Goal: Task Accomplishment & Management: Complete application form

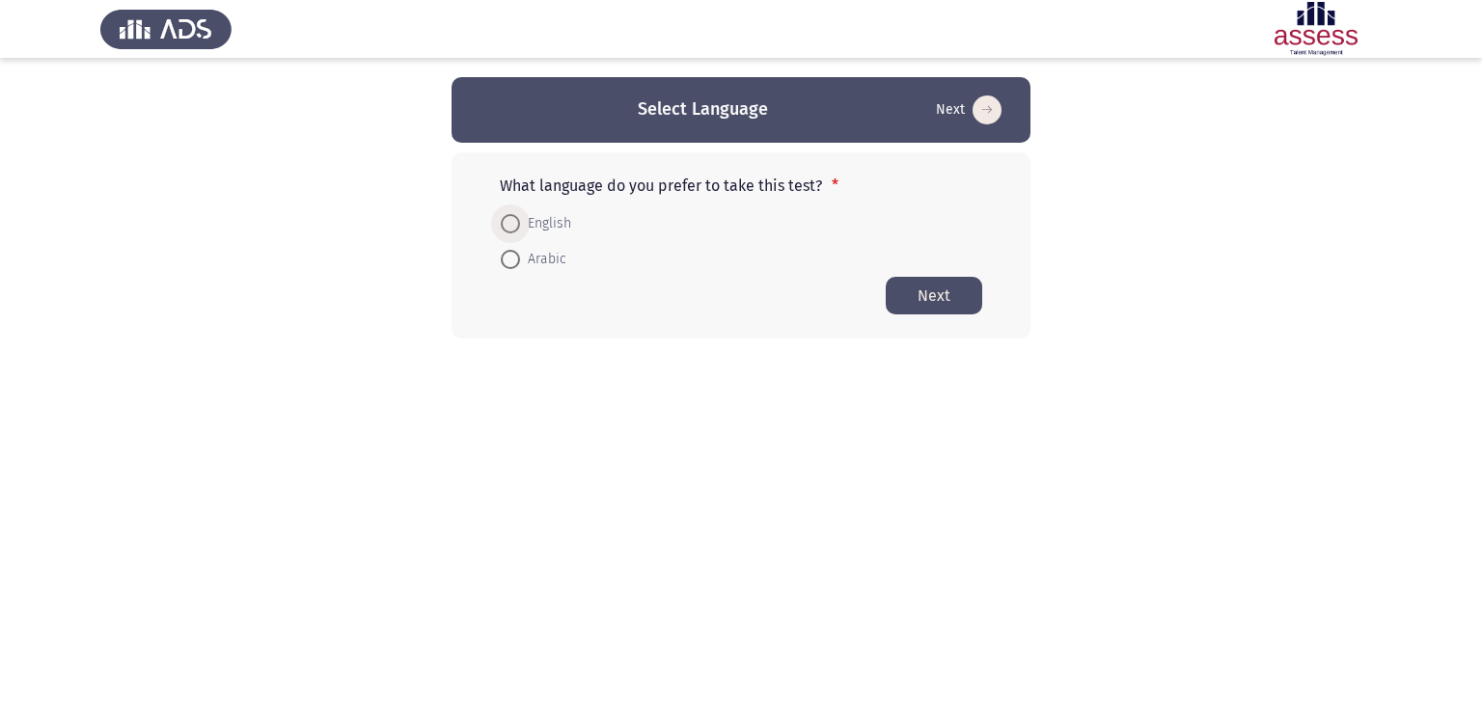
click at [510, 224] on span at bounding box center [510, 223] width 19 height 19
click at [510, 224] on input "English" at bounding box center [510, 223] width 19 height 19
radio input "true"
click at [922, 294] on button "Next" at bounding box center [934, 295] width 96 height 38
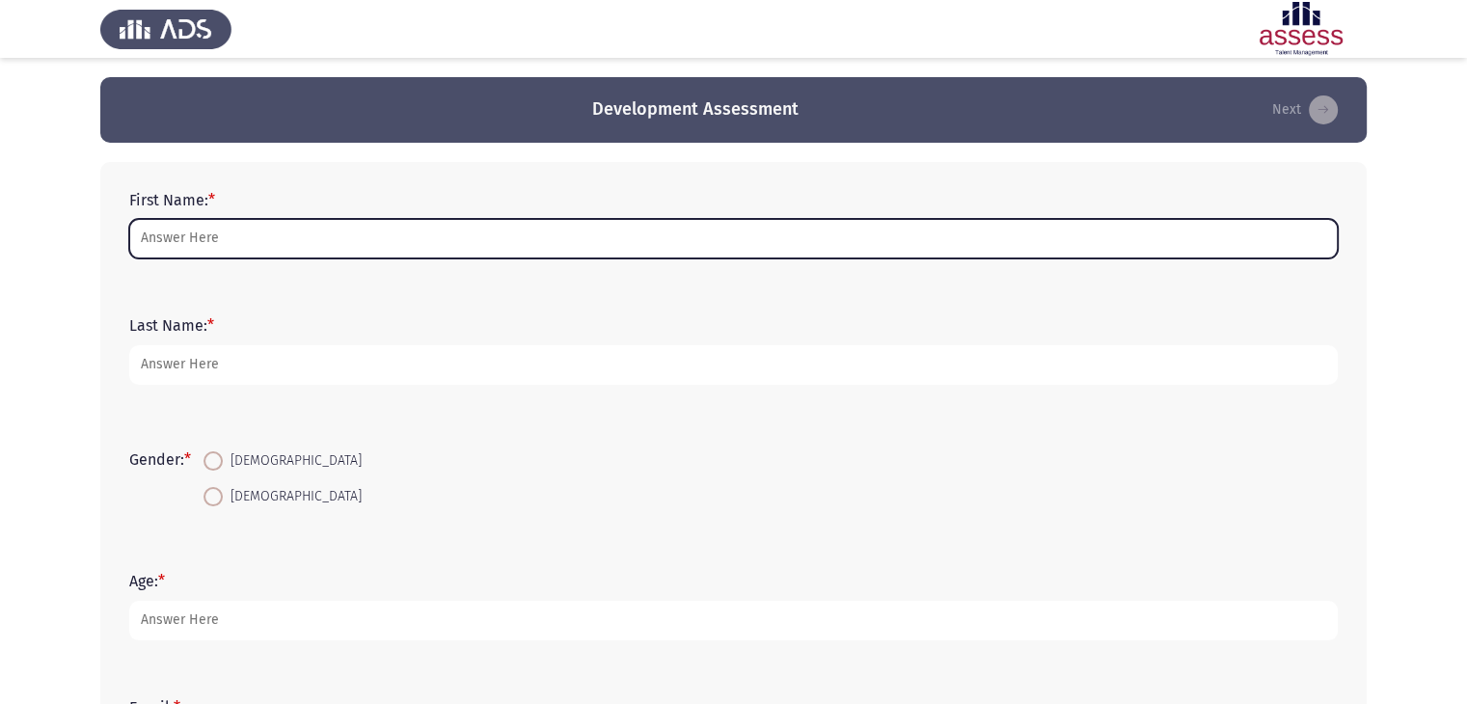
click at [182, 243] on input "First Name: *" at bounding box center [733, 239] width 1209 height 40
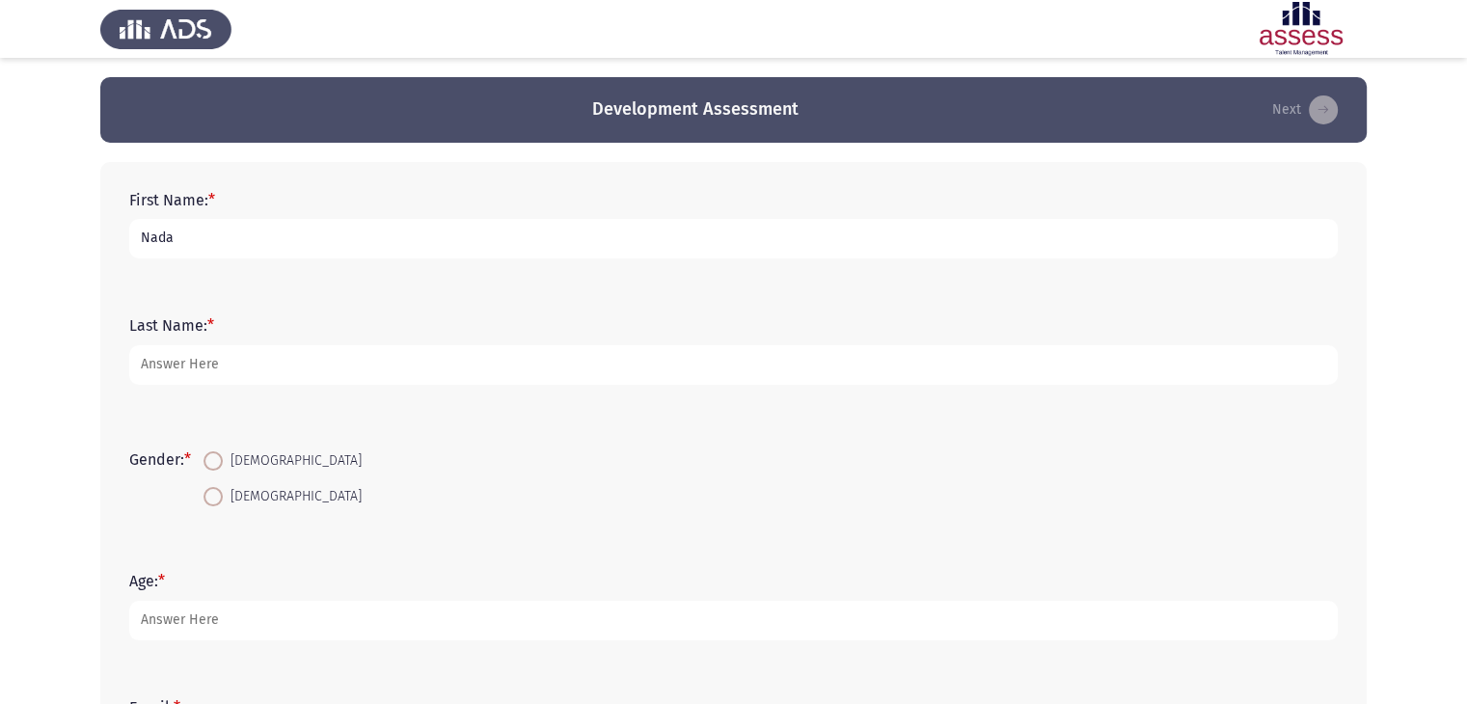
type input "Nada"
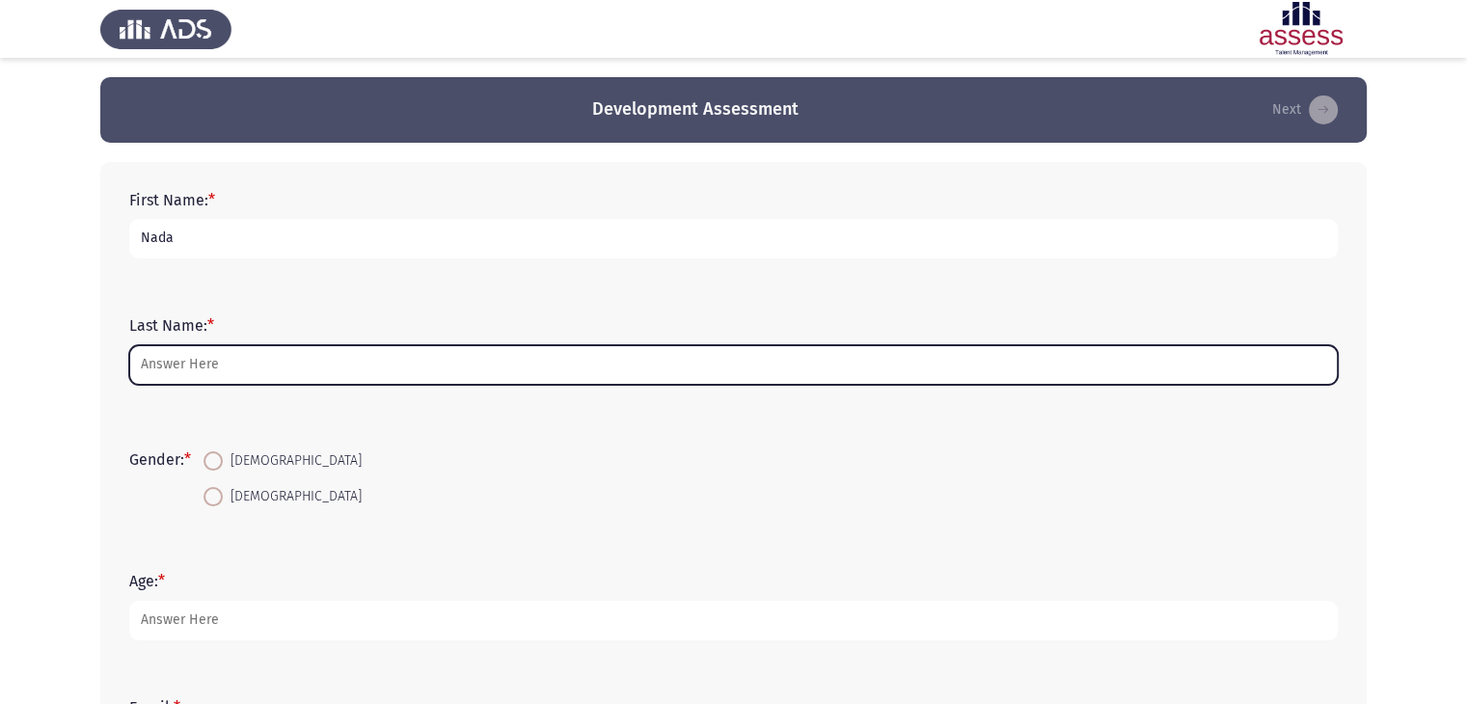
click at [195, 375] on input "Last Name: *" at bounding box center [733, 365] width 1209 height 40
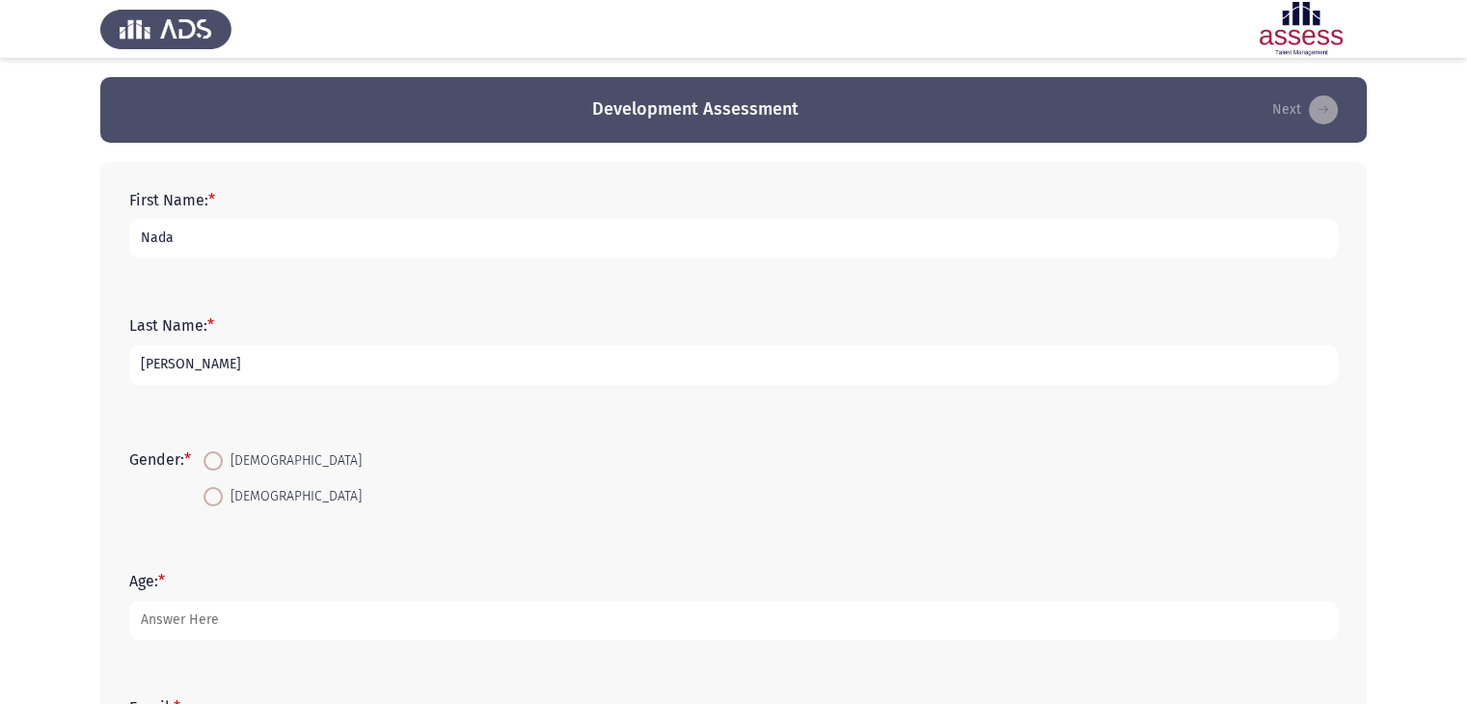
type input "[PERSON_NAME]"
click at [216, 462] on span at bounding box center [213, 461] width 19 height 19
click at [216, 462] on input "[DEMOGRAPHIC_DATA]" at bounding box center [213, 461] width 19 height 19
radio input "true"
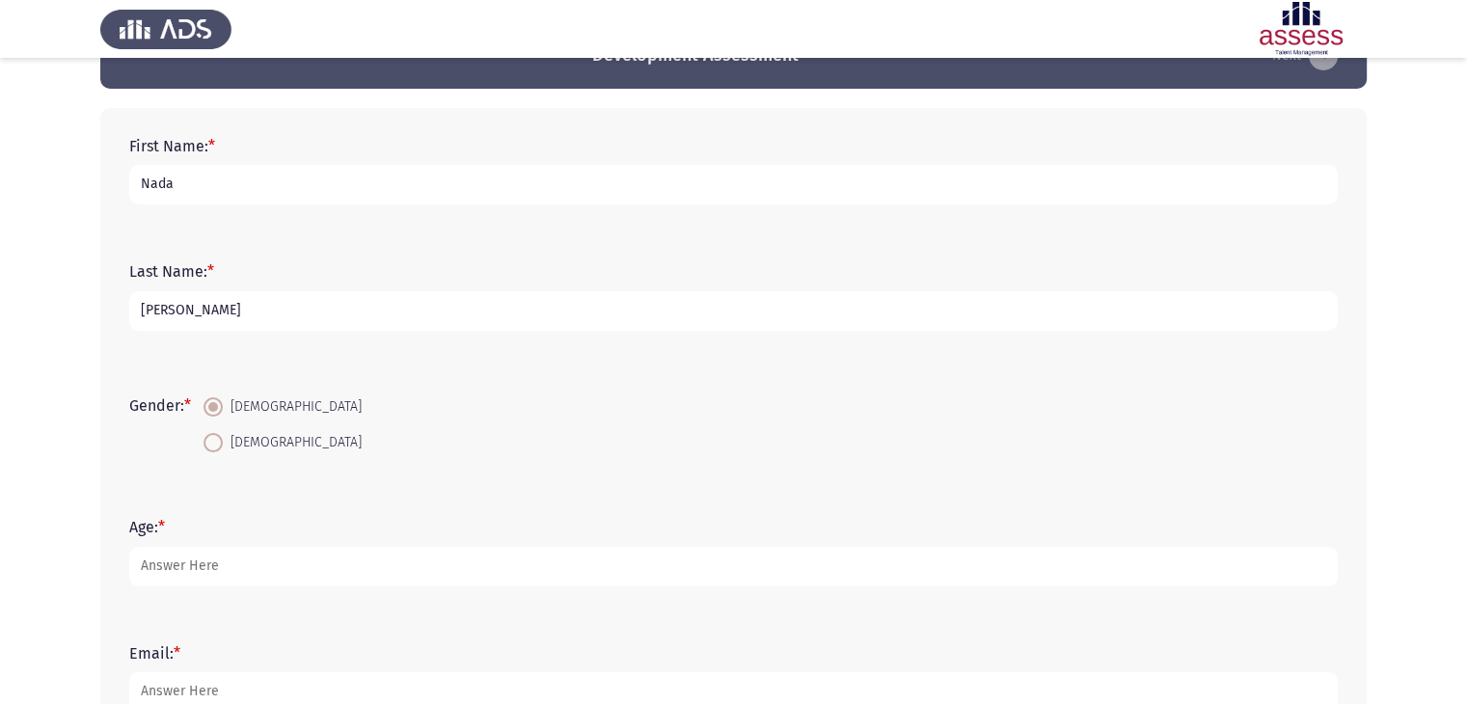
scroll to position [118, 0]
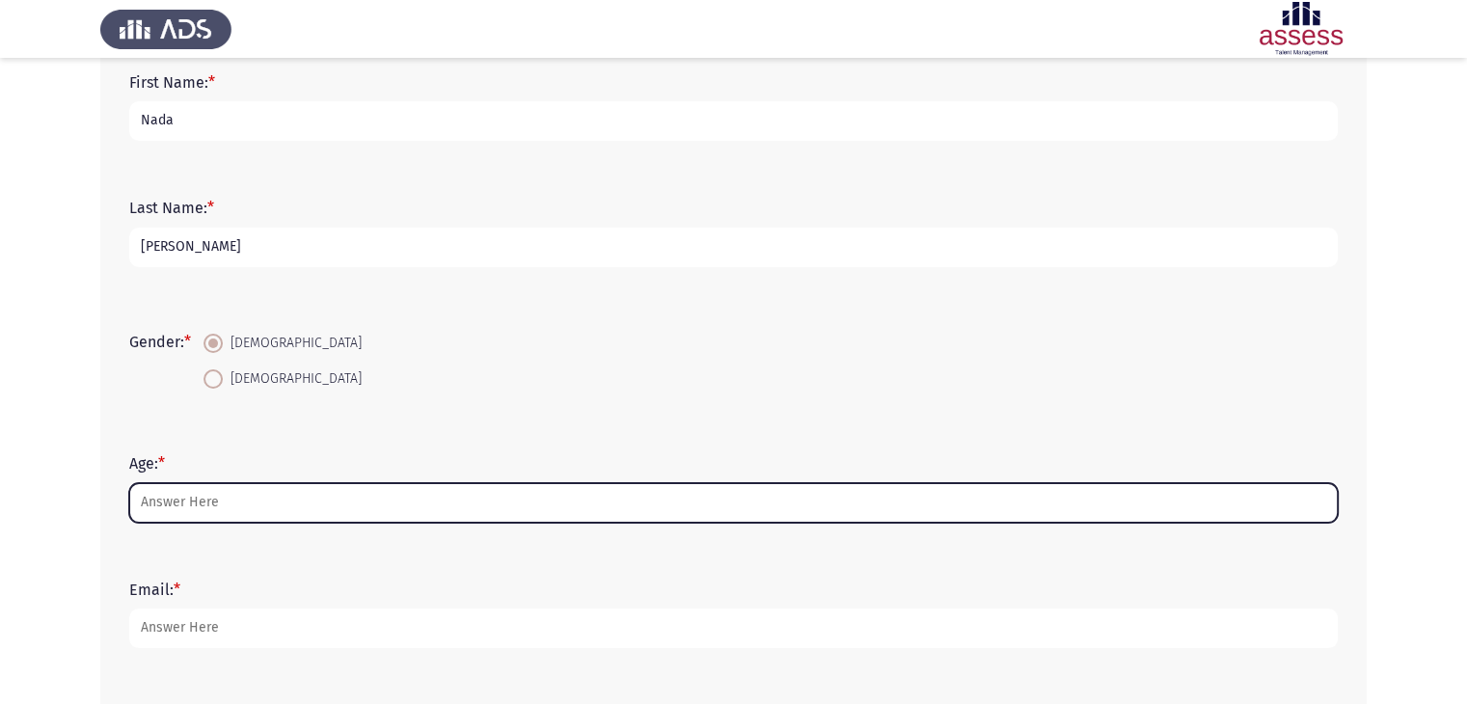
click at [186, 502] on input "Age: *" at bounding box center [733, 503] width 1209 height 40
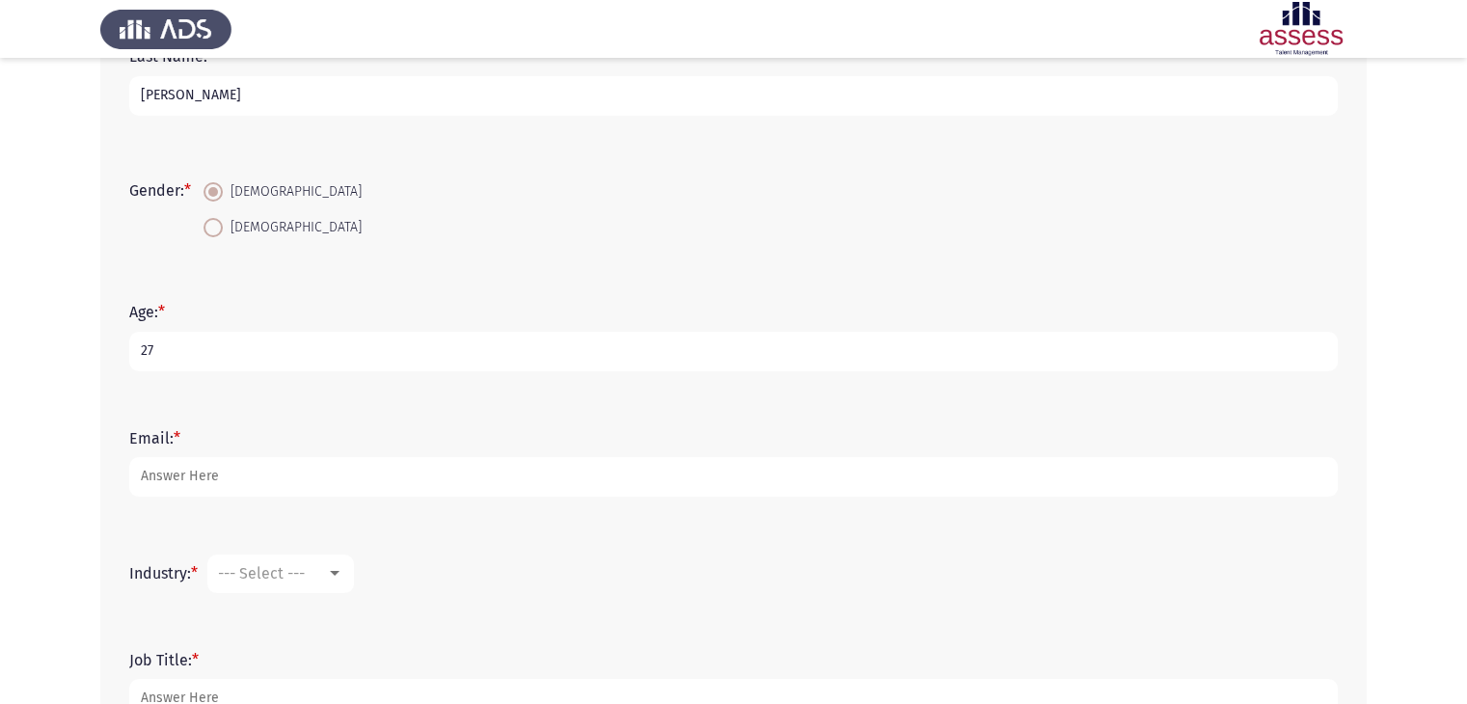
scroll to position [276, 0]
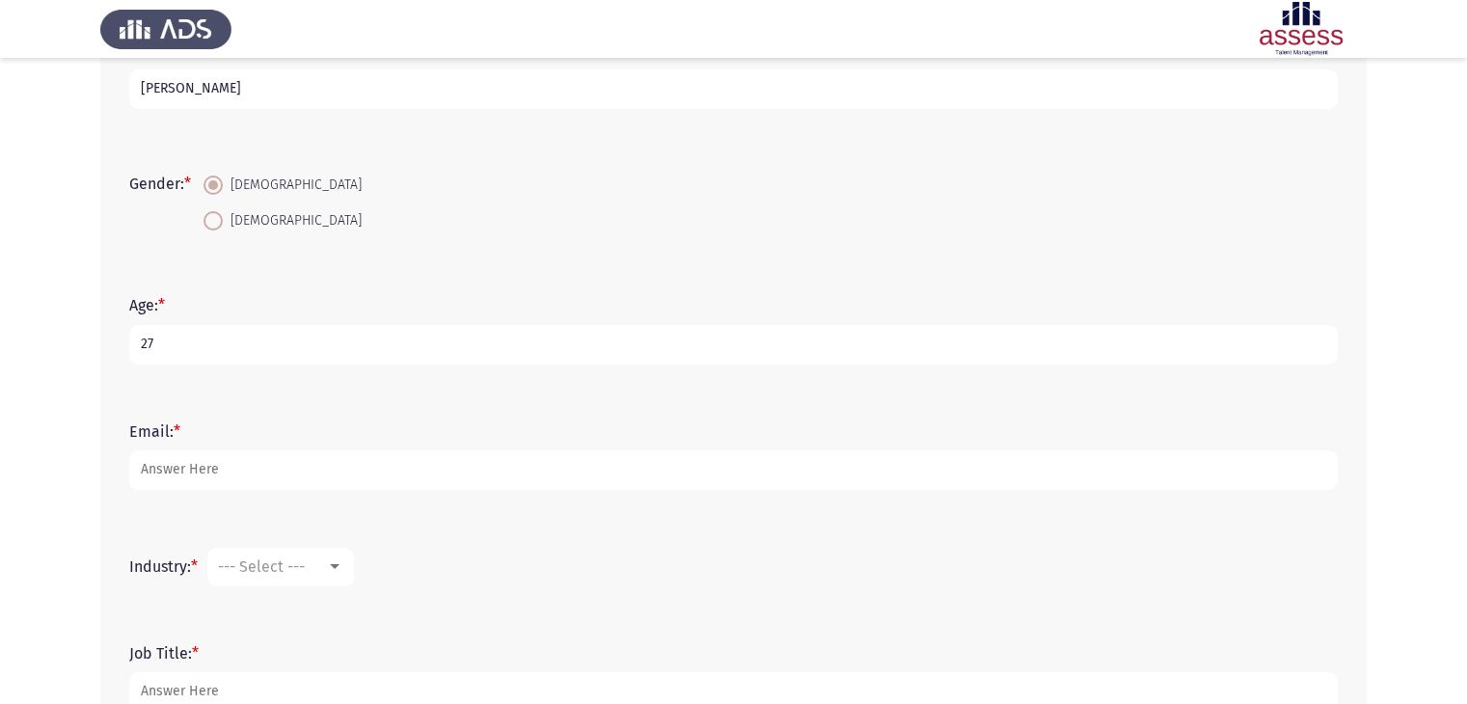
type input "27"
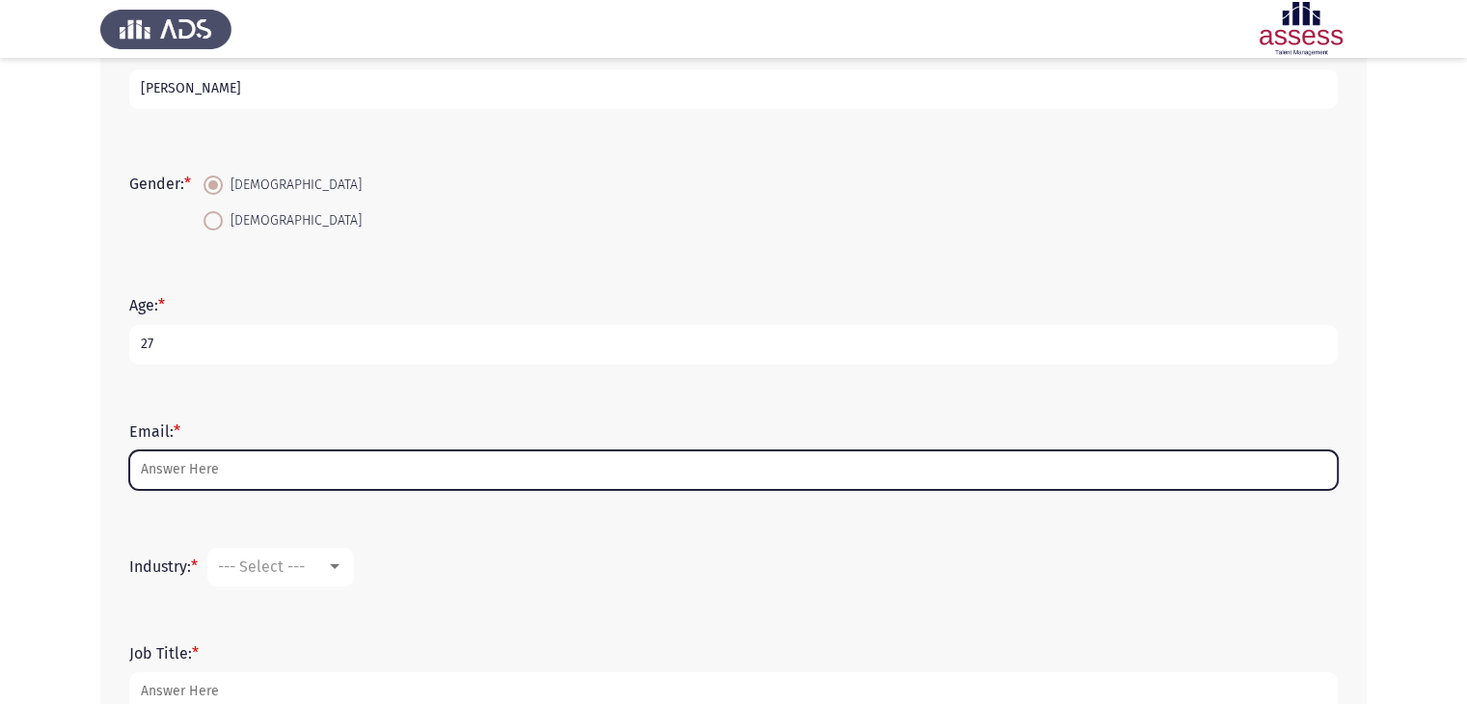
click at [217, 465] on input "Email: *" at bounding box center [733, 471] width 1209 height 40
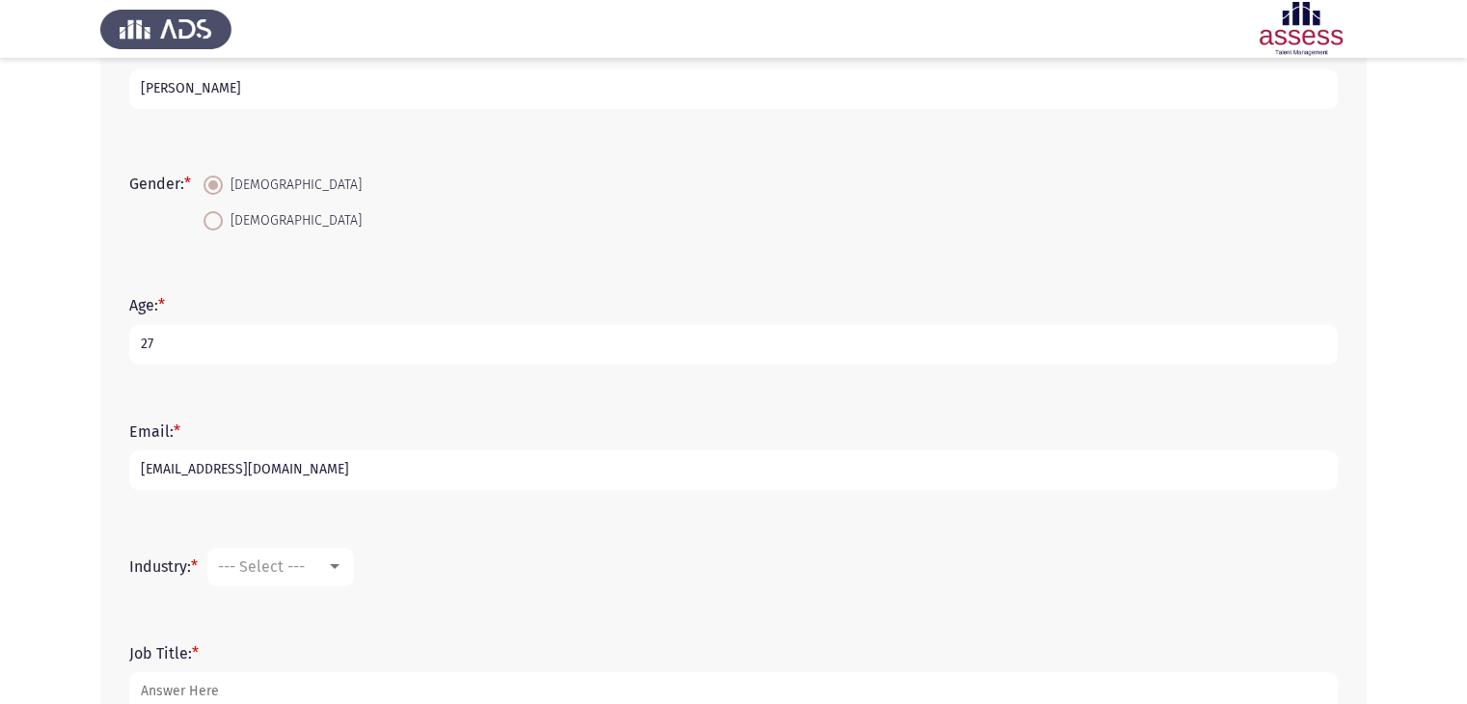
scroll to position [365, 0]
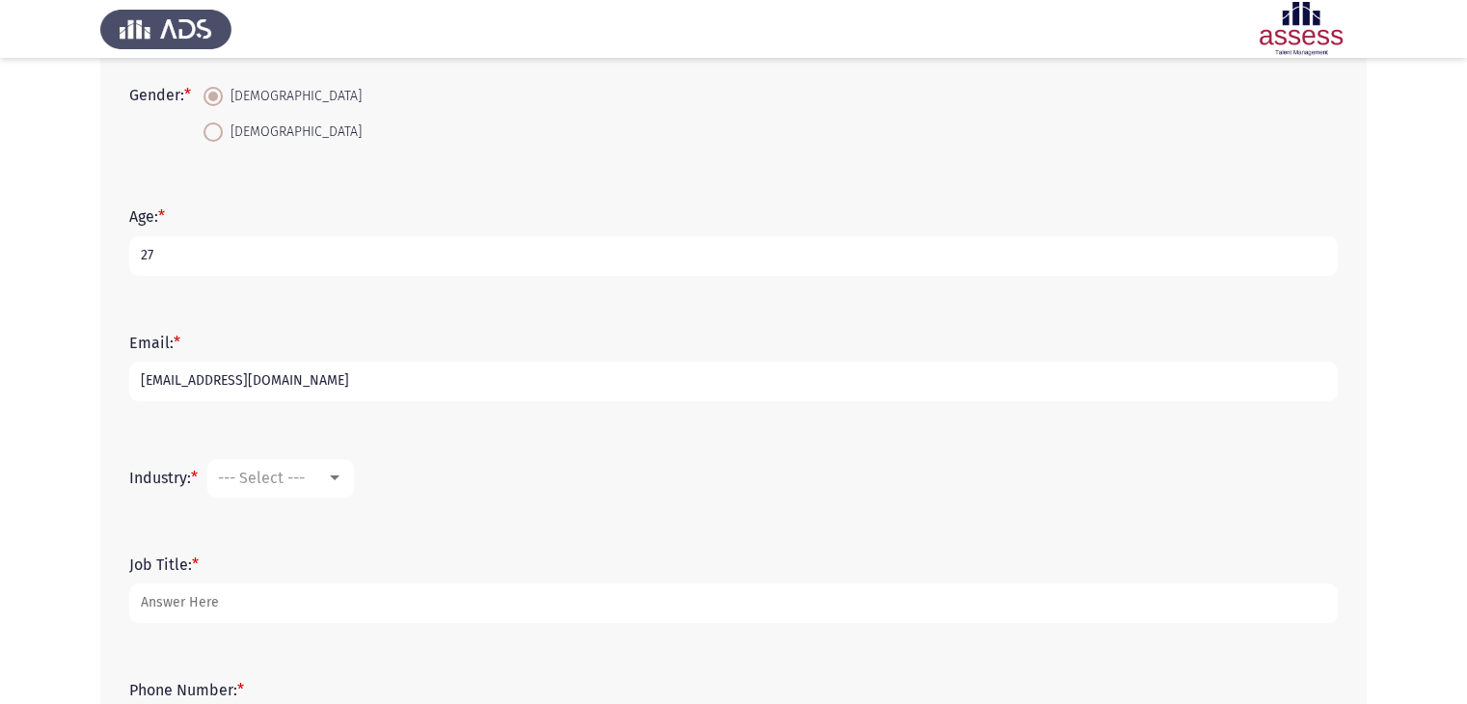
type input "[EMAIL_ADDRESS][DOMAIN_NAME]"
click at [317, 474] on div "--- Select ---" at bounding box center [272, 478] width 108 height 18
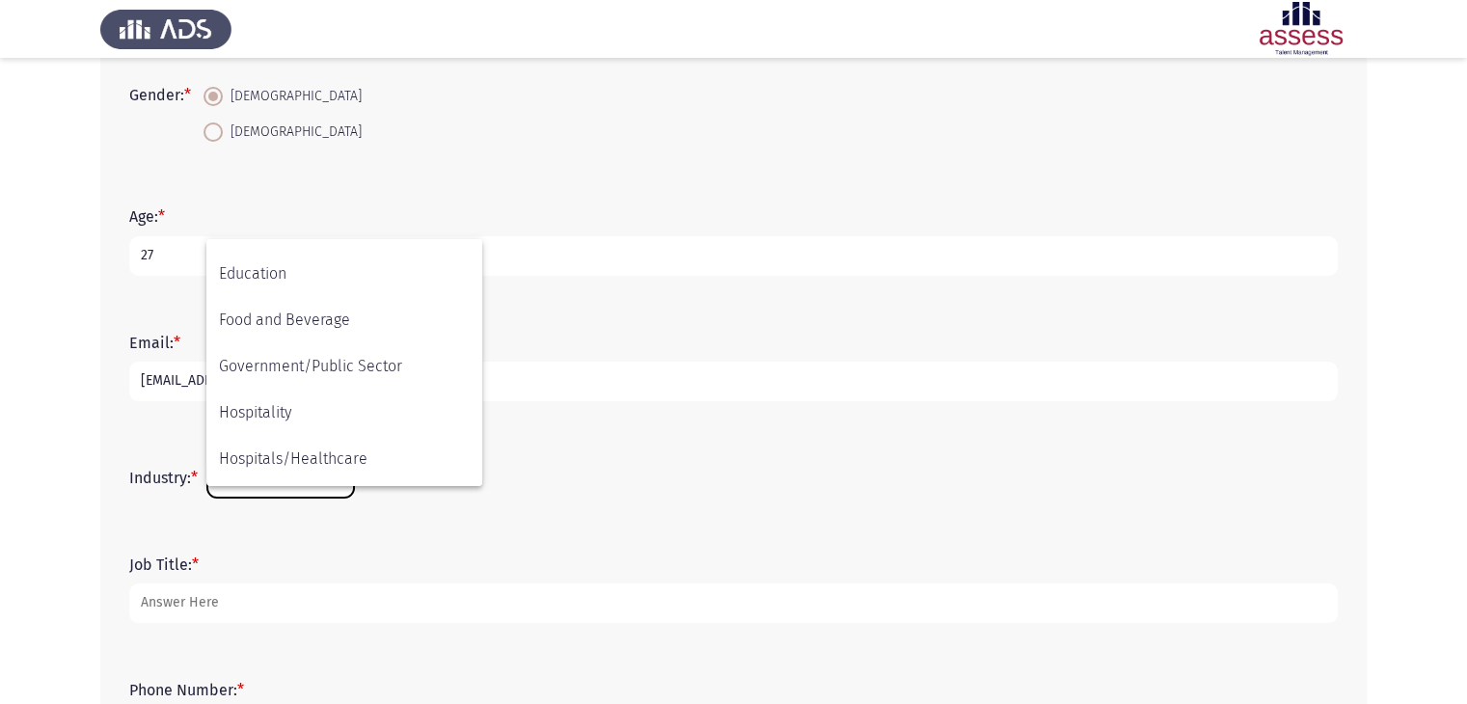
scroll to position [405, 0]
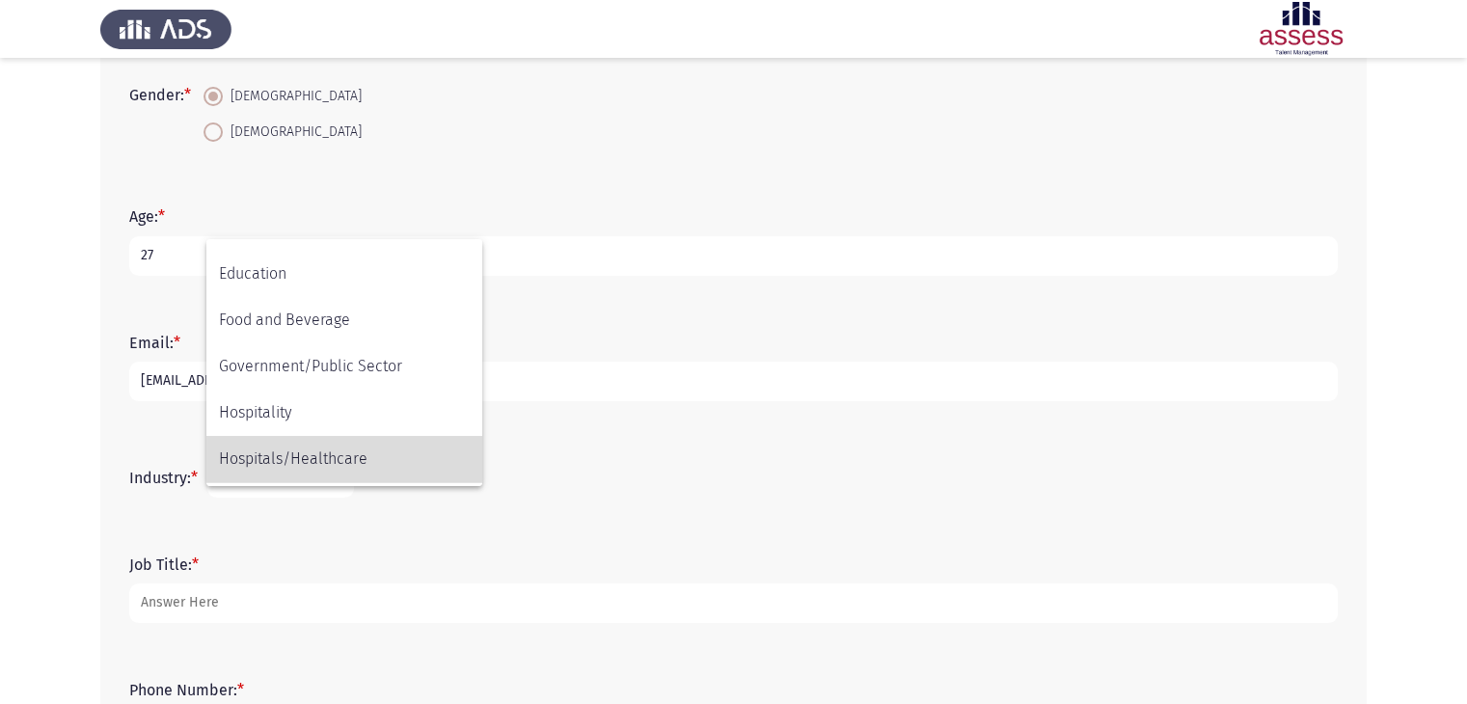
click at [335, 459] on span "Hospitals/Healthcare" at bounding box center [344, 459] width 251 height 46
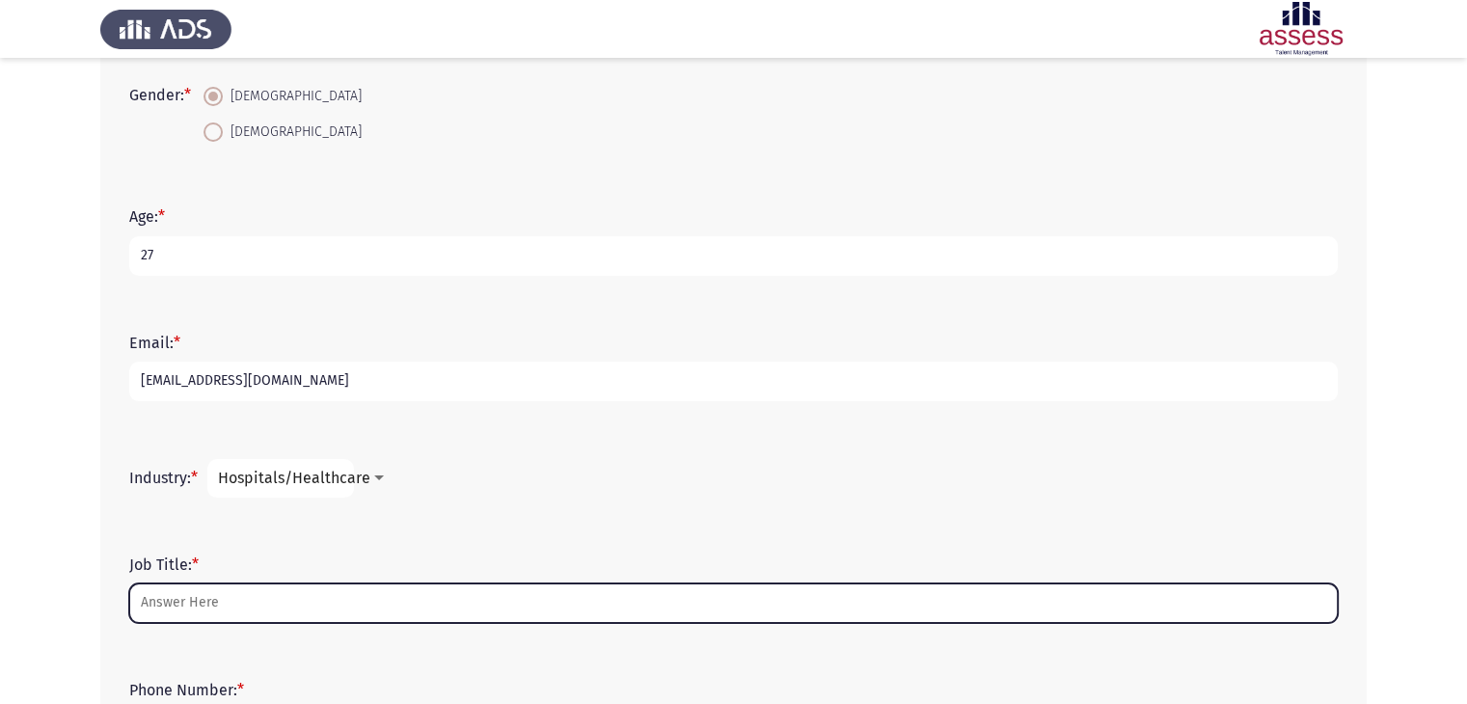
click at [175, 607] on input "Job Title: *" at bounding box center [733, 604] width 1209 height 40
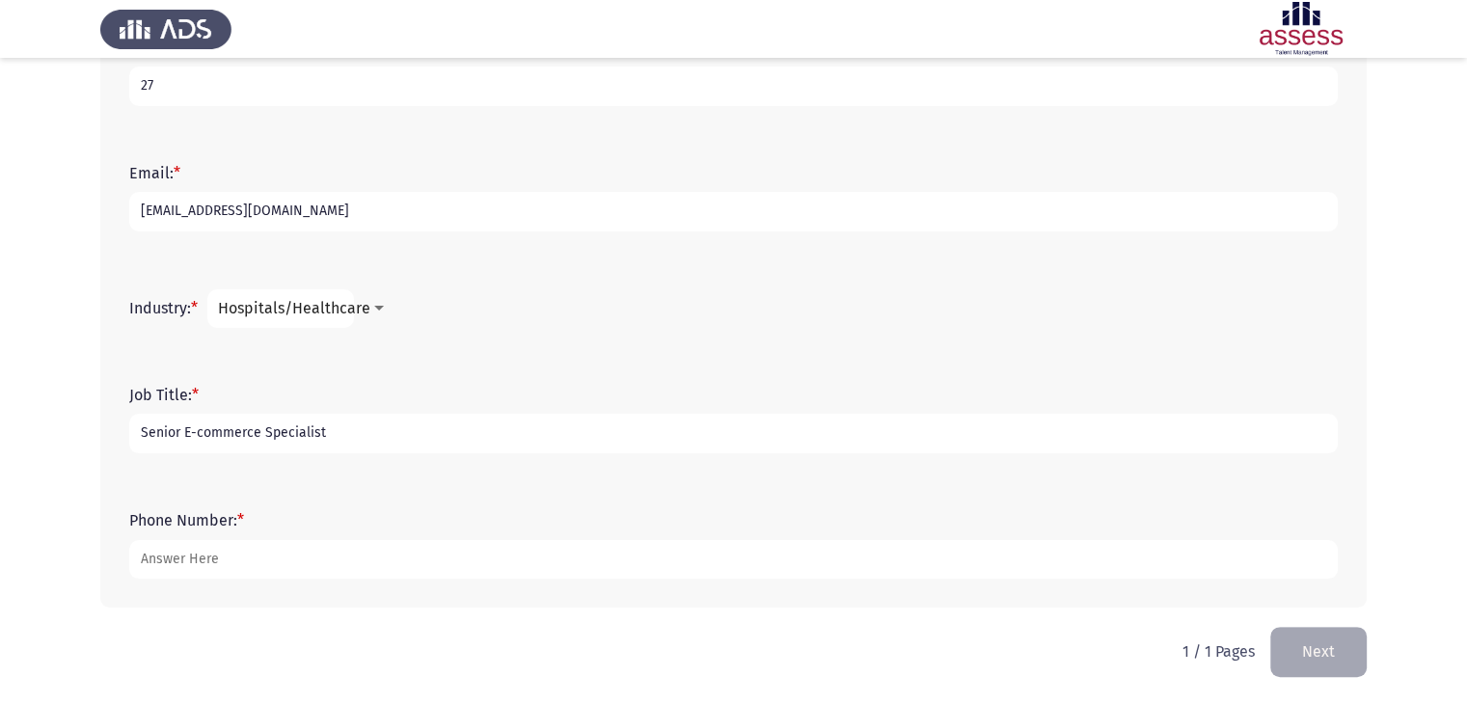
scroll to position [534, 0]
type input "Senior E-commerce Specialist"
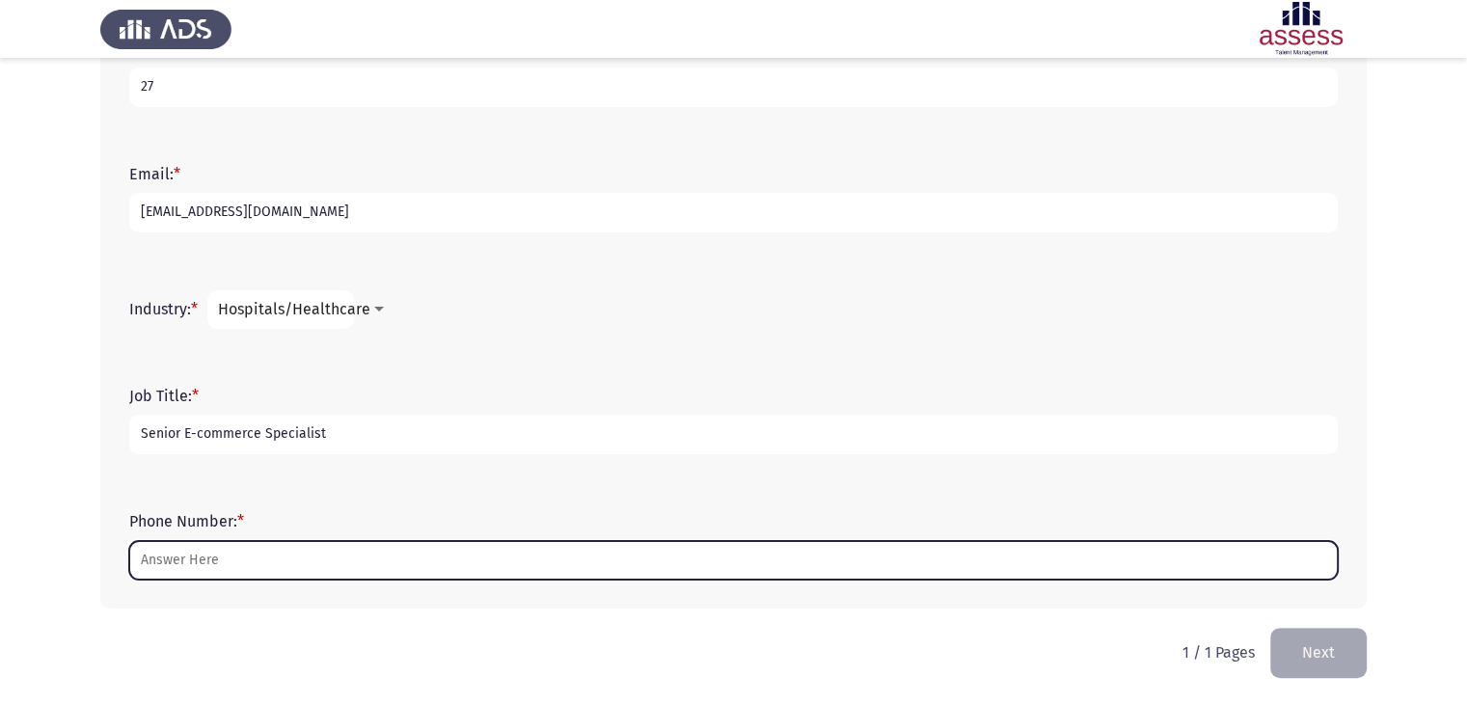
click at [208, 559] on input "Phone Number: *" at bounding box center [733, 561] width 1209 height 40
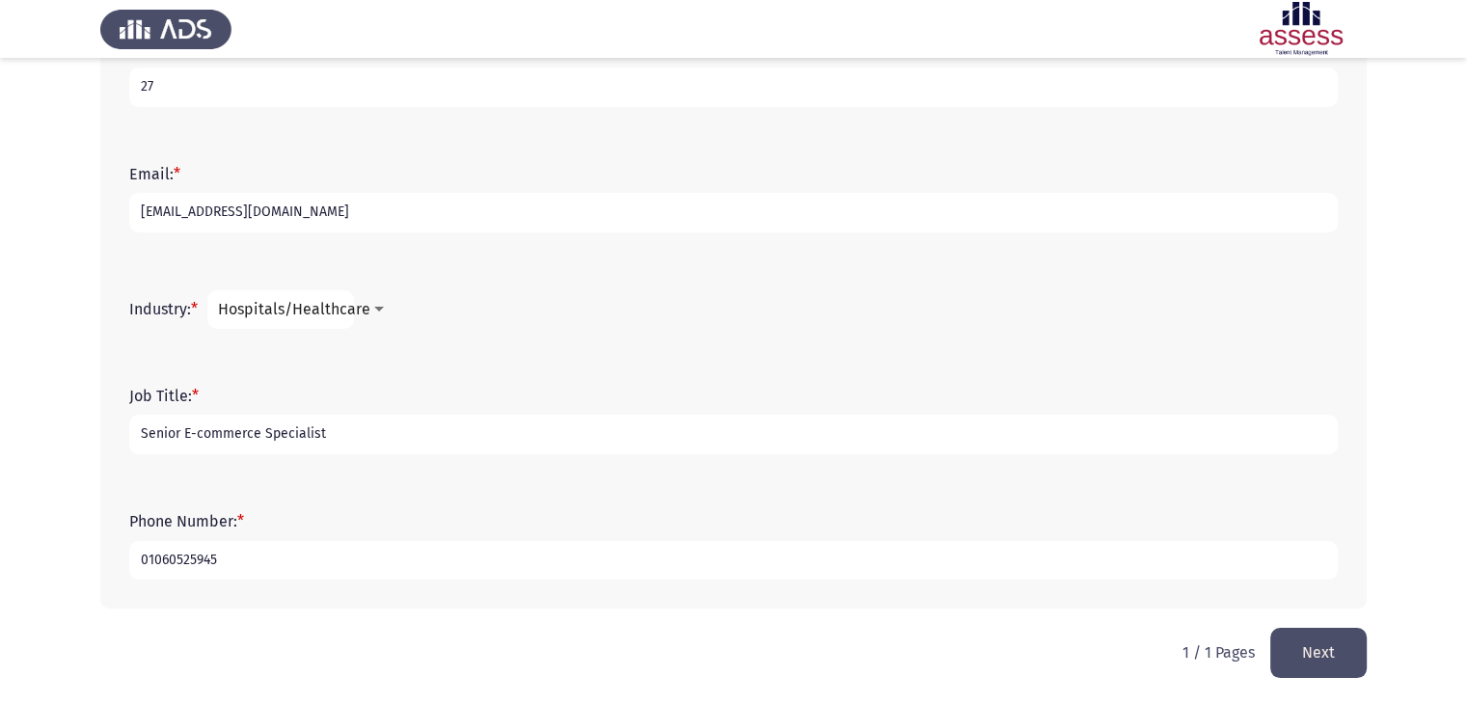
type input "01060525945"
click at [1326, 663] on button "Next" at bounding box center [1319, 652] width 96 height 49
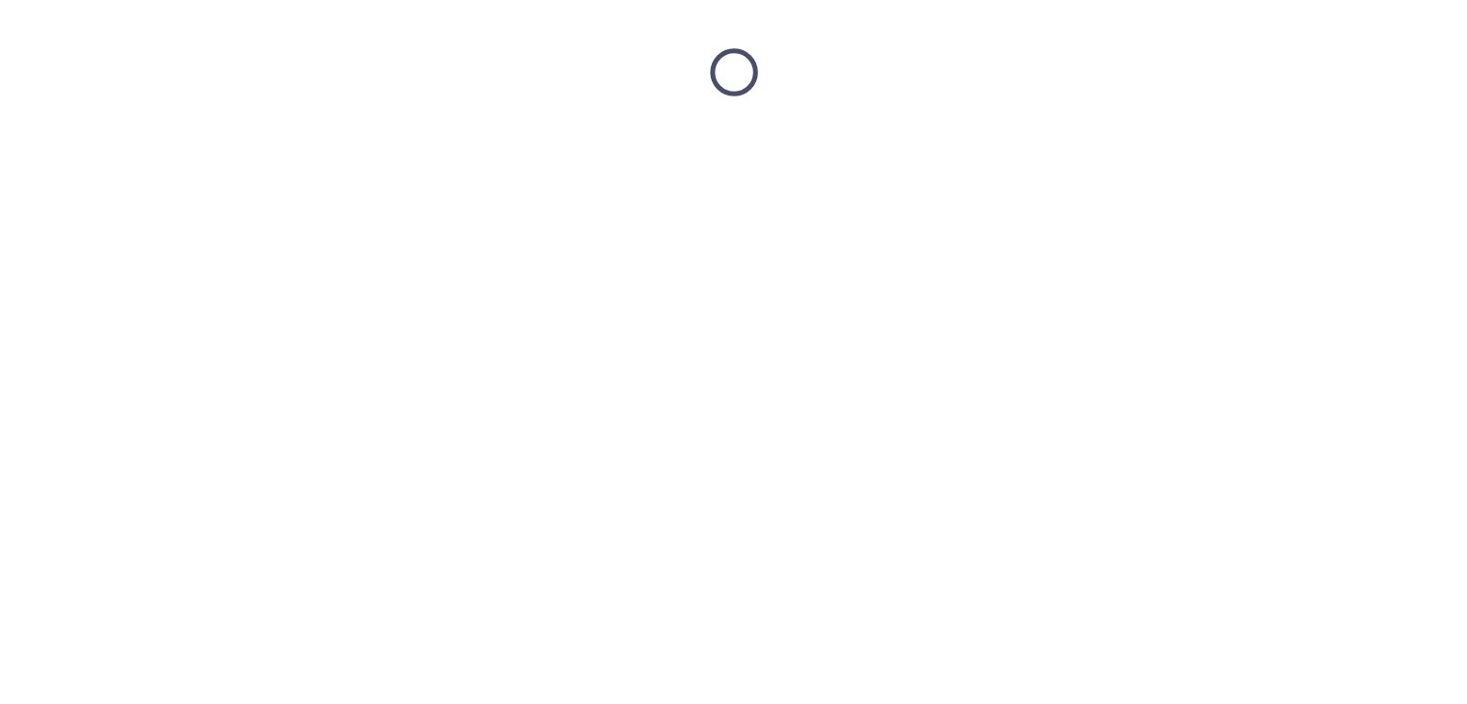
scroll to position [0, 0]
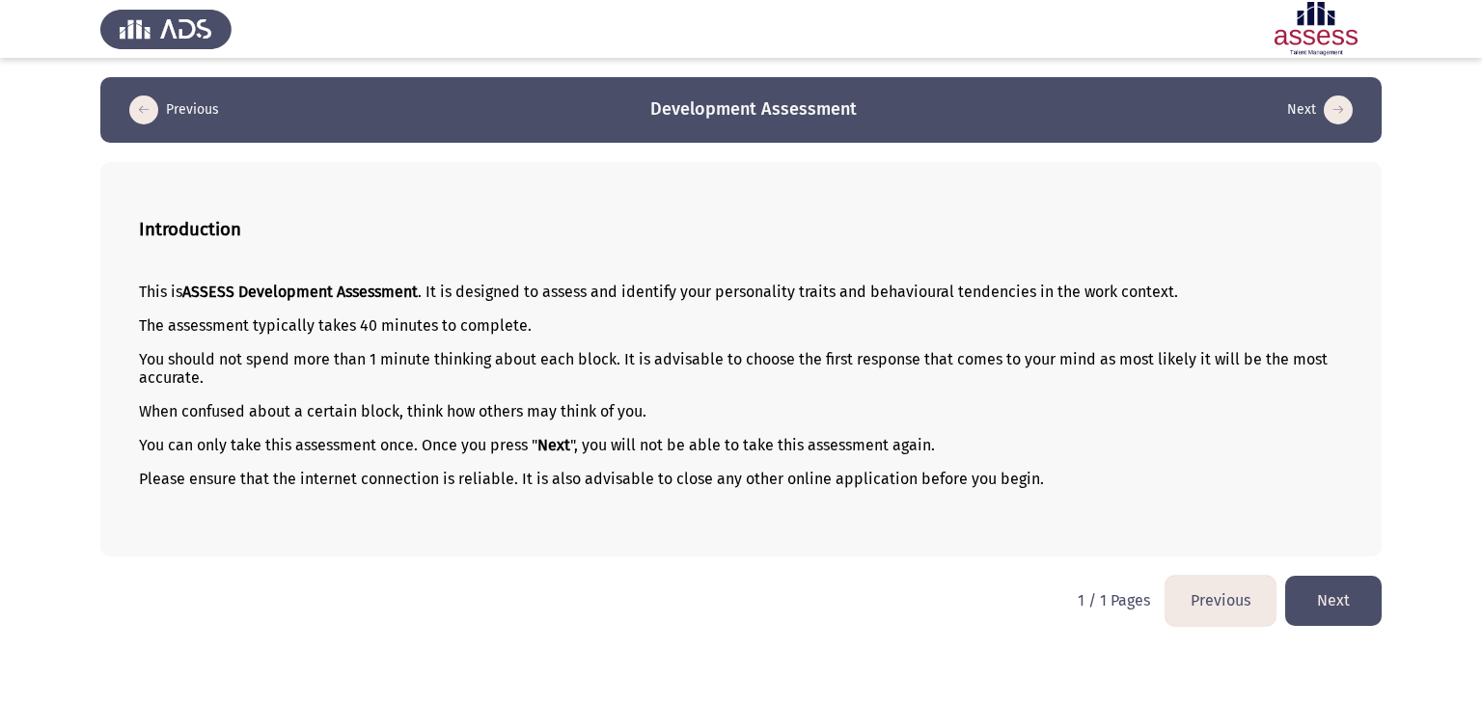
click at [1347, 599] on button "Next" at bounding box center [1333, 600] width 96 height 49
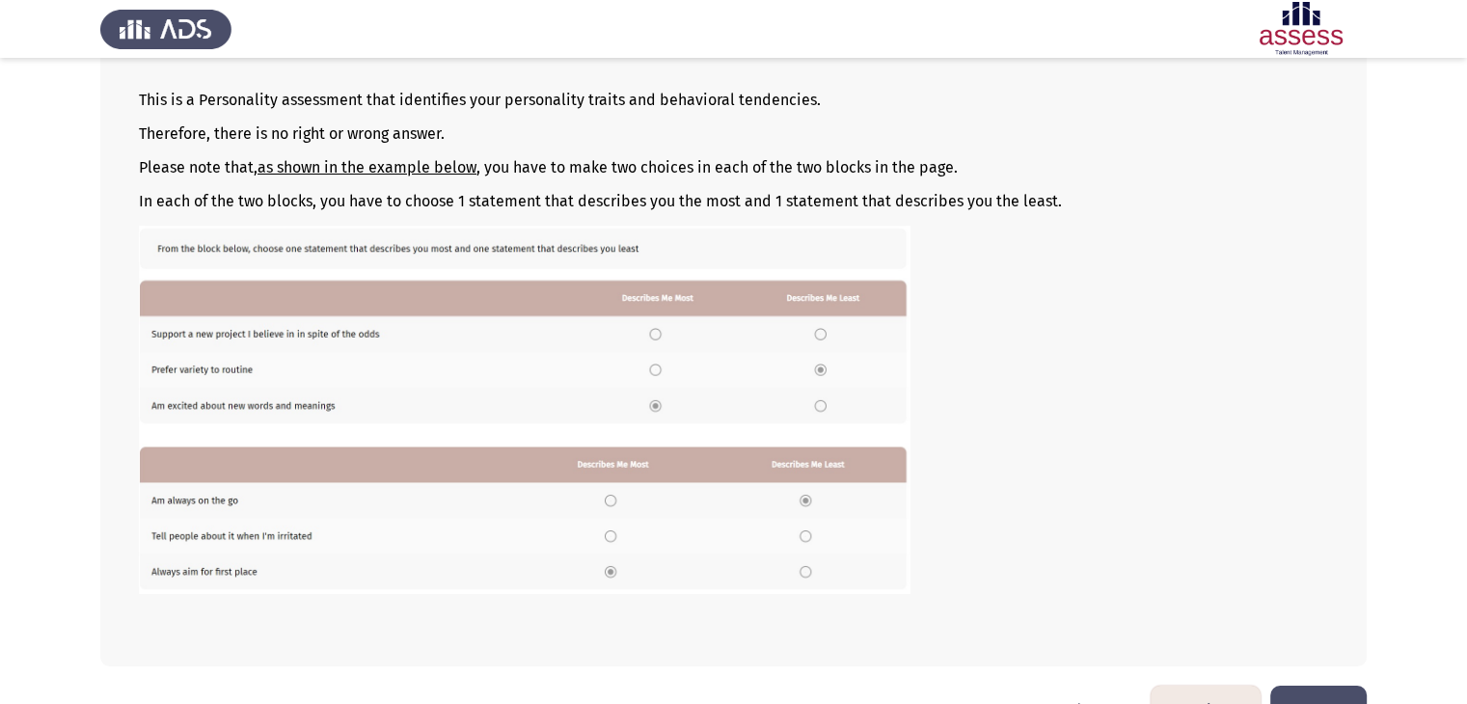
scroll to position [243, 0]
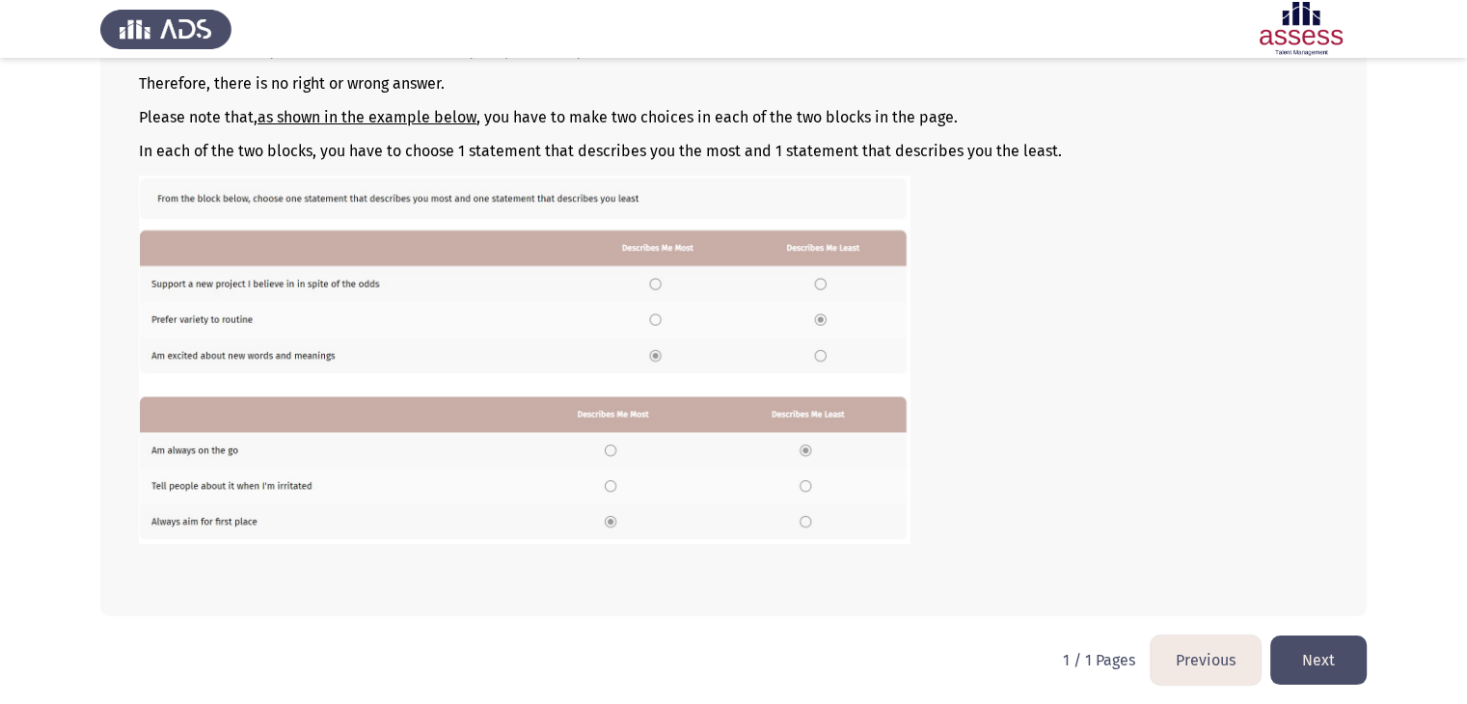
click at [1338, 657] on button "Next" at bounding box center [1319, 660] width 96 height 49
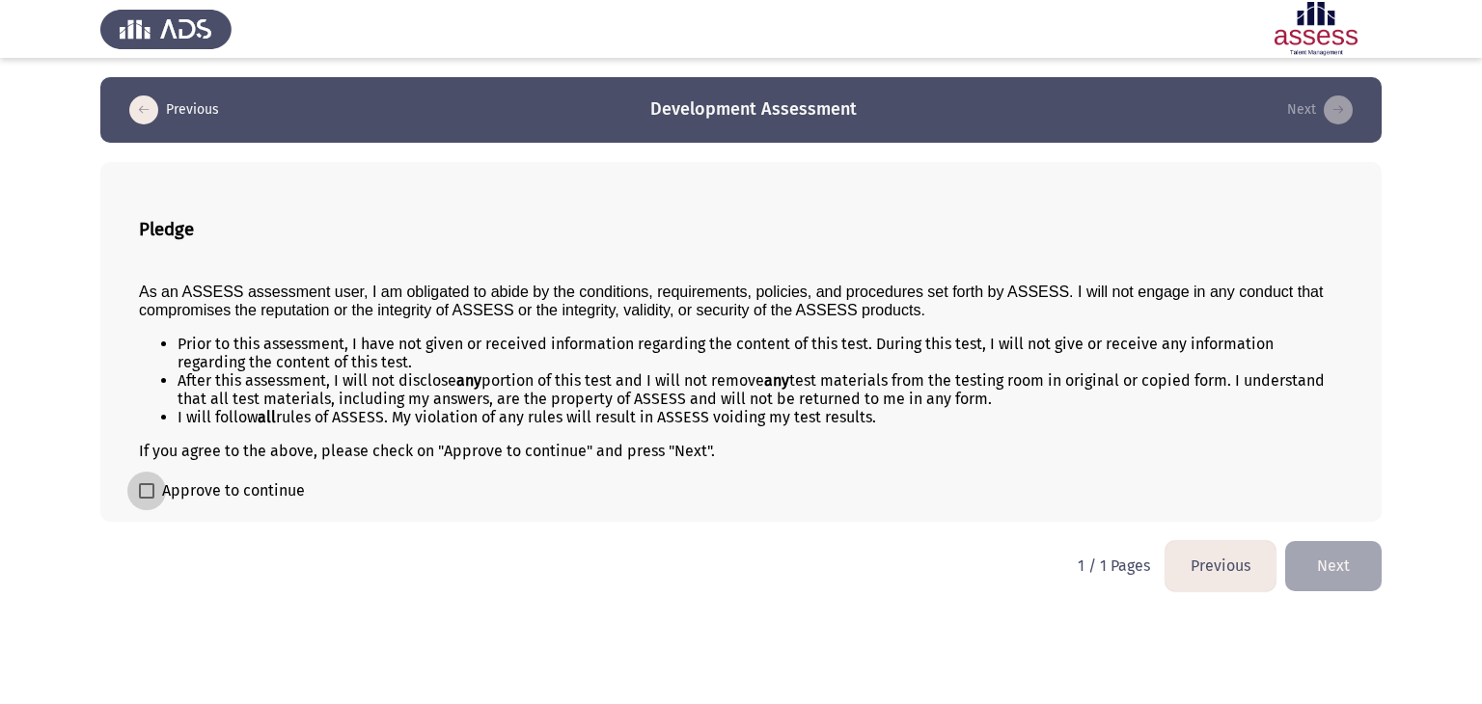
click at [148, 495] on span at bounding box center [146, 490] width 15 height 15
click at [147, 499] on input "Approve to continue" at bounding box center [146, 499] width 1 height 1
checkbox input "true"
click at [1339, 568] on button "Next" at bounding box center [1333, 565] width 96 height 49
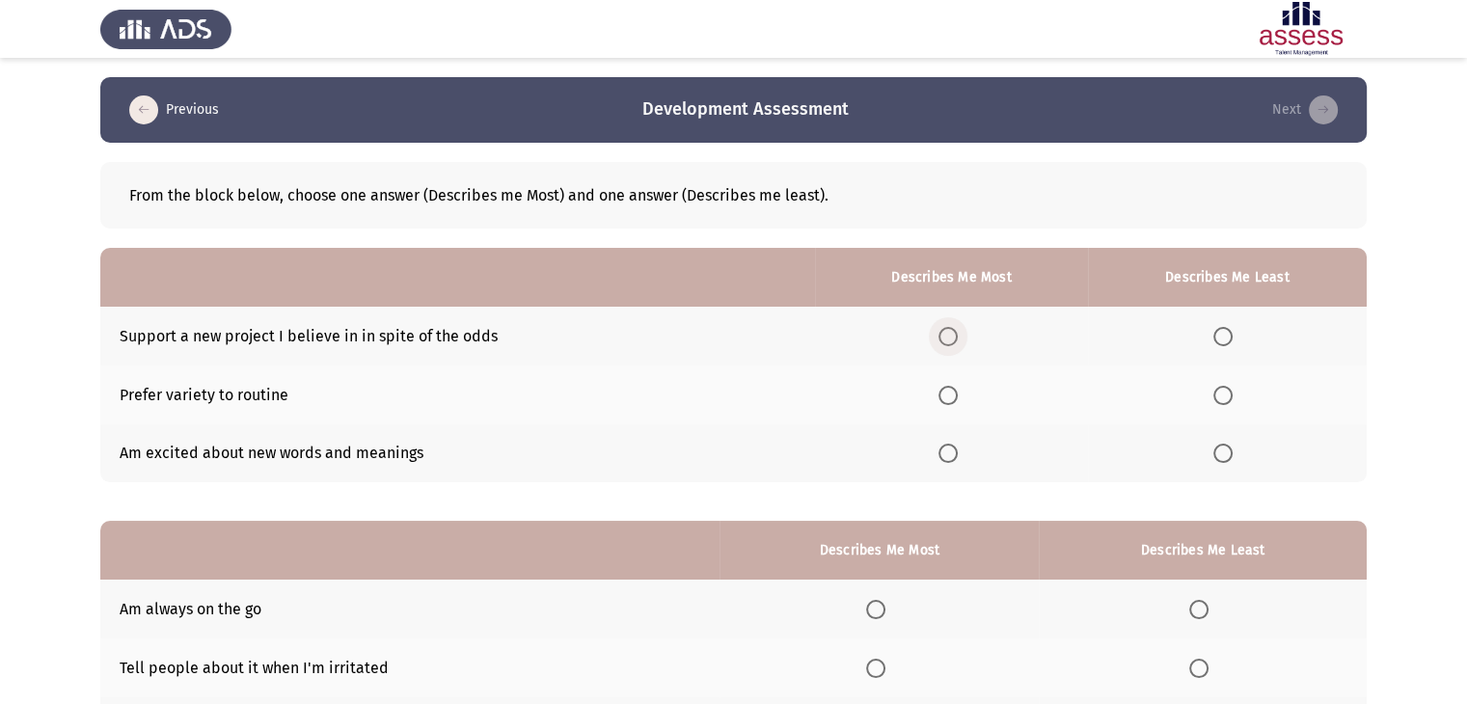
click at [954, 337] on span "Select an option" at bounding box center [948, 336] width 19 height 19
click at [954, 337] on input "Select an option" at bounding box center [948, 336] width 19 height 19
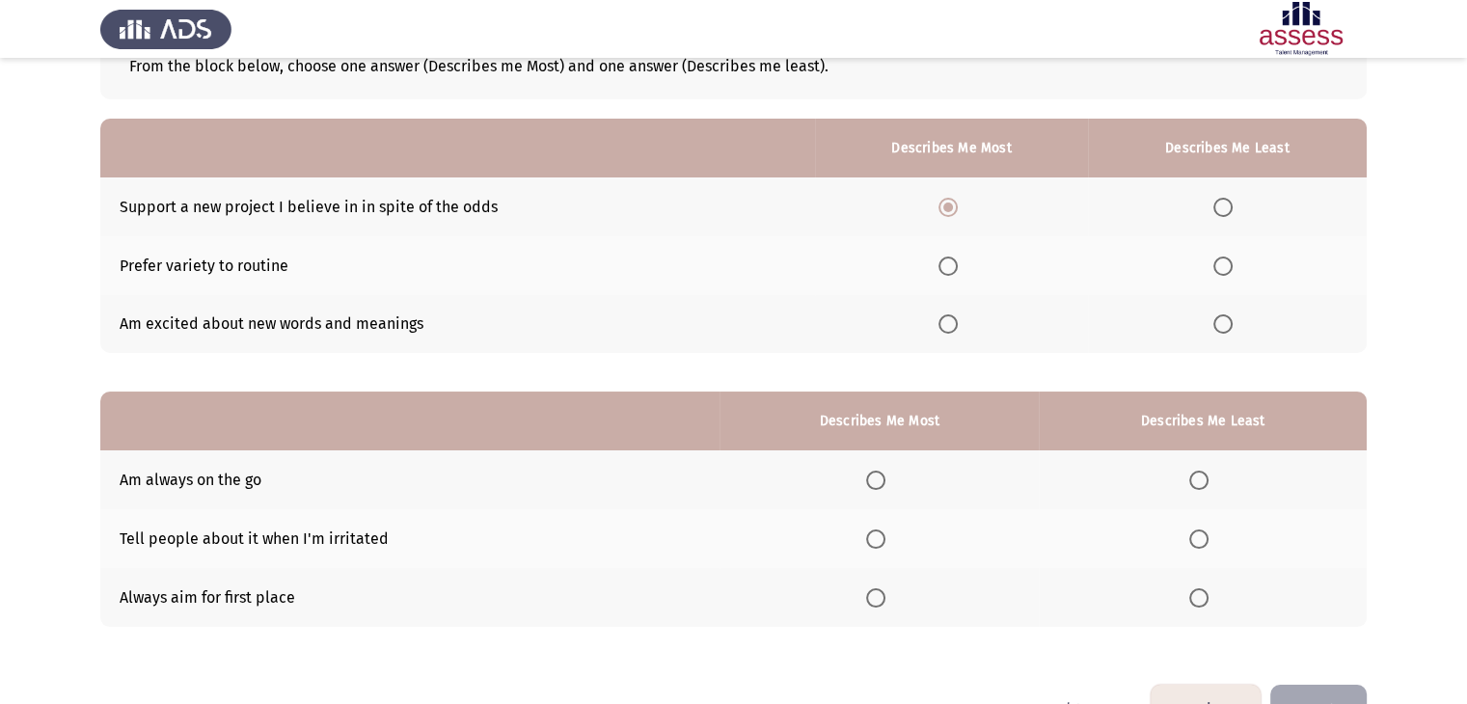
scroll to position [130, 0]
click at [1221, 321] on span "Select an option" at bounding box center [1223, 323] width 19 height 19
click at [1221, 321] on input "Select an option" at bounding box center [1223, 323] width 19 height 19
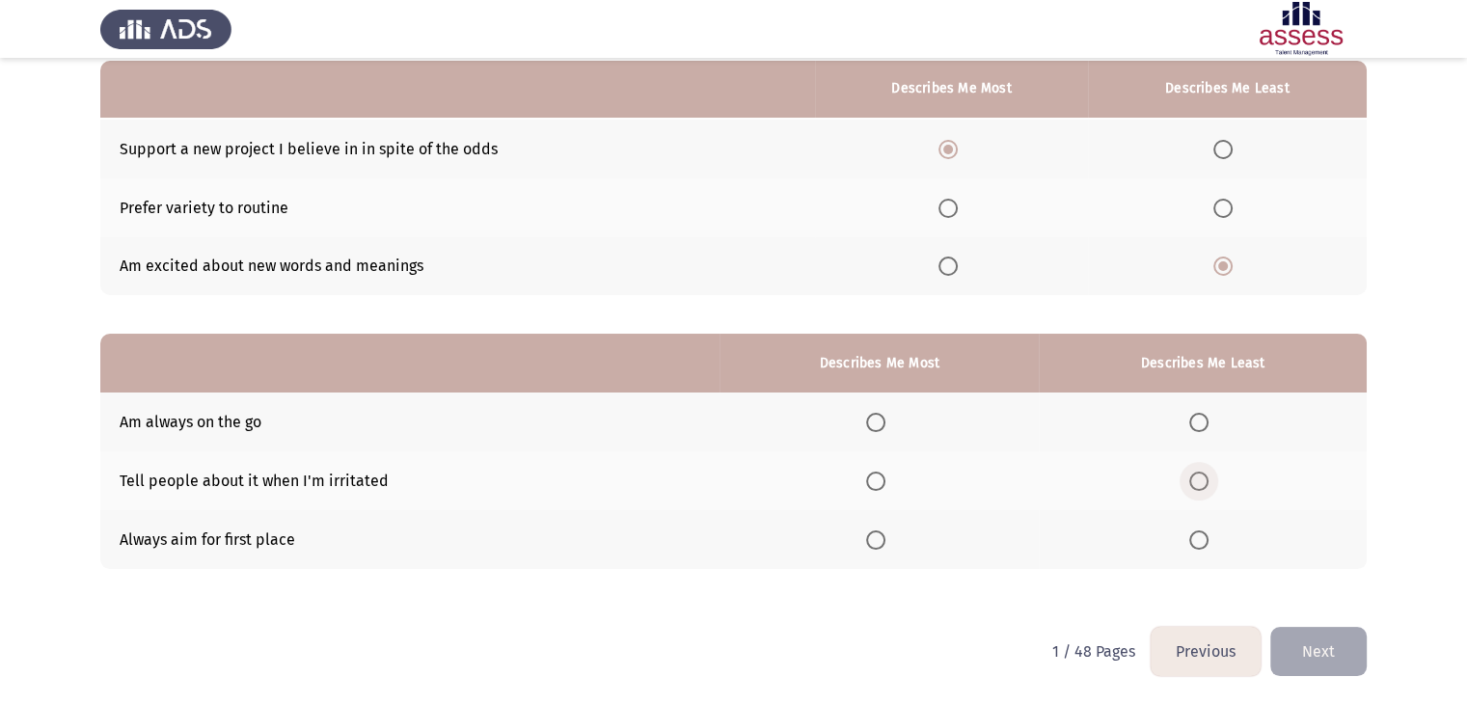
click at [1199, 480] on span "Select an option" at bounding box center [1199, 481] width 19 height 19
click at [1199, 480] on input "Select an option" at bounding box center [1199, 481] width 19 height 19
click at [870, 425] on span "Select an option" at bounding box center [875, 422] width 19 height 19
click at [870, 425] on input "Select an option" at bounding box center [875, 422] width 19 height 19
click at [1316, 646] on button "Next" at bounding box center [1319, 651] width 96 height 49
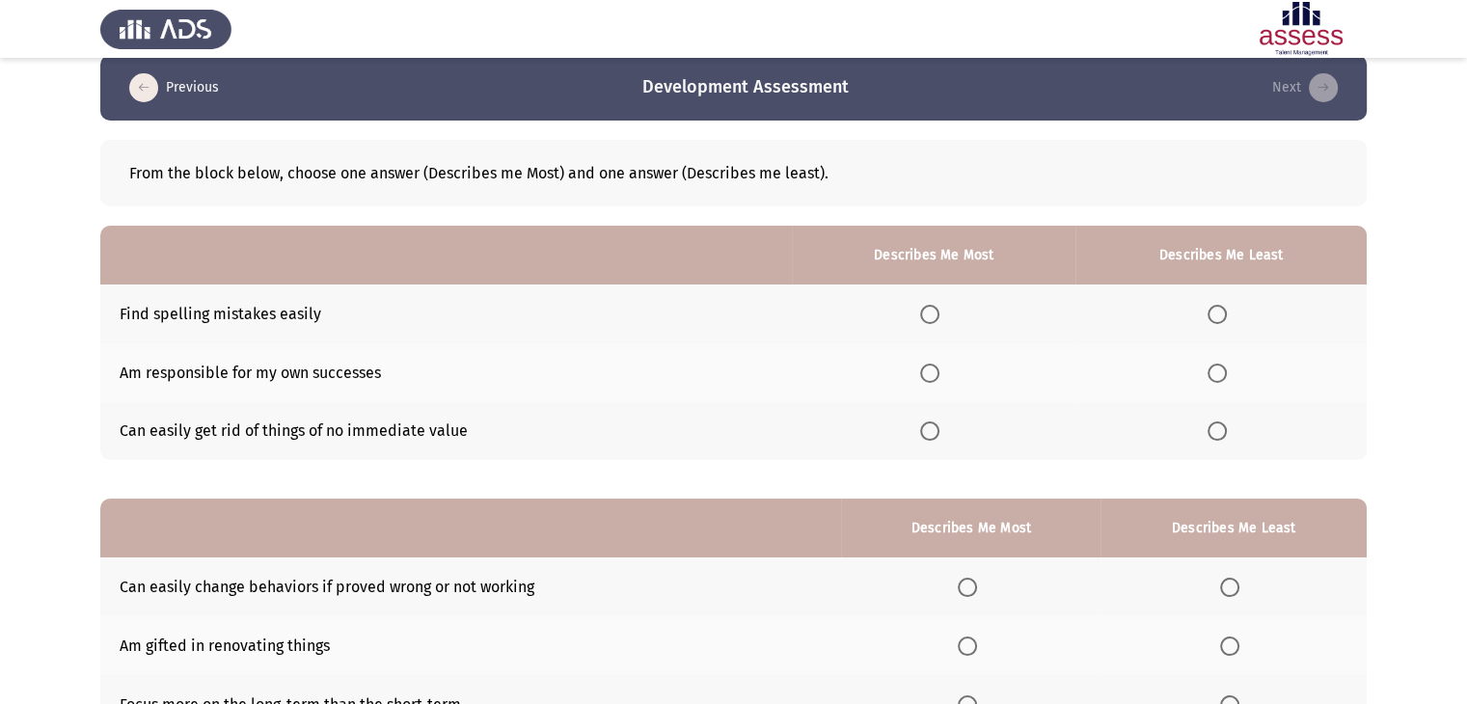
scroll to position [23, 0]
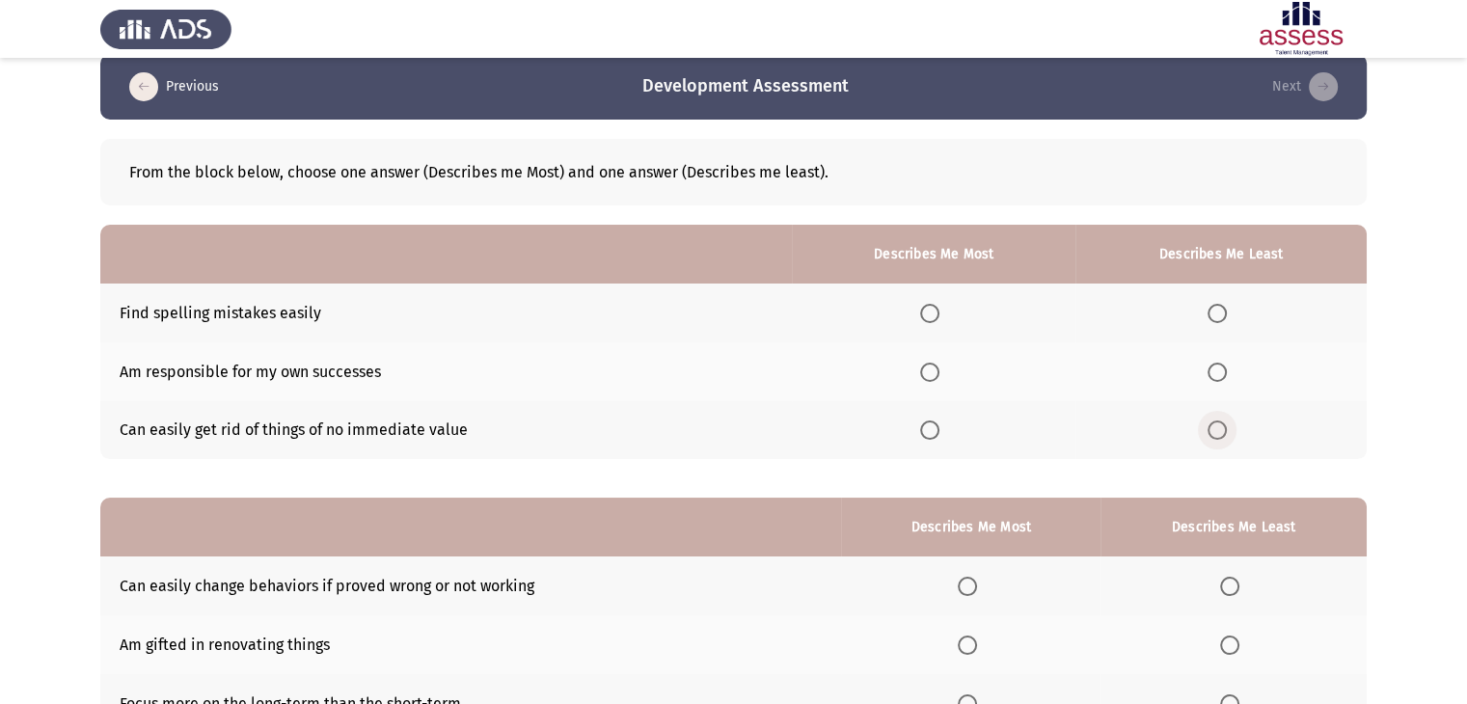
click at [1220, 434] on span "Select an option" at bounding box center [1217, 430] width 19 height 19
click at [1220, 434] on input "Select an option" at bounding box center [1217, 430] width 19 height 19
click at [934, 315] on span "Select an option" at bounding box center [929, 313] width 19 height 19
click at [934, 315] on input "Select an option" at bounding box center [929, 313] width 19 height 19
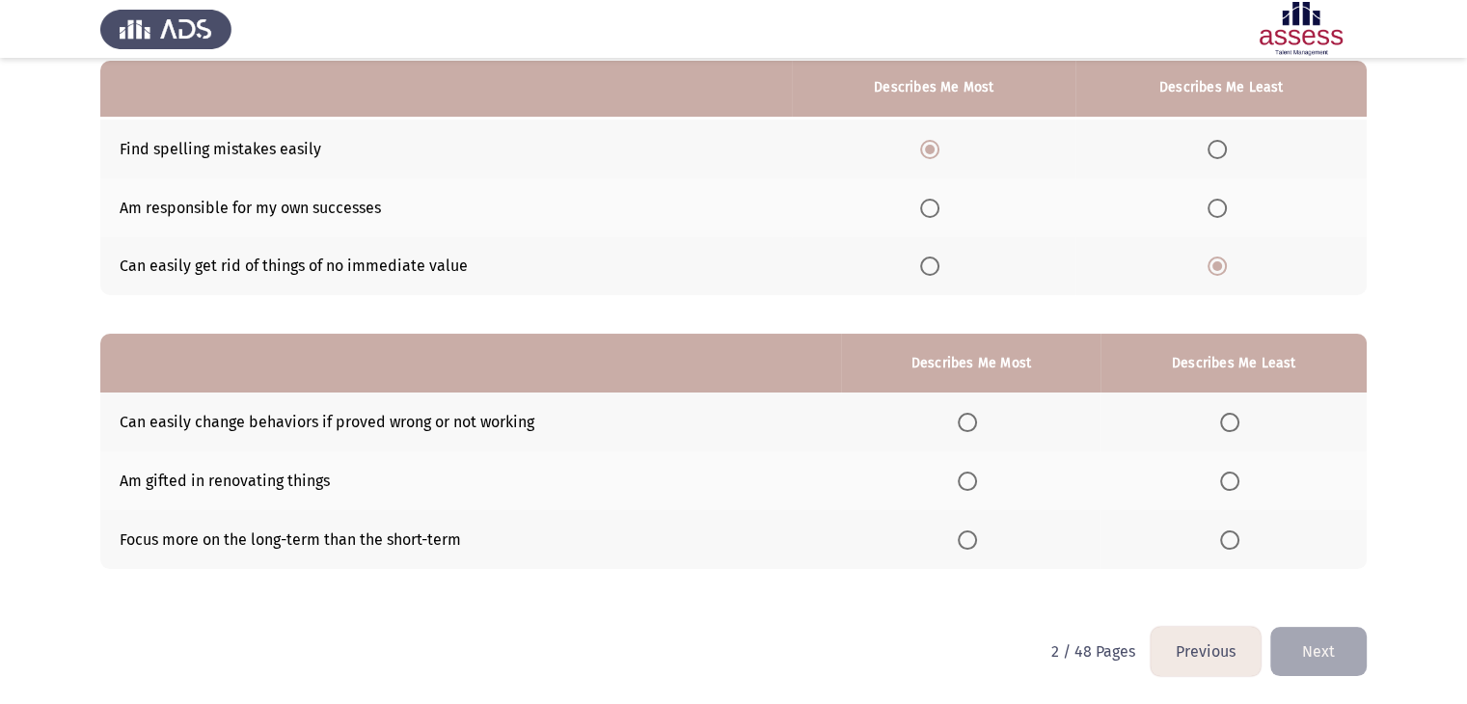
scroll to position [188, 0]
click at [972, 546] on span "Select an option" at bounding box center [967, 540] width 19 height 19
click at [972, 546] on input "Select an option" at bounding box center [967, 540] width 19 height 19
click at [1234, 480] on span "Select an option" at bounding box center [1229, 481] width 19 height 19
click at [1234, 480] on input "Select an option" at bounding box center [1229, 481] width 19 height 19
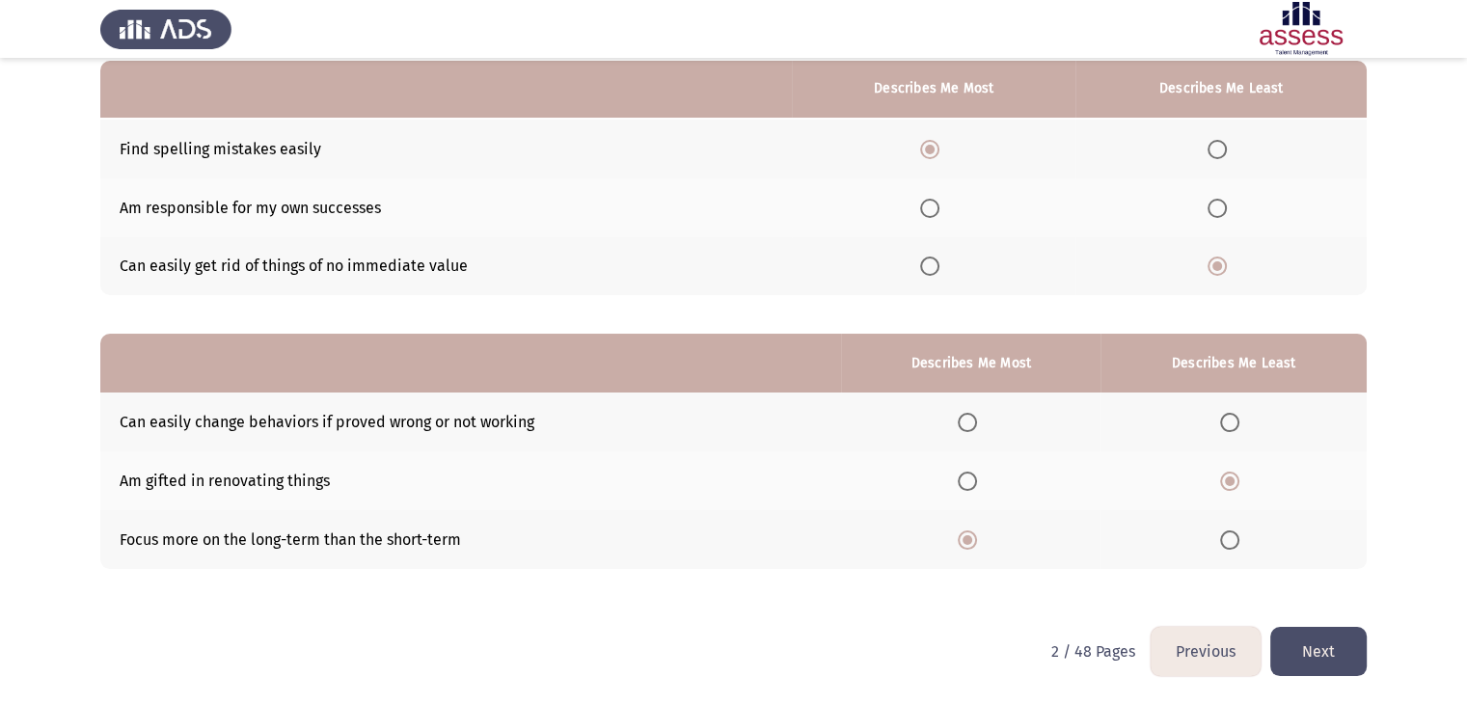
click at [1335, 654] on button "Next" at bounding box center [1319, 651] width 96 height 49
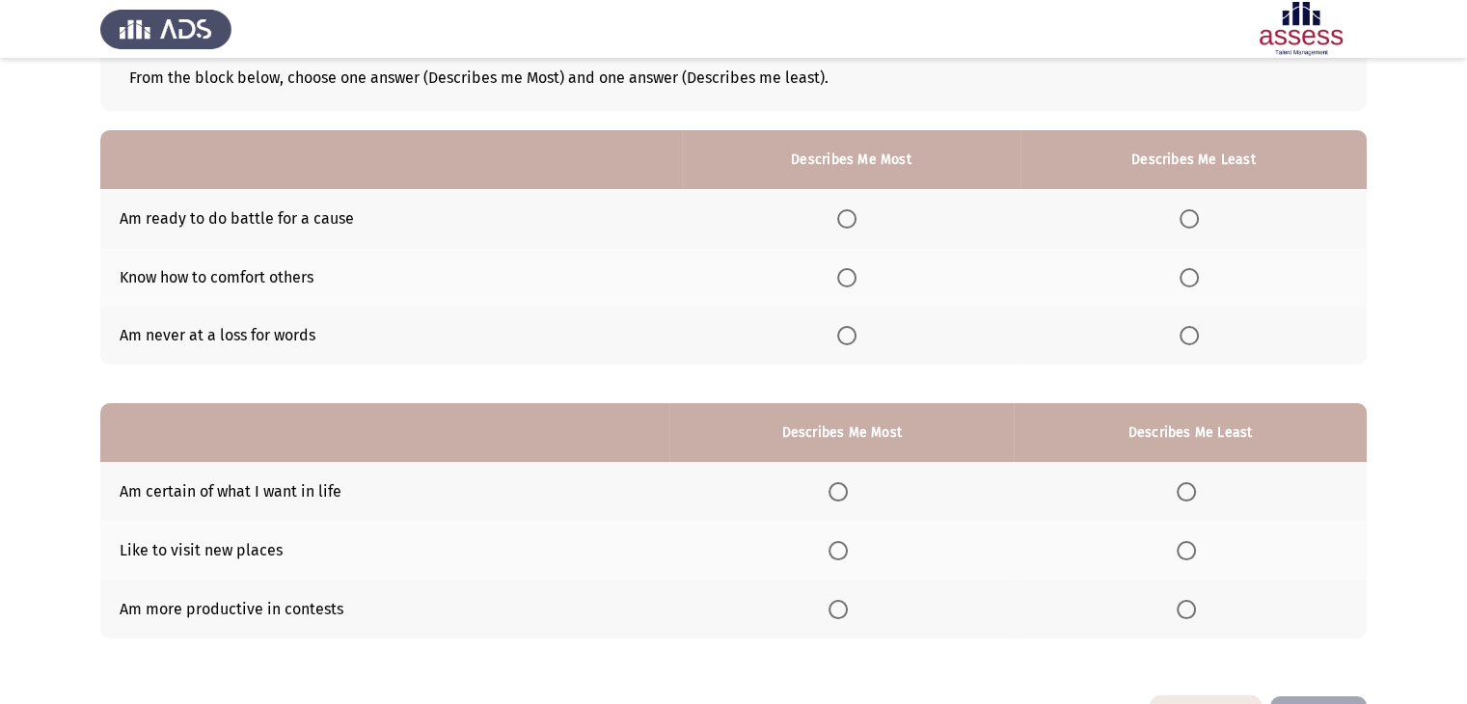
scroll to position [116, 0]
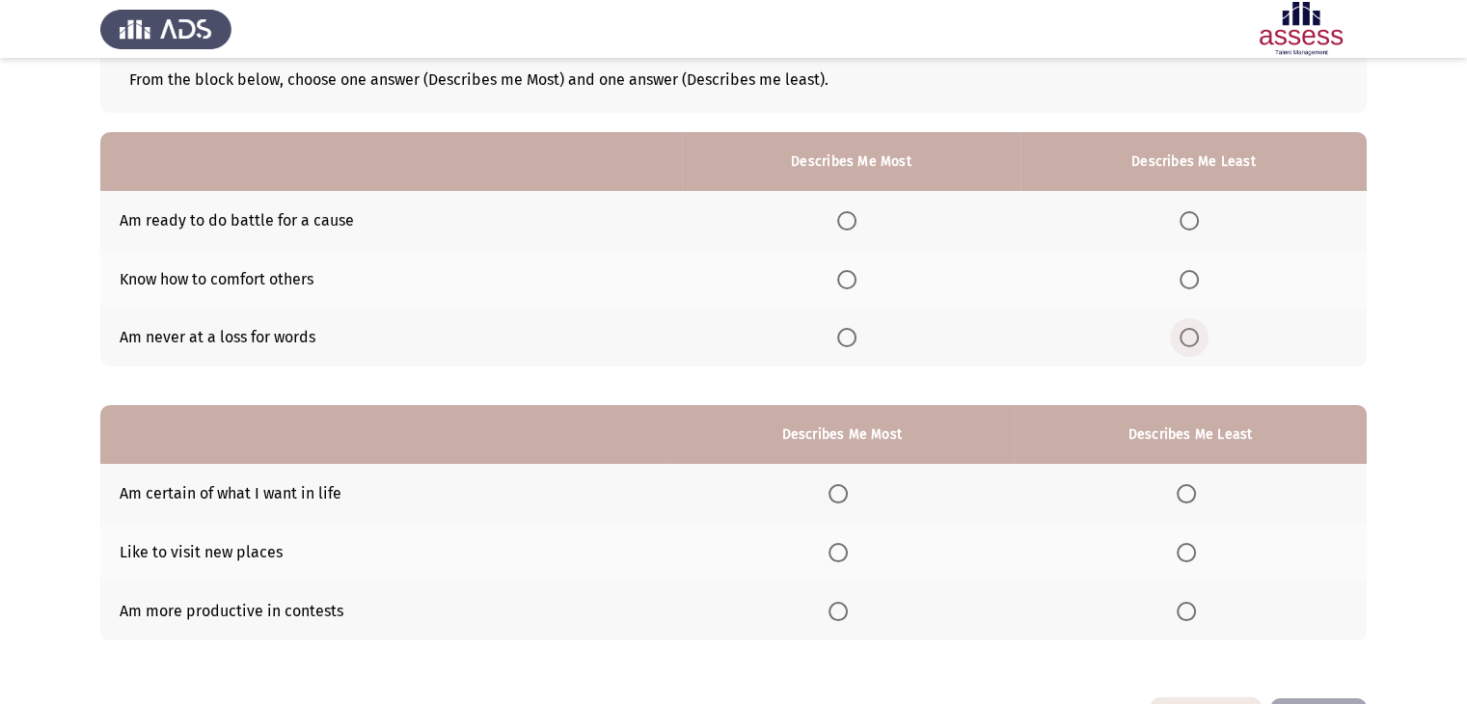
click at [1192, 338] on span "Select an option" at bounding box center [1189, 337] width 19 height 19
click at [1192, 338] on input "Select an option" at bounding box center [1189, 337] width 19 height 19
click at [848, 276] on span "Select an option" at bounding box center [846, 279] width 19 height 19
click at [848, 276] on input "Select an option" at bounding box center [846, 279] width 19 height 19
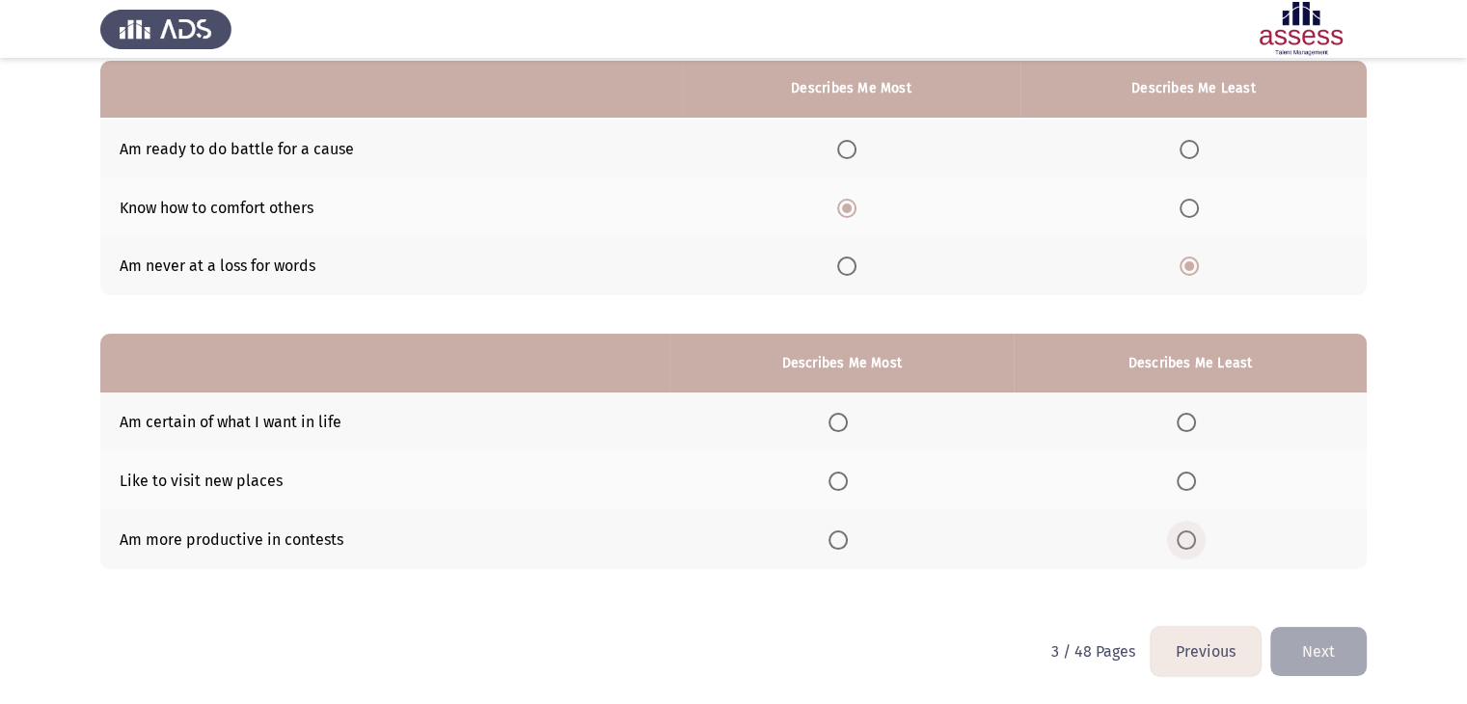
click at [1185, 542] on span "Select an option" at bounding box center [1186, 540] width 19 height 19
click at [1185, 542] on input "Select an option" at bounding box center [1186, 540] width 19 height 19
click at [843, 479] on span "Select an option" at bounding box center [838, 481] width 19 height 19
click at [843, 479] on input "Select an option" at bounding box center [838, 481] width 19 height 19
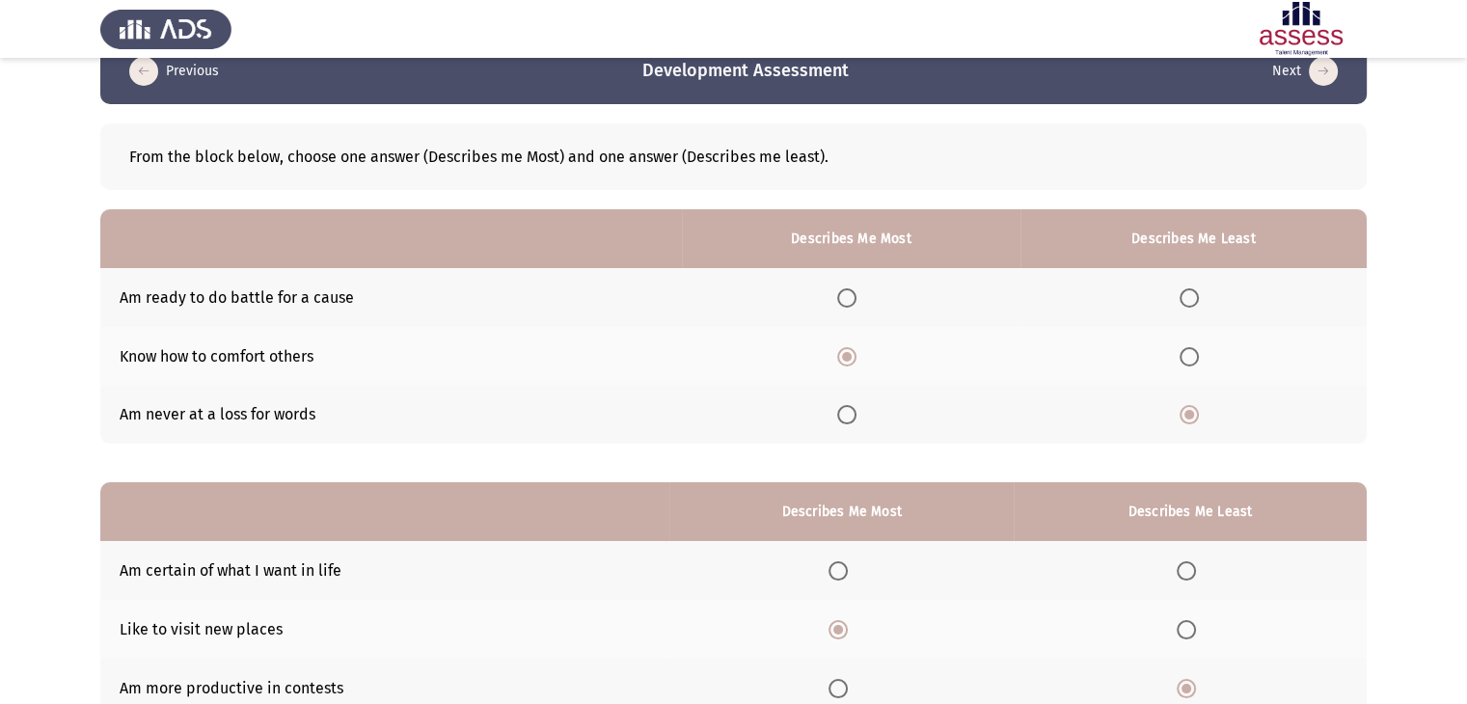
scroll to position [38, 0]
click at [848, 298] on span "Select an option" at bounding box center [846, 298] width 19 height 19
click at [848, 298] on input "Select an option" at bounding box center [846, 298] width 19 height 19
click at [853, 356] on span "Select an option" at bounding box center [846, 357] width 19 height 19
click at [853, 356] on input "Select an option" at bounding box center [846, 357] width 19 height 19
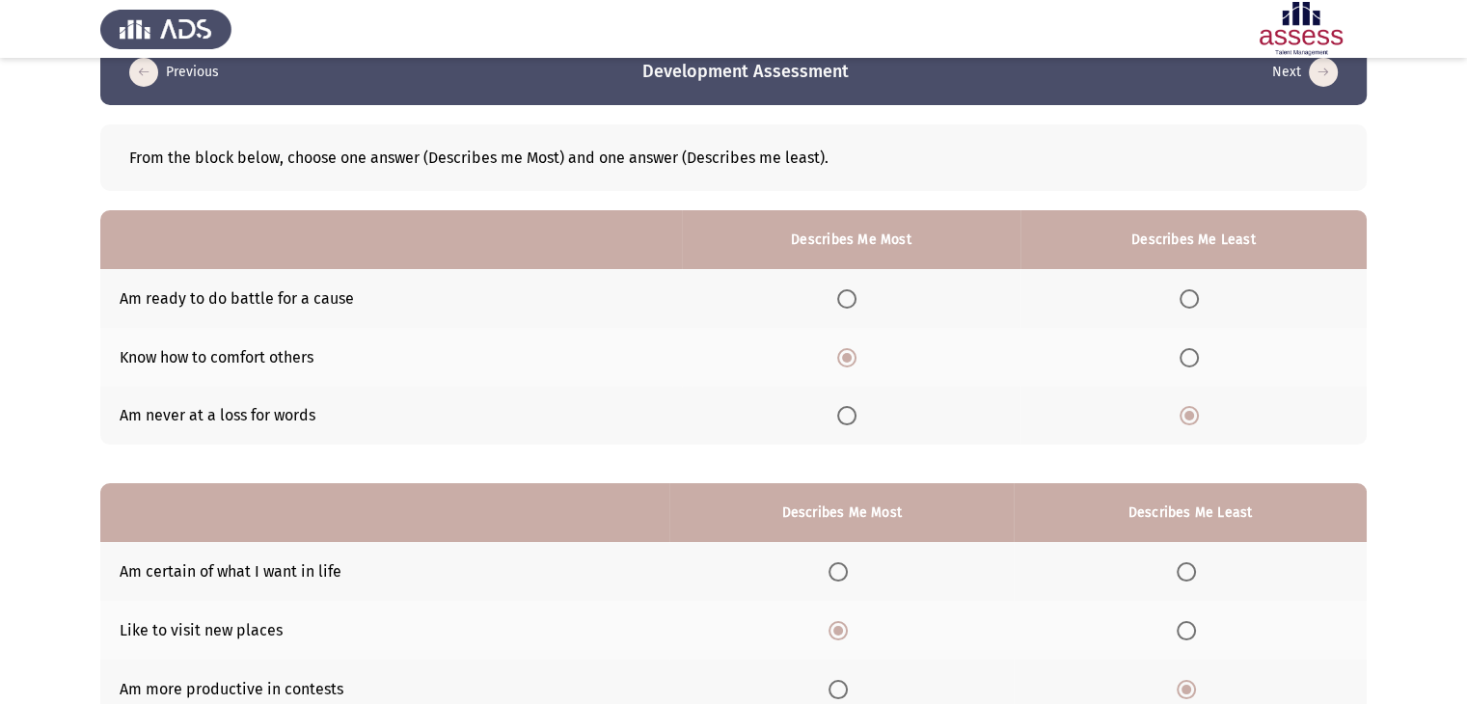
scroll to position [188, 0]
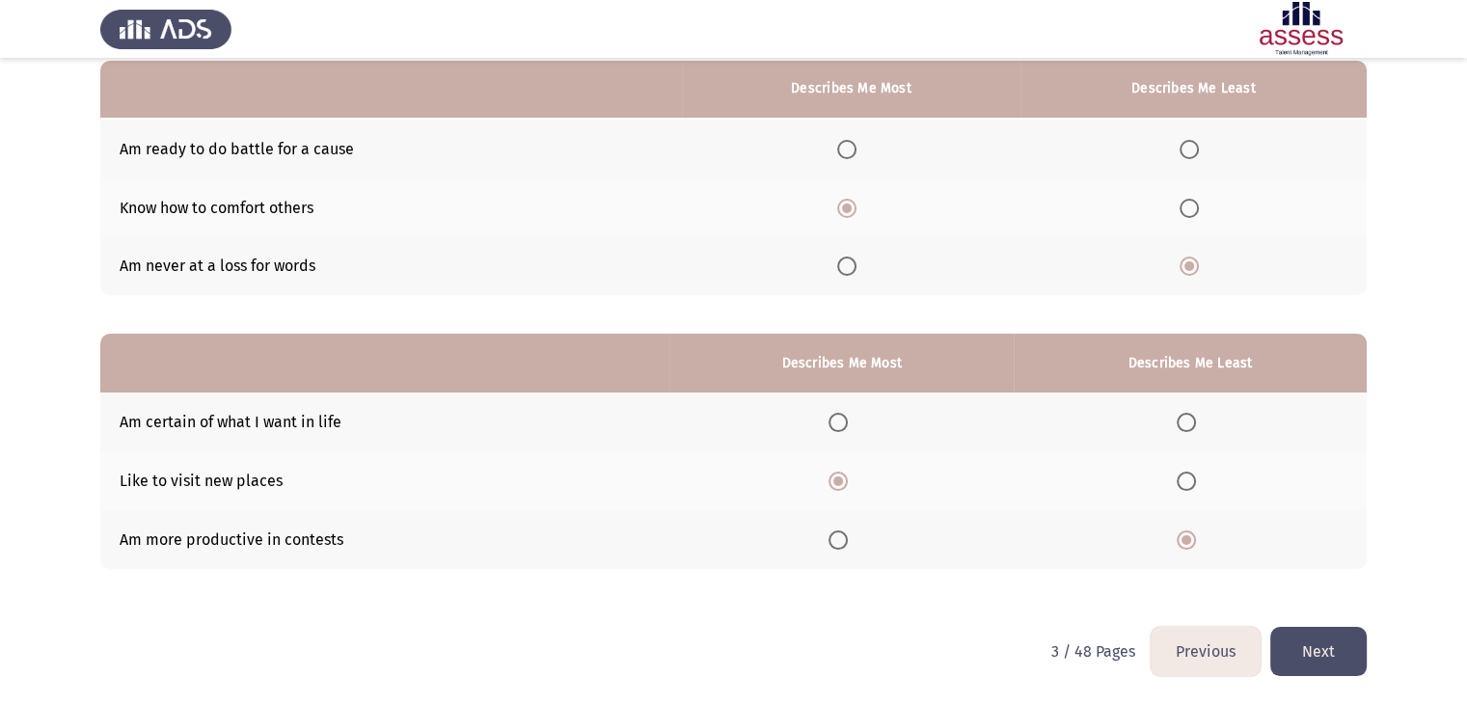
click at [1316, 652] on button "Next" at bounding box center [1319, 651] width 96 height 49
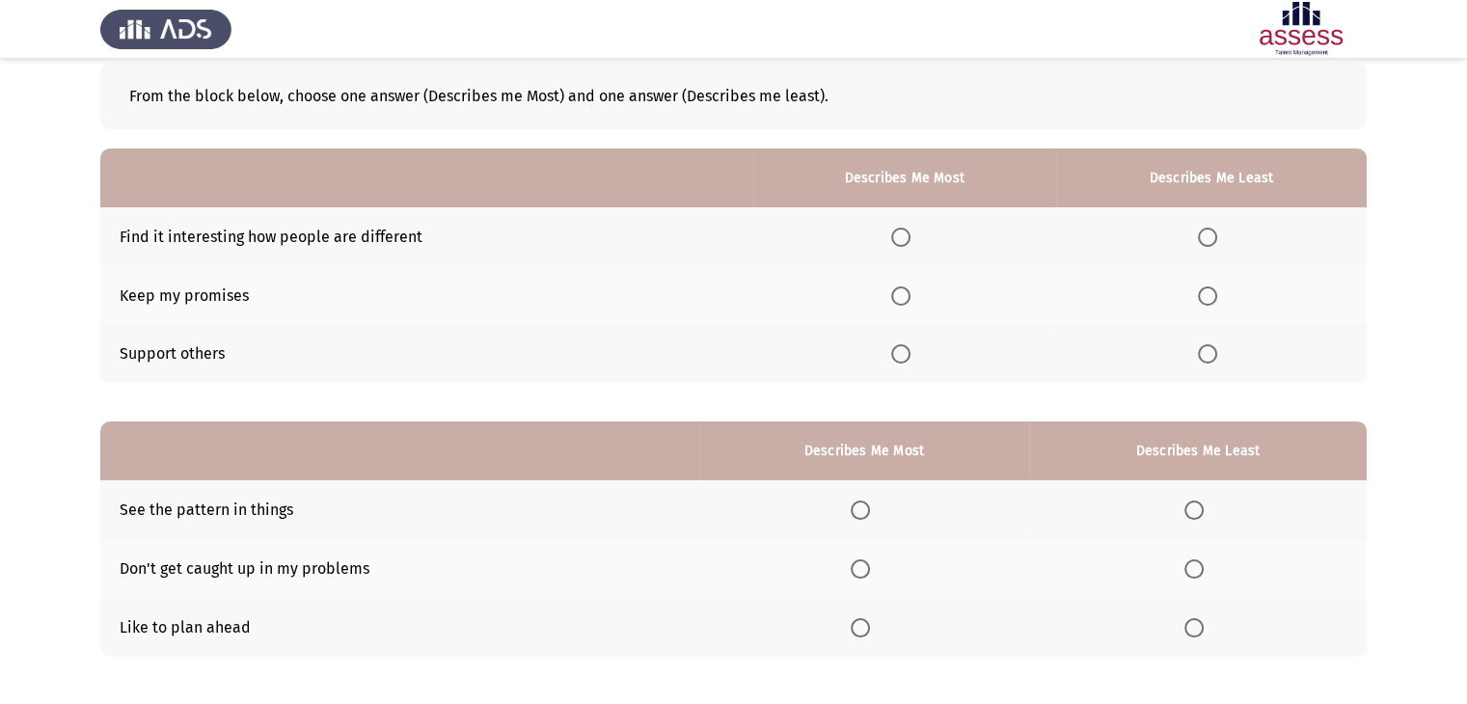
scroll to position [100, 0]
click at [900, 298] on span "Select an option" at bounding box center [900, 295] width 19 height 19
click at [900, 298] on input "Select an option" at bounding box center [900, 295] width 19 height 19
click at [1209, 242] on span "Select an option" at bounding box center [1207, 236] width 19 height 19
click at [1209, 242] on input "Select an option" at bounding box center [1207, 236] width 19 height 19
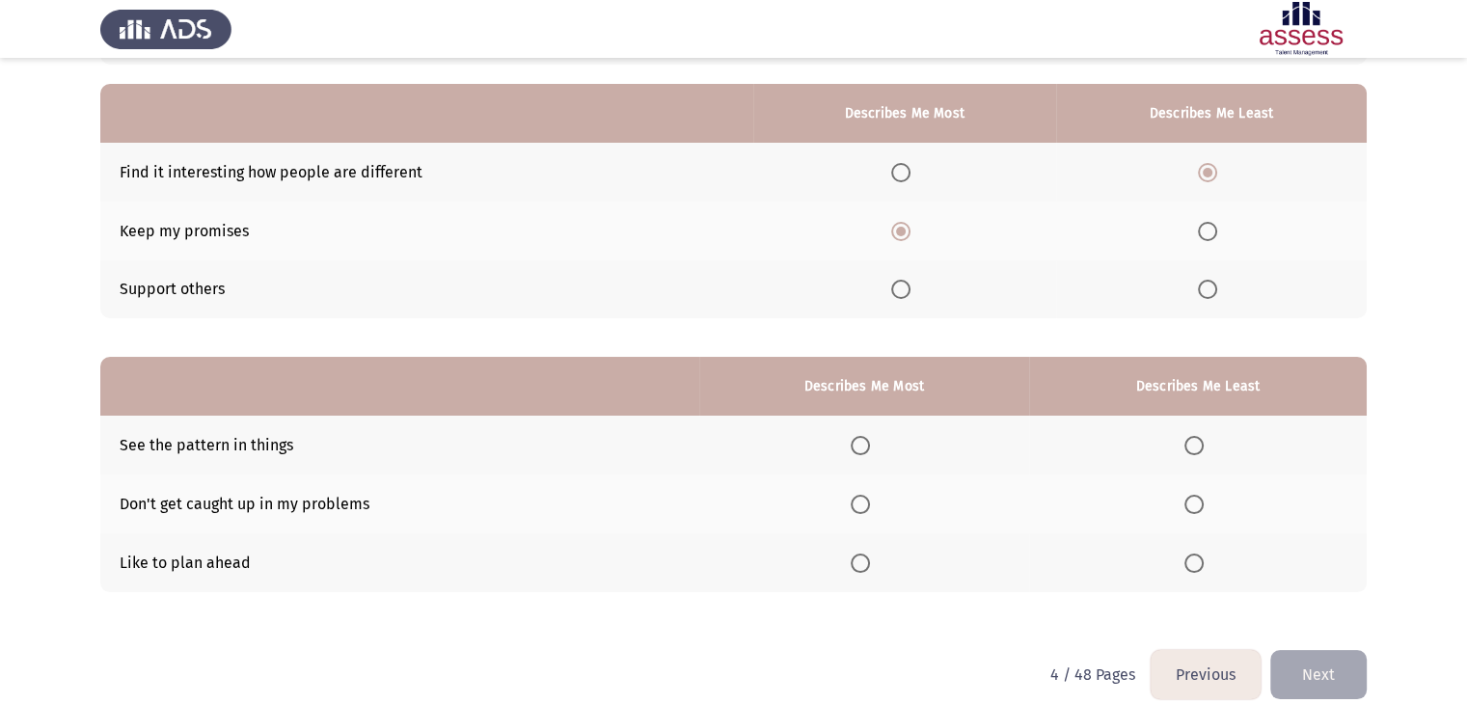
scroll to position [188, 0]
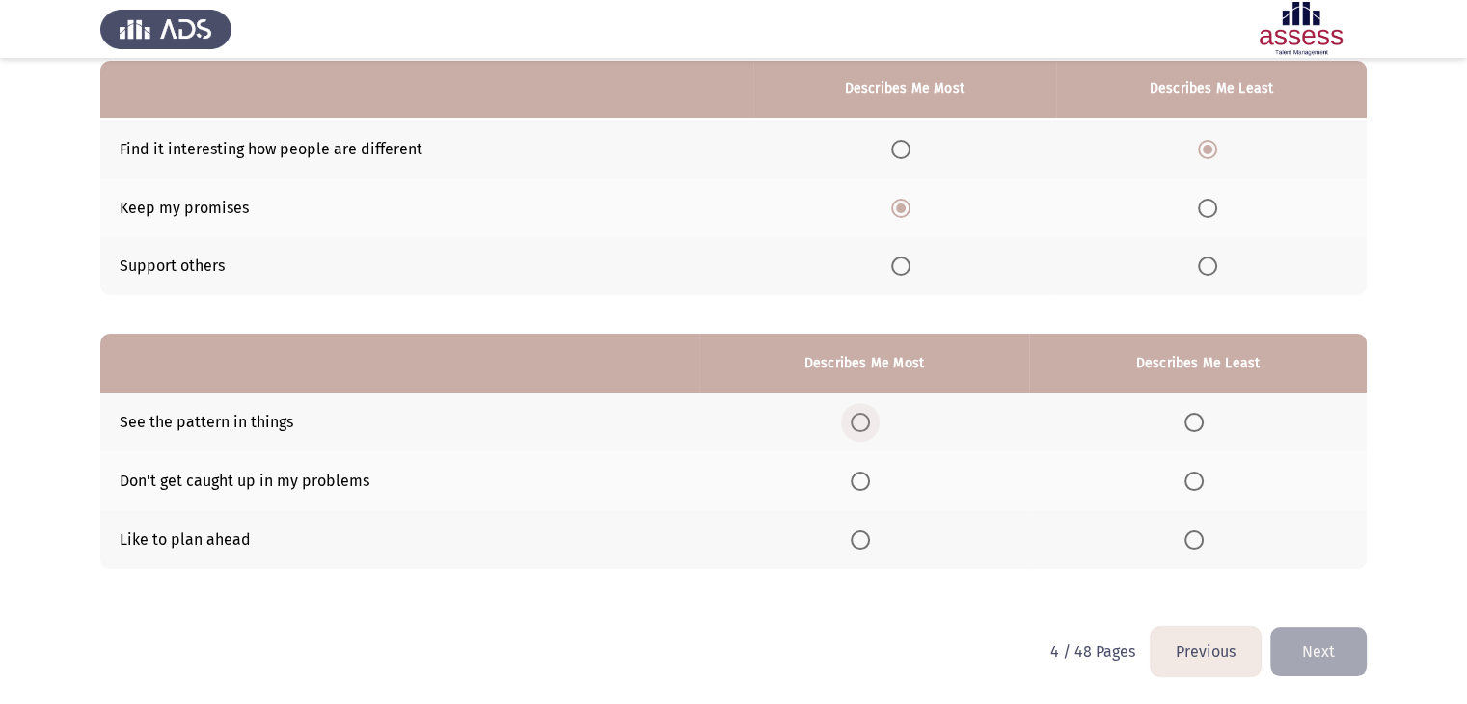
click at [863, 415] on span "Select an option" at bounding box center [860, 422] width 19 height 19
click at [863, 415] on input "Select an option" at bounding box center [860, 422] width 19 height 19
click at [864, 543] on span "Select an option" at bounding box center [860, 540] width 19 height 19
click at [864, 543] on input "Select an option" at bounding box center [860, 540] width 19 height 19
click at [1200, 425] on span "Select an option" at bounding box center [1194, 422] width 19 height 19
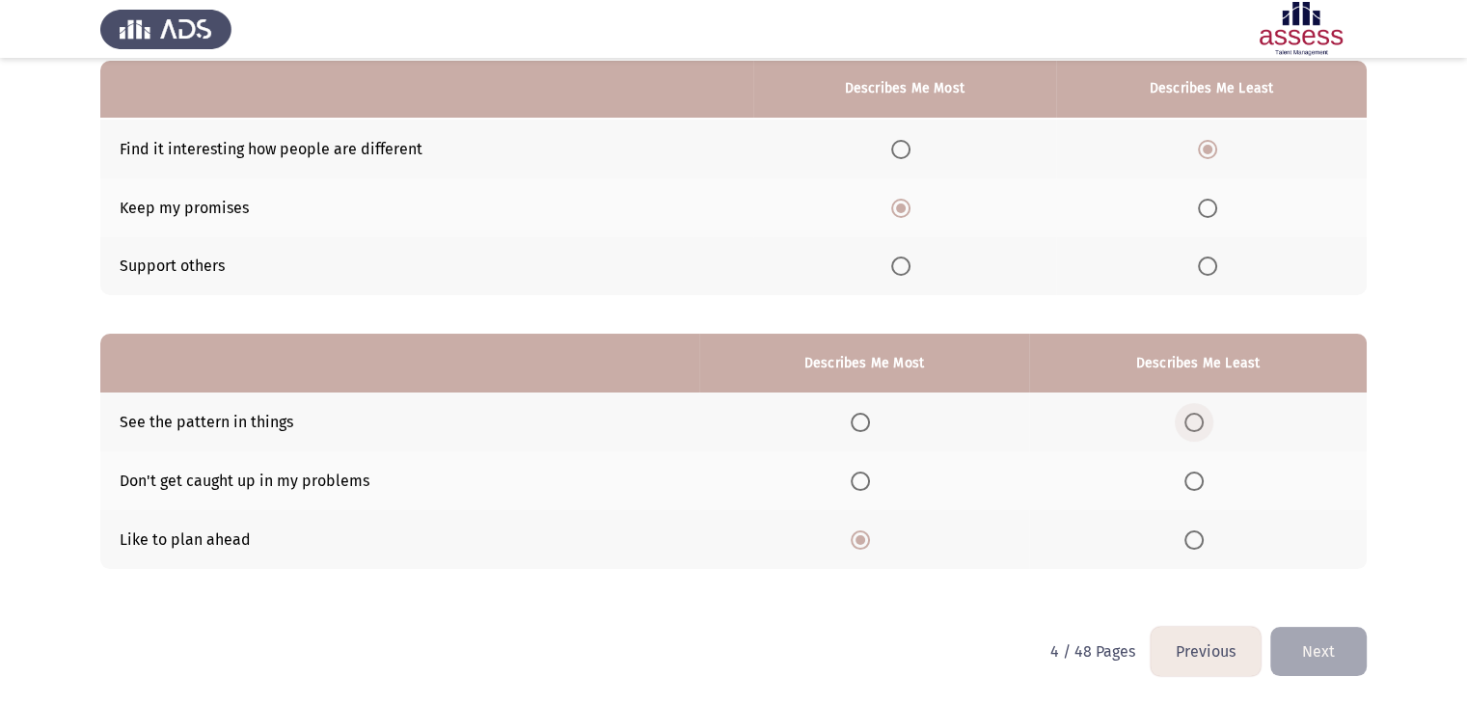
click at [1200, 425] on input "Select an option" at bounding box center [1194, 422] width 19 height 19
click at [1316, 643] on button "Next" at bounding box center [1319, 651] width 96 height 49
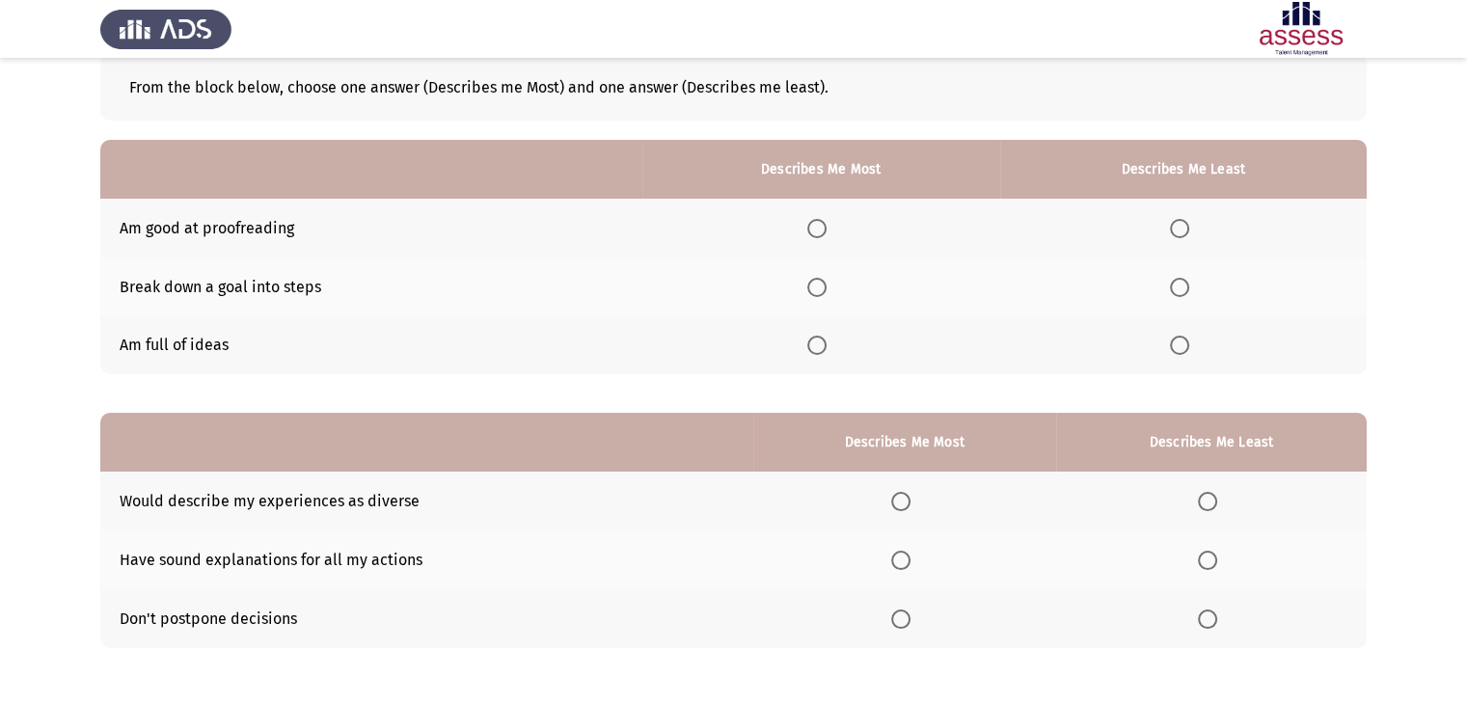
scroll to position [102, 0]
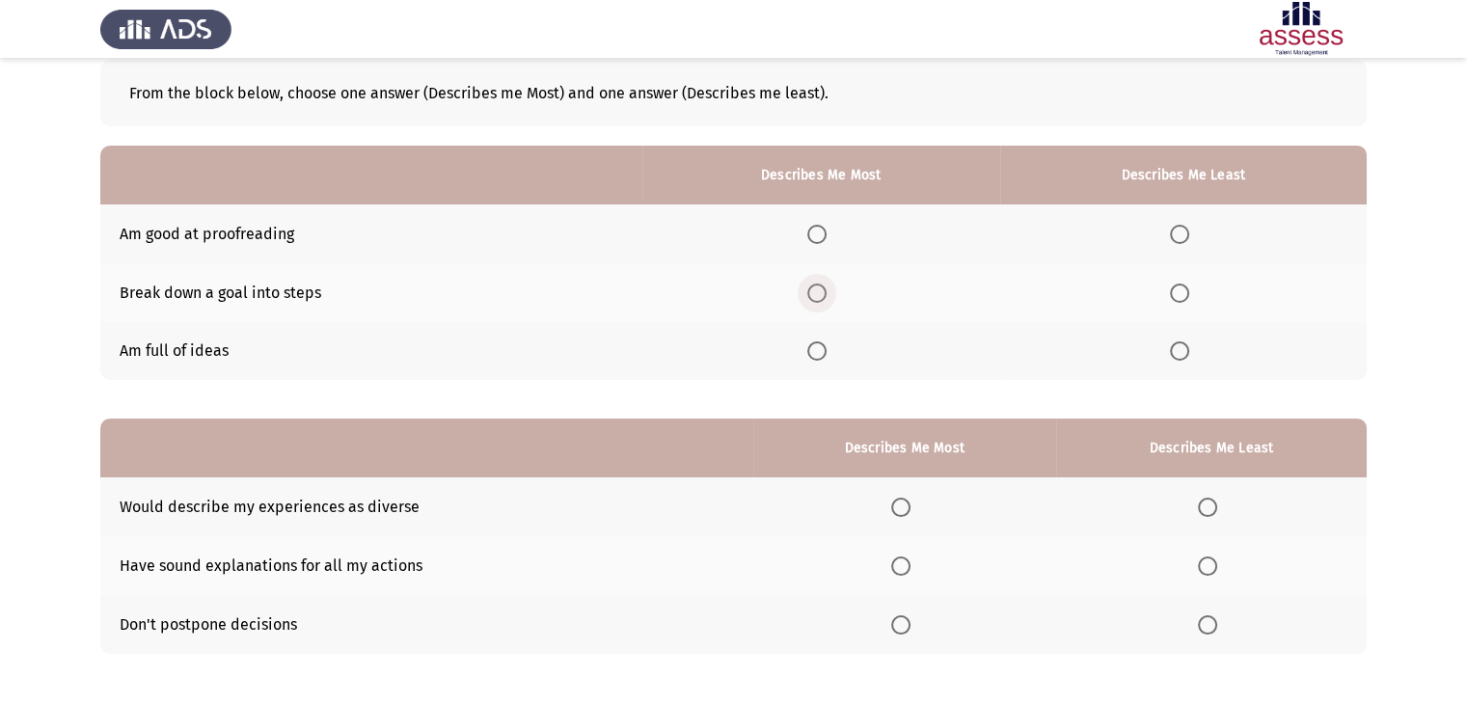
click at [827, 295] on span "Select an option" at bounding box center [817, 293] width 19 height 19
click at [827, 295] on input "Select an option" at bounding box center [817, 293] width 19 height 19
click at [1178, 233] on span "Select an option" at bounding box center [1179, 234] width 19 height 19
click at [1178, 233] on input "Select an option" at bounding box center [1179, 234] width 19 height 19
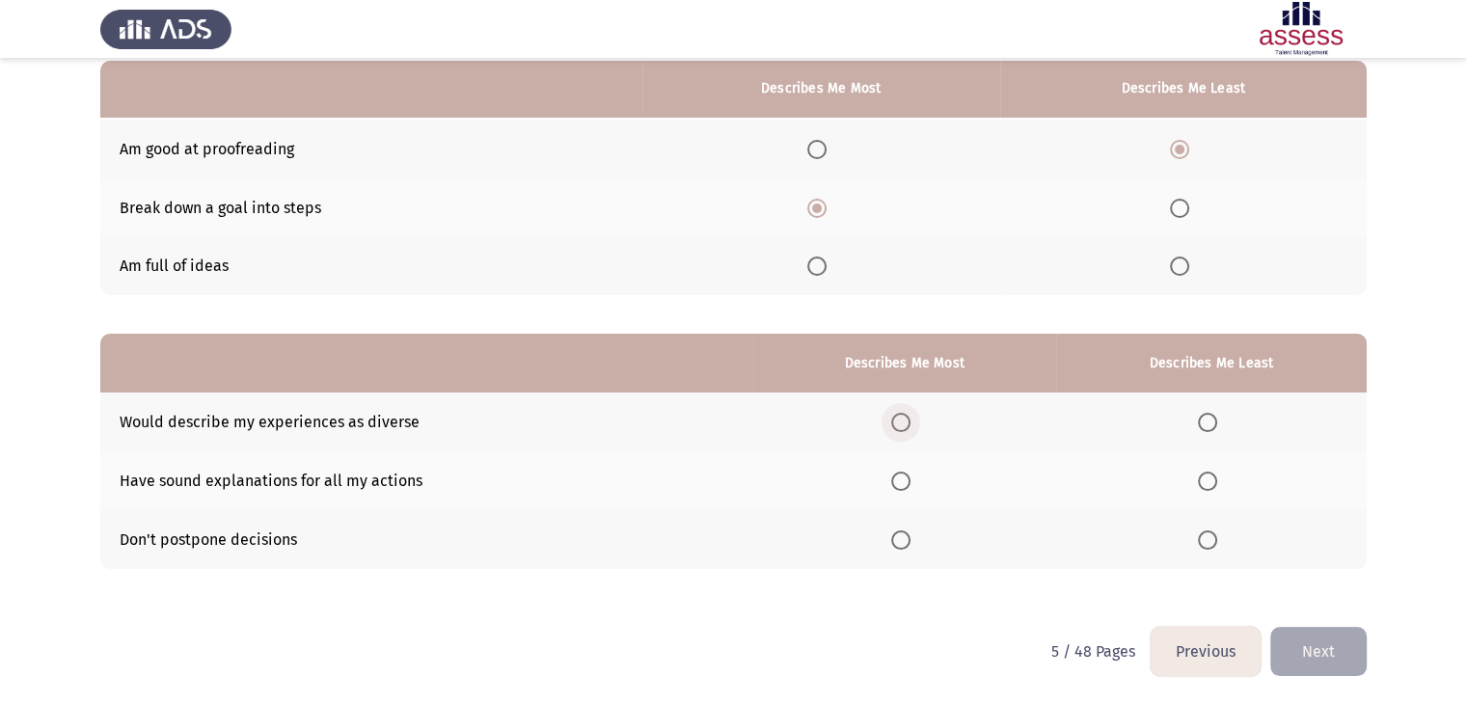
click at [905, 421] on span "Select an option" at bounding box center [900, 422] width 19 height 19
click at [905, 421] on input "Select an option" at bounding box center [900, 422] width 19 height 19
click at [1208, 540] on span "Select an option" at bounding box center [1207, 540] width 19 height 19
click at [1208, 540] on input "Select an option" at bounding box center [1207, 540] width 19 height 19
click at [1320, 650] on button "Next" at bounding box center [1319, 651] width 96 height 49
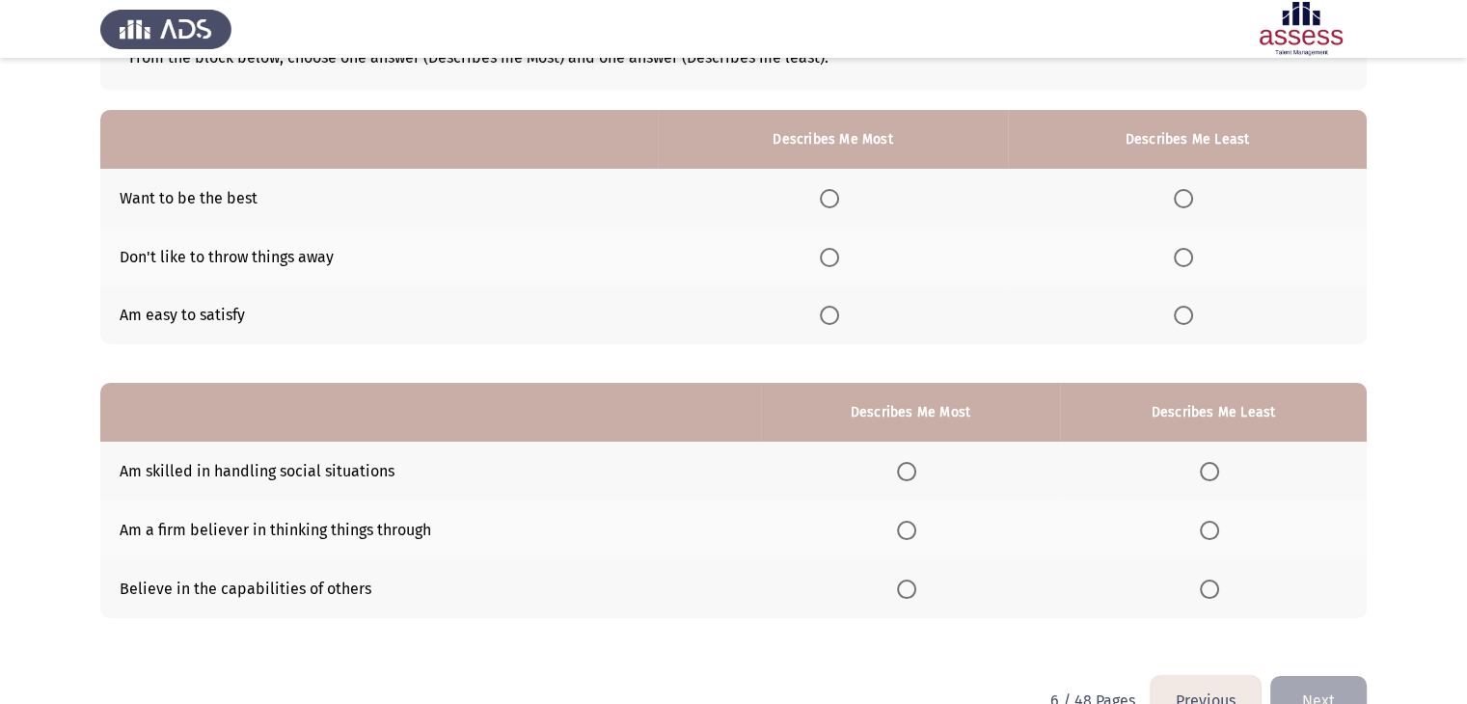
scroll to position [139, 0]
click at [832, 256] on span "Select an option" at bounding box center [829, 256] width 19 height 19
click at [832, 256] on input "Select an option" at bounding box center [829, 256] width 19 height 19
click at [1185, 192] on span "Select an option" at bounding box center [1183, 197] width 19 height 19
click at [1185, 192] on input "Select an option" at bounding box center [1183, 197] width 19 height 19
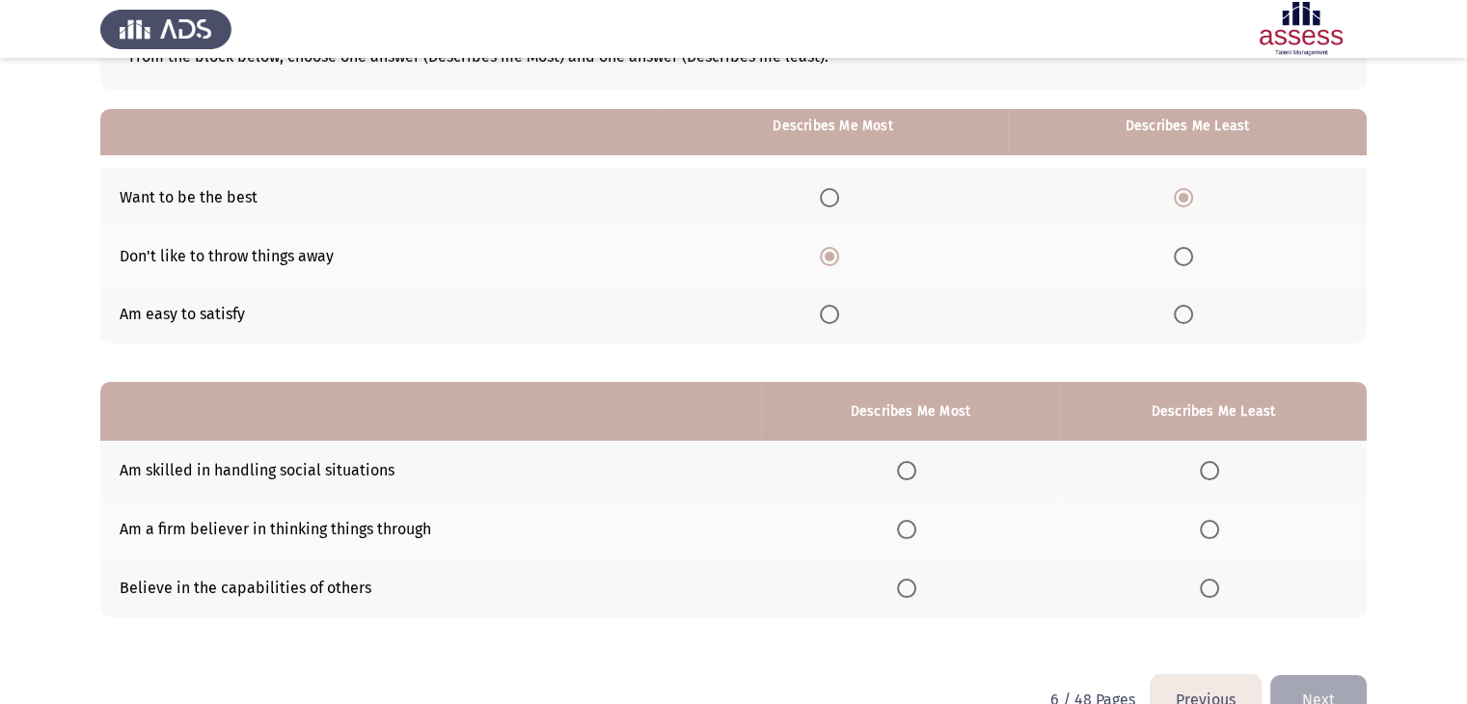
scroll to position [188, 0]
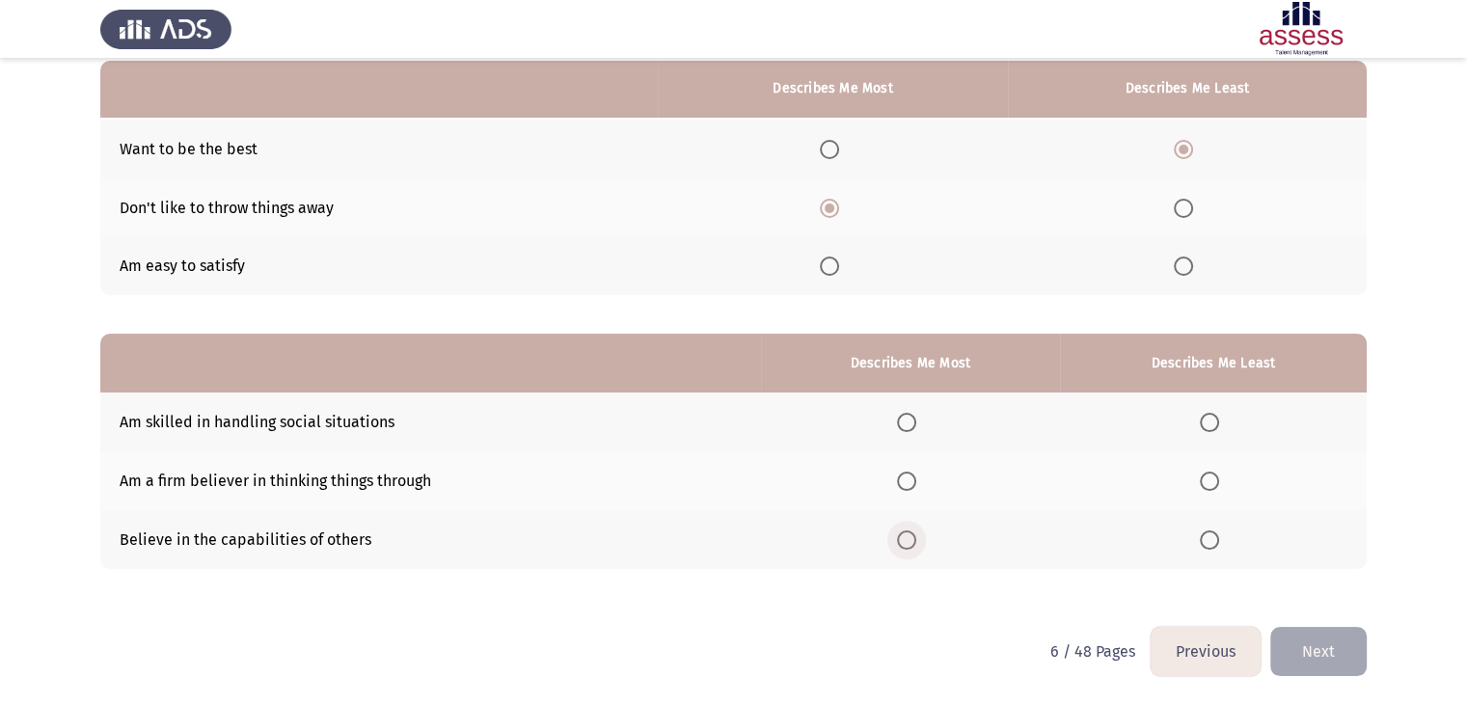
click at [911, 539] on span "Select an option" at bounding box center [906, 540] width 19 height 19
click at [911, 539] on input "Select an option" at bounding box center [906, 540] width 19 height 19
click at [1215, 422] on span "Select an option" at bounding box center [1209, 422] width 19 height 19
click at [1215, 422] on input "Select an option" at bounding box center [1209, 422] width 19 height 19
click at [1323, 639] on button "Next" at bounding box center [1319, 651] width 96 height 49
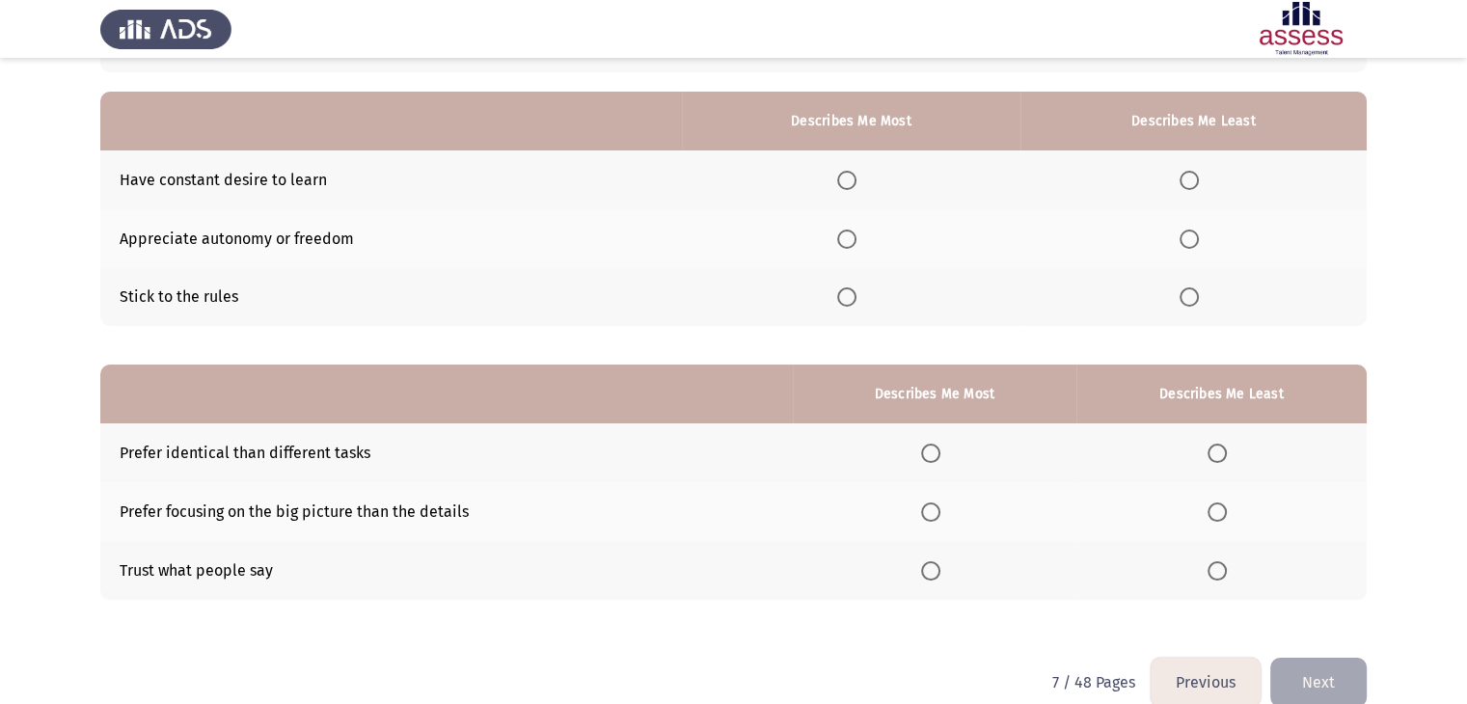
scroll to position [154, 0]
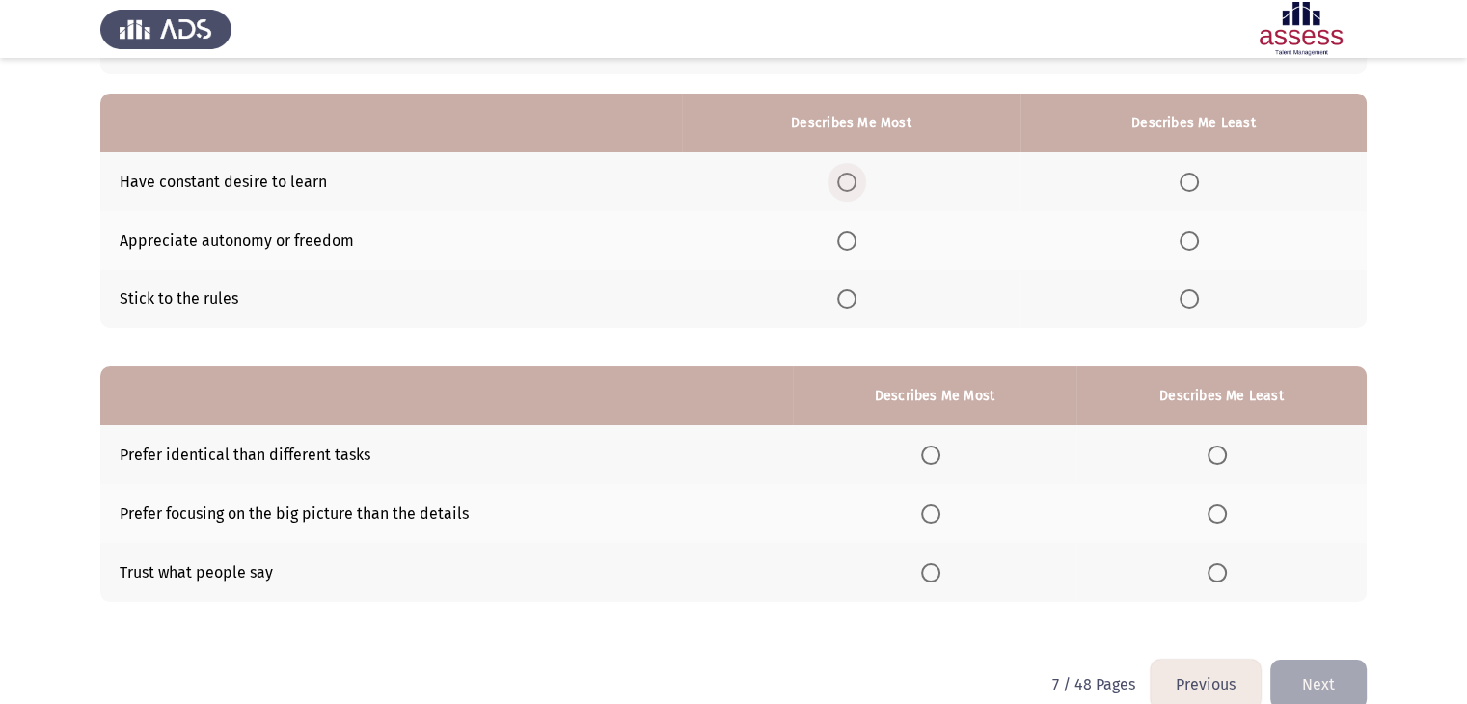
click at [849, 184] on span "Select an option" at bounding box center [846, 182] width 19 height 19
click at [849, 184] on input "Select an option" at bounding box center [846, 182] width 19 height 19
click at [1192, 297] on span "Select an option" at bounding box center [1189, 298] width 19 height 19
click at [1192, 297] on input "Select an option" at bounding box center [1189, 298] width 19 height 19
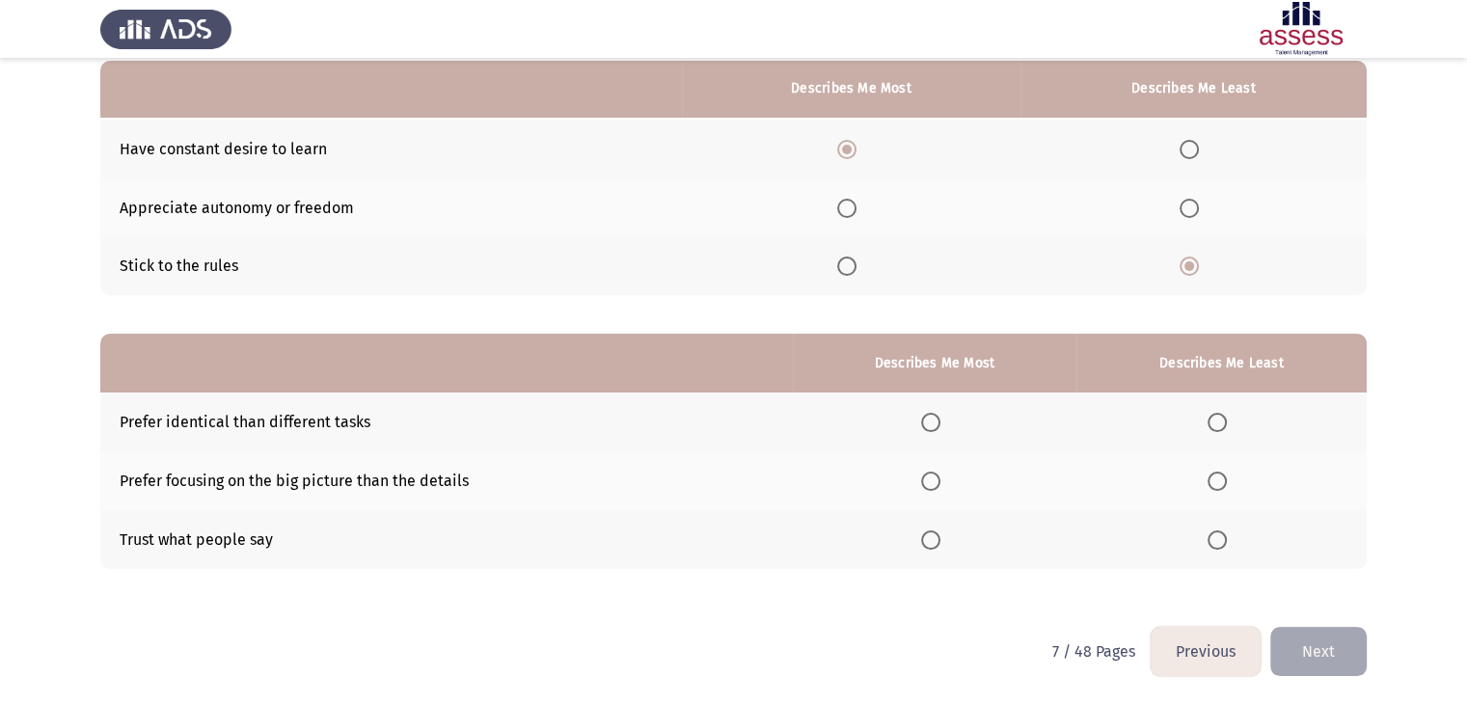
click at [1188, 206] on span "Select an option" at bounding box center [1189, 208] width 19 height 19
click at [1188, 206] on input "Select an option" at bounding box center [1189, 208] width 19 height 19
click at [1215, 485] on span "Select an option" at bounding box center [1217, 481] width 19 height 19
click at [1215, 485] on input "Select an option" at bounding box center [1217, 481] width 19 height 19
click at [934, 541] on span "Select an option" at bounding box center [930, 540] width 19 height 19
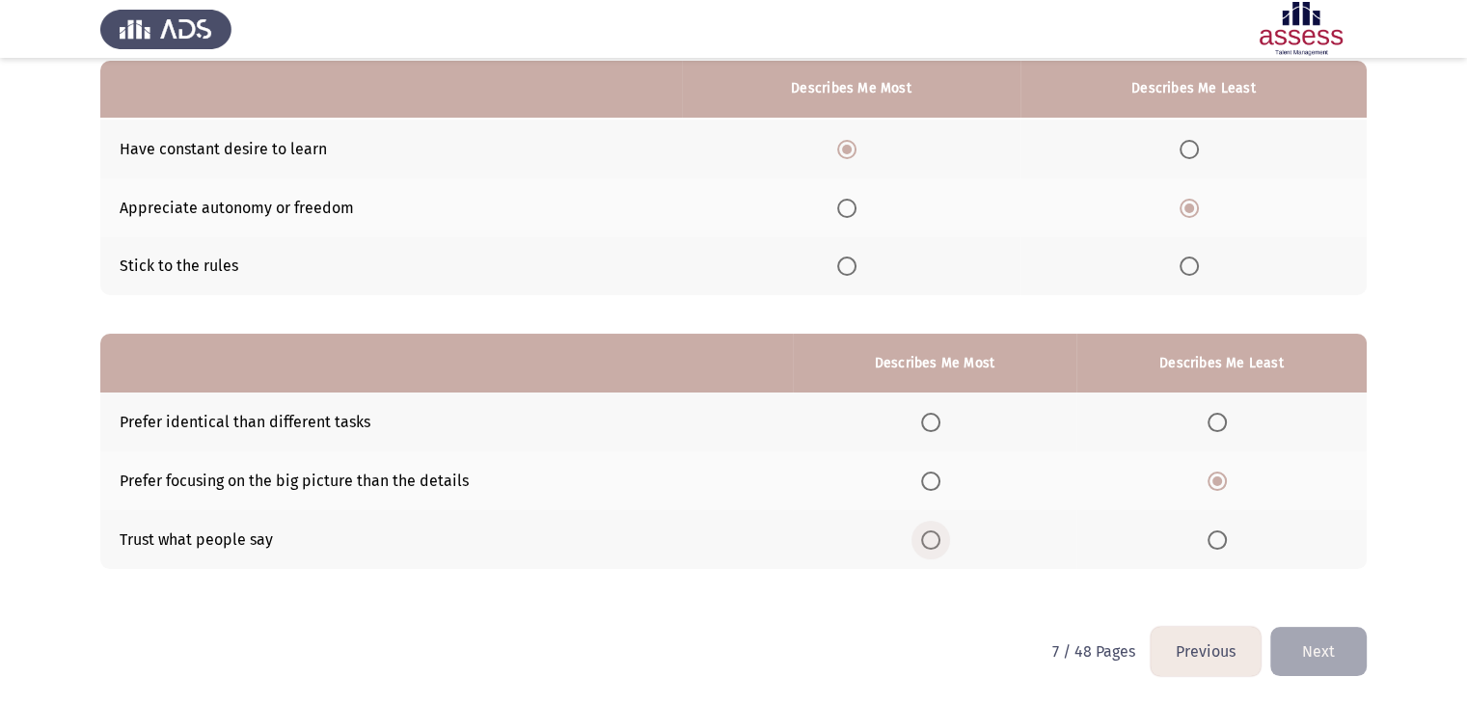
click at [934, 541] on input "Select an option" at bounding box center [930, 540] width 19 height 19
click at [1334, 661] on button "Next" at bounding box center [1319, 651] width 96 height 49
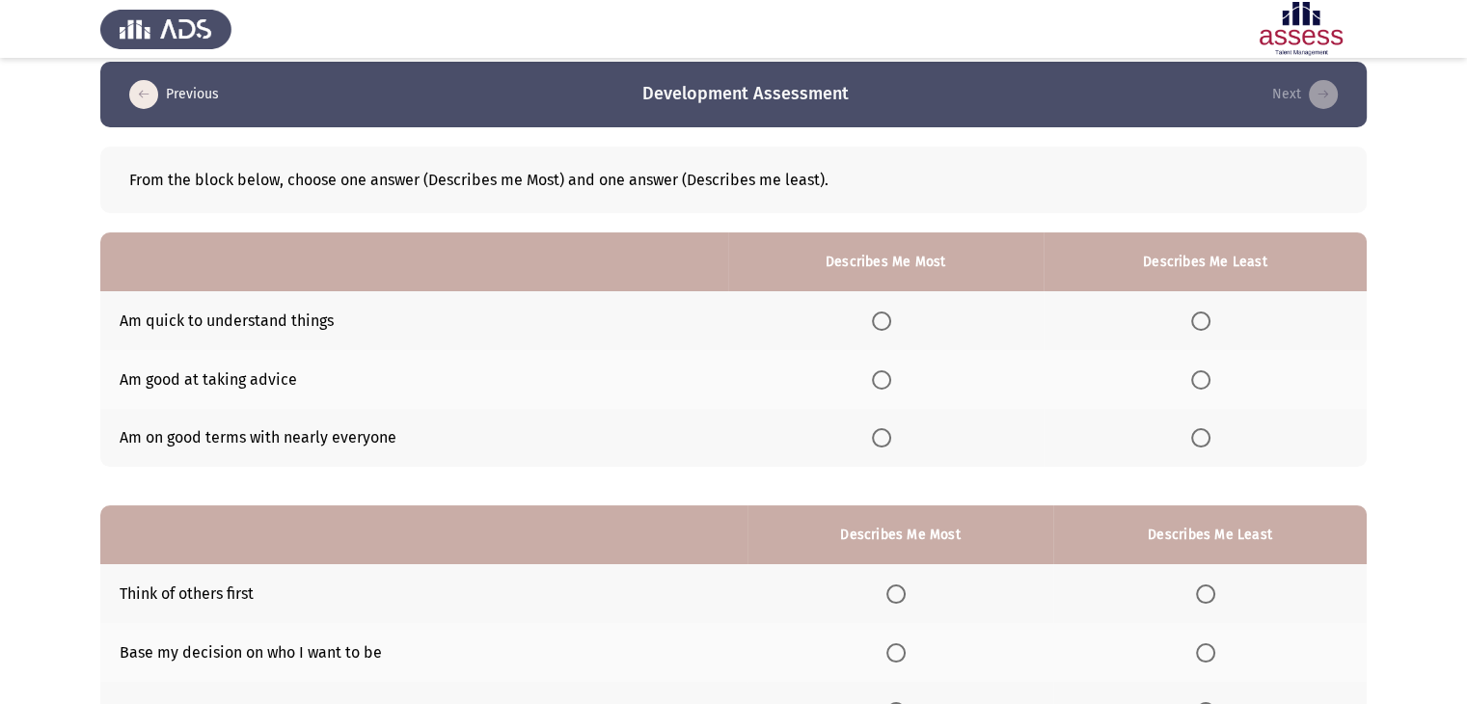
scroll to position [15, 0]
click at [881, 321] on span "Select an option" at bounding box center [881, 321] width 19 height 19
click at [881, 321] on input "Select an option" at bounding box center [881, 321] width 19 height 19
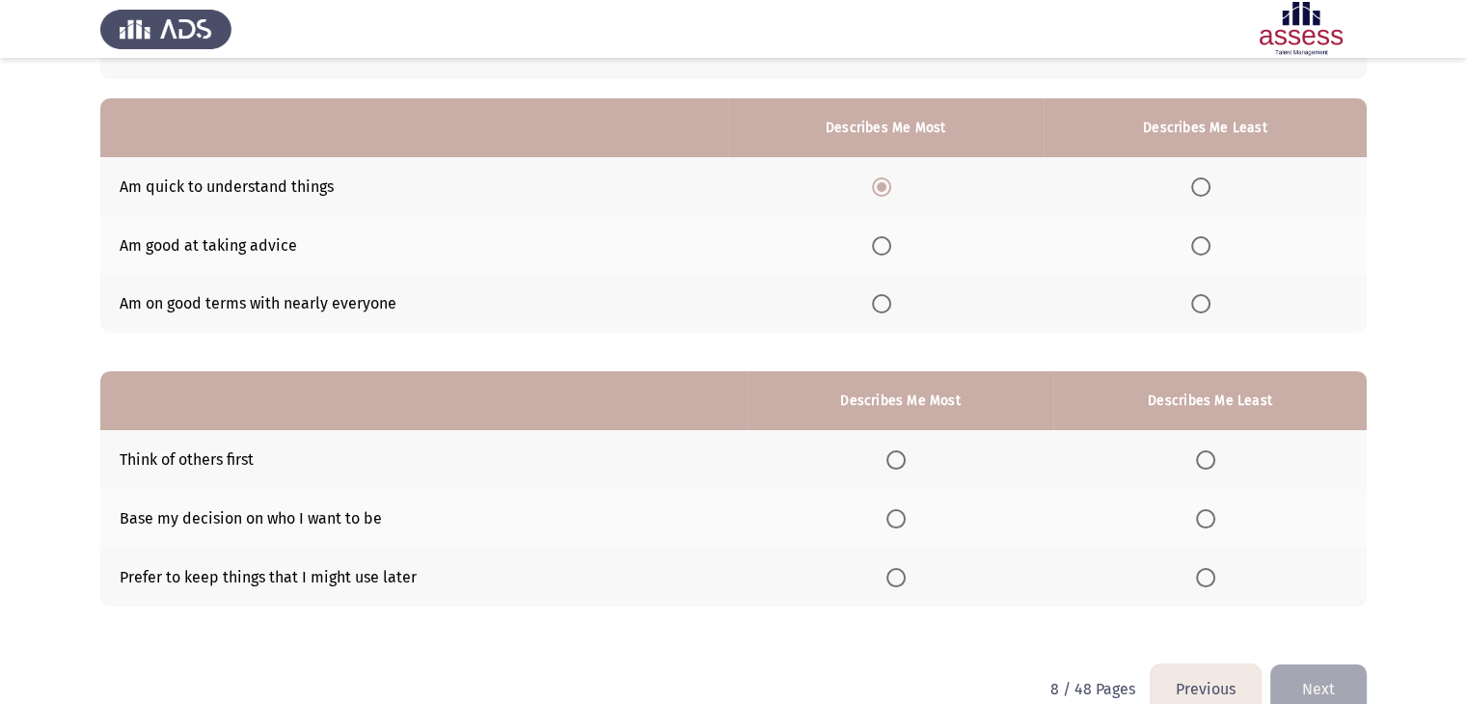
scroll to position [149, 0]
click at [899, 589] on span "Select an option" at bounding box center [896, 578] width 19 height 19
click at [899, 589] on input "Select an option" at bounding box center [896, 578] width 19 height 19
click at [1212, 519] on span "Select an option" at bounding box center [1205, 519] width 19 height 19
click at [1212, 519] on input "Select an option" at bounding box center [1205, 519] width 19 height 19
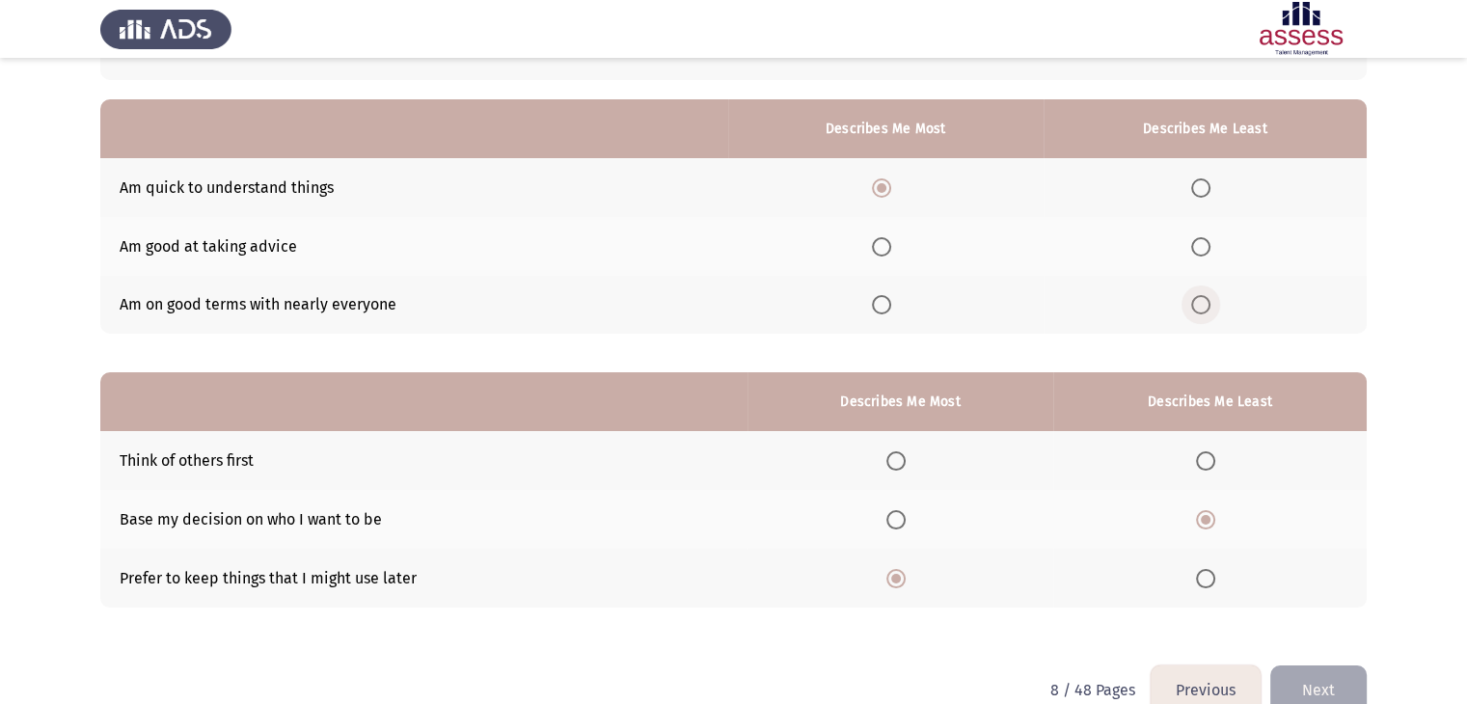
click at [1206, 309] on span "Select an option" at bounding box center [1201, 304] width 19 height 19
click at [1206, 309] on input "Select an option" at bounding box center [1201, 304] width 19 height 19
click at [1328, 678] on button "Next" at bounding box center [1319, 690] width 96 height 49
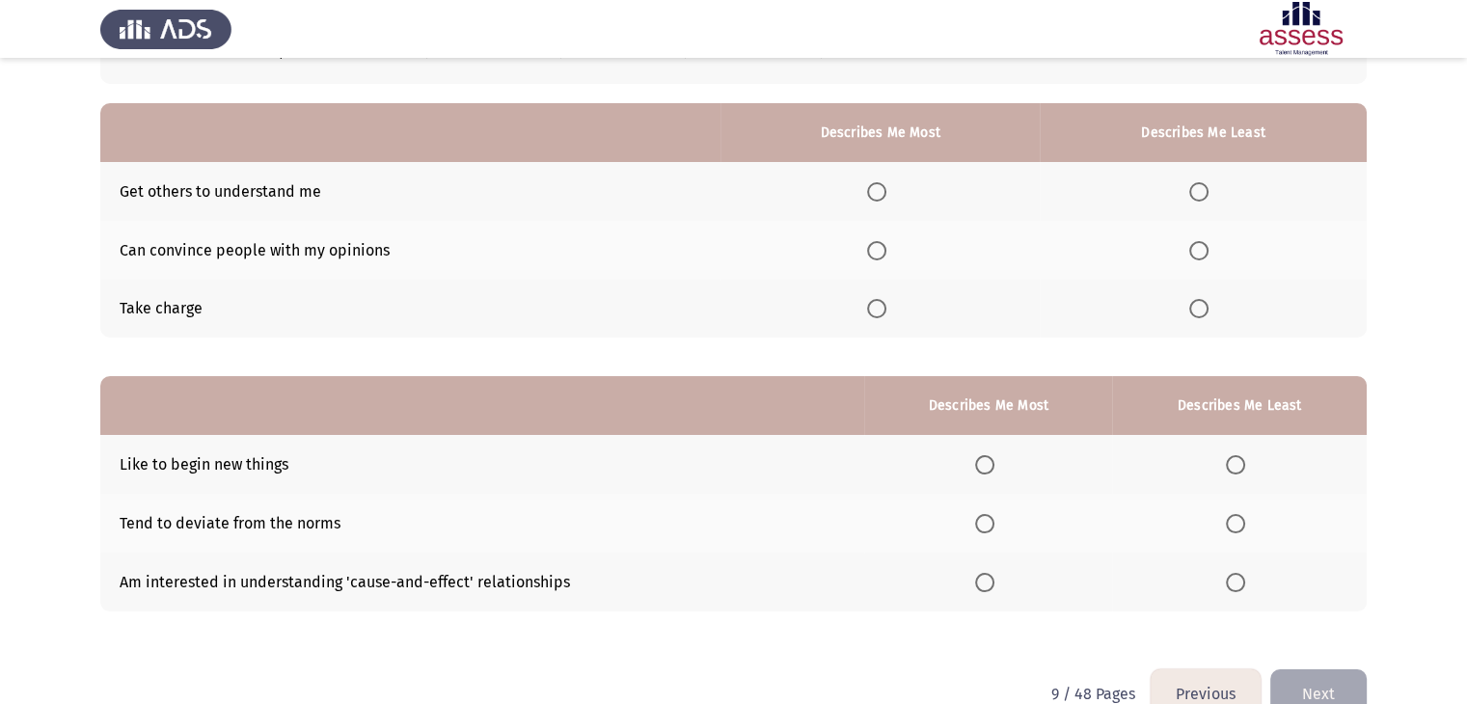
scroll to position [147, 0]
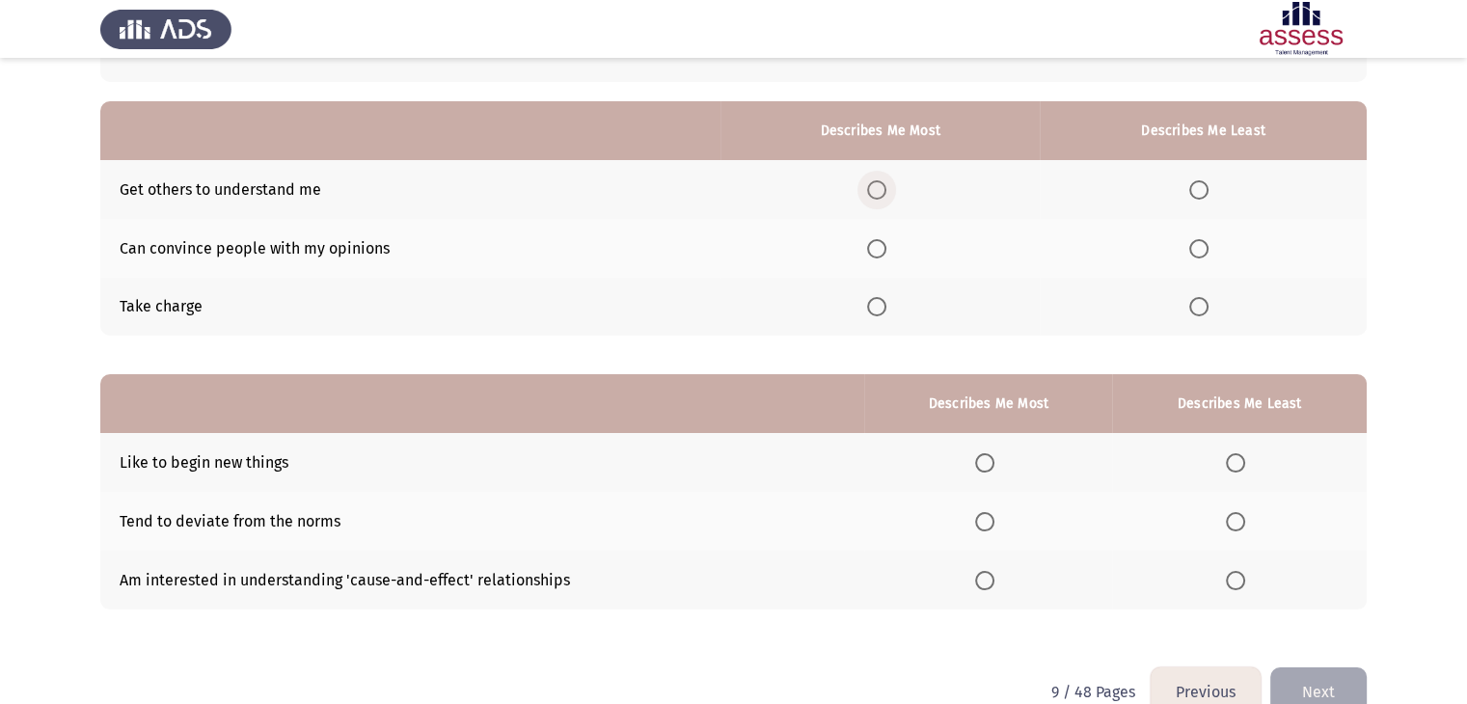
click at [885, 195] on span "Select an option" at bounding box center [876, 189] width 19 height 19
click at [885, 195] on input "Select an option" at bounding box center [876, 189] width 19 height 19
click at [1202, 249] on span "Select an option" at bounding box center [1199, 248] width 19 height 19
click at [1202, 249] on input "Select an option" at bounding box center [1199, 248] width 19 height 19
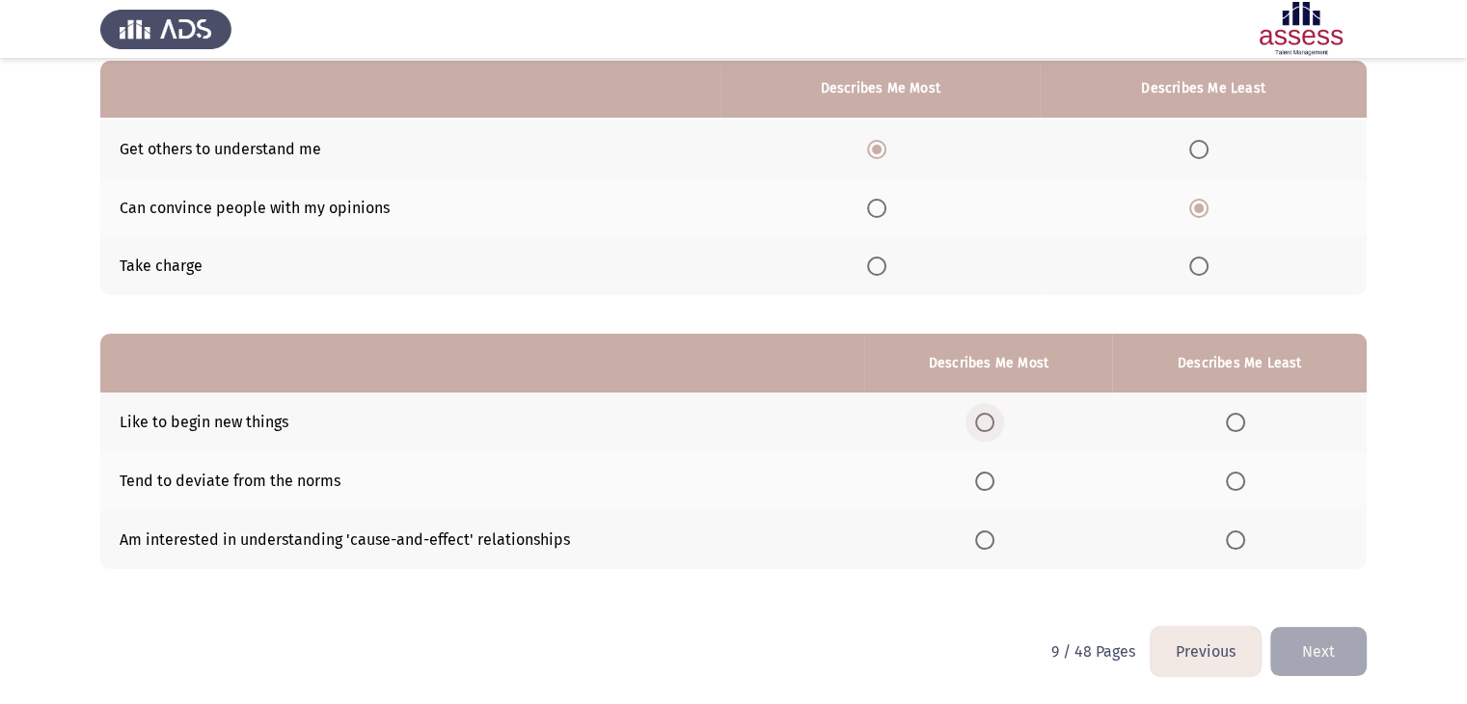
click at [984, 425] on span "Select an option" at bounding box center [984, 422] width 19 height 19
click at [984, 425] on input "Select an option" at bounding box center [984, 422] width 19 height 19
click at [1239, 487] on span "Select an option" at bounding box center [1235, 481] width 19 height 19
click at [1239, 487] on input "Select an option" at bounding box center [1235, 481] width 19 height 19
click at [1314, 651] on button "Next" at bounding box center [1319, 651] width 96 height 49
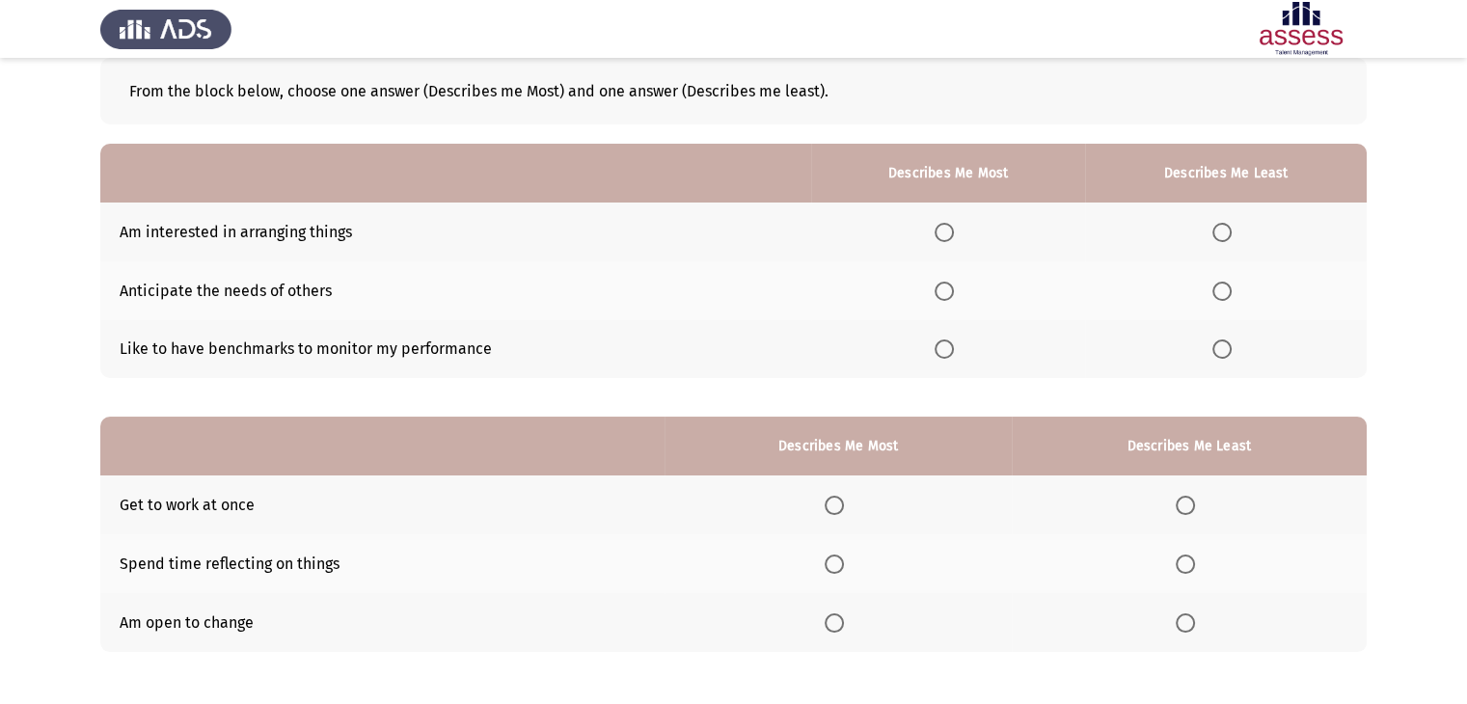
scroll to position [106, 0]
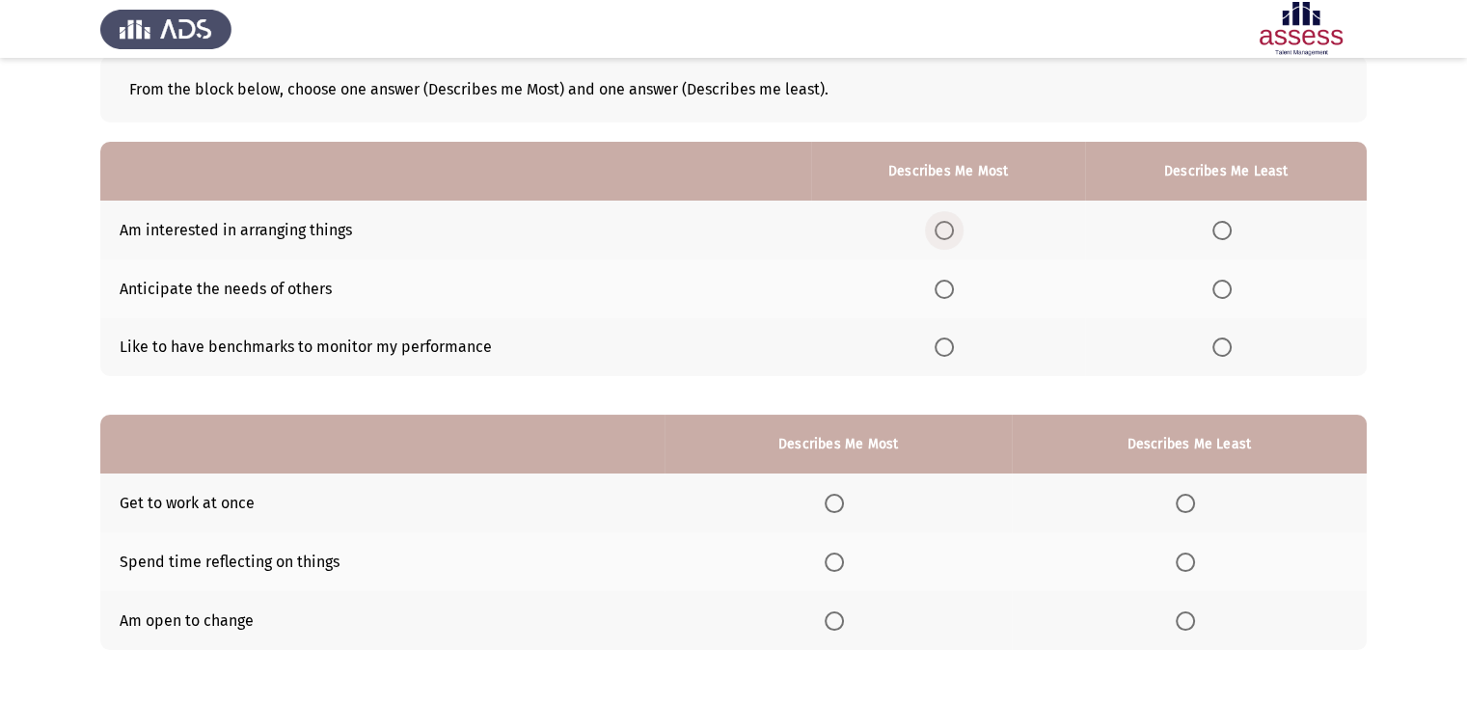
click at [949, 224] on span "Select an option" at bounding box center [944, 230] width 19 height 19
click at [949, 224] on input "Select an option" at bounding box center [944, 230] width 19 height 19
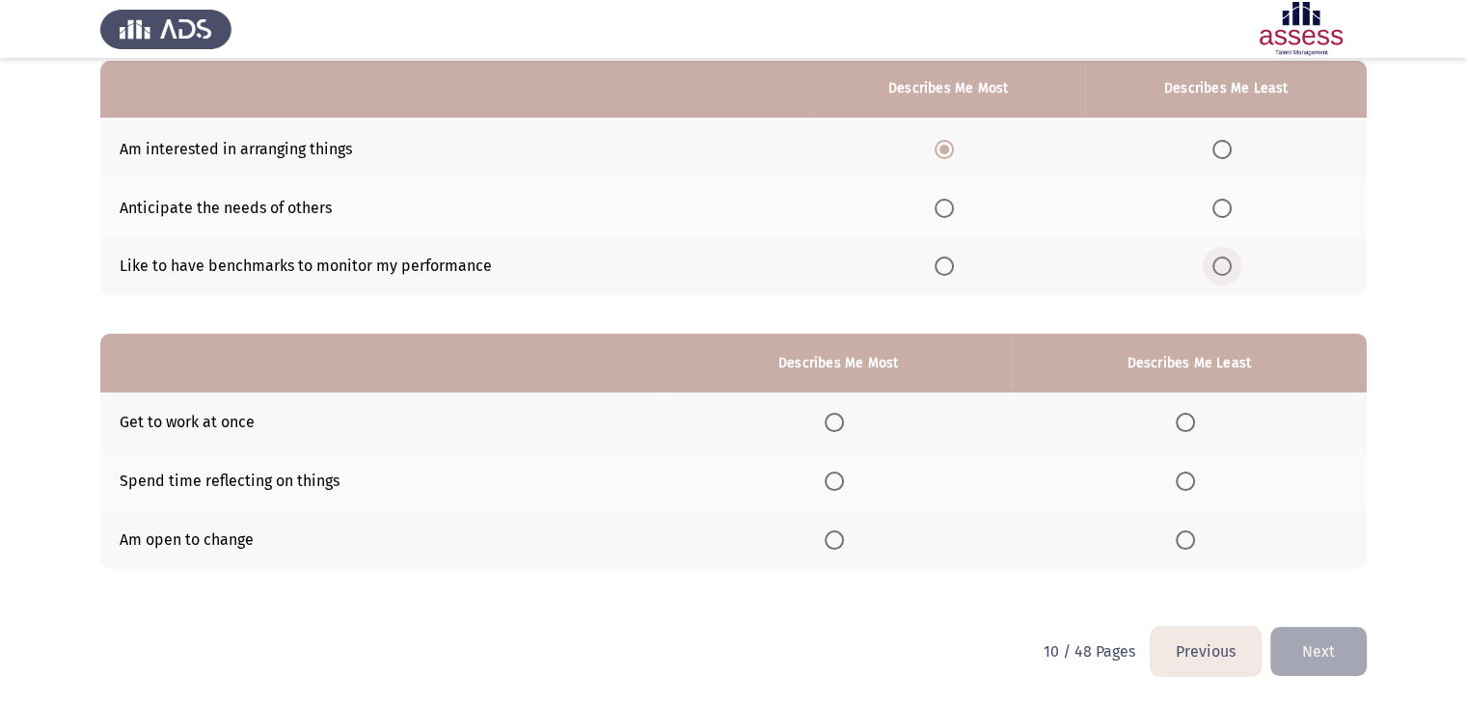
click at [1219, 267] on span "Select an option" at bounding box center [1222, 266] width 19 height 19
click at [1219, 267] on input "Select an option" at bounding box center [1222, 266] width 19 height 19
click at [836, 539] on span "Select an option" at bounding box center [834, 540] width 19 height 19
click at [836, 539] on input "Select an option" at bounding box center [834, 540] width 19 height 19
click at [1189, 483] on span "Select an option" at bounding box center [1185, 481] width 19 height 19
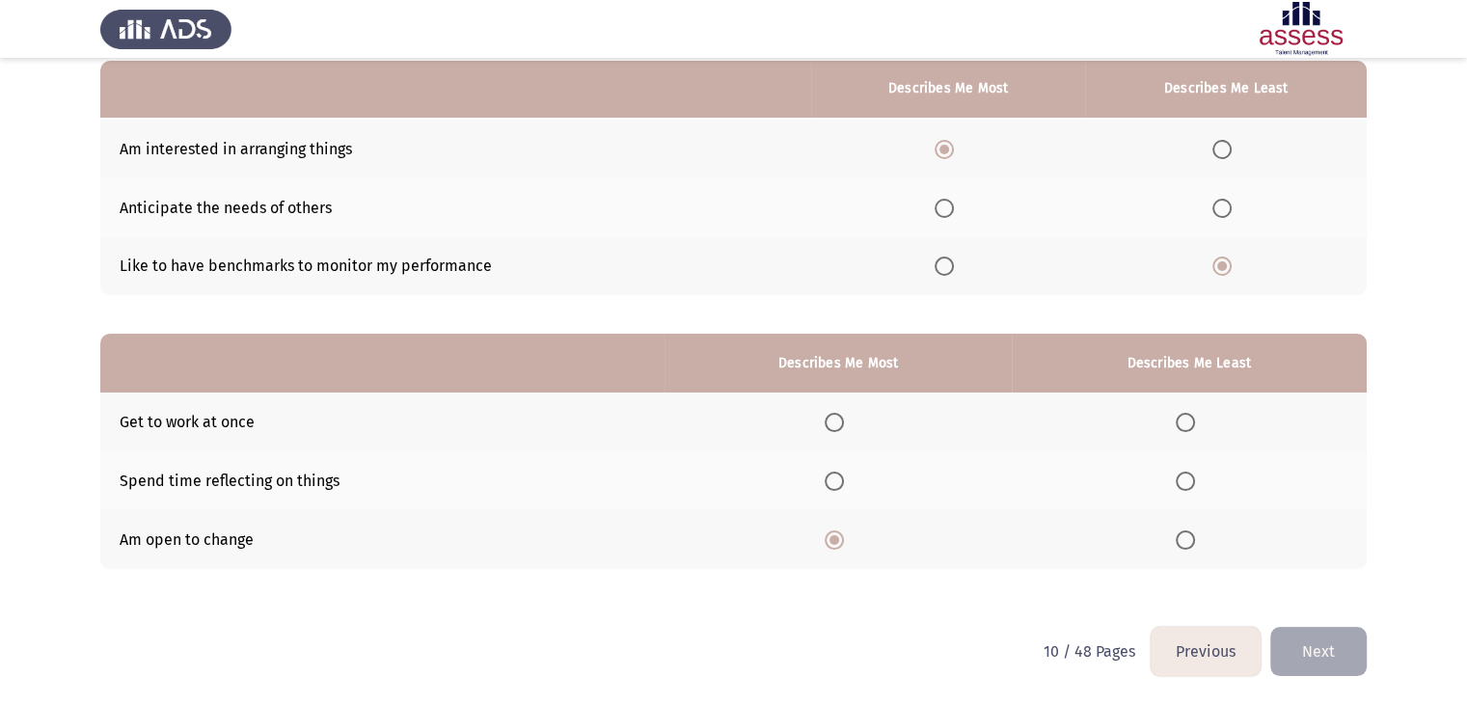
click at [1189, 483] on input "Select an option" at bounding box center [1185, 481] width 19 height 19
click at [1312, 642] on button "Next" at bounding box center [1319, 651] width 96 height 49
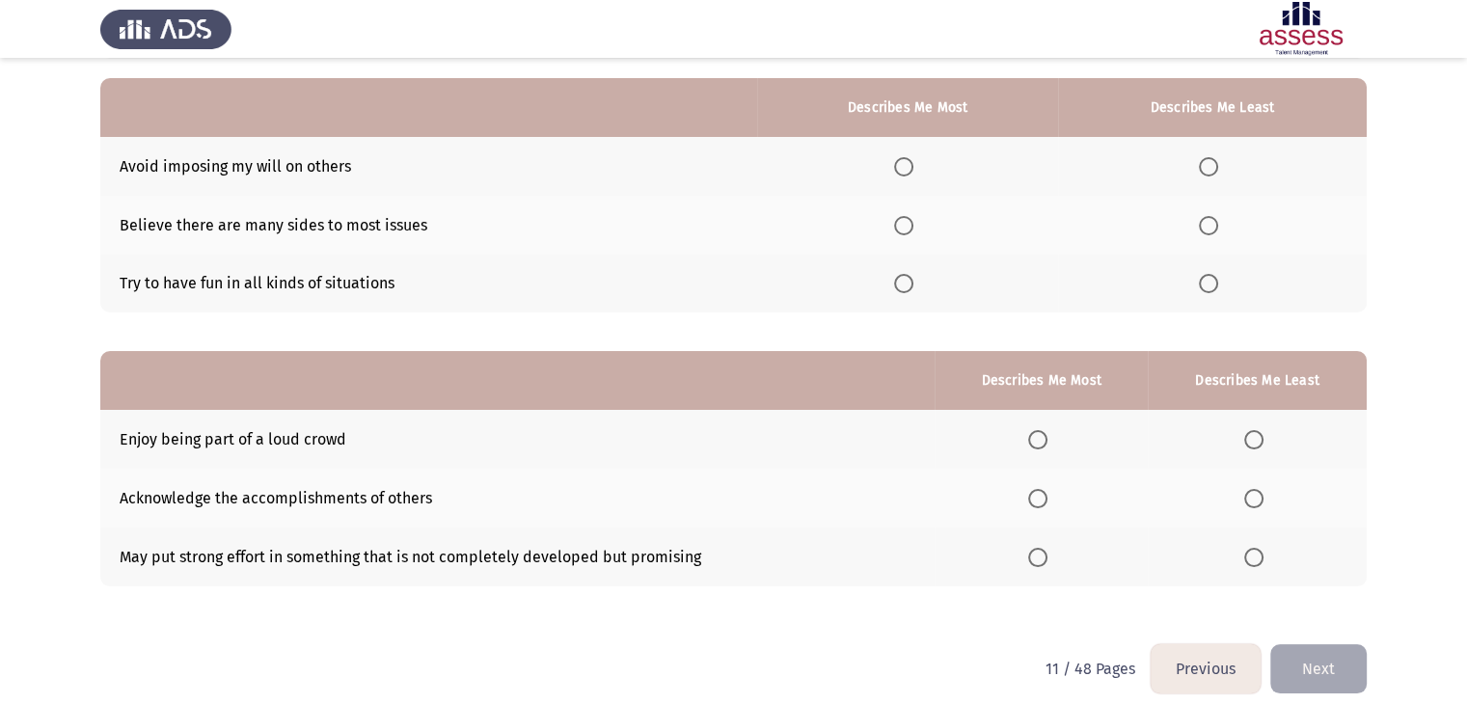
scroll to position [172, 0]
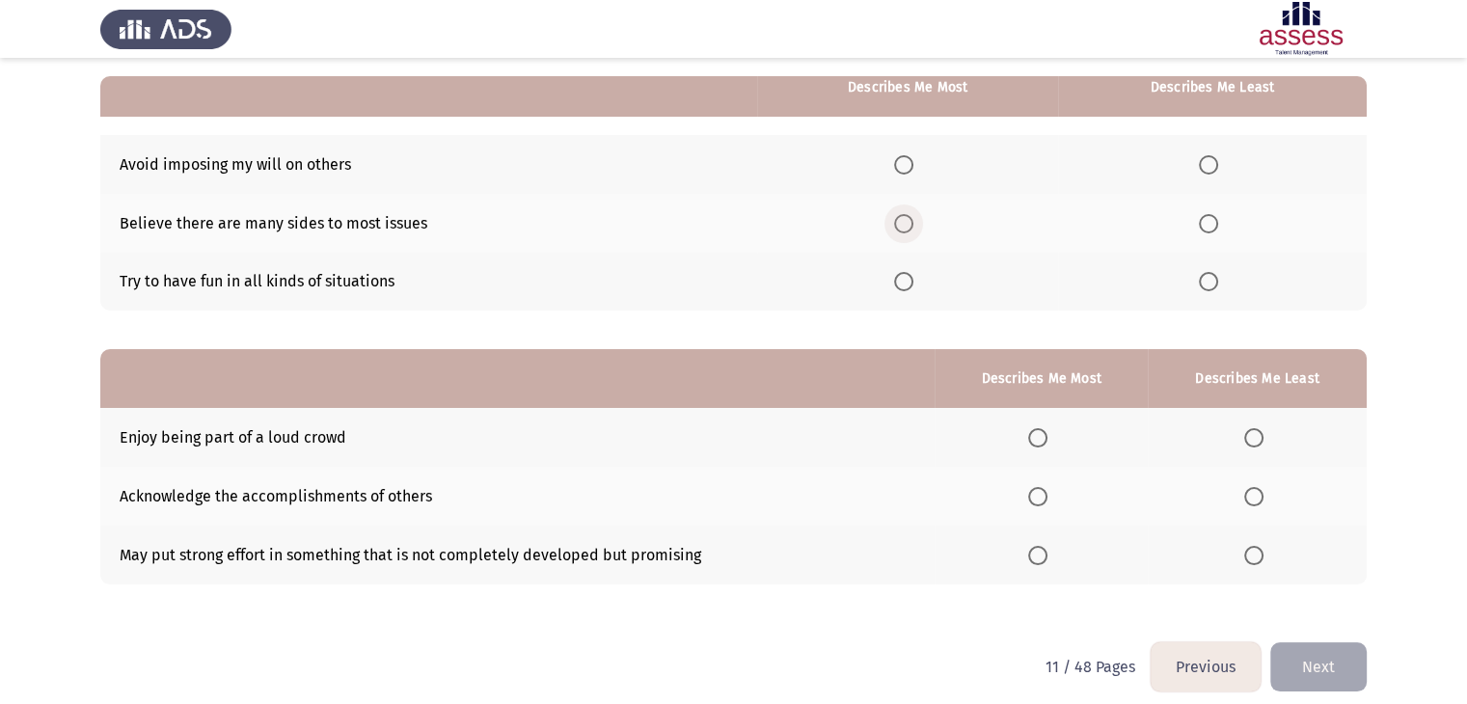
click at [912, 227] on span "Select an option" at bounding box center [903, 223] width 19 height 19
click at [912, 227] on input "Select an option" at bounding box center [903, 223] width 19 height 19
click at [1212, 286] on span "Select an option" at bounding box center [1208, 281] width 19 height 19
click at [1212, 286] on input "Select an option" at bounding box center [1208, 281] width 19 height 19
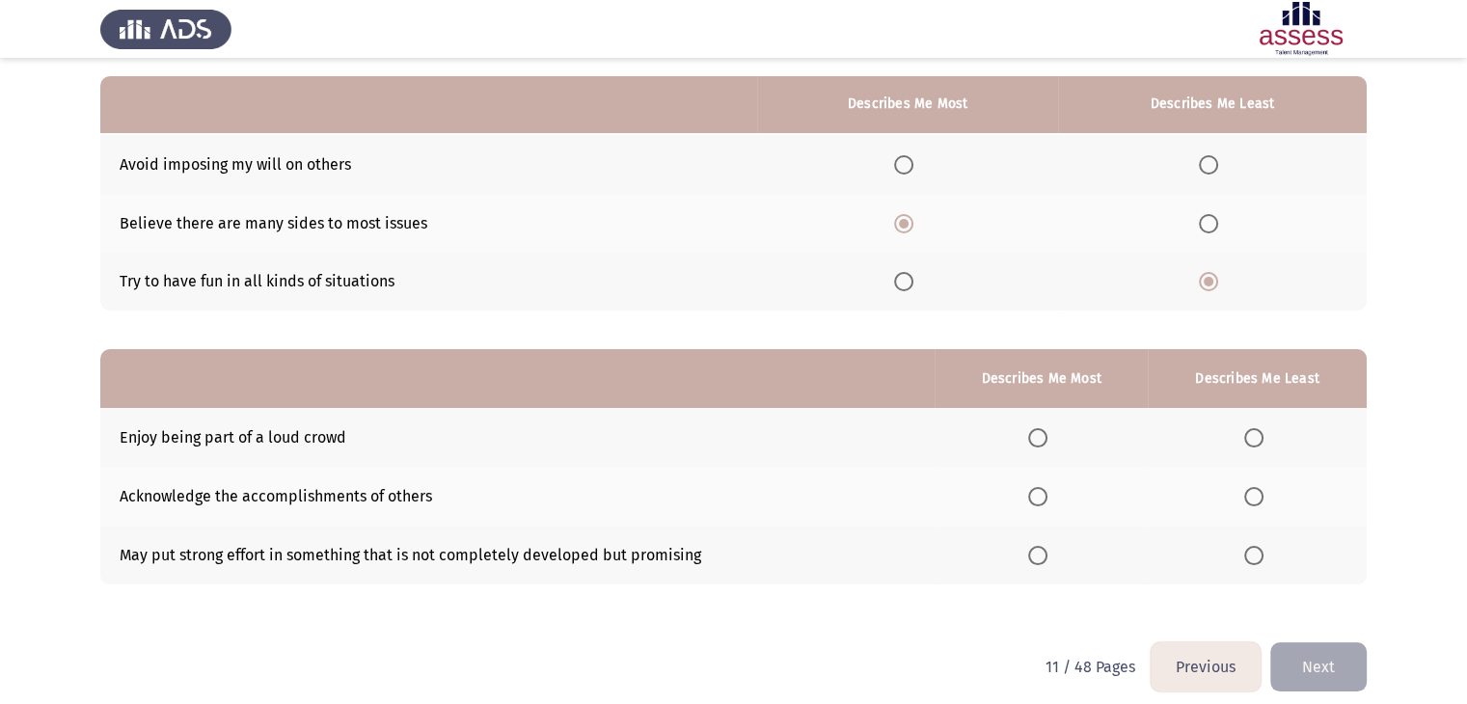
scroll to position [188, 0]
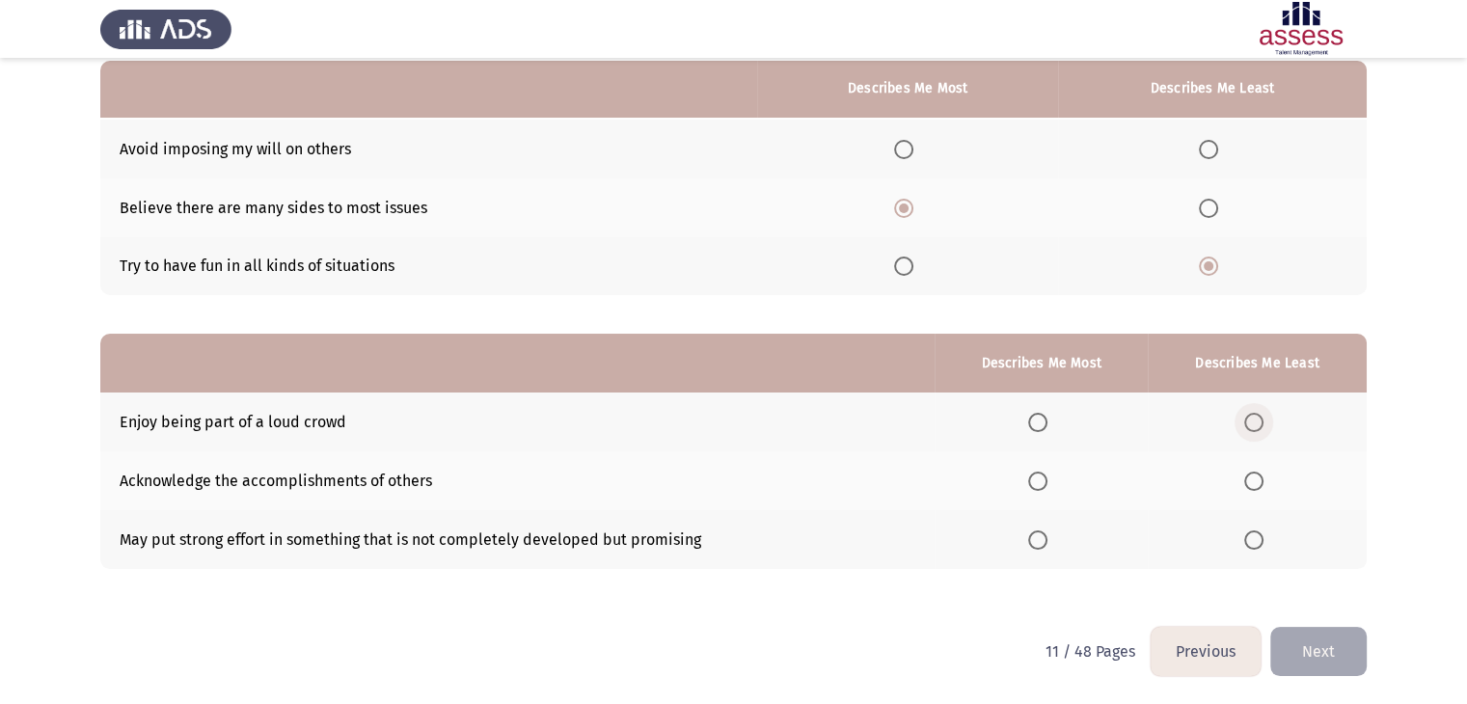
click at [1254, 422] on span "Select an option" at bounding box center [1254, 422] width 19 height 19
click at [1254, 422] on input "Select an option" at bounding box center [1254, 422] width 19 height 19
click at [1042, 483] on span "Select an option" at bounding box center [1037, 481] width 19 height 19
click at [1042, 483] on input "Select an option" at bounding box center [1037, 481] width 19 height 19
click at [1328, 656] on button "Next" at bounding box center [1319, 651] width 96 height 49
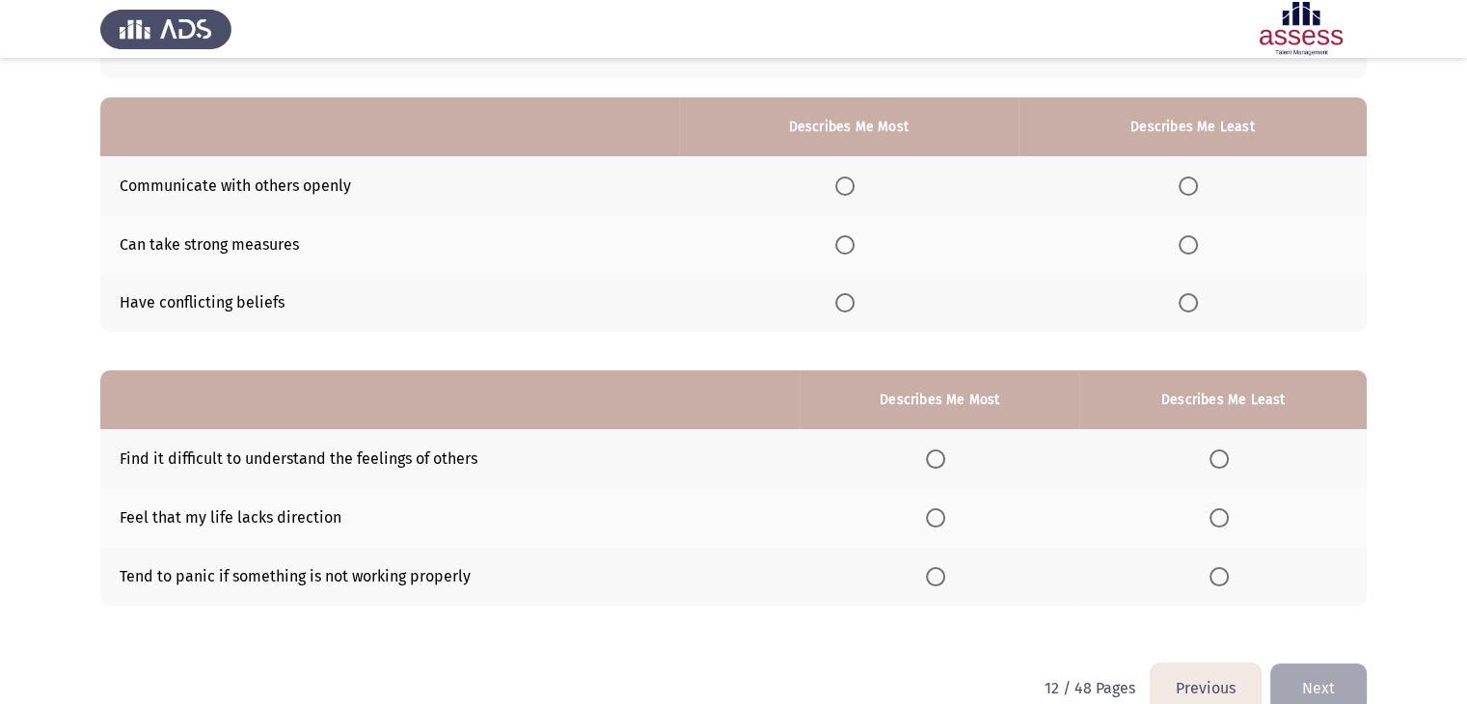
scroll to position [151, 0]
click at [1192, 302] on span "Select an option" at bounding box center [1188, 302] width 19 height 19
click at [1192, 302] on input "Select an option" at bounding box center [1188, 302] width 19 height 19
click at [850, 181] on span "Select an option" at bounding box center [845, 186] width 19 height 19
click at [850, 181] on input "Select an option" at bounding box center [845, 186] width 19 height 19
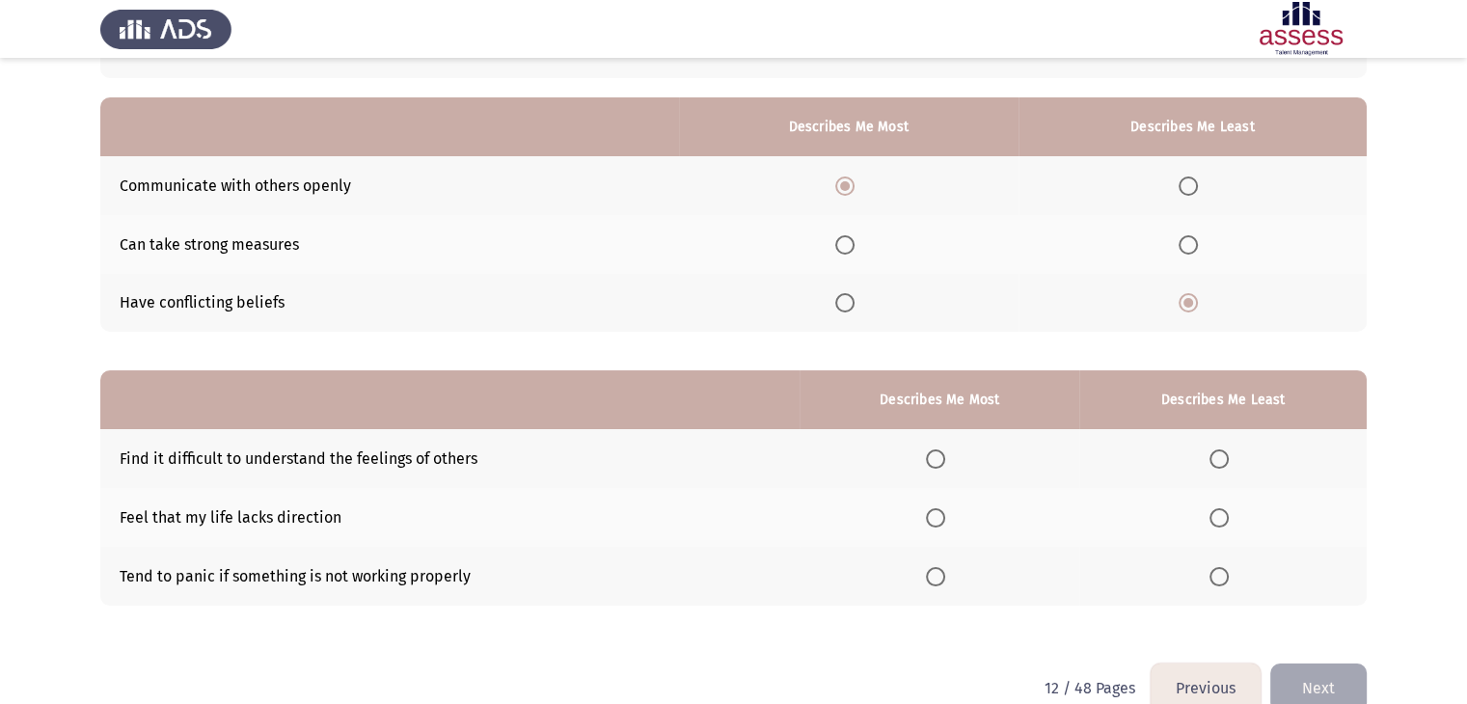
scroll to position [188, 0]
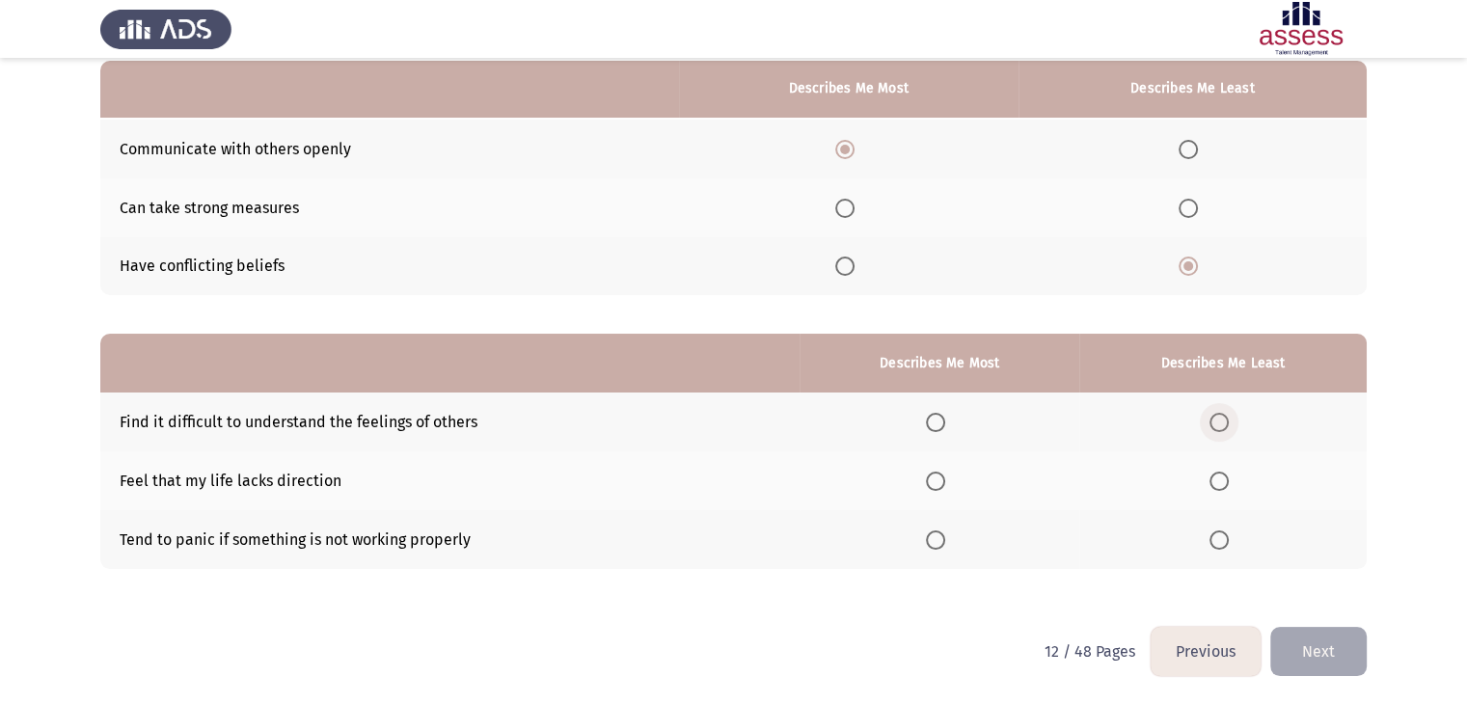
click at [1223, 425] on span "Select an option" at bounding box center [1219, 422] width 19 height 19
click at [1223, 425] on input "Select an option" at bounding box center [1219, 422] width 19 height 19
click at [942, 479] on span "Select an option" at bounding box center [935, 481] width 19 height 19
click at [942, 479] on input "Select an option" at bounding box center [935, 481] width 19 height 19
click at [1302, 644] on button "Next" at bounding box center [1319, 651] width 96 height 49
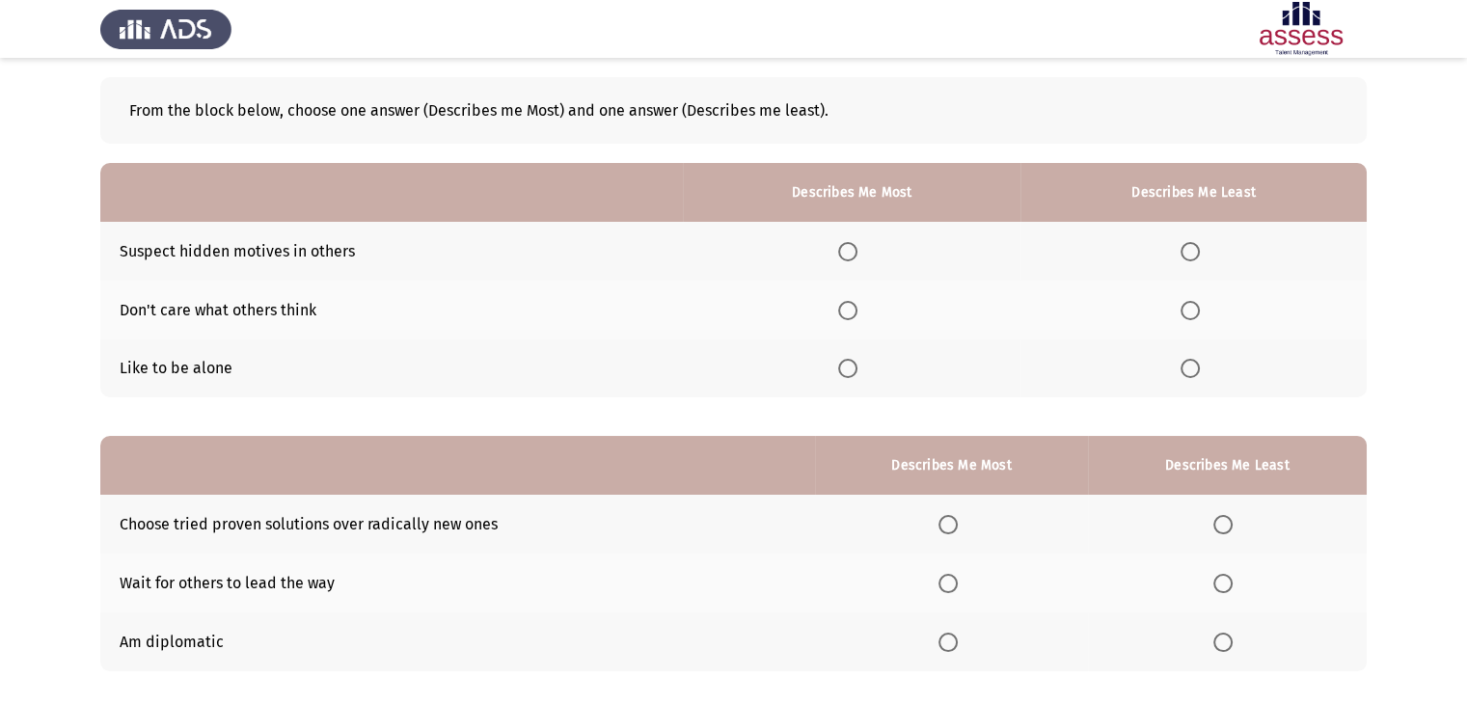
scroll to position [84, 0]
click at [1192, 307] on span "Select an option" at bounding box center [1190, 311] width 19 height 19
click at [1192, 307] on input "Select an option" at bounding box center [1190, 311] width 19 height 19
click at [852, 257] on span "Select an option" at bounding box center [847, 252] width 19 height 19
click at [852, 257] on input "Select an option" at bounding box center [847, 252] width 19 height 19
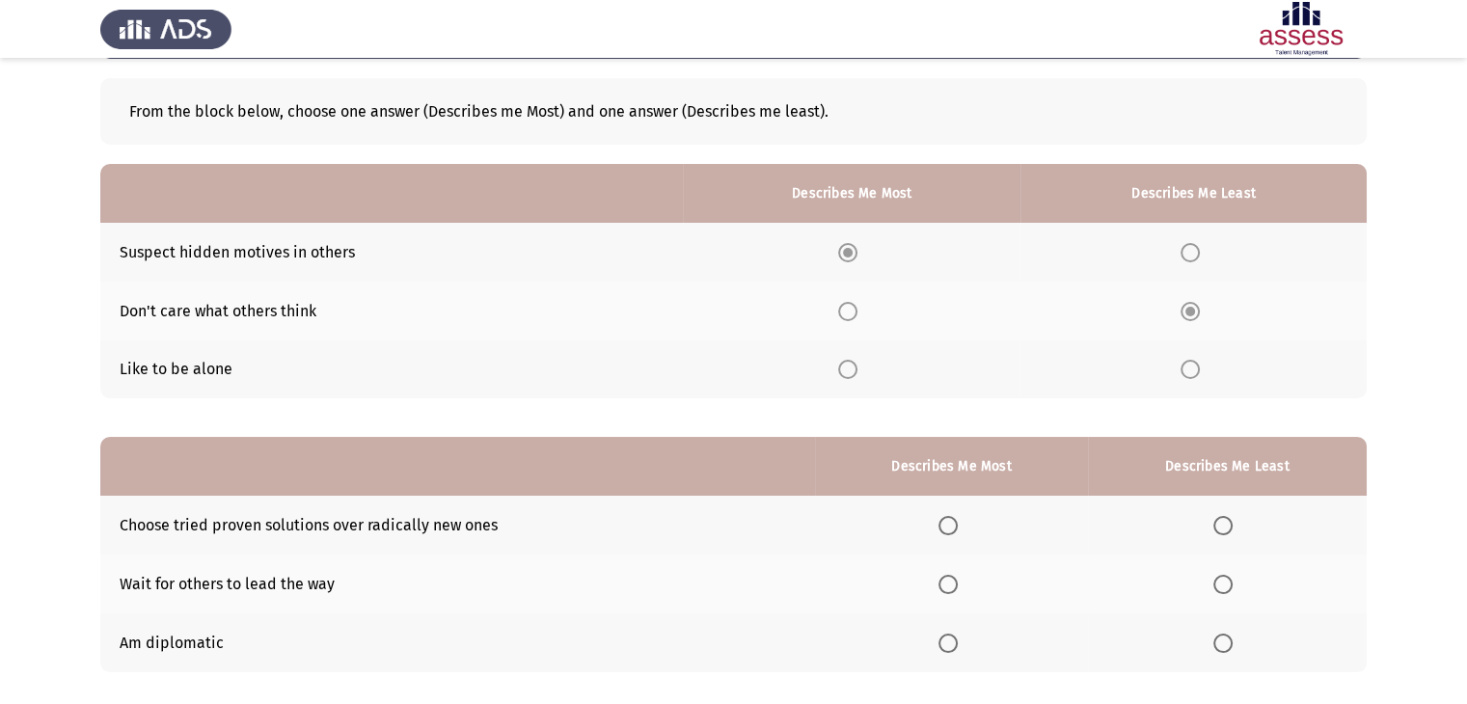
scroll to position [188, 0]
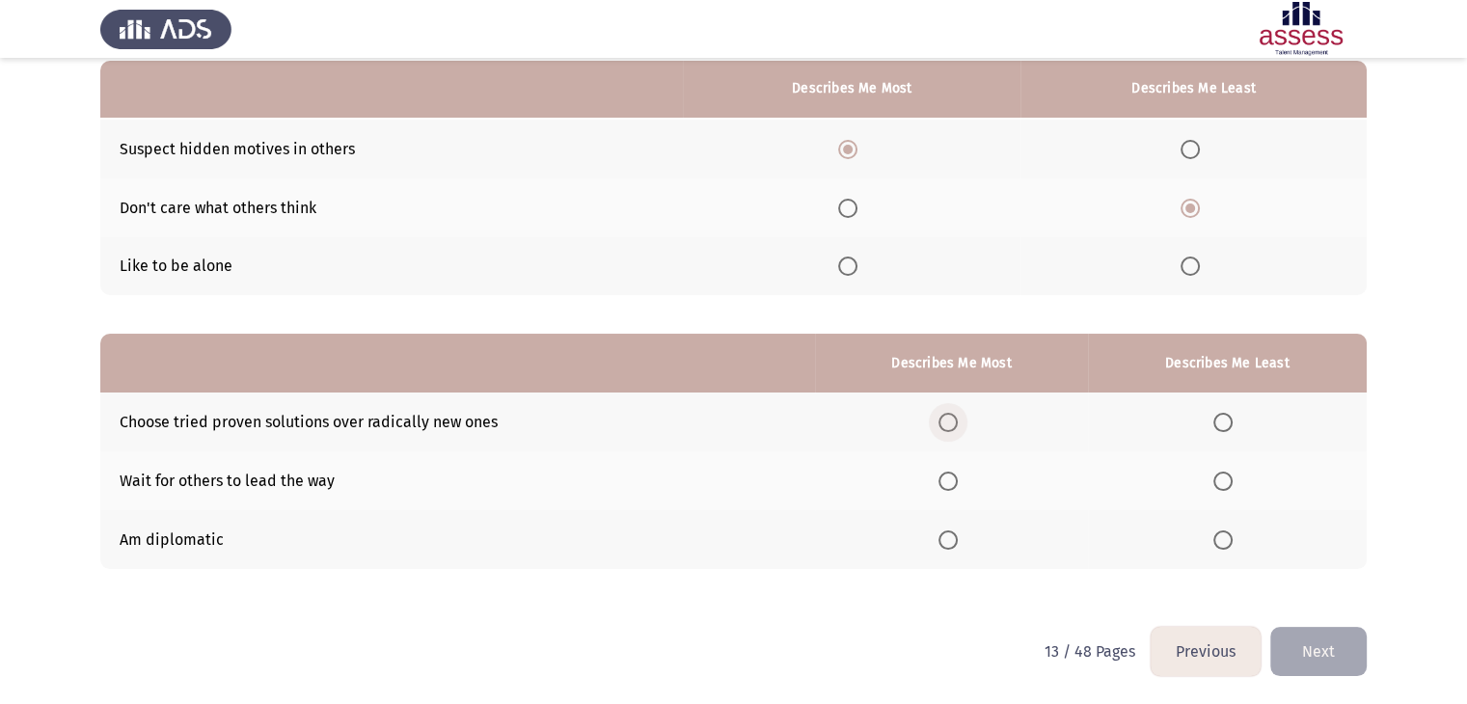
click at [952, 423] on span "Select an option" at bounding box center [948, 422] width 19 height 19
click at [952, 423] on input "Select an option" at bounding box center [948, 422] width 19 height 19
click at [1228, 487] on span "Select an option" at bounding box center [1223, 481] width 19 height 19
click at [1228, 487] on input "Select an option" at bounding box center [1223, 481] width 19 height 19
click at [1304, 648] on button "Next" at bounding box center [1319, 651] width 96 height 49
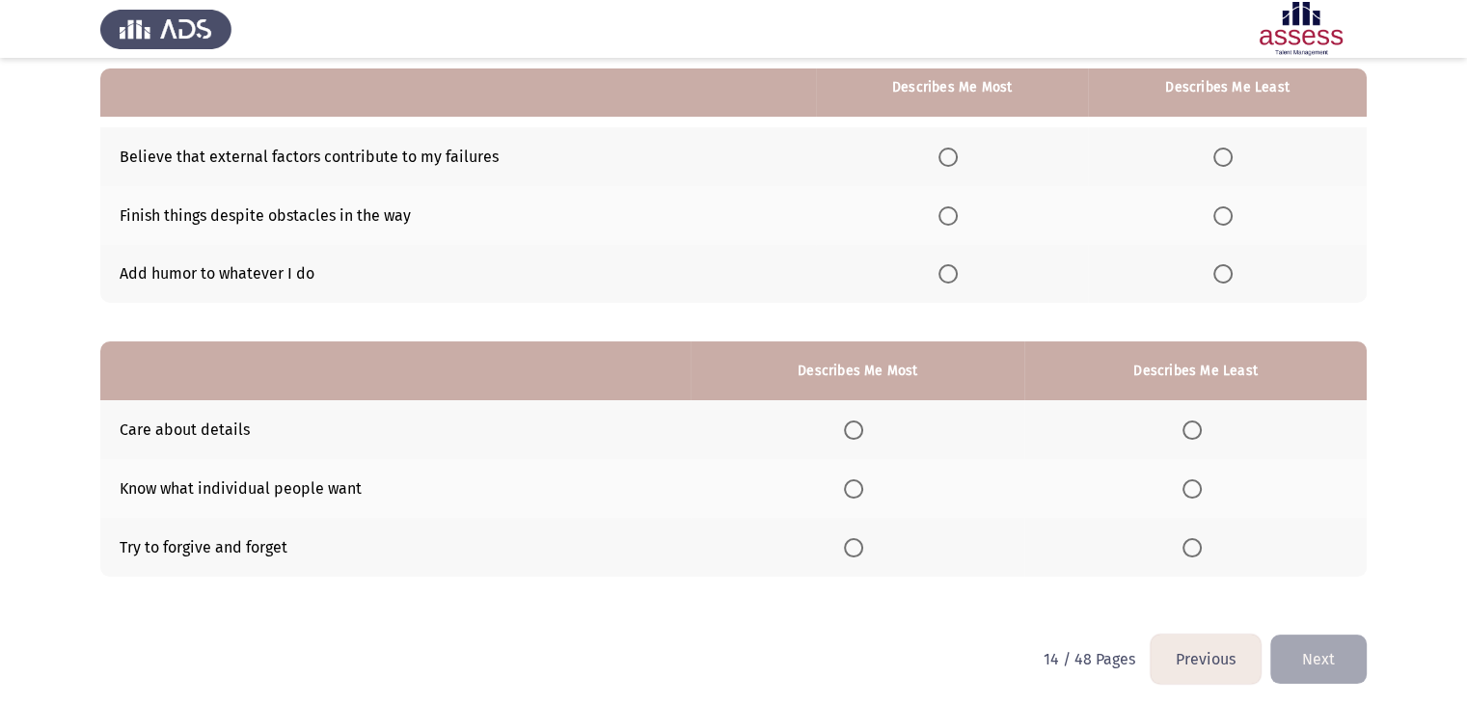
scroll to position [178, 0]
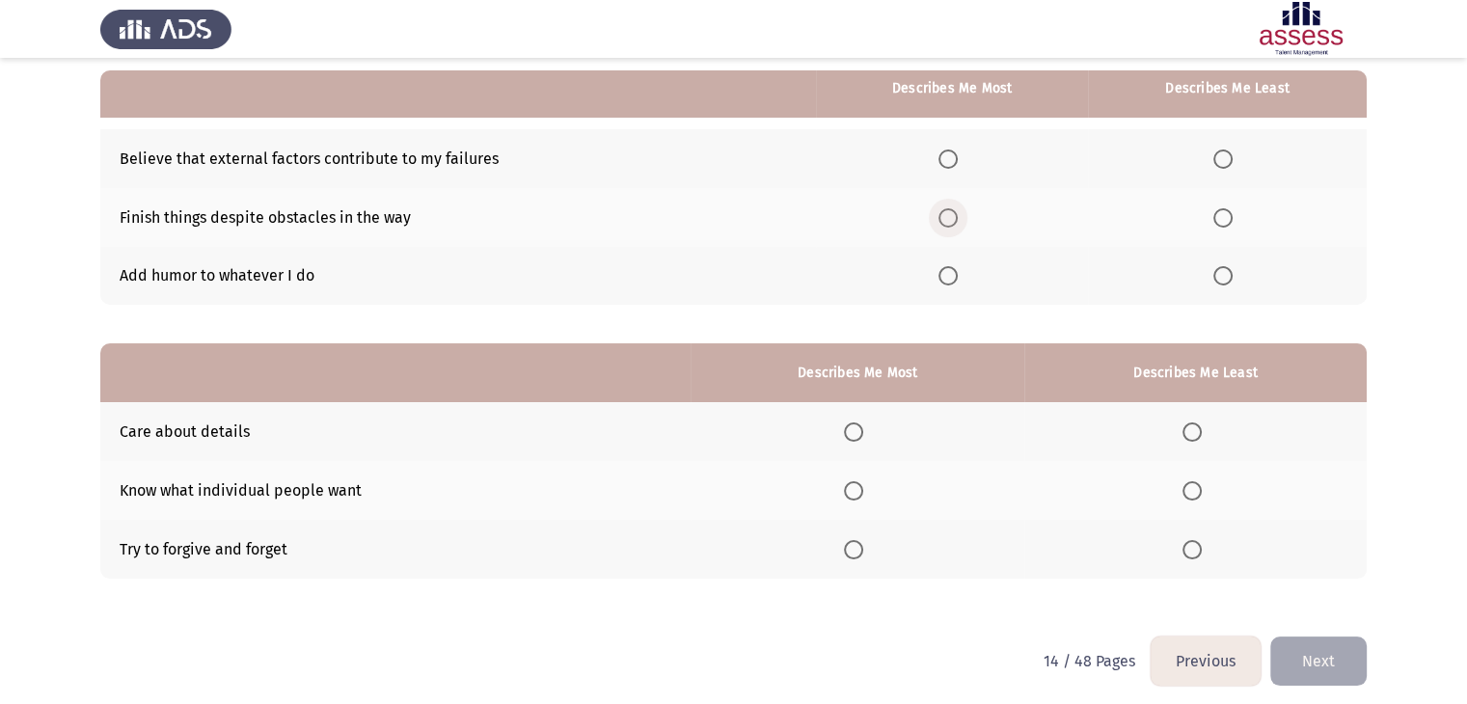
click at [950, 218] on span "Select an option" at bounding box center [948, 217] width 19 height 19
click at [950, 218] on input "Select an option" at bounding box center [948, 217] width 19 height 19
click at [1229, 162] on span "Select an option" at bounding box center [1223, 159] width 19 height 19
click at [1229, 162] on input "Select an option" at bounding box center [1223, 159] width 19 height 19
click at [1223, 278] on span "Select an option" at bounding box center [1223, 275] width 19 height 19
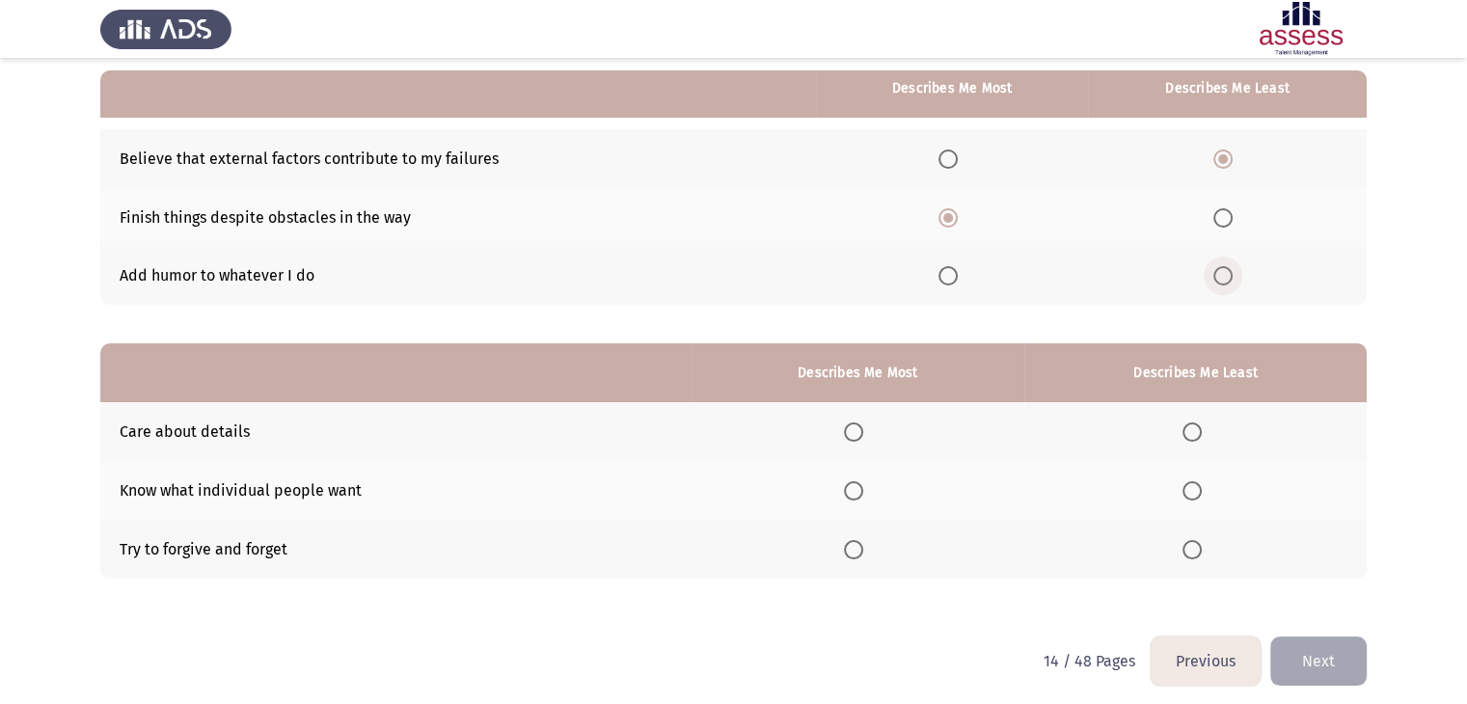
click at [1223, 278] on input "Select an option" at bounding box center [1223, 275] width 19 height 19
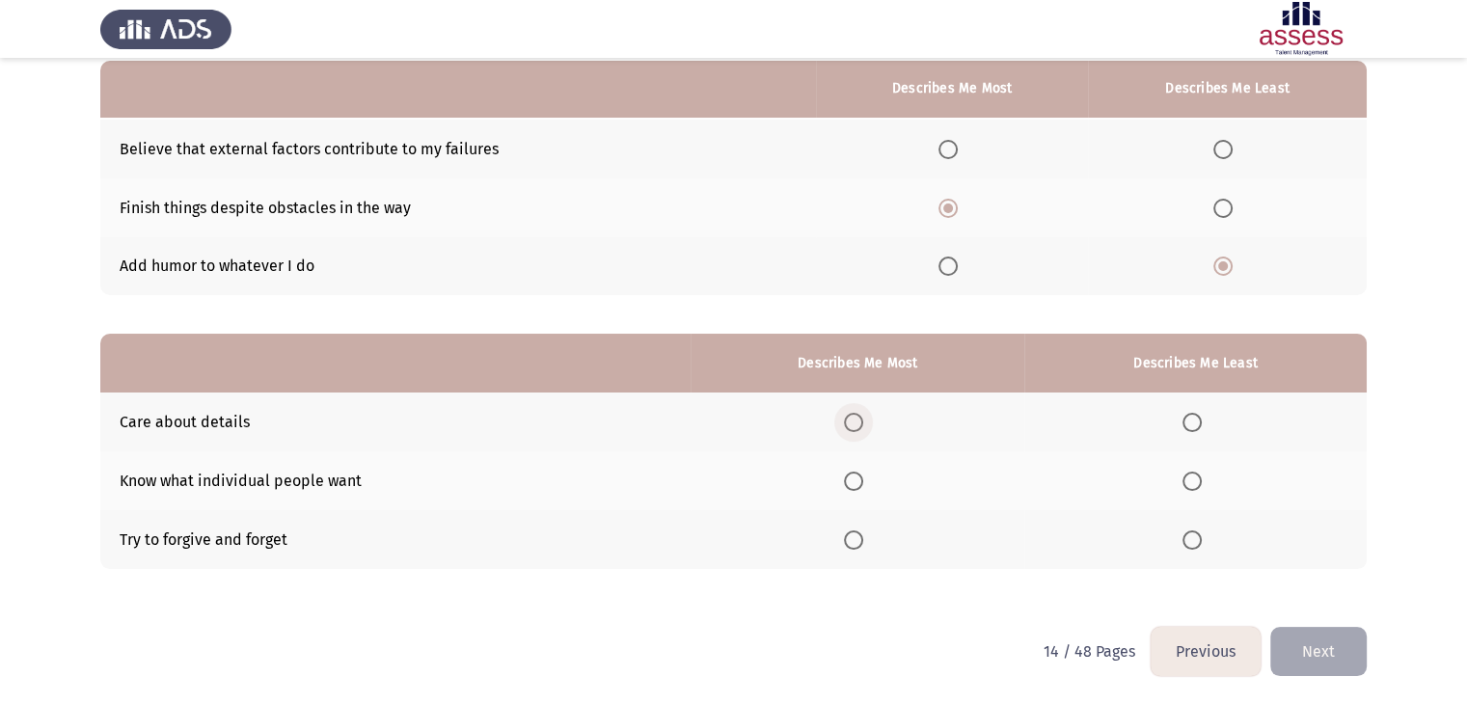
click at [862, 423] on span "Select an option" at bounding box center [853, 422] width 19 height 19
click at [862, 423] on input "Select an option" at bounding box center [853, 422] width 19 height 19
click at [1192, 483] on span "Select an option" at bounding box center [1192, 481] width 19 height 19
click at [1192, 483] on input "Select an option" at bounding box center [1192, 481] width 19 height 19
click at [1323, 649] on button "Next" at bounding box center [1319, 651] width 96 height 49
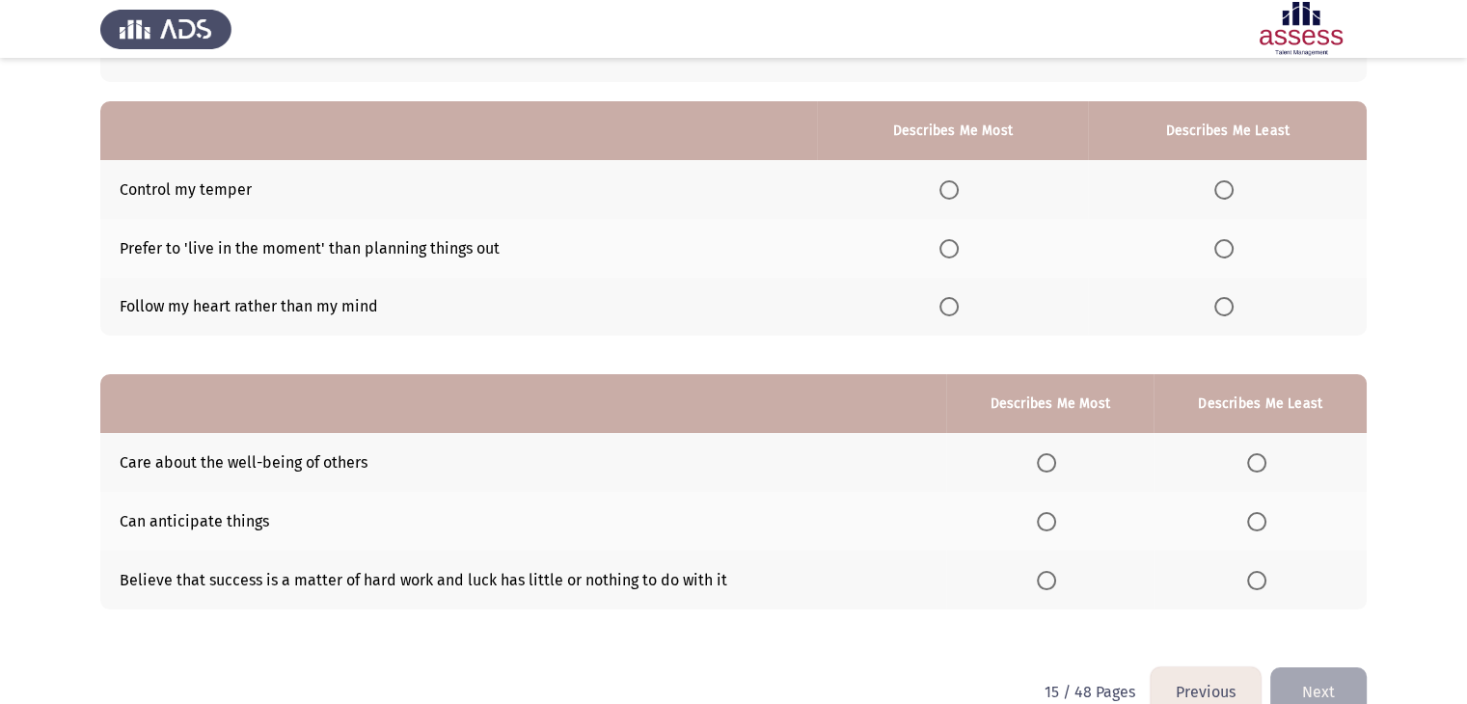
scroll to position [147, 0]
click at [1227, 245] on span "Select an option" at bounding box center [1224, 248] width 19 height 19
click at [1227, 245] on input "Select an option" at bounding box center [1224, 248] width 19 height 19
click at [953, 181] on span "Select an option" at bounding box center [949, 189] width 19 height 19
click at [953, 181] on input "Select an option" at bounding box center [949, 189] width 19 height 19
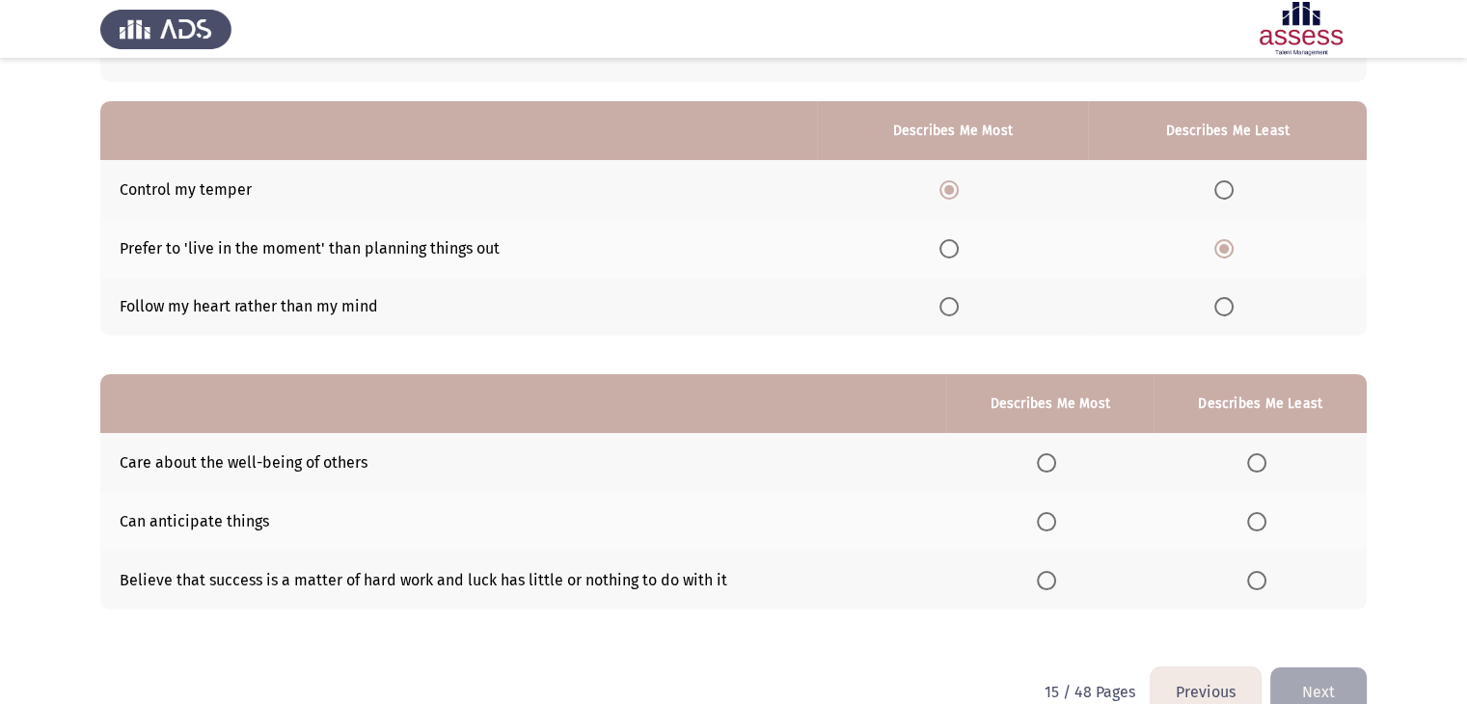
scroll to position [188, 0]
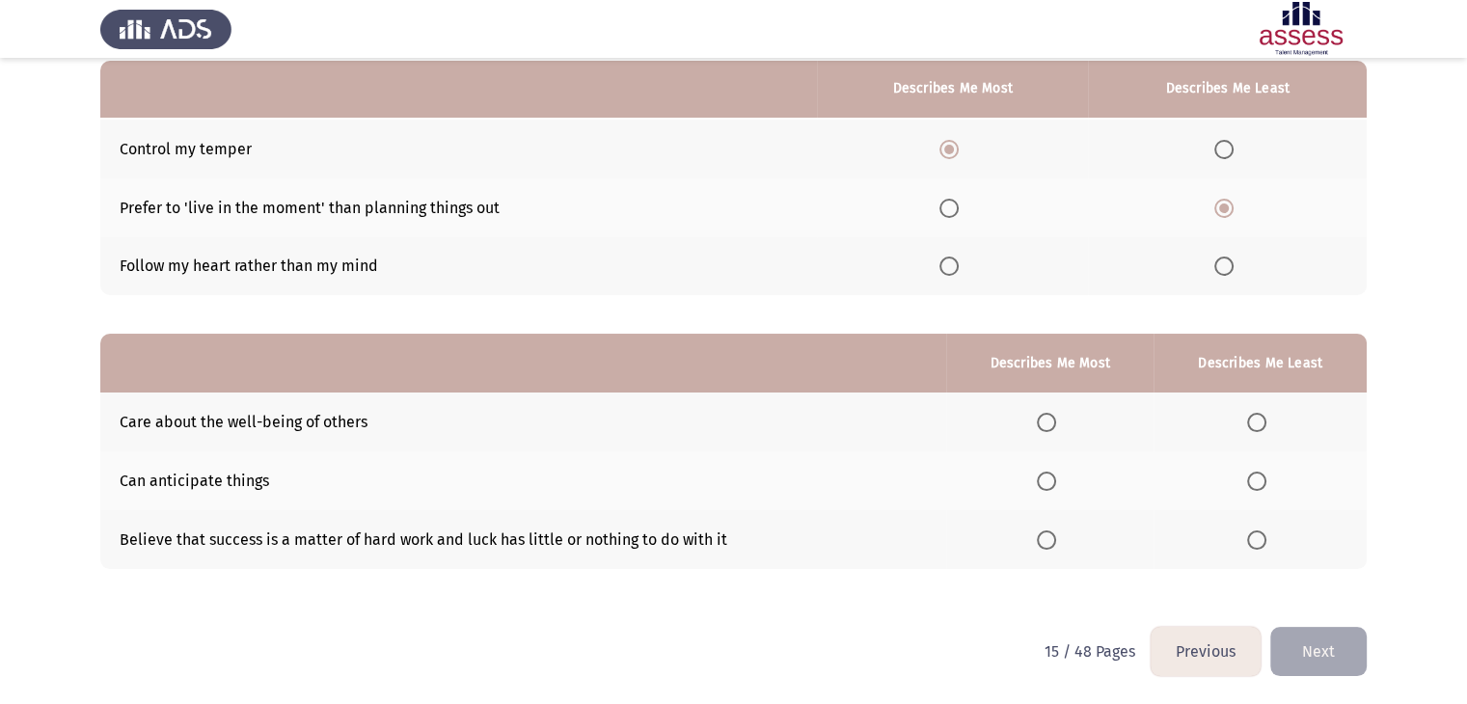
click at [1053, 422] on span "Select an option" at bounding box center [1046, 422] width 19 height 19
click at [1053, 422] on input "Select an option" at bounding box center [1046, 422] width 19 height 19
click at [1251, 484] on span "Select an option" at bounding box center [1256, 481] width 19 height 19
click at [1251, 484] on input "Select an option" at bounding box center [1256, 481] width 19 height 19
click at [1298, 654] on button "Next" at bounding box center [1319, 651] width 96 height 49
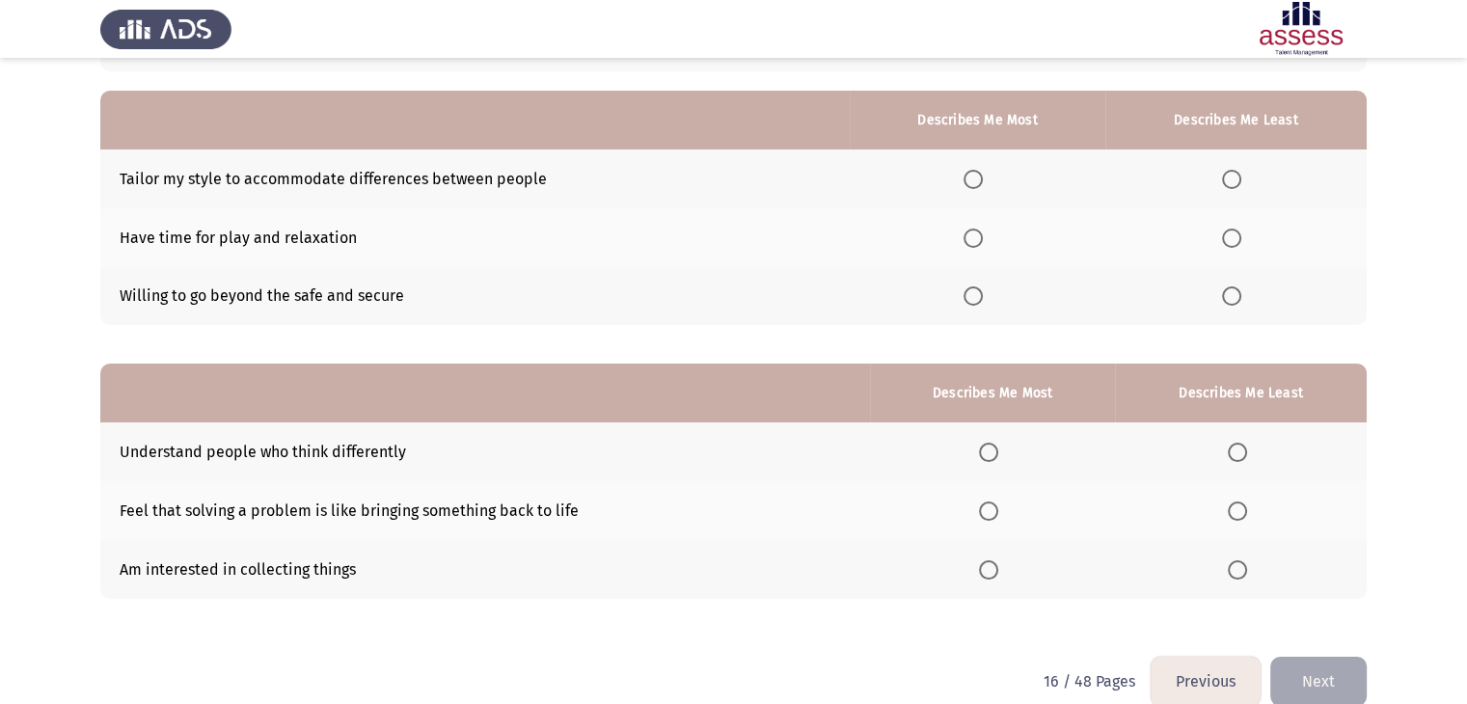
scroll to position [158, 0]
click at [1235, 177] on span "Select an option" at bounding box center [1231, 178] width 19 height 19
click at [1235, 177] on input "Select an option" at bounding box center [1231, 178] width 19 height 19
click at [973, 236] on span "Select an option" at bounding box center [973, 237] width 19 height 19
click at [973, 236] on input "Select an option" at bounding box center [973, 237] width 19 height 19
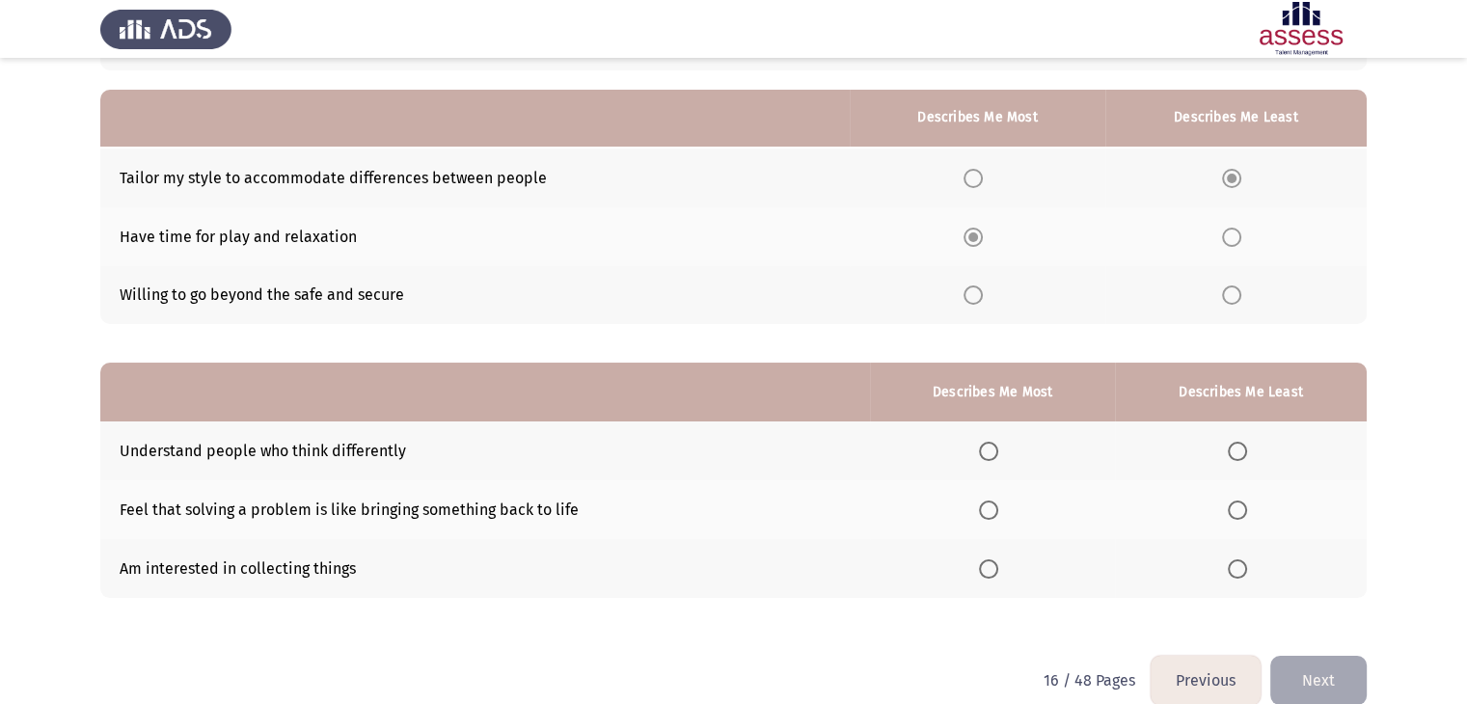
scroll to position [188, 0]
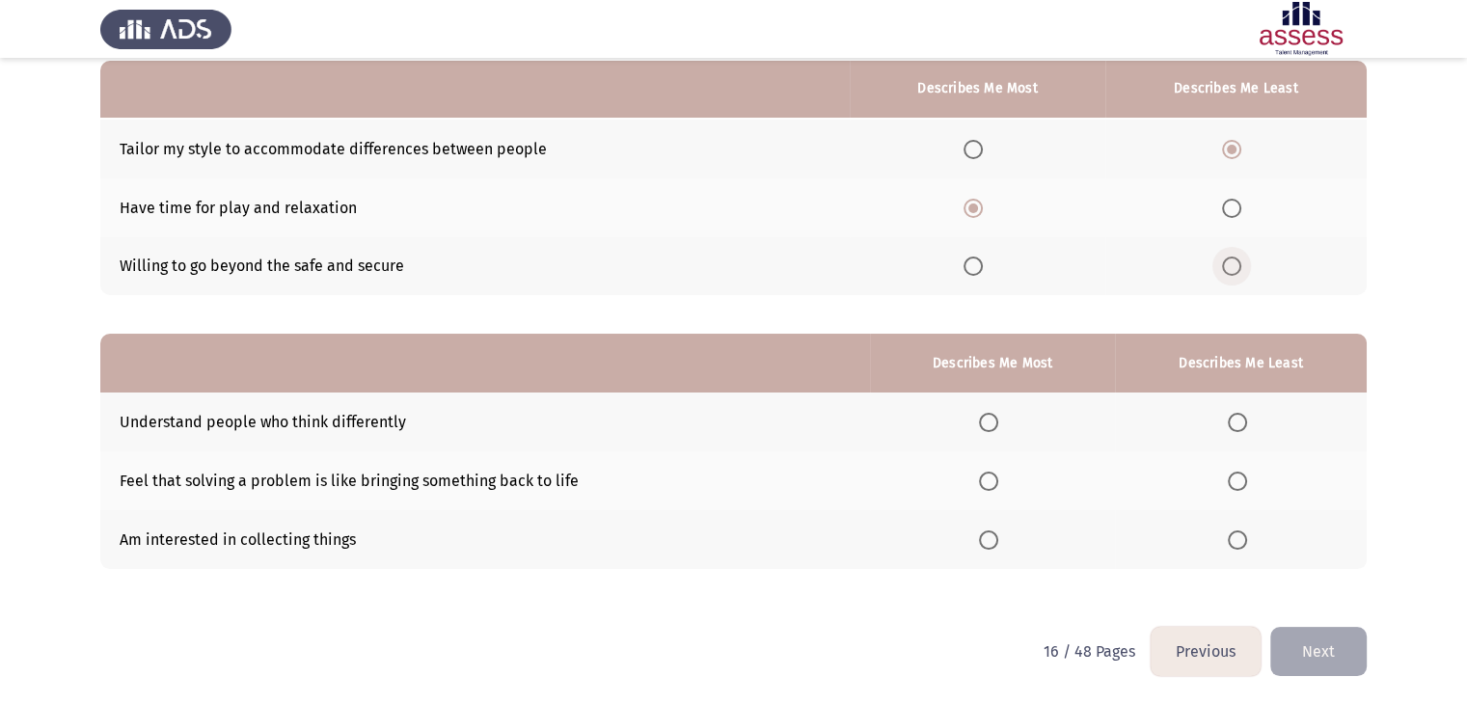
click at [1236, 260] on span "Select an option" at bounding box center [1231, 266] width 19 height 19
click at [1236, 260] on input "Select an option" at bounding box center [1231, 266] width 19 height 19
click at [979, 151] on span "Select an option" at bounding box center [973, 149] width 19 height 19
click at [979, 151] on input "Select an option" at bounding box center [973, 149] width 19 height 19
click at [1234, 542] on span "Select an option" at bounding box center [1237, 540] width 19 height 19
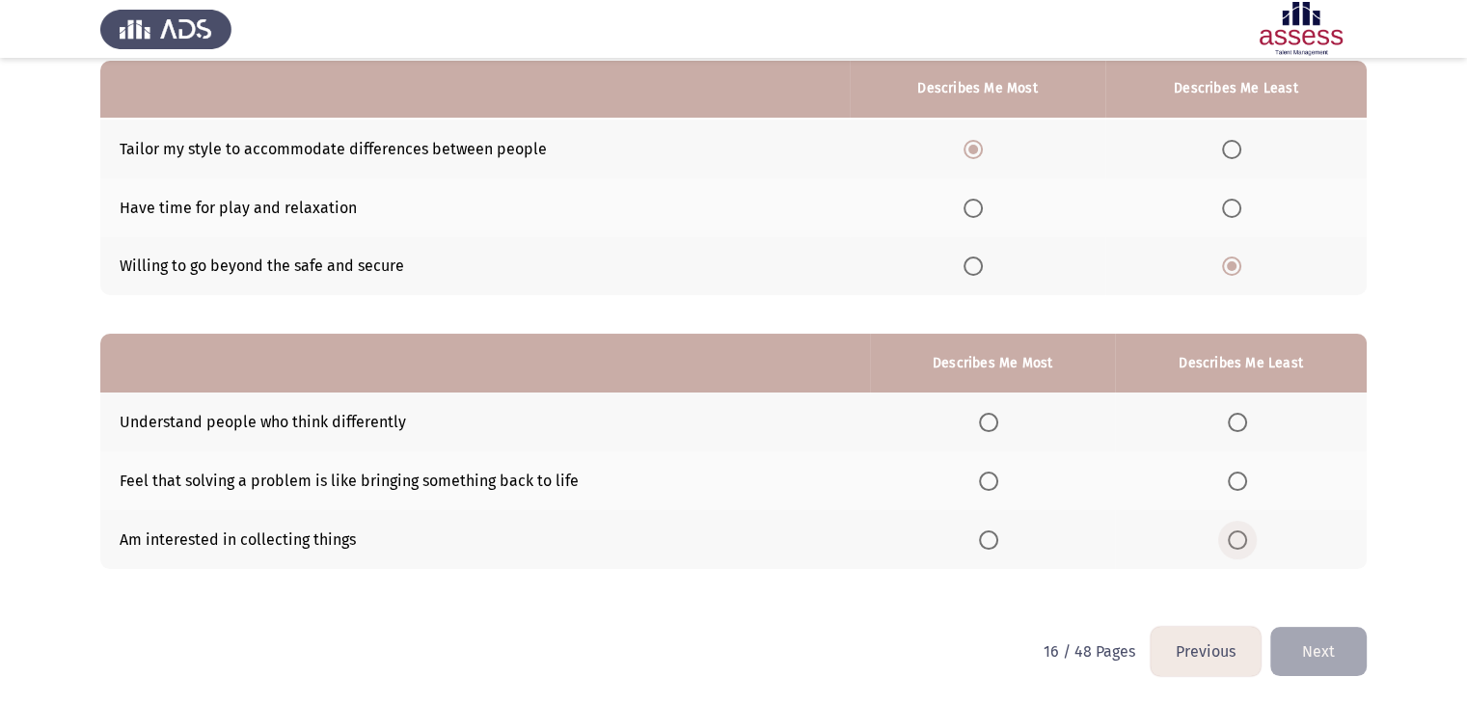
click at [1234, 542] on input "Select an option" at bounding box center [1237, 540] width 19 height 19
click at [990, 486] on span "Select an option" at bounding box center [988, 481] width 19 height 19
click at [990, 486] on input "Select an option" at bounding box center [988, 481] width 19 height 19
click at [1313, 644] on button "Next" at bounding box center [1319, 651] width 96 height 49
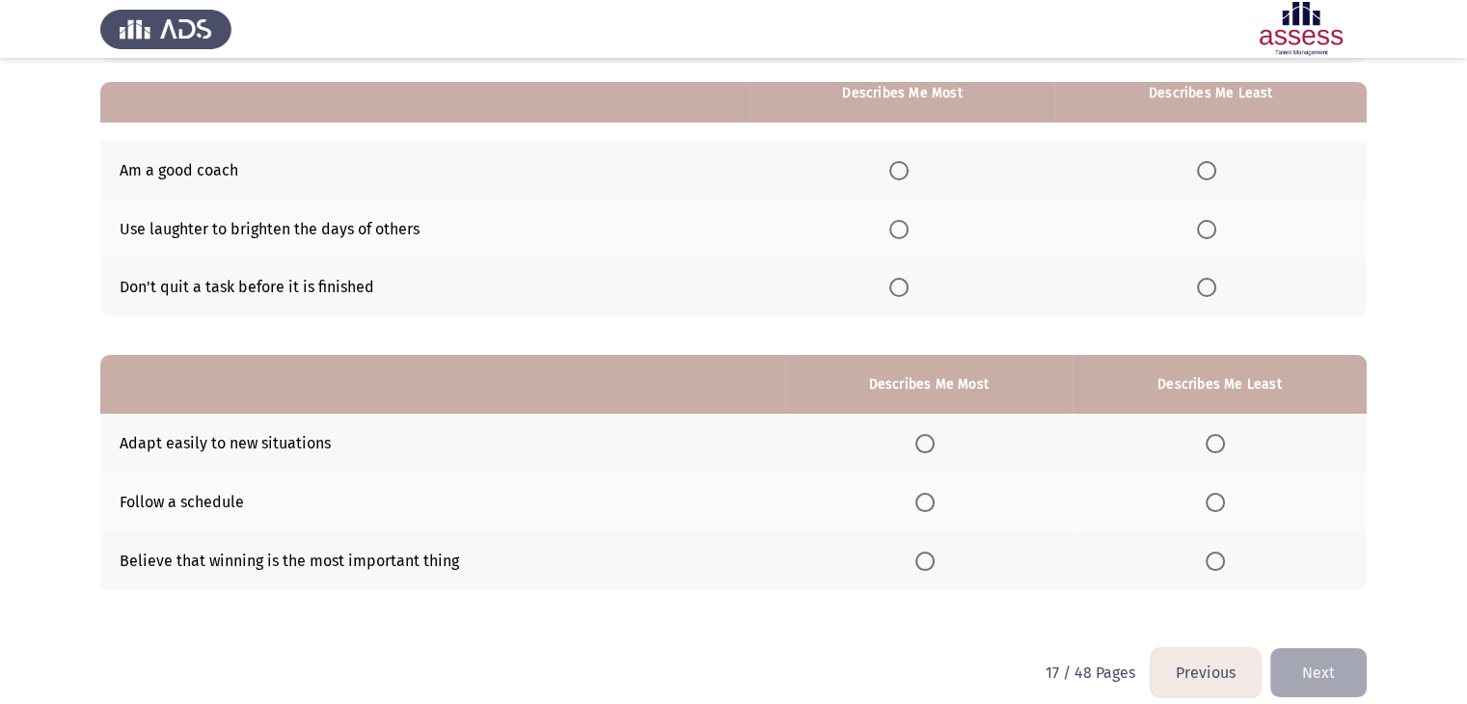
scroll to position [165, 0]
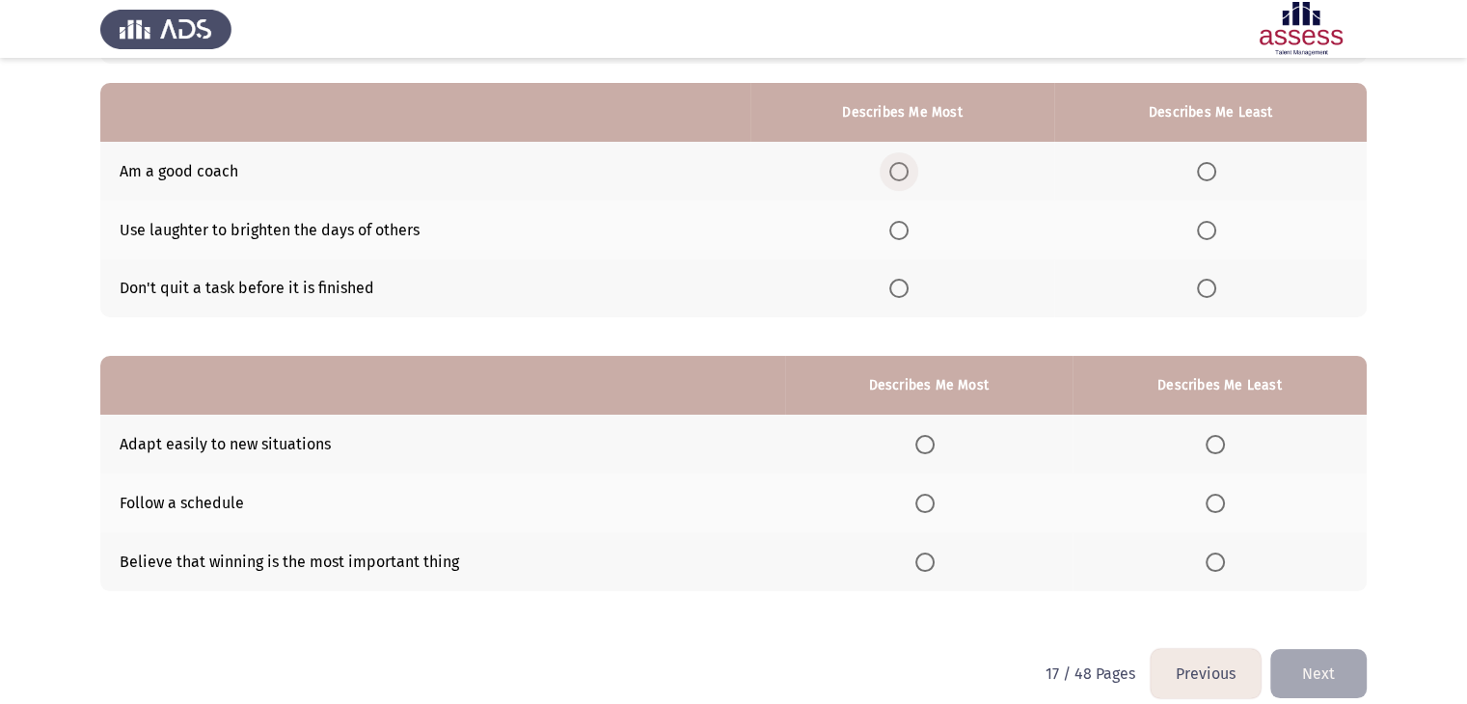
click at [907, 170] on span "Select an option" at bounding box center [899, 171] width 19 height 19
click at [907, 170] on input "Select an option" at bounding box center [899, 171] width 19 height 19
click at [1205, 232] on span "Select an option" at bounding box center [1206, 230] width 19 height 19
click at [1205, 232] on input "Select an option" at bounding box center [1206, 230] width 19 height 19
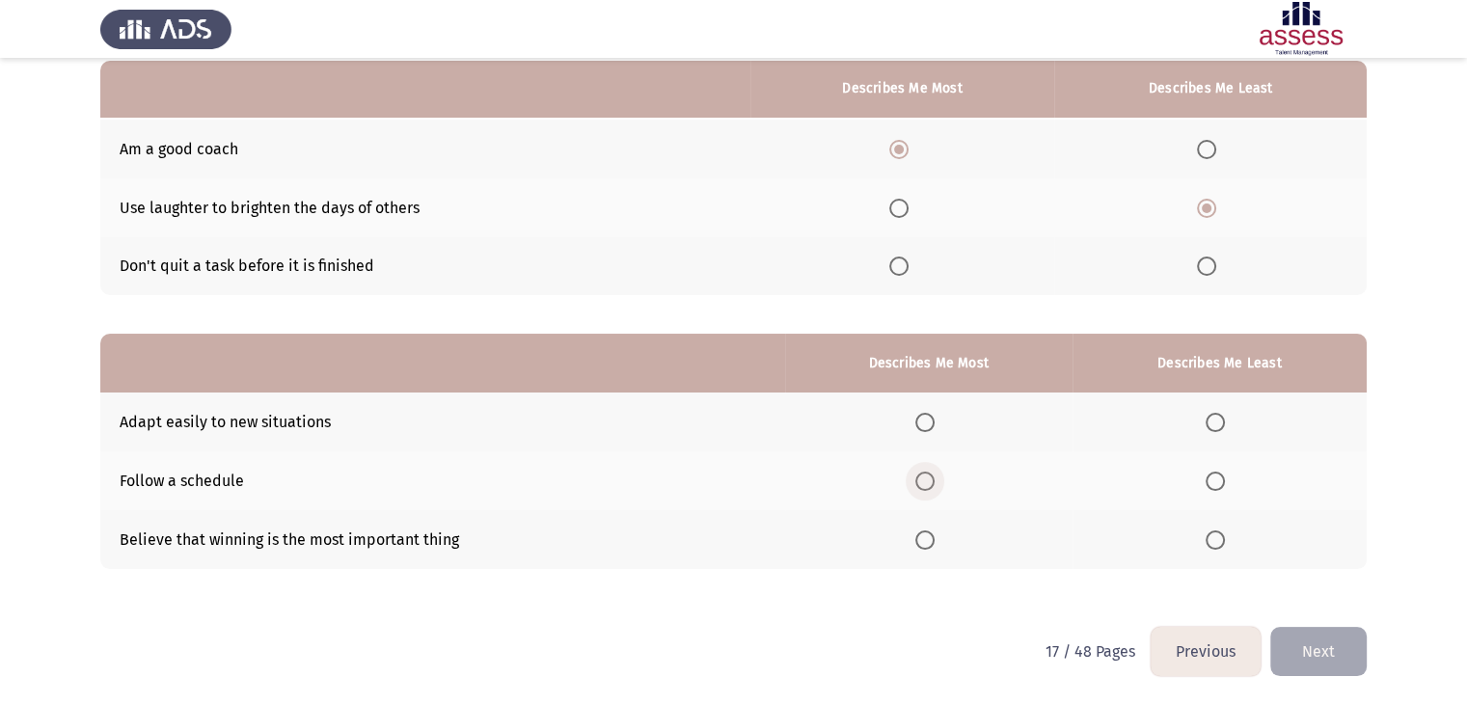
click at [930, 480] on span "Select an option" at bounding box center [925, 481] width 19 height 19
click at [930, 480] on input "Select an option" at bounding box center [925, 481] width 19 height 19
click at [1214, 544] on span "Select an option" at bounding box center [1215, 540] width 19 height 19
click at [1214, 544] on input "Select an option" at bounding box center [1215, 540] width 19 height 19
click at [1320, 647] on button "Next" at bounding box center [1319, 651] width 96 height 49
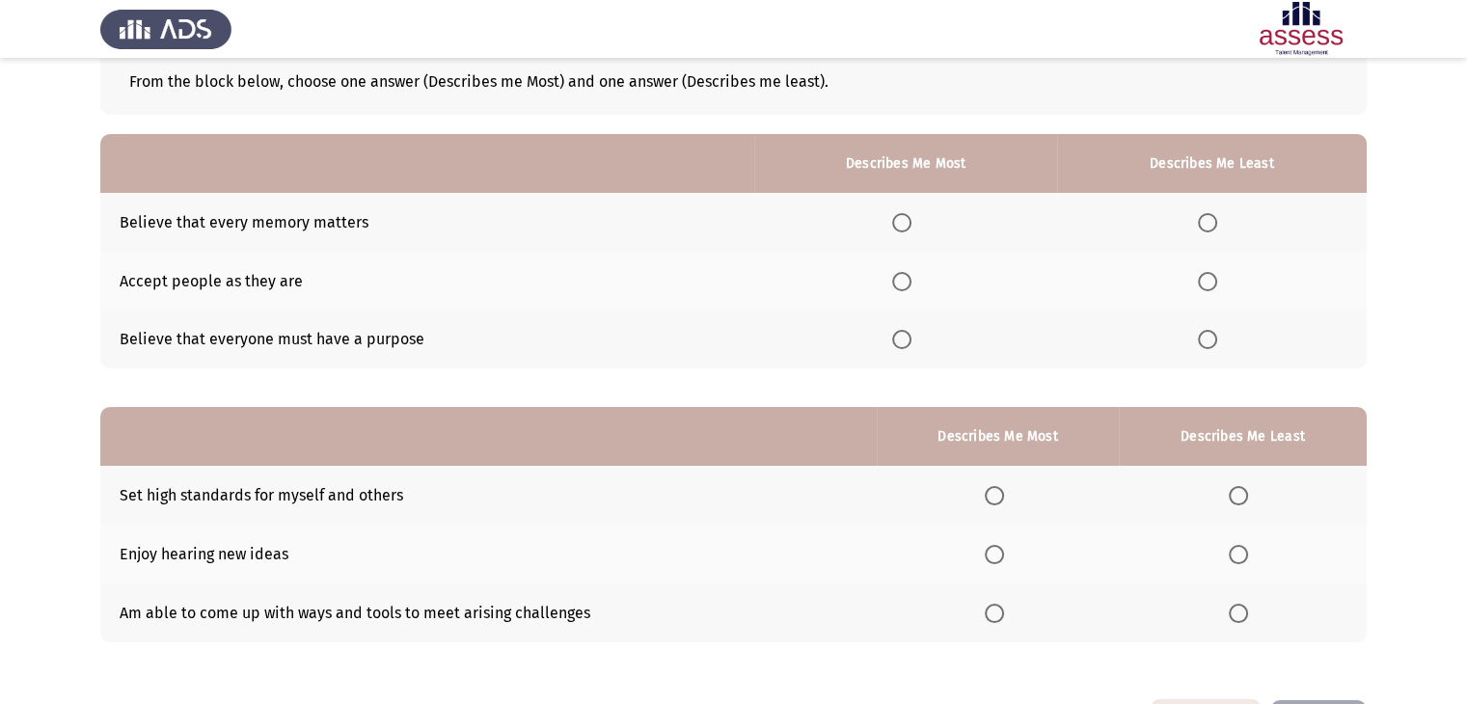
scroll to position [115, 0]
click at [1206, 213] on span "Select an option" at bounding box center [1207, 221] width 19 height 19
click at [1206, 213] on input "Select an option" at bounding box center [1207, 221] width 19 height 19
click at [907, 340] on span "Select an option" at bounding box center [901, 338] width 19 height 19
click at [907, 340] on input "Select an option" at bounding box center [901, 338] width 19 height 19
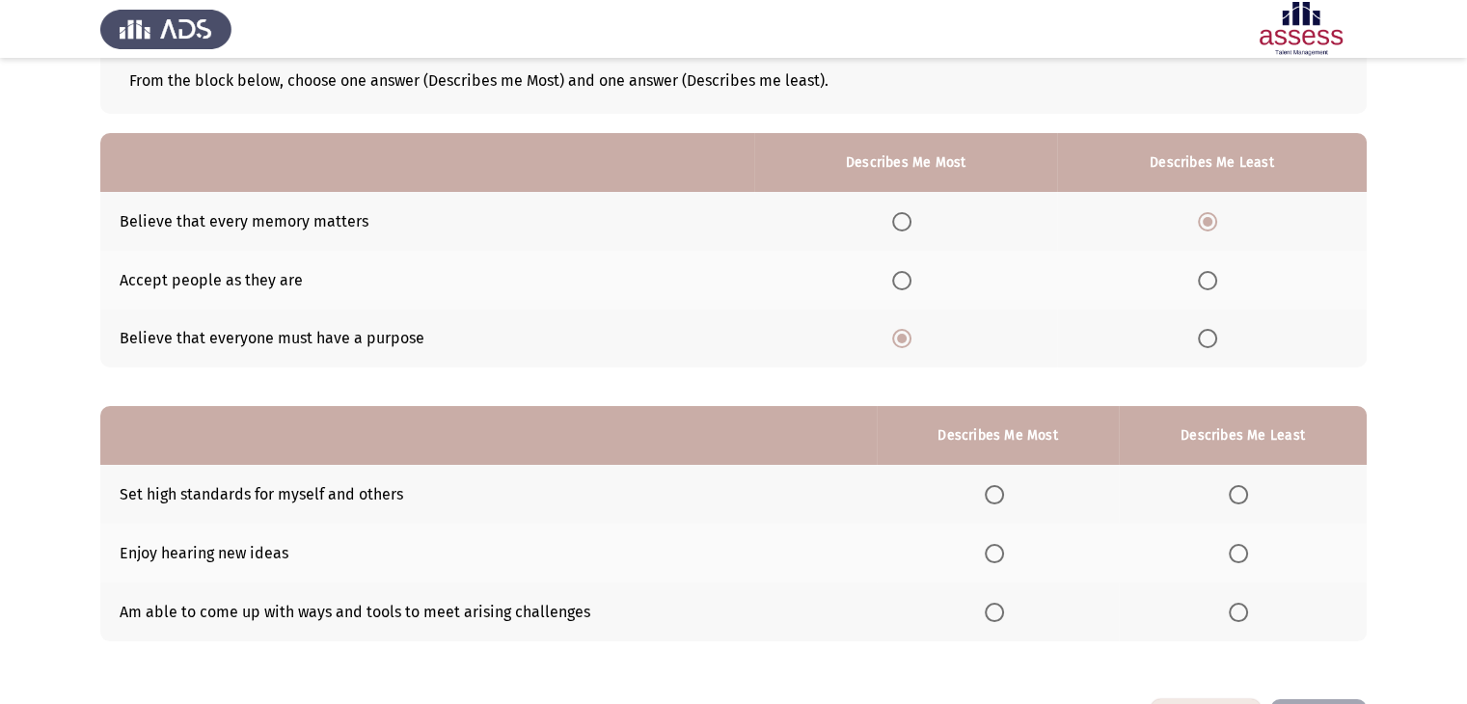
scroll to position [188, 0]
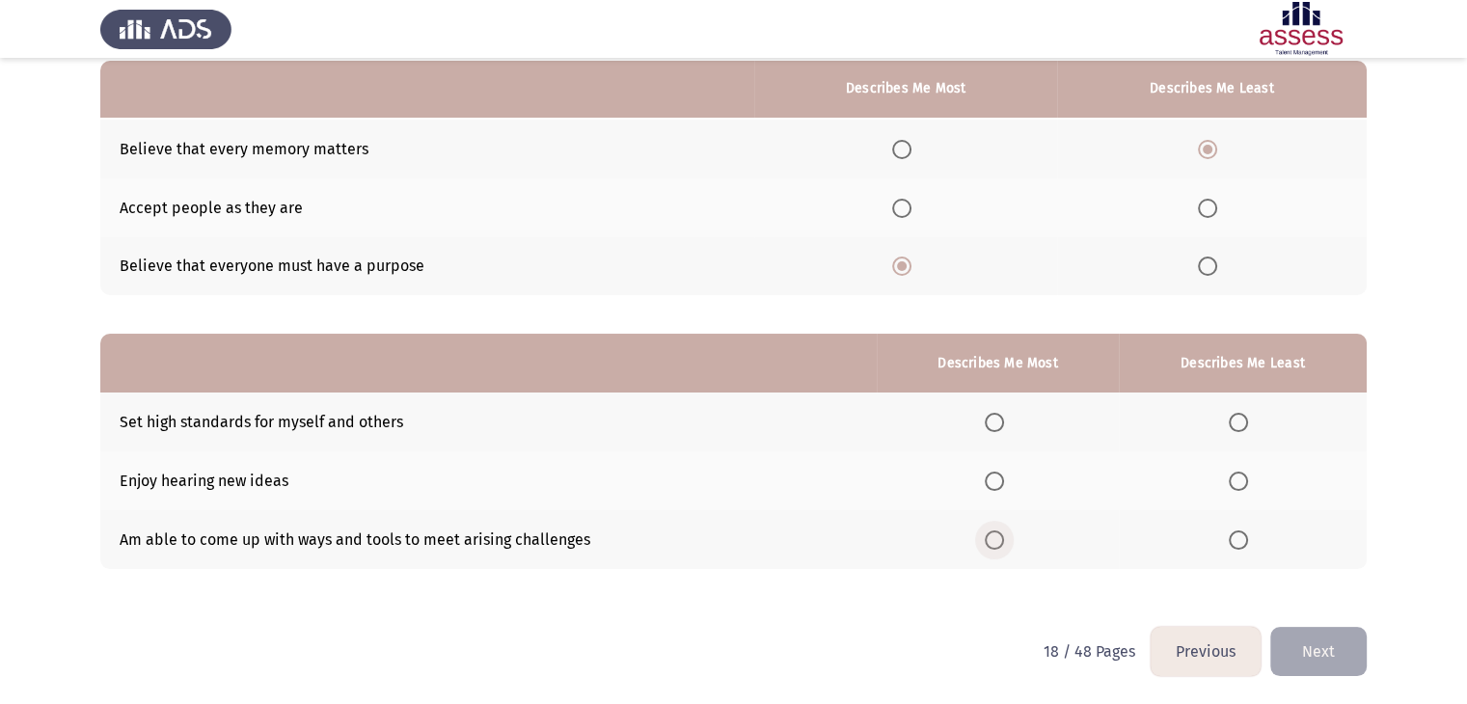
click at [993, 540] on span "Select an option" at bounding box center [994, 540] width 19 height 19
click at [993, 540] on input "Select an option" at bounding box center [994, 540] width 19 height 19
click at [1243, 419] on span "Select an option" at bounding box center [1238, 422] width 19 height 19
click at [1243, 419] on input "Select an option" at bounding box center [1238, 422] width 19 height 19
click at [1306, 646] on button "Next" at bounding box center [1319, 651] width 96 height 49
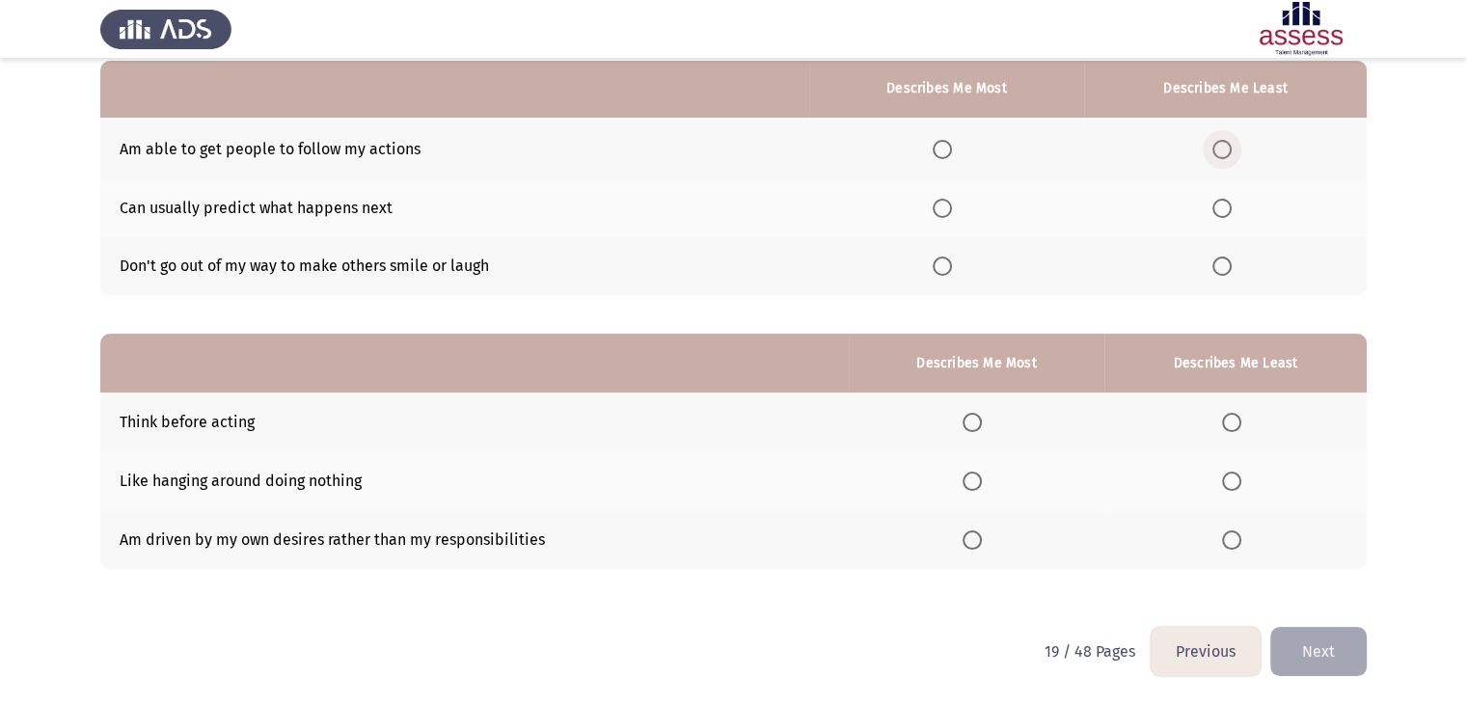
click at [1225, 148] on span "Select an option" at bounding box center [1222, 149] width 19 height 19
click at [1225, 148] on input "Select an option" at bounding box center [1222, 149] width 19 height 19
click at [949, 206] on span "Select an option" at bounding box center [942, 208] width 19 height 19
click at [949, 206] on input "Select an option" at bounding box center [942, 208] width 19 height 19
click at [979, 422] on span "Select an option" at bounding box center [972, 422] width 19 height 19
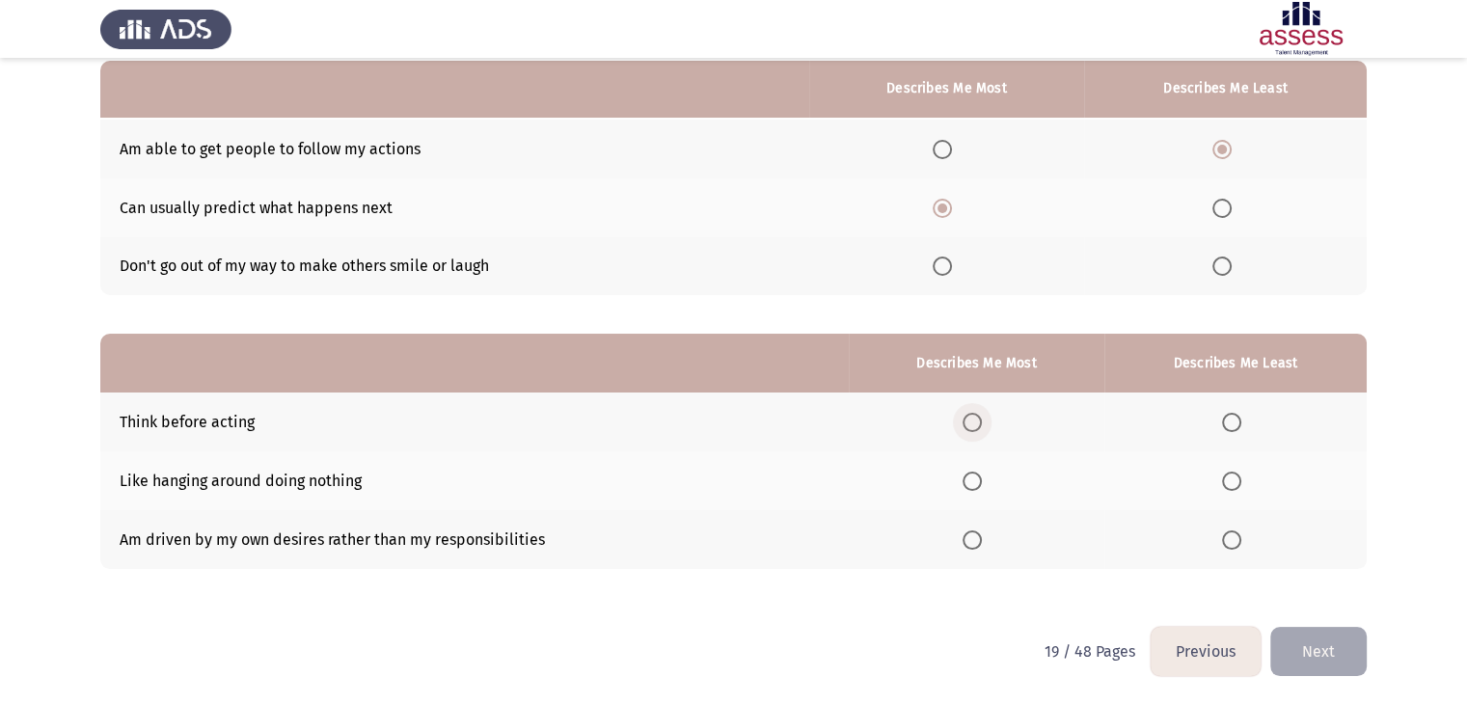
click at [979, 422] on input "Select an option" at bounding box center [972, 422] width 19 height 19
click at [1231, 480] on span "Select an option" at bounding box center [1231, 481] width 19 height 19
click at [1231, 480] on input "Select an option" at bounding box center [1231, 481] width 19 height 19
click at [1308, 653] on button "Next" at bounding box center [1319, 651] width 96 height 49
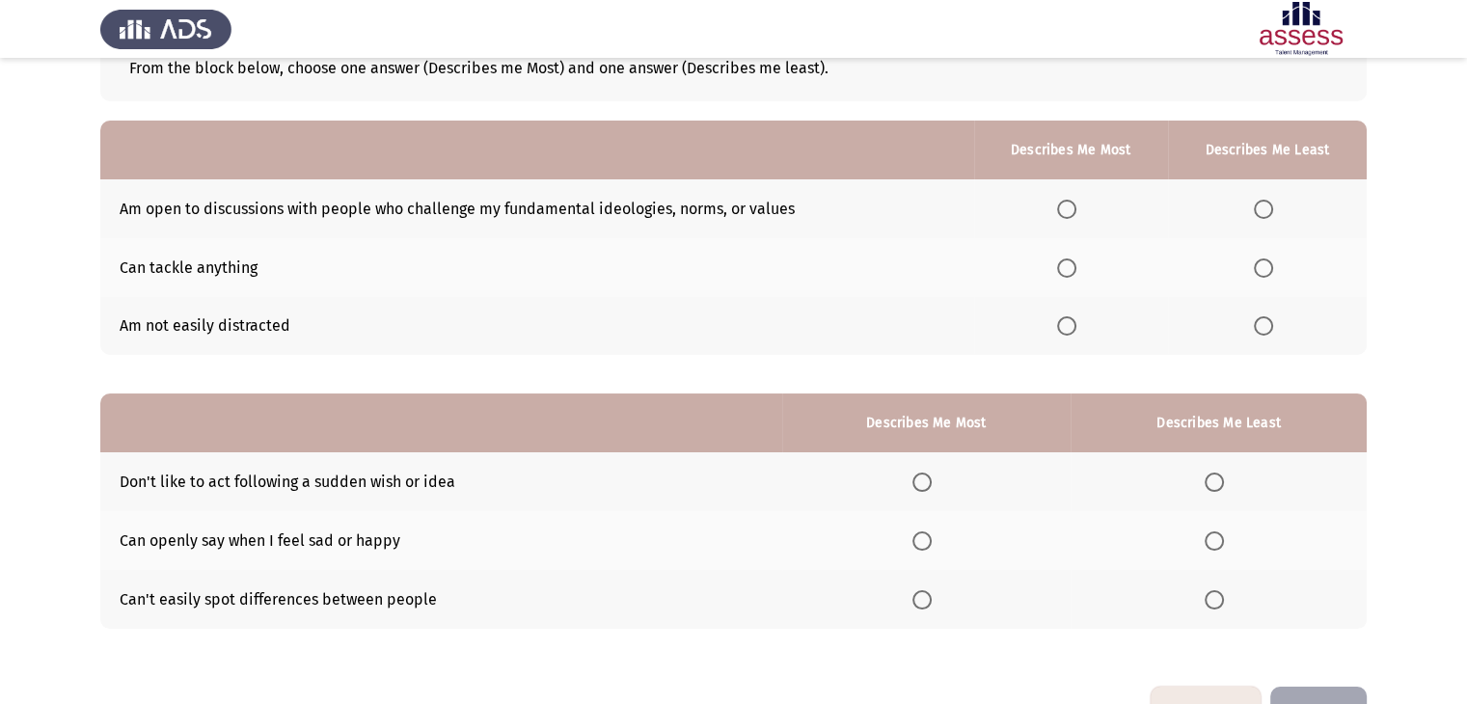
scroll to position [129, 0]
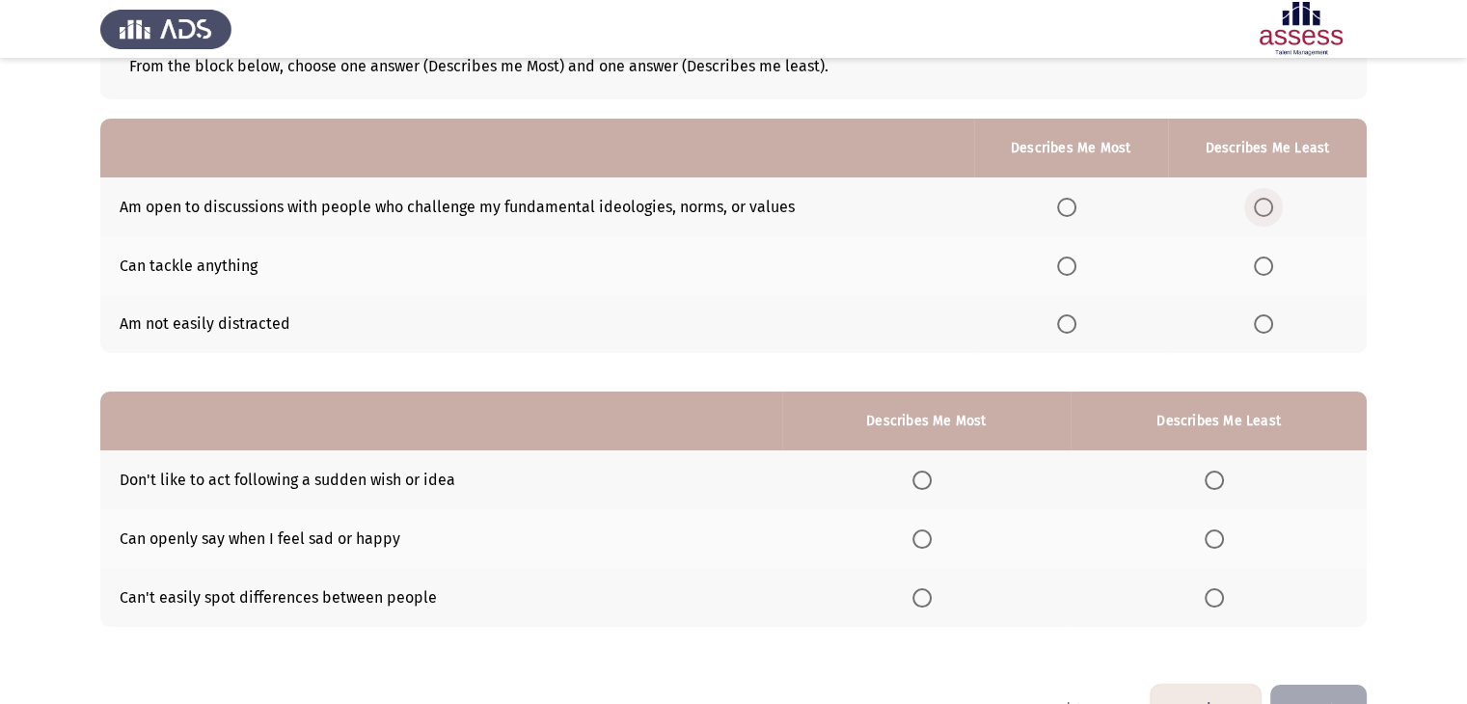
click at [1262, 206] on span "Select an option" at bounding box center [1263, 207] width 19 height 19
click at [1262, 206] on input "Select an option" at bounding box center [1263, 207] width 19 height 19
click at [1074, 270] on span "Select an option" at bounding box center [1066, 266] width 19 height 19
click at [1074, 270] on input "Select an option" at bounding box center [1066, 266] width 19 height 19
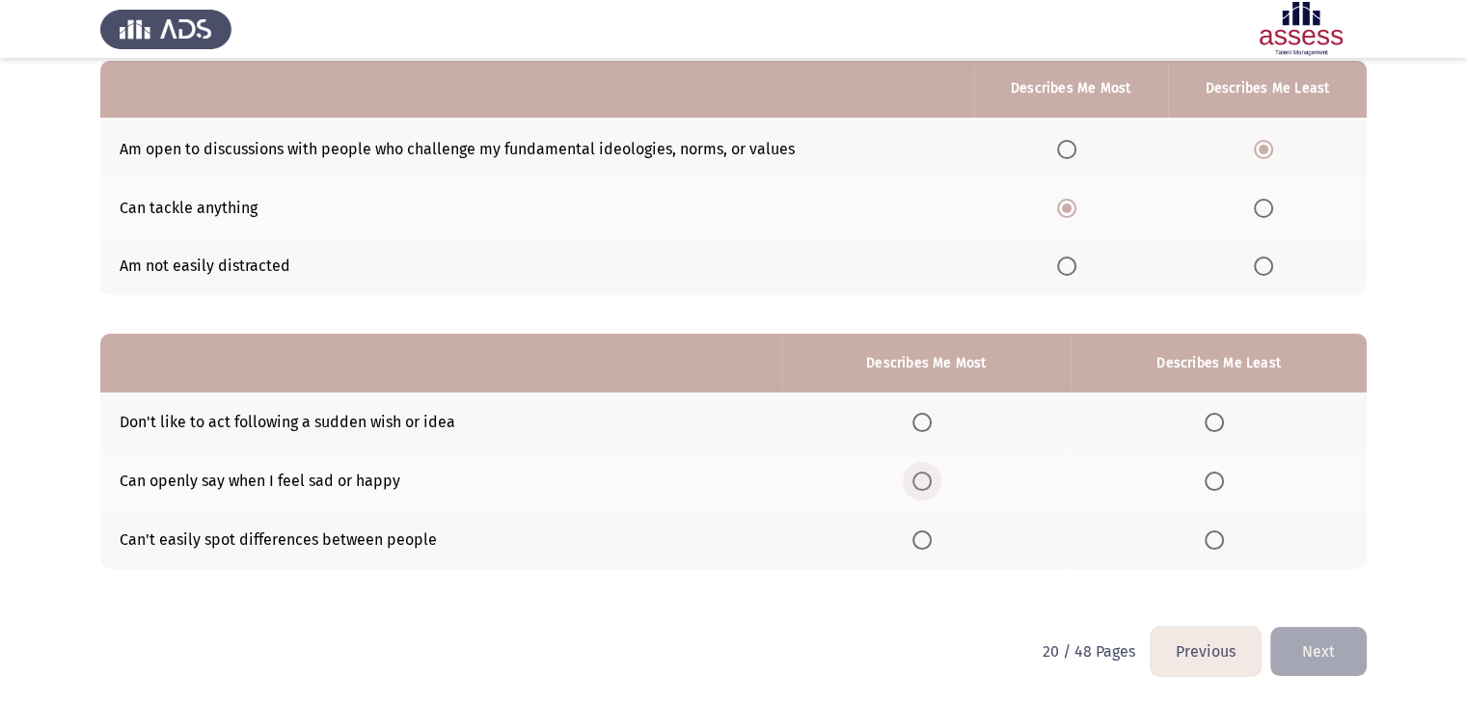
click at [929, 480] on span "Select an option" at bounding box center [922, 481] width 19 height 19
click at [929, 480] on input "Select an option" at bounding box center [922, 481] width 19 height 19
click at [1212, 537] on span "Select an option" at bounding box center [1214, 540] width 19 height 19
click at [1212, 537] on input "Select an option" at bounding box center [1214, 540] width 19 height 19
click at [1309, 638] on button "Next" at bounding box center [1319, 651] width 96 height 49
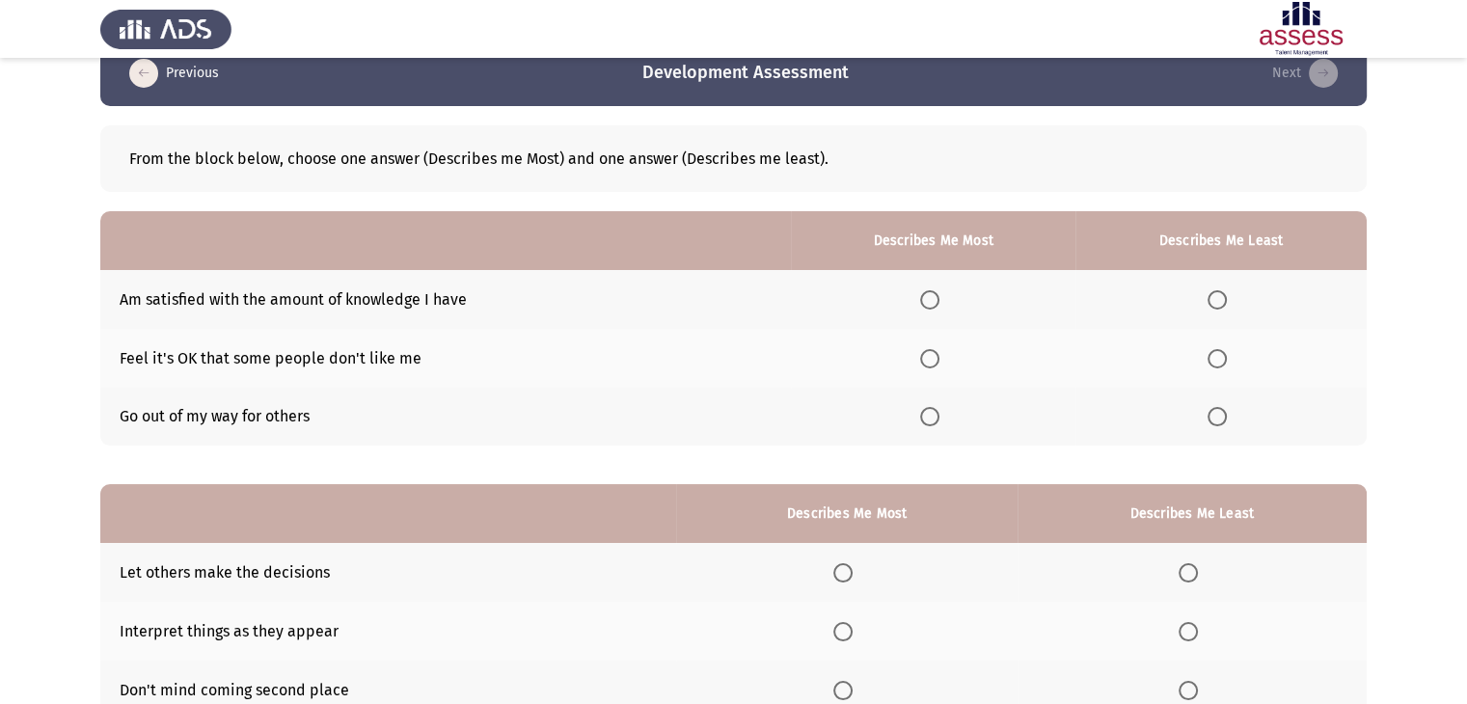
scroll to position [41, 0]
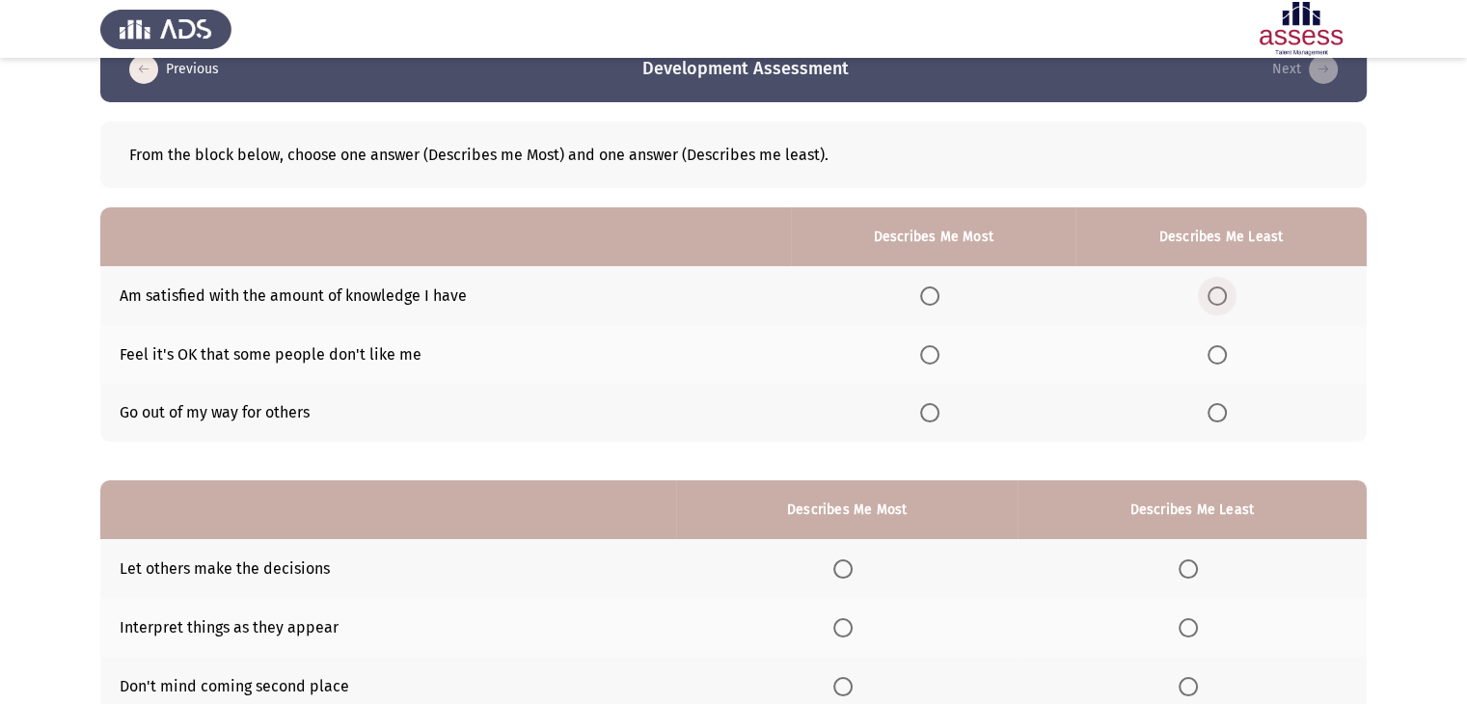
click at [1217, 295] on span "Select an option" at bounding box center [1217, 296] width 19 height 19
click at [1217, 295] on input "Select an option" at bounding box center [1217, 296] width 19 height 19
click at [931, 361] on span "Select an option" at bounding box center [929, 354] width 19 height 19
click at [931, 361] on input "Select an option" at bounding box center [929, 354] width 19 height 19
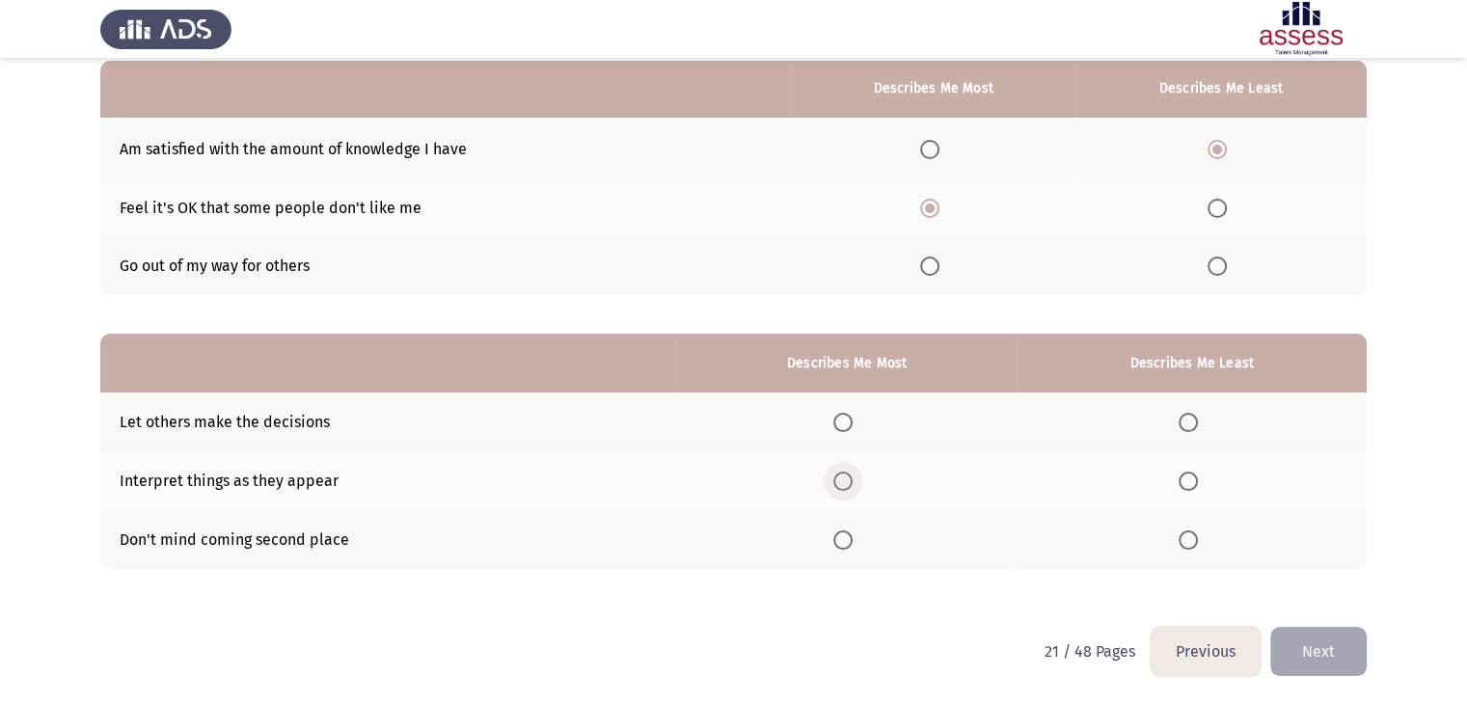
click at [846, 482] on span "Select an option" at bounding box center [843, 481] width 19 height 19
click at [846, 482] on input "Select an option" at bounding box center [843, 481] width 19 height 19
click at [1189, 537] on span "Select an option" at bounding box center [1188, 540] width 19 height 19
click at [1189, 537] on input "Select an option" at bounding box center [1188, 540] width 19 height 19
click at [1314, 653] on button "Next" at bounding box center [1319, 651] width 96 height 49
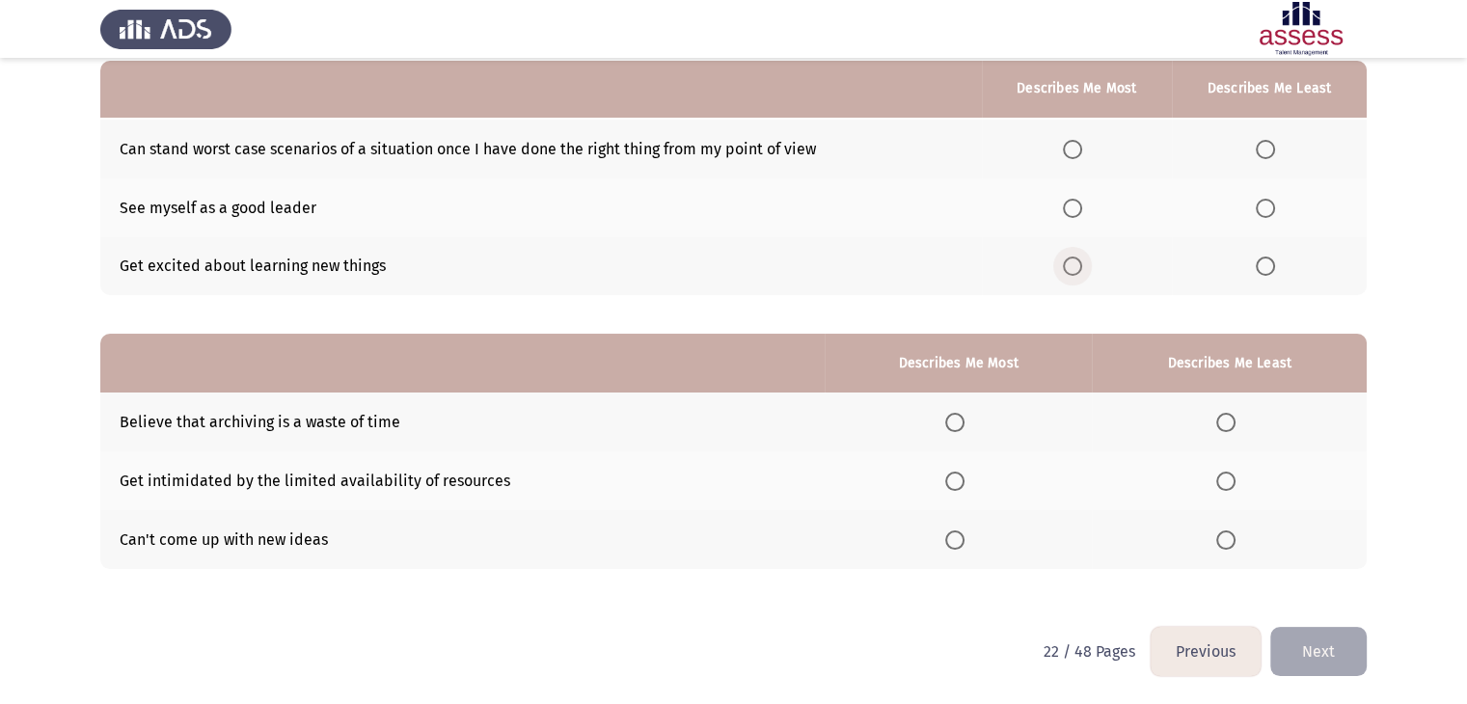
click at [1077, 266] on span "Select an option" at bounding box center [1072, 266] width 19 height 19
click at [1077, 266] on input "Select an option" at bounding box center [1072, 266] width 19 height 19
click at [1266, 145] on span "Select an option" at bounding box center [1265, 149] width 19 height 19
click at [1266, 145] on input "Select an option" at bounding box center [1265, 149] width 19 height 19
click at [1226, 539] on span "Select an option" at bounding box center [1226, 540] width 19 height 19
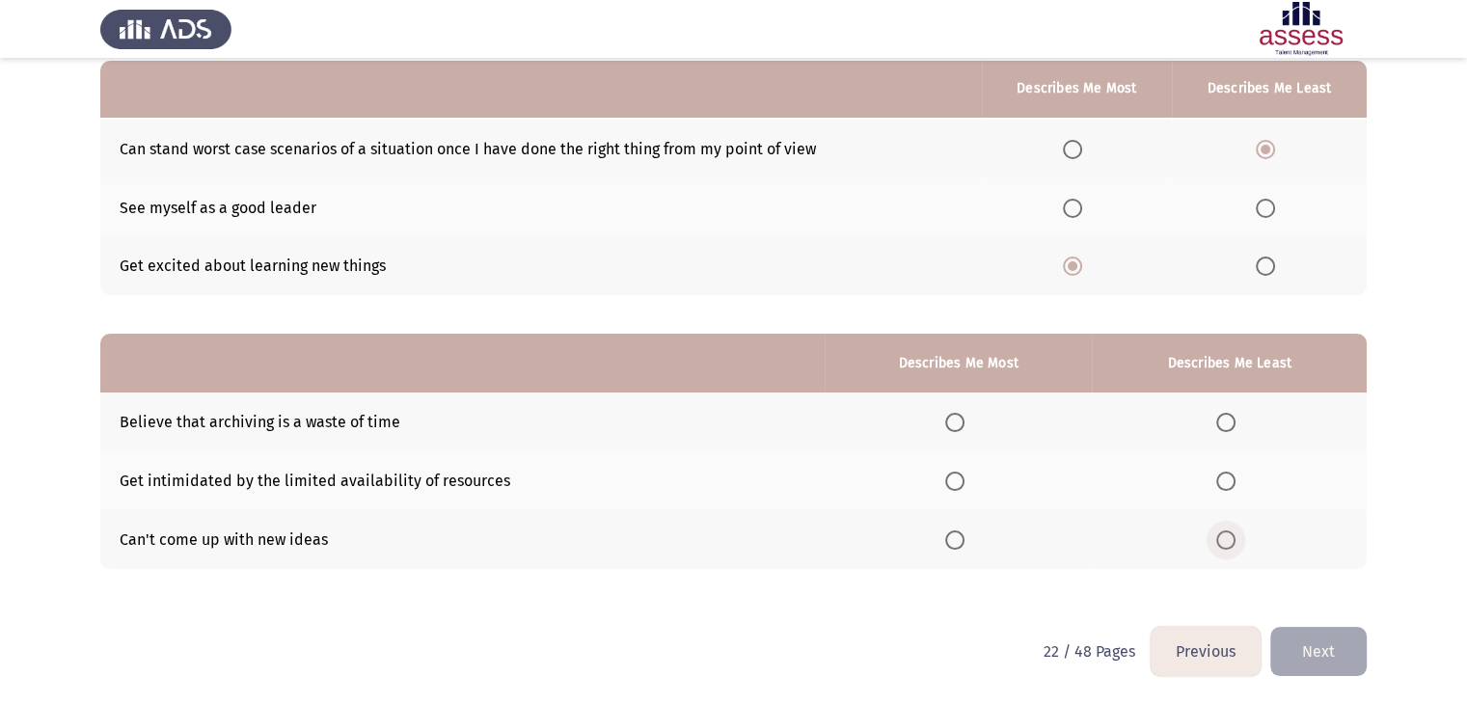
click at [1226, 539] on input "Select an option" at bounding box center [1226, 540] width 19 height 19
click at [949, 483] on span "Select an option" at bounding box center [955, 481] width 19 height 19
click at [949, 483] on input "Select an option" at bounding box center [955, 481] width 19 height 19
click at [1301, 650] on button "Next" at bounding box center [1319, 651] width 96 height 49
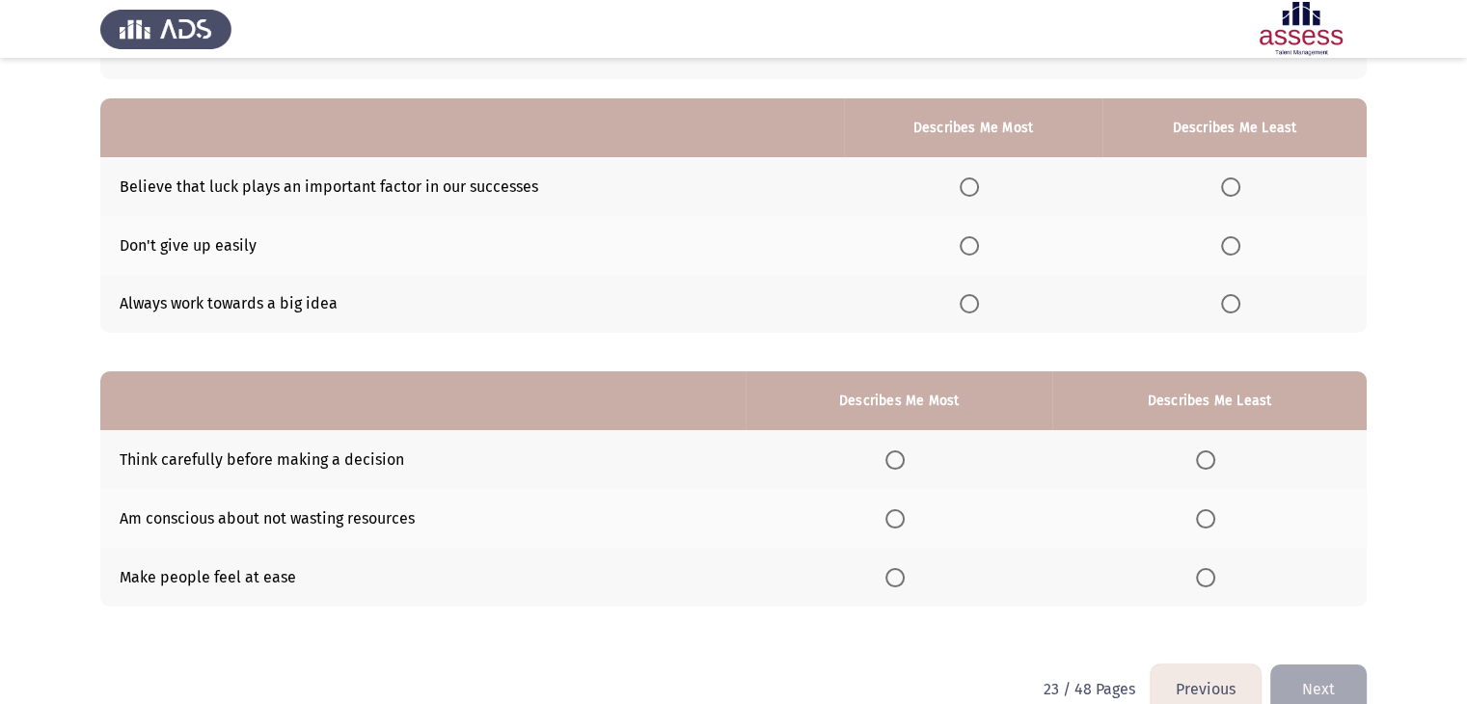
scroll to position [152, 0]
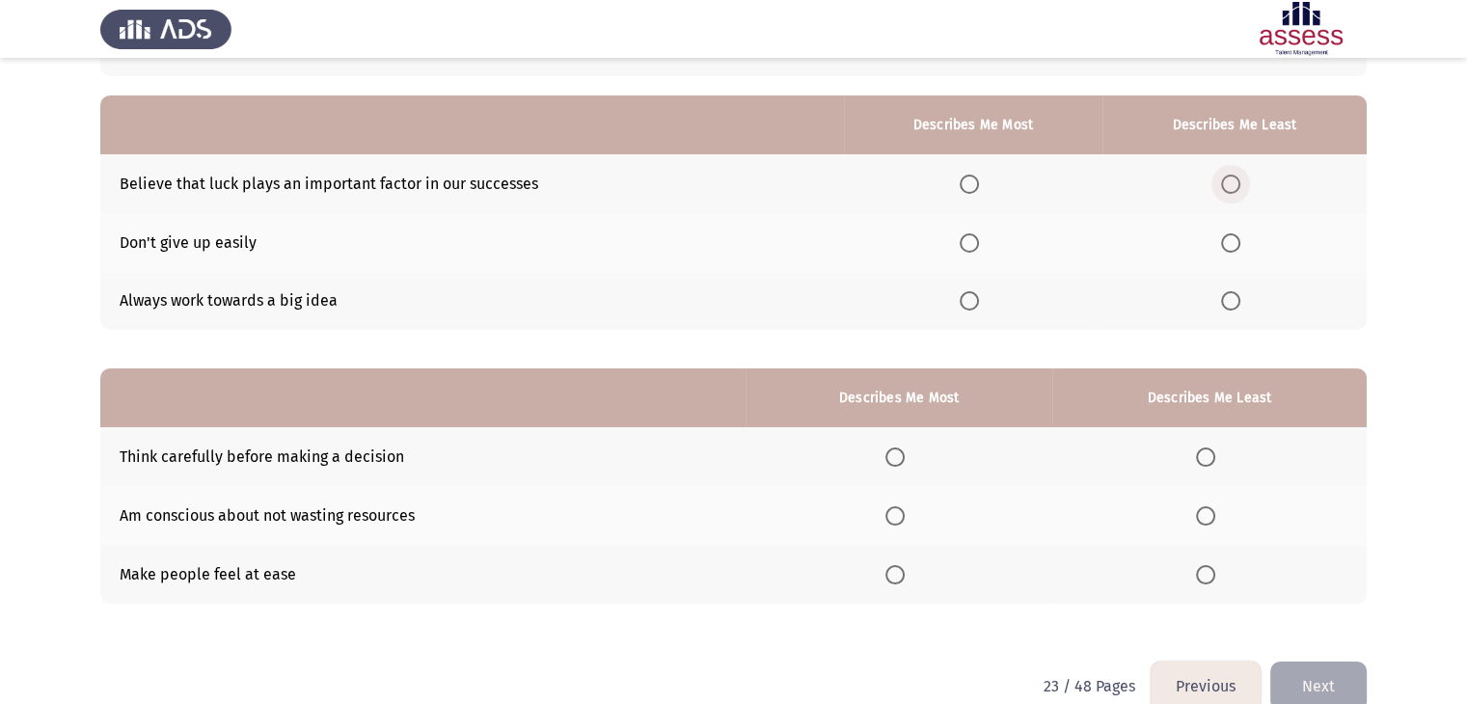
click at [1231, 182] on span "Select an option" at bounding box center [1230, 184] width 19 height 19
click at [1231, 182] on input "Select an option" at bounding box center [1230, 184] width 19 height 19
click at [972, 301] on span "Select an option" at bounding box center [969, 300] width 19 height 19
click at [972, 301] on input "Select an option" at bounding box center [969, 300] width 19 height 19
click at [899, 459] on span "Select an option" at bounding box center [895, 457] width 19 height 19
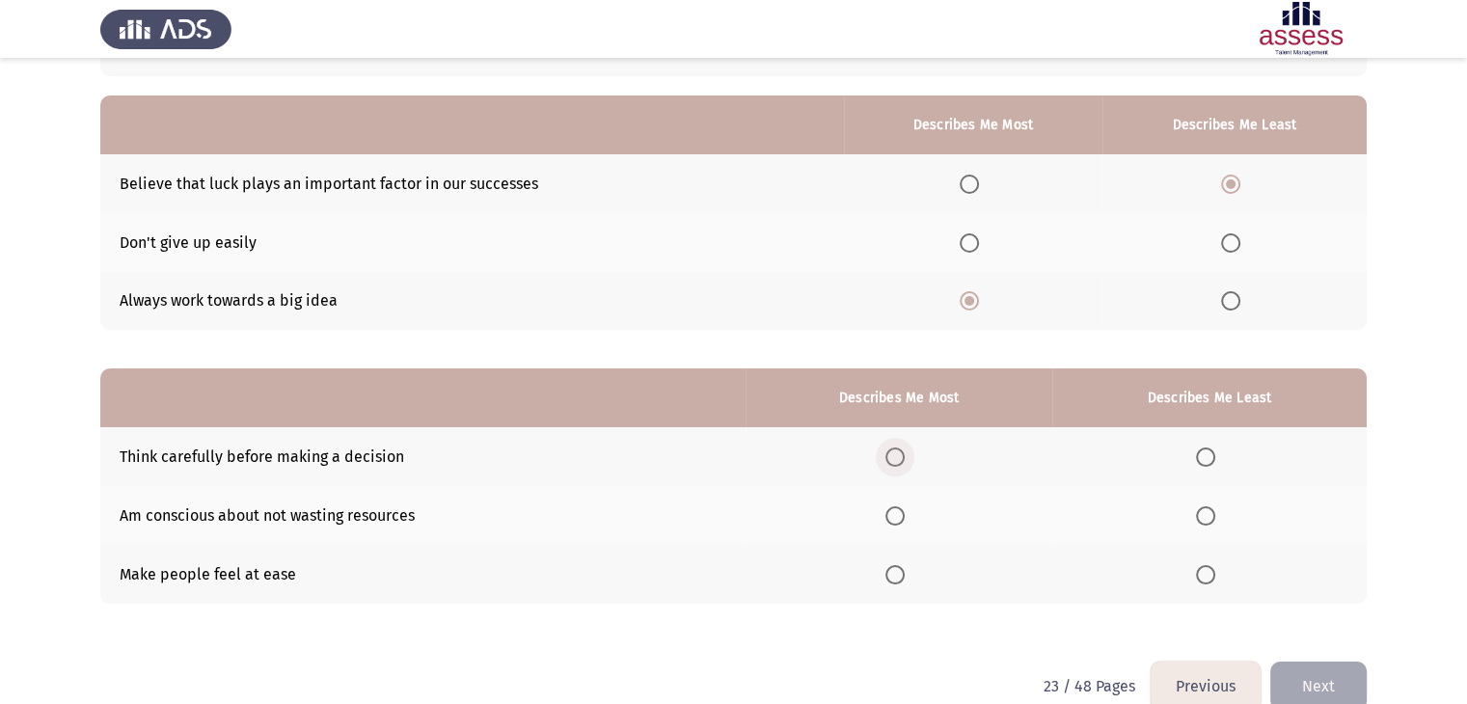
click at [899, 459] on input "Select an option" at bounding box center [895, 457] width 19 height 19
click at [1204, 511] on span "Select an option" at bounding box center [1205, 516] width 19 height 19
click at [1204, 511] on input "Select an option" at bounding box center [1205, 516] width 19 height 19
click at [1316, 672] on button "Next" at bounding box center [1319, 686] width 96 height 49
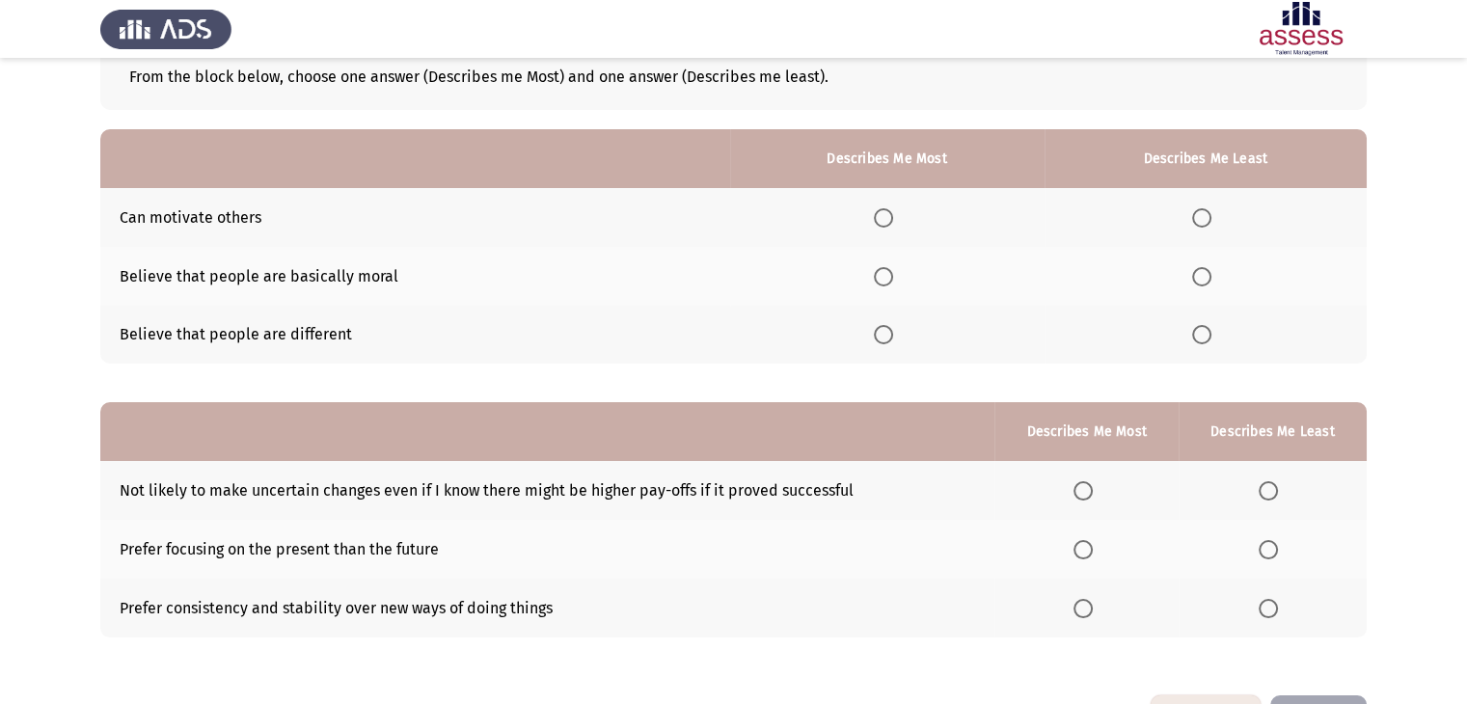
scroll to position [120, 0]
click at [884, 214] on span "Select an option" at bounding box center [883, 216] width 19 height 19
click at [884, 214] on input "Select an option" at bounding box center [883, 216] width 19 height 19
click at [1202, 280] on span "Select an option" at bounding box center [1201, 275] width 19 height 19
click at [1202, 280] on input "Select an option" at bounding box center [1201, 275] width 19 height 19
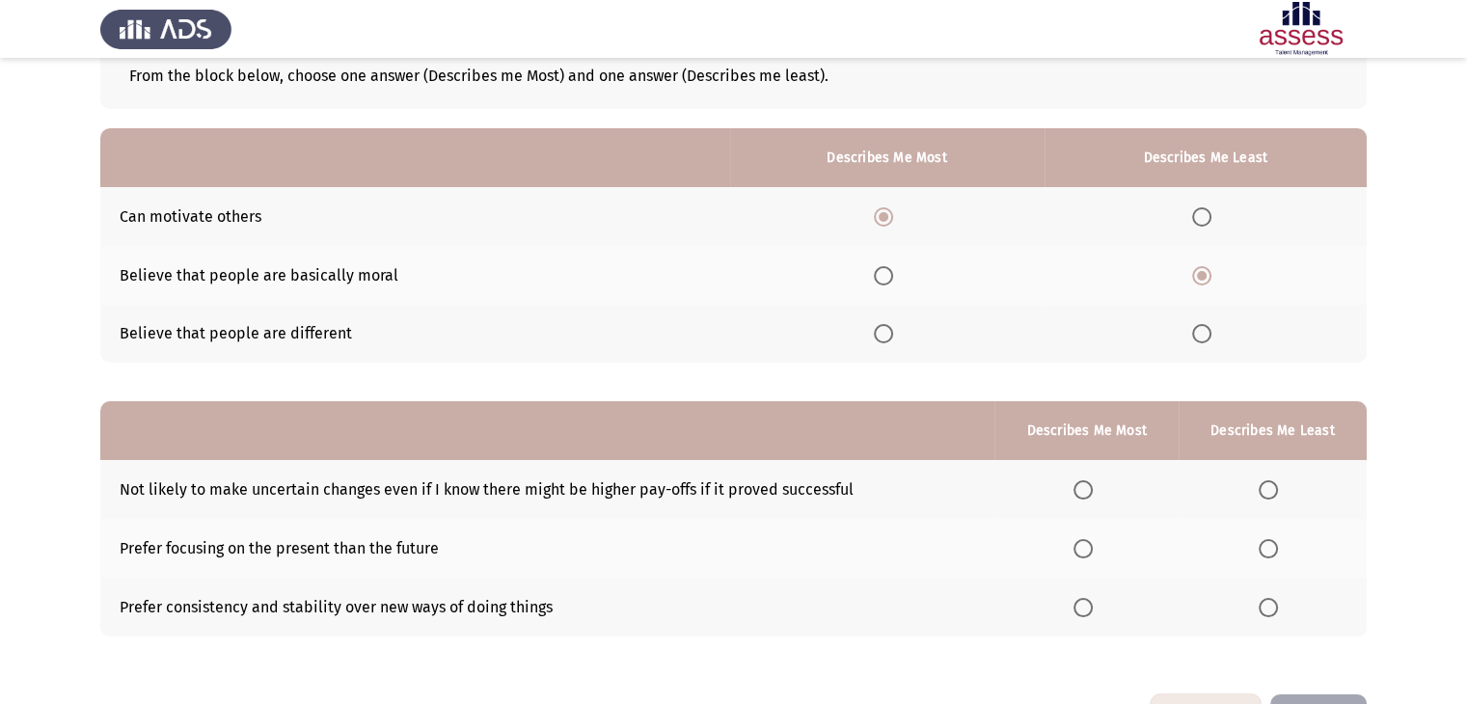
scroll to position [188, 0]
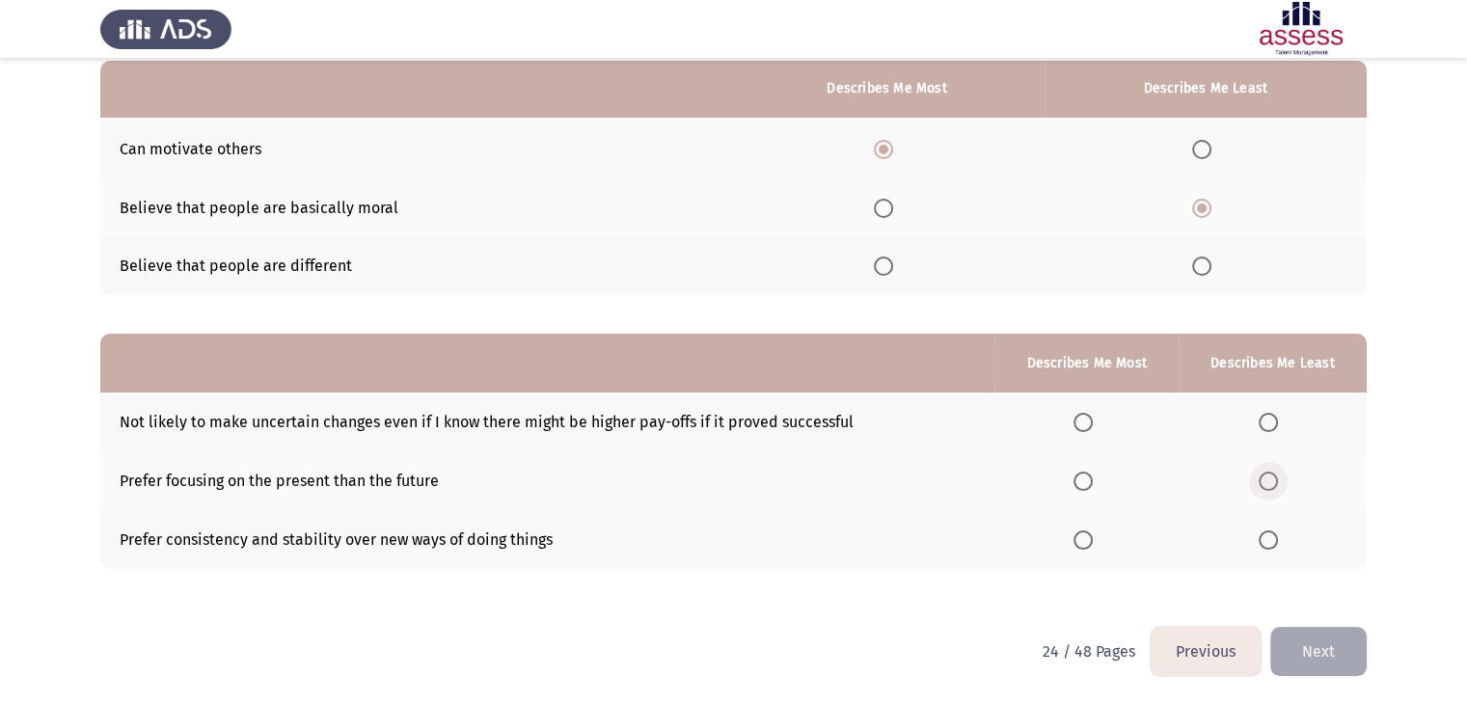
click at [1272, 482] on span "Select an option" at bounding box center [1268, 481] width 19 height 19
click at [1272, 482] on input "Select an option" at bounding box center [1268, 481] width 19 height 19
click at [1084, 537] on span "Select an option" at bounding box center [1083, 540] width 19 height 19
click at [1084, 537] on input "Select an option" at bounding box center [1083, 540] width 19 height 19
click at [1084, 425] on span "Select an option" at bounding box center [1083, 422] width 19 height 19
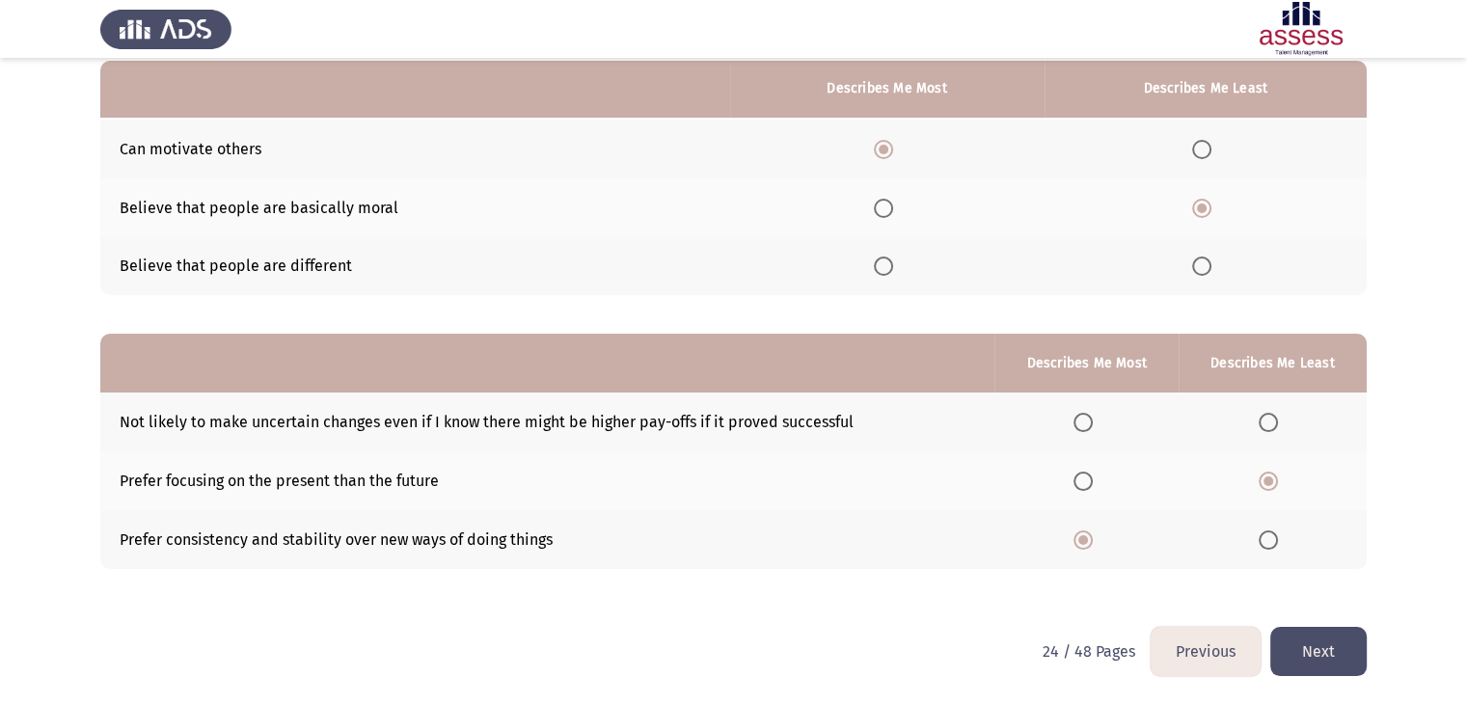
click at [1084, 425] on input "Select an option" at bounding box center [1083, 422] width 19 height 19
click at [1271, 539] on span "Select an option" at bounding box center [1268, 540] width 19 height 19
click at [1271, 539] on input "Select an option" at bounding box center [1268, 540] width 19 height 19
click at [1322, 657] on button "Next" at bounding box center [1319, 651] width 96 height 49
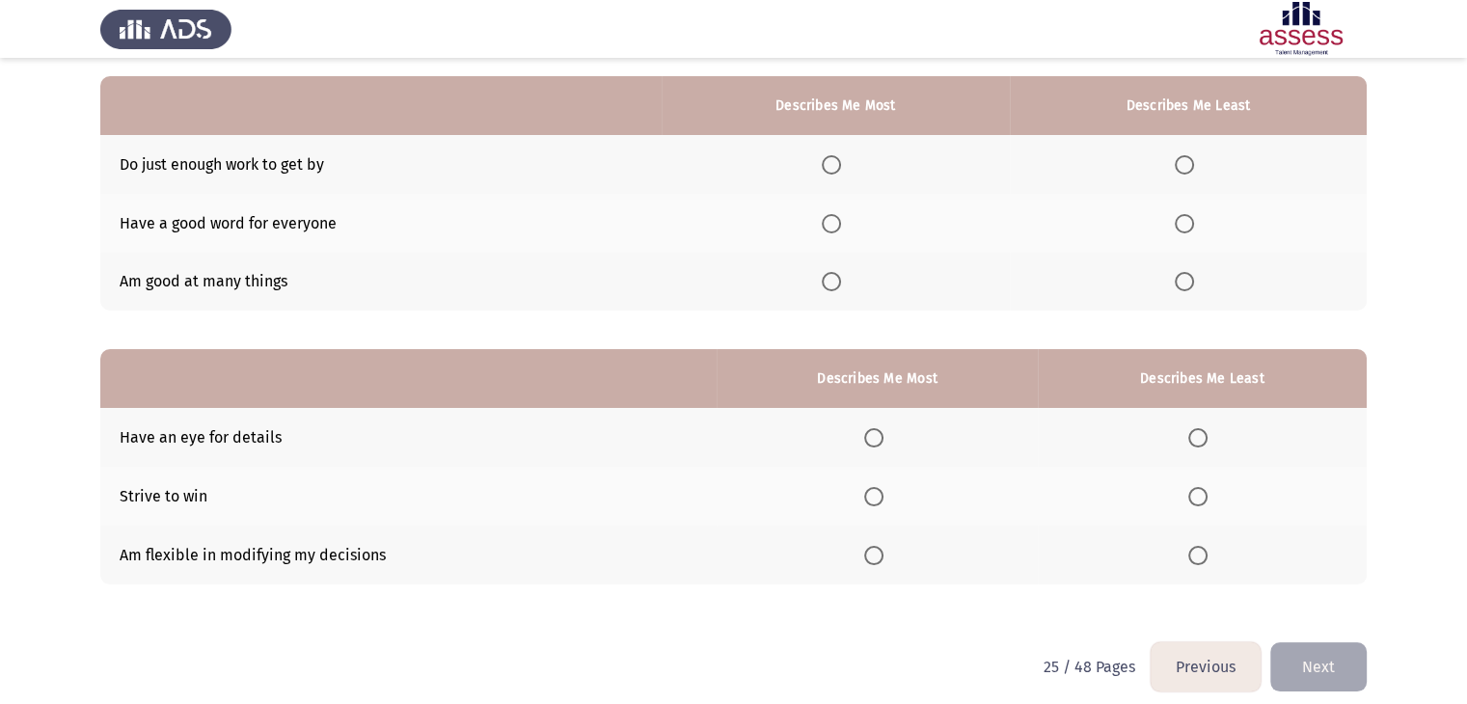
scroll to position [174, 0]
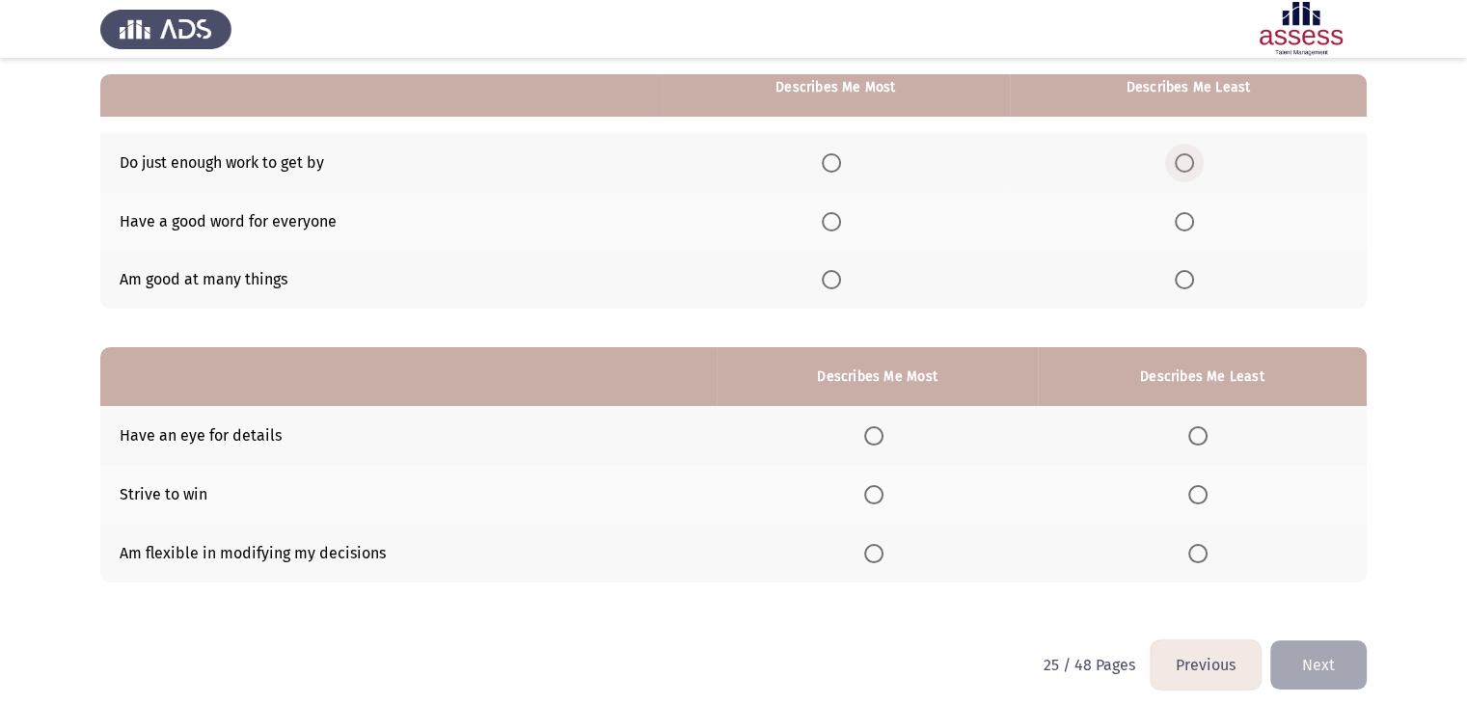
click at [1185, 166] on span "Select an option" at bounding box center [1184, 162] width 19 height 19
click at [1185, 166] on input "Select an option" at bounding box center [1184, 162] width 19 height 19
click at [839, 284] on span "Select an option" at bounding box center [831, 279] width 19 height 19
click at [839, 284] on input "Select an option" at bounding box center [831, 279] width 19 height 19
click at [872, 432] on span "Select an option" at bounding box center [873, 435] width 19 height 19
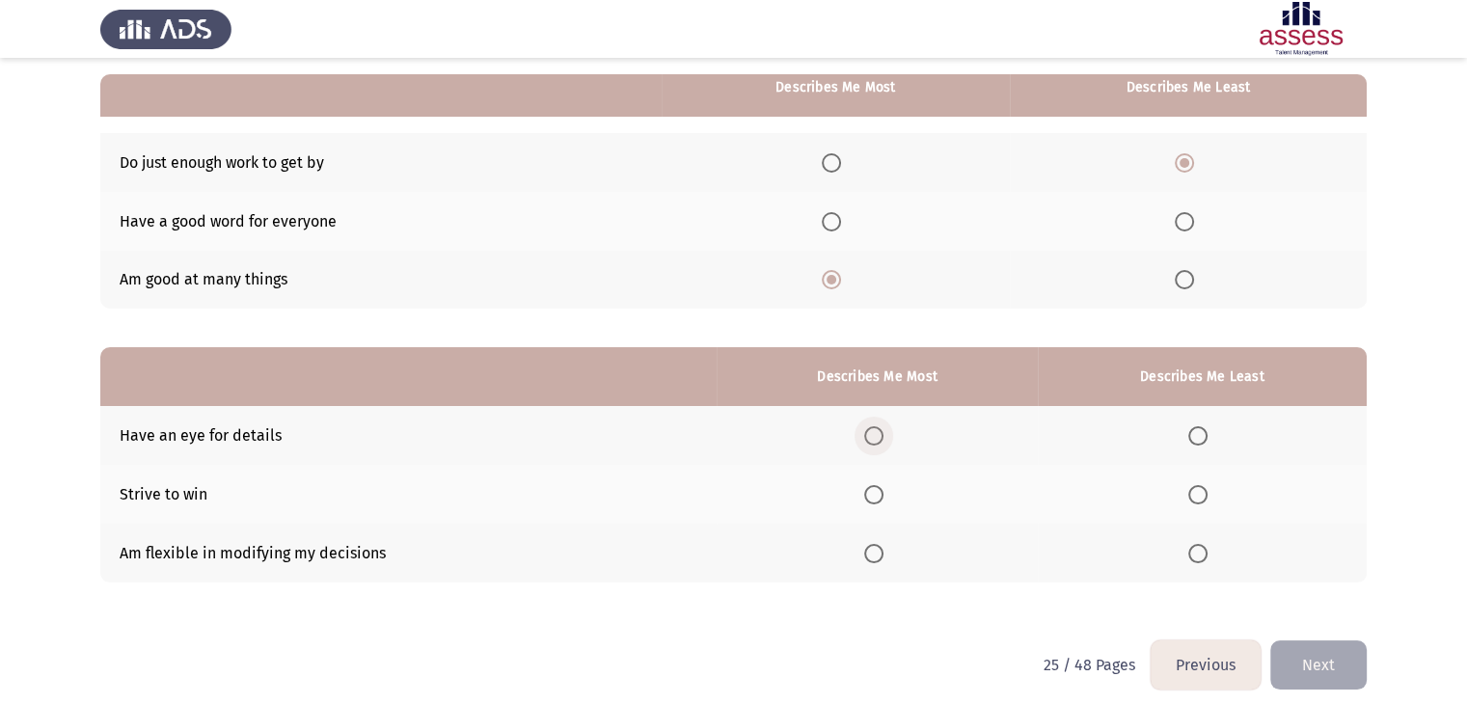
click at [872, 432] on input "Select an option" at bounding box center [873, 435] width 19 height 19
click at [1196, 490] on span "Select an option" at bounding box center [1198, 494] width 19 height 19
click at [1196, 490] on input "Select an option" at bounding box center [1198, 494] width 19 height 19
click at [1308, 657] on button "Next" at bounding box center [1319, 665] width 96 height 49
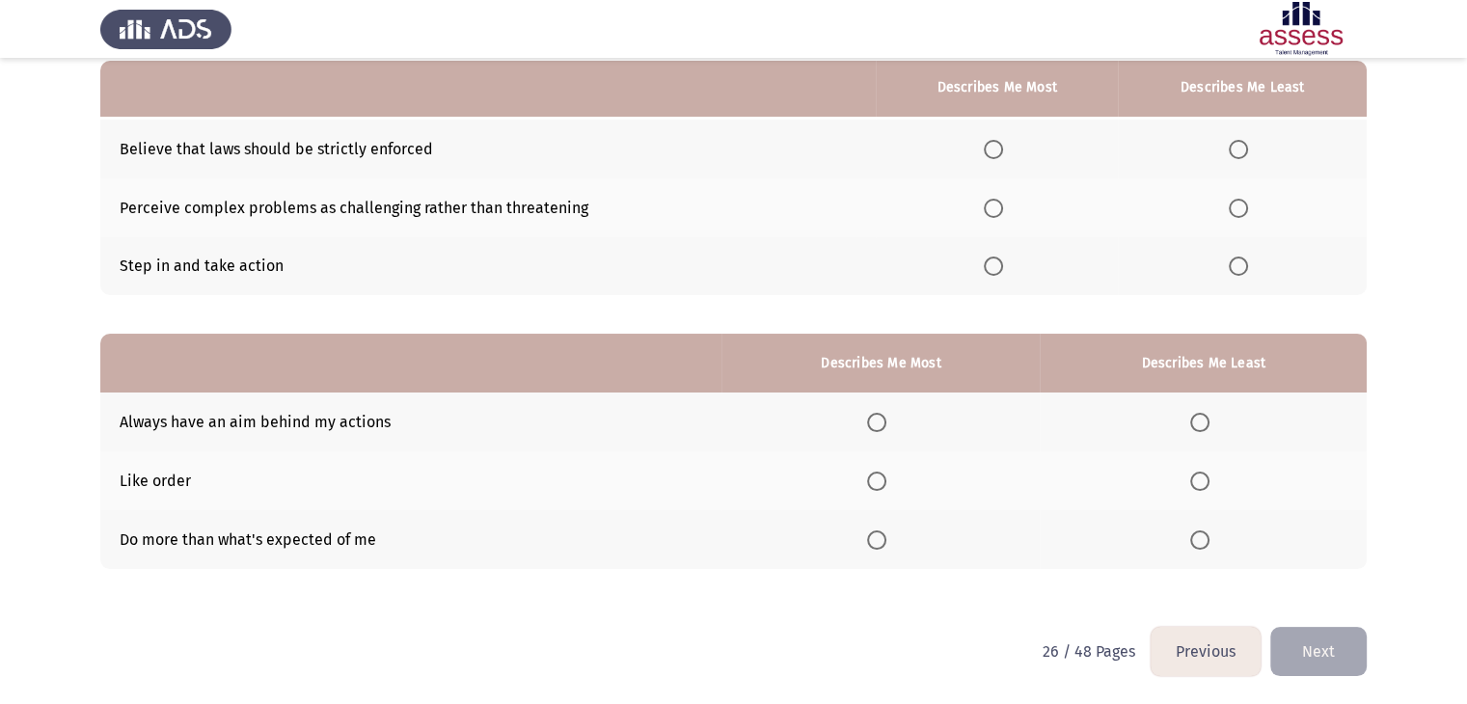
scroll to position [187, 0]
click at [1234, 149] on span "Select an option" at bounding box center [1238, 149] width 19 height 19
click at [1234, 149] on input "Select an option" at bounding box center [1238, 149] width 19 height 19
click at [997, 263] on span "Select an option" at bounding box center [993, 266] width 19 height 19
click at [997, 263] on input "Select an option" at bounding box center [993, 266] width 19 height 19
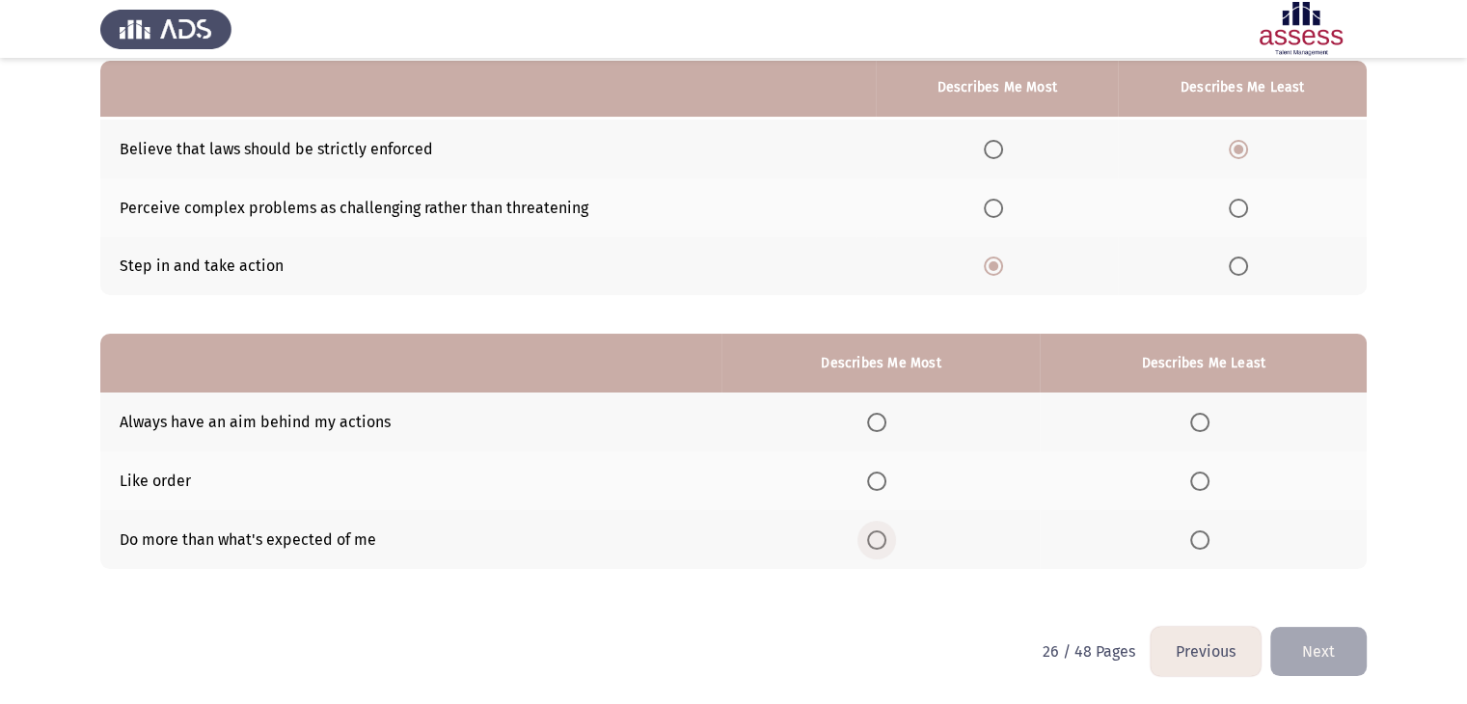
click at [875, 536] on span "Select an option" at bounding box center [876, 540] width 19 height 19
click at [875, 536] on input "Select an option" at bounding box center [876, 540] width 19 height 19
click at [1209, 480] on span "Select an option" at bounding box center [1200, 481] width 19 height 19
click at [1209, 480] on input "Select an option" at bounding box center [1200, 481] width 19 height 19
click at [1289, 636] on button "Next" at bounding box center [1319, 651] width 96 height 49
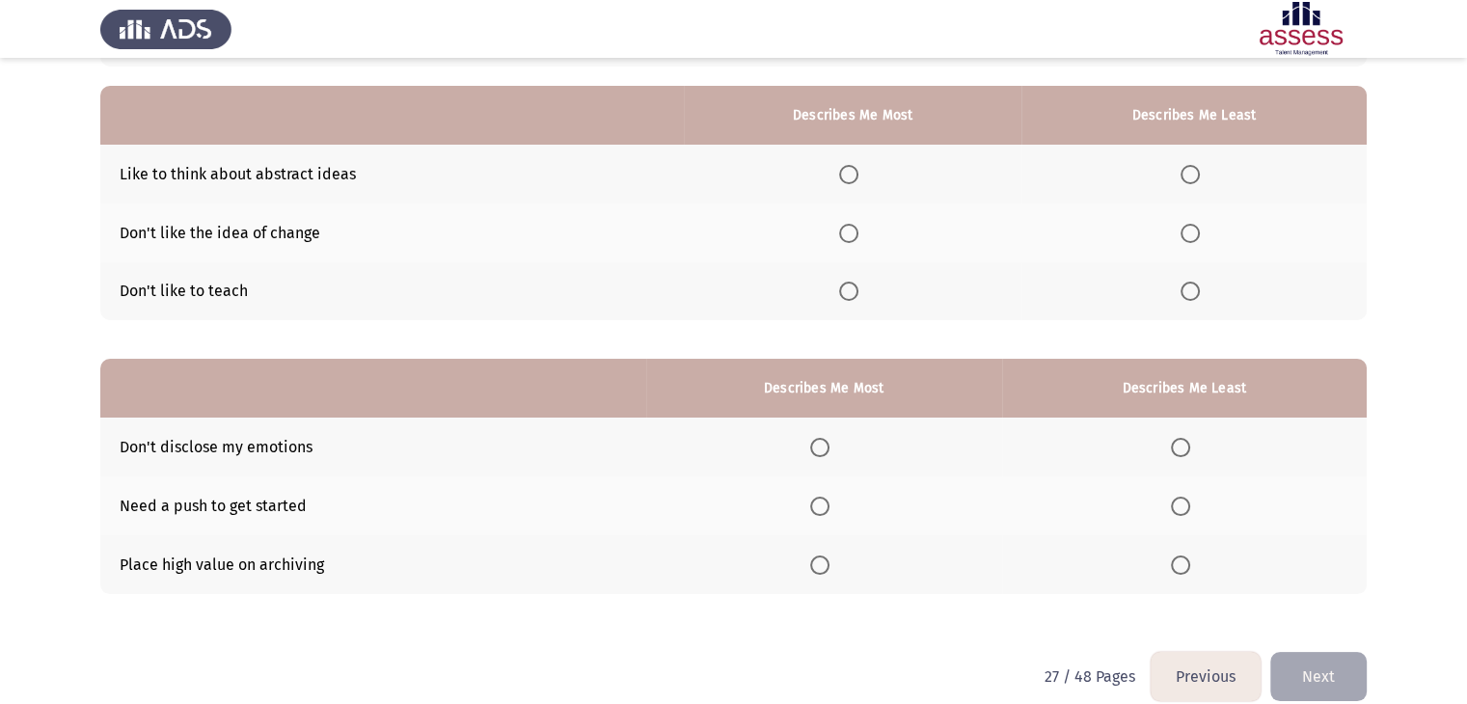
scroll to position [161, 0]
click at [1192, 290] on span "Select an option" at bounding box center [1190, 292] width 19 height 19
click at [1192, 290] on input "Select an option" at bounding box center [1190, 292] width 19 height 19
click at [849, 178] on span "Select an option" at bounding box center [848, 175] width 19 height 19
click at [849, 178] on input "Select an option" at bounding box center [848, 175] width 19 height 19
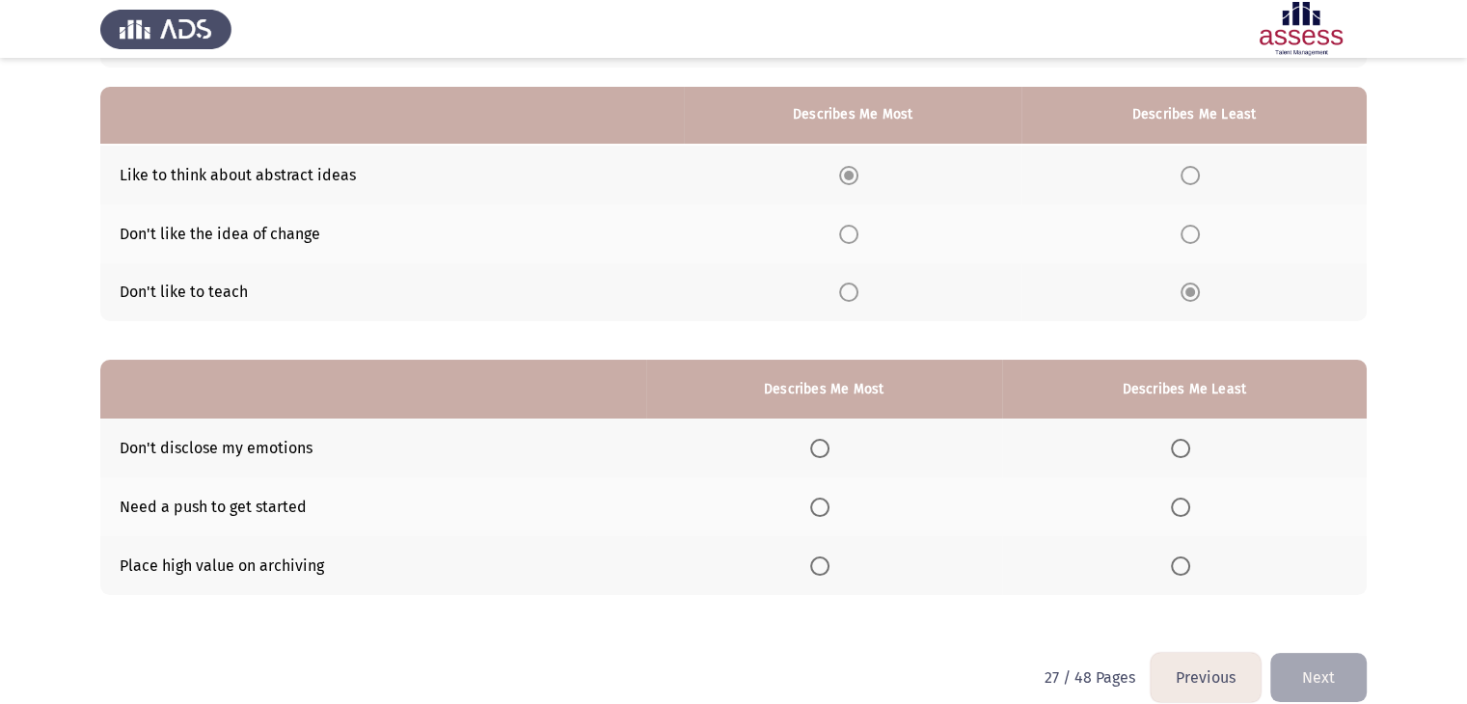
scroll to position [188, 0]
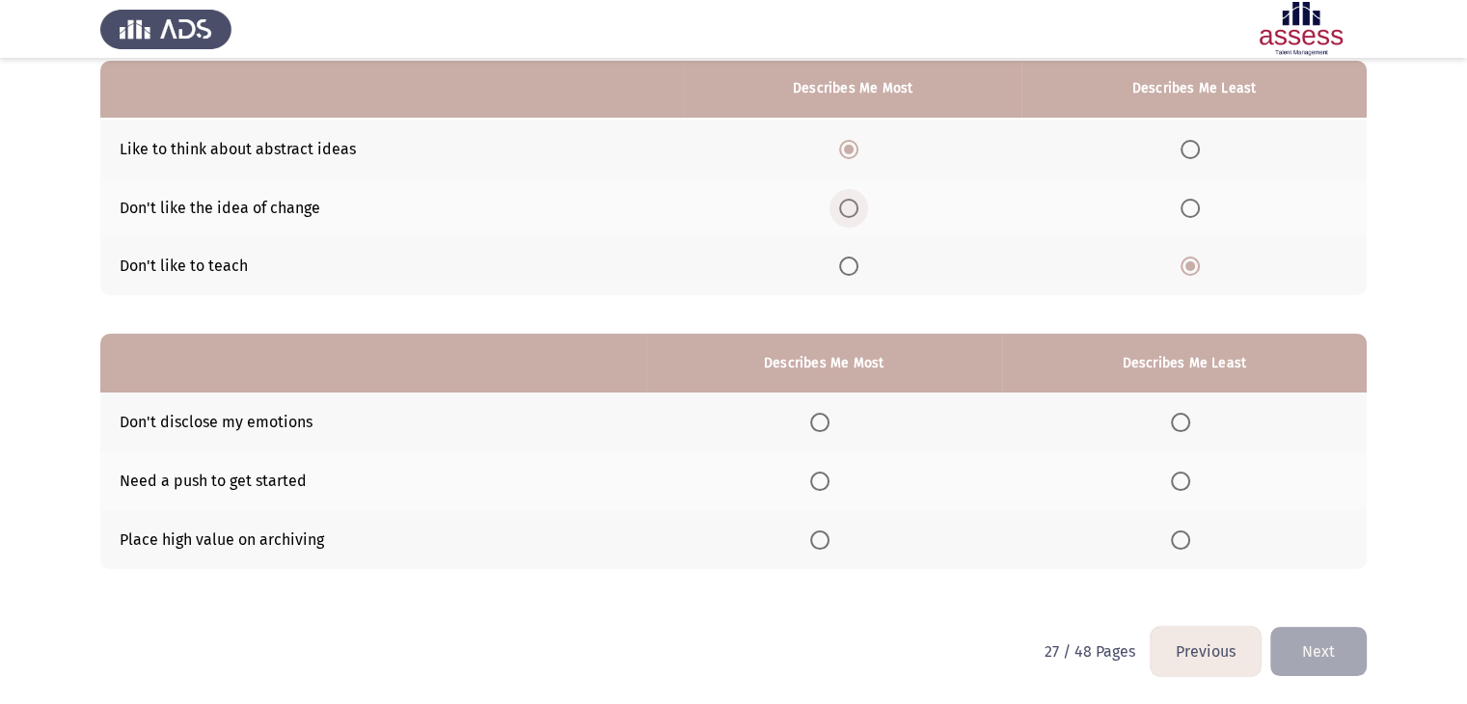
click at [853, 210] on span "Select an option" at bounding box center [848, 208] width 19 height 19
click at [853, 210] on input "Select an option" at bounding box center [848, 208] width 19 height 19
click at [851, 157] on span "Select an option" at bounding box center [848, 149] width 19 height 19
click at [851, 157] on input "Select an option" at bounding box center [848, 149] width 19 height 19
click at [824, 548] on span "Select an option" at bounding box center [819, 540] width 19 height 19
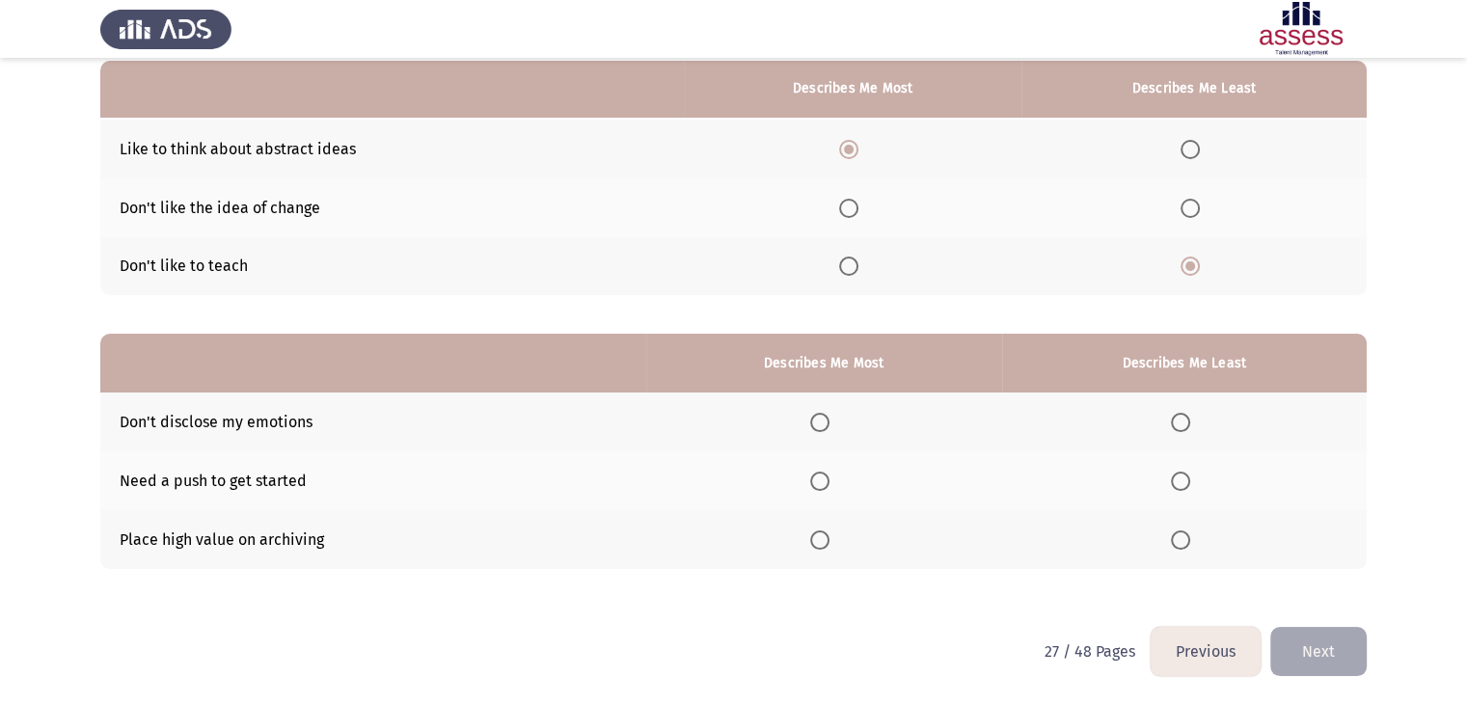
click at [824, 548] on input "Select an option" at bounding box center [819, 540] width 19 height 19
click at [1185, 483] on span "Select an option" at bounding box center [1180, 481] width 19 height 19
click at [1185, 483] on input "Select an option" at bounding box center [1180, 481] width 19 height 19
click at [1343, 644] on button "Next" at bounding box center [1319, 651] width 96 height 49
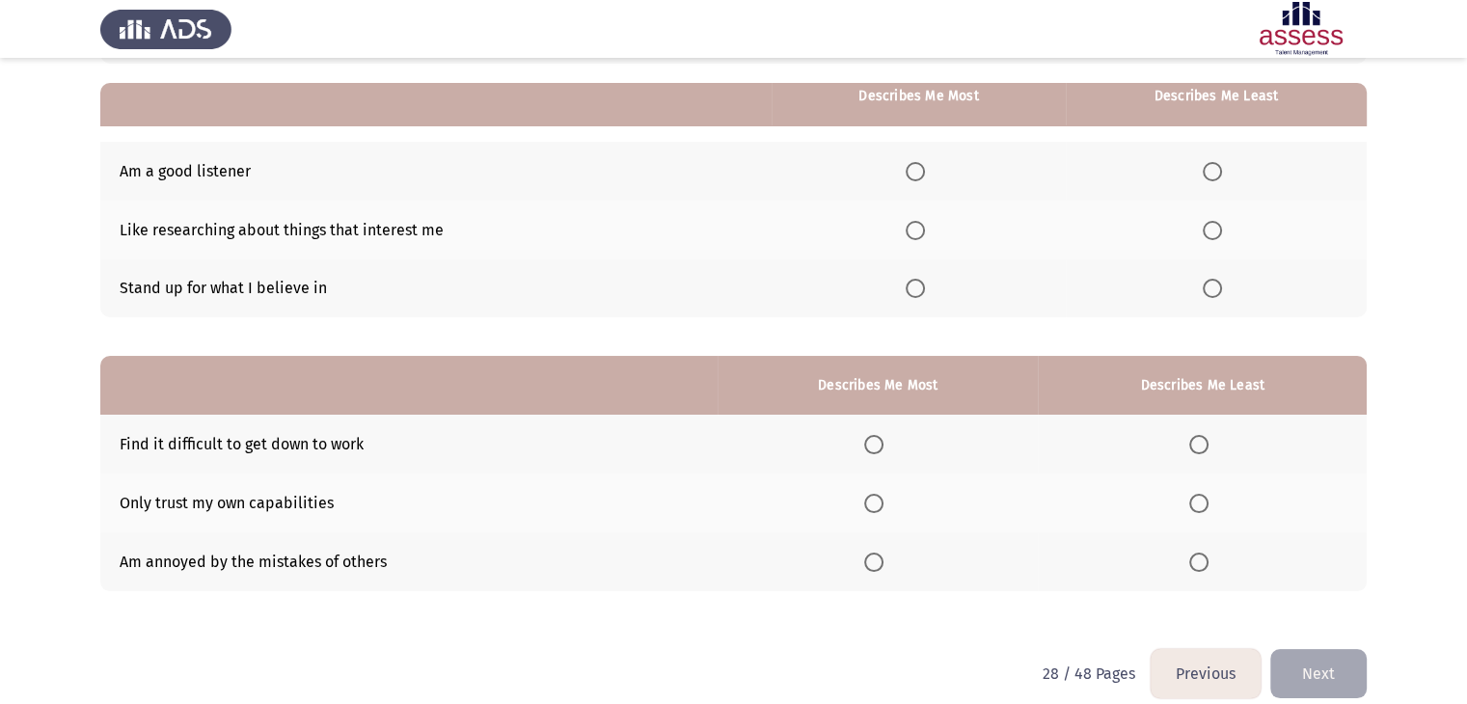
scroll to position [174, 0]
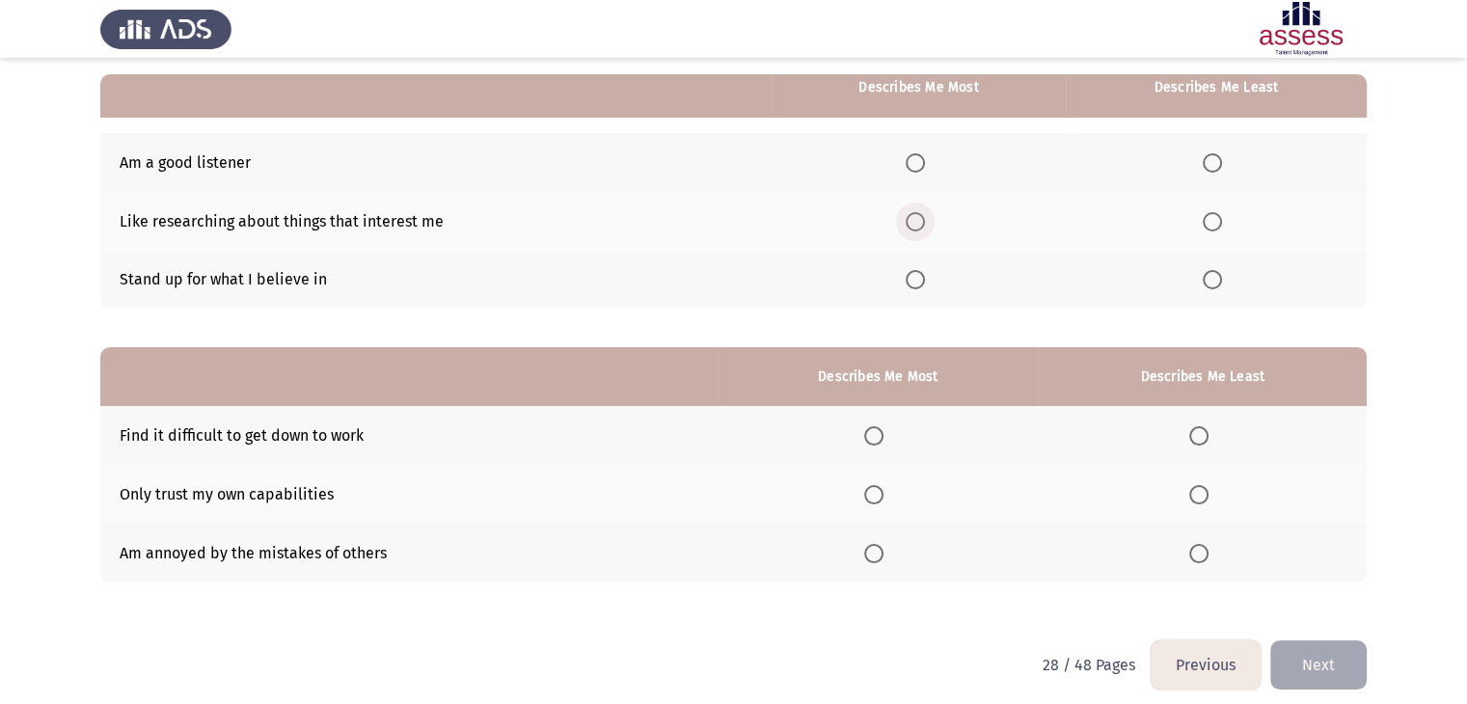
click at [920, 222] on span "Select an option" at bounding box center [915, 221] width 19 height 19
click at [920, 222] on input "Select an option" at bounding box center [915, 221] width 19 height 19
click at [1210, 279] on span "Select an option" at bounding box center [1212, 279] width 19 height 19
click at [1210, 279] on input "Select an option" at bounding box center [1212, 279] width 19 height 19
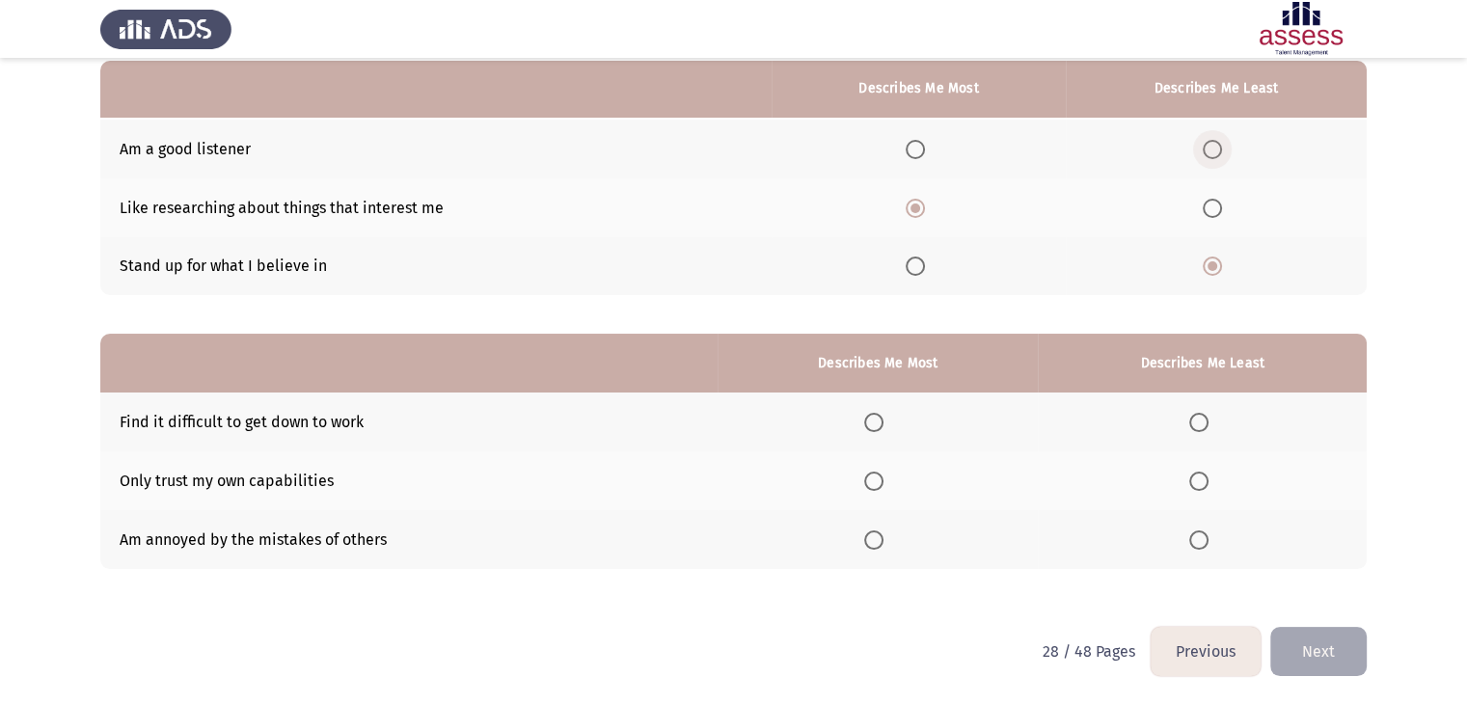
click at [1215, 151] on span "Select an option" at bounding box center [1212, 149] width 19 height 19
click at [1215, 151] on input "Select an option" at bounding box center [1212, 149] width 19 height 19
click at [1214, 267] on span "Select an option" at bounding box center [1212, 266] width 19 height 19
click at [1214, 267] on input "Select an option" at bounding box center [1212, 266] width 19 height 19
click at [1207, 426] on span "Select an option" at bounding box center [1199, 422] width 19 height 19
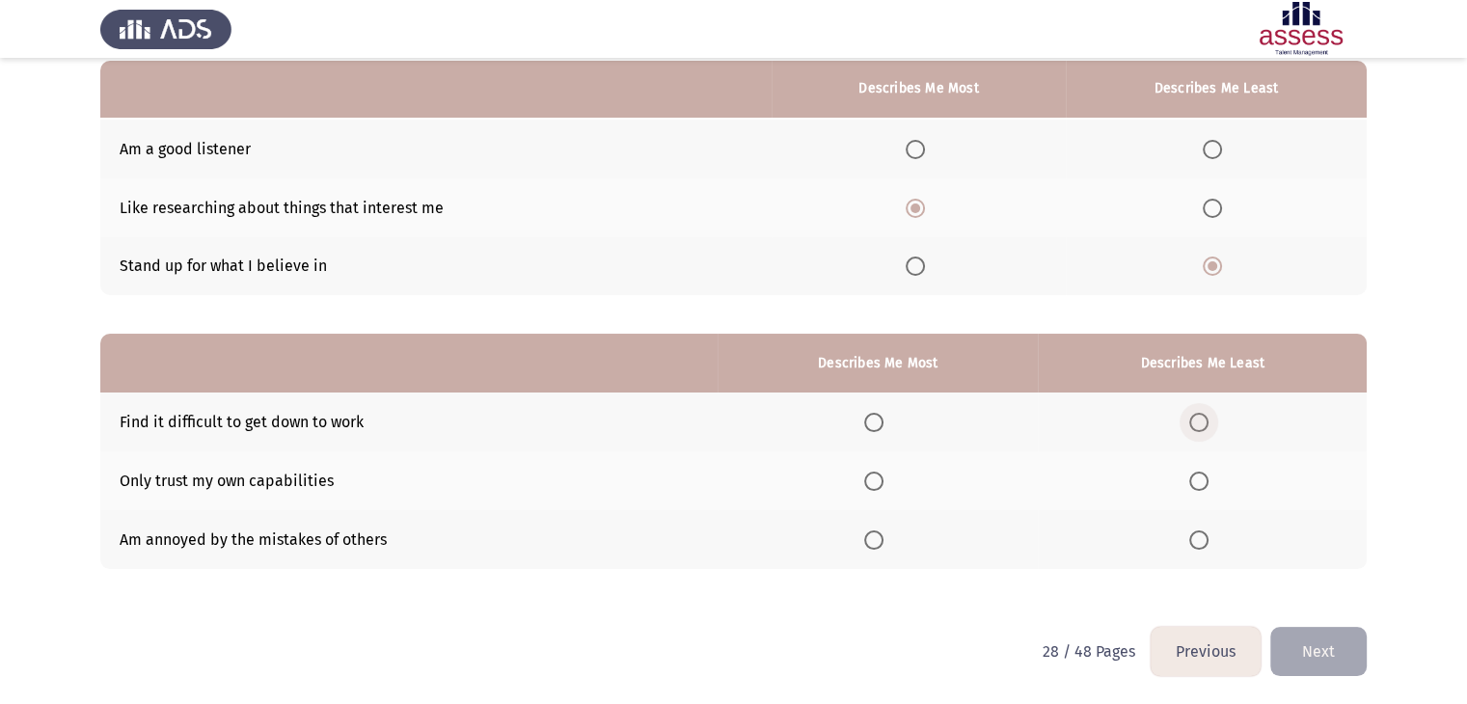
click at [1207, 426] on input "Select an option" at bounding box center [1199, 422] width 19 height 19
click at [882, 486] on span "Select an option" at bounding box center [873, 481] width 19 height 19
click at [882, 486] on input "Select an option" at bounding box center [873, 481] width 19 height 19
click at [1315, 662] on button "Next" at bounding box center [1319, 651] width 96 height 49
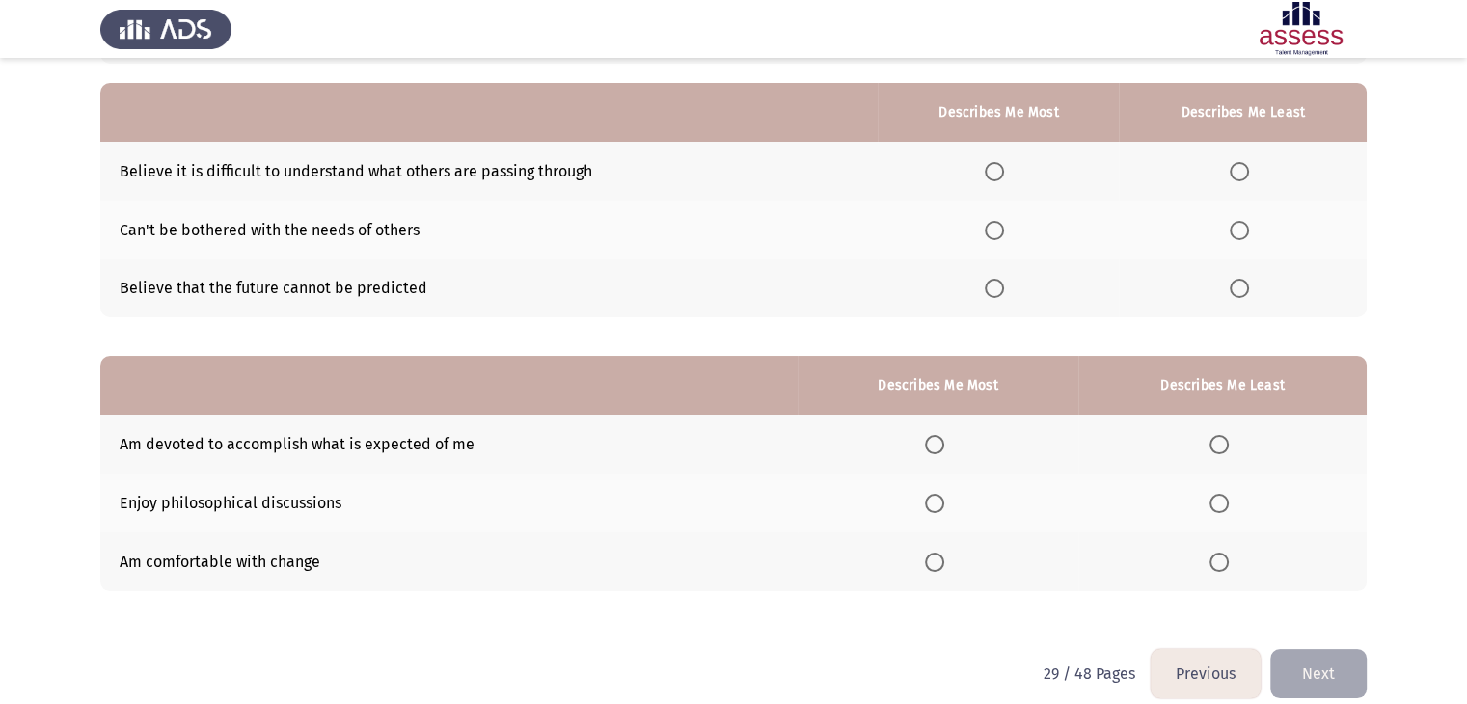
scroll to position [164, 0]
click at [1003, 292] on span "Select an option" at bounding box center [994, 289] width 19 height 19
click at [1003, 292] on input "Select an option" at bounding box center [994, 289] width 19 height 19
click at [1244, 232] on span "Select an option" at bounding box center [1239, 231] width 19 height 19
click at [1244, 232] on input "Select an option" at bounding box center [1239, 231] width 19 height 19
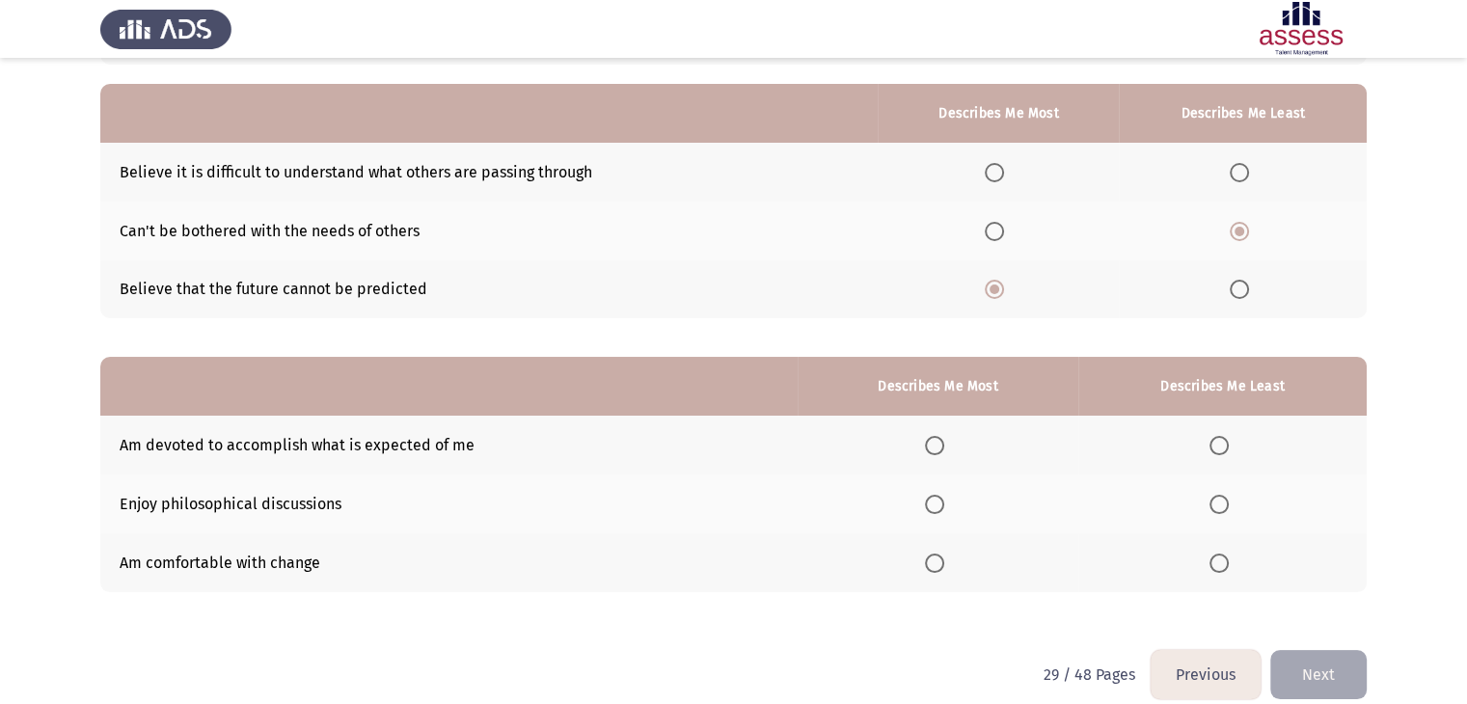
scroll to position [188, 0]
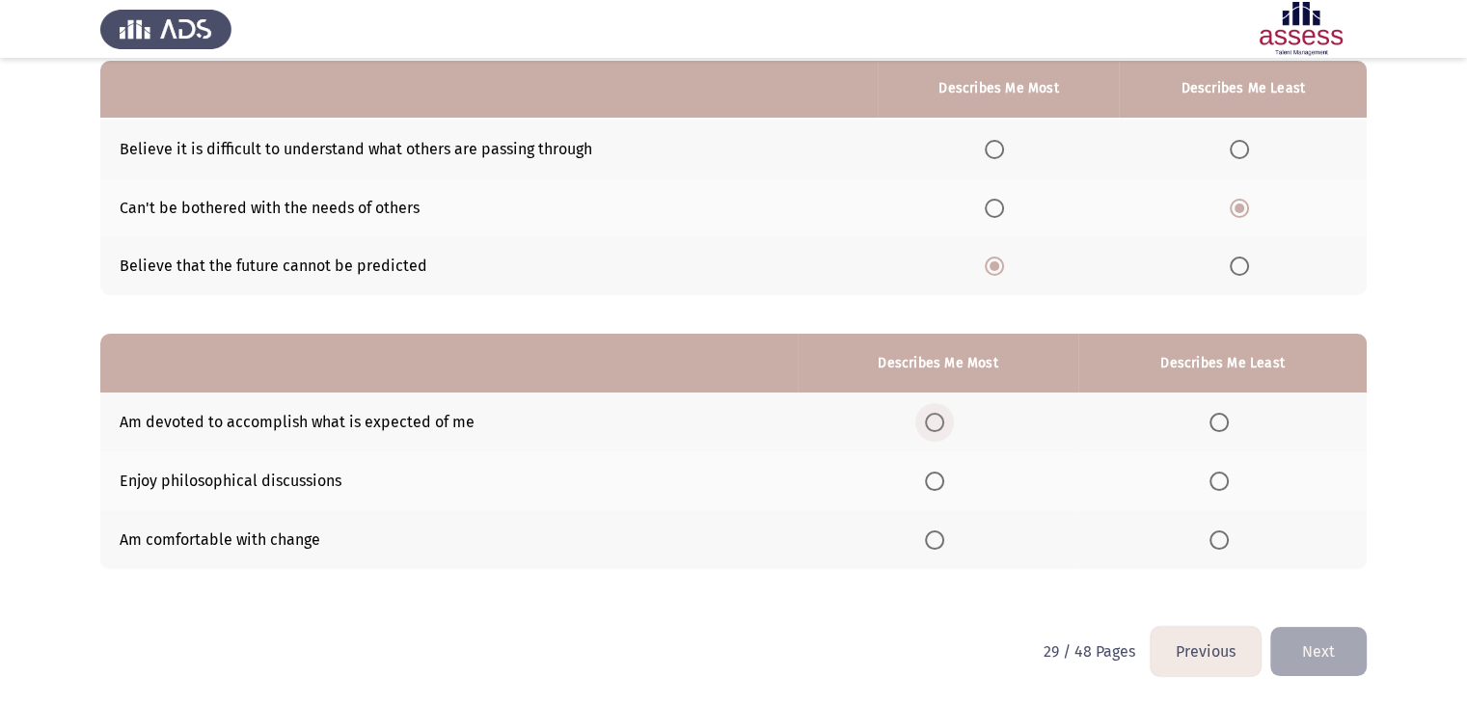
click at [941, 421] on span "Select an option" at bounding box center [934, 422] width 19 height 19
click at [941, 421] on input "Select an option" at bounding box center [934, 422] width 19 height 19
click at [1219, 482] on span "Select an option" at bounding box center [1219, 481] width 19 height 19
click at [1219, 482] on input "Select an option" at bounding box center [1219, 481] width 19 height 19
click at [1317, 650] on button "Next" at bounding box center [1319, 651] width 96 height 49
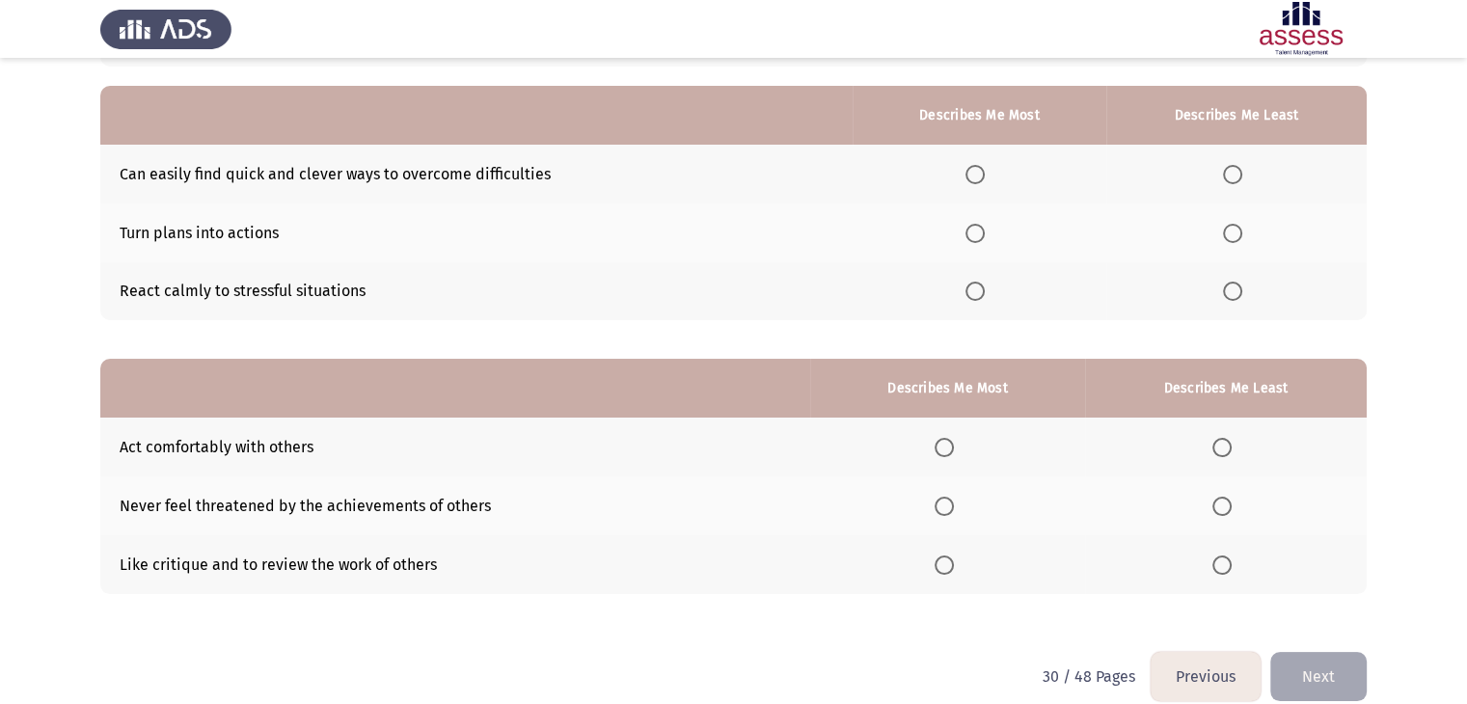
scroll to position [161, 0]
click at [977, 229] on span "Select an option" at bounding box center [975, 234] width 19 height 19
click at [977, 229] on input "Select an option" at bounding box center [975, 234] width 19 height 19
click at [1229, 175] on span "Select an option" at bounding box center [1232, 175] width 19 height 19
click at [1229, 175] on input "Select an option" at bounding box center [1232, 175] width 19 height 19
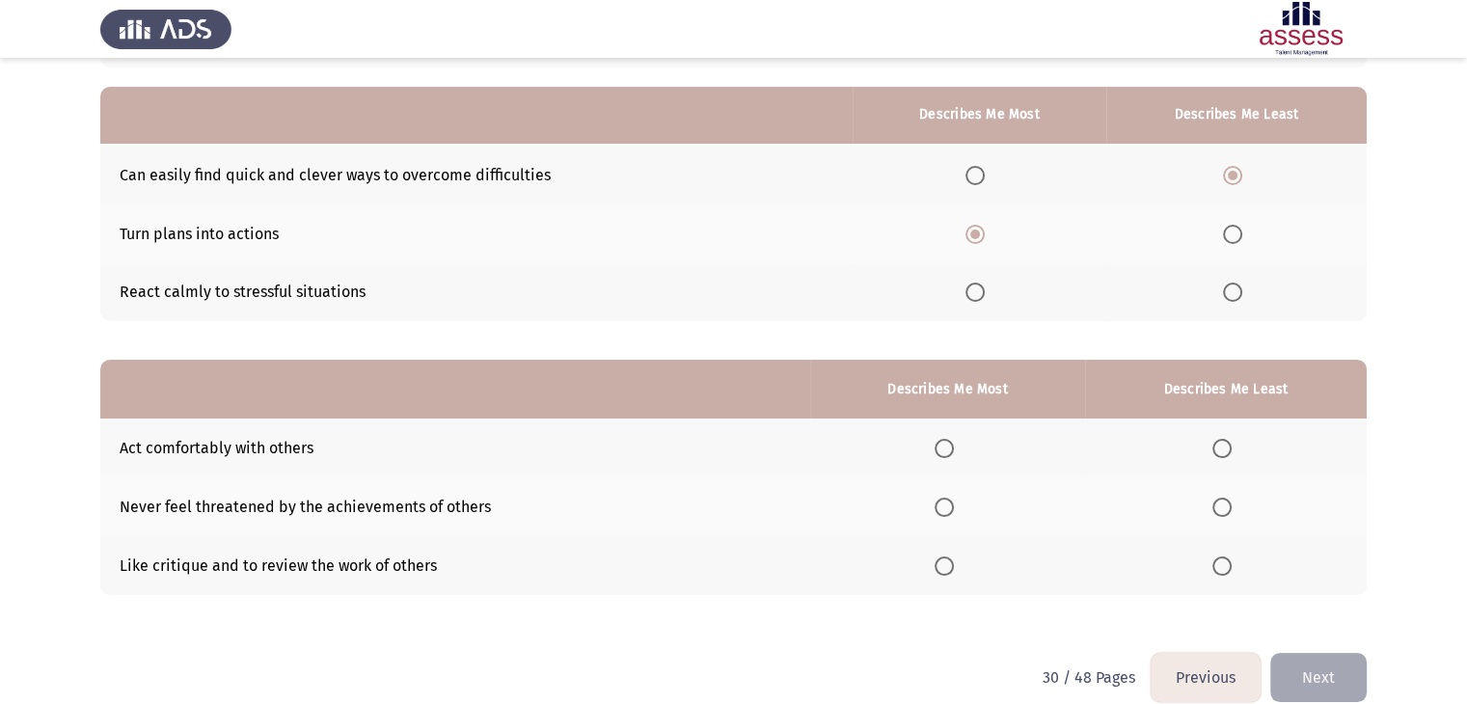
scroll to position [188, 0]
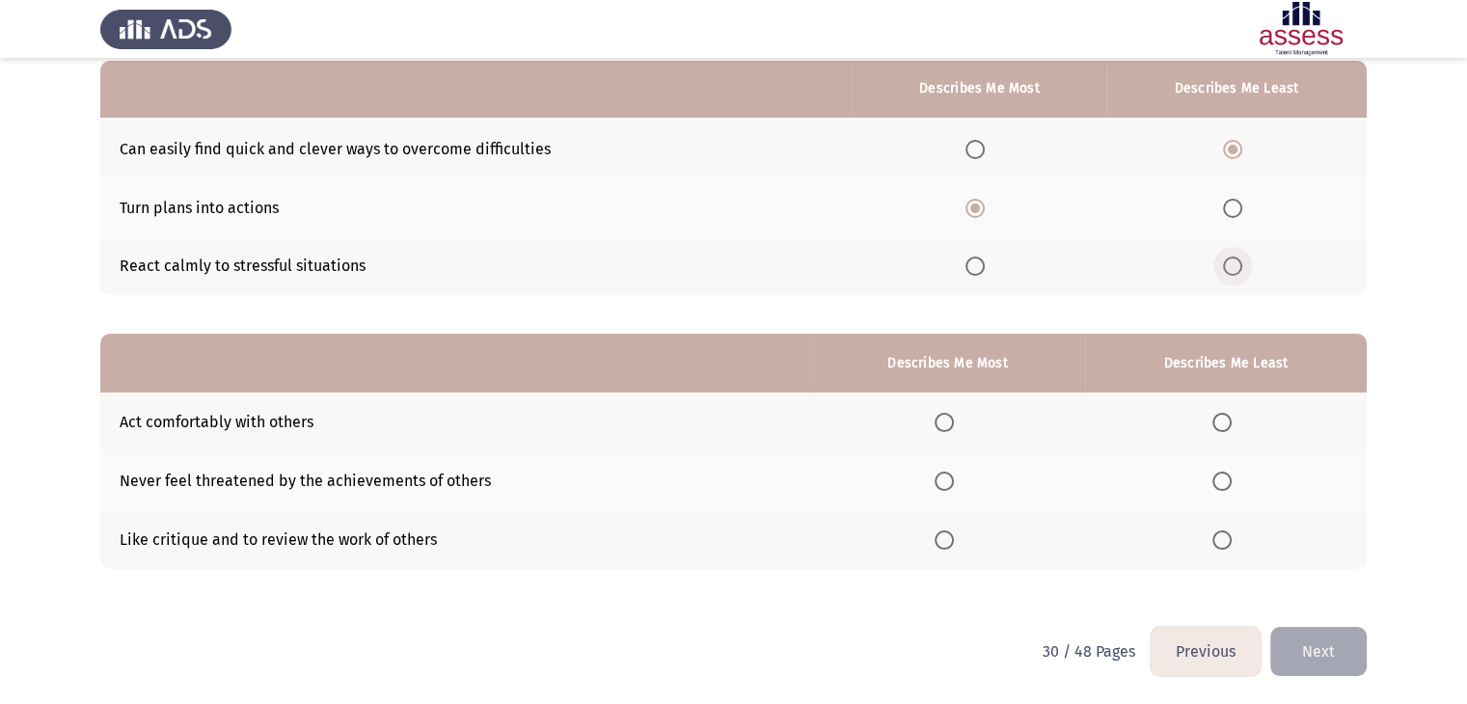
click at [1233, 264] on span "Select an option" at bounding box center [1232, 266] width 19 height 19
click at [1233, 264] on input "Select an option" at bounding box center [1232, 266] width 19 height 19
click at [954, 473] on span "Select an option" at bounding box center [944, 481] width 19 height 19
click at [954, 473] on input "Select an option" at bounding box center [944, 481] width 19 height 19
click at [1223, 424] on span "Select an option" at bounding box center [1222, 422] width 19 height 19
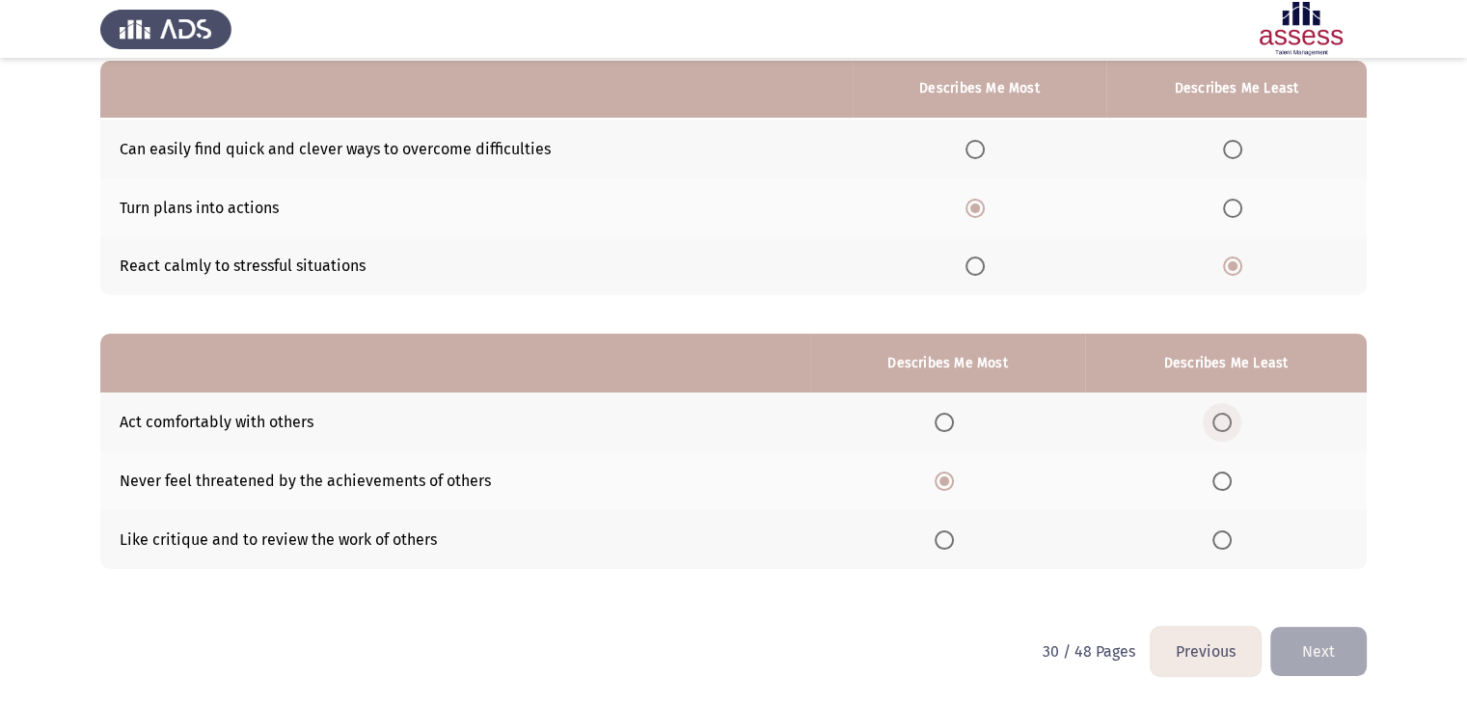
click at [1223, 424] on input "Select an option" at bounding box center [1222, 422] width 19 height 19
click at [1310, 649] on button "Next" at bounding box center [1319, 651] width 96 height 49
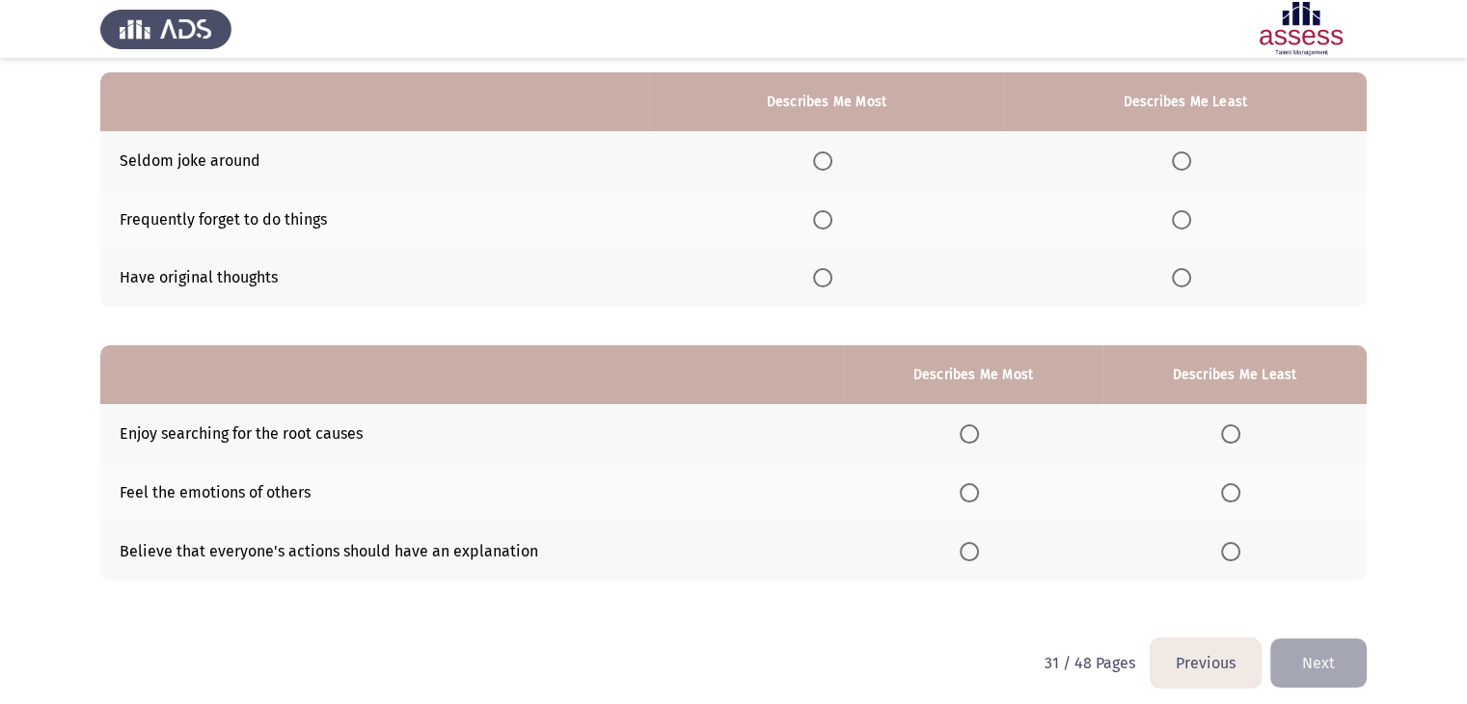
scroll to position [151, 0]
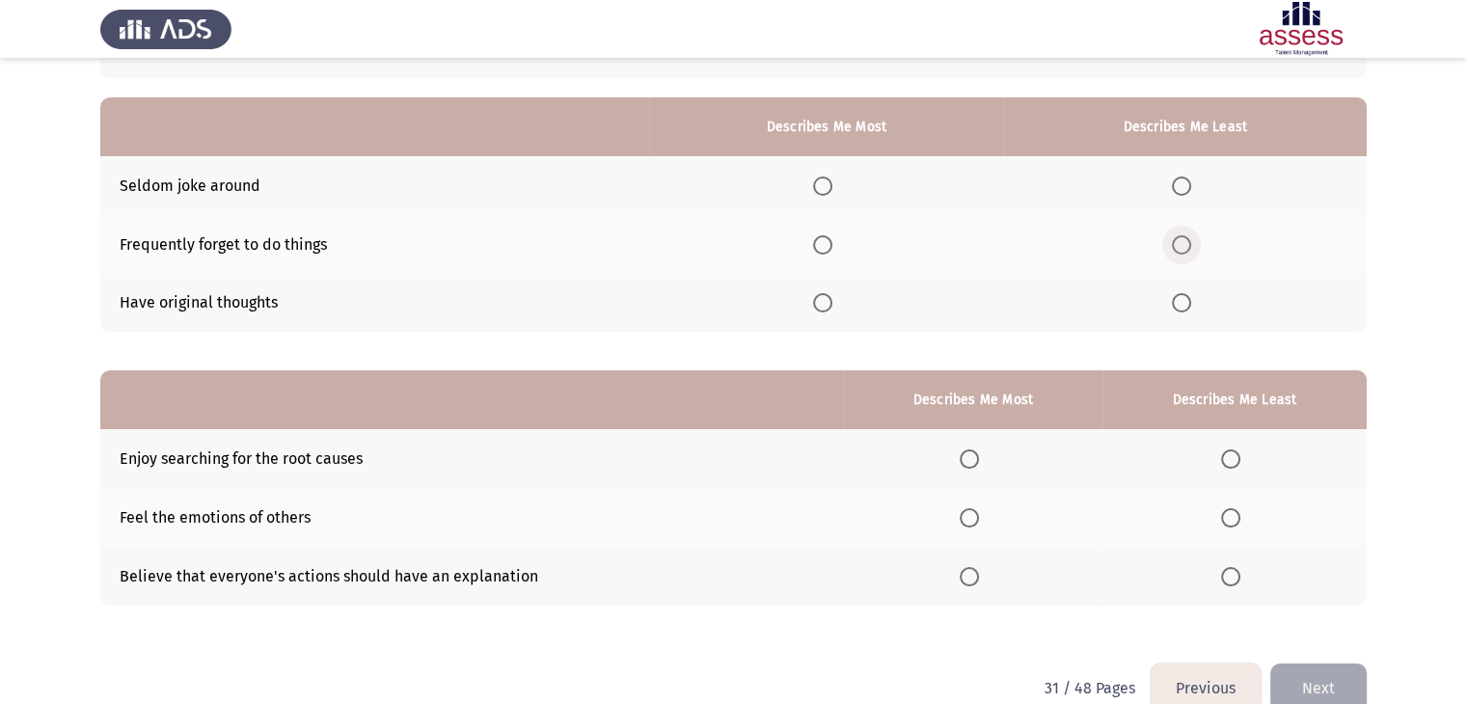
click at [1189, 244] on span "Select an option" at bounding box center [1181, 244] width 19 height 19
click at [1189, 244] on input "Select an option" at bounding box center [1181, 244] width 19 height 19
click at [833, 301] on span "Select an option" at bounding box center [822, 302] width 19 height 19
click at [833, 301] on input "Select an option" at bounding box center [822, 302] width 19 height 19
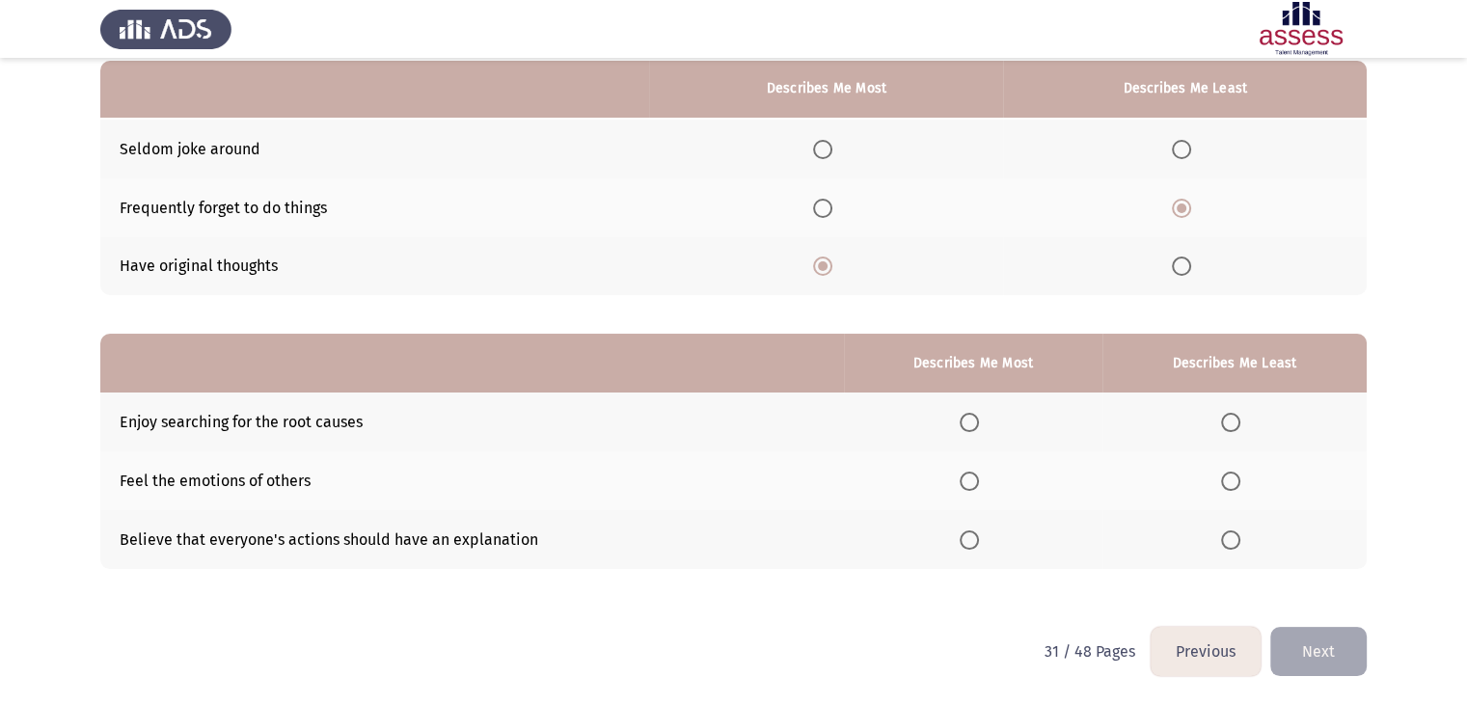
scroll to position [187, 0]
click at [969, 425] on span "Select an option" at bounding box center [969, 422] width 19 height 19
click at [969, 425] on input "Select an option" at bounding box center [969, 422] width 19 height 19
click at [1231, 541] on span "Select an option" at bounding box center [1230, 540] width 19 height 19
click at [1231, 541] on input "Select an option" at bounding box center [1230, 540] width 19 height 19
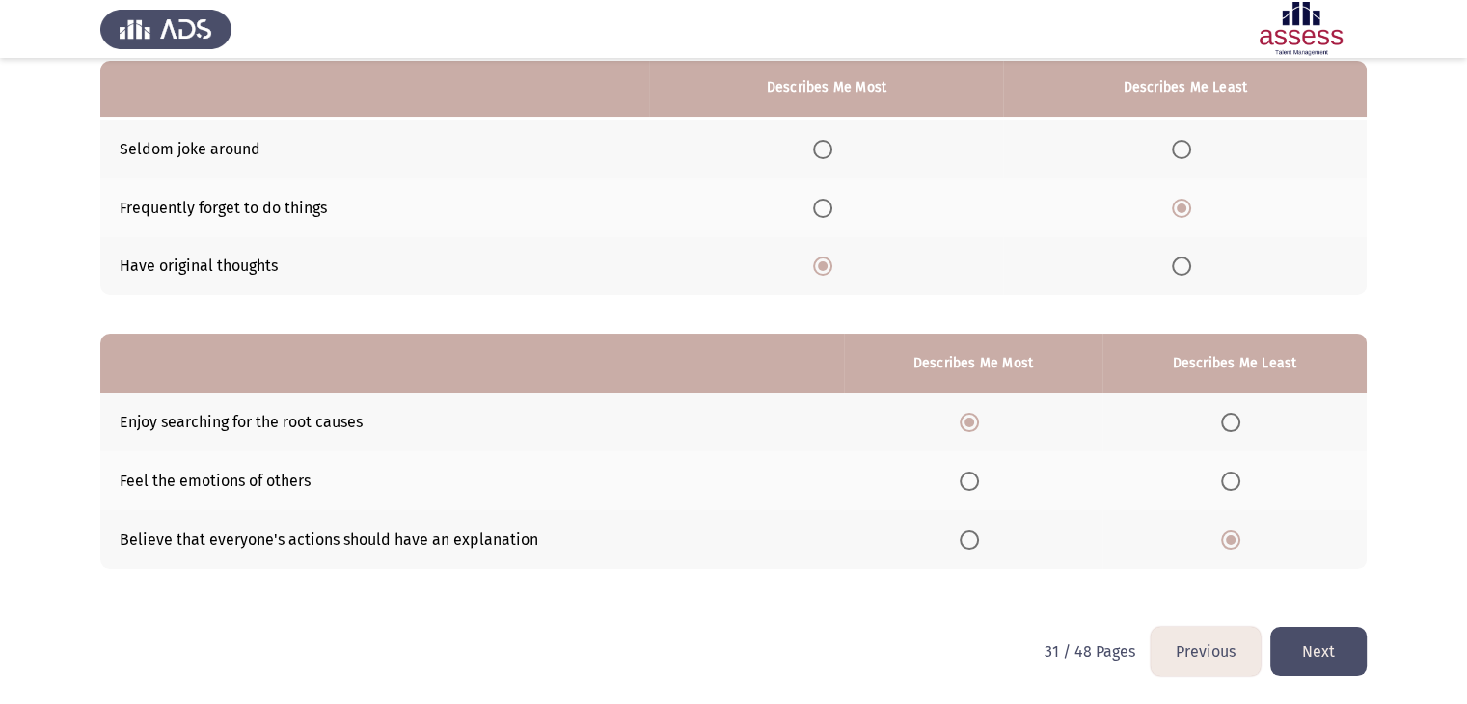
click at [1320, 649] on button "Next" at bounding box center [1319, 651] width 96 height 49
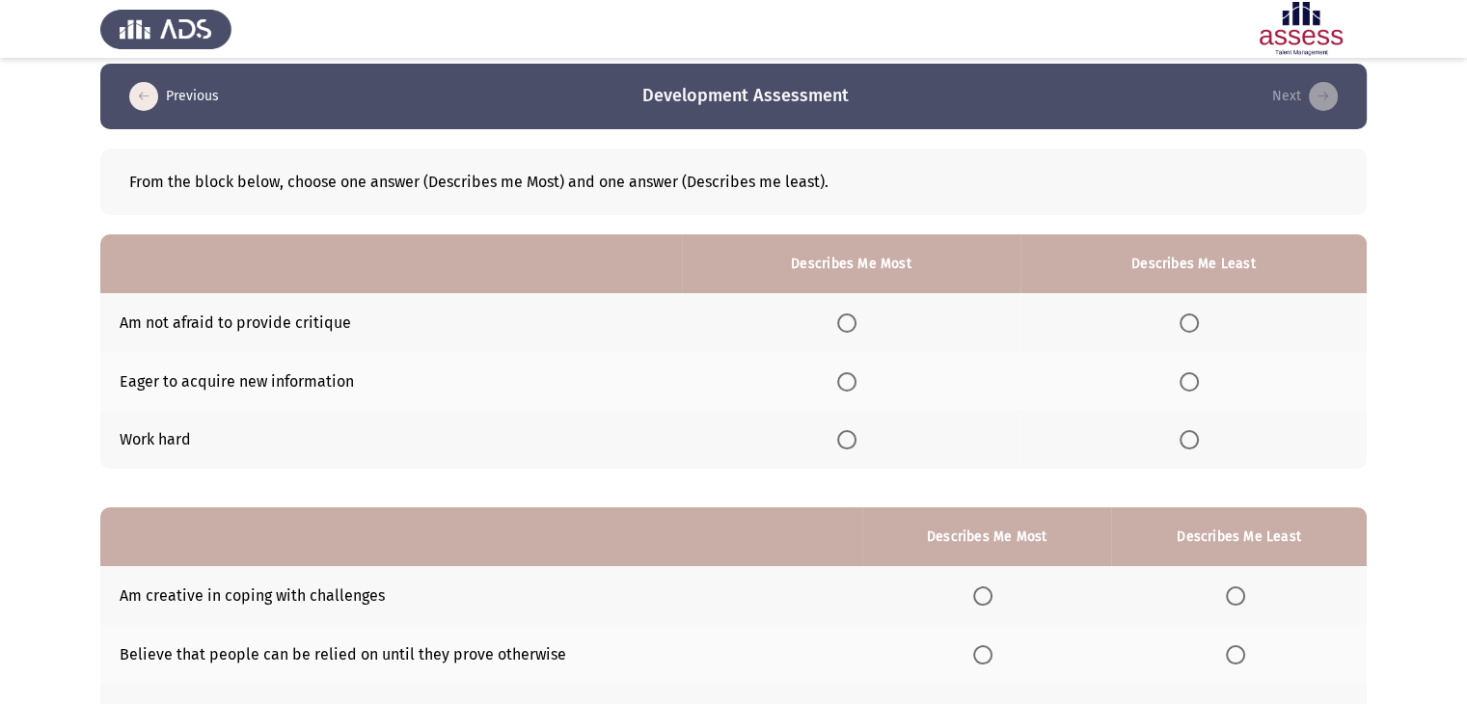
scroll to position [0, 0]
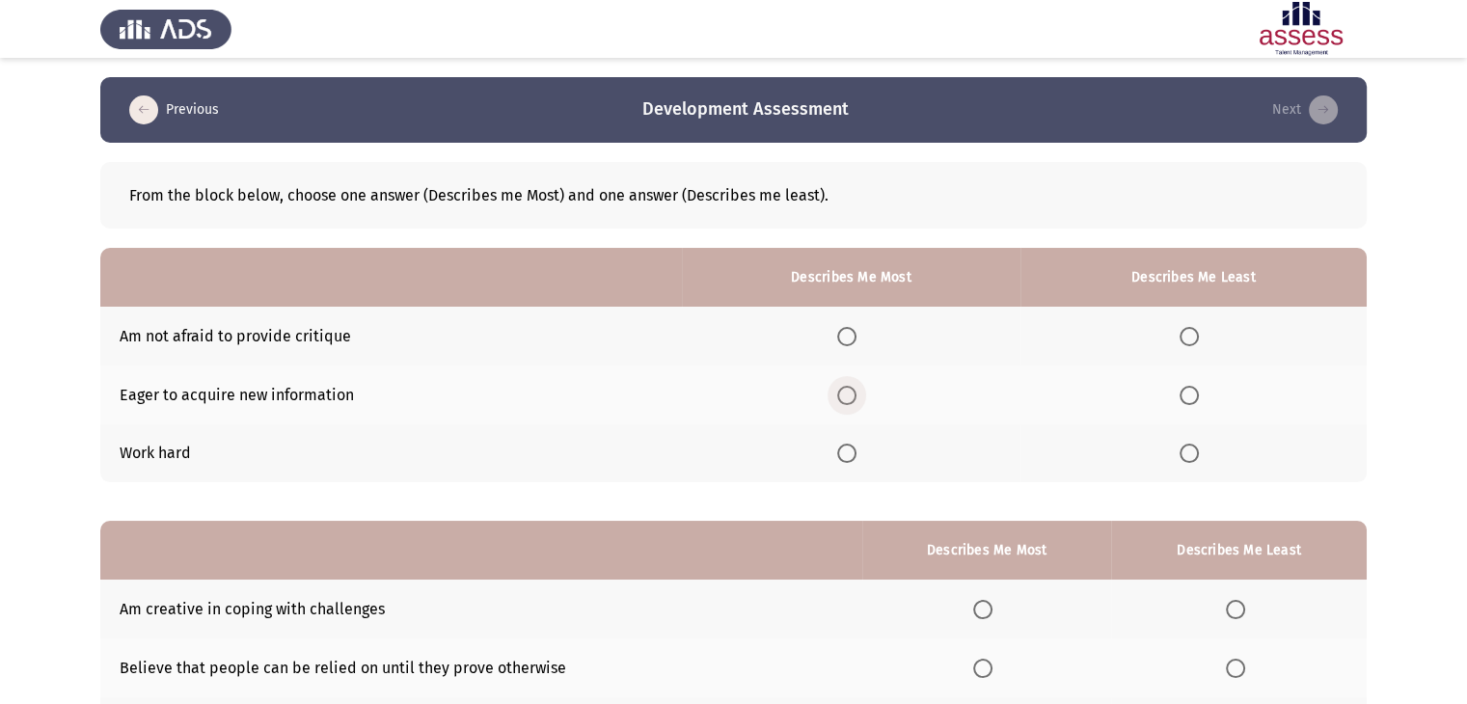
click at [847, 394] on span "Select an option" at bounding box center [846, 395] width 19 height 19
click at [847, 394] on input "Select an option" at bounding box center [846, 395] width 19 height 19
click at [1195, 334] on span "Select an option" at bounding box center [1189, 336] width 19 height 19
click at [1195, 334] on input "Select an option" at bounding box center [1189, 336] width 19 height 19
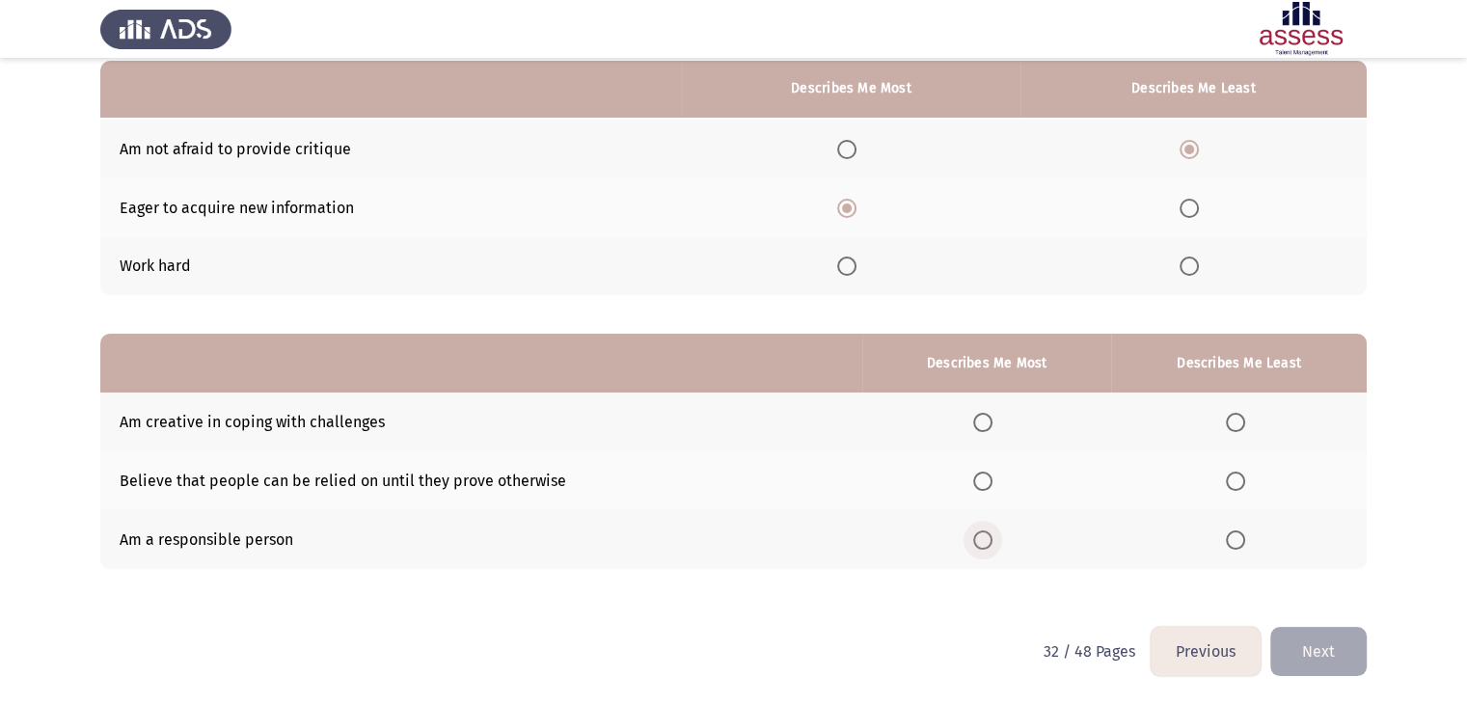
click at [985, 542] on span "Select an option" at bounding box center [982, 540] width 19 height 19
click at [985, 542] on input "Select an option" at bounding box center [982, 540] width 19 height 19
click at [1237, 479] on span "Select an option" at bounding box center [1235, 481] width 19 height 19
click at [1237, 479] on input "Select an option" at bounding box center [1235, 481] width 19 height 19
click at [1239, 418] on span "Select an option" at bounding box center [1235, 422] width 19 height 19
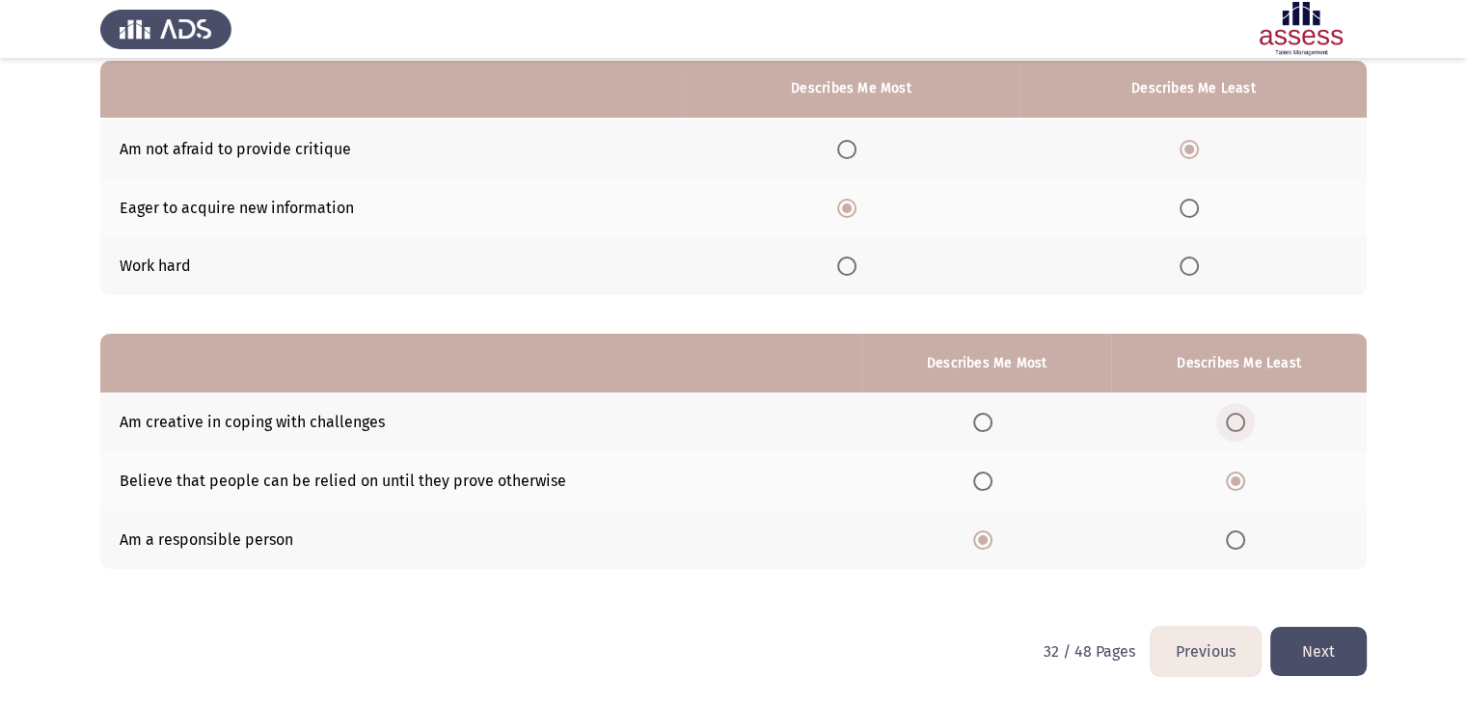
click at [1239, 418] on input "Select an option" at bounding box center [1235, 422] width 19 height 19
click at [1310, 642] on button "Next" at bounding box center [1319, 651] width 96 height 49
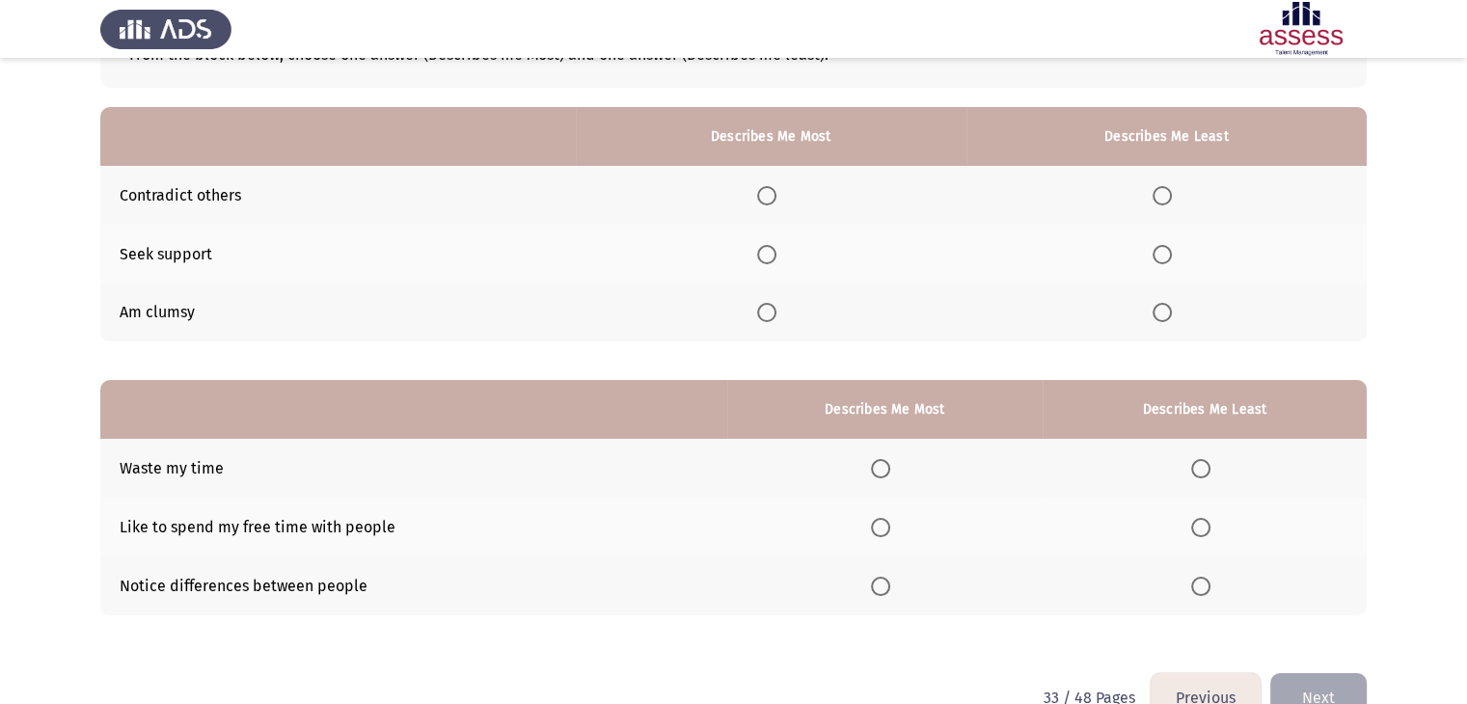
scroll to position [143, 0]
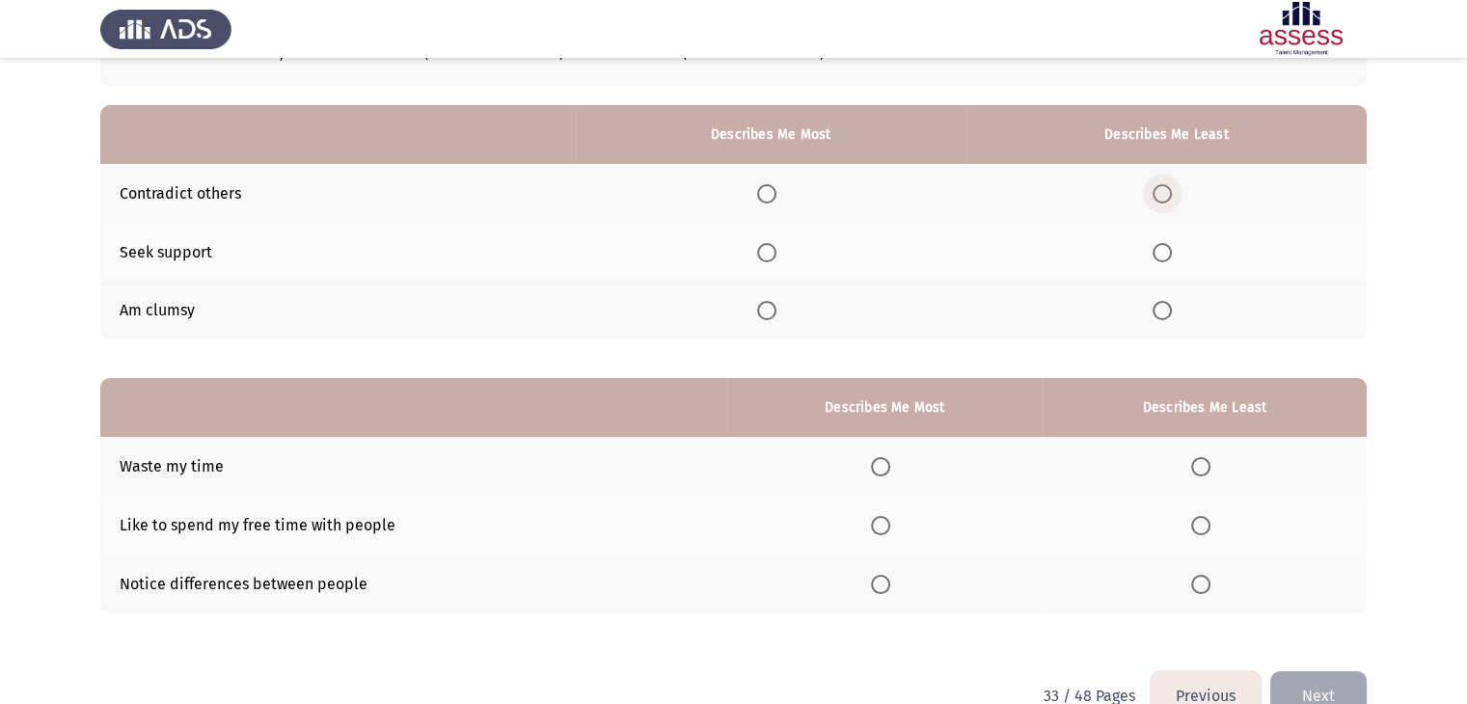
click at [1171, 194] on span "Select an option" at bounding box center [1162, 193] width 19 height 19
click at [1171, 194] on input "Select an option" at bounding box center [1162, 193] width 19 height 19
click at [767, 253] on span "Select an option" at bounding box center [767, 253] width 0 height 0
click at [772, 252] on input "Select an option" at bounding box center [766, 252] width 19 height 19
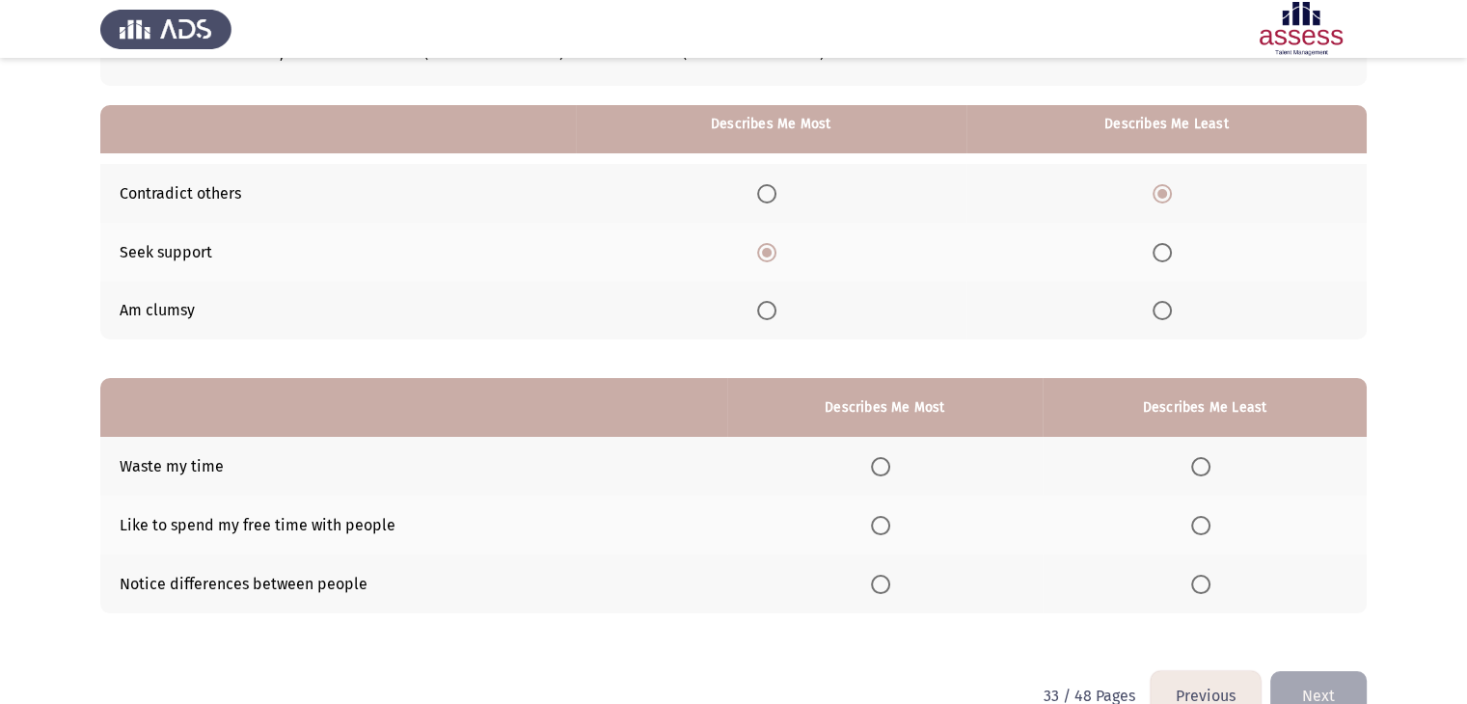
scroll to position [188, 0]
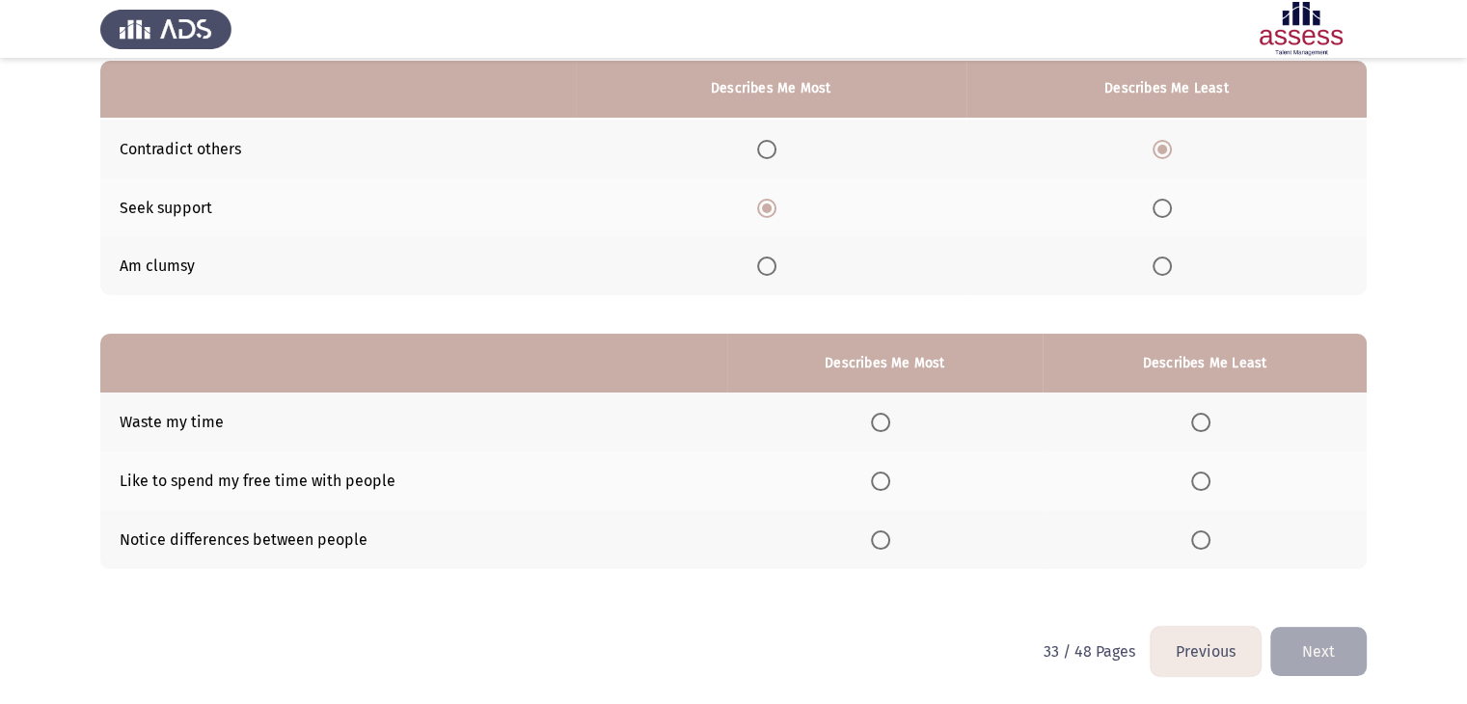
click at [1202, 422] on span "Select an option" at bounding box center [1201, 422] width 19 height 19
click at [1202, 422] on input "Select an option" at bounding box center [1201, 422] width 19 height 19
click at [885, 483] on span "Select an option" at bounding box center [880, 481] width 19 height 19
click at [885, 483] on input "Select an option" at bounding box center [880, 481] width 19 height 19
click at [1336, 647] on button "Next" at bounding box center [1319, 651] width 96 height 49
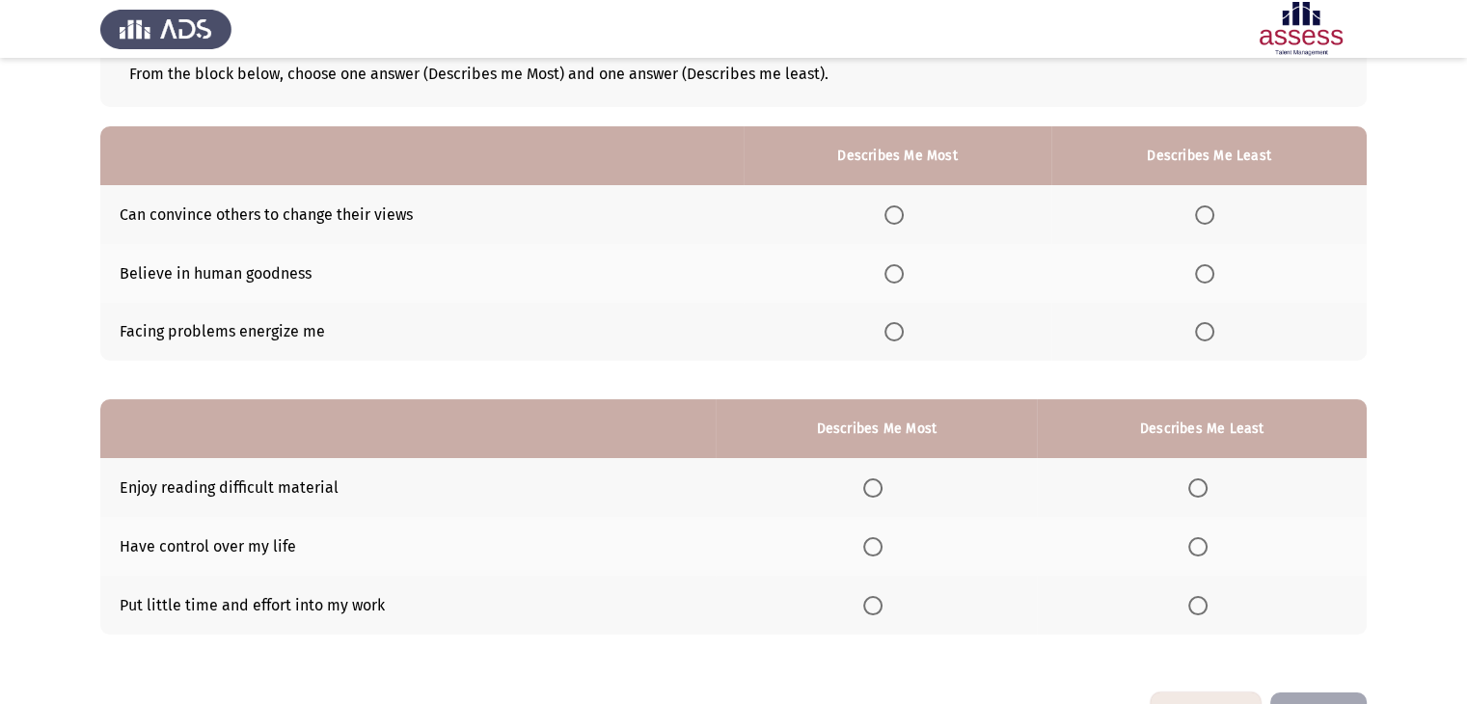
scroll to position [121, 0]
click at [897, 277] on span "Select an option" at bounding box center [894, 274] width 19 height 19
click at [897, 277] on input "Select an option" at bounding box center [894, 274] width 19 height 19
click at [1210, 330] on span "Select an option" at bounding box center [1204, 332] width 19 height 19
click at [1210, 330] on input "Select an option" at bounding box center [1204, 332] width 19 height 19
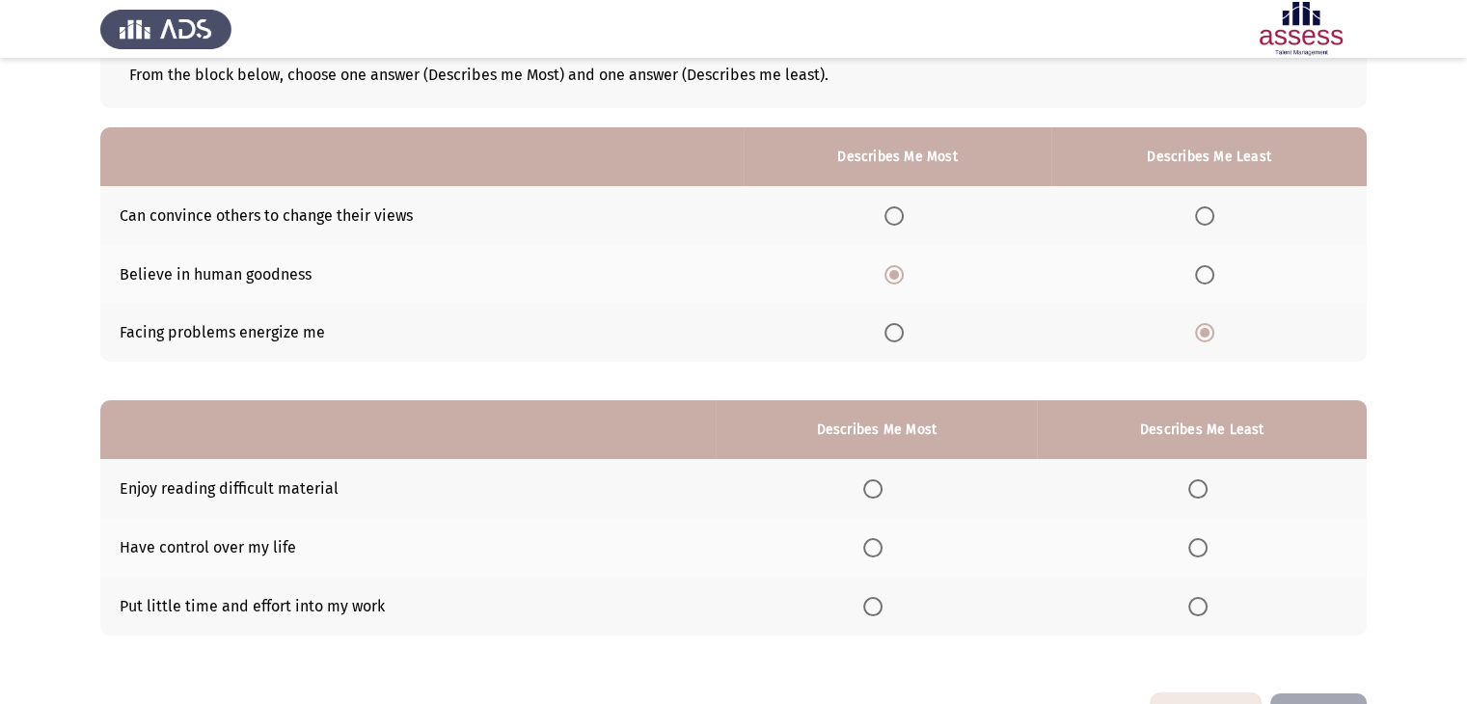
scroll to position [188, 0]
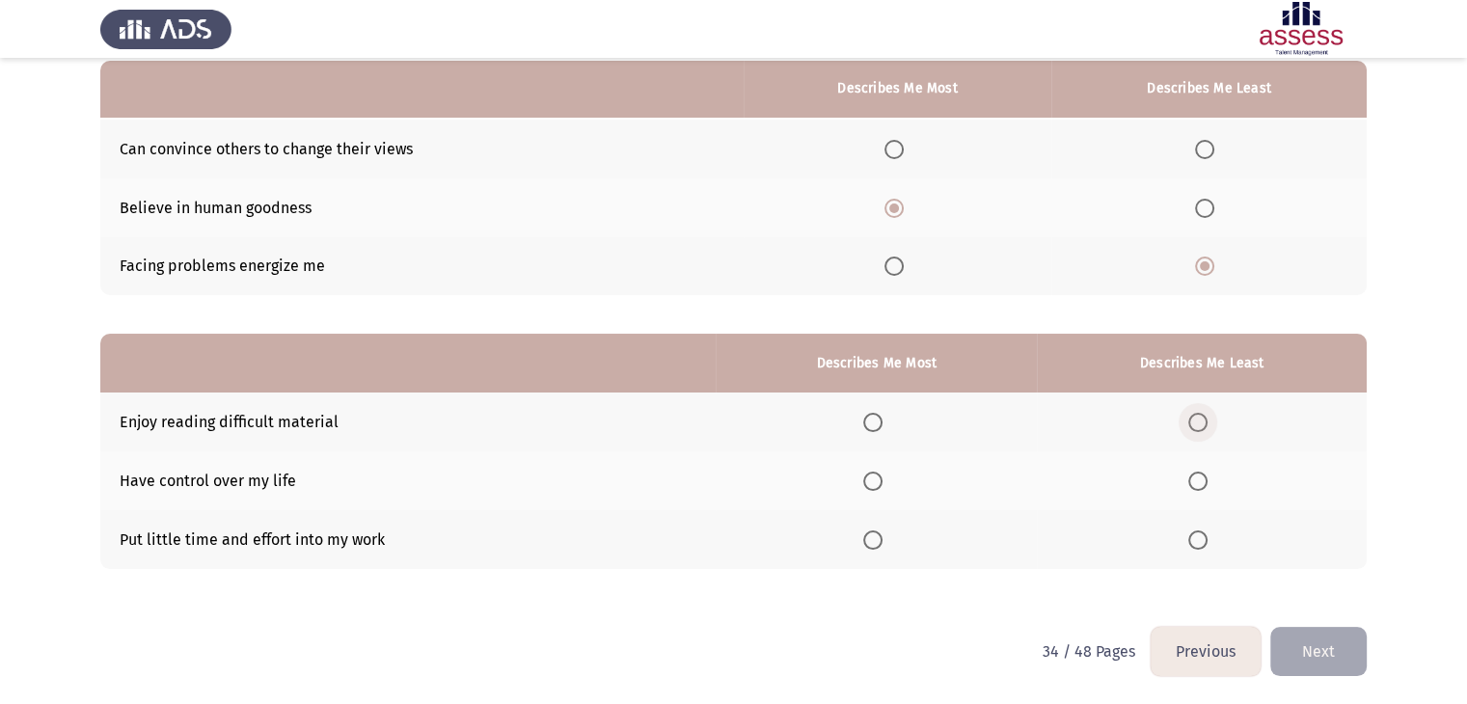
click at [1205, 421] on span "Select an option" at bounding box center [1198, 422] width 19 height 19
click at [1205, 421] on input "Select an option" at bounding box center [1198, 422] width 19 height 19
click at [877, 477] on span "Select an option" at bounding box center [872, 481] width 19 height 19
click at [877, 477] on input "Select an option" at bounding box center [872, 481] width 19 height 19
click at [1310, 643] on button "Next" at bounding box center [1319, 651] width 96 height 49
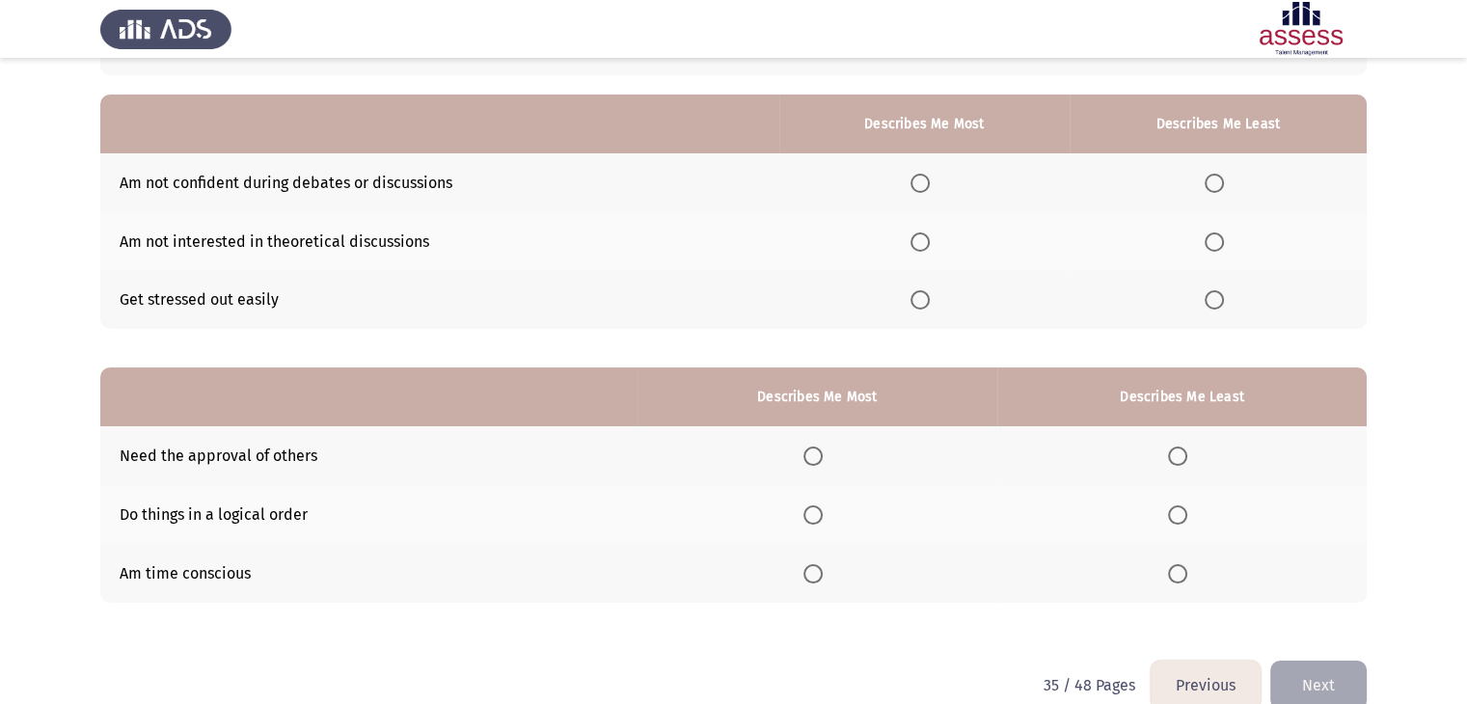
scroll to position [151, 0]
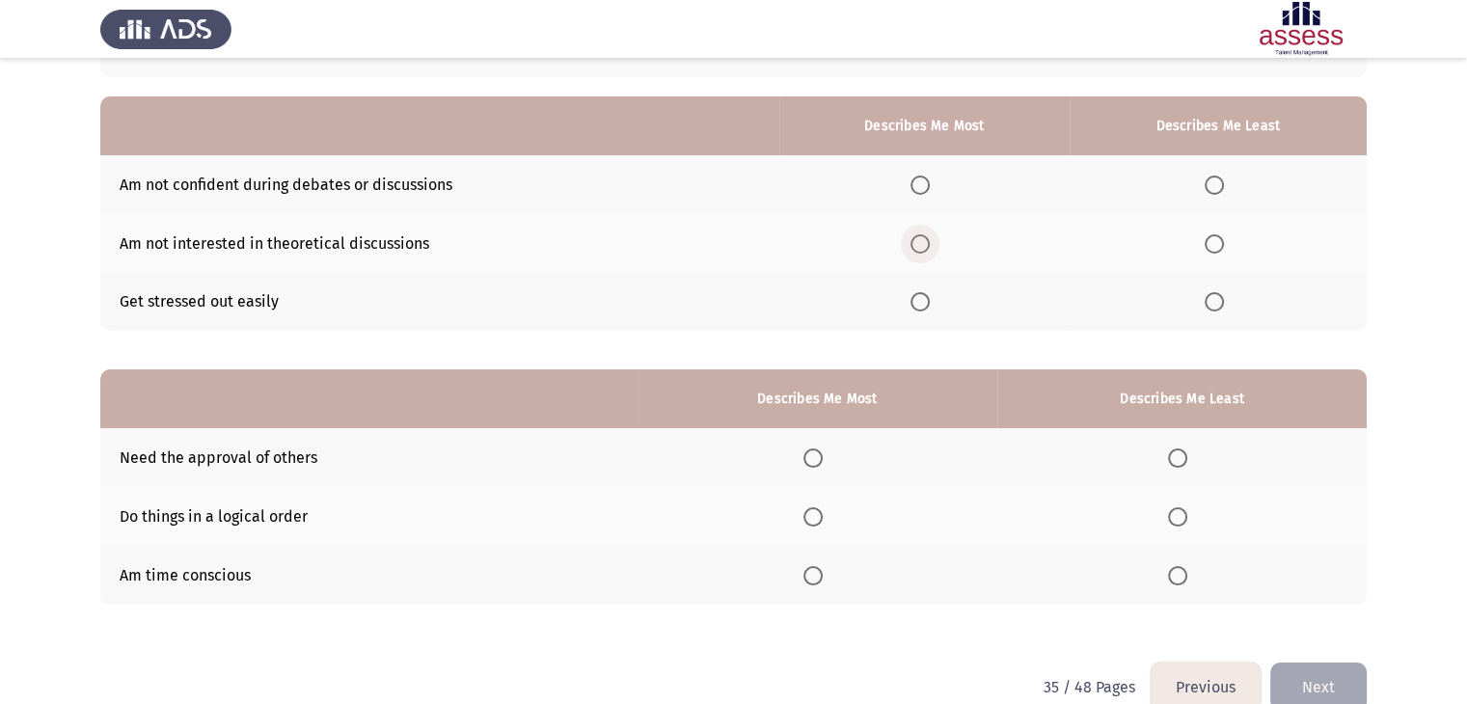
click at [920, 244] on span "Select an option" at bounding box center [920, 243] width 19 height 19
click at [920, 244] on input "Select an option" at bounding box center [920, 243] width 19 height 19
click at [1214, 184] on span "Select an option" at bounding box center [1214, 185] width 19 height 19
click at [1214, 184] on input "Select an option" at bounding box center [1214, 185] width 19 height 19
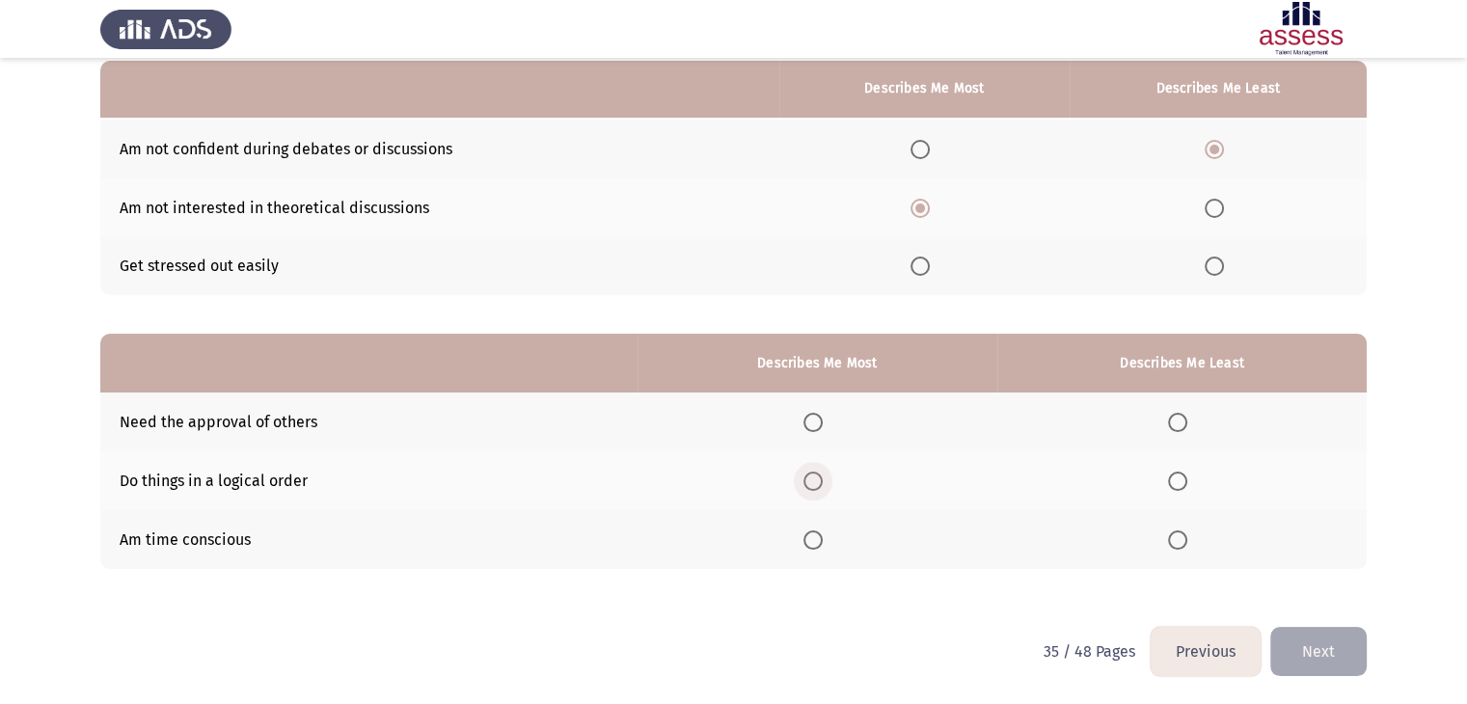
click at [813, 481] on span "Select an option" at bounding box center [813, 481] width 0 height 0
click at [817, 480] on input "Select an option" at bounding box center [813, 481] width 19 height 19
click at [1177, 420] on span "Select an option" at bounding box center [1177, 422] width 19 height 19
click at [1177, 420] on input "Select an option" at bounding box center [1177, 422] width 19 height 19
click at [1320, 648] on button "Next" at bounding box center [1319, 651] width 96 height 49
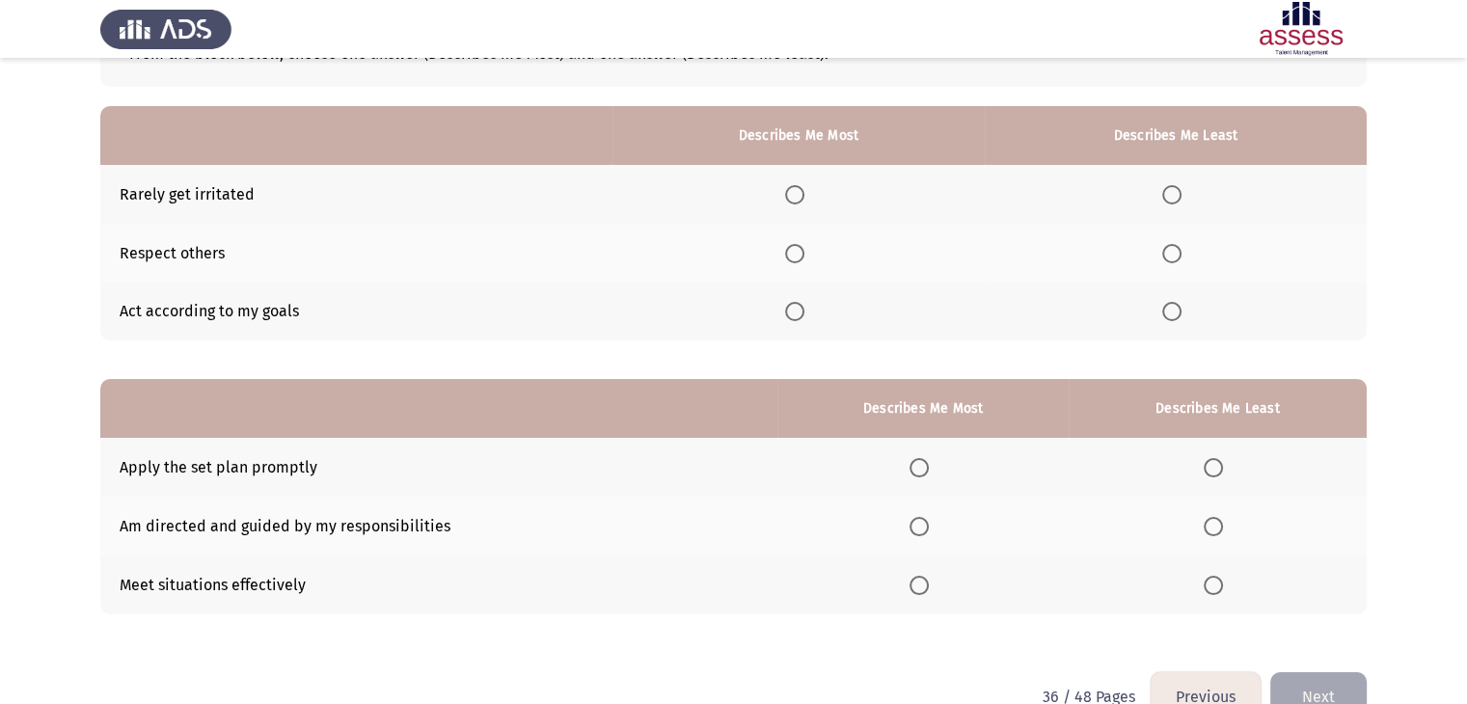
scroll to position [138, 0]
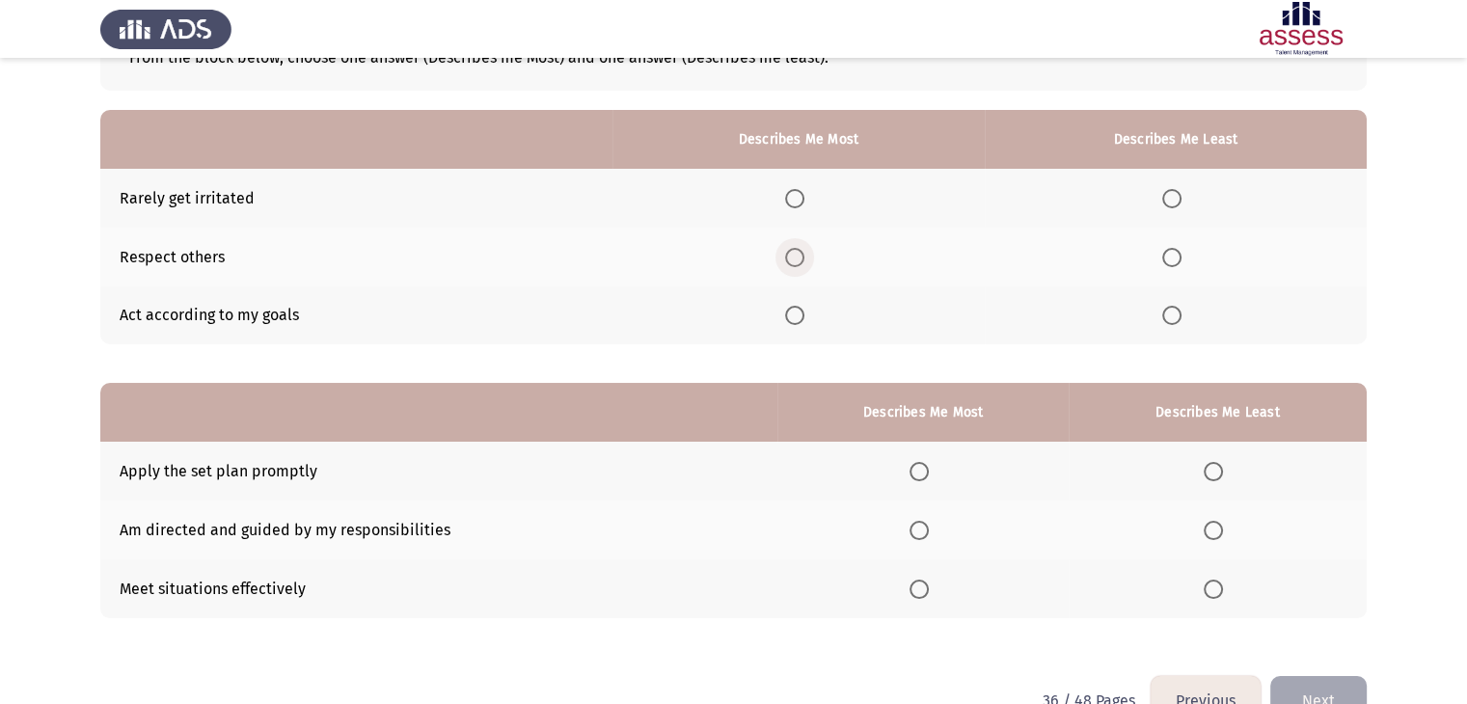
click at [795, 256] on span "Select an option" at bounding box center [794, 257] width 19 height 19
click at [795, 256] on input "Select an option" at bounding box center [794, 257] width 19 height 19
click at [1167, 197] on span "Select an option" at bounding box center [1172, 198] width 19 height 19
click at [1167, 197] on input "Select an option" at bounding box center [1172, 198] width 19 height 19
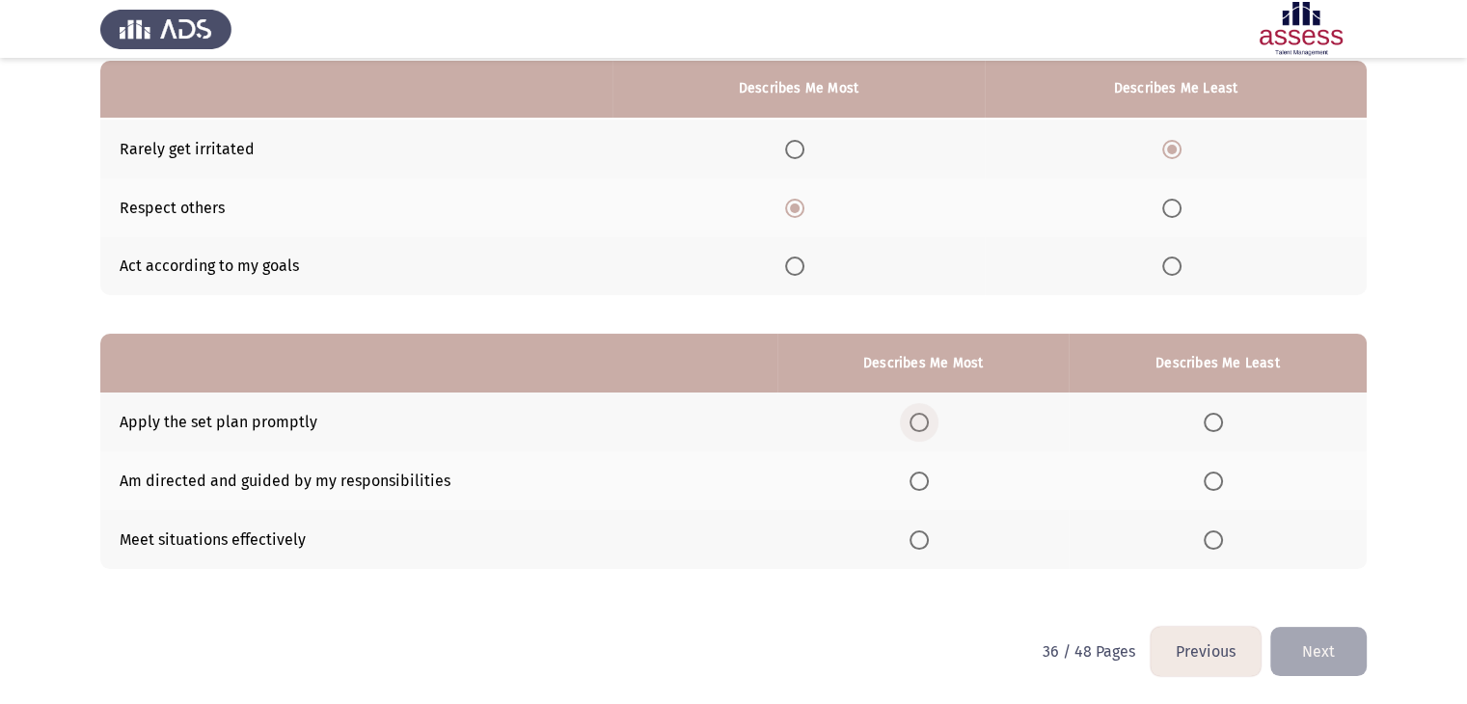
click at [920, 425] on span "Select an option" at bounding box center [919, 422] width 19 height 19
click at [920, 425] on input "Select an option" at bounding box center [919, 422] width 19 height 19
click at [1219, 480] on span "Select an option" at bounding box center [1213, 481] width 19 height 19
click at [1219, 480] on input "Select an option" at bounding box center [1213, 481] width 19 height 19
click at [1297, 637] on button "Next" at bounding box center [1319, 651] width 96 height 49
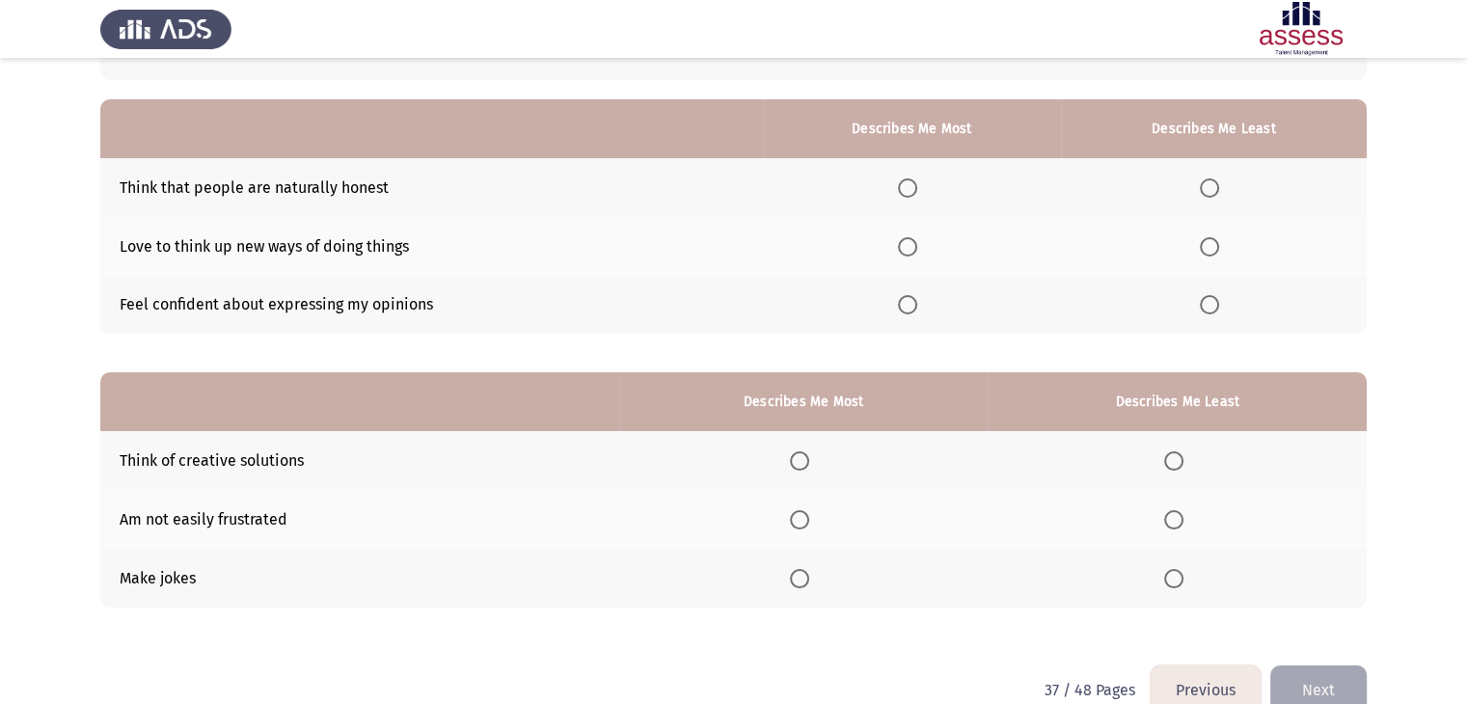
scroll to position [147, 0]
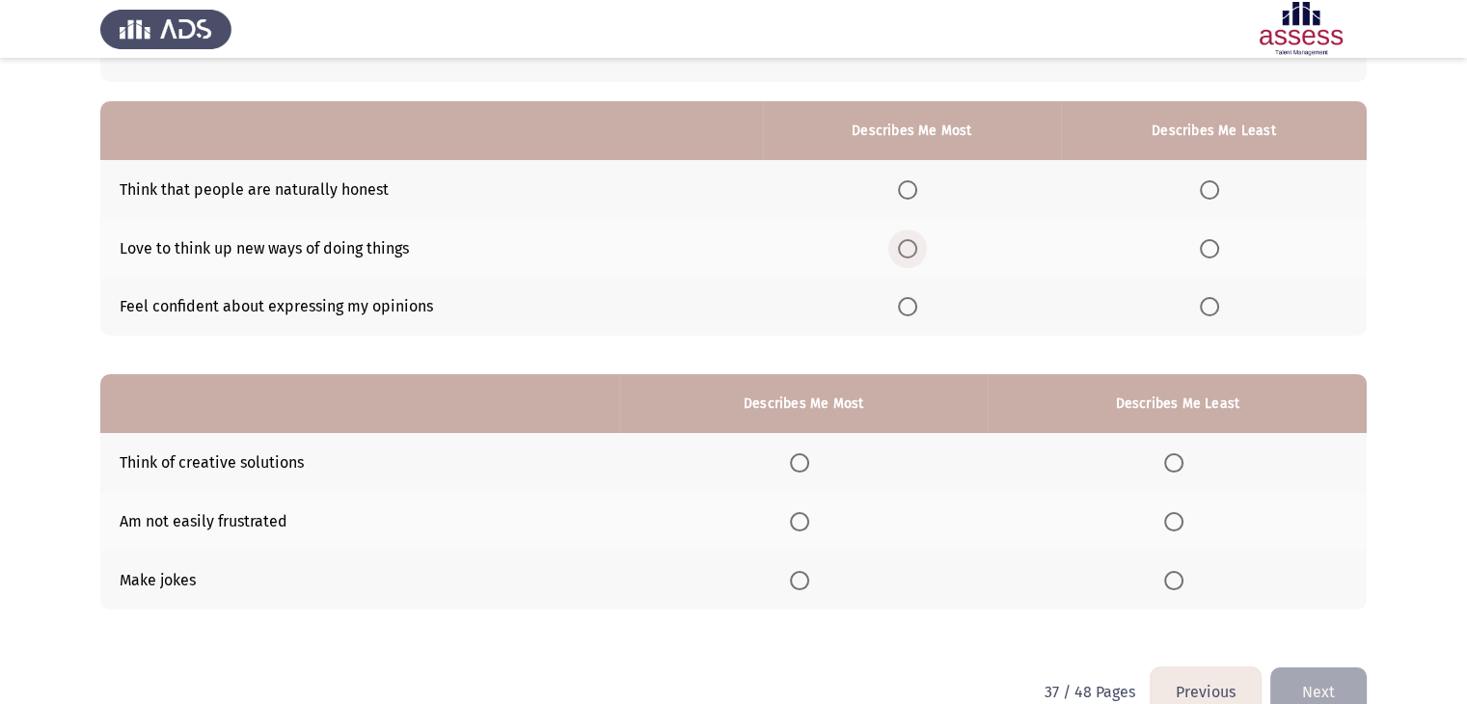
click at [914, 244] on span "Select an option" at bounding box center [907, 248] width 19 height 19
click at [914, 244] on input "Select an option" at bounding box center [907, 248] width 19 height 19
click at [1212, 193] on span "Select an option" at bounding box center [1209, 189] width 19 height 19
click at [1212, 193] on input "Select an option" at bounding box center [1209, 189] width 19 height 19
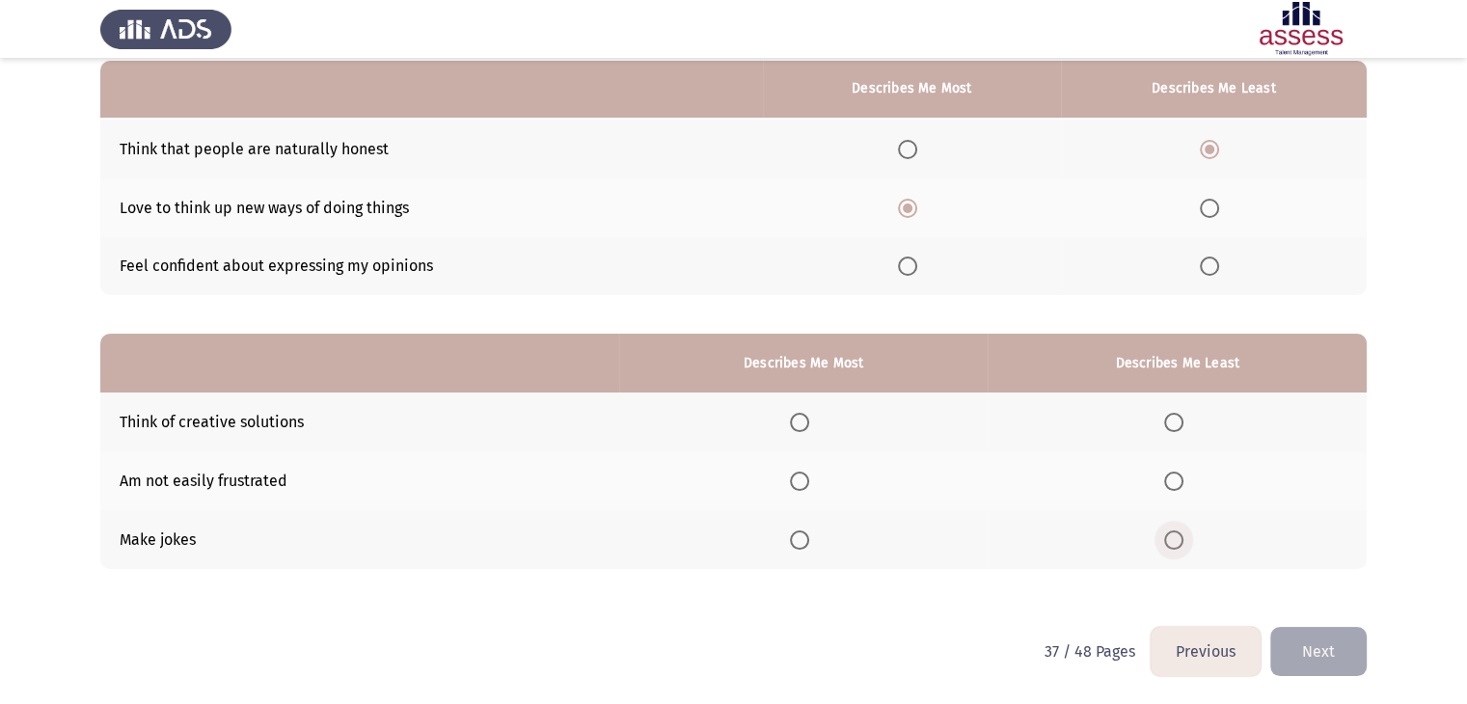
click at [1177, 539] on span "Select an option" at bounding box center [1174, 540] width 19 height 19
click at [1177, 539] on input "Select an option" at bounding box center [1174, 540] width 19 height 19
click at [800, 426] on span "Select an option" at bounding box center [799, 422] width 19 height 19
click at [800, 426] on input "Select an option" at bounding box center [799, 422] width 19 height 19
click at [1332, 657] on button "Next" at bounding box center [1319, 651] width 96 height 49
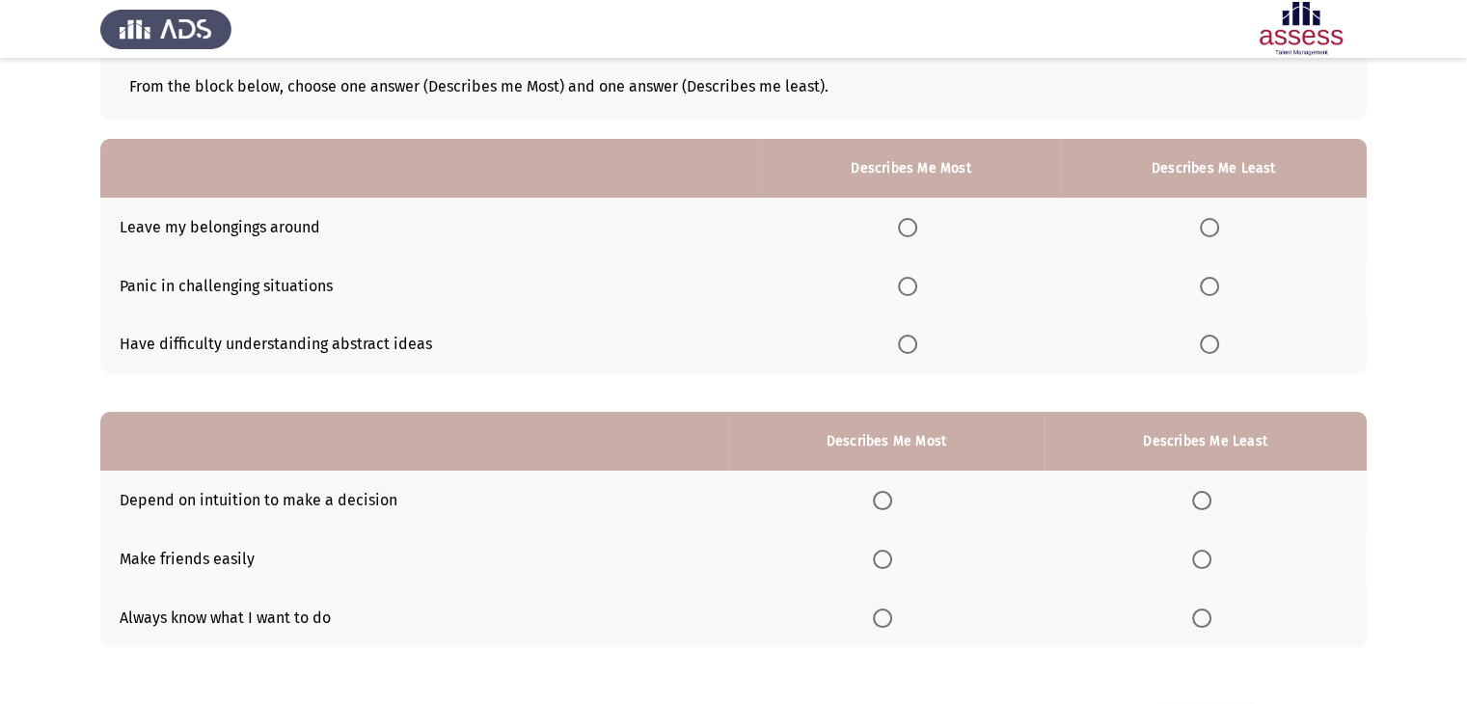
scroll to position [107, 0]
click at [1205, 562] on span "Select an option" at bounding box center [1201, 561] width 19 height 19
click at [1205, 562] on input "Select an option" at bounding box center [1201, 561] width 19 height 19
click at [886, 503] on span "Select an option" at bounding box center [882, 502] width 19 height 19
click at [886, 503] on input "Select an option" at bounding box center [882, 502] width 19 height 19
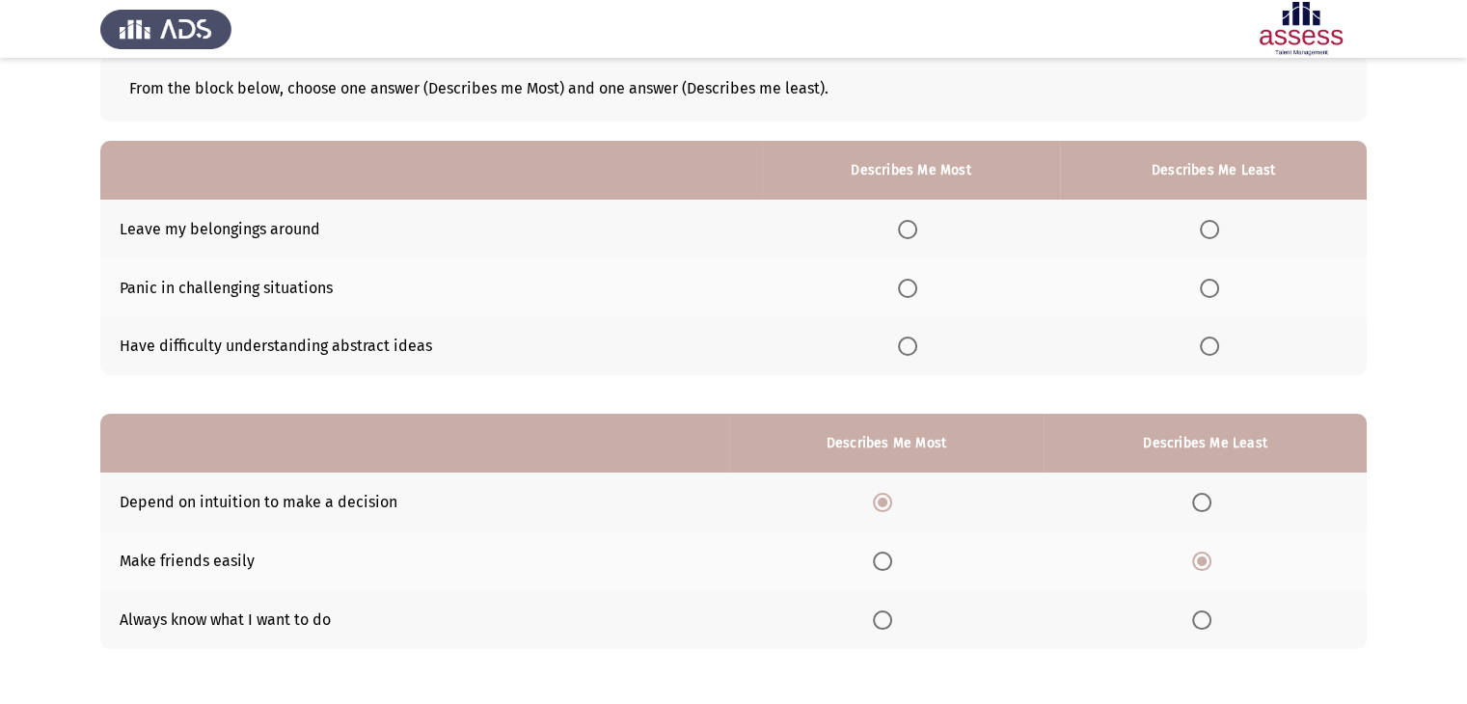
click at [1192, 623] on th at bounding box center [1205, 619] width 323 height 59
click at [1197, 623] on span "Select an option" at bounding box center [1201, 620] width 19 height 19
click at [1197, 623] on input "Select an option" at bounding box center [1201, 620] width 19 height 19
click at [908, 355] on span "Select an option" at bounding box center [907, 346] width 19 height 19
click at [908, 355] on input "Select an option" at bounding box center [907, 346] width 19 height 19
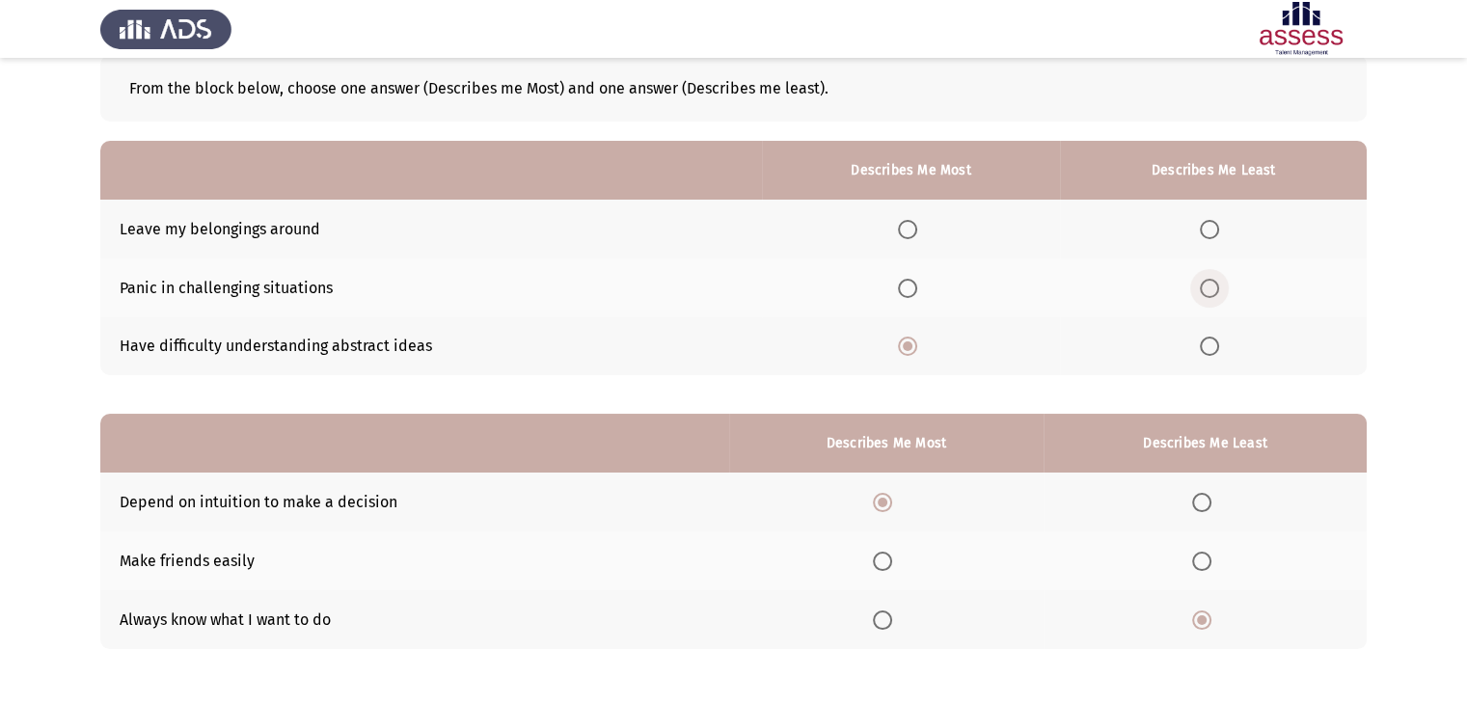
click at [1212, 288] on span "Select an option" at bounding box center [1209, 288] width 19 height 19
click at [1212, 288] on input "Select an option" at bounding box center [1209, 288] width 19 height 19
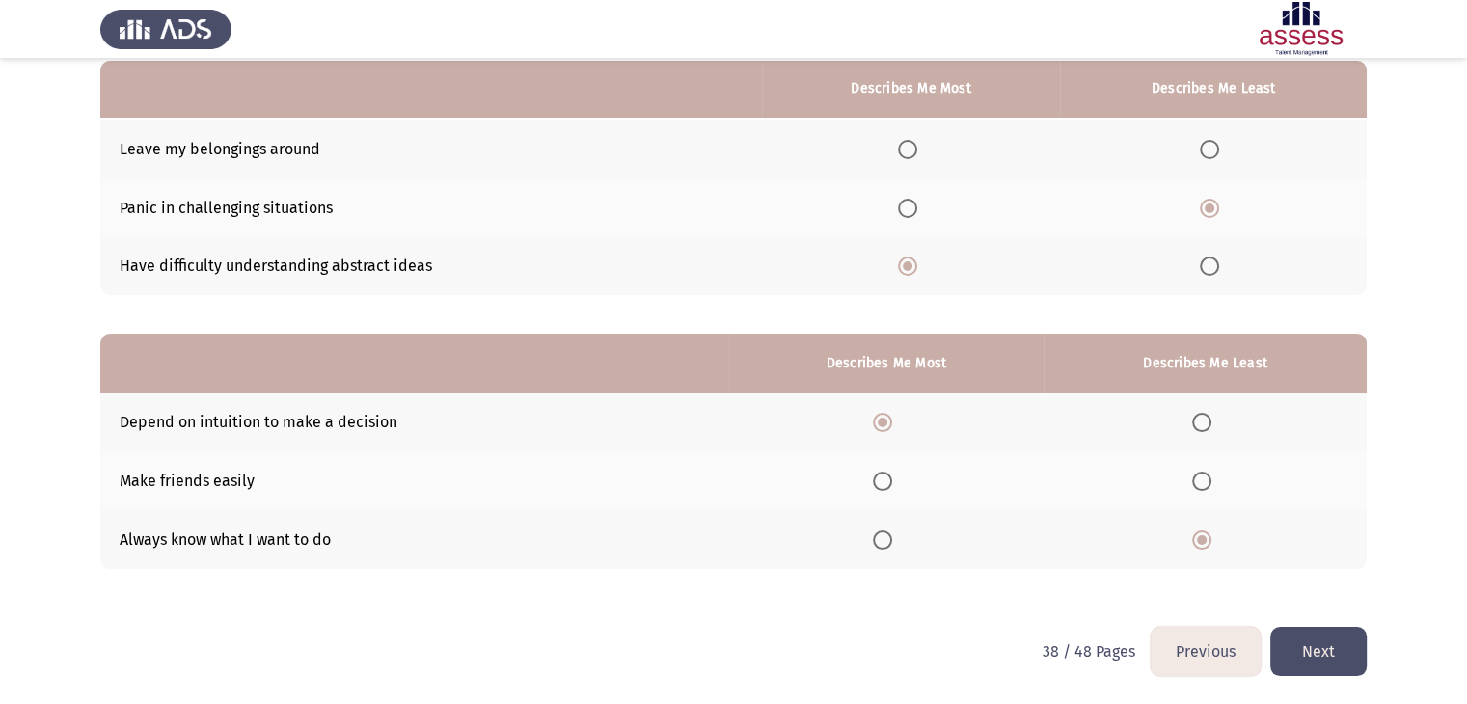
click at [1308, 658] on button "Next" at bounding box center [1319, 651] width 96 height 49
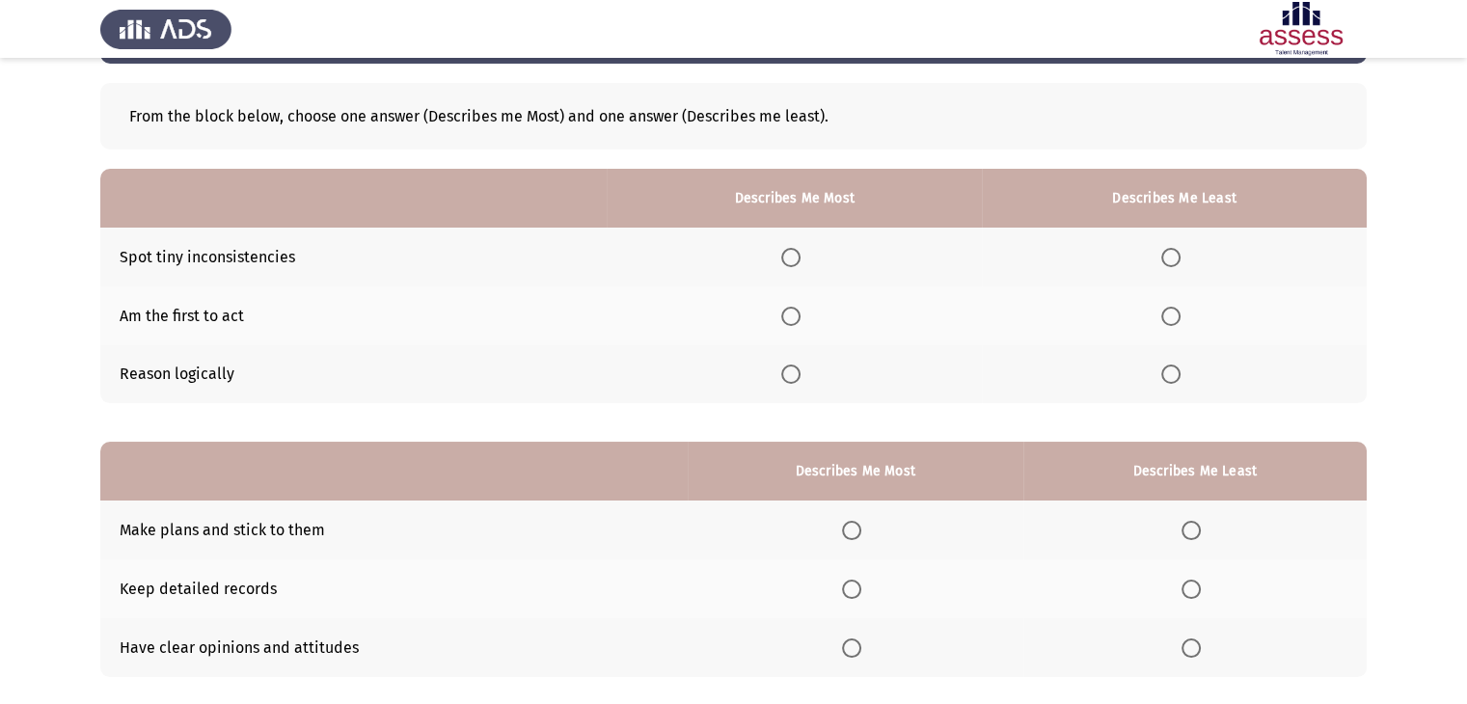
scroll to position [81, 0]
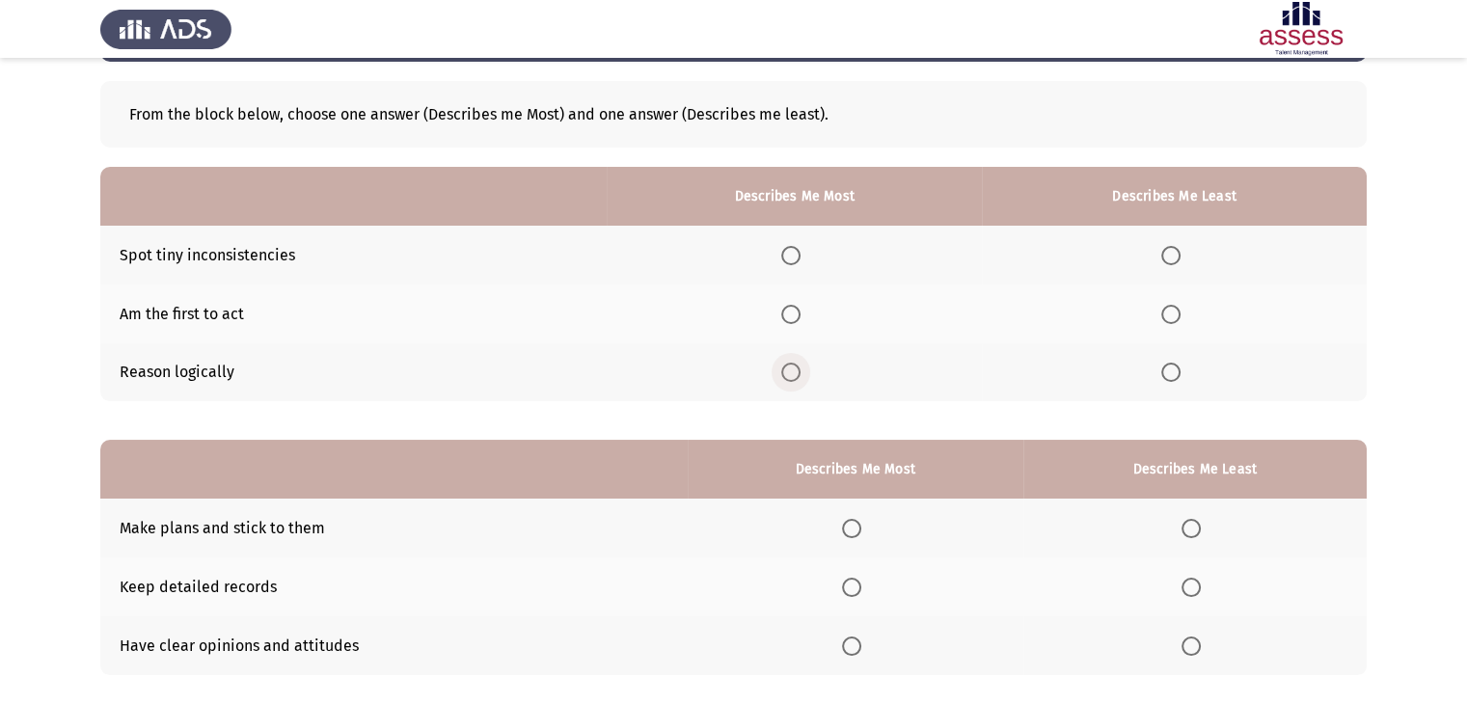
click at [787, 371] on span "Select an option" at bounding box center [790, 372] width 19 height 19
click at [787, 371] on input "Select an option" at bounding box center [790, 372] width 19 height 19
click at [1177, 317] on span "Select an option" at bounding box center [1171, 314] width 19 height 19
click at [1177, 317] on input "Select an option" at bounding box center [1171, 314] width 19 height 19
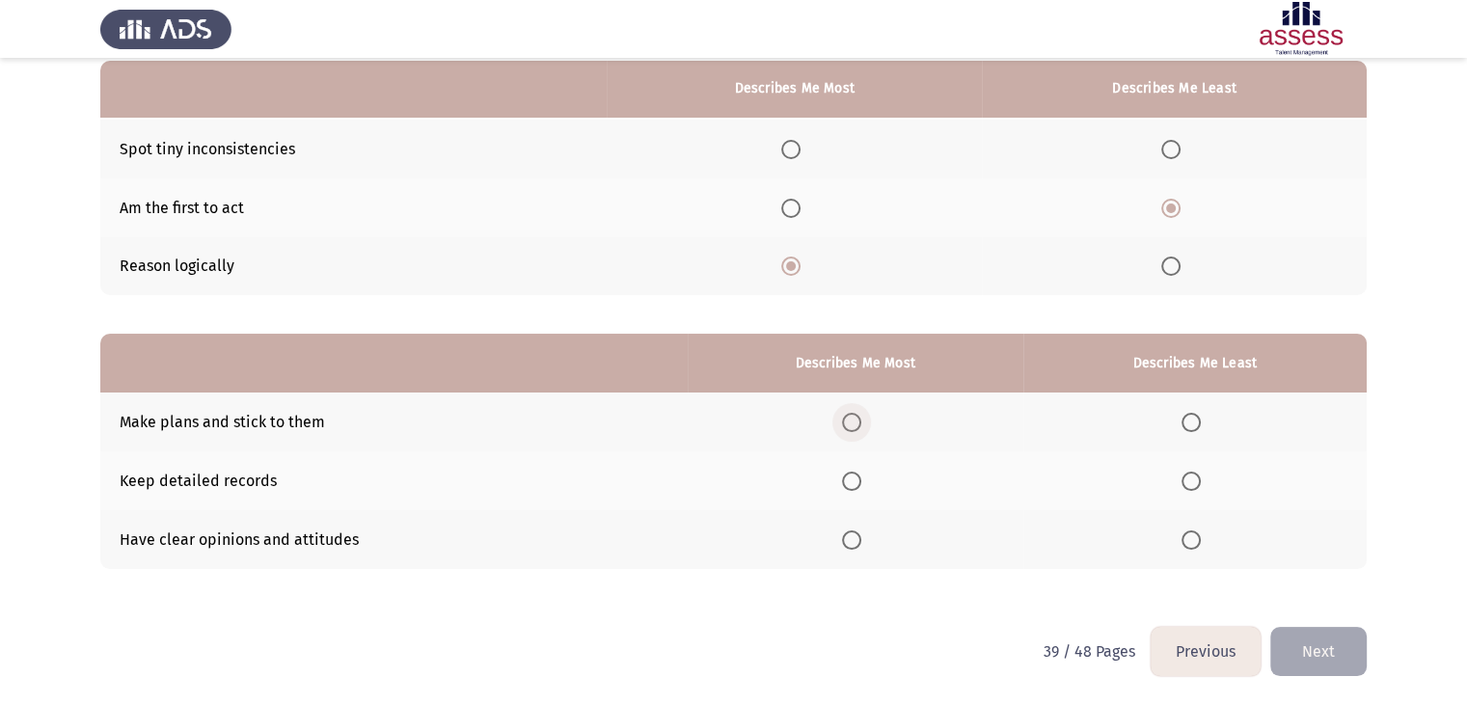
click at [855, 419] on span "Select an option" at bounding box center [851, 422] width 19 height 19
click at [855, 419] on input "Select an option" at bounding box center [851, 422] width 19 height 19
click at [1196, 549] on span "Select an option" at bounding box center [1191, 540] width 19 height 19
click at [1196, 549] on input "Select an option" at bounding box center [1191, 540] width 19 height 19
click at [1311, 645] on button "Next" at bounding box center [1319, 651] width 96 height 49
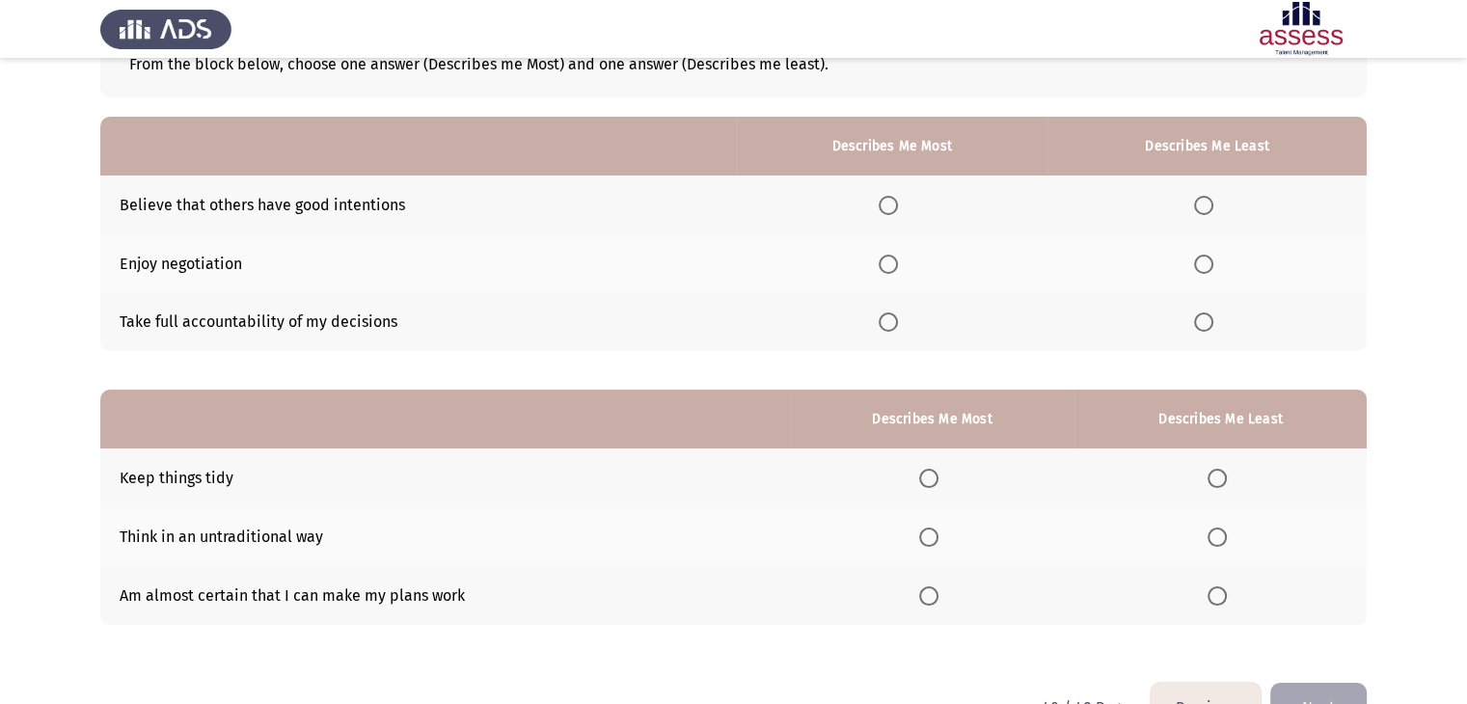
scroll to position [122, 0]
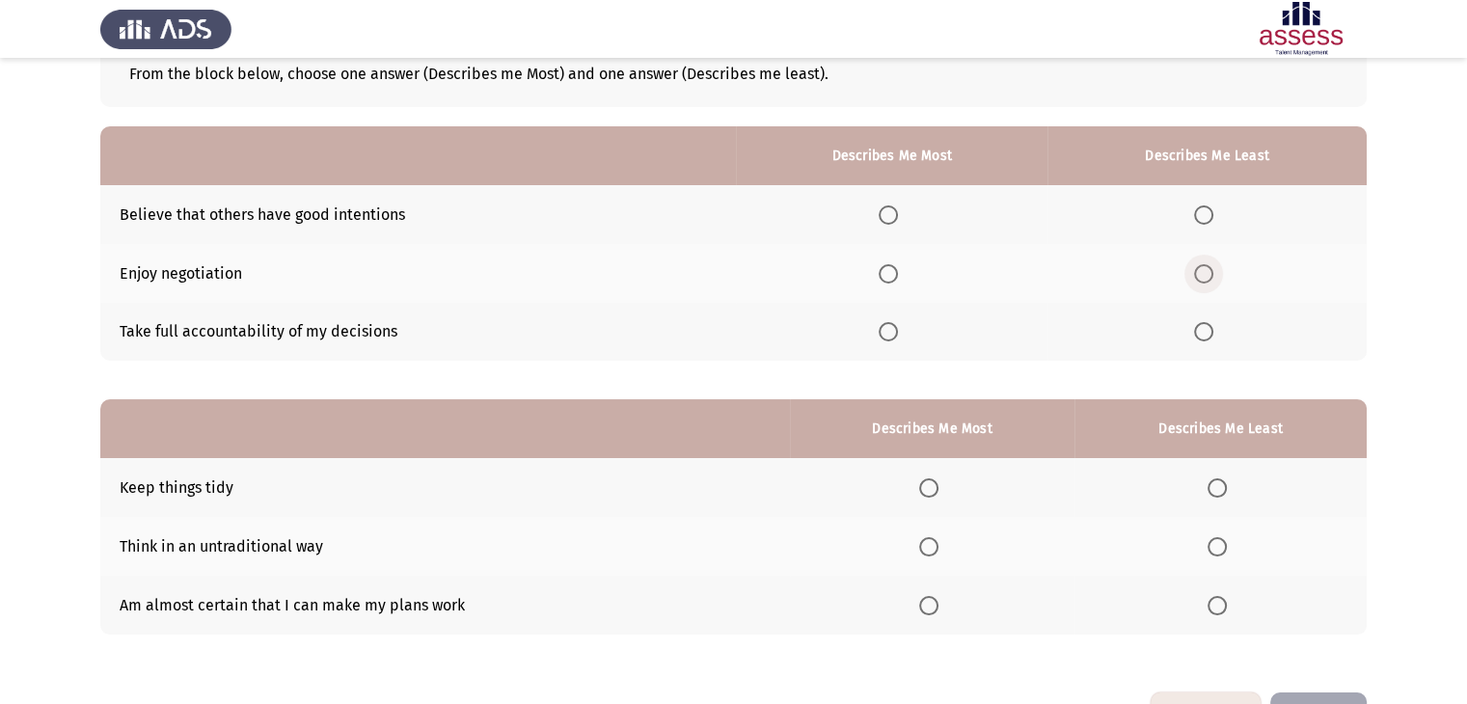
click at [1204, 279] on span "Select an option" at bounding box center [1203, 273] width 19 height 19
click at [1204, 279] on input "Select an option" at bounding box center [1203, 273] width 19 height 19
click at [895, 336] on span "Select an option" at bounding box center [888, 331] width 19 height 19
click at [895, 336] on input "Select an option" at bounding box center [888, 331] width 19 height 19
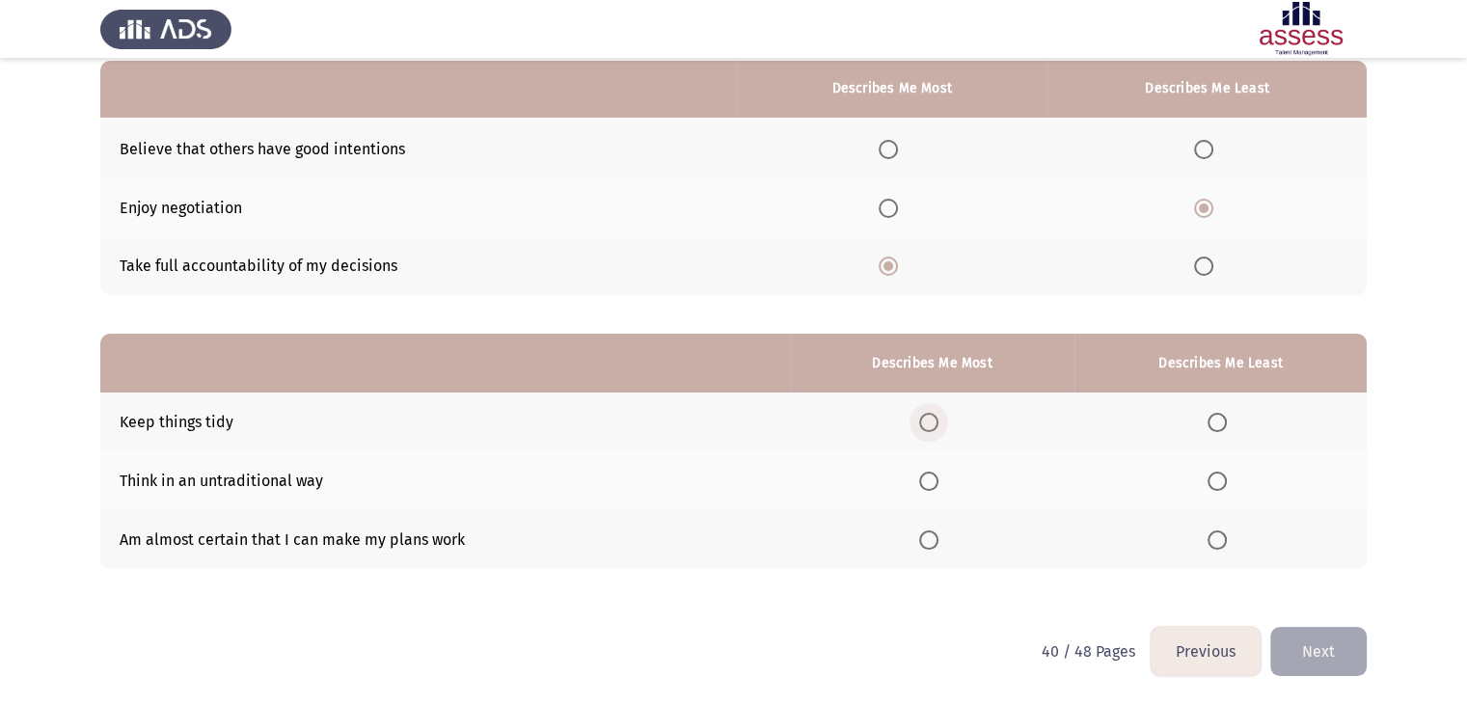
click at [938, 428] on span "Select an option" at bounding box center [928, 422] width 19 height 19
click at [938, 428] on input "Select an option" at bounding box center [928, 422] width 19 height 19
click at [1220, 481] on span "Select an option" at bounding box center [1217, 481] width 19 height 19
click at [1220, 481] on input "Select an option" at bounding box center [1217, 481] width 19 height 19
click at [1356, 658] on button "Next" at bounding box center [1319, 651] width 96 height 49
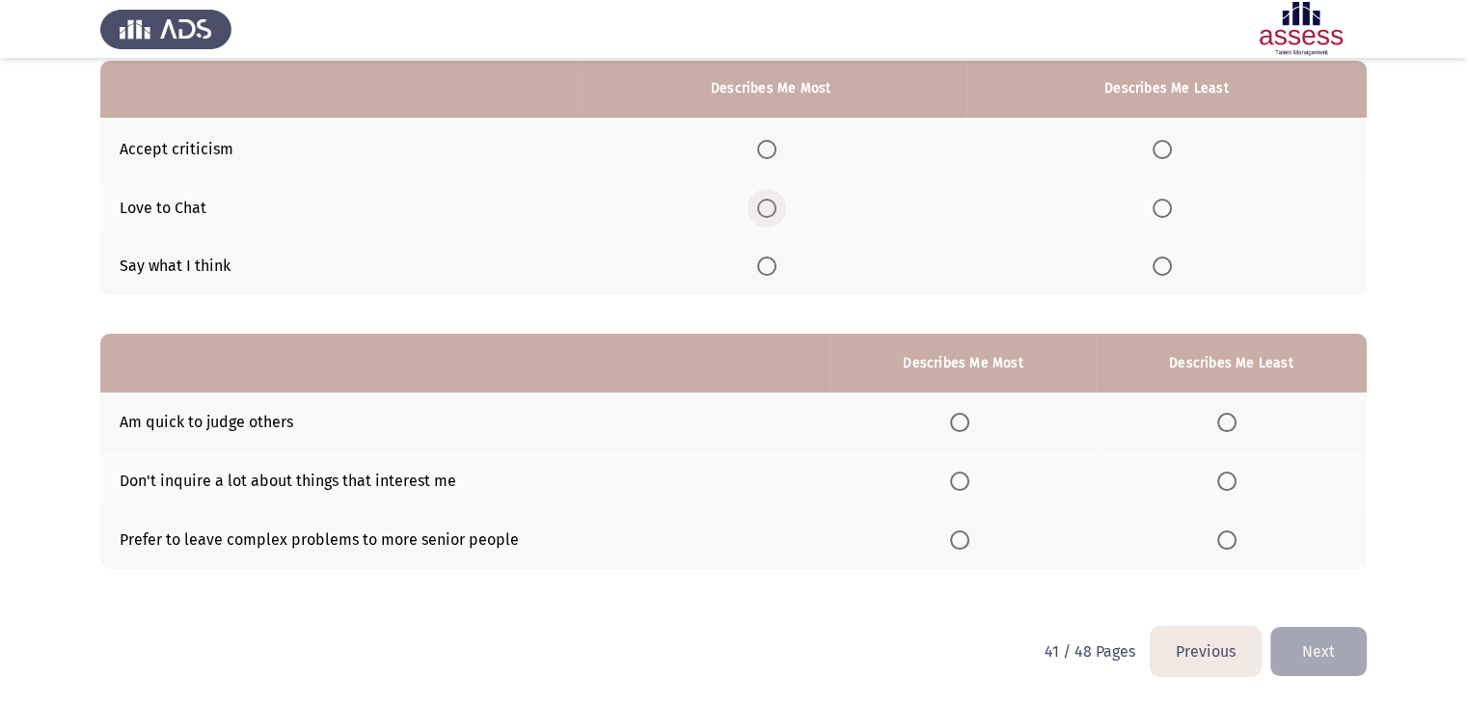
click at [770, 203] on span "Select an option" at bounding box center [766, 208] width 19 height 19
click at [770, 203] on input "Select an option" at bounding box center [766, 208] width 19 height 19
click at [1165, 262] on span "Select an option" at bounding box center [1162, 266] width 19 height 19
click at [1165, 262] on input "Select an option" at bounding box center [1162, 266] width 19 height 19
click at [1231, 425] on span "Select an option" at bounding box center [1227, 422] width 19 height 19
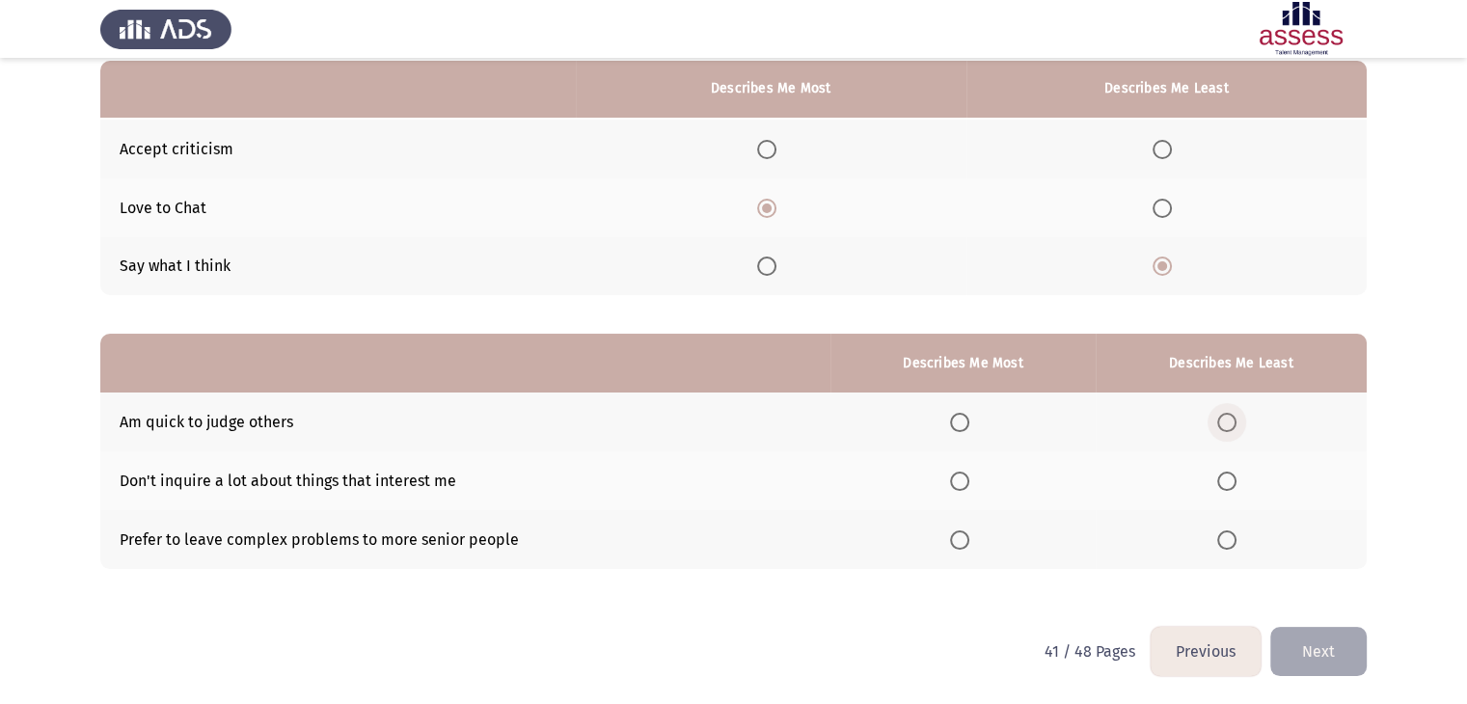
click at [1231, 425] on input "Select an option" at bounding box center [1227, 422] width 19 height 19
click at [960, 477] on span "Select an option" at bounding box center [959, 481] width 19 height 19
click at [960, 477] on input "Select an option" at bounding box center [959, 481] width 19 height 19
click at [1308, 655] on button "Next" at bounding box center [1319, 651] width 96 height 49
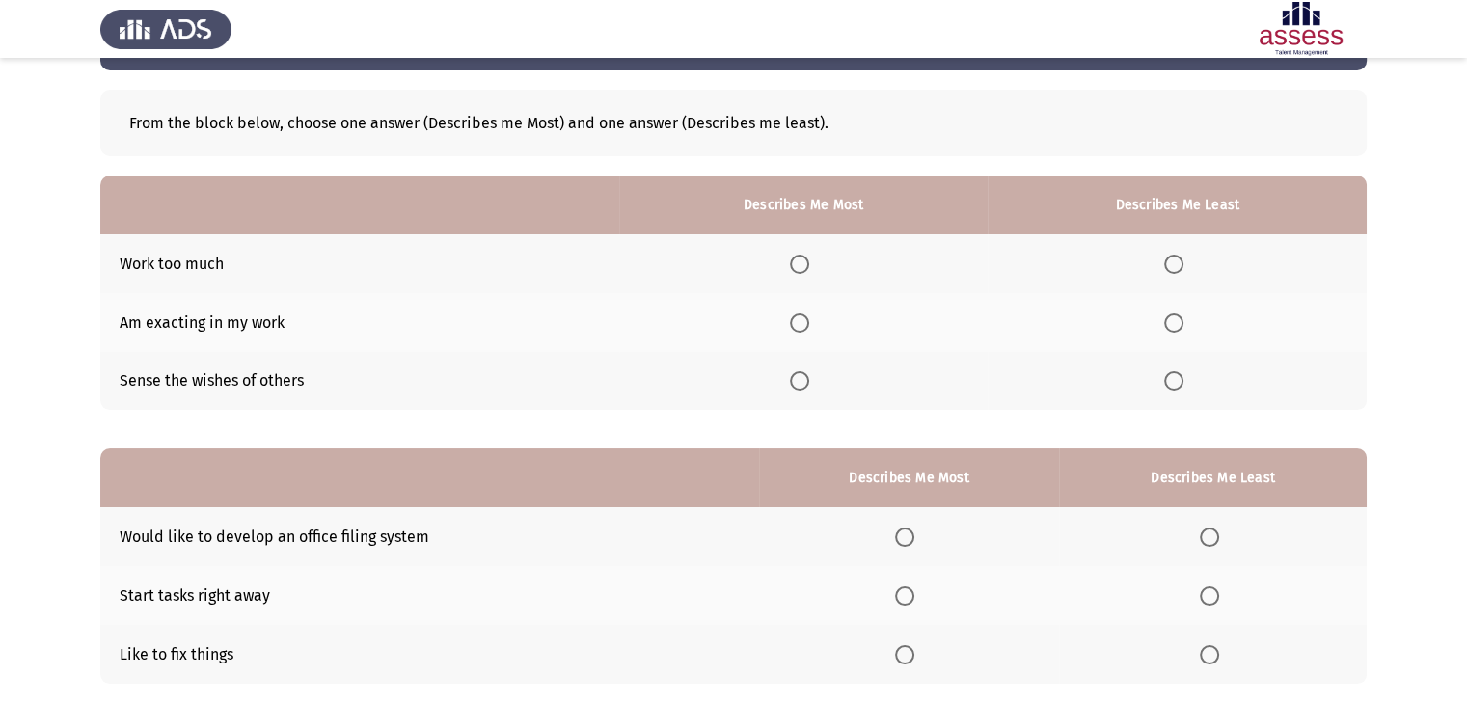
scroll to position [79, 0]
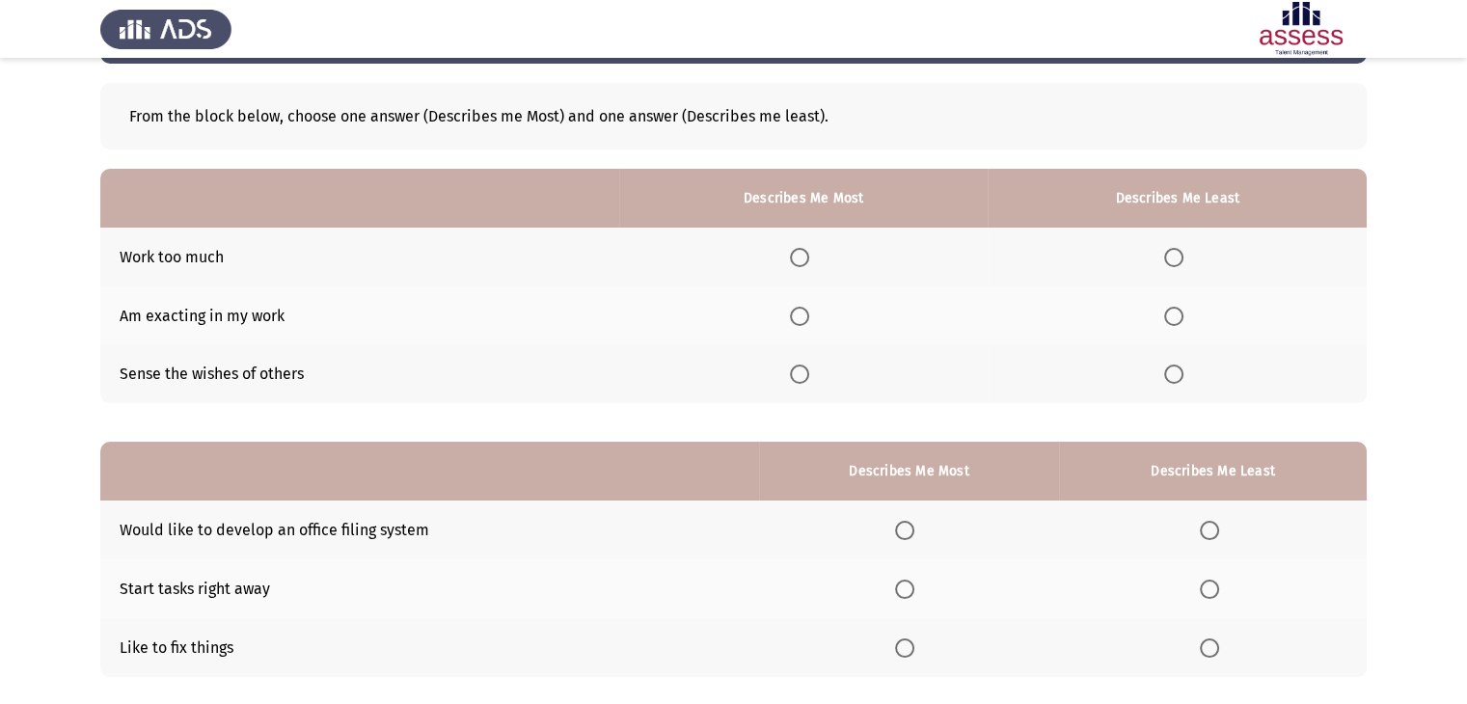
click at [825, 302] on th at bounding box center [804, 316] width 370 height 59
click at [808, 314] on span "Select an option" at bounding box center [799, 316] width 19 height 19
click at [808, 314] on input "Select an option" at bounding box center [799, 316] width 19 height 19
click at [1175, 370] on span "Select an option" at bounding box center [1174, 374] width 19 height 19
click at [1175, 370] on input "Select an option" at bounding box center [1174, 374] width 19 height 19
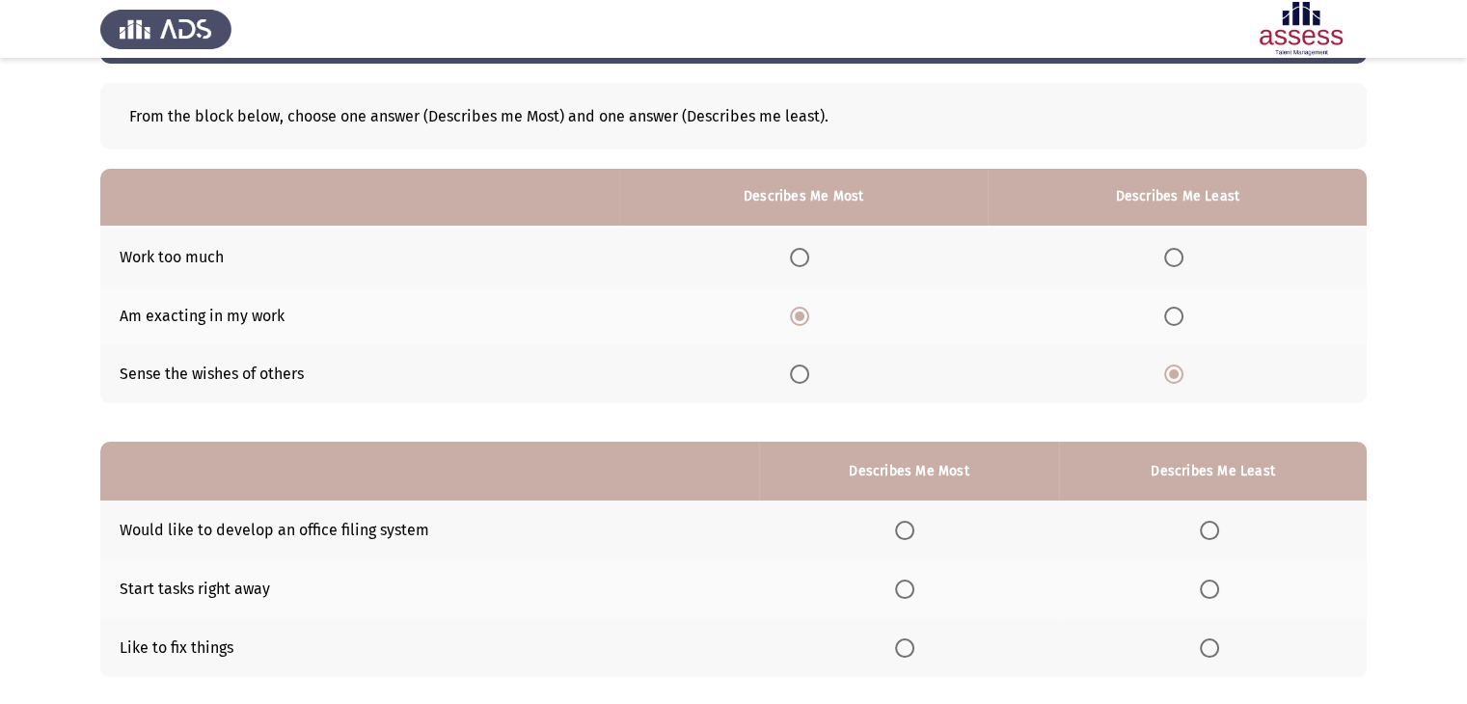
scroll to position [188, 0]
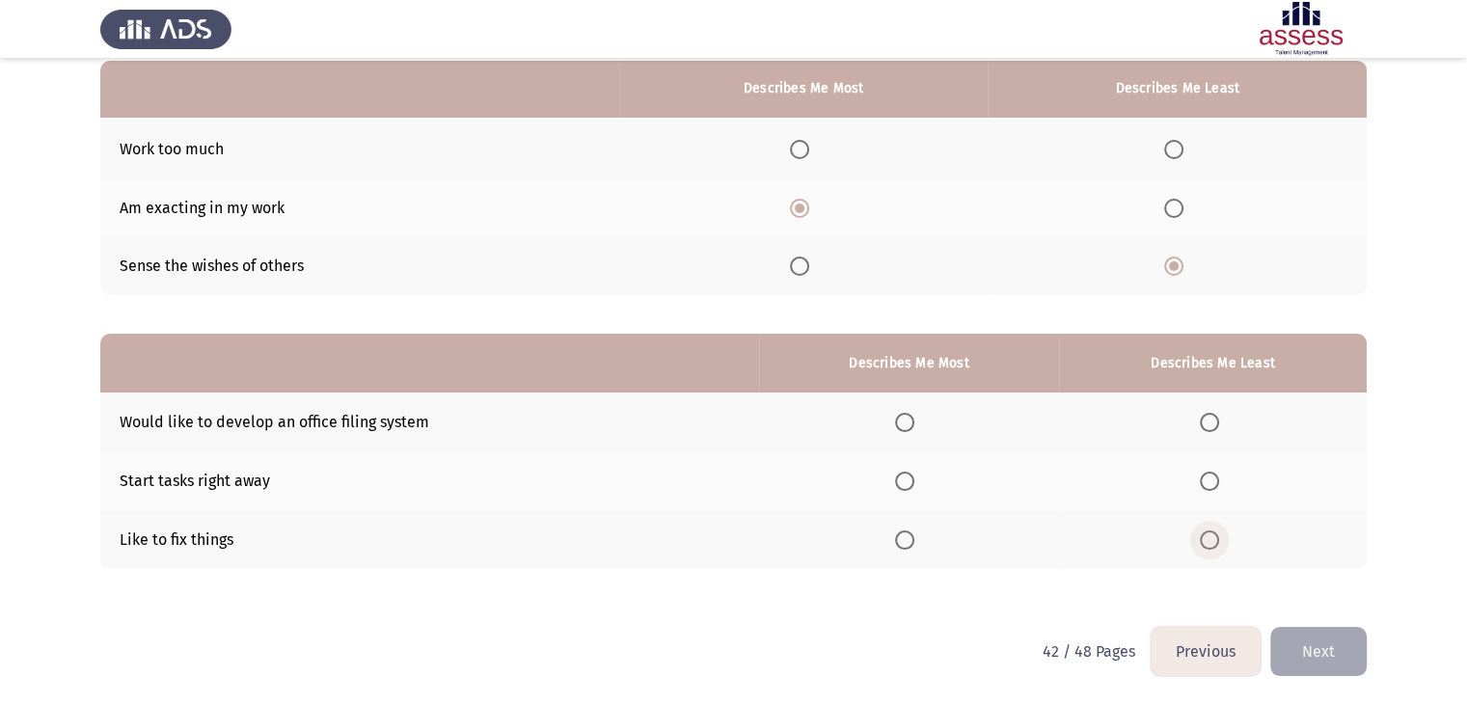
click at [1208, 539] on span "Select an option" at bounding box center [1209, 540] width 19 height 19
click at [1208, 539] on input "Select an option" at bounding box center [1209, 540] width 19 height 19
click at [911, 427] on span "Select an option" at bounding box center [904, 422] width 19 height 19
click at [911, 427] on input "Select an option" at bounding box center [904, 422] width 19 height 19
click at [1312, 653] on button "Next" at bounding box center [1319, 651] width 96 height 49
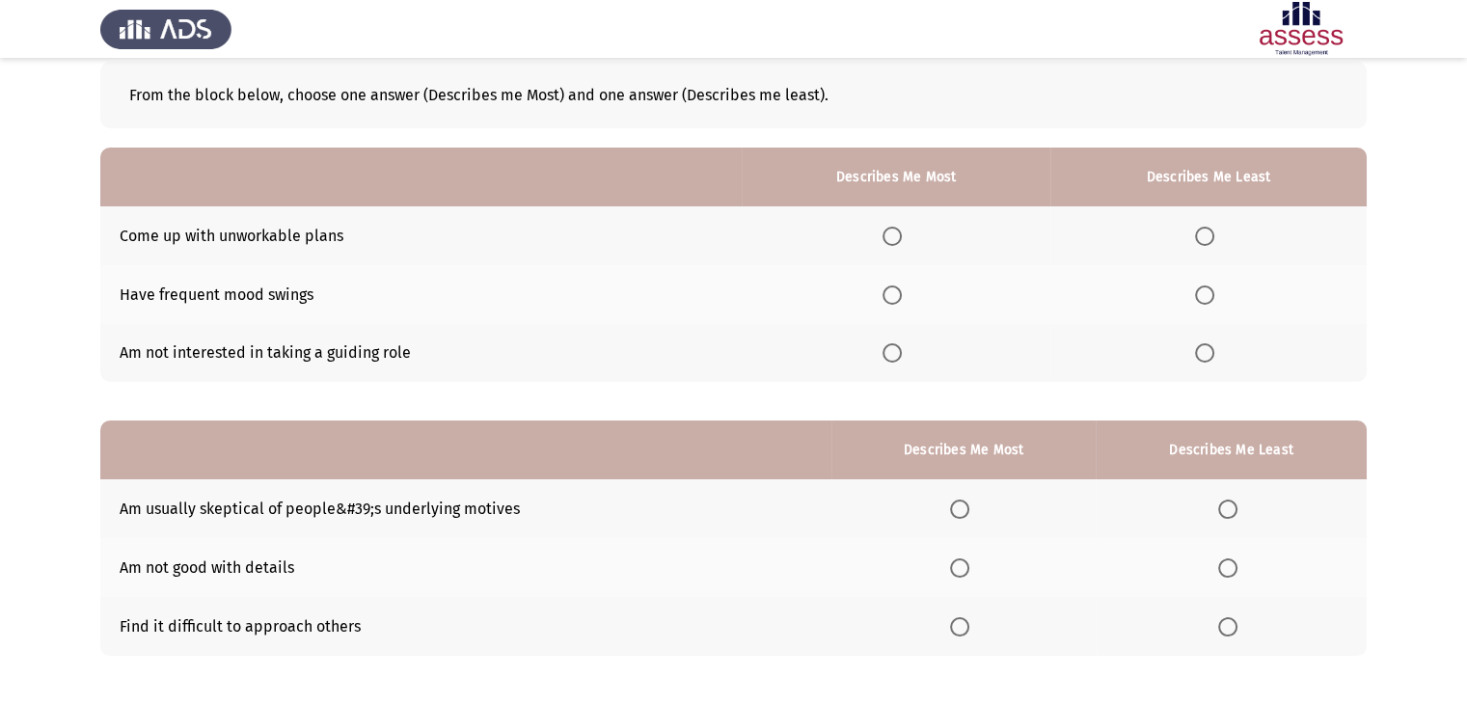
scroll to position [104, 0]
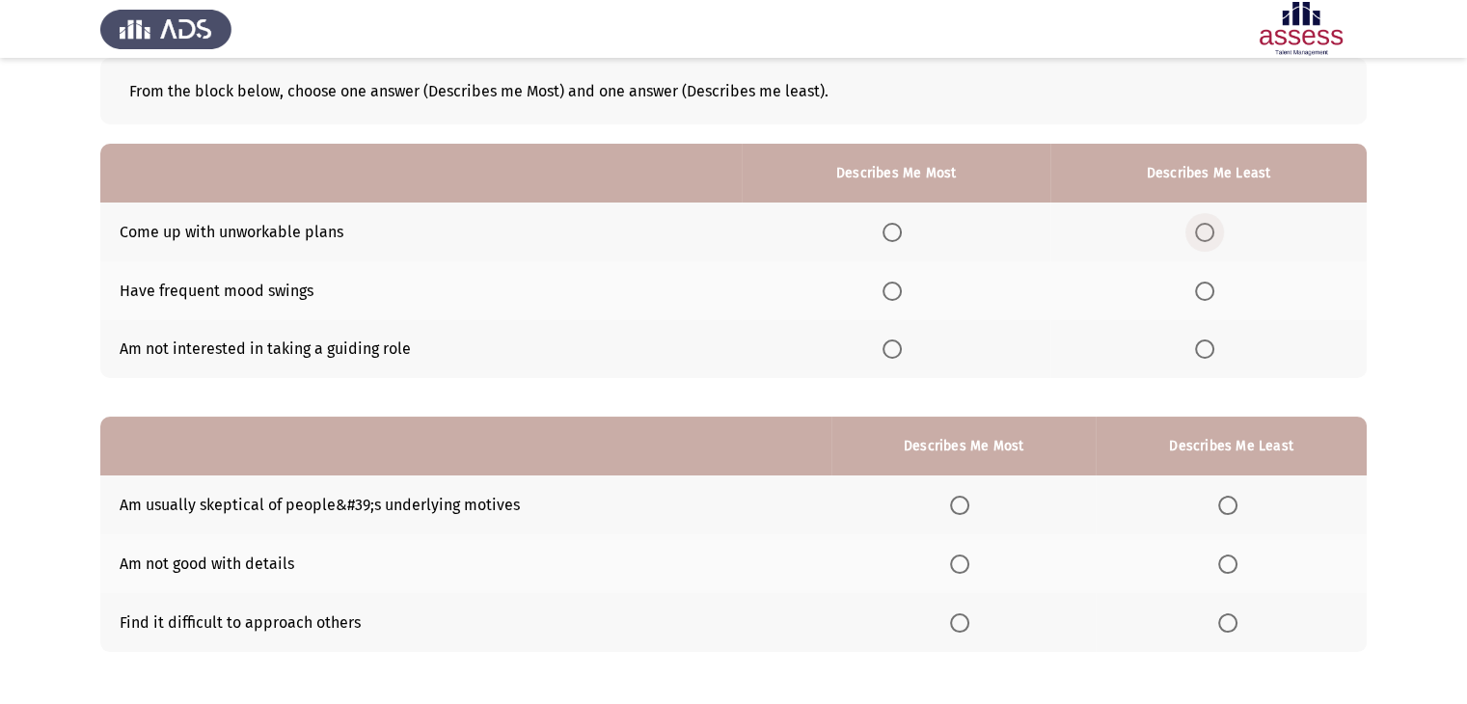
click at [1211, 233] on span "Select an option" at bounding box center [1204, 232] width 19 height 19
click at [1211, 233] on input "Select an option" at bounding box center [1204, 232] width 19 height 19
click at [890, 293] on span "Select an option" at bounding box center [892, 291] width 19 height 19
click at [890, 293] on input "Select an option" at bounding box center [892, 291] width 19 height 19
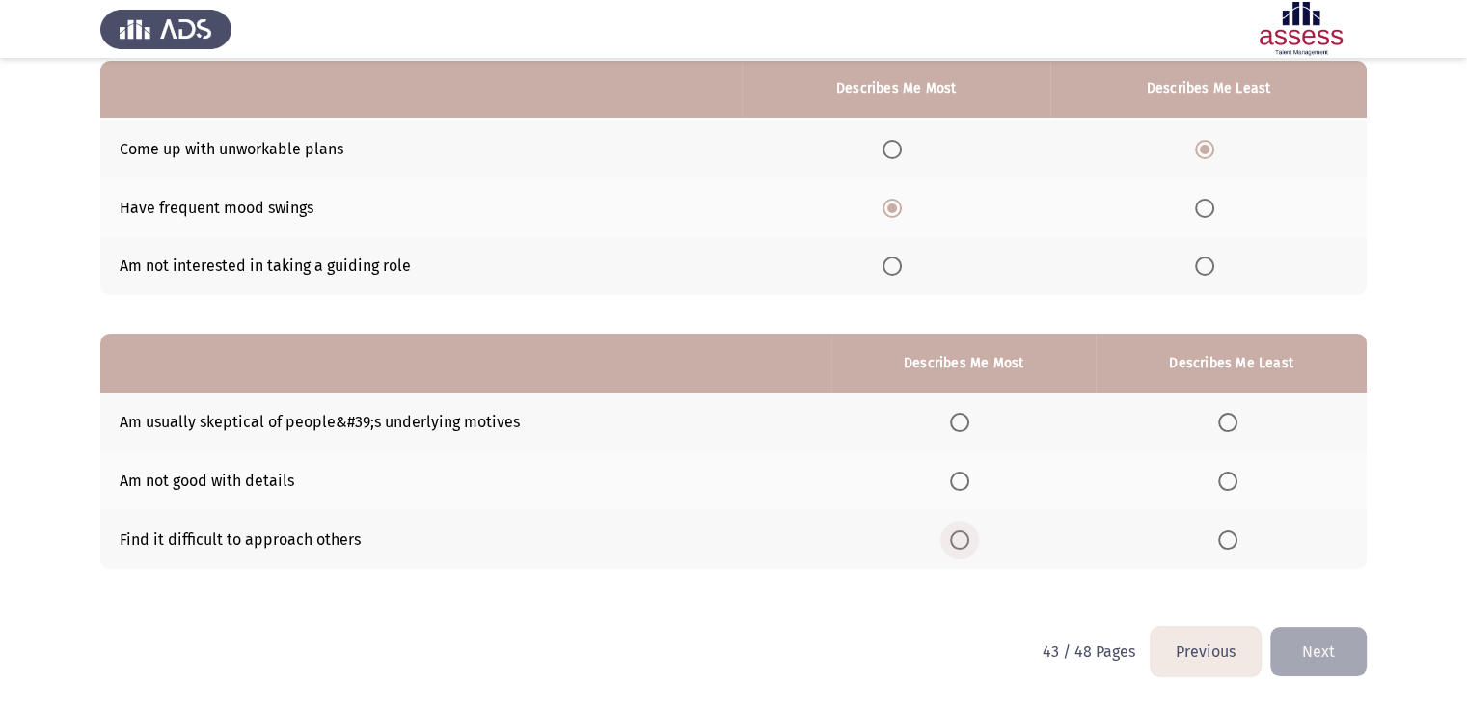
click at [954, 537] on span "Select an option" at bounding box center [959, 540] width 19 height 19
click at [954, 537] on input "Select an option" at bounding box center [959, 540] width 19 height 19
click at [1229, 427] on span "Select an option" at bounding box center [1228, 422] width 19 height 19
click at [1229, 427] on input "Select an option" at bounding box center [1228, 422] width 19 height 19
click at [1322, 651] on button "Next" at bounding box center [1319, 651] width 96 height 49
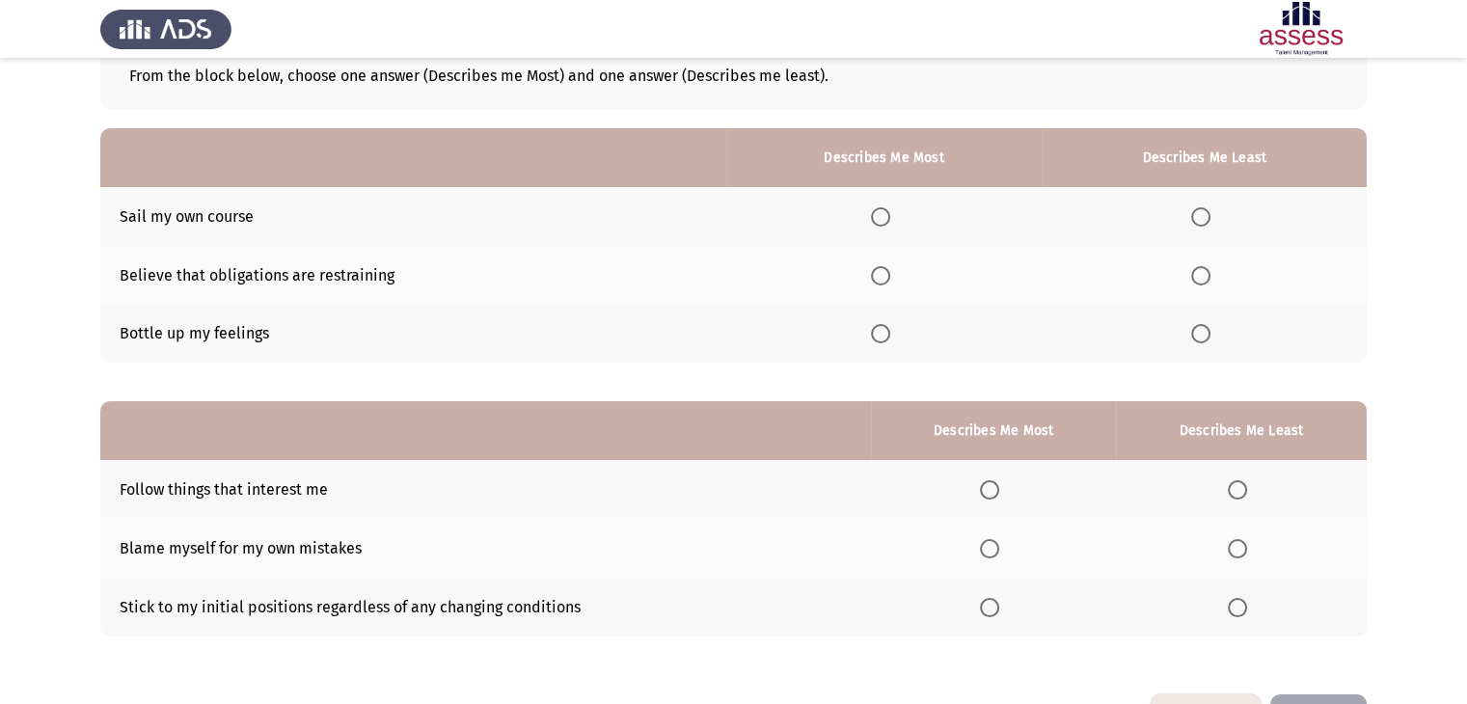
scroll to position [123, 0]
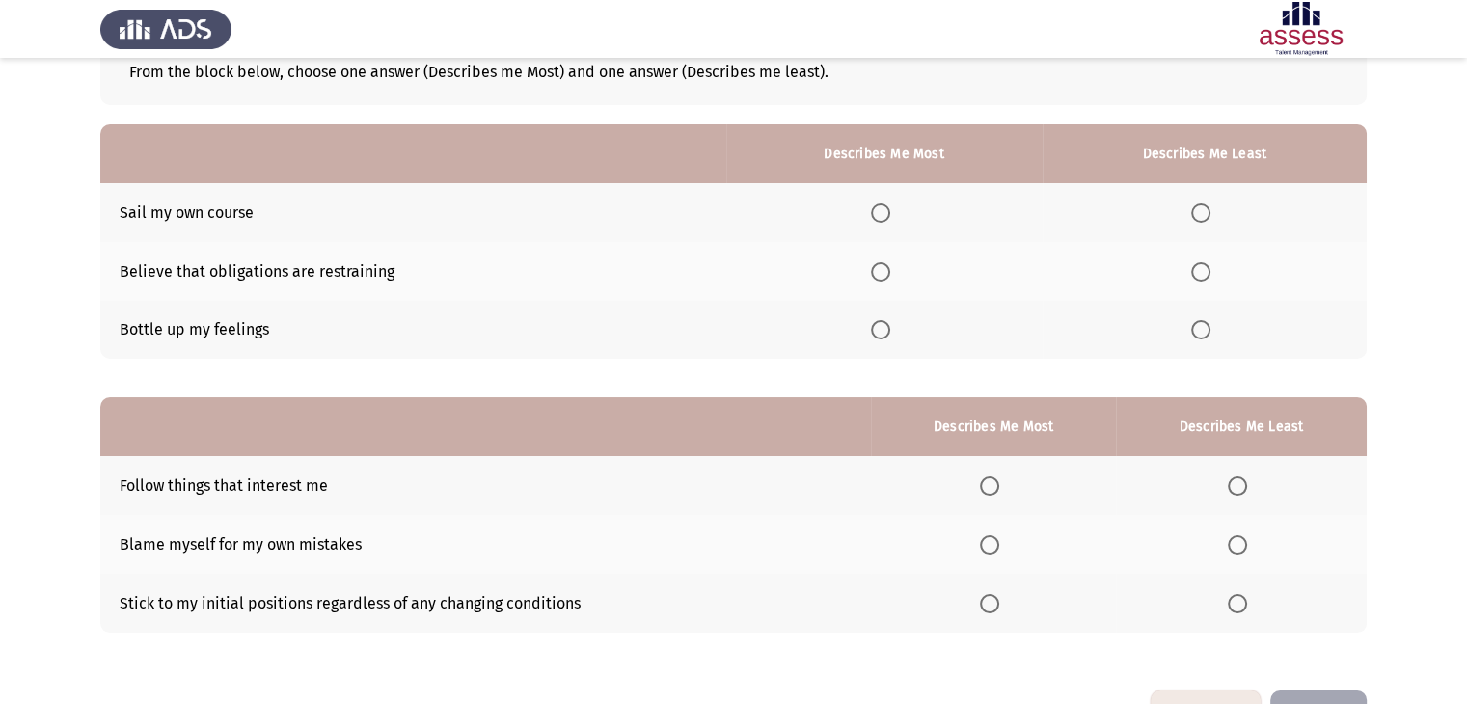
click at [1200, 273] on span "Select an option" at bounding box center [1201, 271] width 19 height 19
click at [1200, 273] on input "Select an option" at bounding box center [1201, 271] width 19 height 19
click at [882, 327] on span "Select an option" at bounding box center [880, 329] width 19 height 19
click at [882, 327] on input "Select an option" at bounding box center [880, 329] width 19 height 19
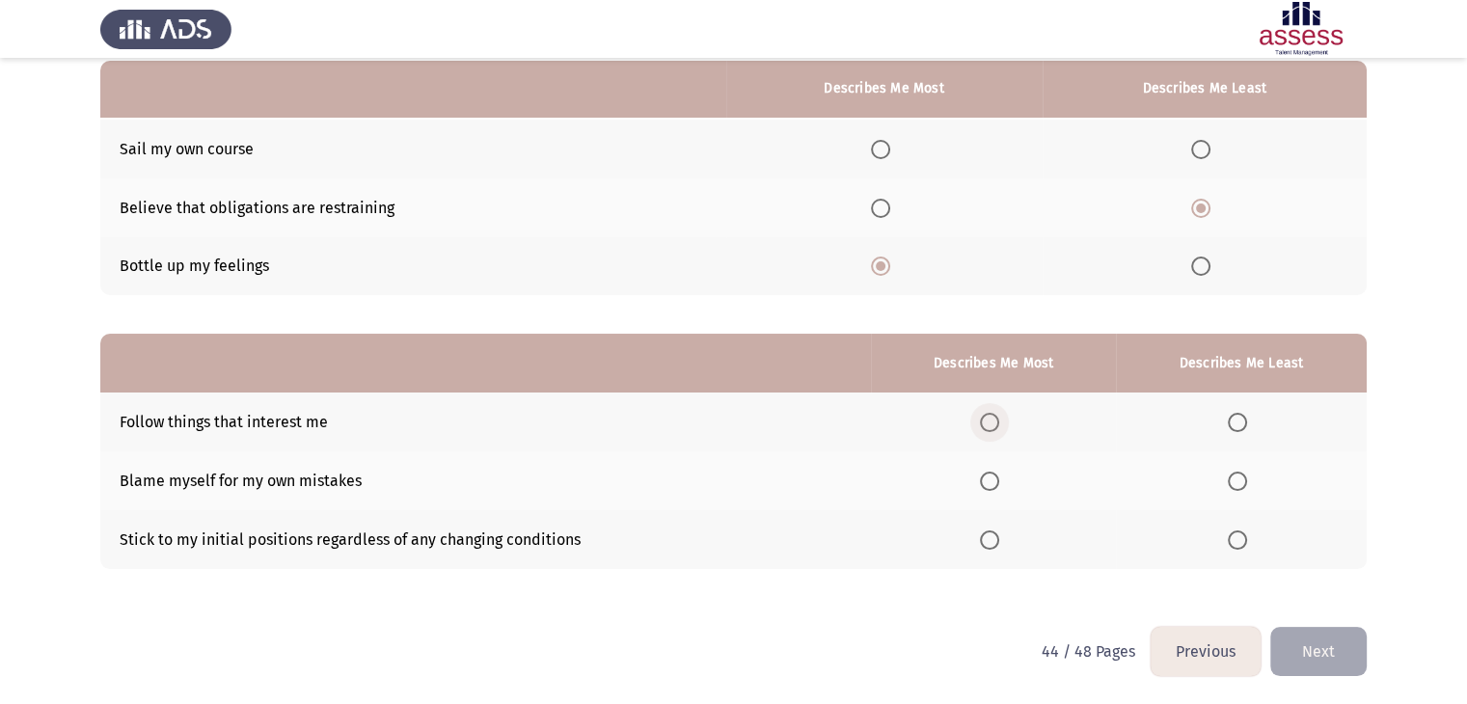
click at [996, 419] on span "Select an option" at bounding box center [989, 422] width 19 height 19
click at [996, 419] on input "Select an option" at bounding box center [989, 422] width 19 height 19
click at [1250, 543] on label "Select an option" at bounding box center [1241, 540] width 27 height 19
click at [1247, 543] on input "Select an option" at bounding box center [1237, 540] width 19 height 19
click at [1317, 645] on button "Next" at bounding box center [1319, 651] width 96 height 49
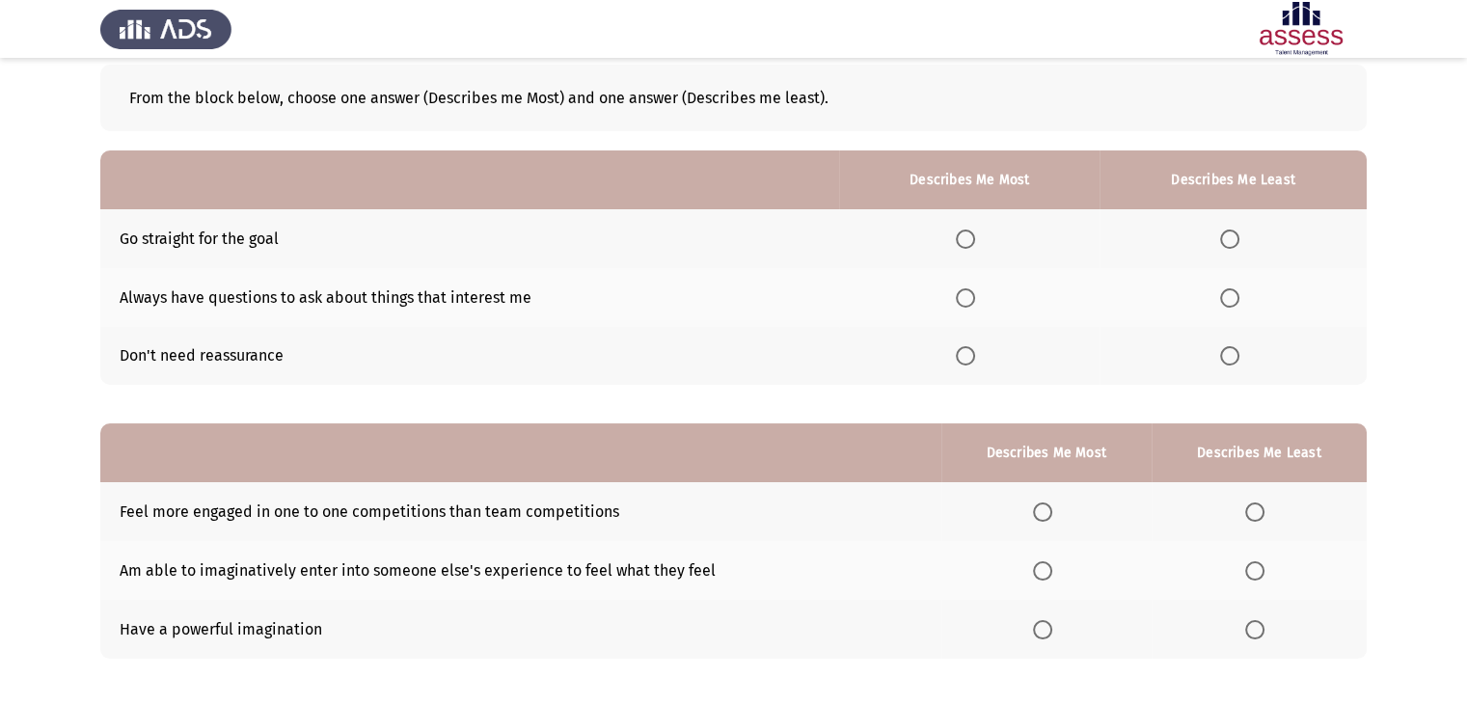
scroll to position [96, 0]
click at [973, 302] on span "Select an option" at bounding box center [965, 298] width 19 height 19
click at [973, 302] on input "Select an option" at bounding box center [965, 298] width 19 height 19
click at [1231, 356] on span "Select an option" at bounding box center [1229, 356] width 19 height 19
click at [1231, 356] on input "Select an option" at bounding box center [1229, 356] width 19 height 19
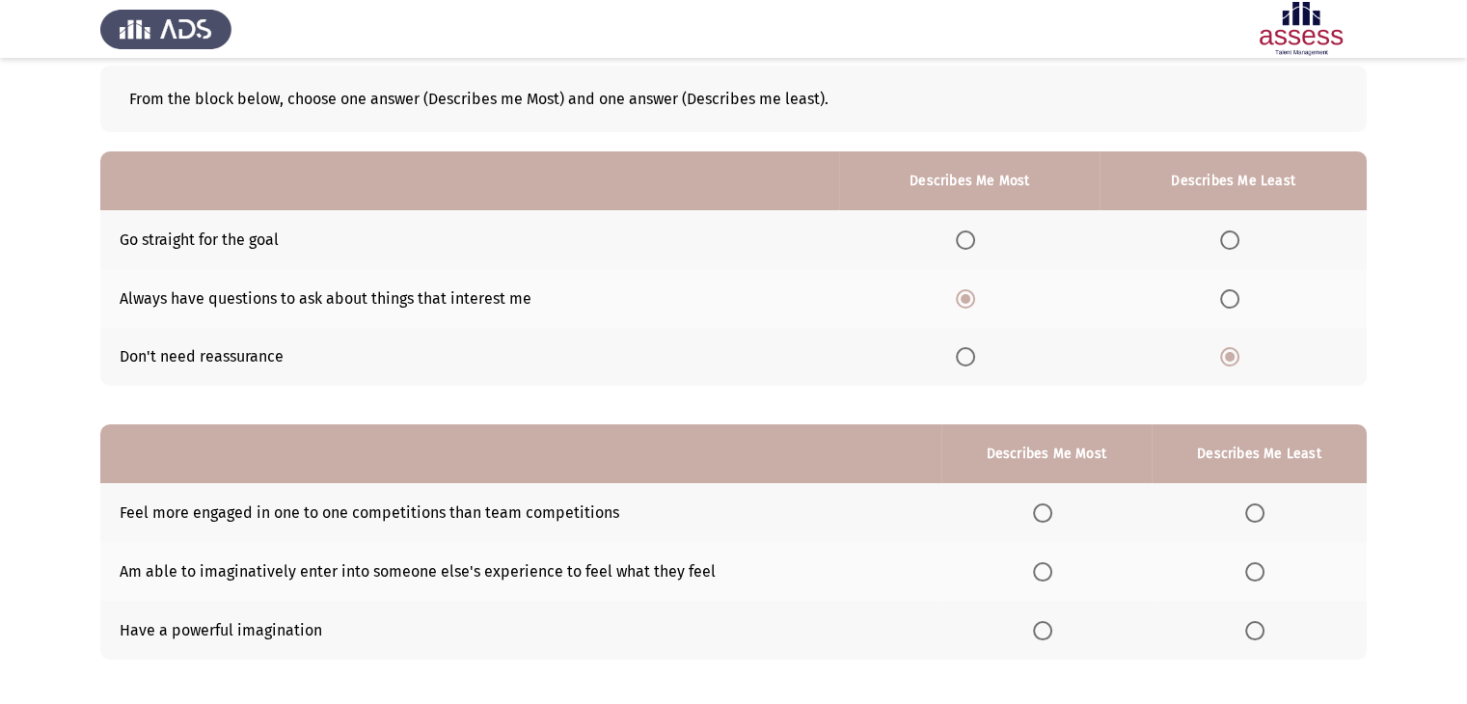
scroll to position [188, 0]
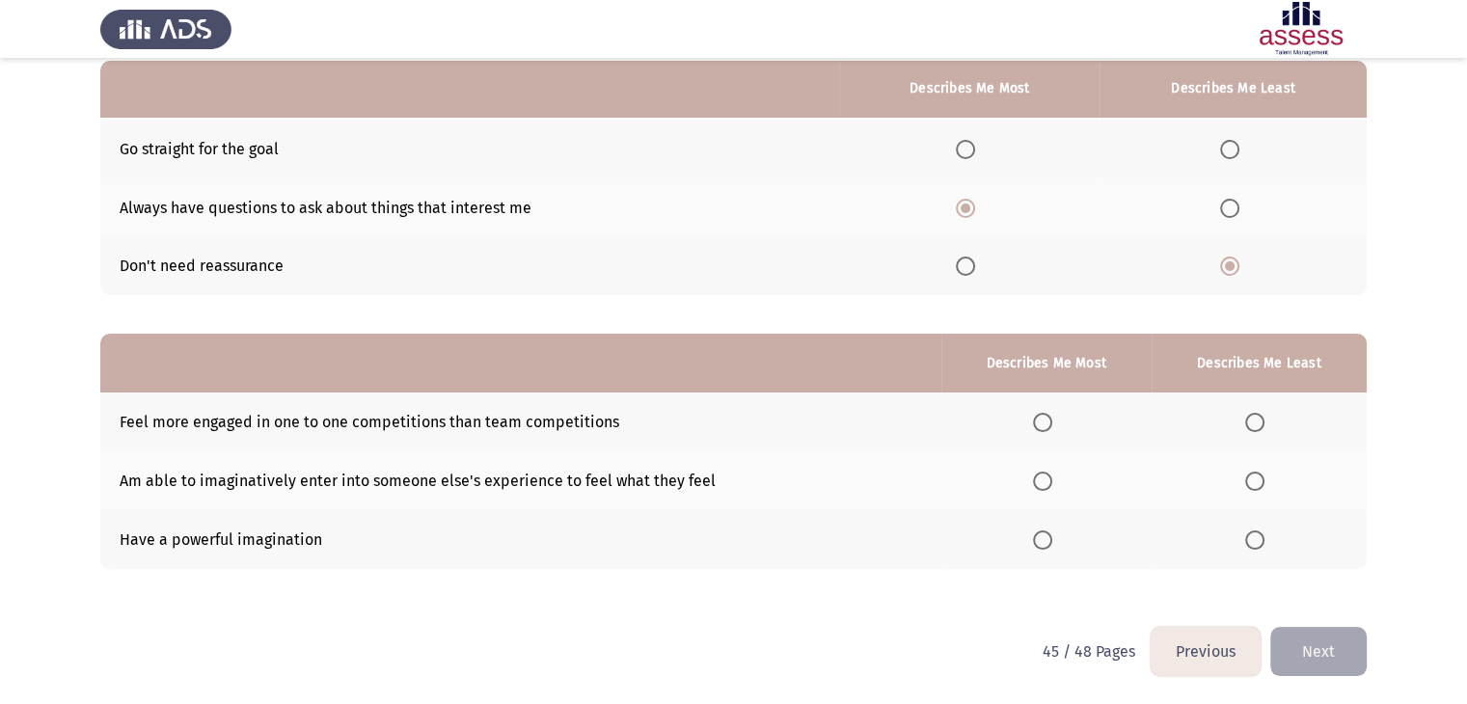
click at [1258, 420] on span "Select an option" at bounding box center [1255, 422] width 19 height 19
click at [1258, 420] on input "Select an option" at bounding box center [1255, 422] width 19 height 19
click at [1050, 534] on span "Select an option" at bounding box center [1042, 540] width 19 height 19
click at [1050, 534] on input "Select an option" at bounding box center [1042, 540] width 19 height 19
click at [1302, 644] on button "Next" at bounding box center [1319, 651] width 96 height 49
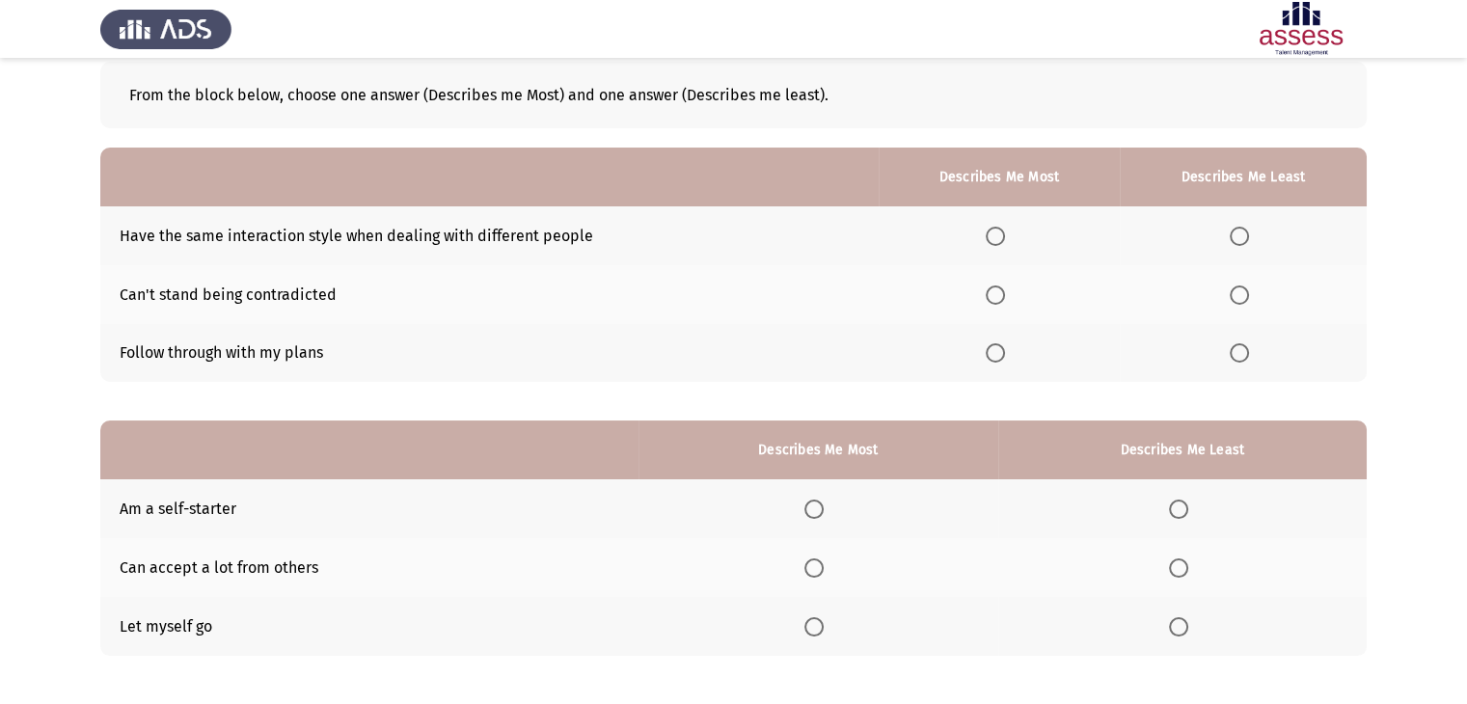
scroll to position [99, 0]
click at [1003, 359] on span "Select an option" at bounding box center [995, 353] width 19 height 19
click at [1003, 359] on input "Select an option" at bounding box center [995, 353] width 19 height 19
click at [1237, 241] on span "Select an option" at bounding box center [1239, 237] width 19 height 19
click at [1237, 241] on input "Select an option" at bounding box center [1239, 237] width 19 height 19
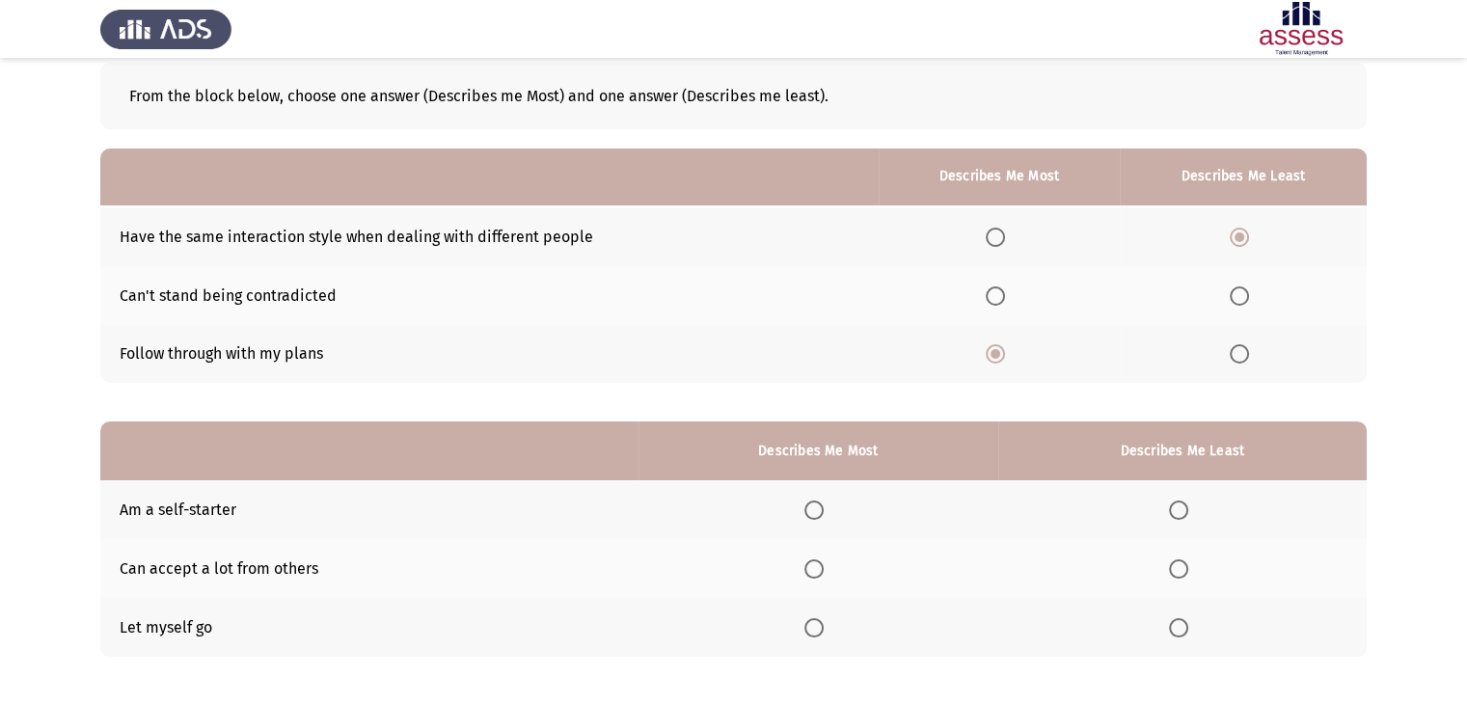
scroll to position [188, 0]
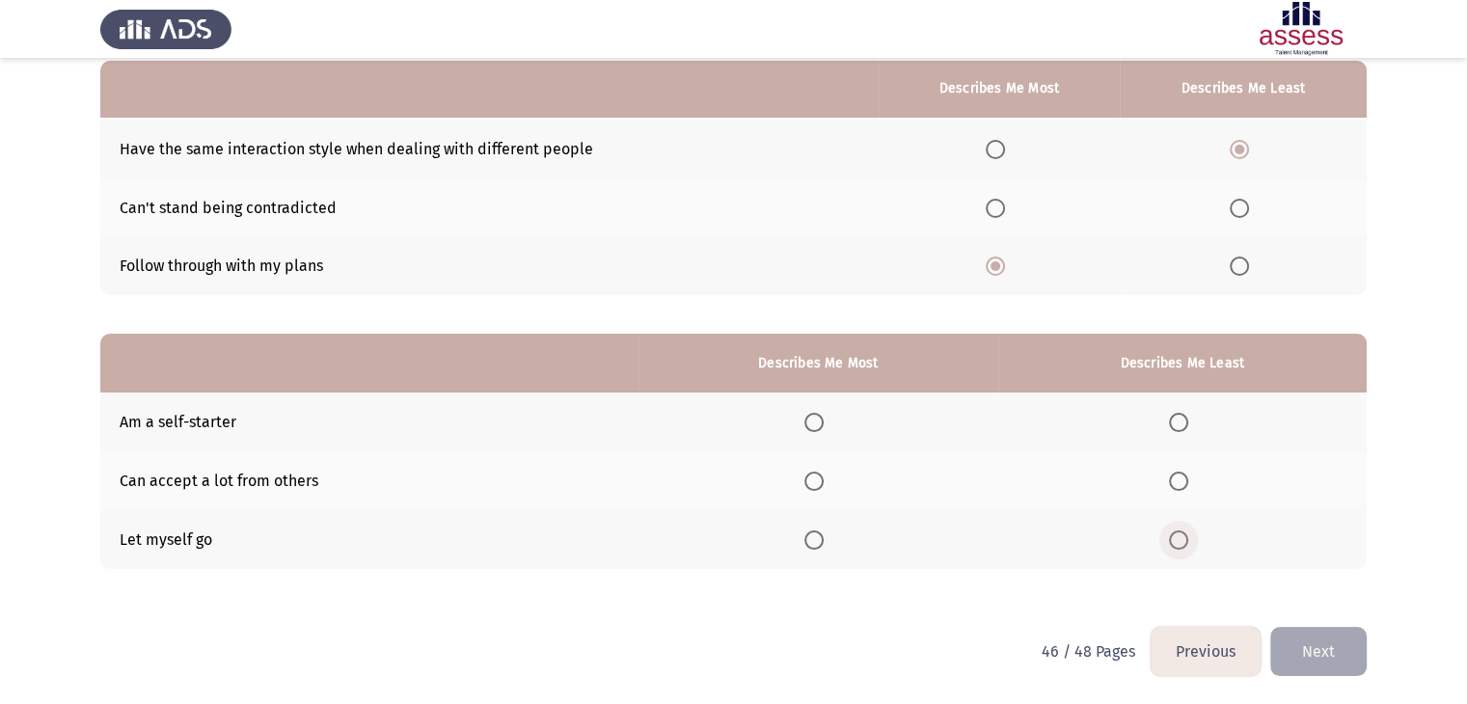
click at [1183, 534] on span "Select an option" at bounding box center [1178, 540] width 19 height 19
click at [1183, 534] on input "Select an option" at bounding box center [1178, 540] width 19 height 19
click at [822, 483] on span "Select an option" at bounding box center [814, 481] width 19 height 19
click at [822, 483] on input "Select an option" at bounding box center [814, 481] width 19 height 19
click at [1347, 655] on button "Next" at bounding box center [1319, 651] width 96 height 49
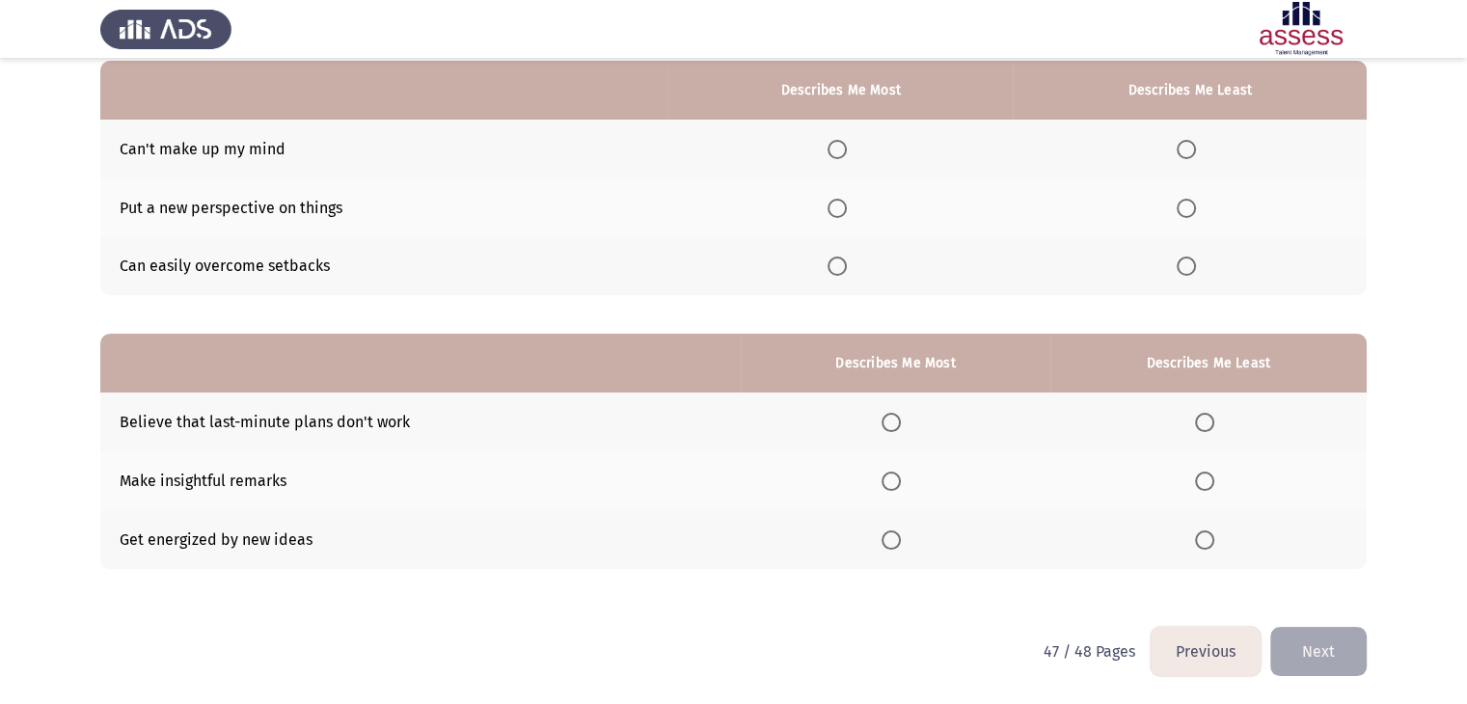
scroll to position [139, 0]
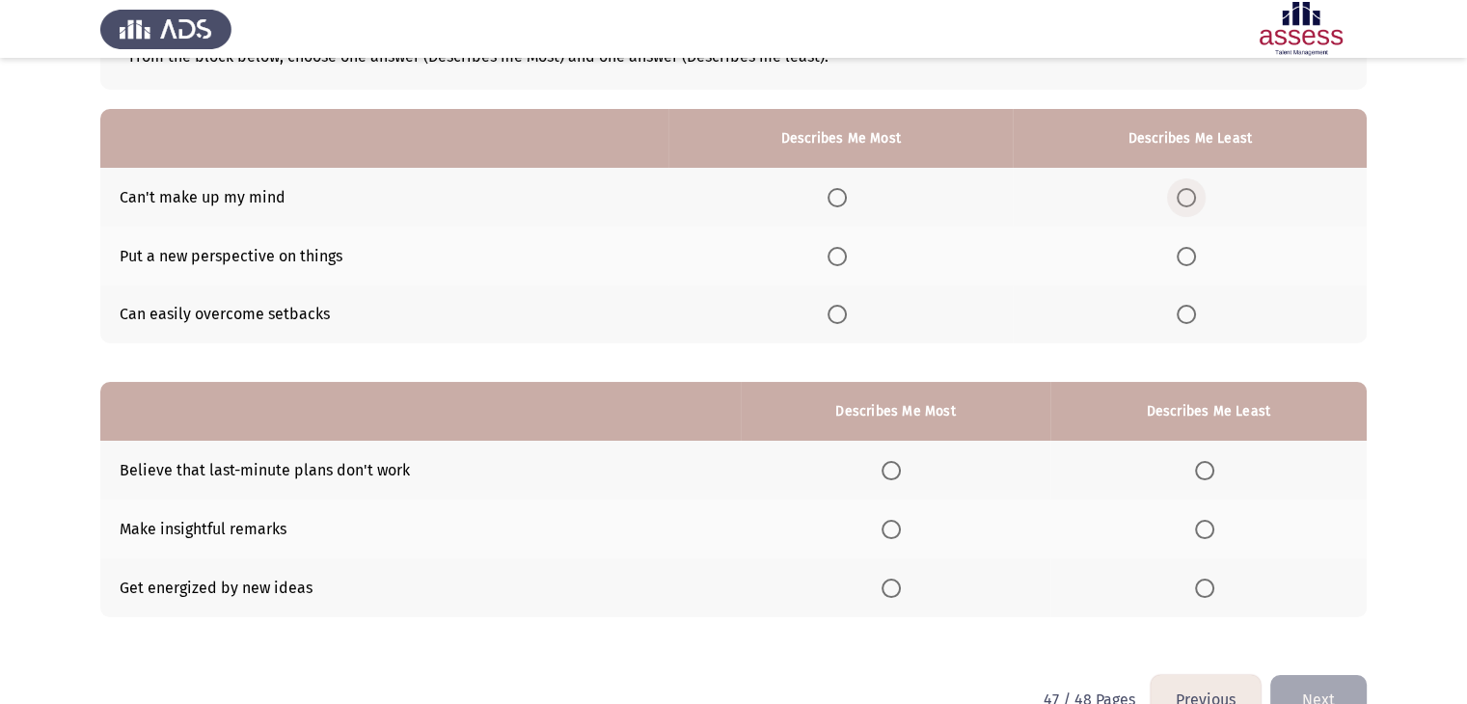
click at [1186, 198] on span "Select an option" at bounding box center [1186, 197] width 19 height 19
click at [1186, 198] on input "Select an option" at bounding box center [1186, 197] width 19 height 19
click at [836, 260] on span "Select an option" at bounding box center [837, 256] width 19 height 19
click at [836, 260] on input "Select an option" at bounding box center [837, 256] width 19 height 19
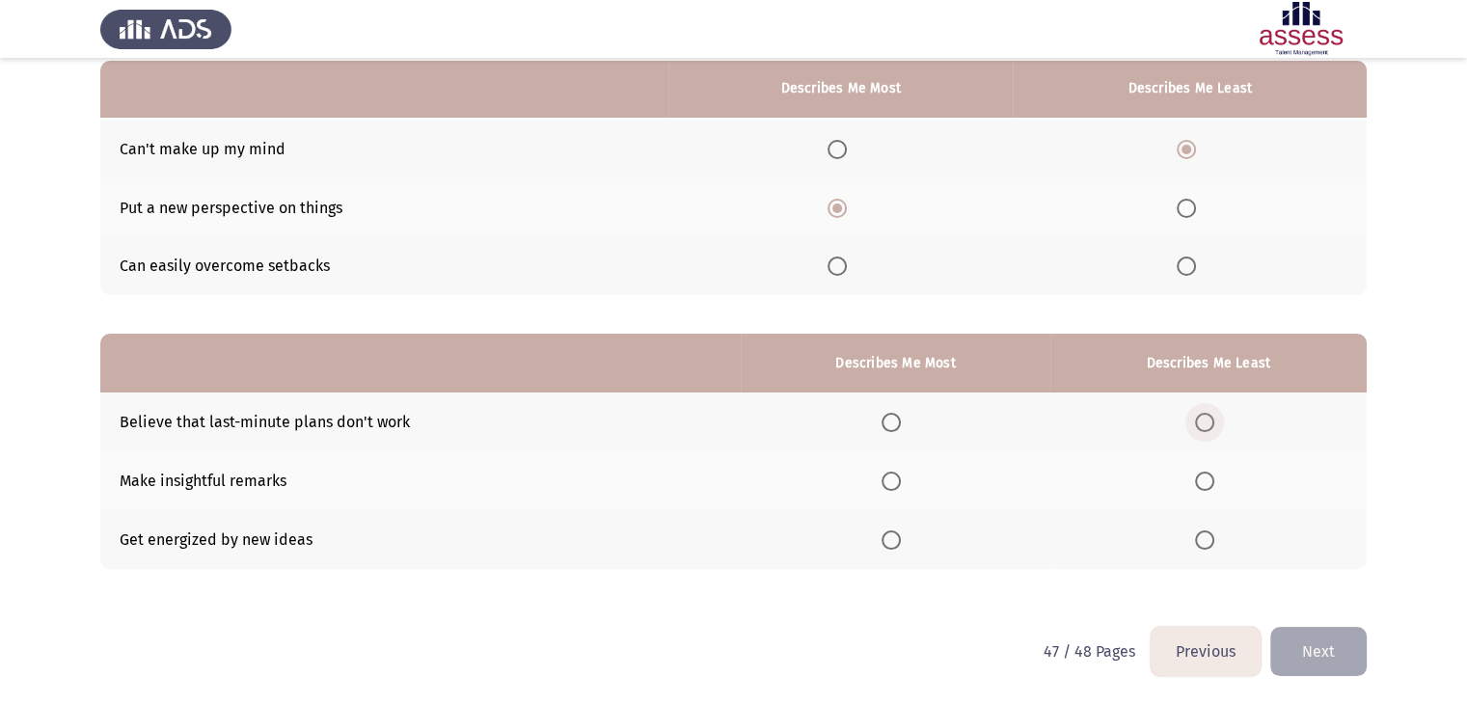
click at [1204, 420] on span "Select an option" at bounding box center [1204, 422] width 19 height 19
click at [1204, 420] on input "Select an option" at bounding box center [1204, 422] width 19 height 19
click at [897, 545] on span "Select an option" at bounding box center [891, 540] width 19 height 19
click at [897, 545] on input "Select an option" at bounding box center [891, 540] width 19 height 19
click at [895, 488] on span "Select an option" at bounding box center [891, 481] width 19 height 19
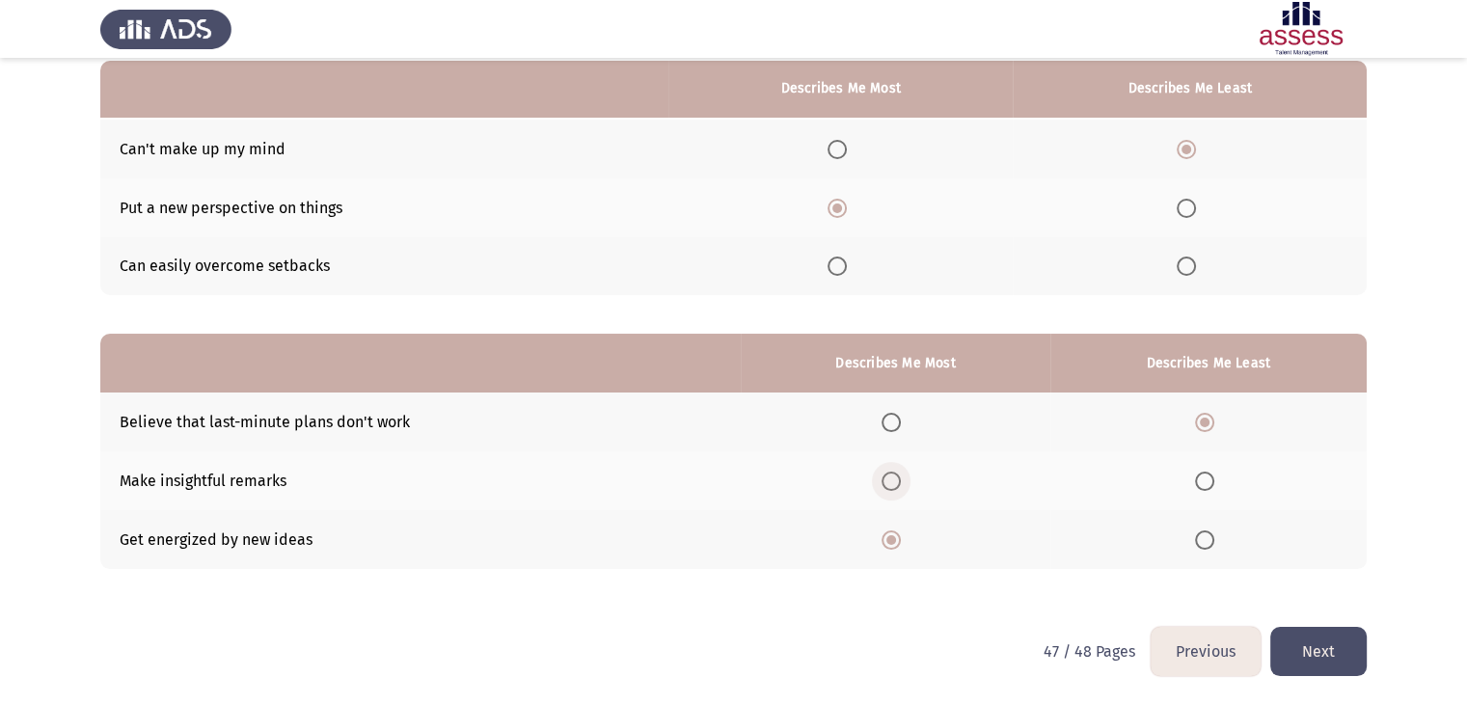
click at [895, 488] on input "Select an option" at bounding box center [891, 481] width 19 height 19
click at [1350, 644] on button "Next" at bounding box center [1319, 651] width 96 height 49
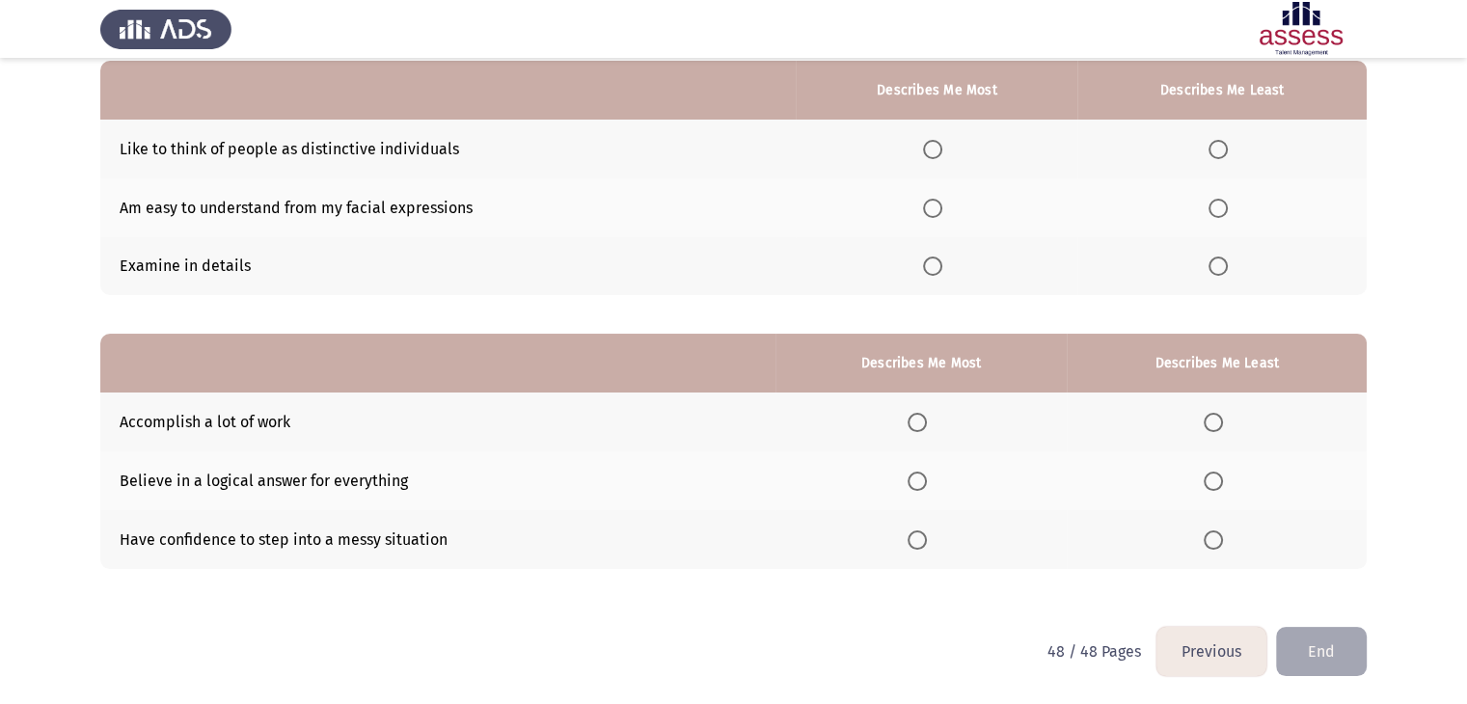
scroll to position [122, 0]
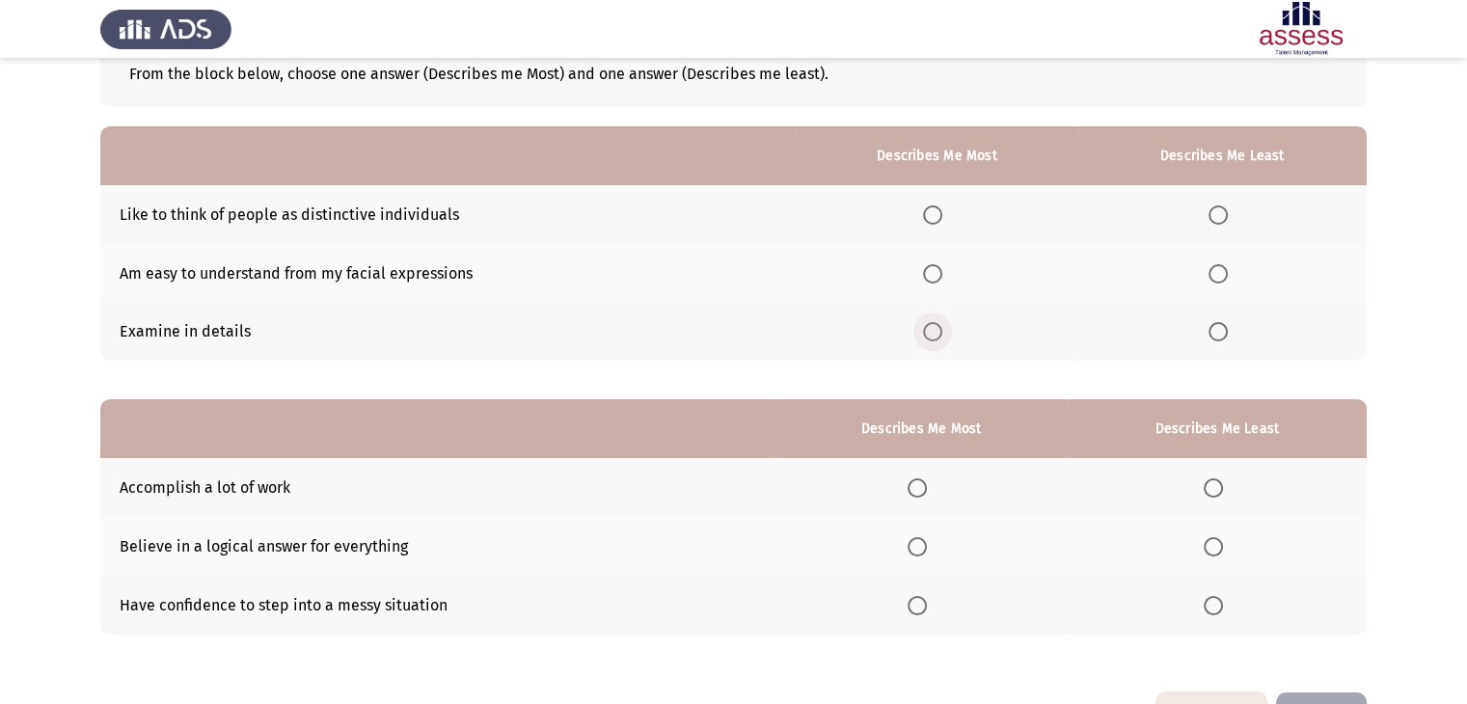
click at [938, 335] on span "Select an option" at bounding box center [932, 331] width 19 height 19
click at [938, 335] on input "Select an option" at bounding box center [932, 331] width 19 height 19
click at [1223, 210] on span "Select an option" at bounding box center [1218, 215] width 19 height 19
click at [1223, 210] on input "Select an option" at bounding box center [1218, 215] width 19 height 19
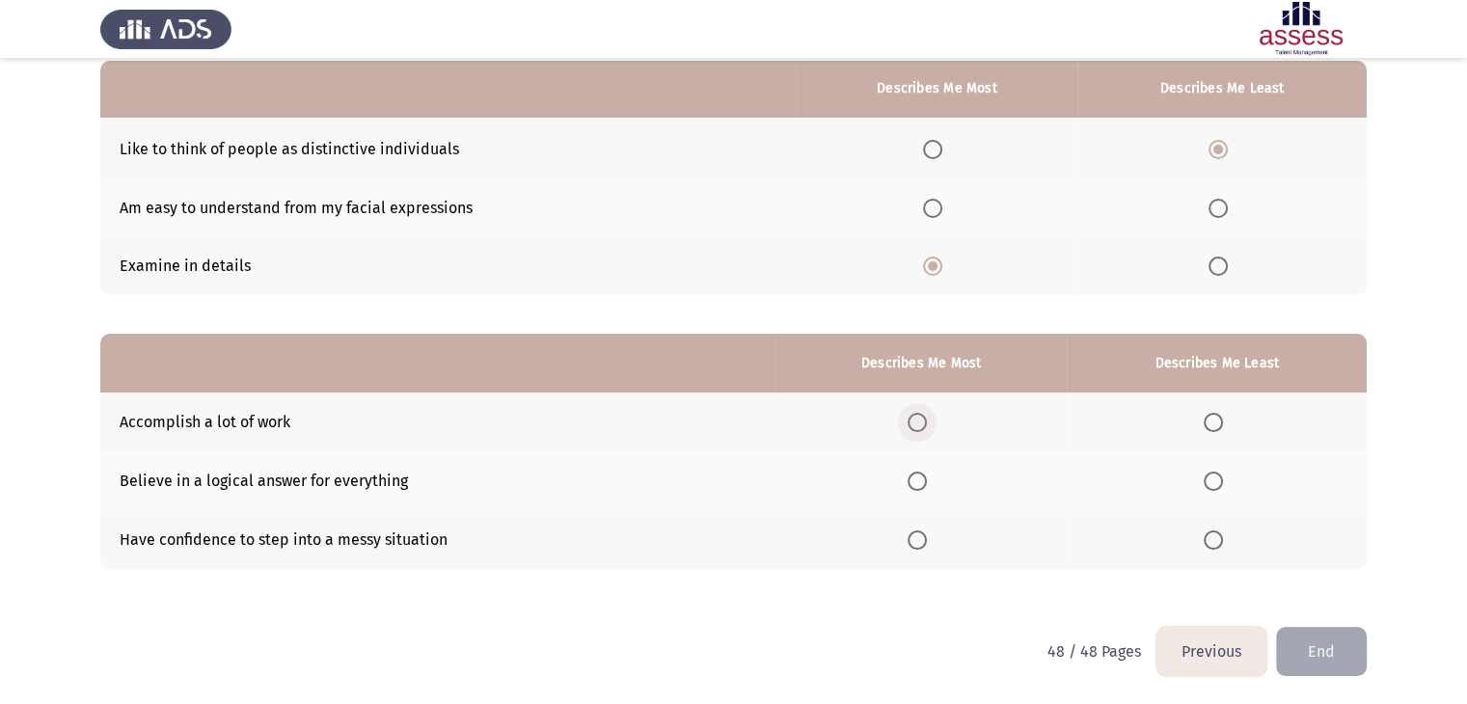
click at [917, 418] on span "Select an option" at bounding box center [917, 422] width 19 height 19
click at [917, 418] on input "Select an option" at bounding box center [917, 422] width 19 height 19
click at [1217, 541] on span "Select an option" at bounding box center [1213, 540] width 19 height 19
click at [1217, 541] on input "Select an option" at bounding box center [1213, 540] width 19 height 19
click at [1331, 664] on button "End" at bounding box center [1321, 651] width 91 height 49
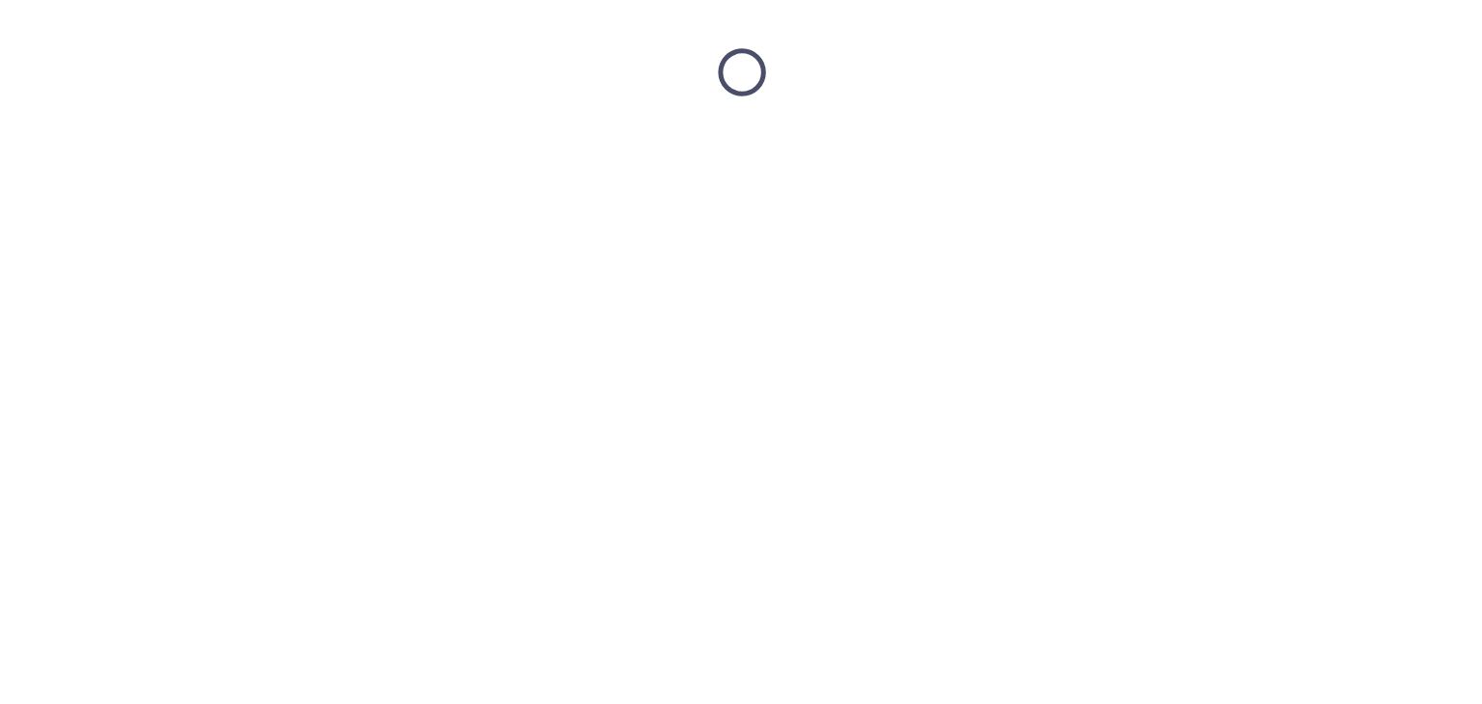
scroll to position [0, 0]
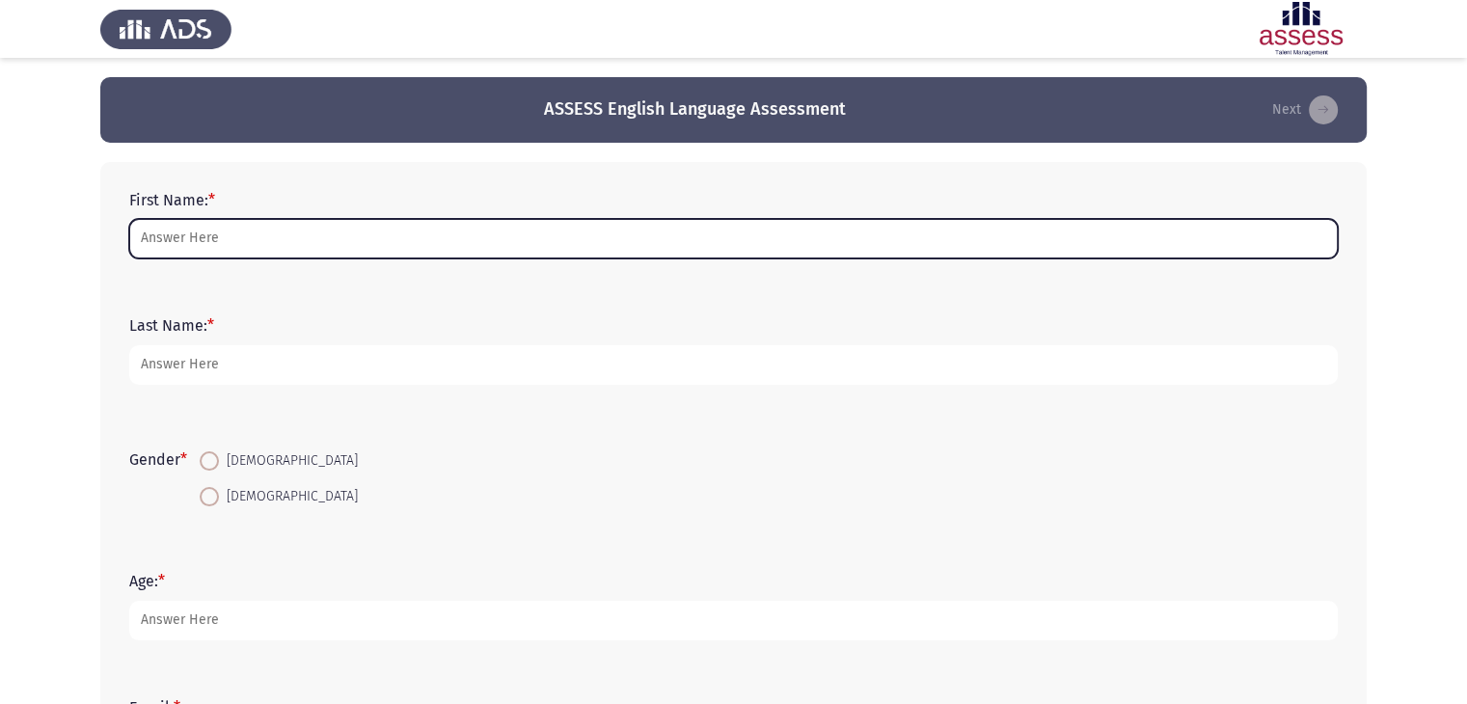
click at [219, 236] on input "First Name: *" at bounding box center [733, 239] width 1209 height 40
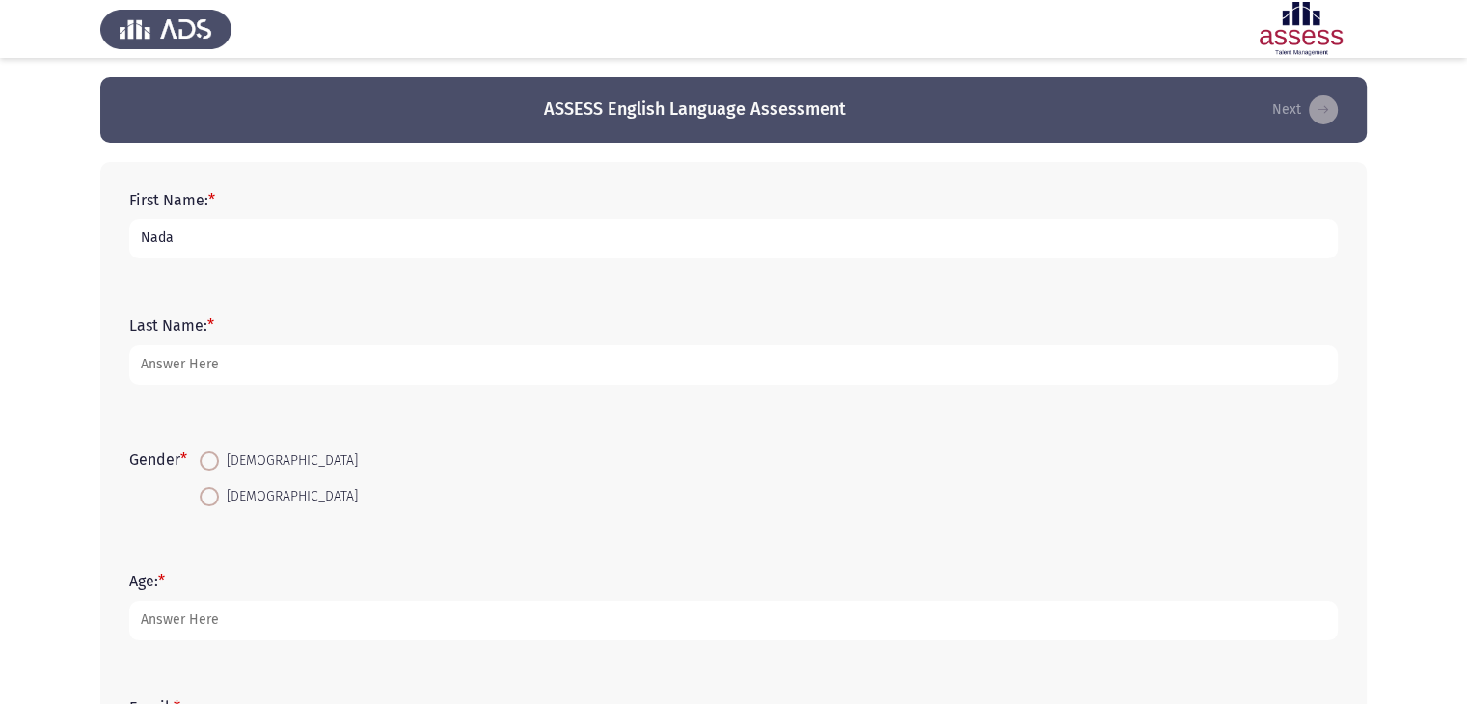
type input "Nada"
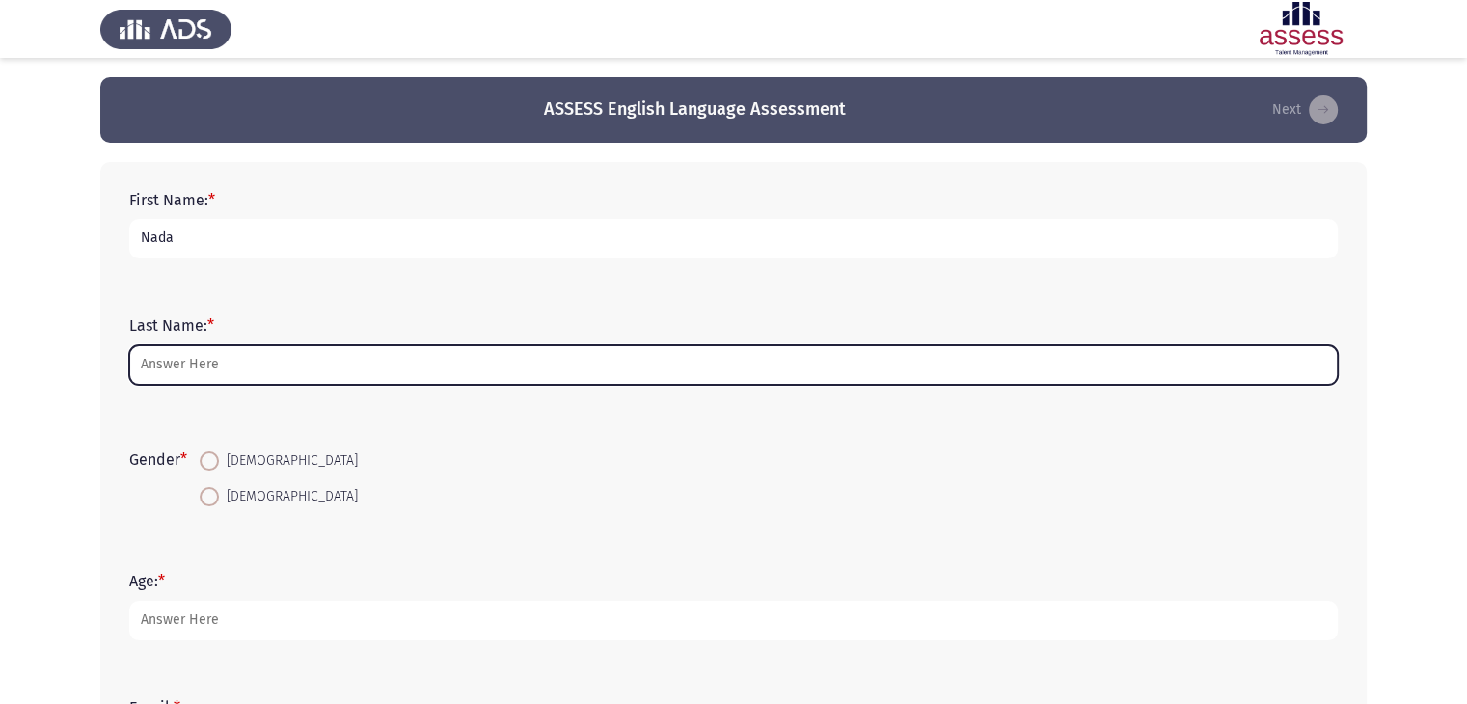
click at [204, 355] on input "Last Name: *" at bounding box center [733, 365] width 1209 height 40
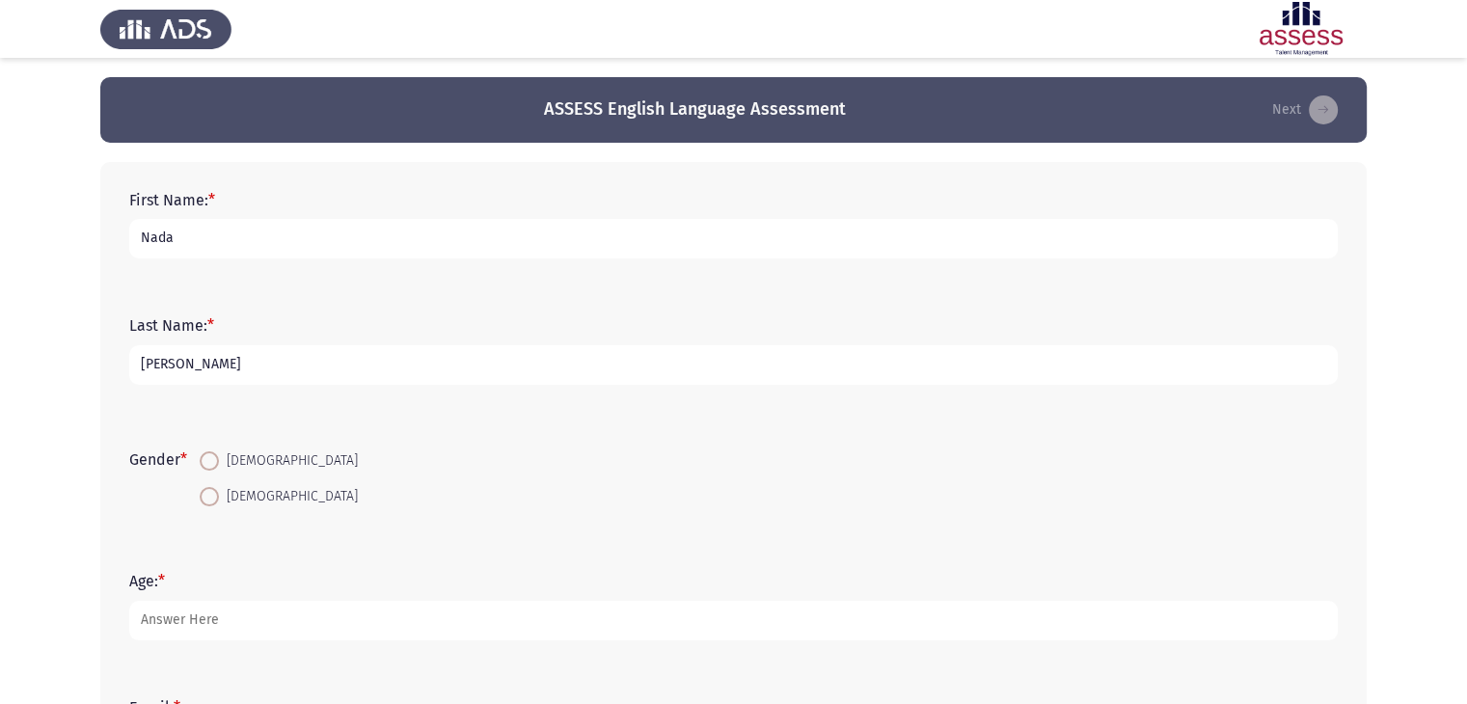
type input "[PERSON_NAME]"
click at [215, 499] on span at bounding box center [209, 496] width 19 height 19
click at [215, 499] on input "[DEMOGRAPHIC_DATA]" at bounding box center [209, 496] width 19 height 19
radio input "true"
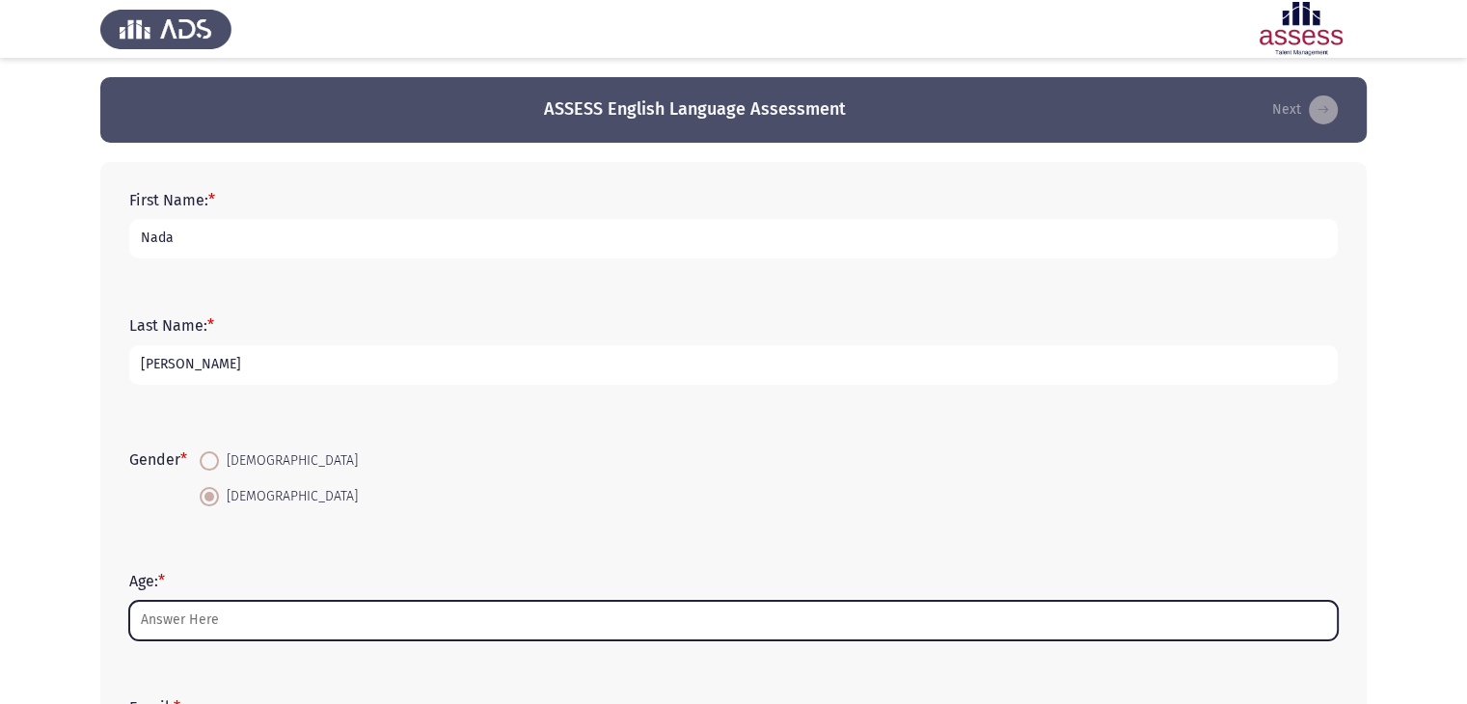
click at [211, 618] on input "Age: *" at bounding box center [733, 621] width 1209 height 40
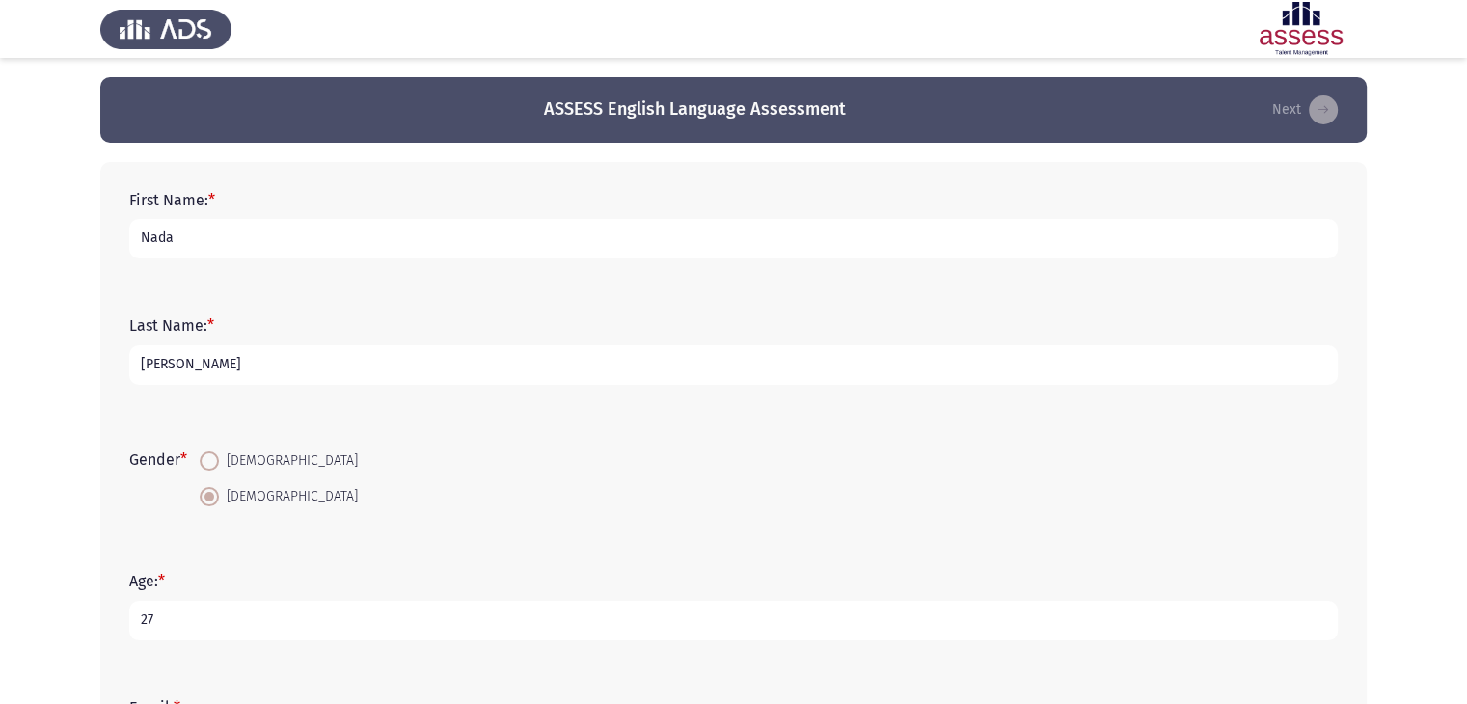
scroll to position [230, 0]
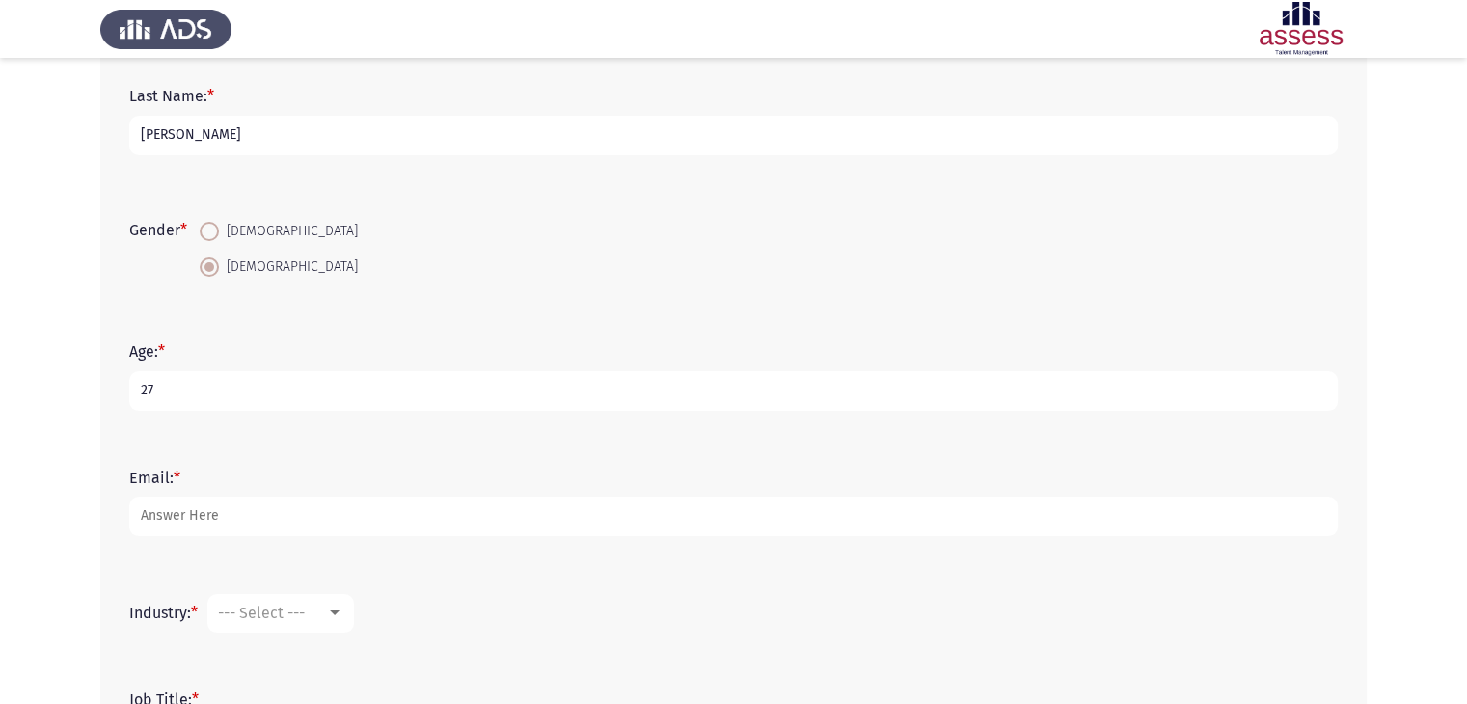
type input "27"
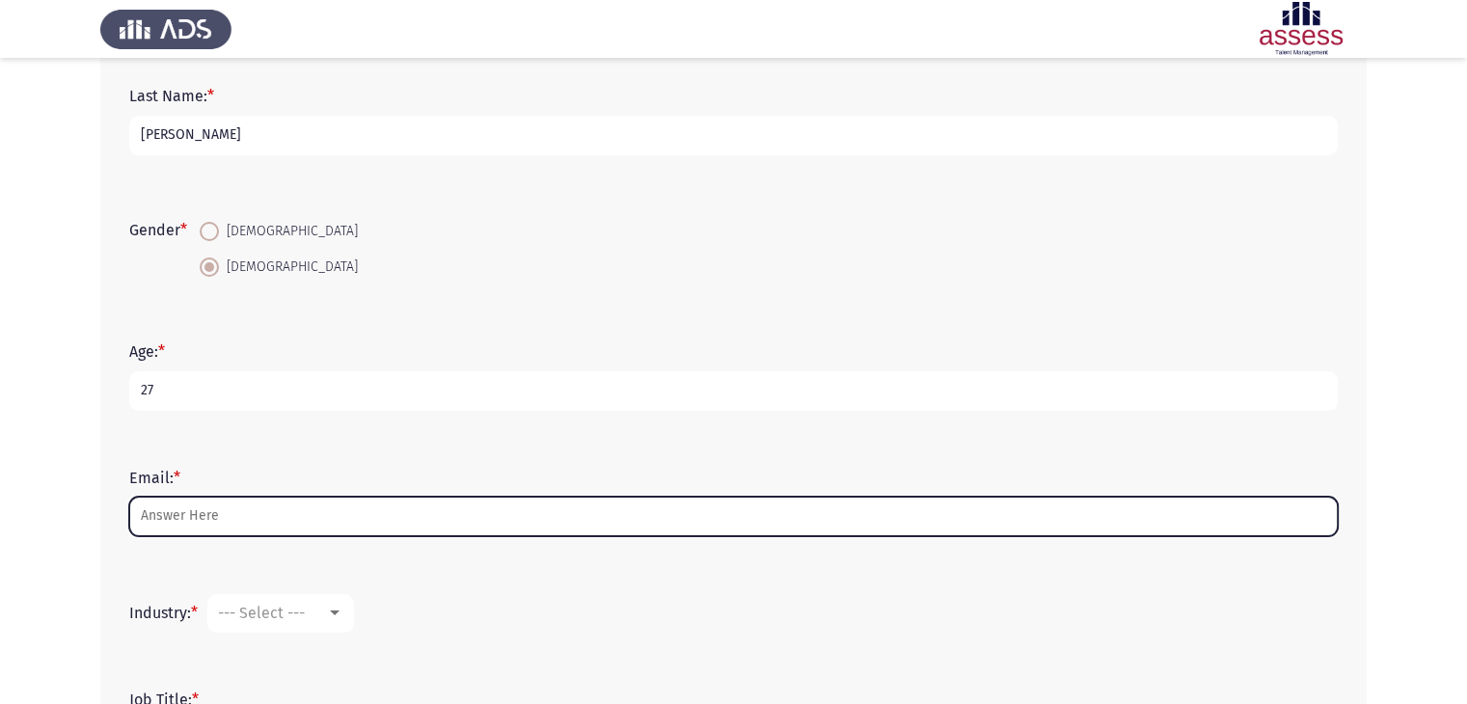
click at [230, 518] on input "Email: *" at bounding box center [733, 517] width 1209 height 40
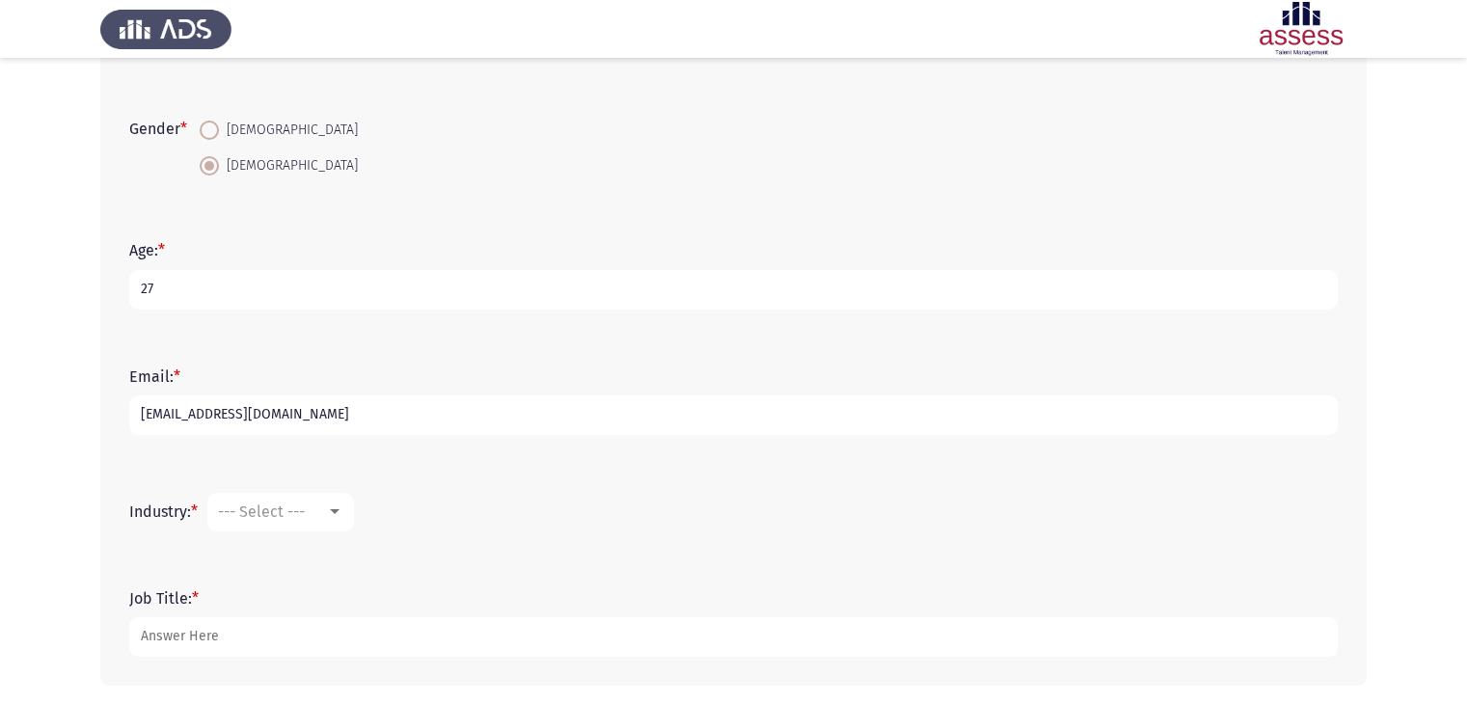
scroll to position [374, 0]
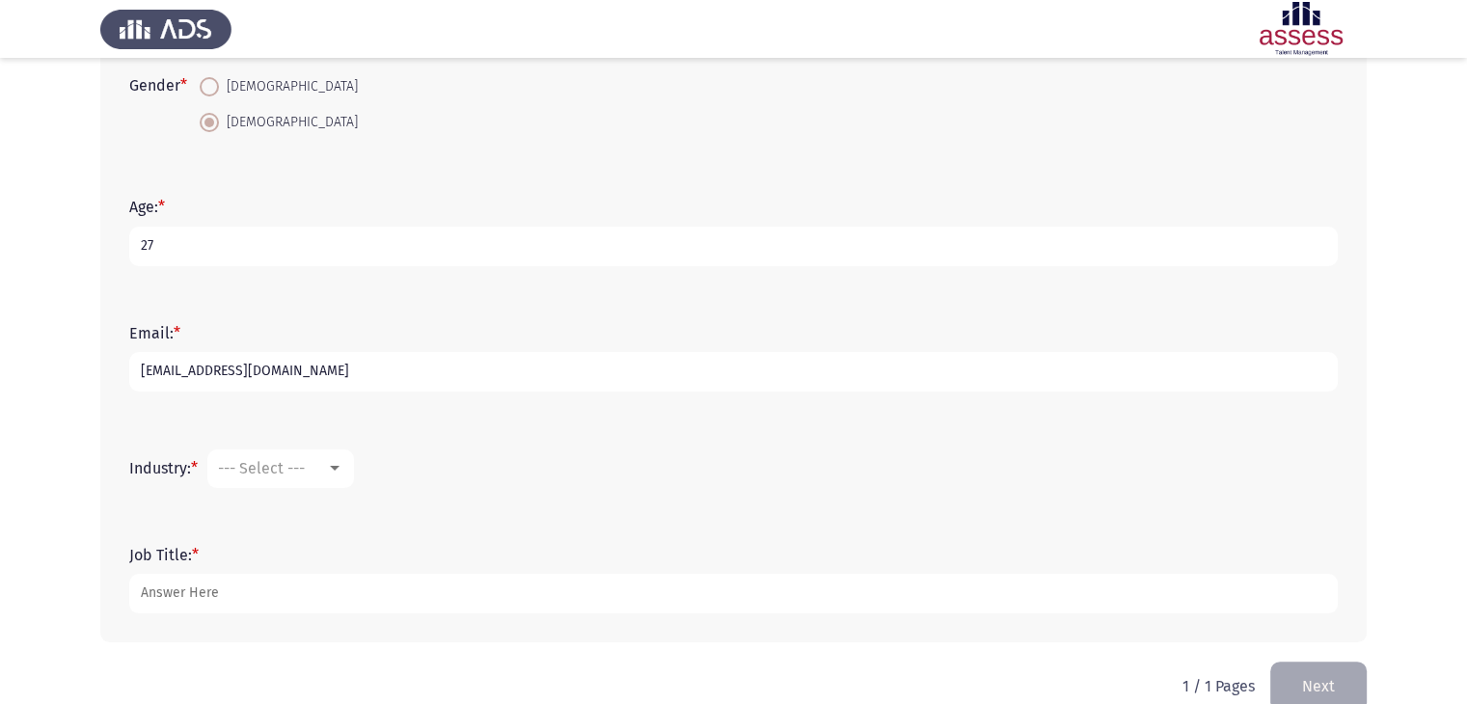
type input "[EMAIL_ADDRESS][DOMAIN_NAME]"
click at [305, 463] on span "--- Select ---" at bounding box center [261, 468] width 87 height 18
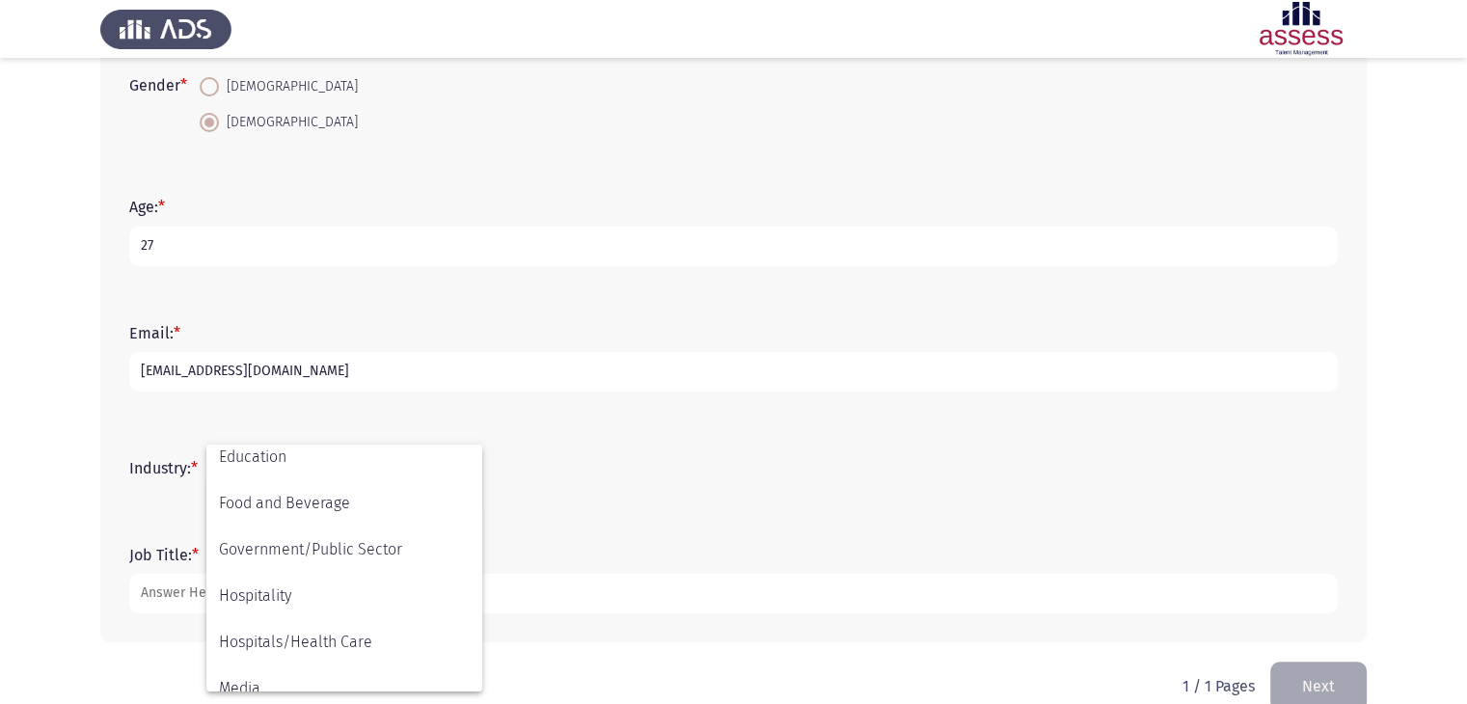
scroll to position [430, 0]
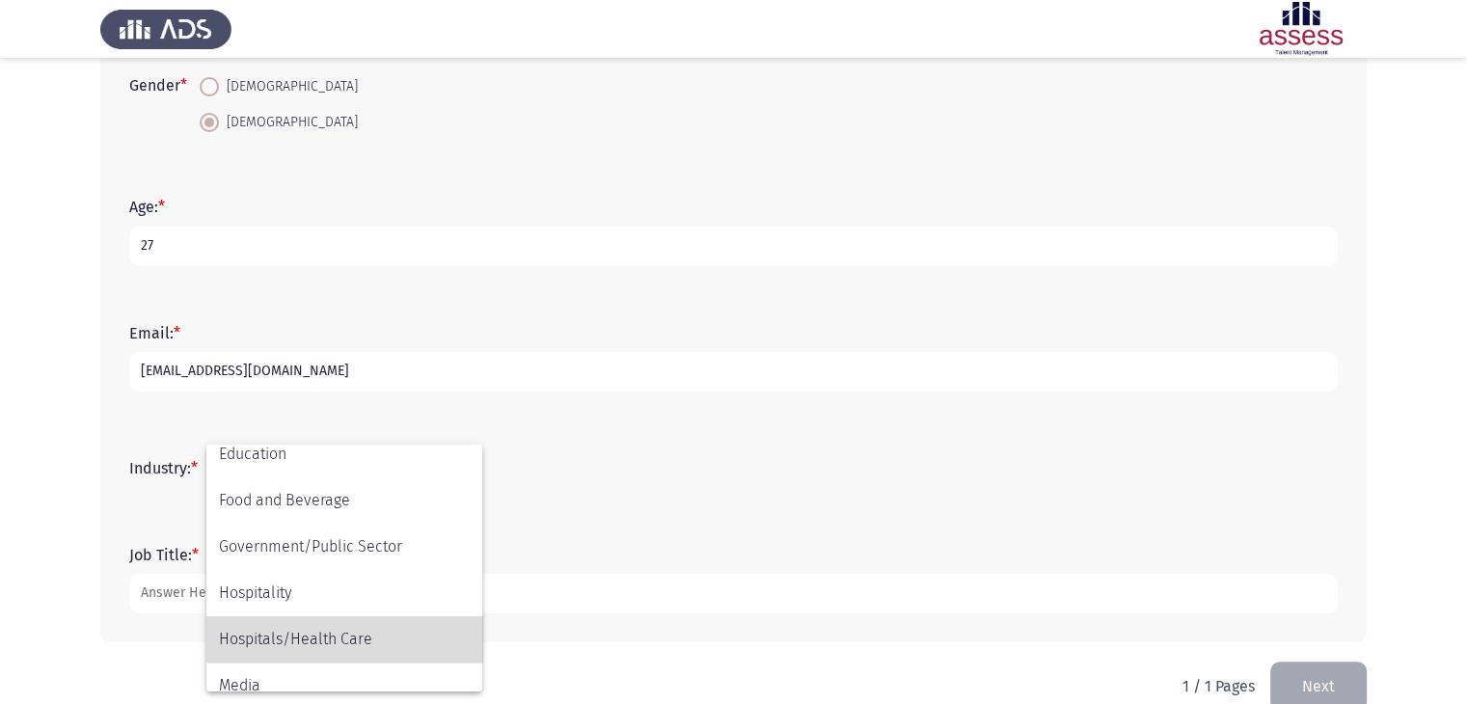
click at [390, 634] on span "Hospitals/Health Care" at bounding box center [344, 640] width 251 height 46
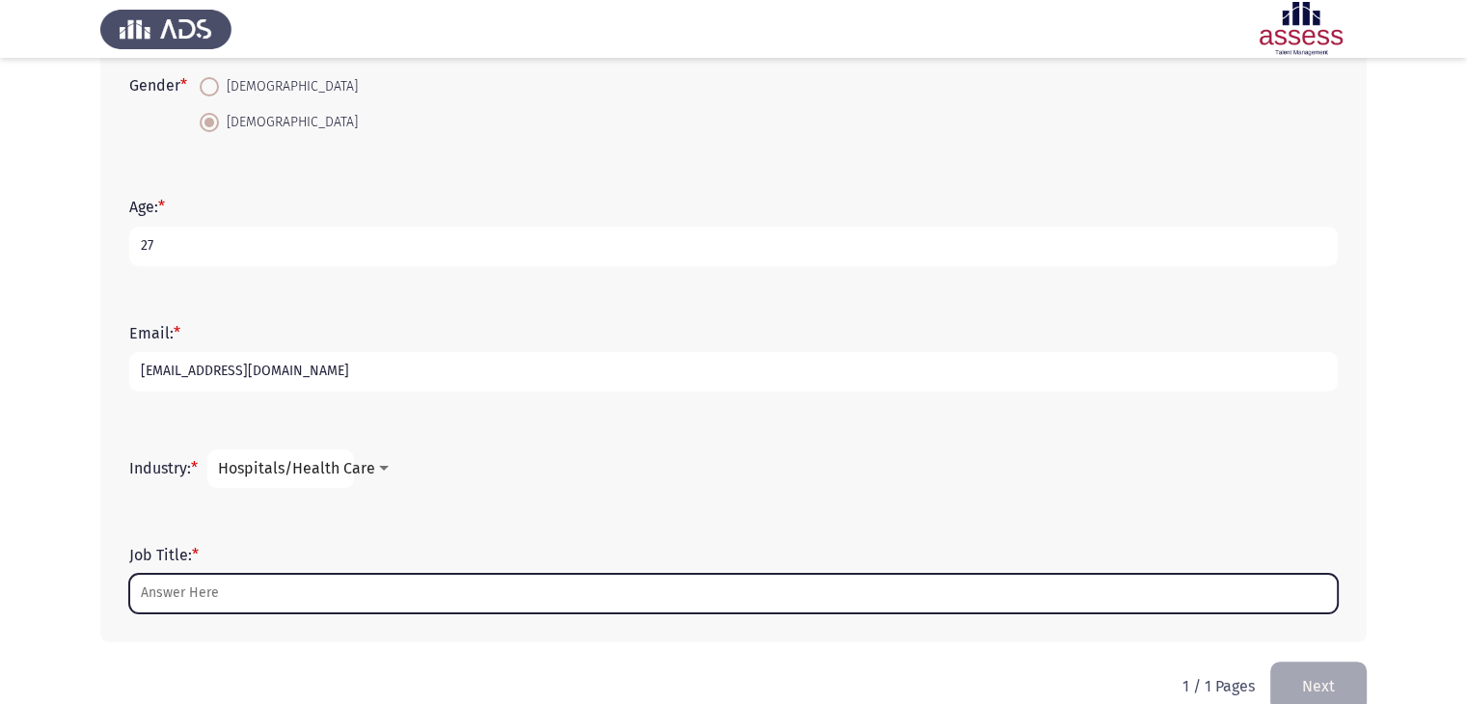
click at [178, 595] on input "Job Title: *" at bounding box center [733, 594] width 1209 height 40
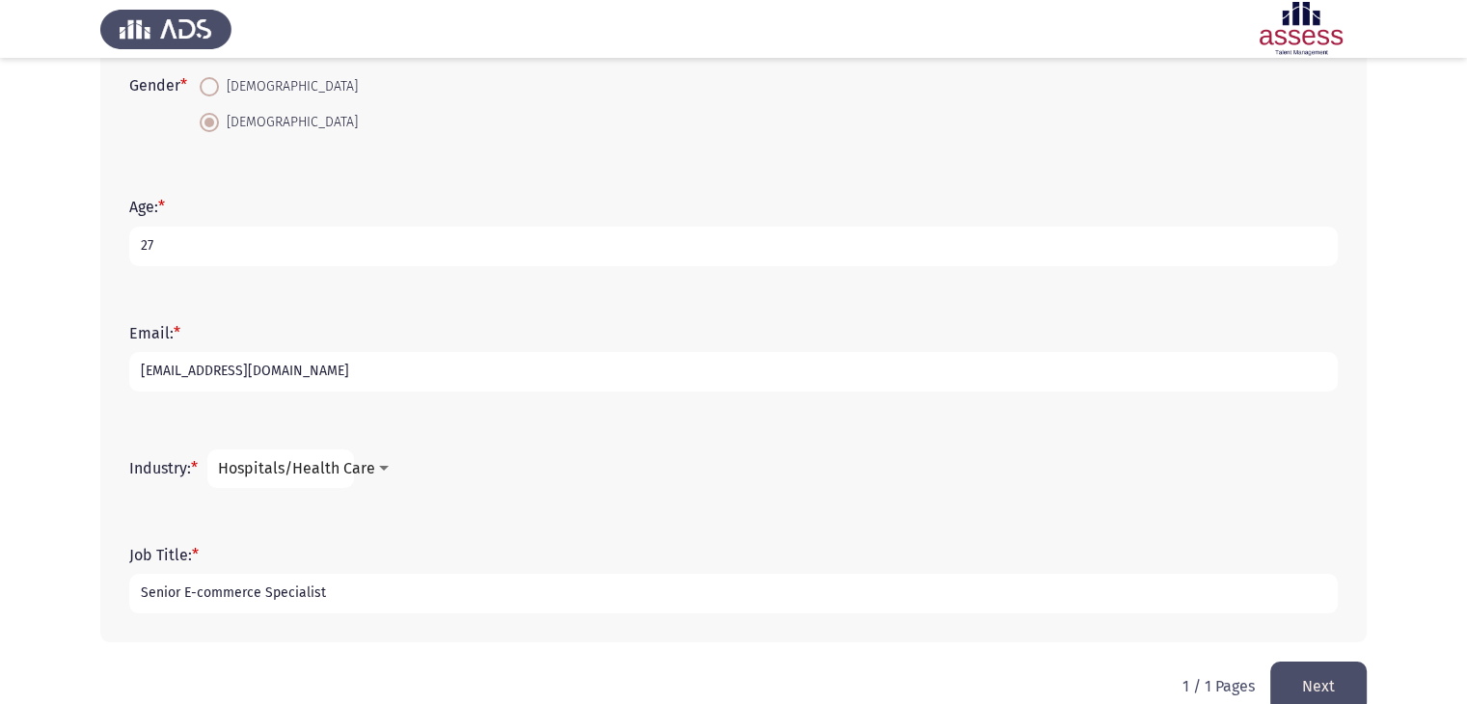
type input "Senior E-commerce Specialist"
click at [1324, 684] on button "Next" at bounding box center [1319, 686] width 96 height 49
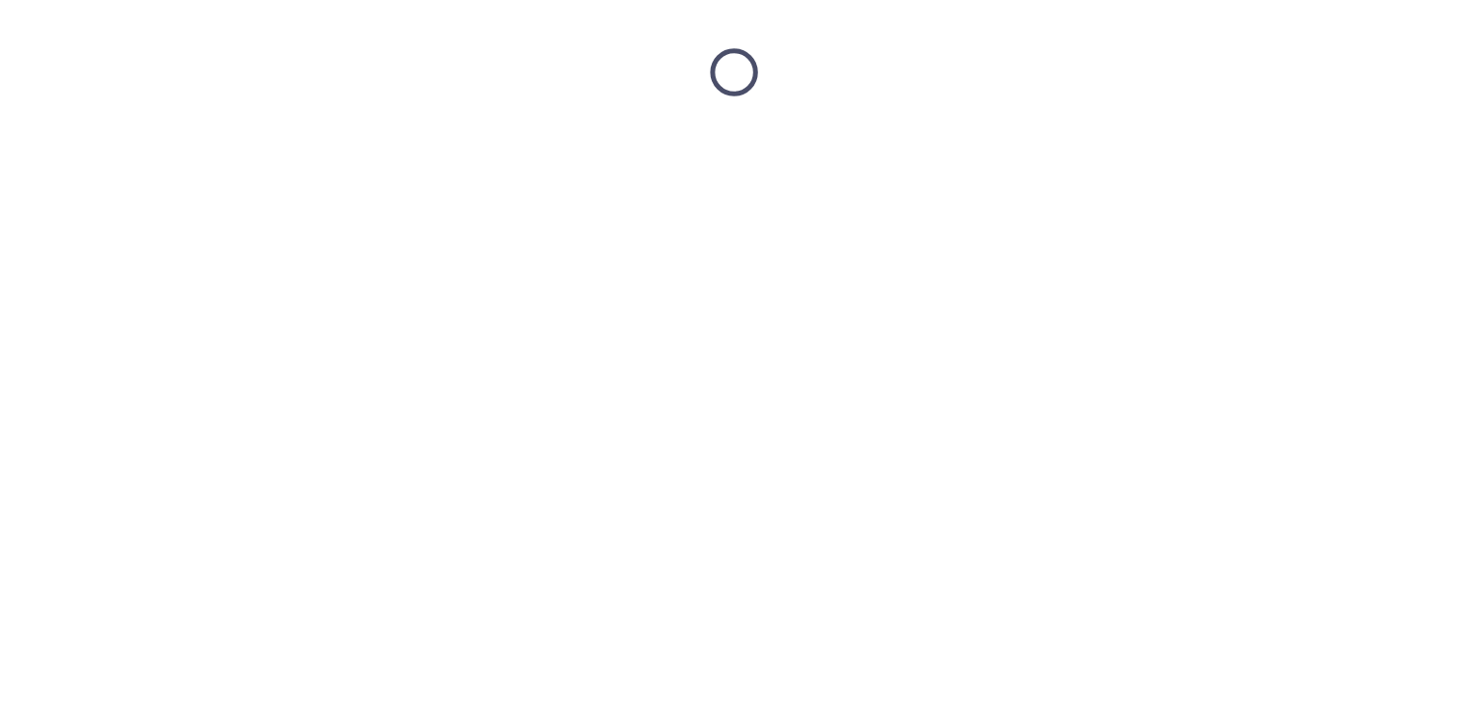
scroll to position [0, 0]
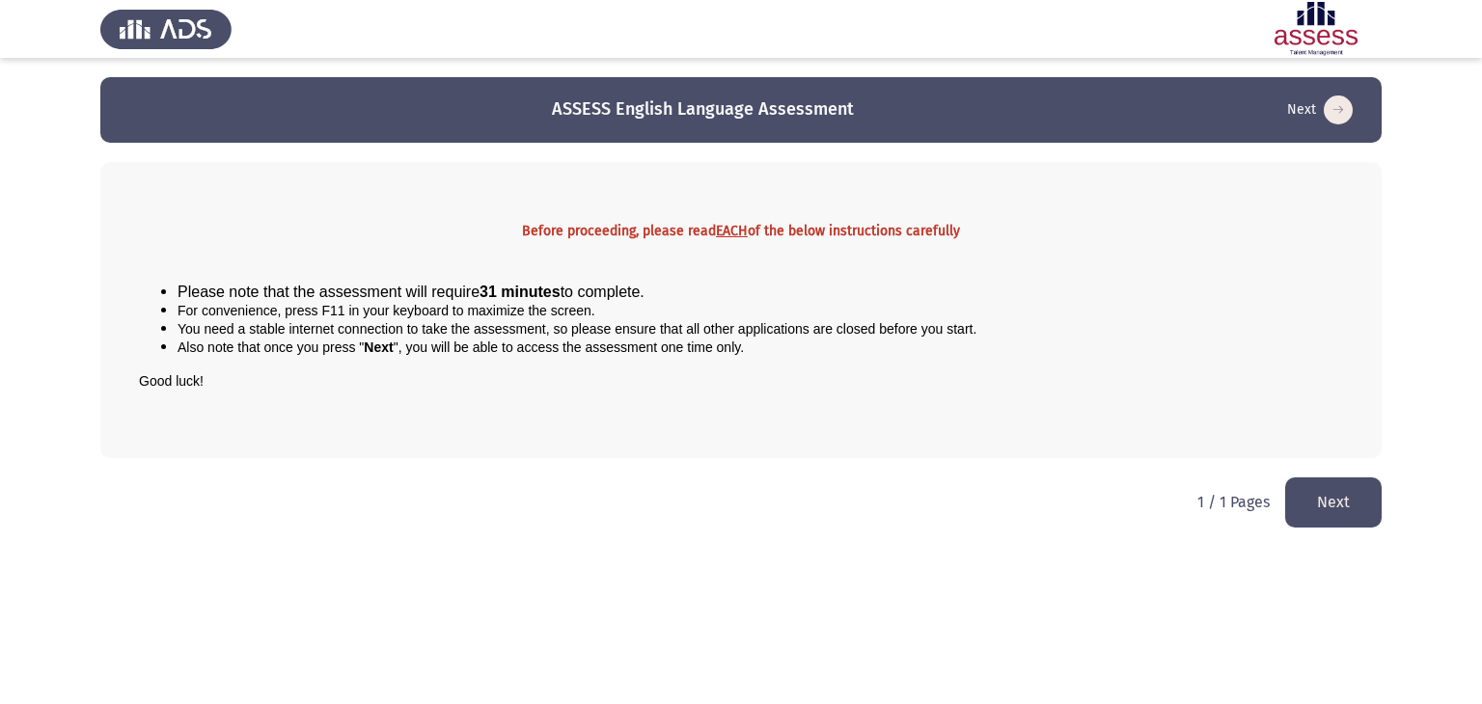
click at [1351, 498] on button "Next" at bounding box center [1333, 502] width 96 height 49
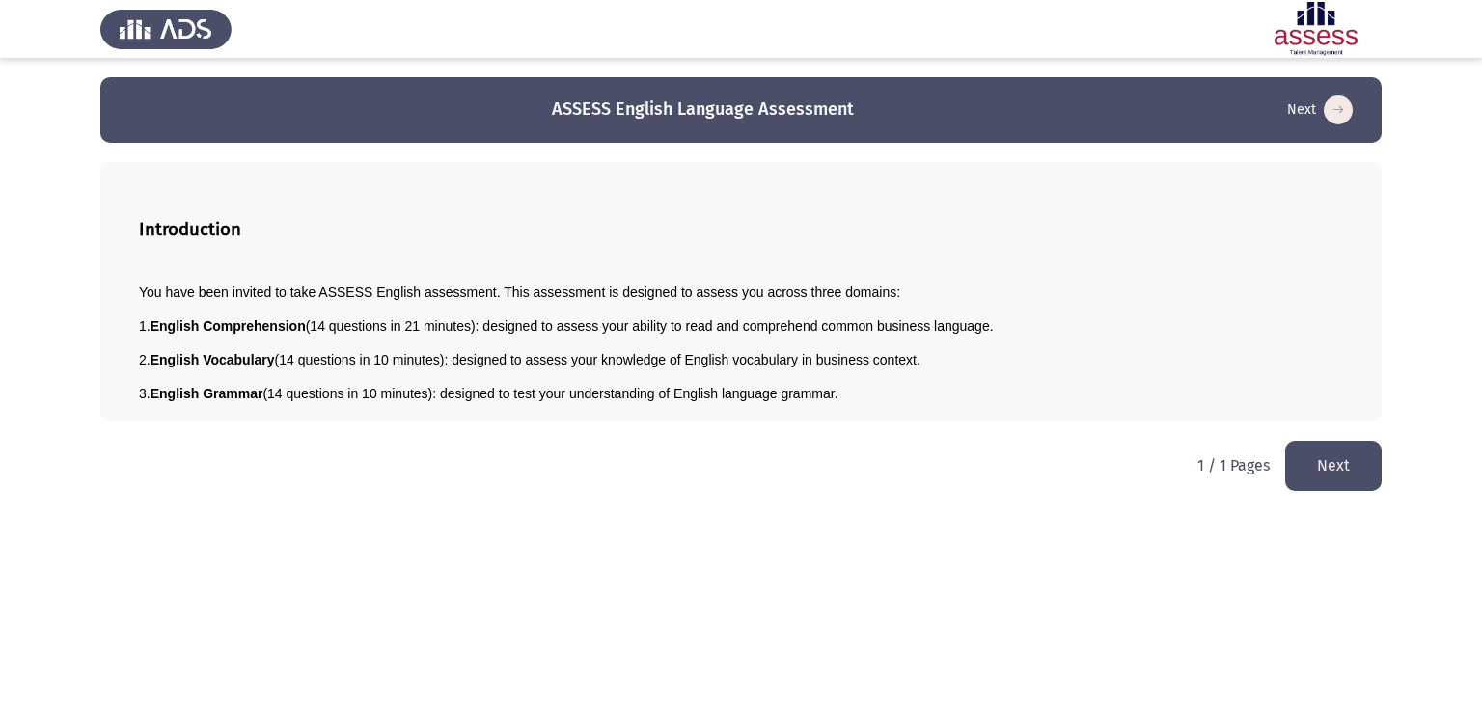
click at [1319, 473] on button "Next" at bounding box center [1333, 465] width 96 height 49
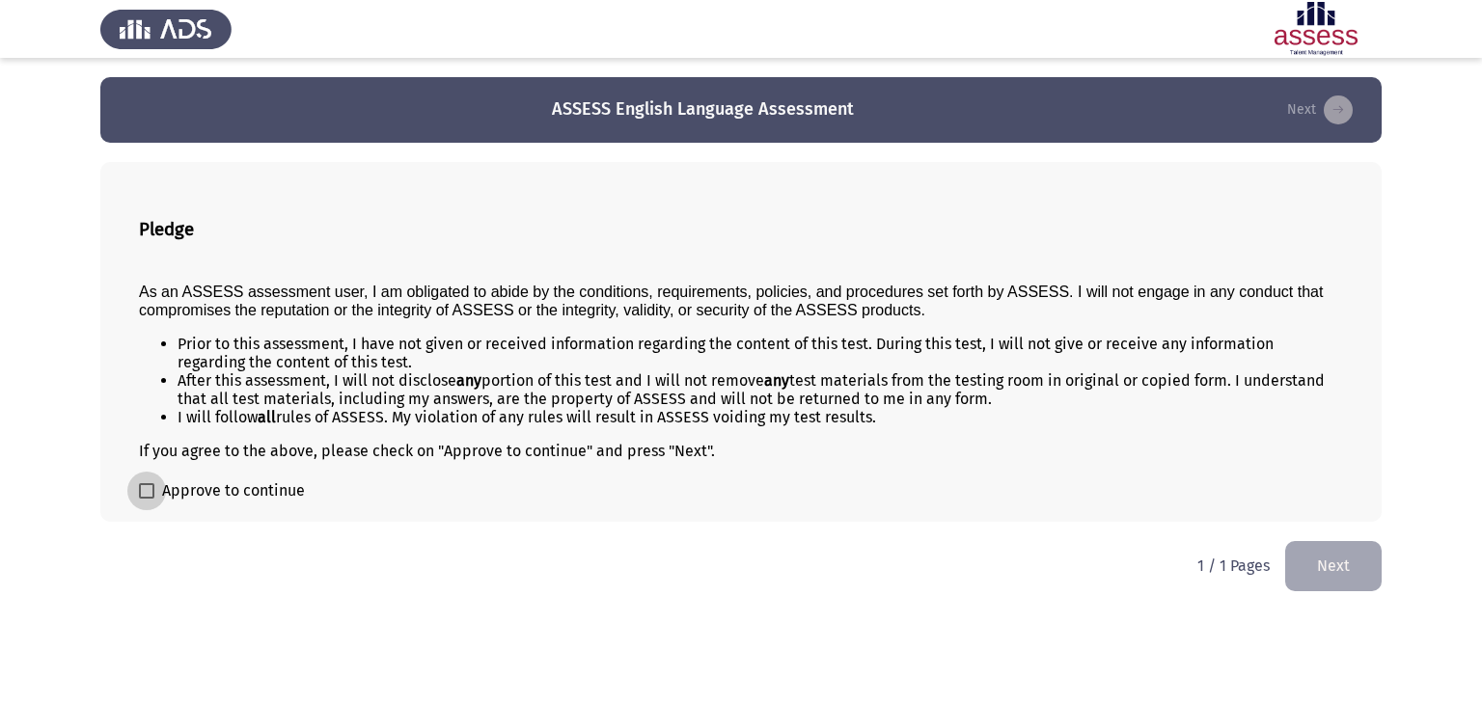
click at [150, 487] on span at bounding box center [146, 490] width 15 height 15
click at [147, 499] on input "Approve to continue" at bounding box center [146, 499] width 1 height 1
checkbox input "true"
click at [1310, 575] on button "Next" at bounding box center [1333, 565] width 96 height 49
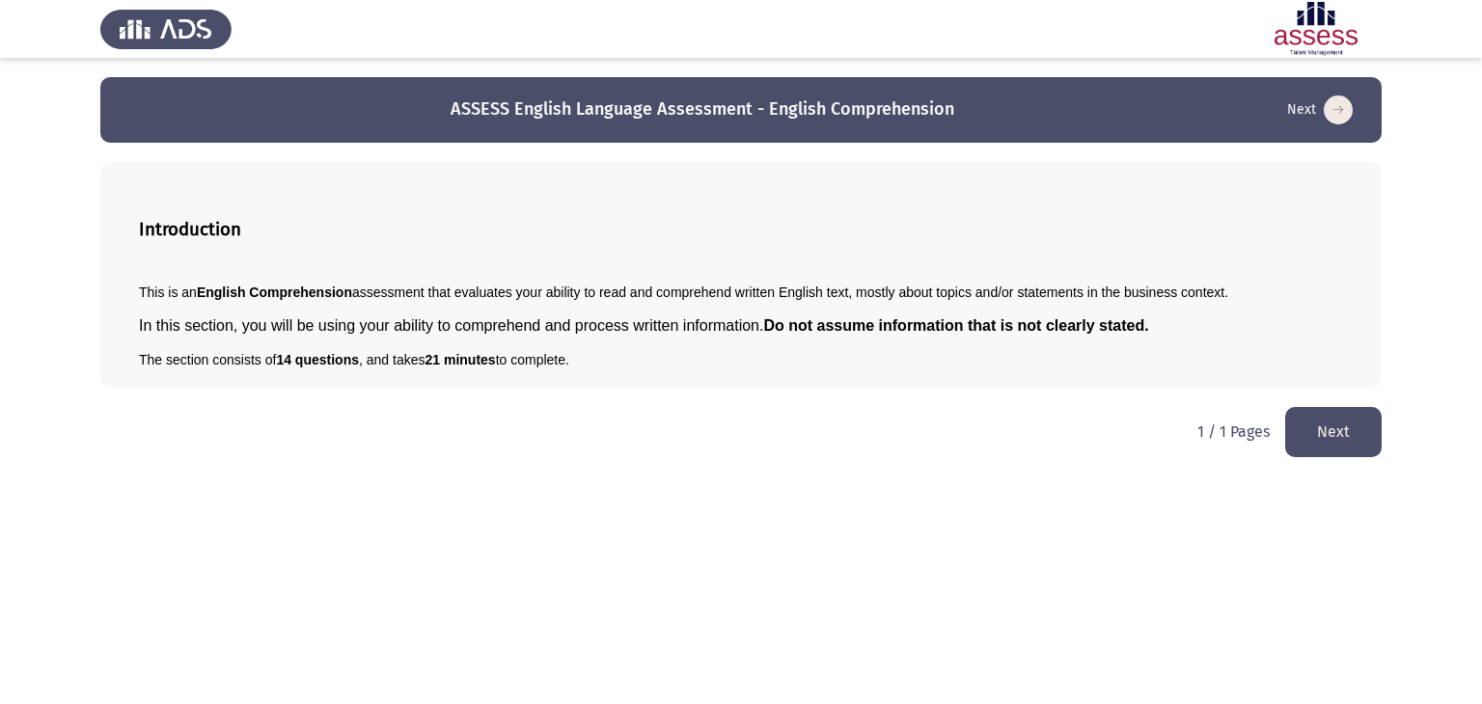
click at [1327, 437] on button "Next" at bounding box center [1333, 431] width 96 height 49
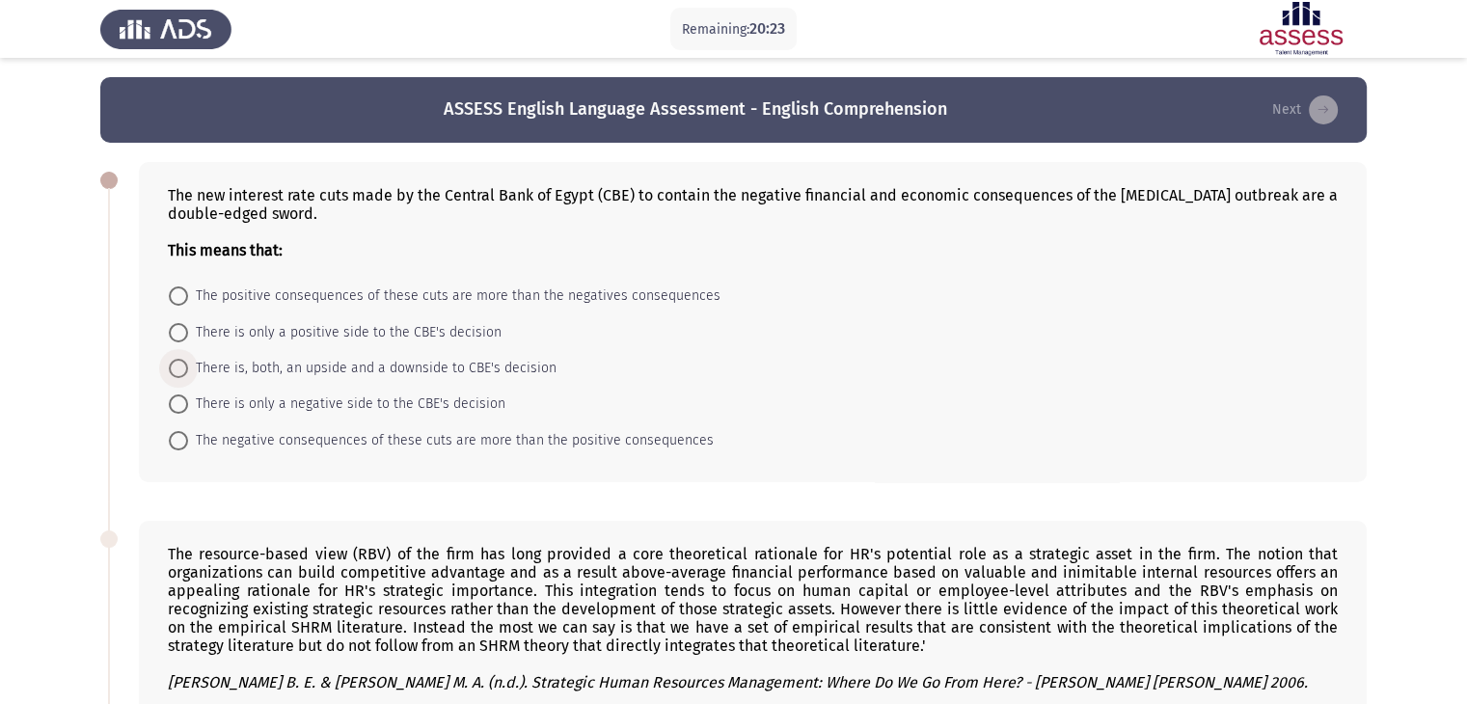
click at [177, 368] on span at bounding box center [178, 368] width 19 height 19
click at [177, 368] on input "There is, both, an upside and a downside to CBE's decision" at bounding box center [178, 368] width 19 height 19
radio input "true"
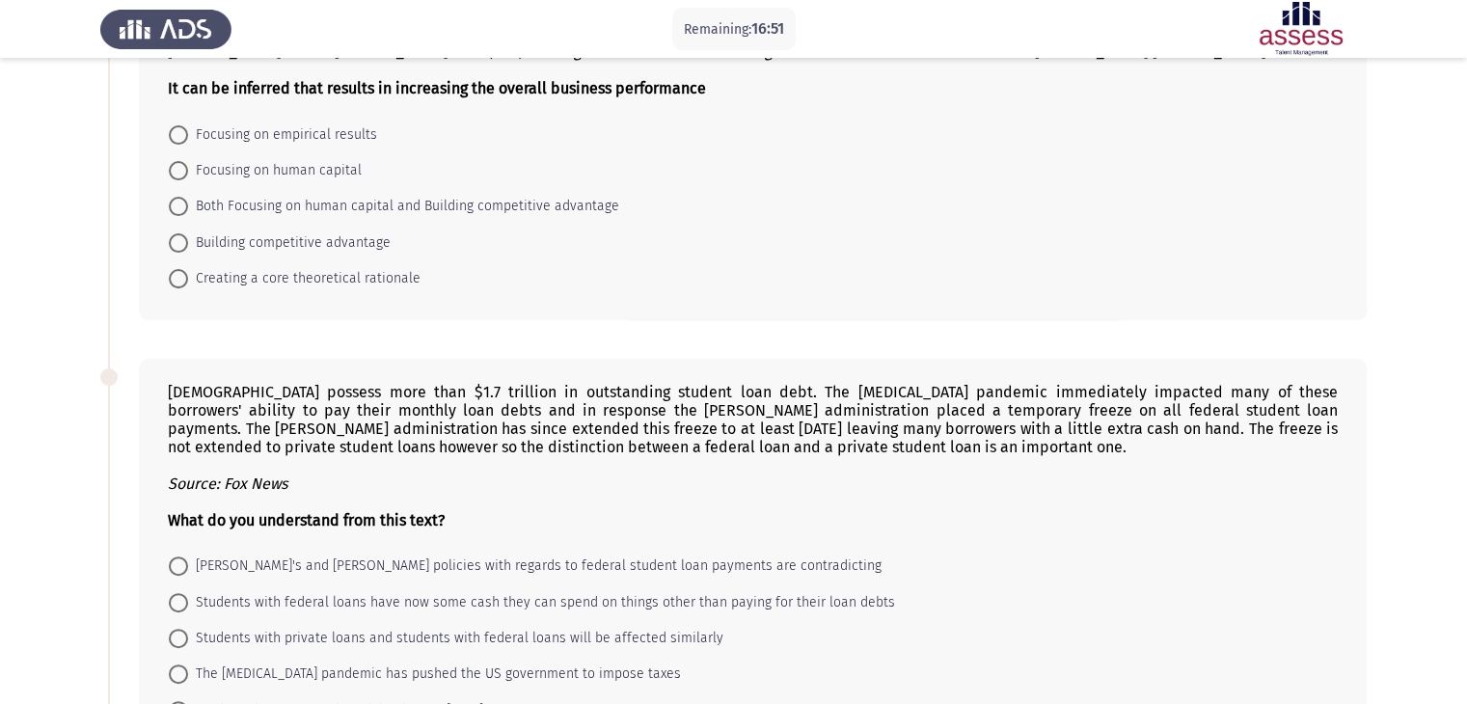
scroll to position [629, 0]
click at [182, 213] on span at bounding box center [178, 206] width 19 height 19
click at [182, 213] on input "Both Focusing on human capital and Building competitive advantage" at bounding box center [178, 206] width 19 height 19
radio input "true"
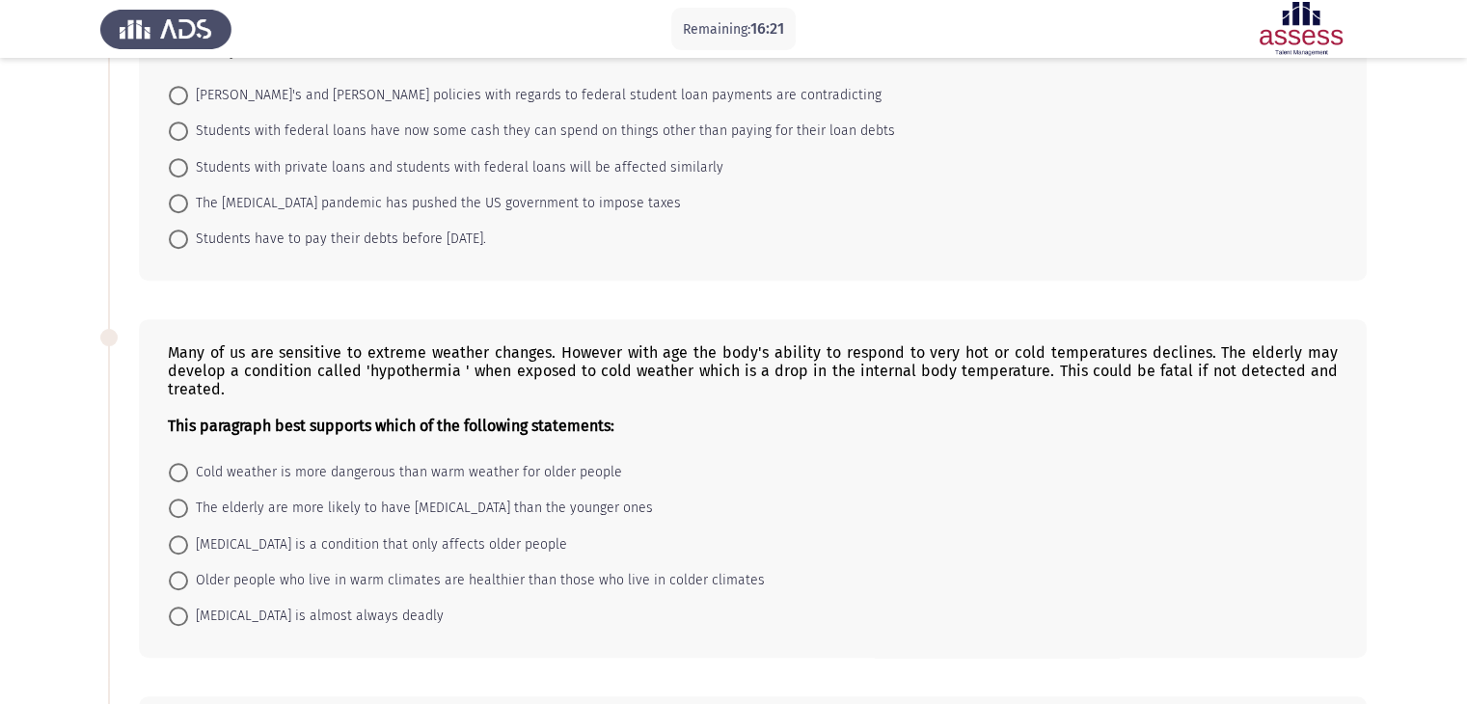
scroll to position [1098, 0]
click at [183, 136] on span at bounding box center [178, 132] width 19 height 19
click at [183, 136] on input "Students with federal loans have now some cash they can spend on things other t…" at bounding box center [178, 132] width 19 height 19
radio input "true"
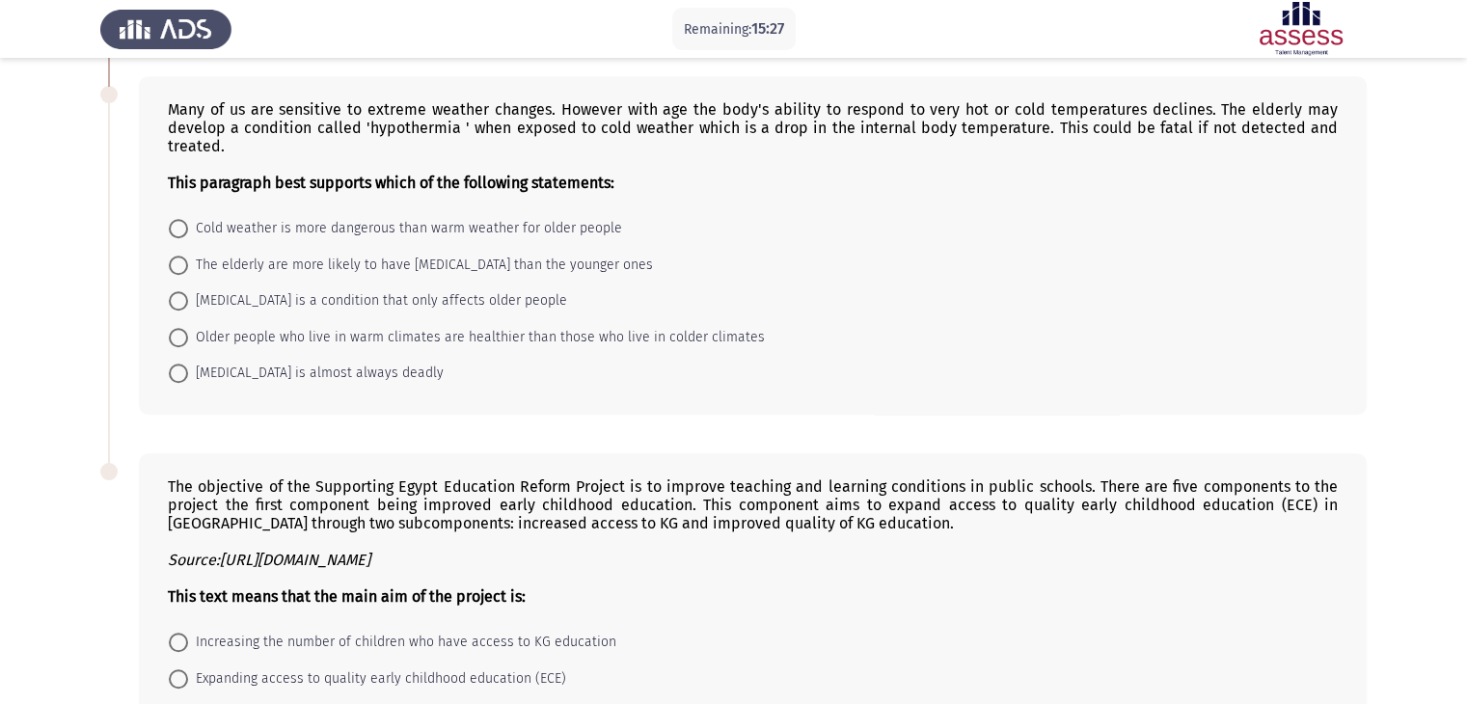
scroll to position [1340, 0]
click at [178, 266] on span at bounding box center [178, 266] width 19 height 19
click at [178, 266] on input "The elderly are more likely to have hypothermia than the younger ones" at bounding box center [178, 266] width 19 height 19
radio input "true"
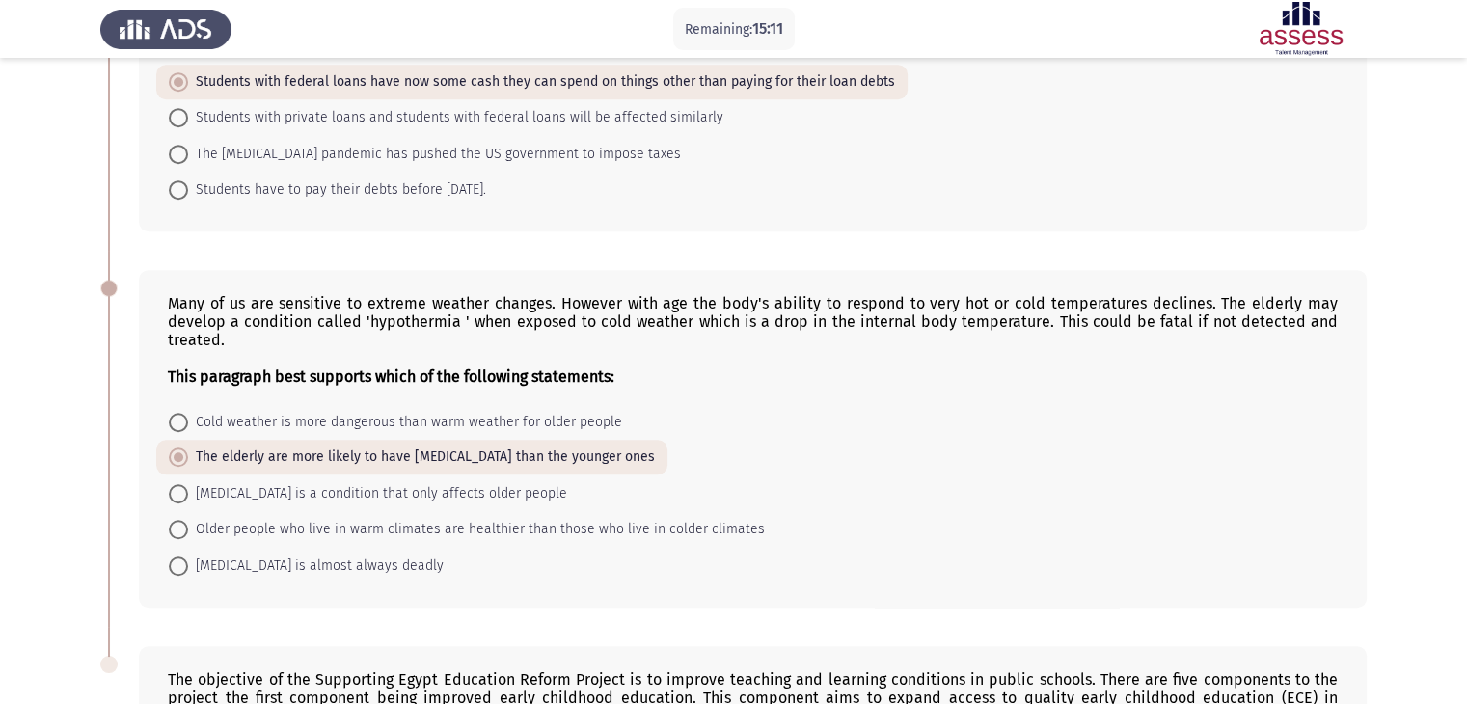
scroll to position [1563, 0]
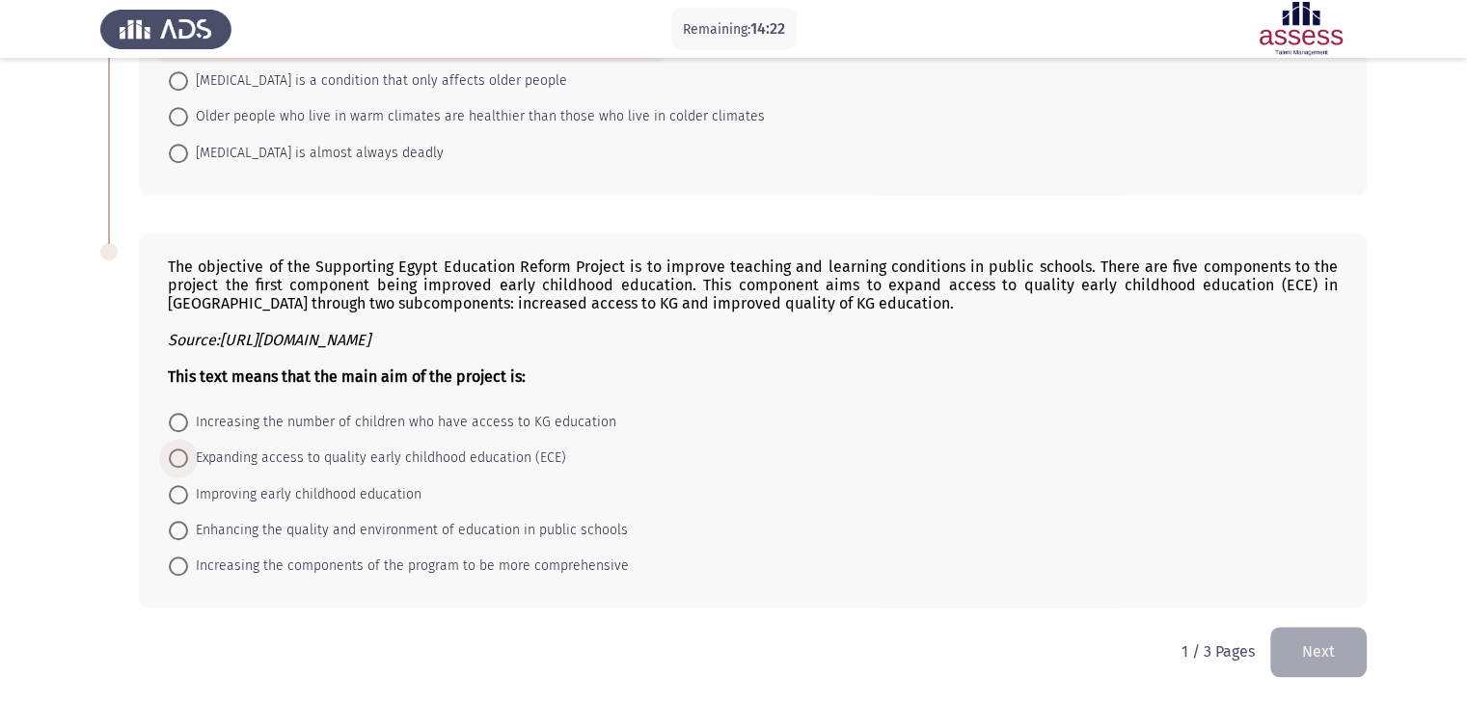
click at [177, 462] on span at bounding box center [178, 458] width 19 height 19
click at [177, 462] on input "Expanding access to quality early childhood education (ECE)" at bounding box center [178, 458] width 19 height 19
radio input "true"
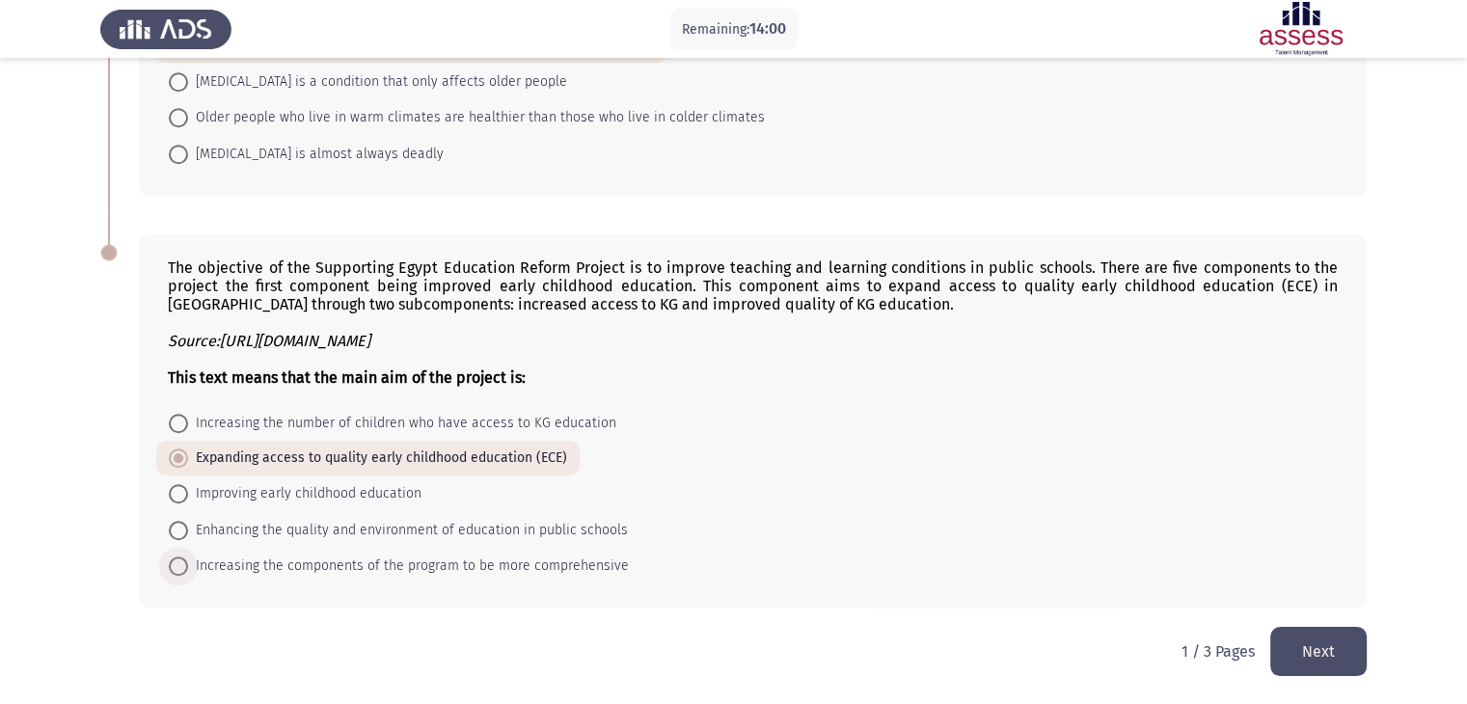
click at [178, 565] on span at bounding box center [178, 566] width 19 height 19
click at [178, 565] on input "Increasing the components of the program to be more comprehensive" at bounding box center [178, 566] width 19 height 19
radio input "true"
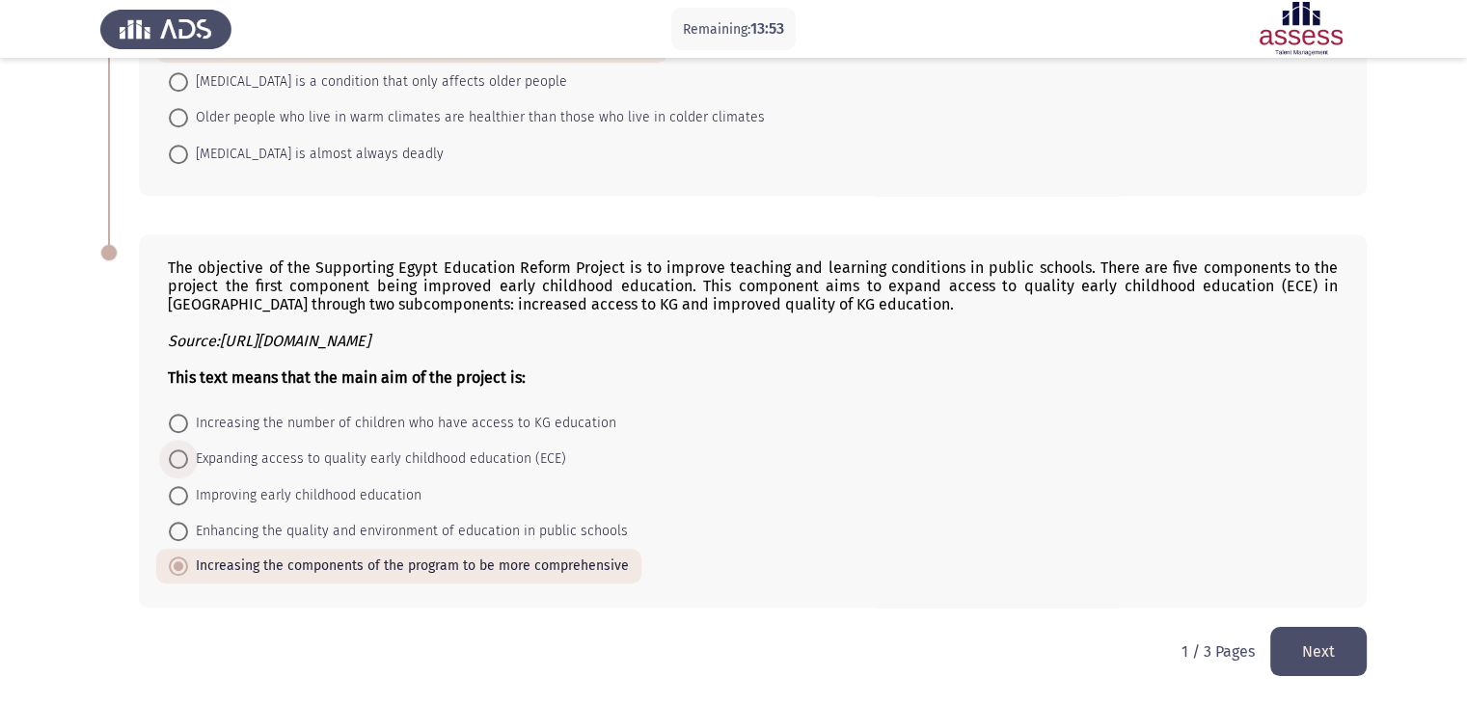
click at [179, 455] on span at bounding box center [178, 459] width 19 height 19
click at [179, 455] on input "Expanding access to quality early childhood education (ECE)" at bounding box center [178, 459] width 19 height 19
radio input "true"
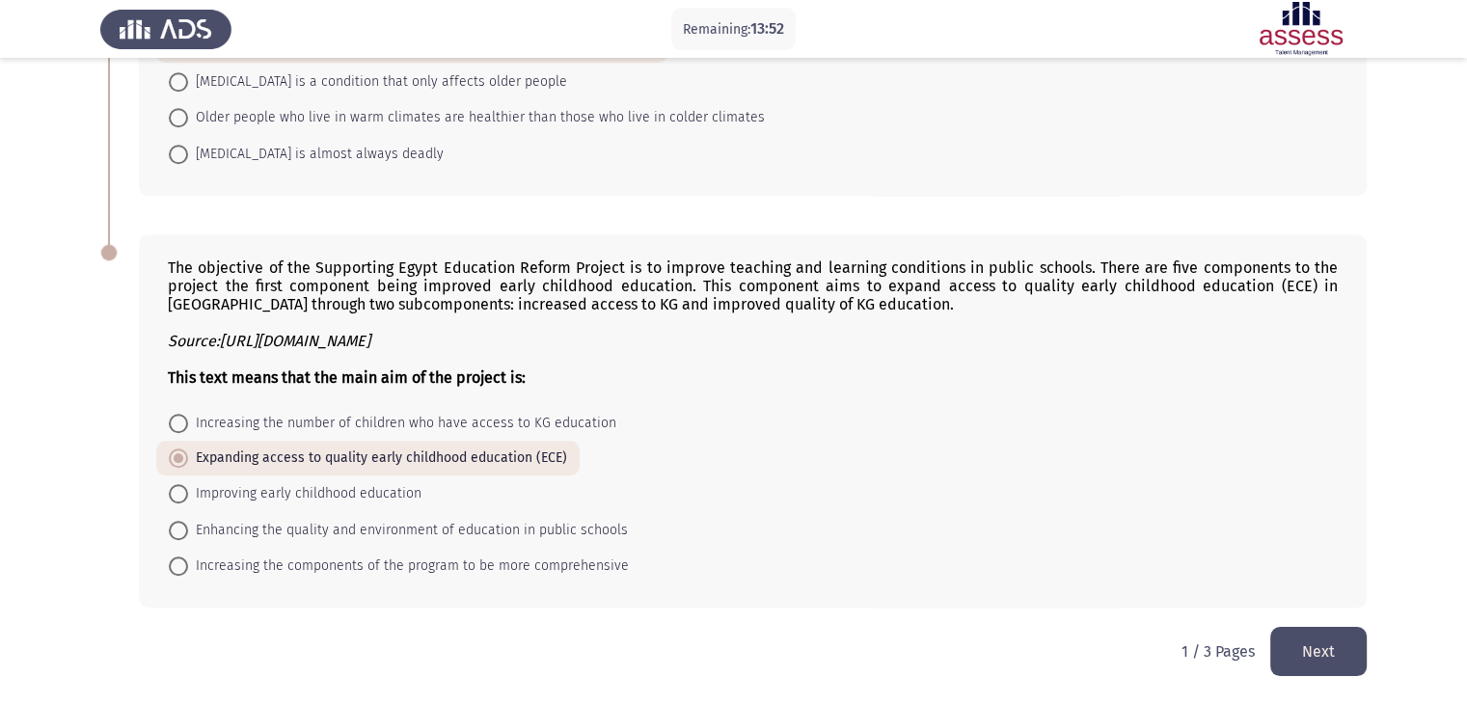
click at [1354, 645] on button "Next" at bounding box center [1319, 651] width 96 height 49
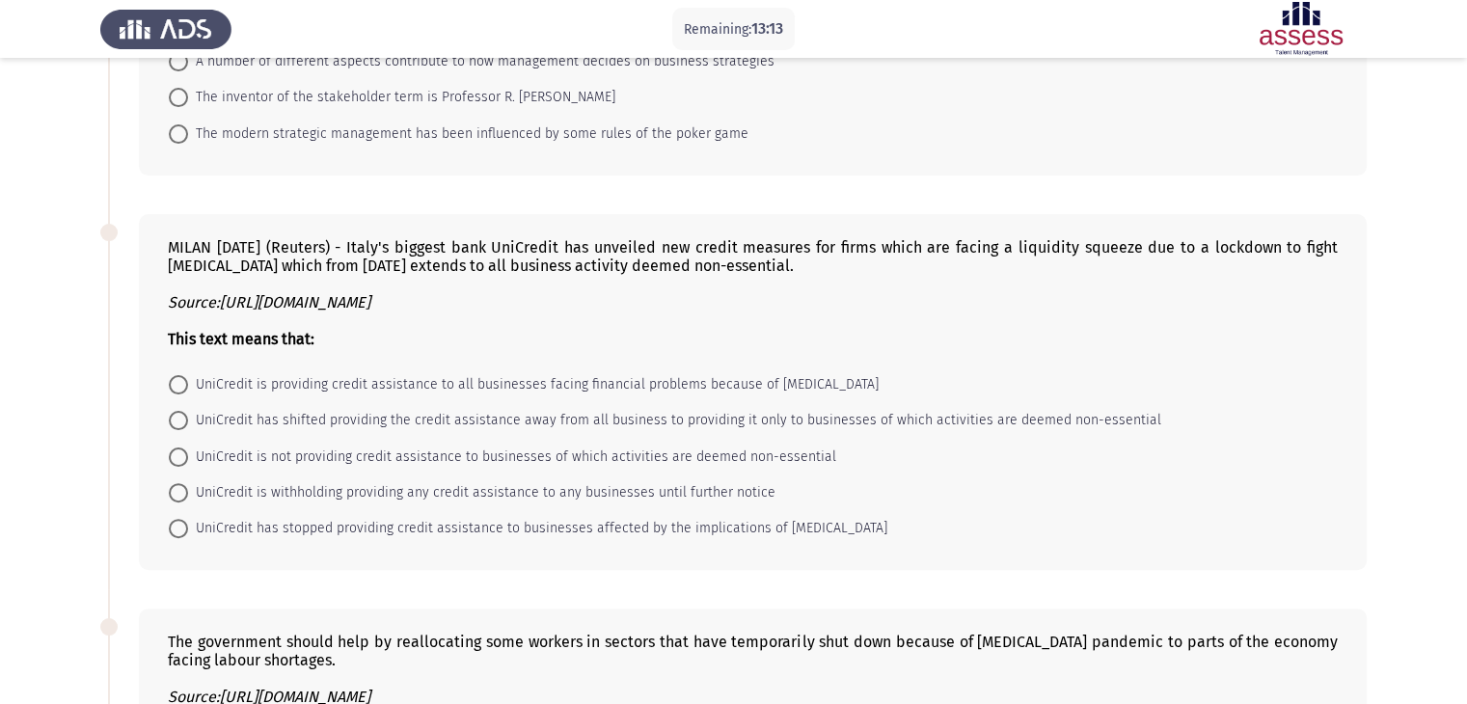
scroll to position [440, 0]
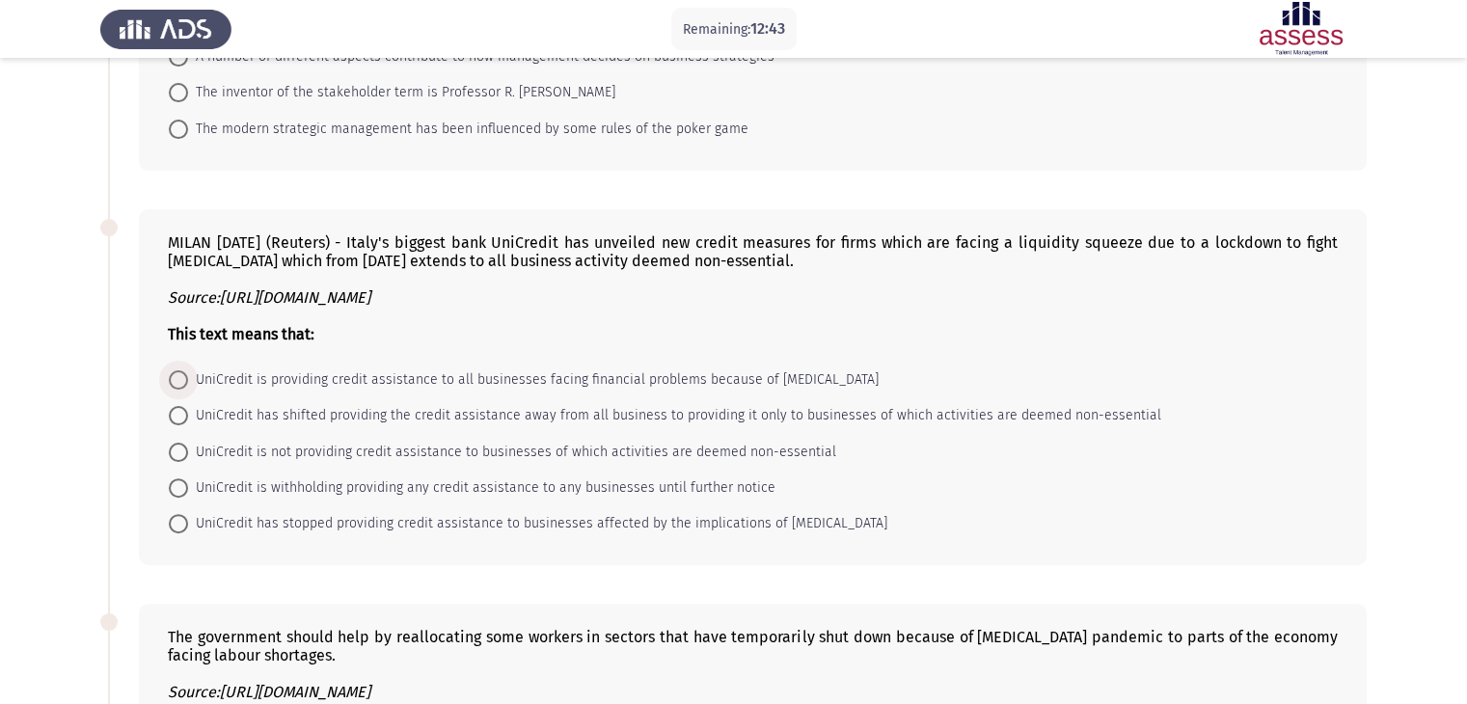
click at [182, 381] on span at bounding box center [178, 379] width 19 height 19
click at [182, 381] on input "UniCredit is providing credit assistance to all businesses facing financial pro…" at bounding box center [178, 379] width 19 height 19
radio input "true"
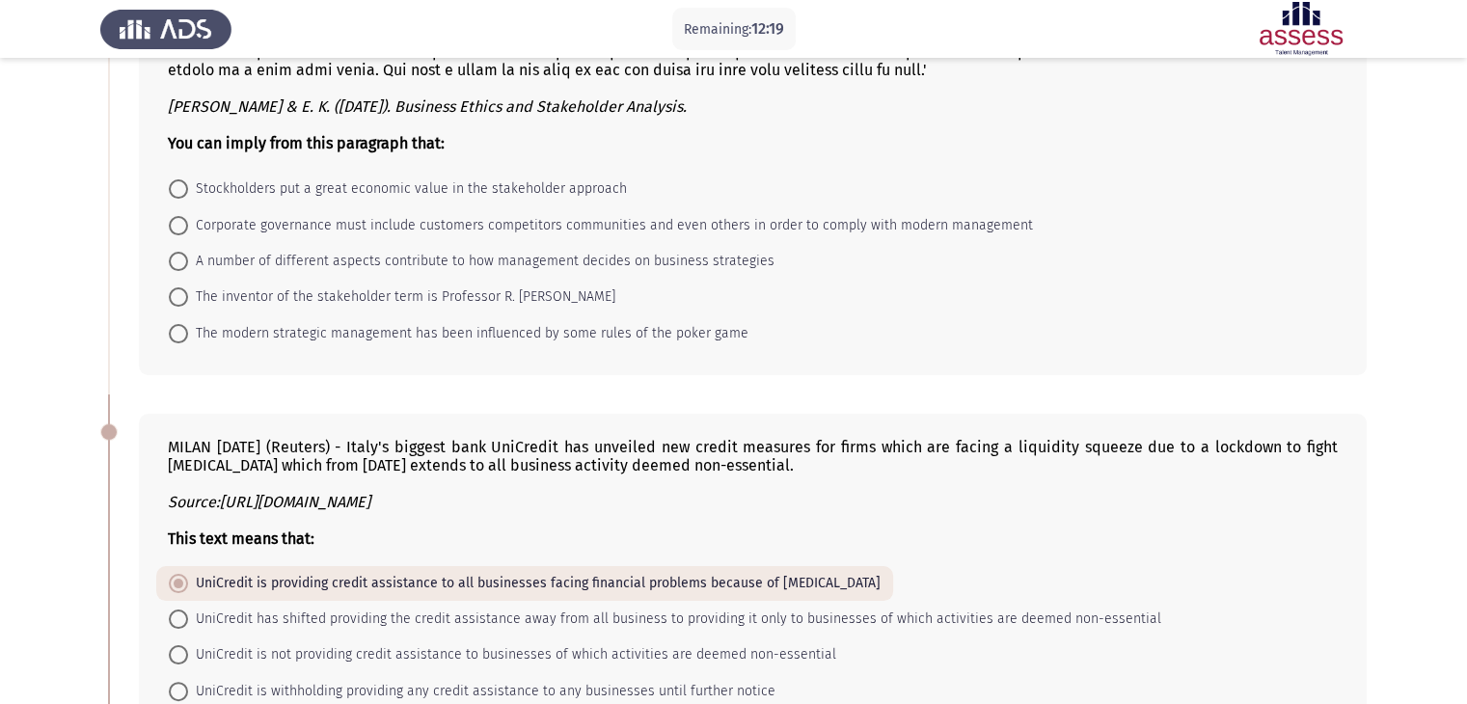
scroll to position [235, 0]
click at [181, 233] on span at bounding box center [178, 225] width 19 height 19
click at [181, 233] on input "Corporate governance must include customers competitors communities and even ot…" at bounding box center [178, 225] width 19 height 19
radio input "true"
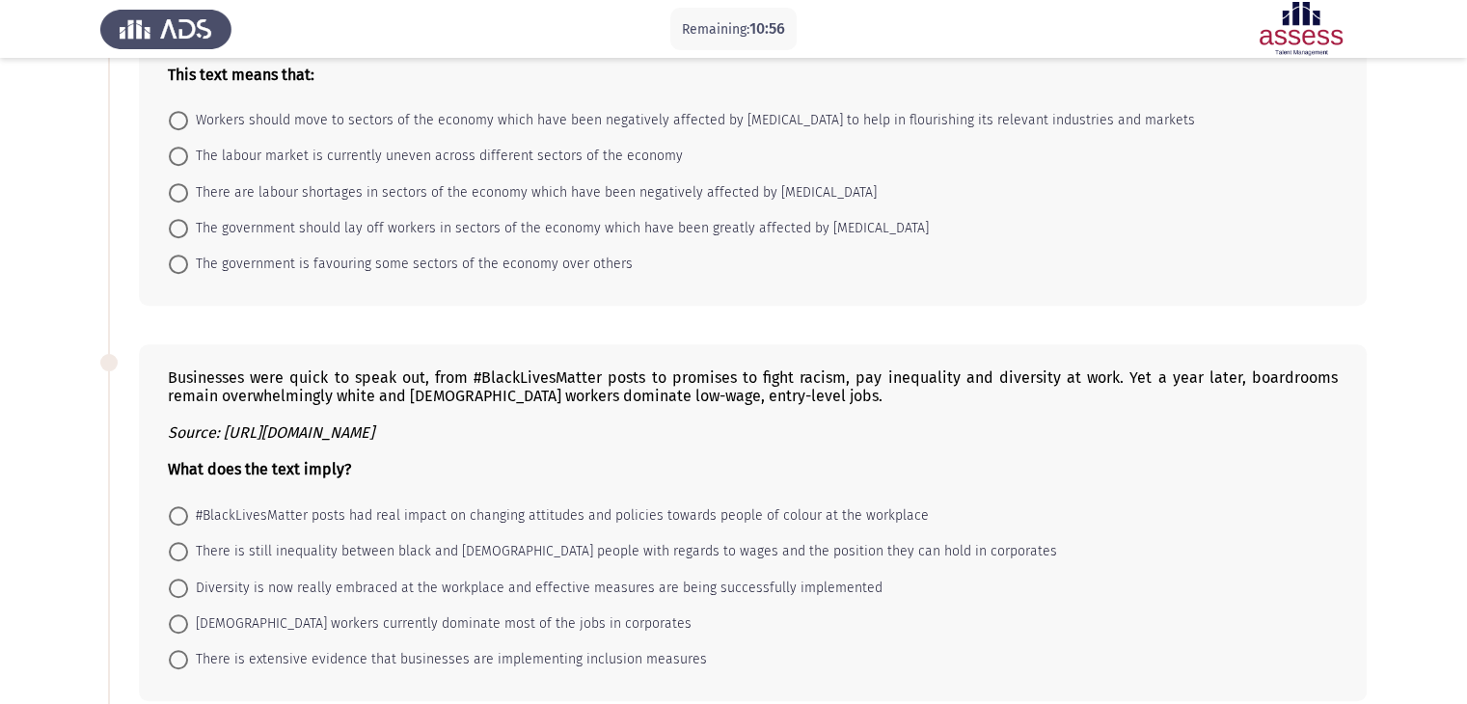
scroll to position [1096, 0]
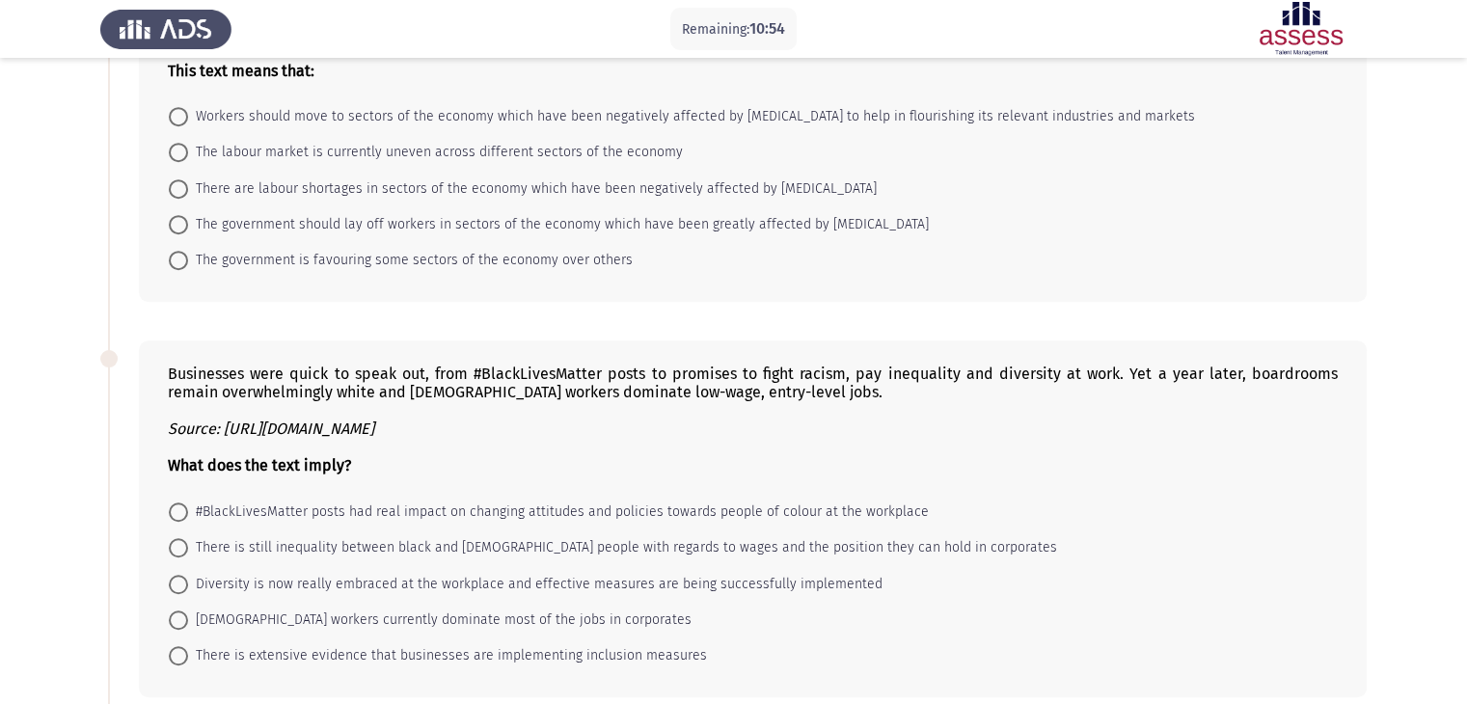
click at [185, 544] on span at bounding box center [178, 547] width 19 height 19
click at [185, 544] on input "There is still inequality between black and white people with regards to wages …" at bounding box center [178, 547] width 19 height 19
radio input "true"
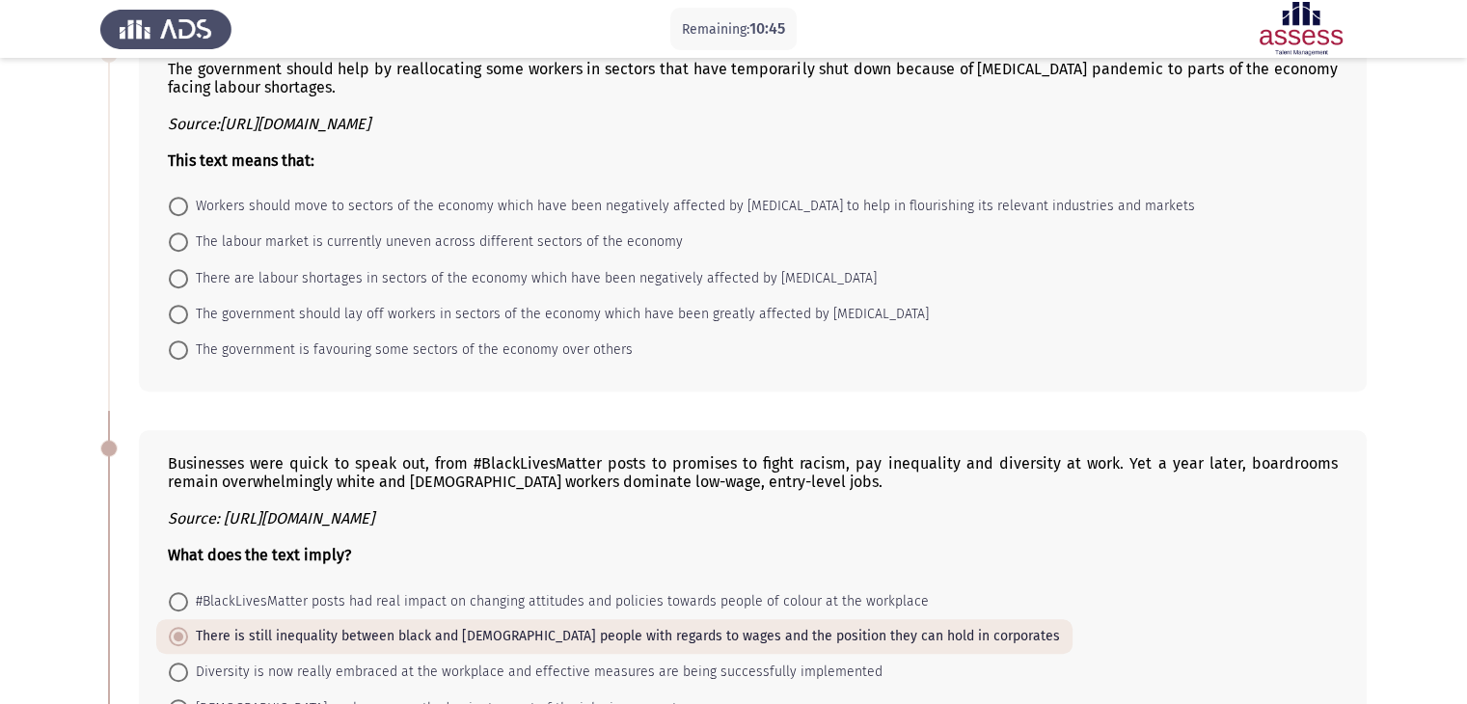
scroll to position [993, 0]
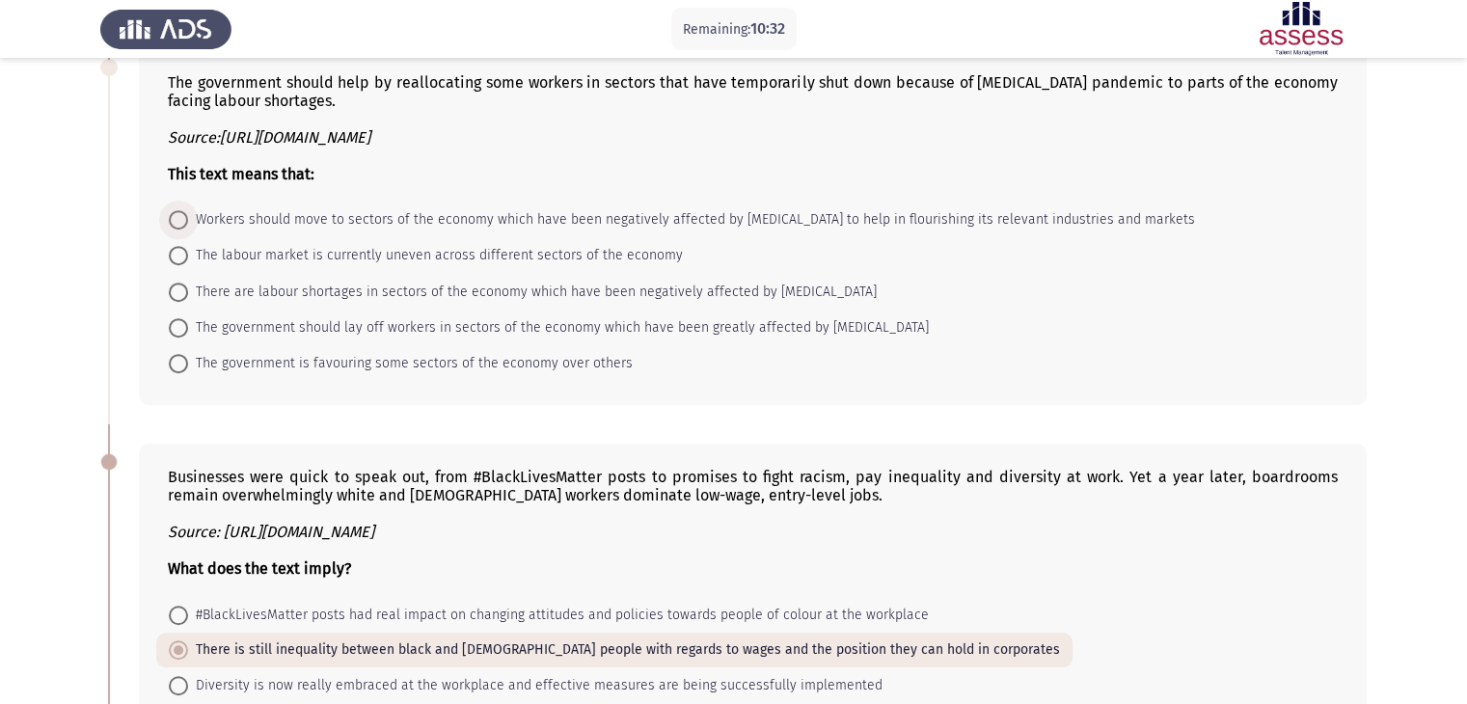
click at [182, 224] on span at bounding box center [178, 219] width 19 height 19
click at [182, 224] on input "Workers should move to sectors of the economy which have been negatively affect…" at bounding box center [178, 219] width 19 height 19
radio input "true"
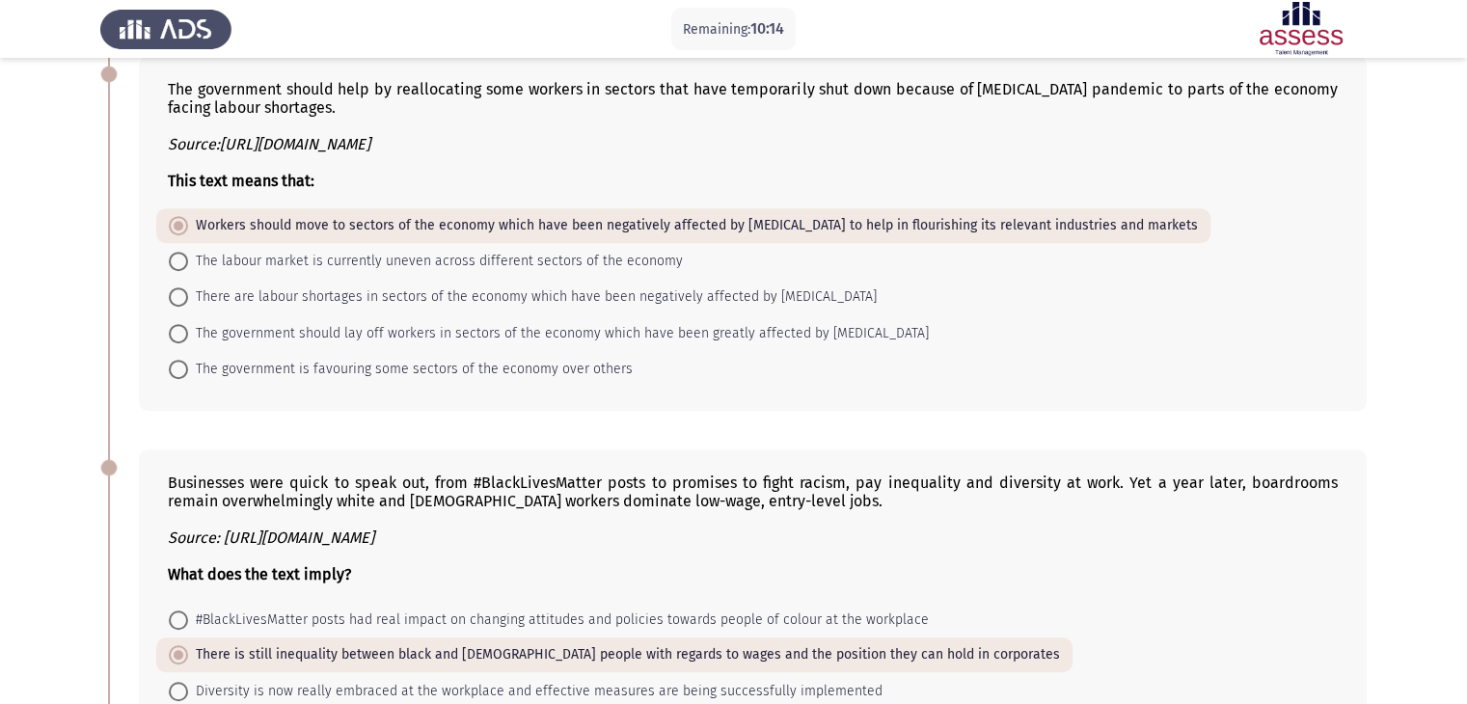
scroll to position [981, 0]
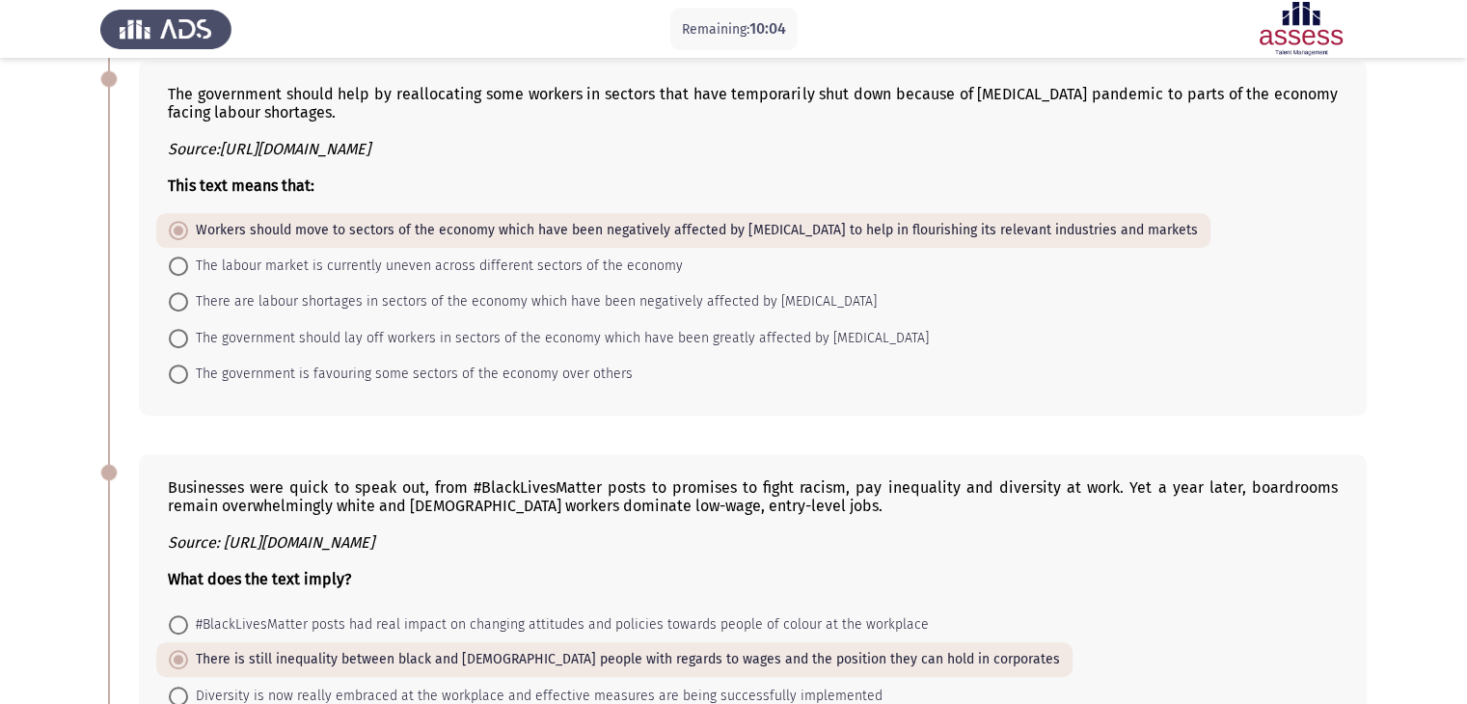
click at [183, 308] on span at bounding box center [178, 301] width 19 height 19
click at [183, 308] on input "There are labour shortages in sectors of the economy which have been negatively…" at bounding box center [178, 301] width 19 height 19
radio input "true"
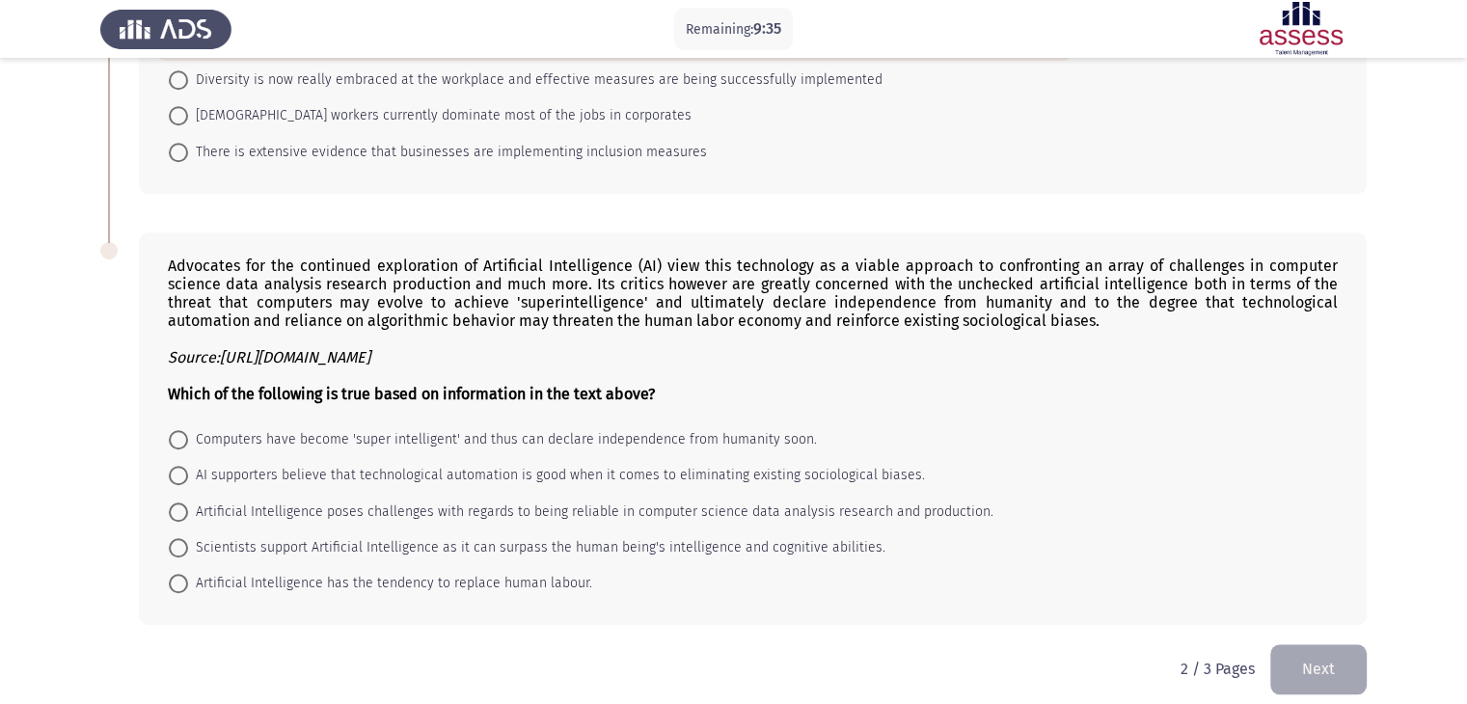
scroll to position [1619, 0]
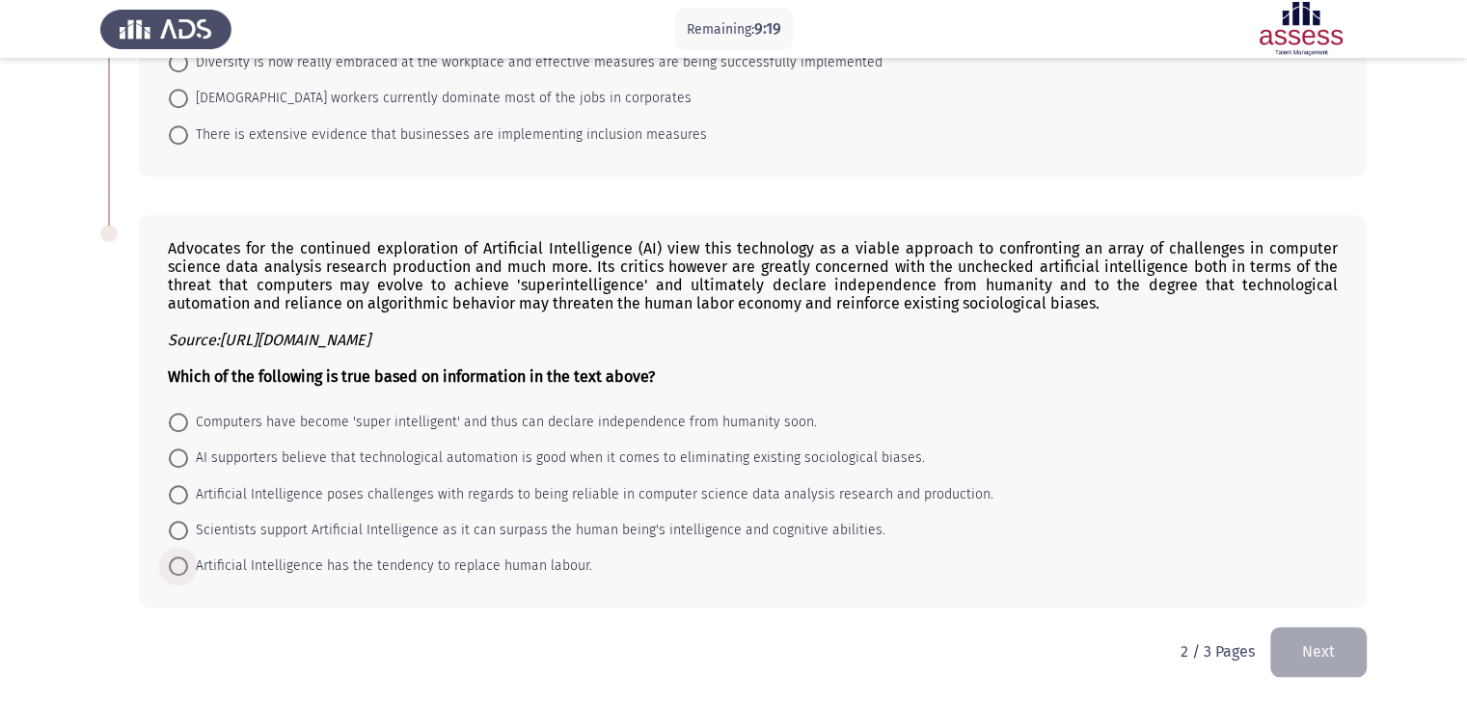
click at [179, 567] on span at bounding box center [178, 566] width 19 height 19
click at [179, 567] on input "Artificial Intelligence has the tendency to replace human labour." at bounding box center [178, 566] width 19 height 19
radio input "true"
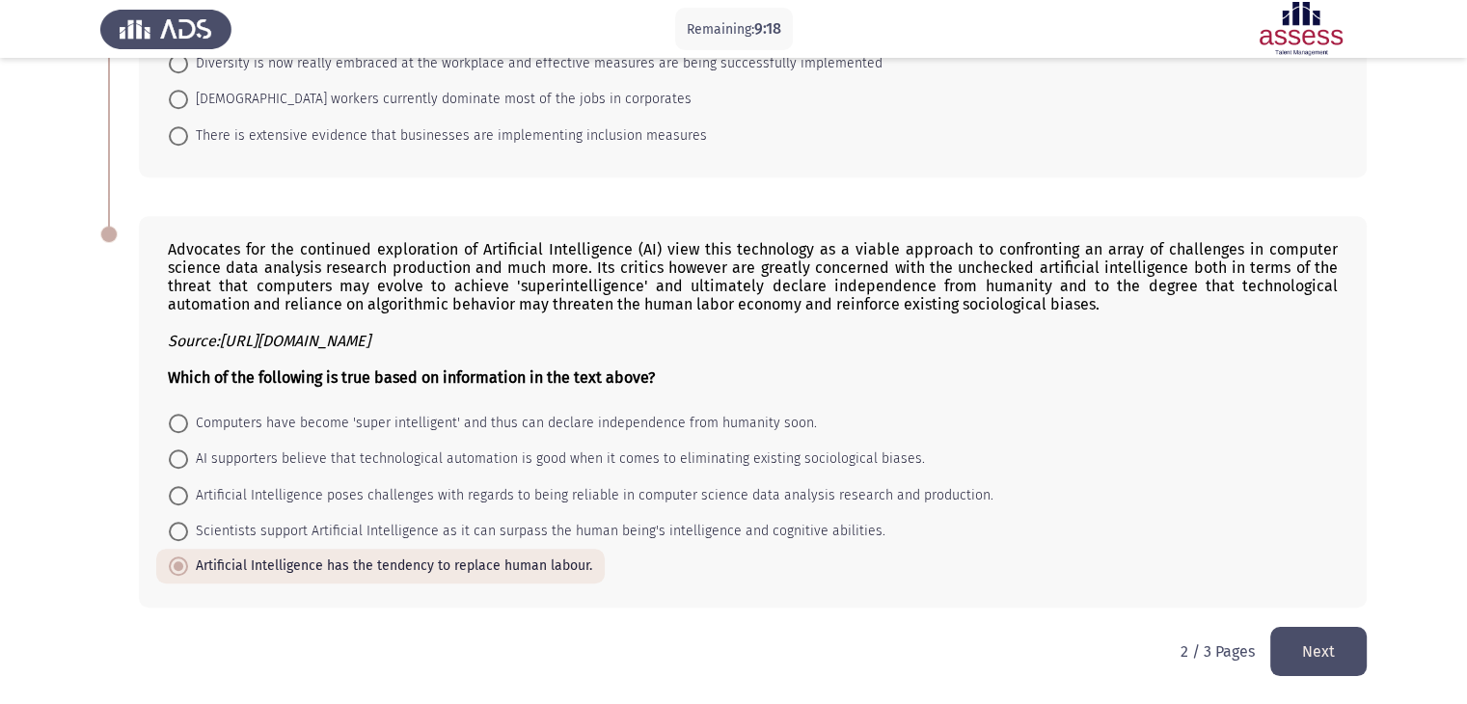
click at [1309, 654] on button "Next" at bounding box center [1319, 651] width 96 height 49
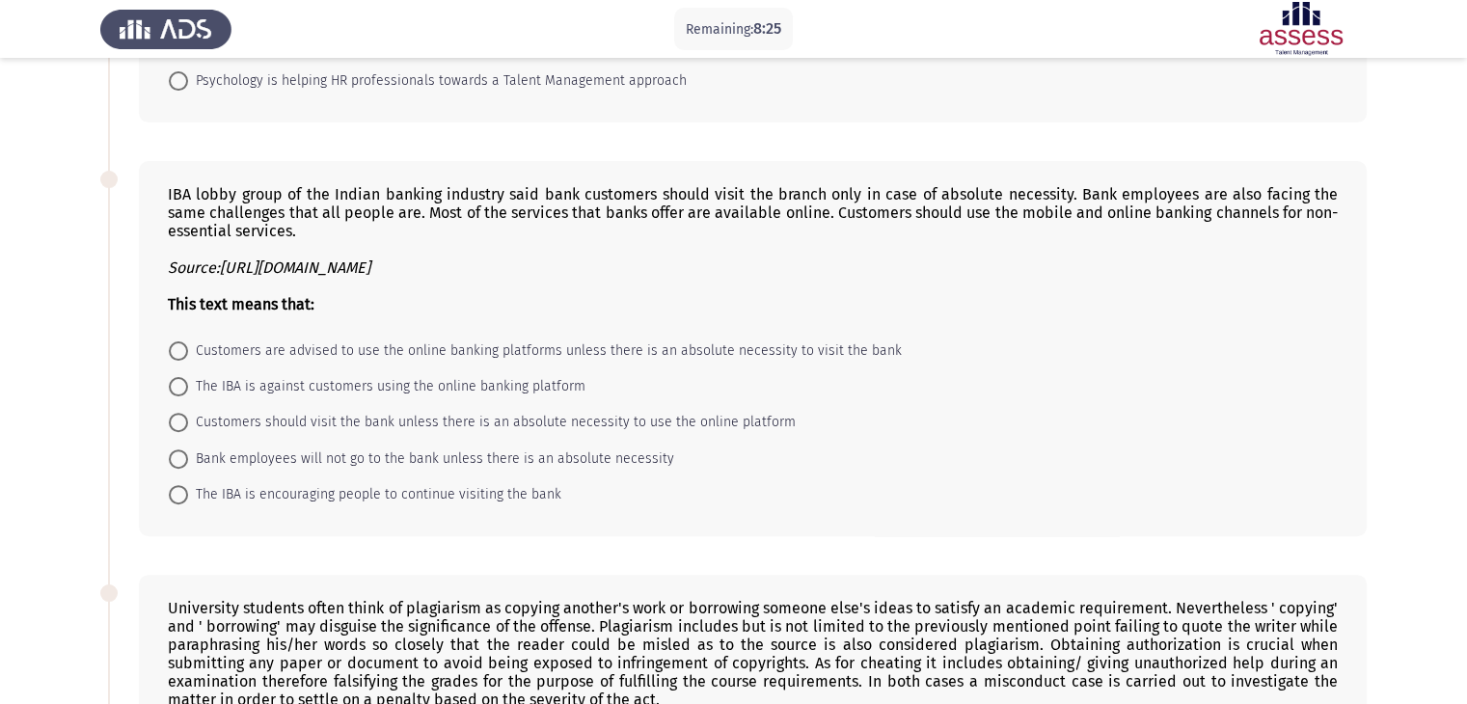
scroll to position [507, 0]
click at [178, 353] on span at bounding box center [178, 353] width 0 height 0
click at [178, 355] on input "Customers are advised to use the online banking platforms unless there is an ab…" at bounding box center [178, 352] width 19 height 19
radio input "true"
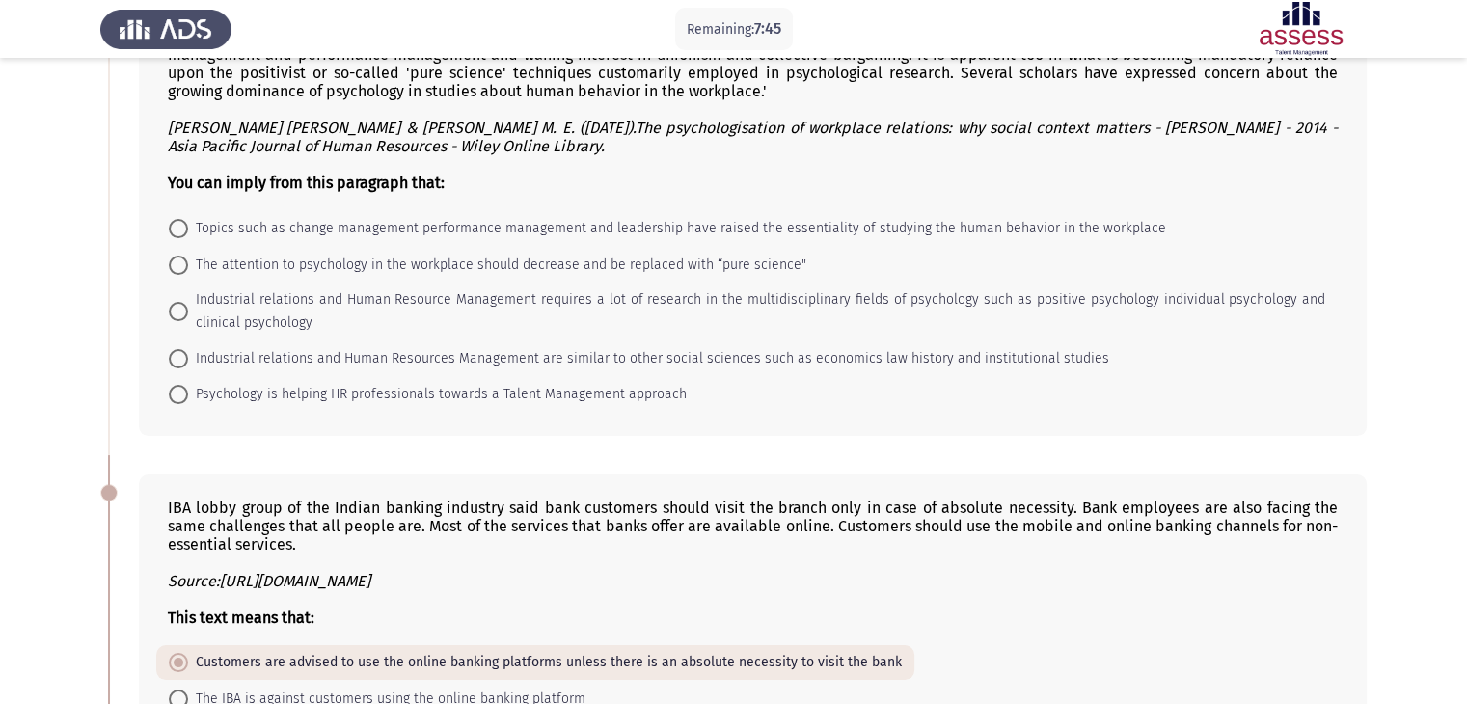
scroll to position [77, 0]
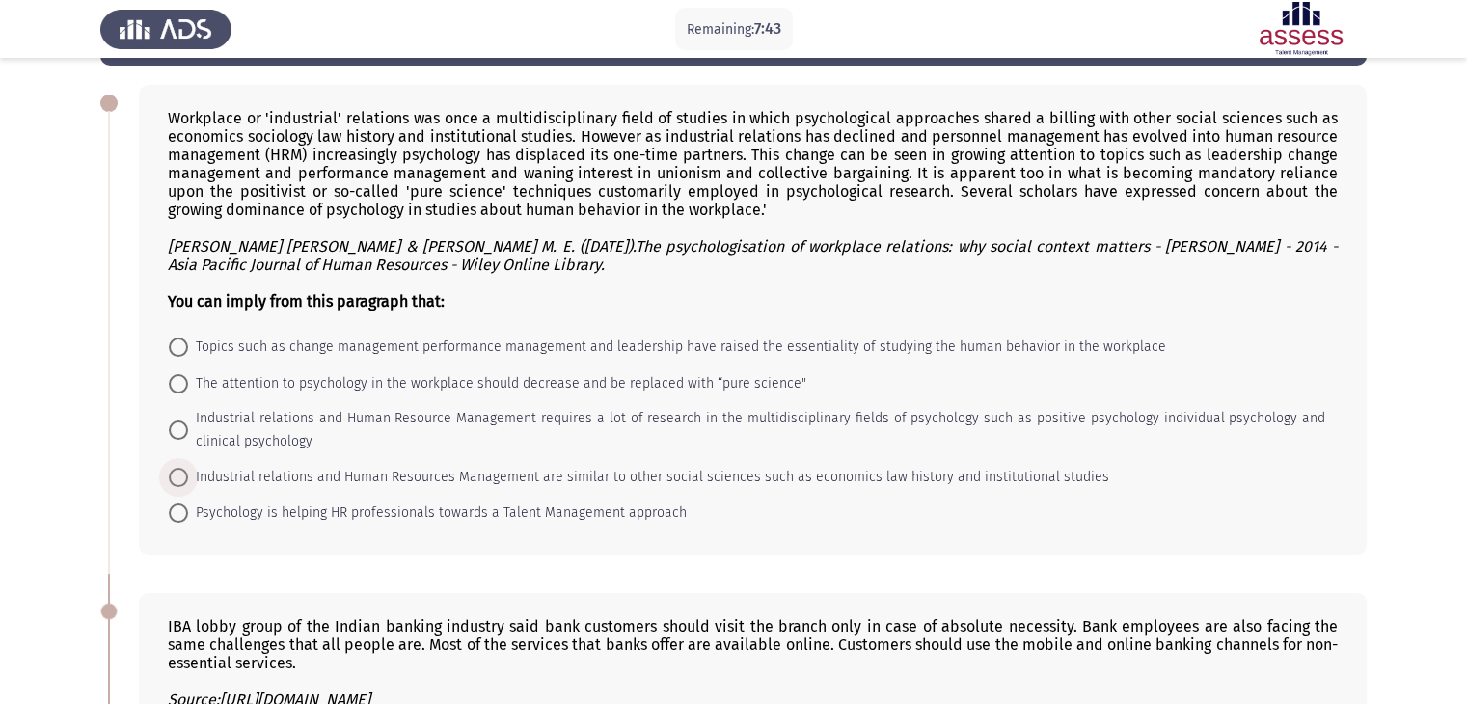
click at [182, 474] on span at bounding box center [178, 477] width 19 height 19
click at [182, 474] on input "Industrial relations and Human Resources Management are similar to other social…" at bounding box center [178, 477] width 19 height 19
radio input "true"
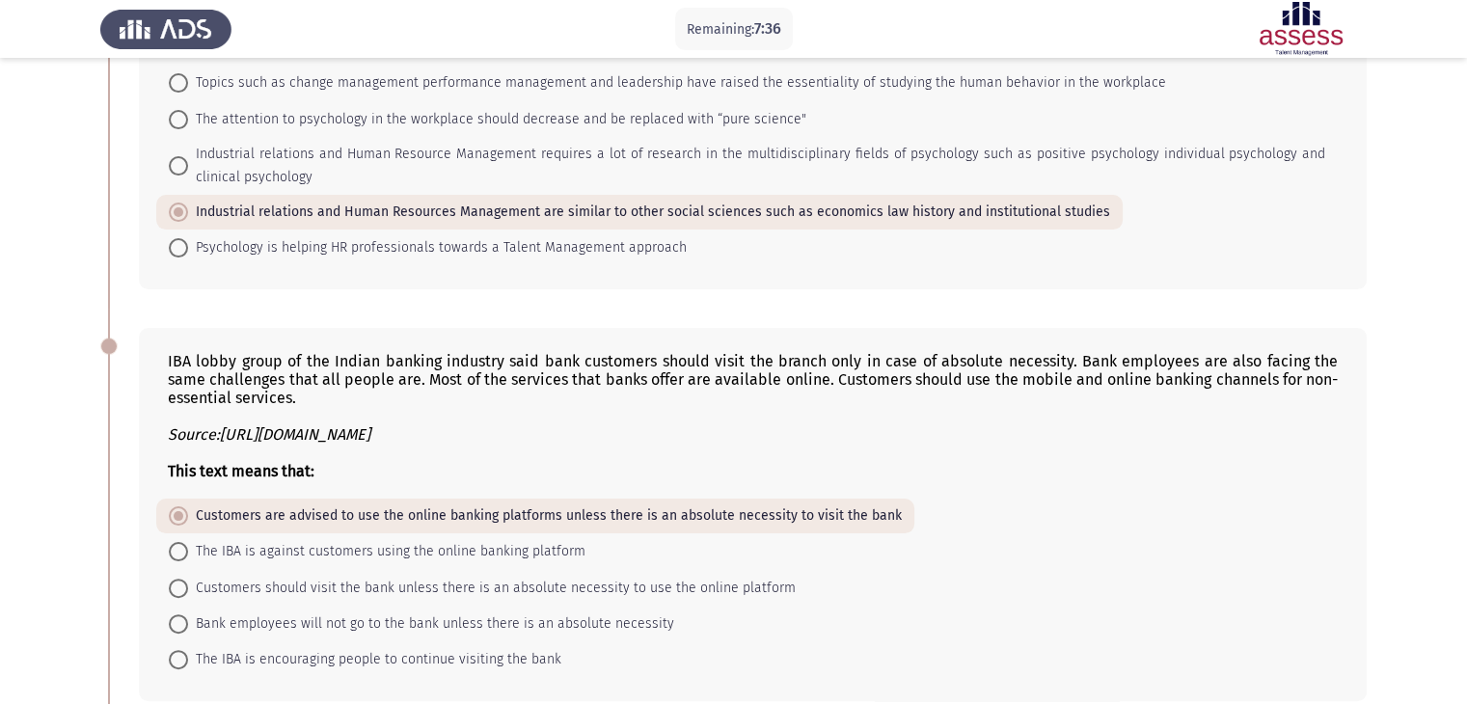
scroll to position [335, 0]
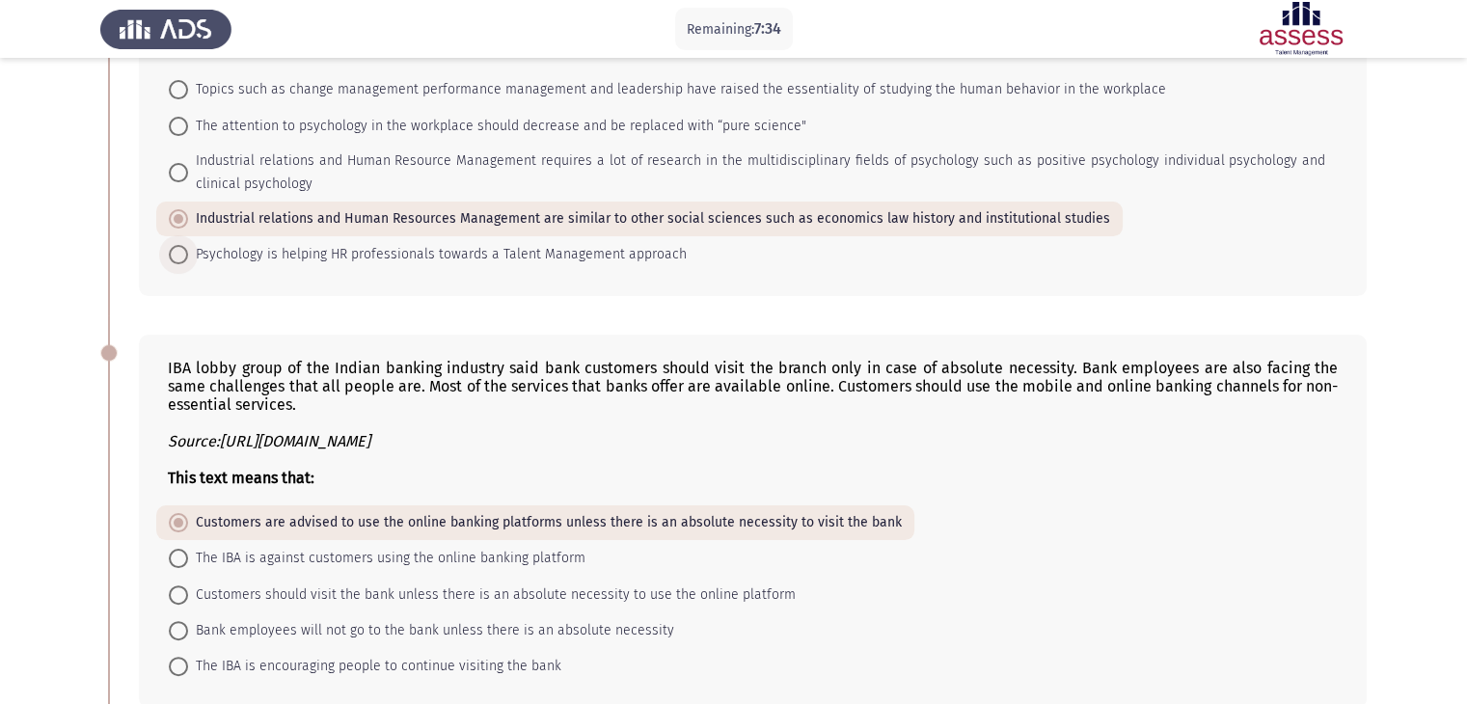
click at [185, 262] on span at bounding box center [178, 254] width 19 height 19
click at [185, 262] on input "Psychology is helping HR professionals towards a Talent Management approach" at bounding box center [178, 254] width 19 height 19
radio input "true"
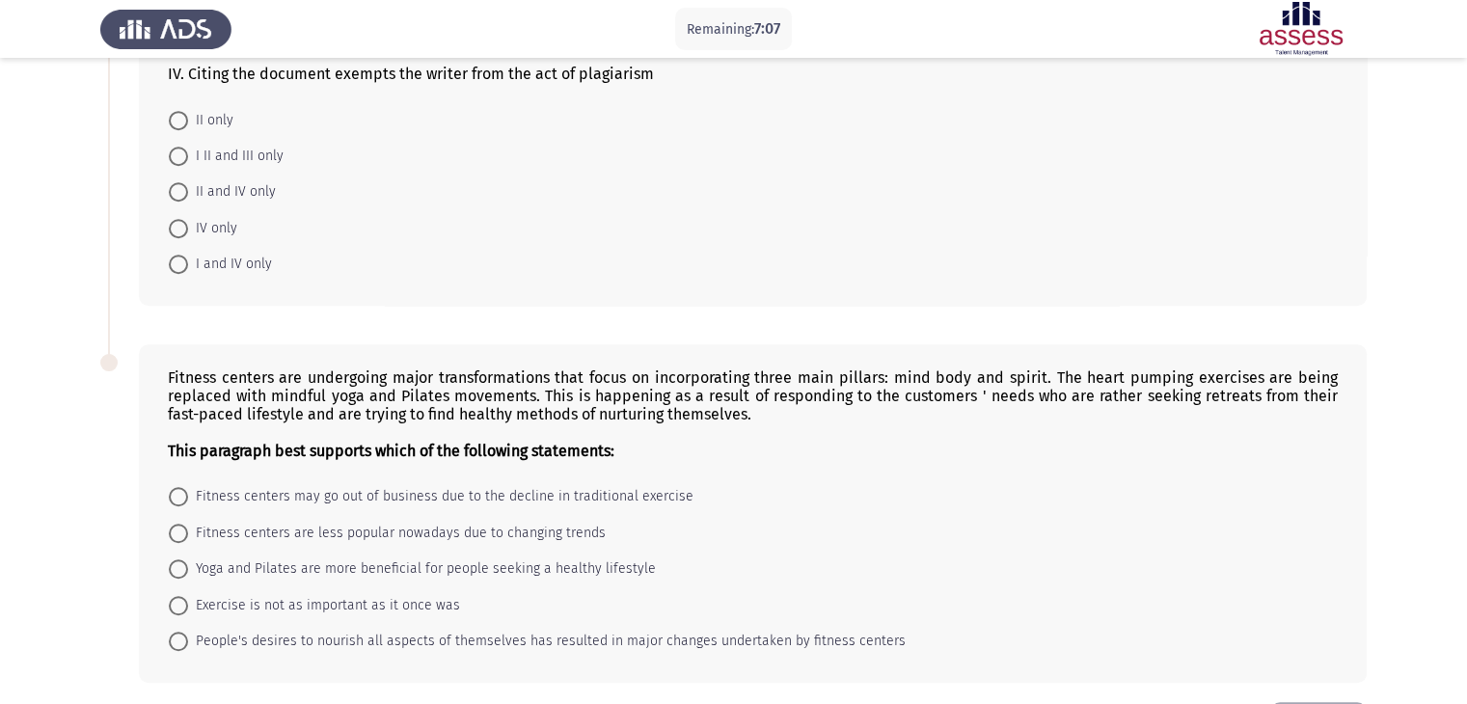
scroll to position [1396, 0]
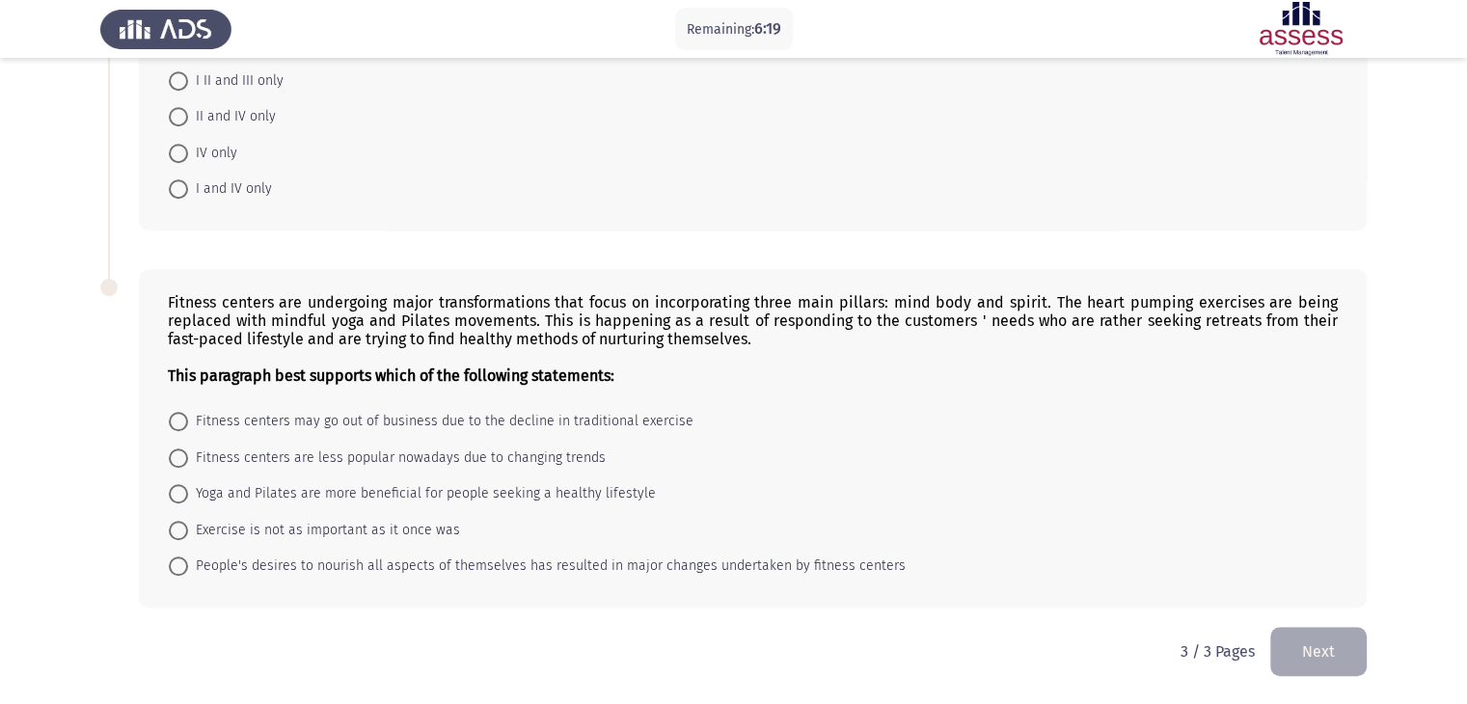
click at [180, 498] on span at bounding box center [178, 493] width 19 height 19
click at [180, 498] on input "Yoga and Pilates are more beneficial for people seeking a healthy lifestyle" at bounding box center [178, 493] width 19 height 19
radio input "true"
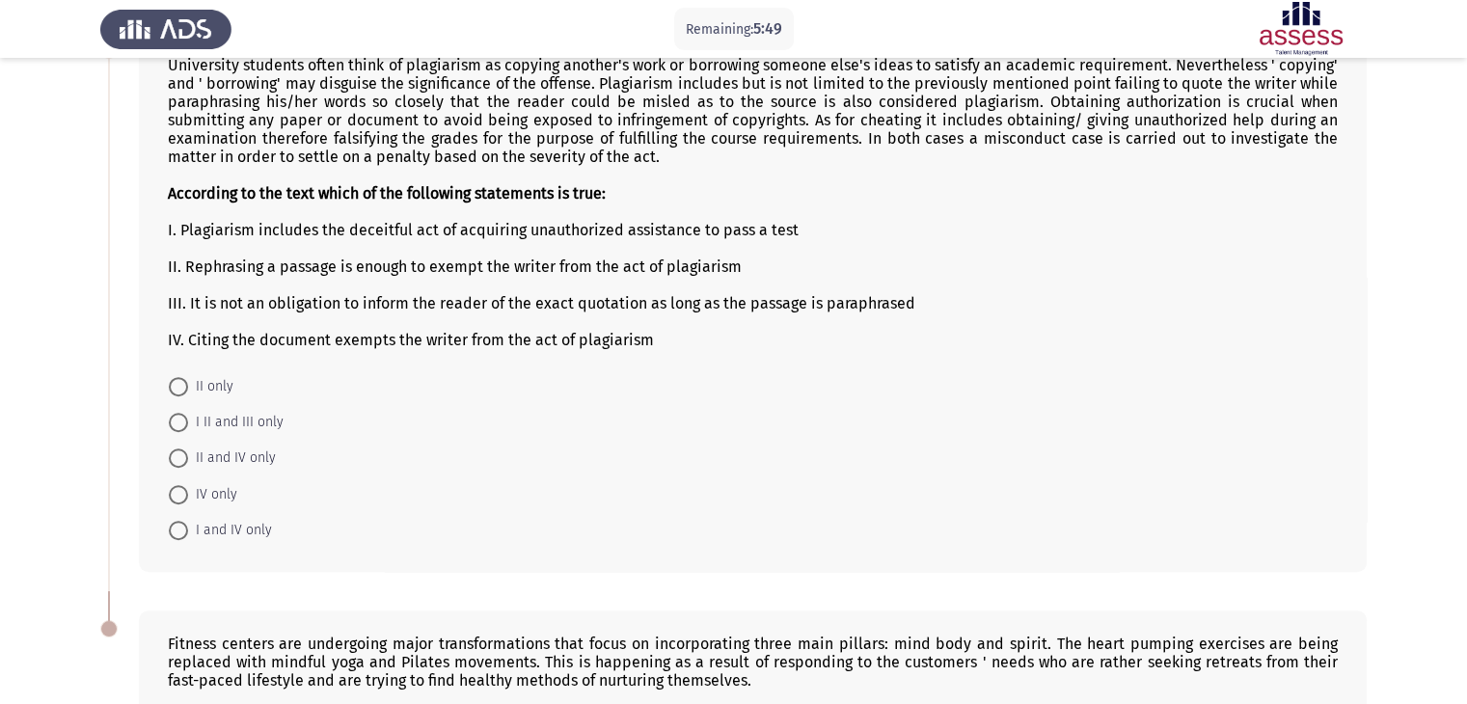
scroll to position [1051, 0]
click at [170, 384] on span at bounding box center [178, 385] width 19 height 19
click at [170, 384] on input "II only" at bounding box center [178, 385] width 19 height 19
radio input "true"
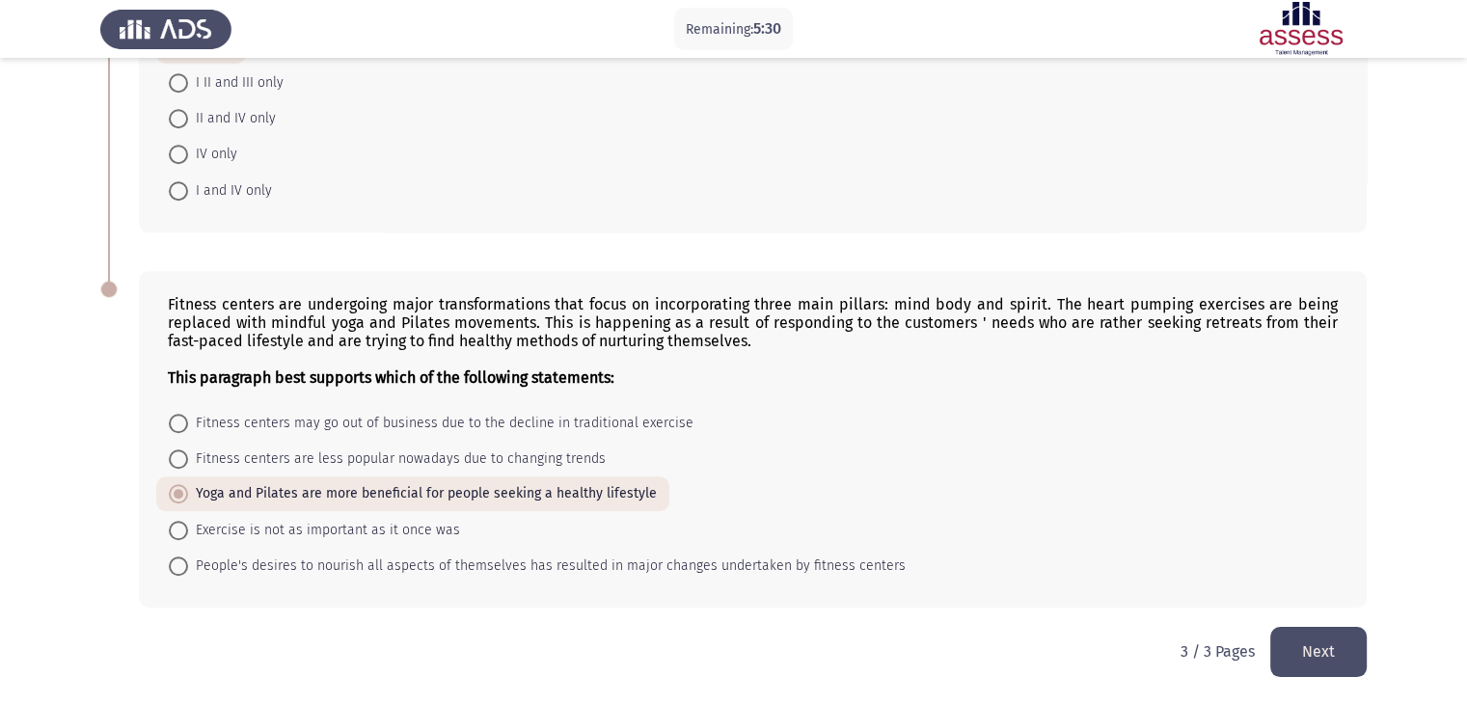
click at [1322, 644] on button "Next" at bounding box center [1319, 651] width 96 height 49
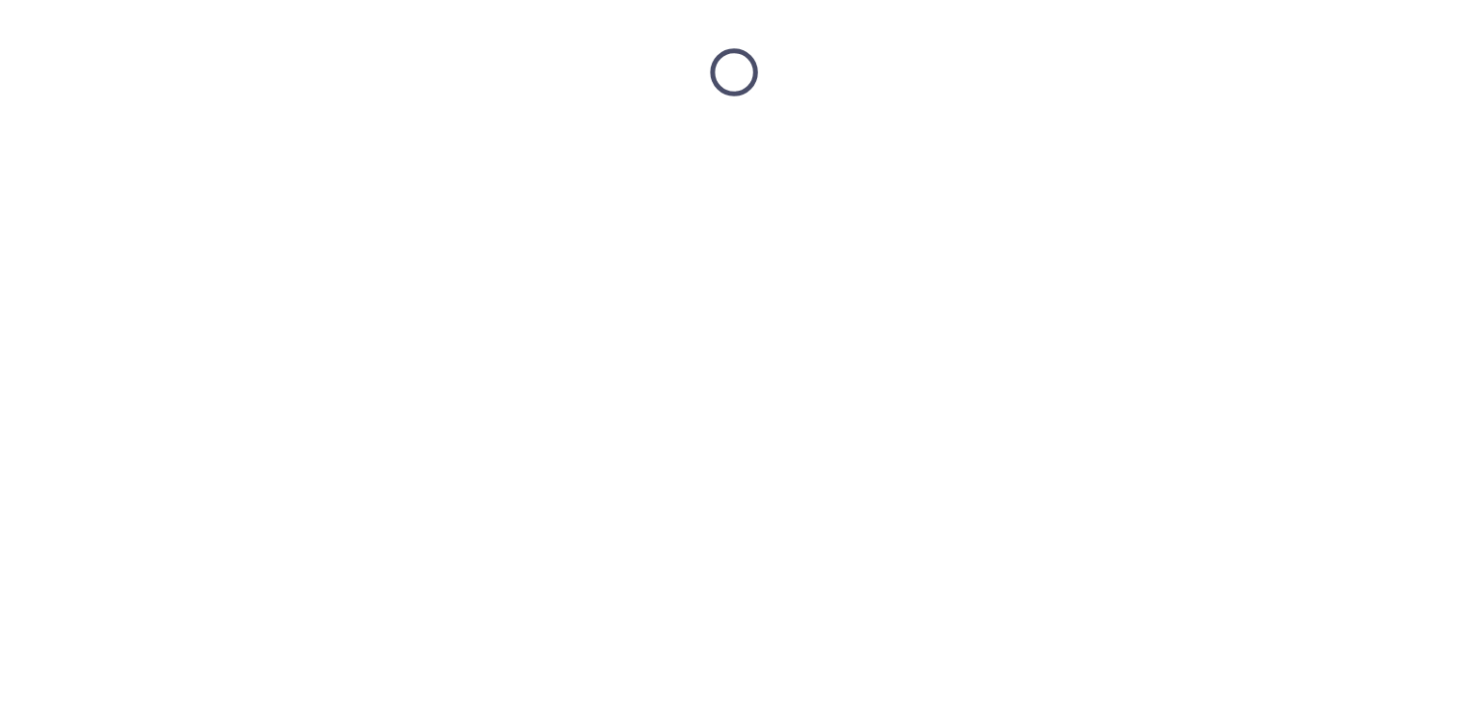
scroll to position [0, 0]
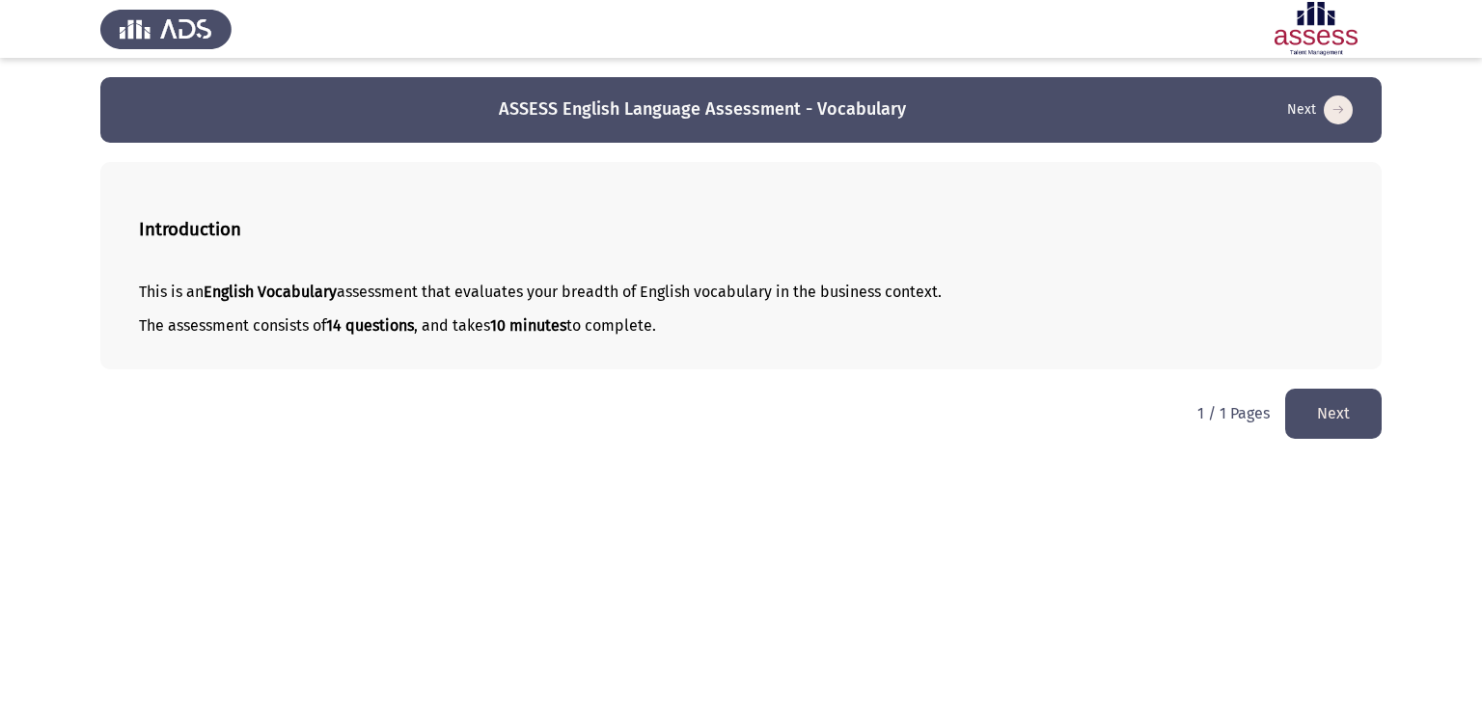
click at [1301, 418] on button "Next" at bounding box center [1333, 413] width 96 height 49
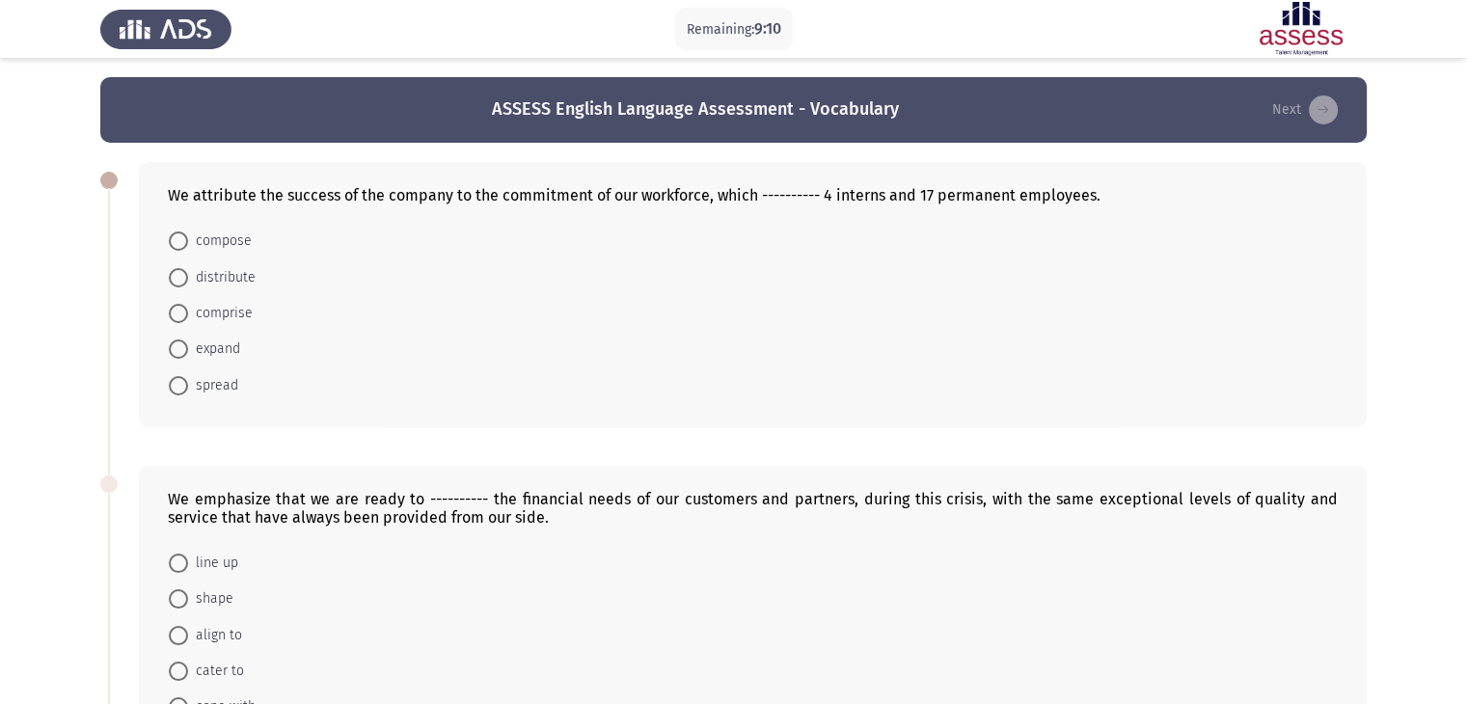
click at [181, 240] on span at bounding box center [178, 241] width 19 height 19
click at [181, 240] on input "compose" at bounding box center [178, 241] width 19 height 19
radio input "true"
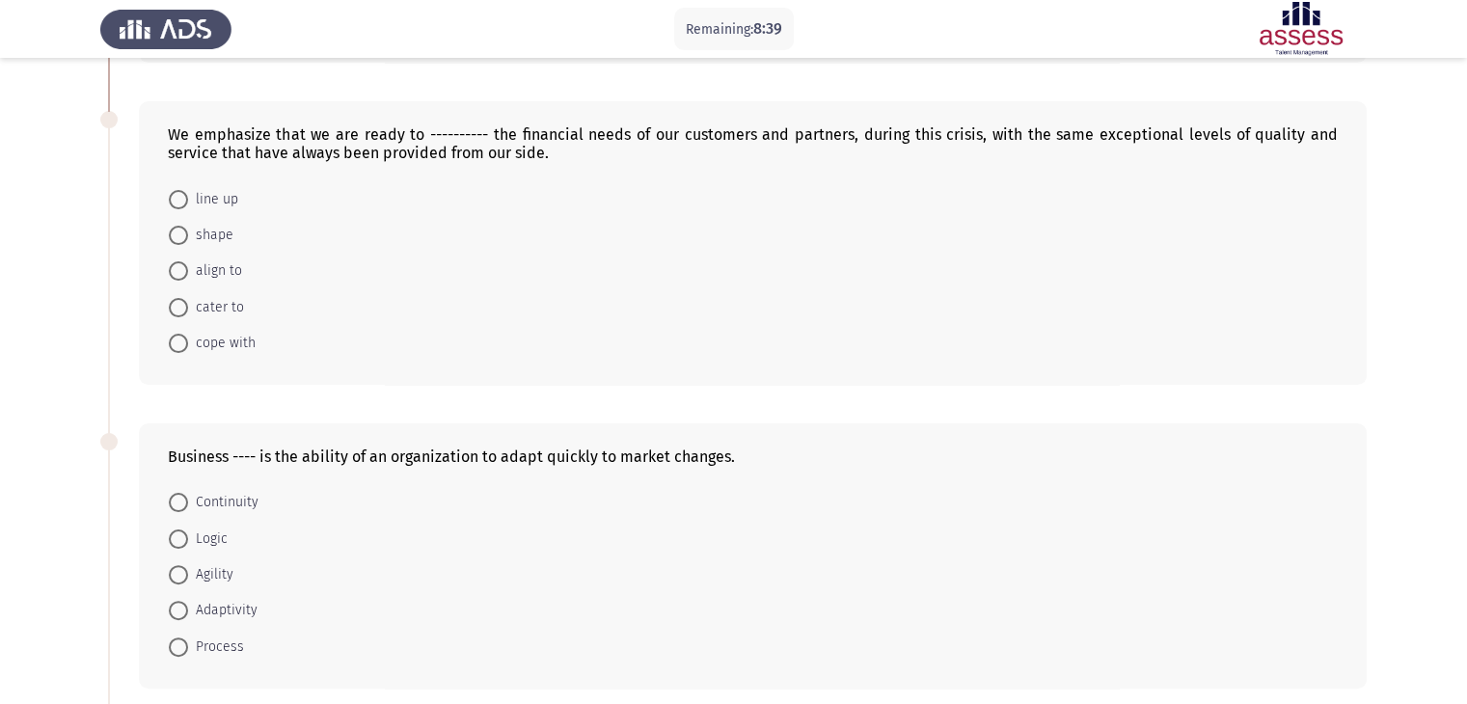
scroll to position [363, 0]
click at [177, 343] on span at bounding box center [178, 343] width 19 height 19
click at [177, 343] on input "cope with" at bounding box center [178, 343] width 19 height 19
radio input "true"
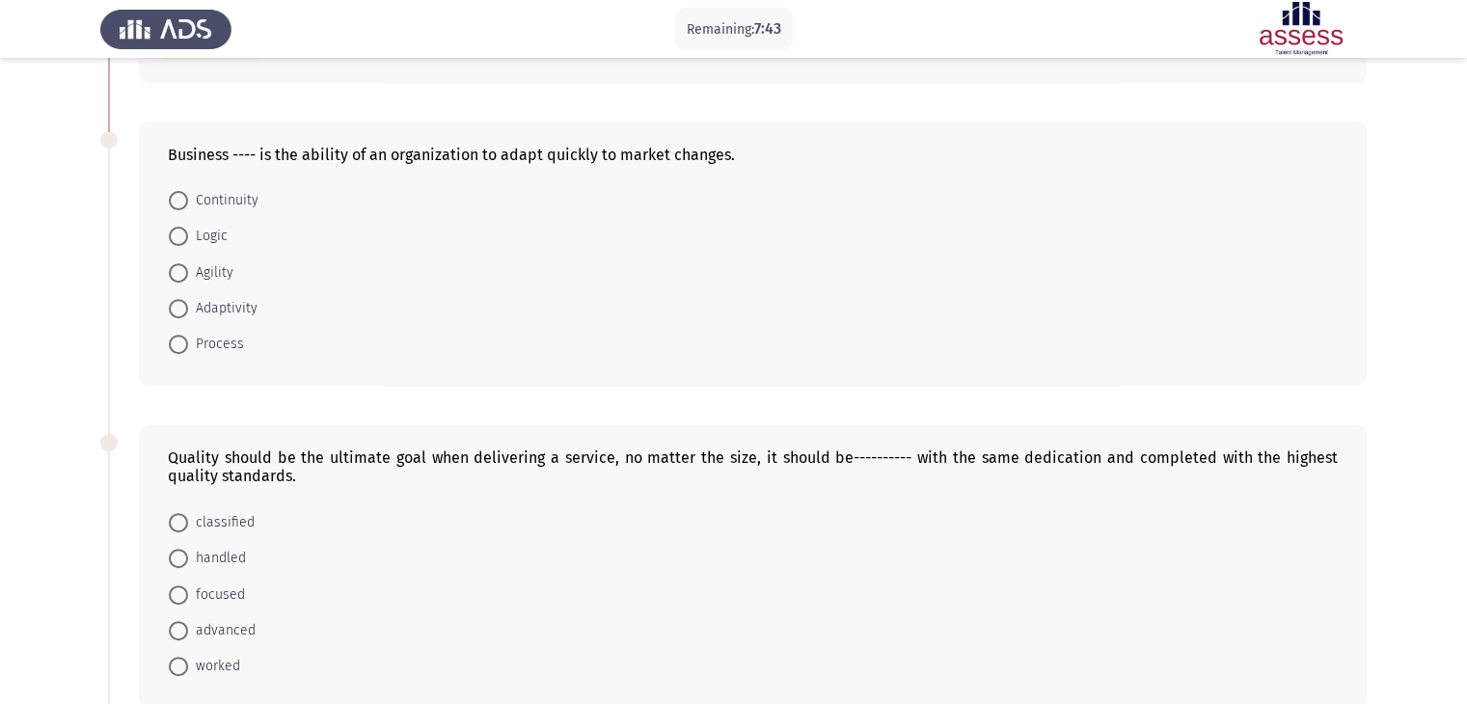
scroll to position [664, 0]
click at [178, 267] on span at bounding box center [178, 272] width 19 height 19
click at [178, 267] on input "Agility" at bounding box center [178, 272] width 19 height 19
radio input "true"
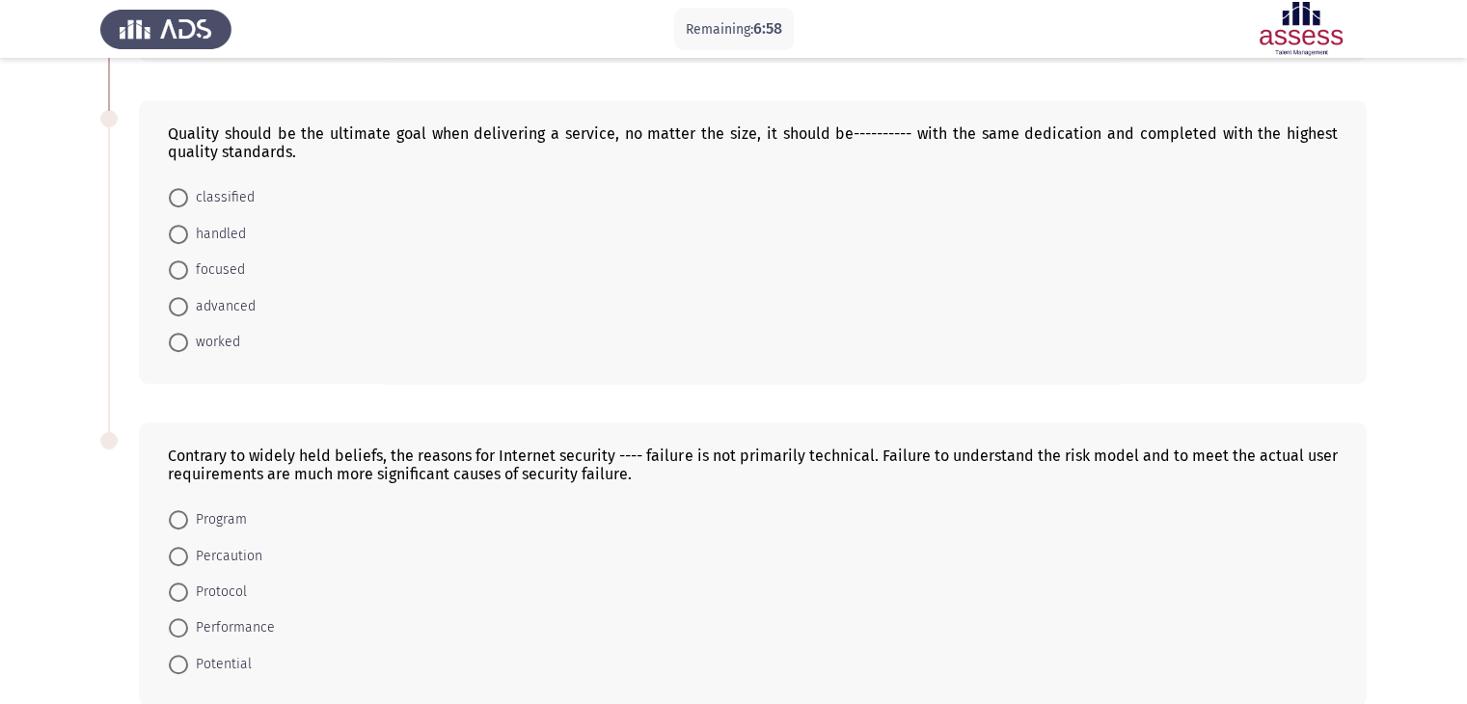
scroll to position [988, 0]
click at [179, 233] on span at bounding box center [178, 233] width 19 height 19
click at [179, 233] on input "handled" at bounding box center [178, 233] width 19 height 19
radio input "true"
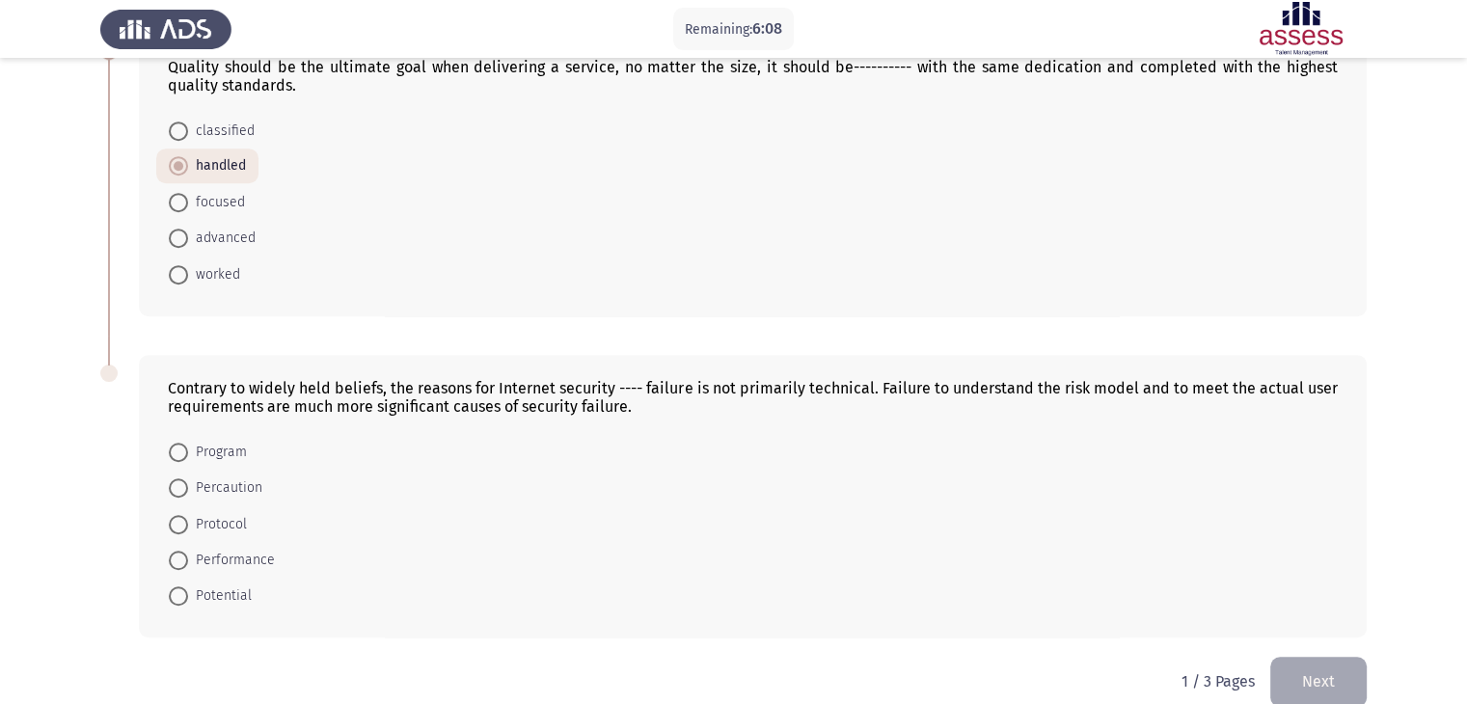
scroll to position [1082, 0]
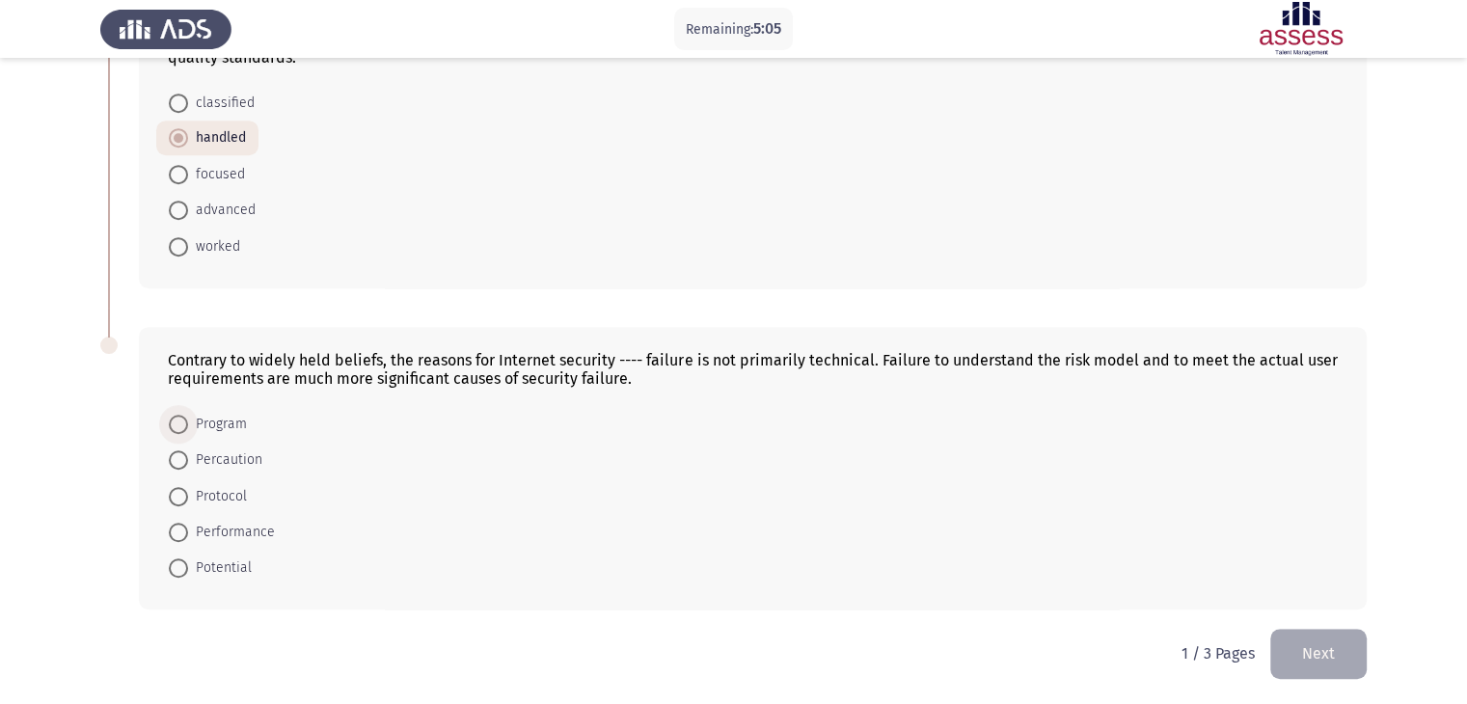
click at [182, 425] on span at bounding box center [178, 424] width 19 height 19
click at [182, 425] on input "Program" at bounding box center [178, 424] width 19 height 19
radio input "true"
click at [183, 496] on span at bounding box center [178, 495] width 19 height 19
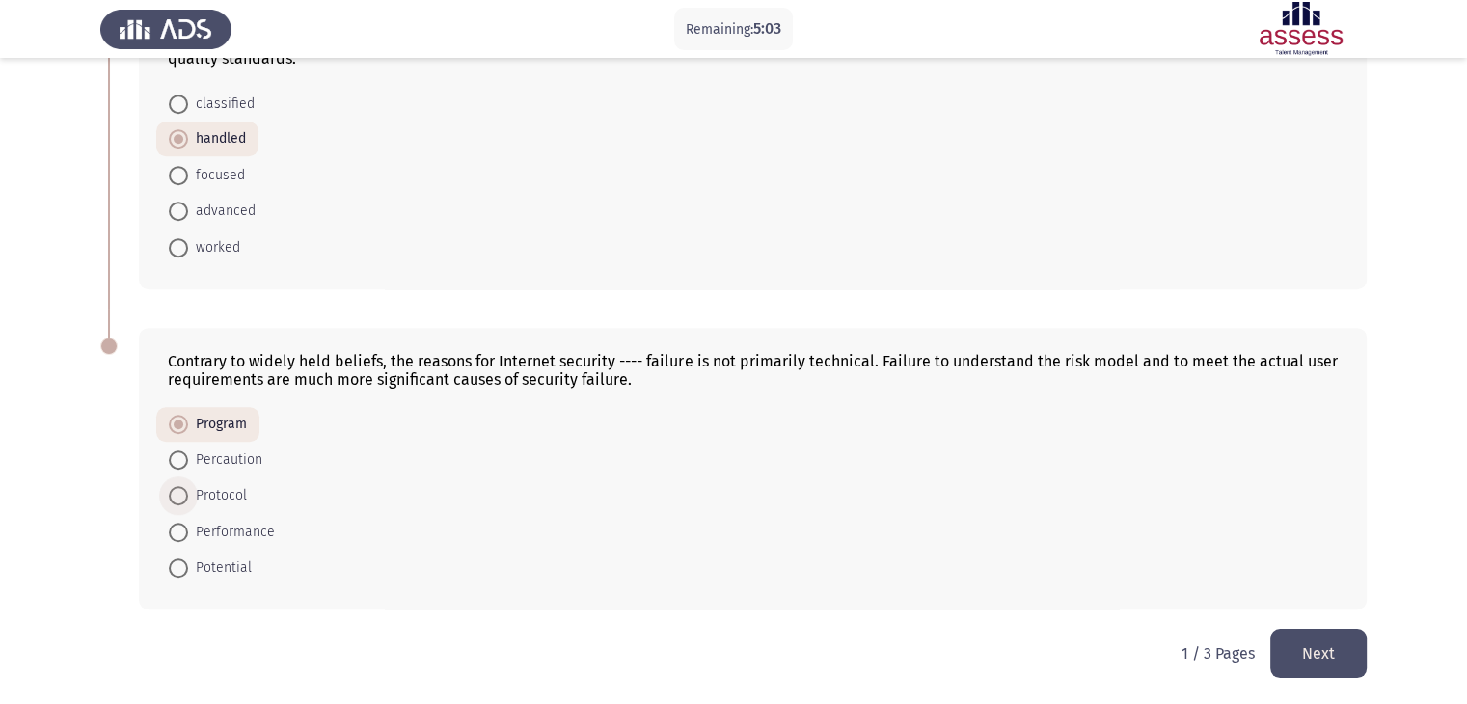
click at [183, 496] on input "Protocol" at bounding box center [178, 495] width 19 height 19
radio input "true"
click at [1328, 666] on button "Next" at bounding box center [1319, 653] width 96 height 49
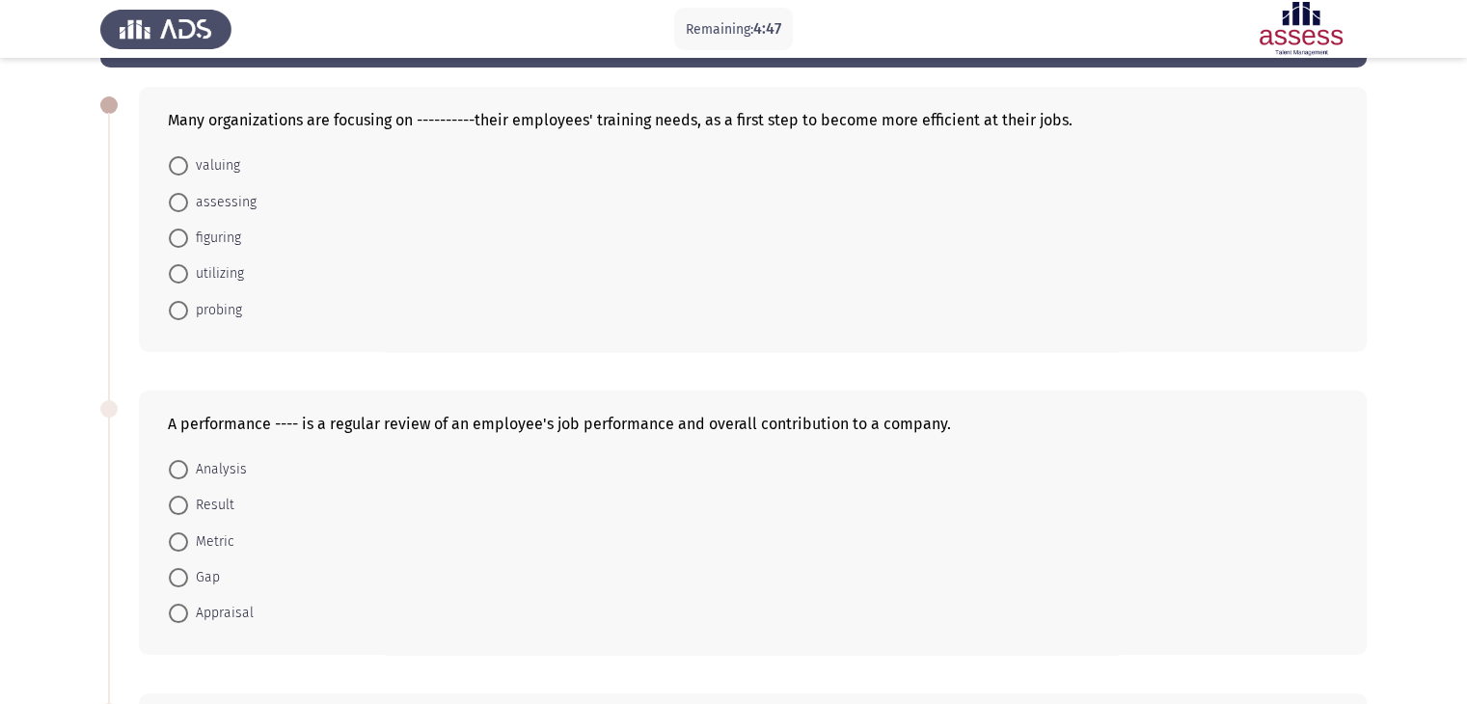
scroll to position [76, 0]
click at [178, 275] on span at bounding box center [178, 272] width 19 height 19
click at [178, 275] on input "utilizing" at bounding box center [178, 272] width 19 height 19
radio input "true"
click at [178, 465] on span at bounding box center [178, 467] width 19 height 19
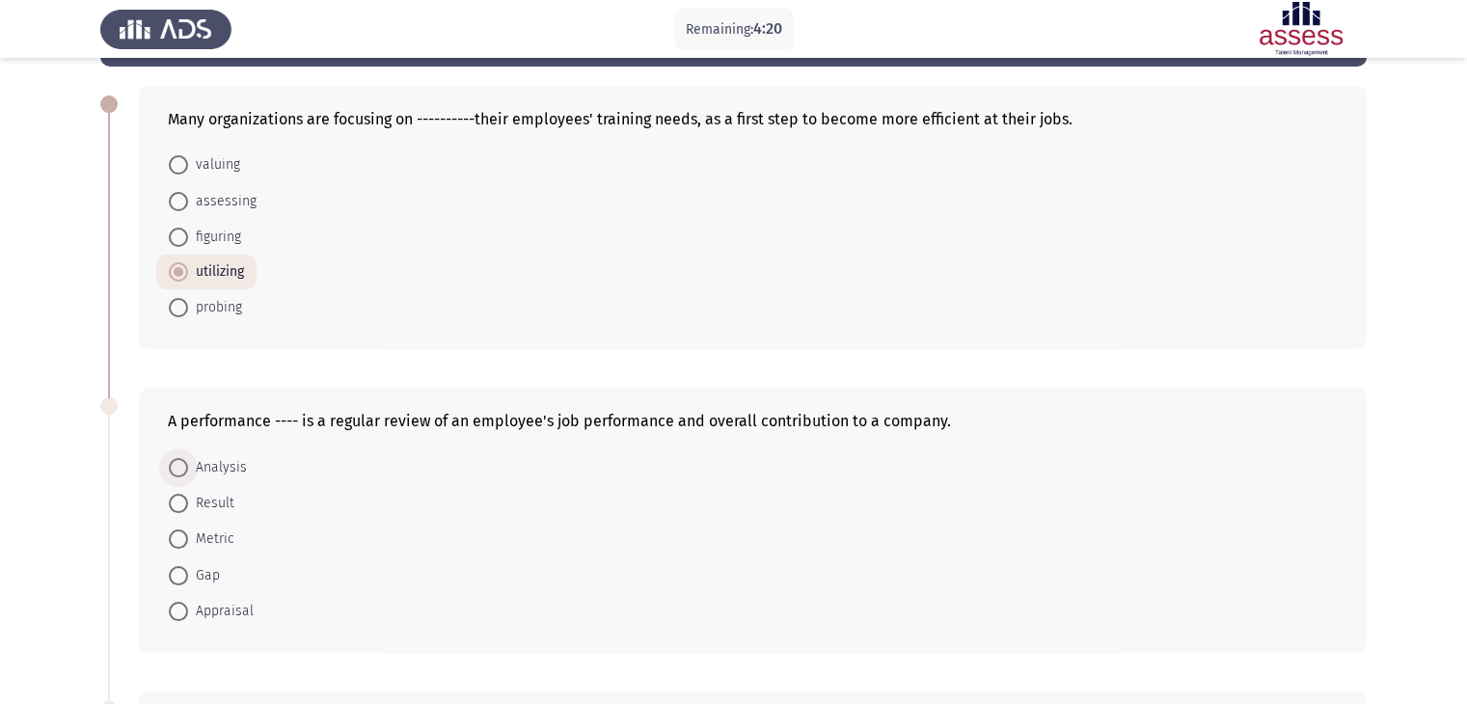
click at [178, 465] on input "Analysis" at bounding box center [178, 467] width 19 height 19
radio input "true"
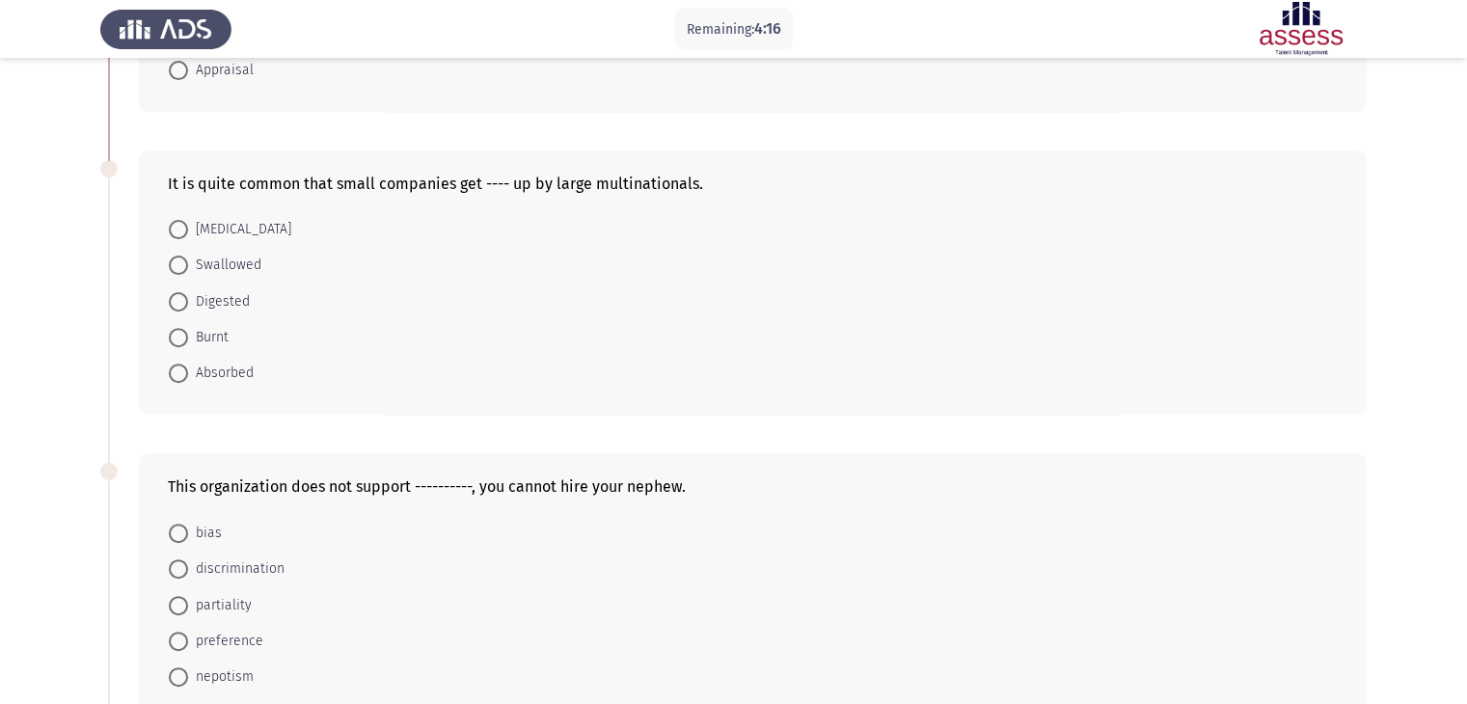
scroll to position [689, 0]
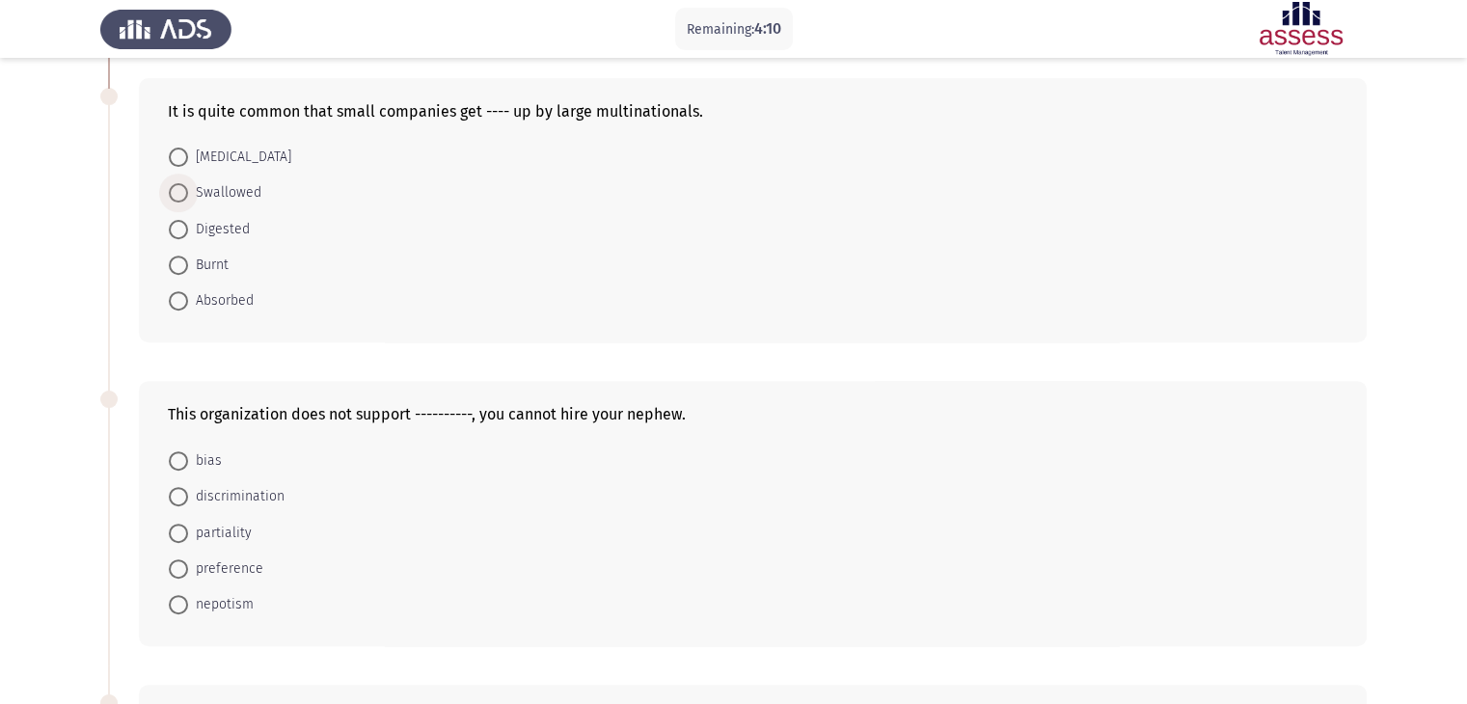
click at [178, 197] on span at bounding box center [178, 192] width 19 height 19
click at [178, 197] on input "Swallowed" at bounding box center [178, 192] width 19 height 19
radio input "true"
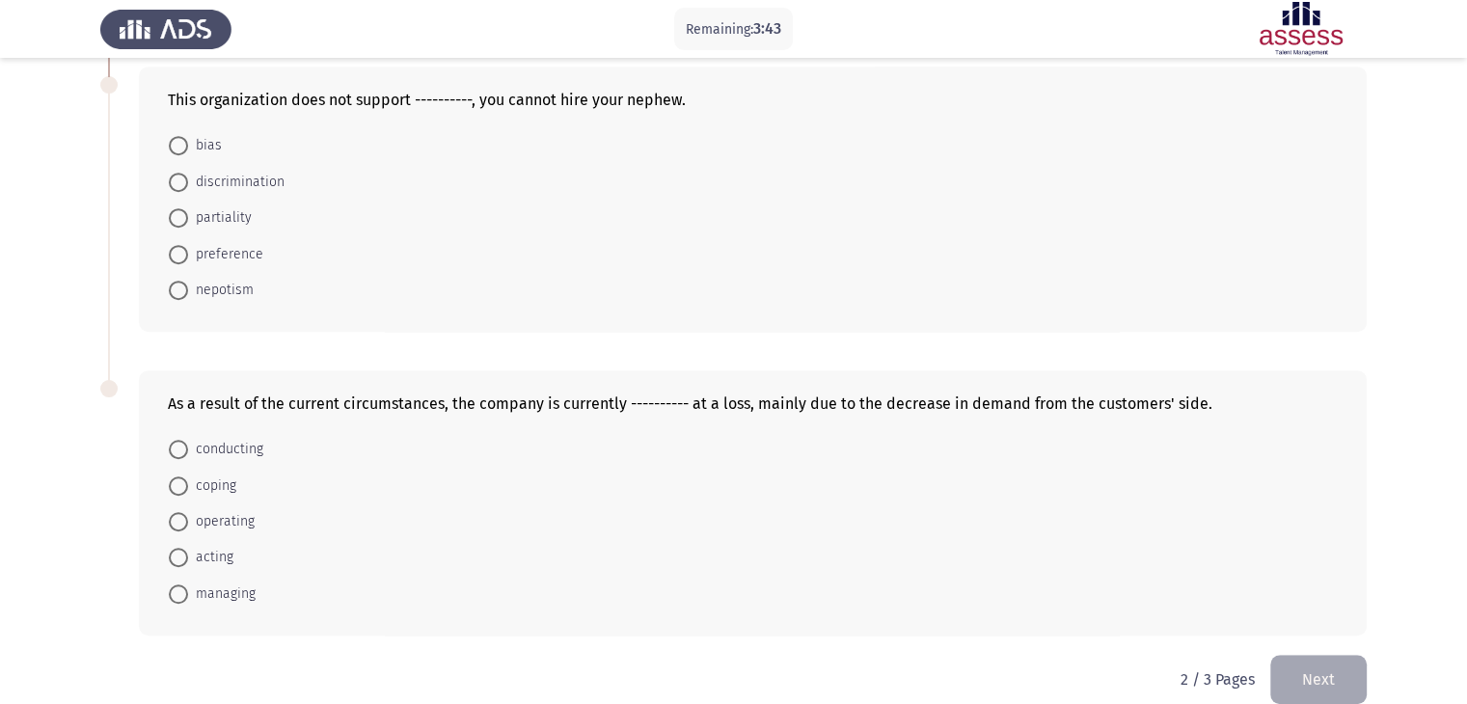
scroll to position [1001, 0]
click at [181, 145] on span at bounding box center [178, 146] width 19 height 19
click at [181, 145] on input "bias" at bounding box center [178, 146] width 19 height 19
radio input "true"
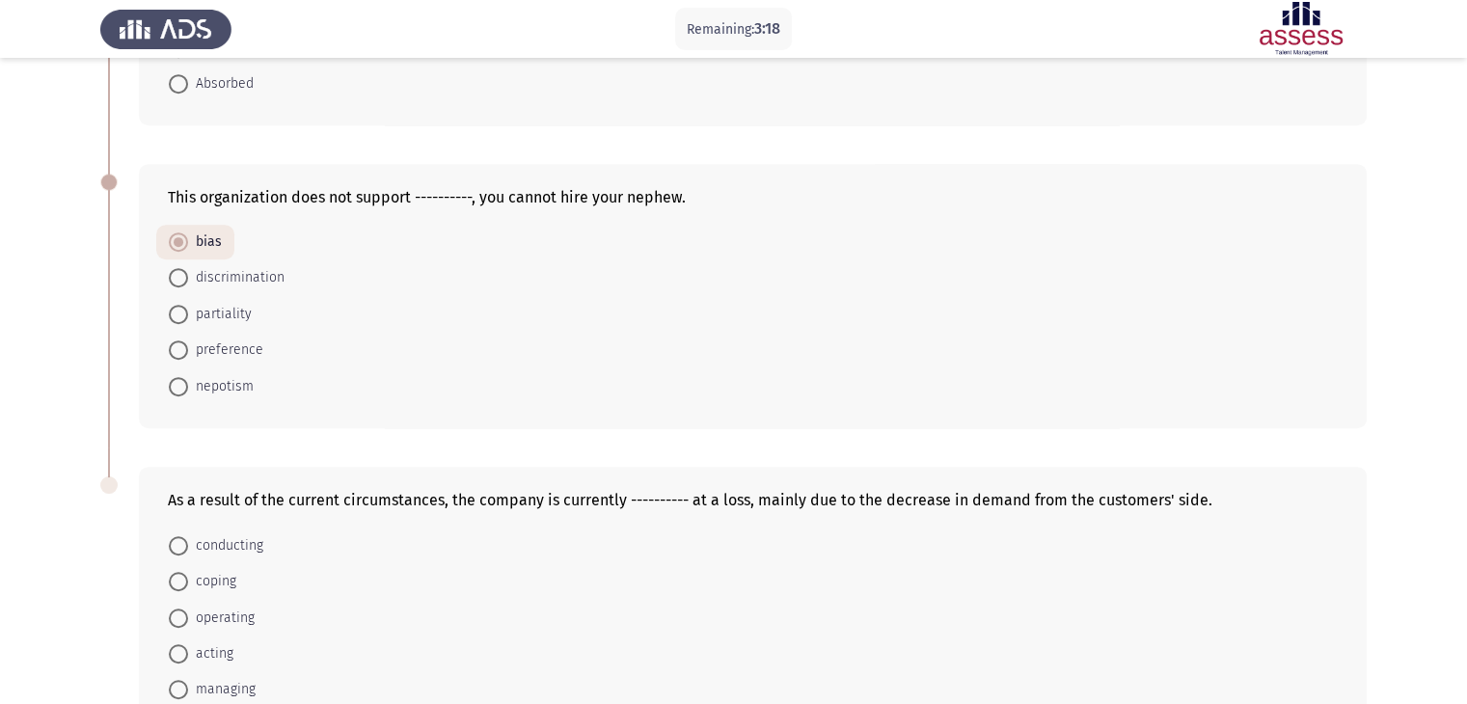
scroll to position [1027, 0]
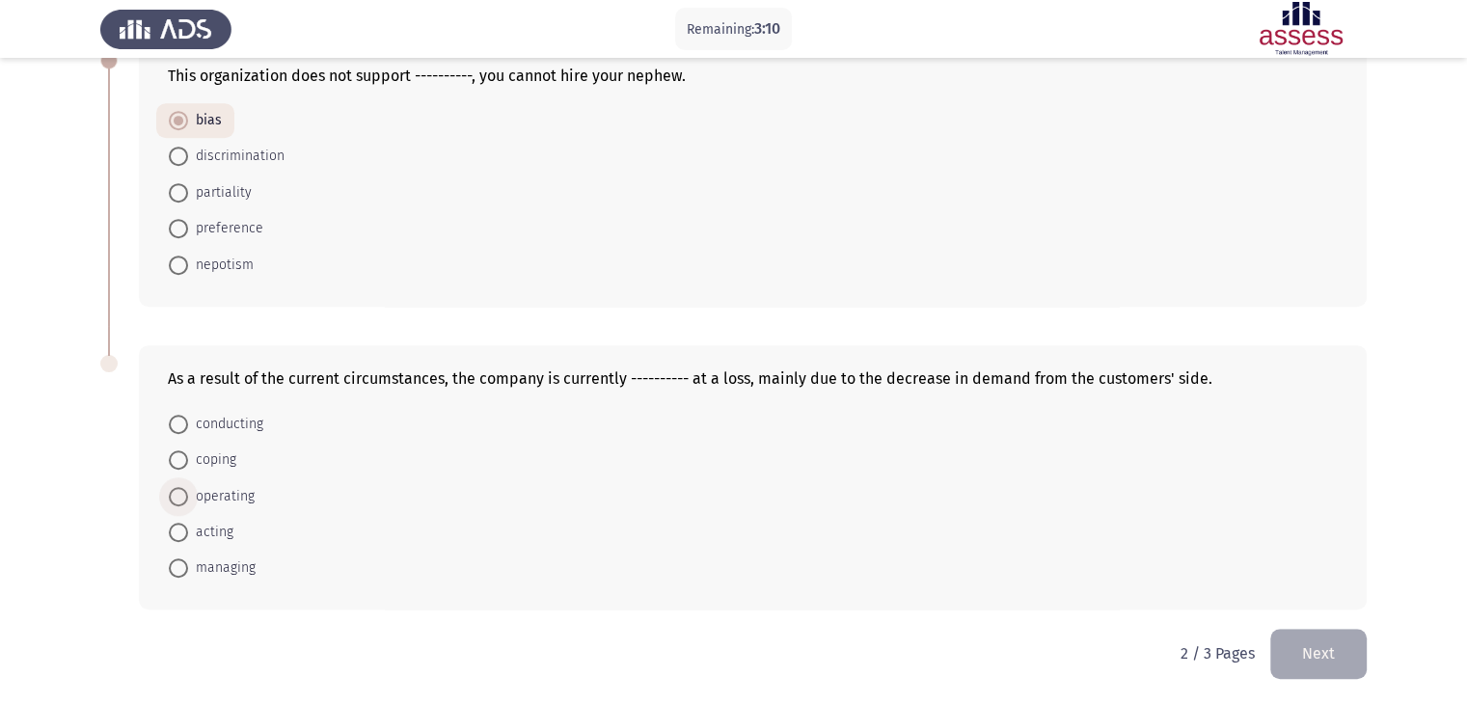
click at [178, 498] on span at bounding box center [178, 496] width 19 height 19
click at [178, 498] on input "operating" at bounding box center [178, 496] width 19 height 19
radio input "true"
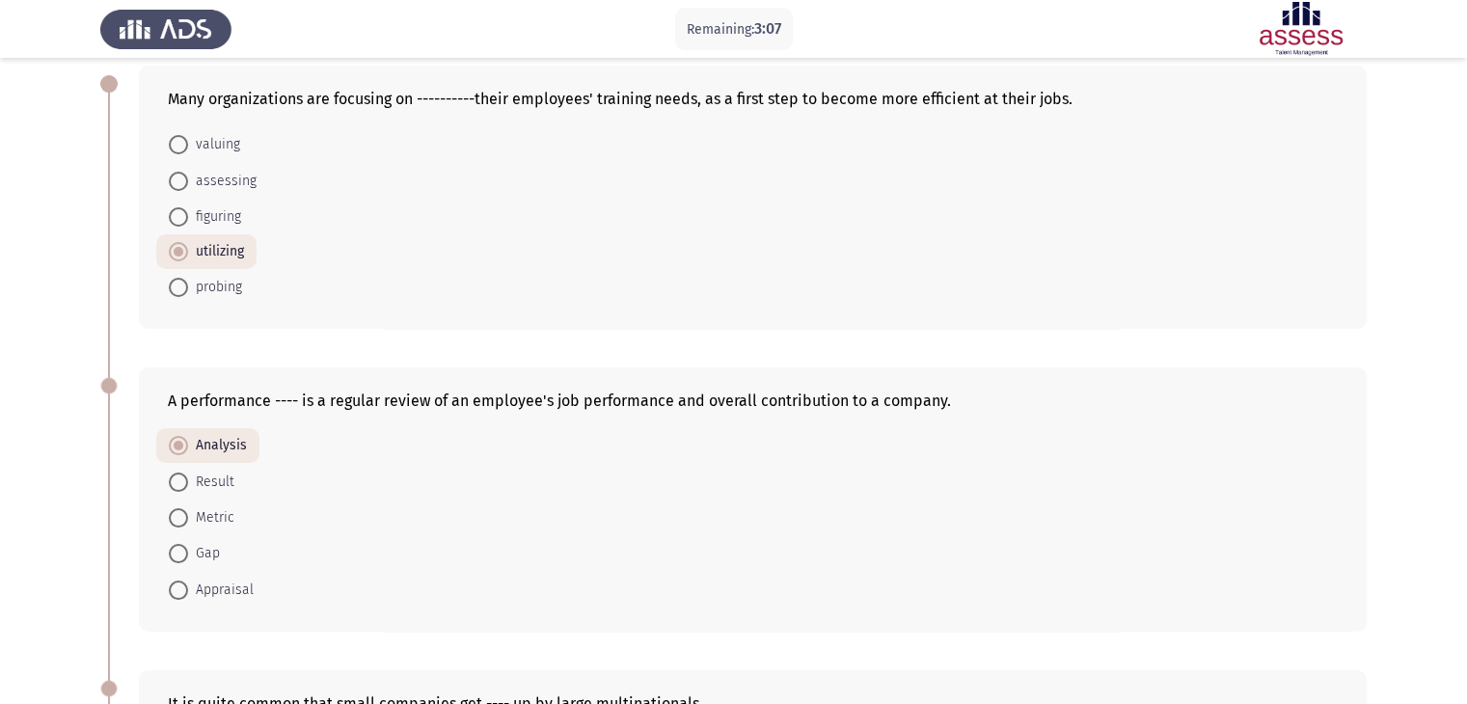
scroll to position [96, 0]
click at [177, 185] on span at bounding box center [178, 182] width 19 height 19
click at [177, 185] on input "assessing" at bounding box center [178, 182] width 19 height 19
radio input "true"
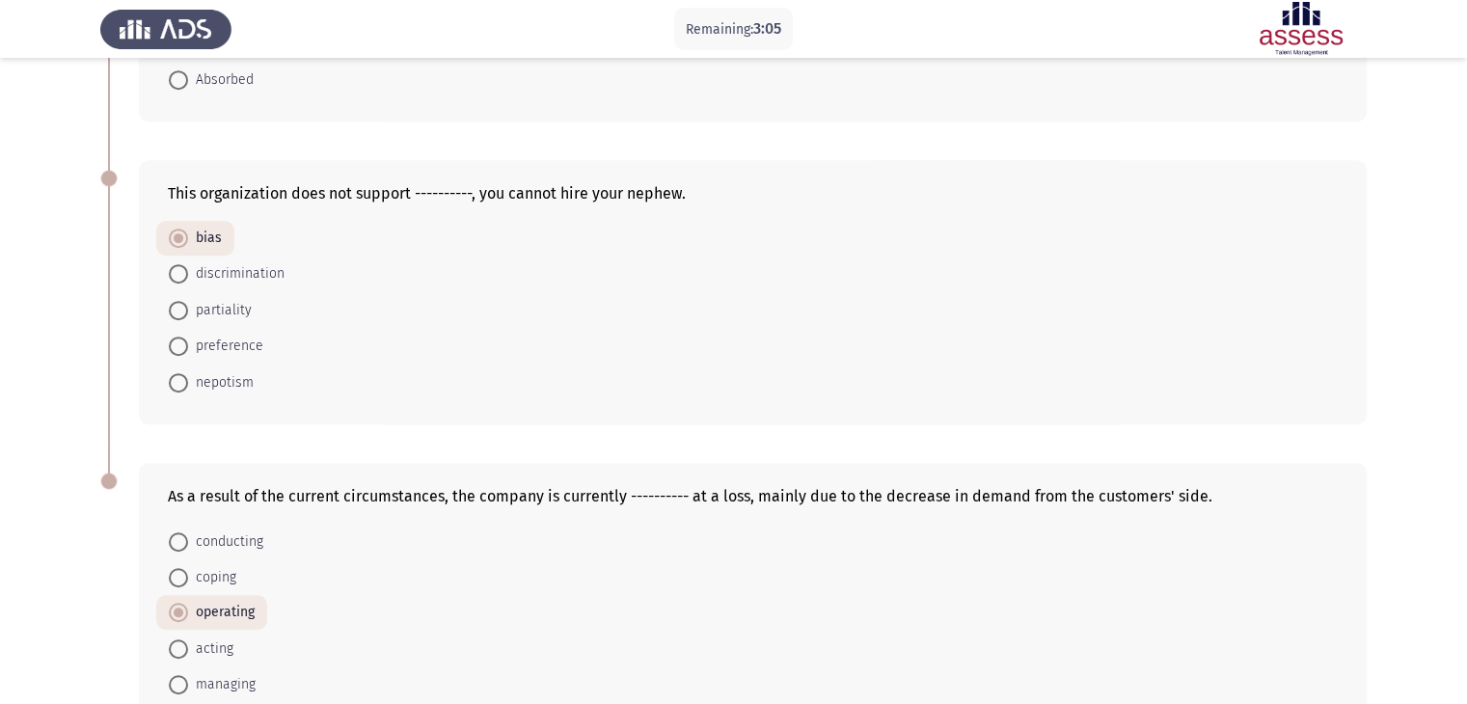
scroll to position [1026, 0]
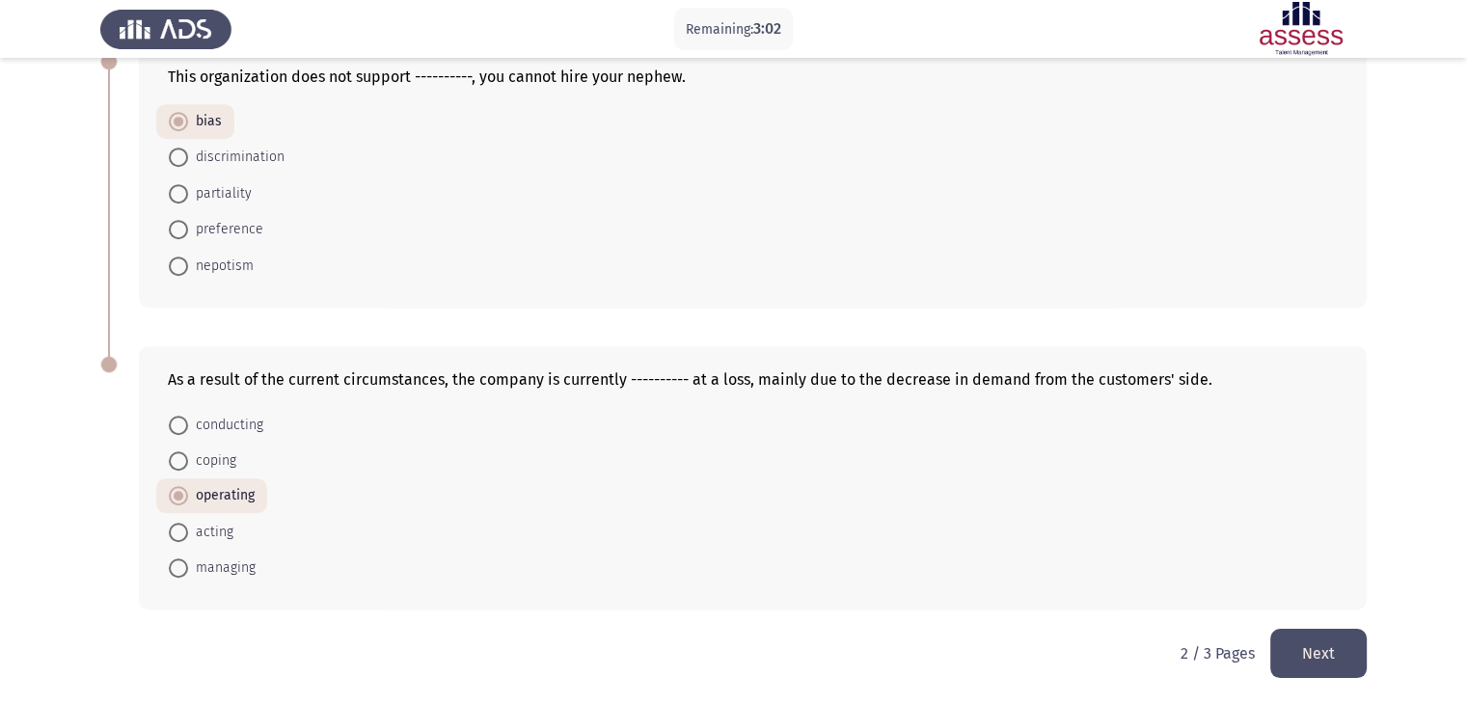
click at [1312, 647] on button "Next" at bounding box center [1319, 653] width 96 height 49
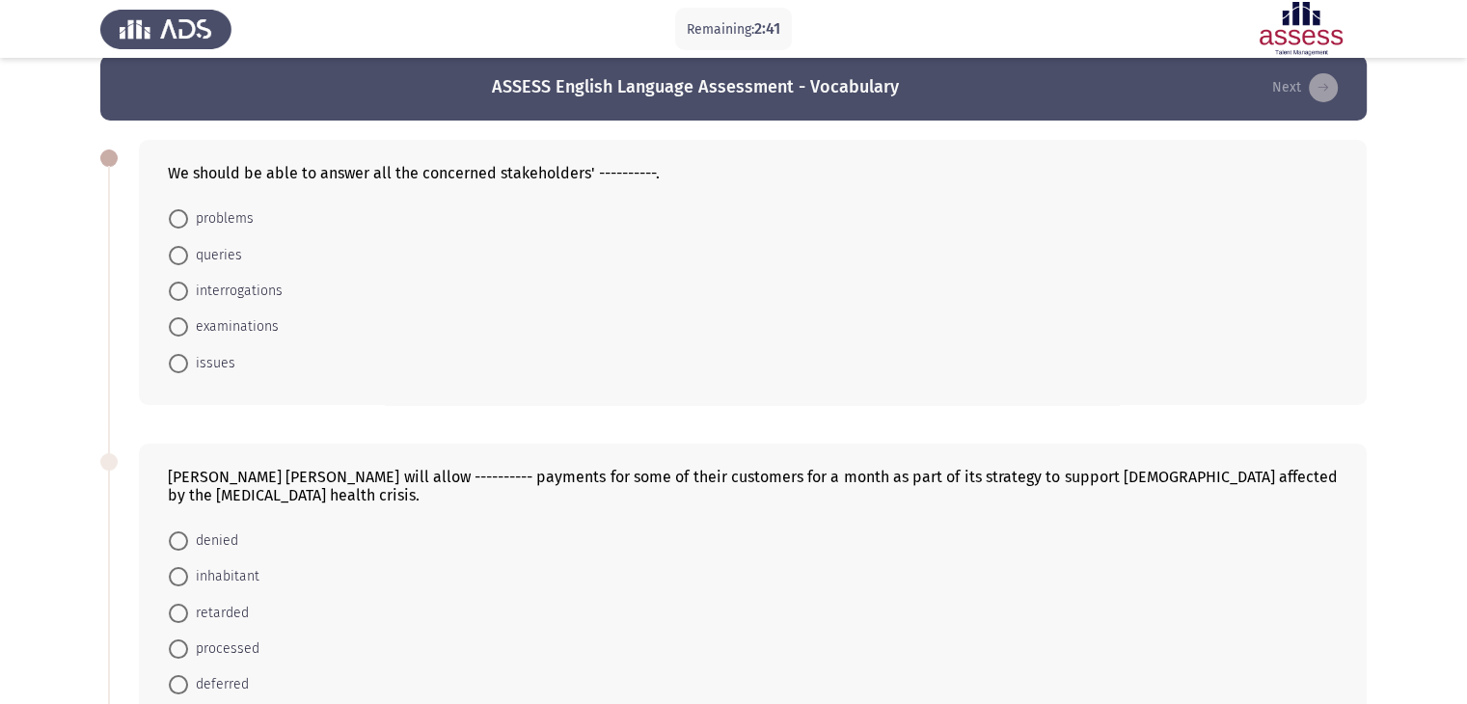
scroll to position [14, 0]
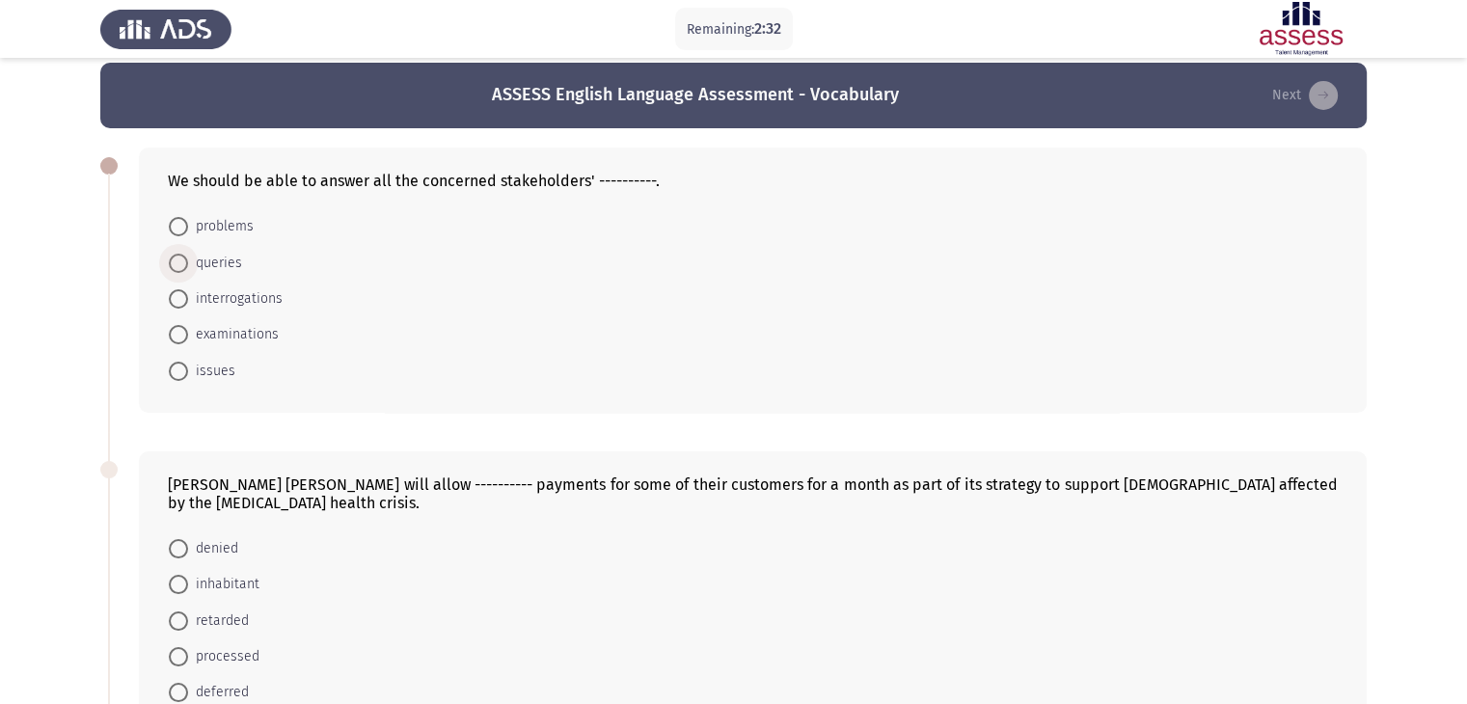
click at [178, 264] on span at bounding box center [178, 263] width 19 height 19
click at [178, 264] on input "queries" at bounding box center [178, 263] width 19 height 19
radio input "true"
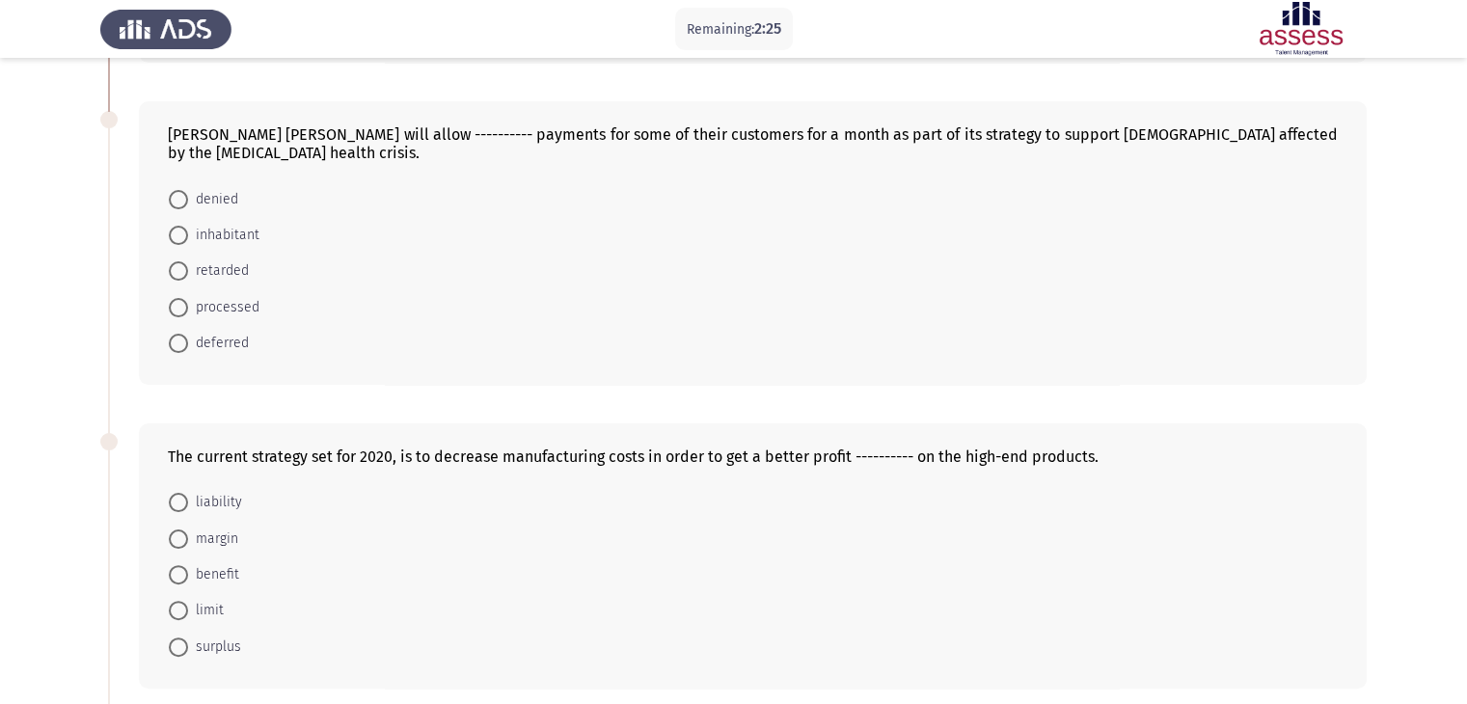
scroll to position [363, 0]
click at [178, 537] on span at bounding box center [178, 539] width 19 height 19
click at [178, 537] on input "margin" at bounding box center [178, 539] width 19 height 19
radio input "true"
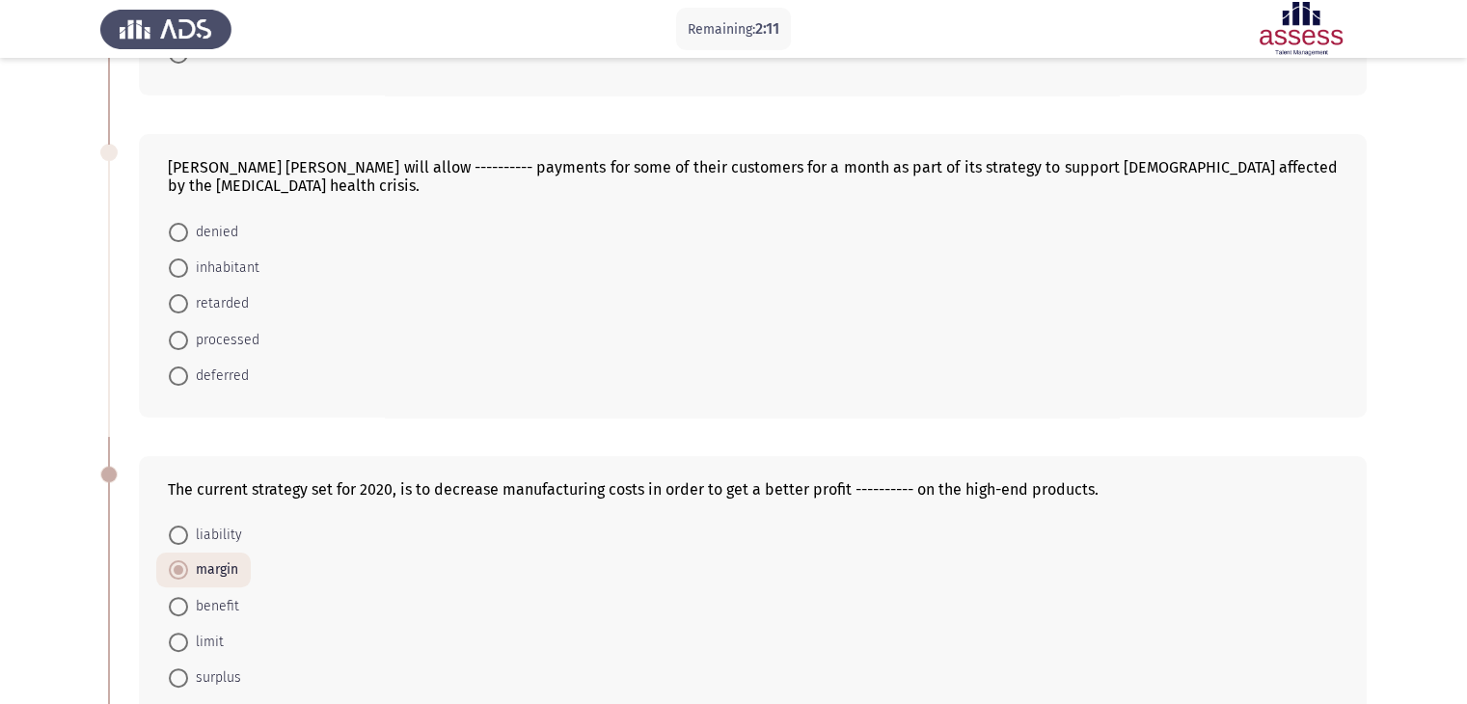
scroll to position [315, 0]
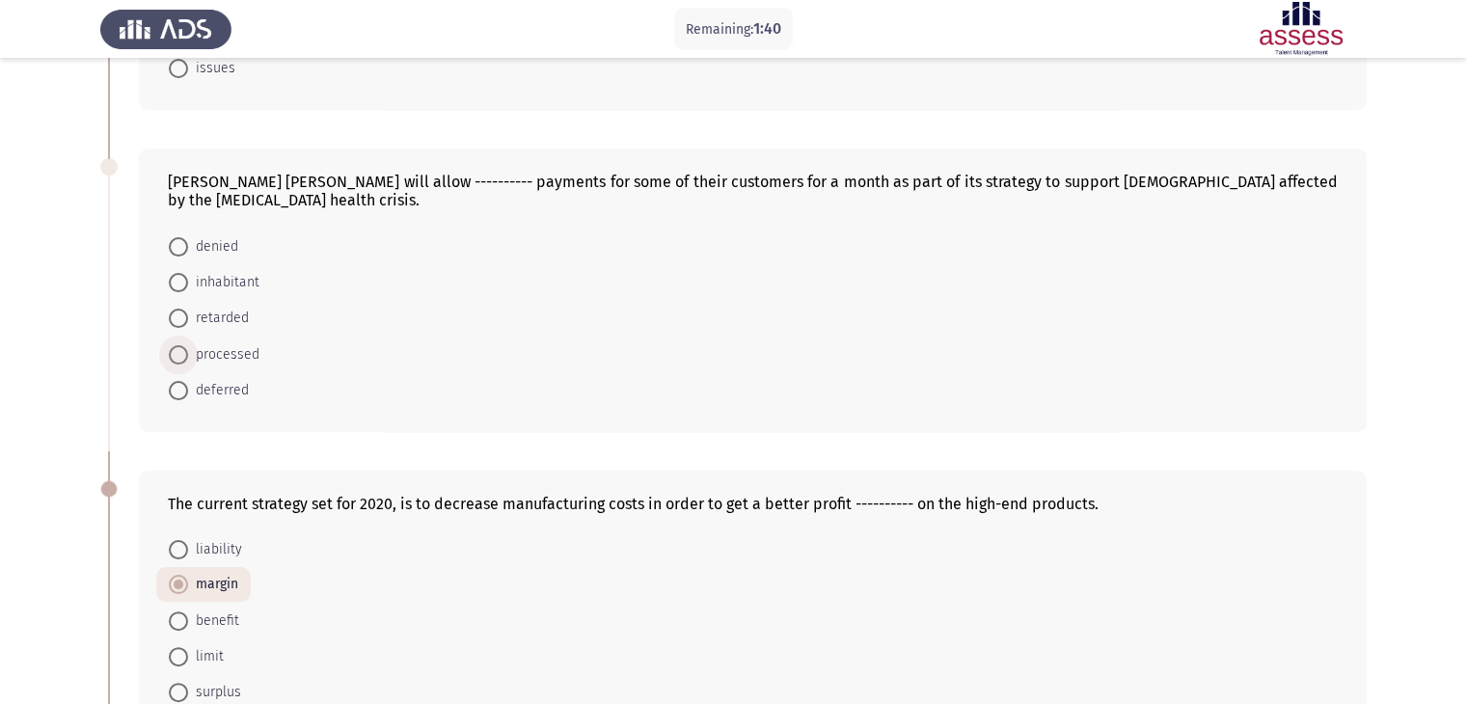
click at [179, 350] on span at bounding box center [178, 354] width 19 height 19
click at [179, 350] on input "processed" at bounding box center [178, 354] width 19 height 19
radio input "true"
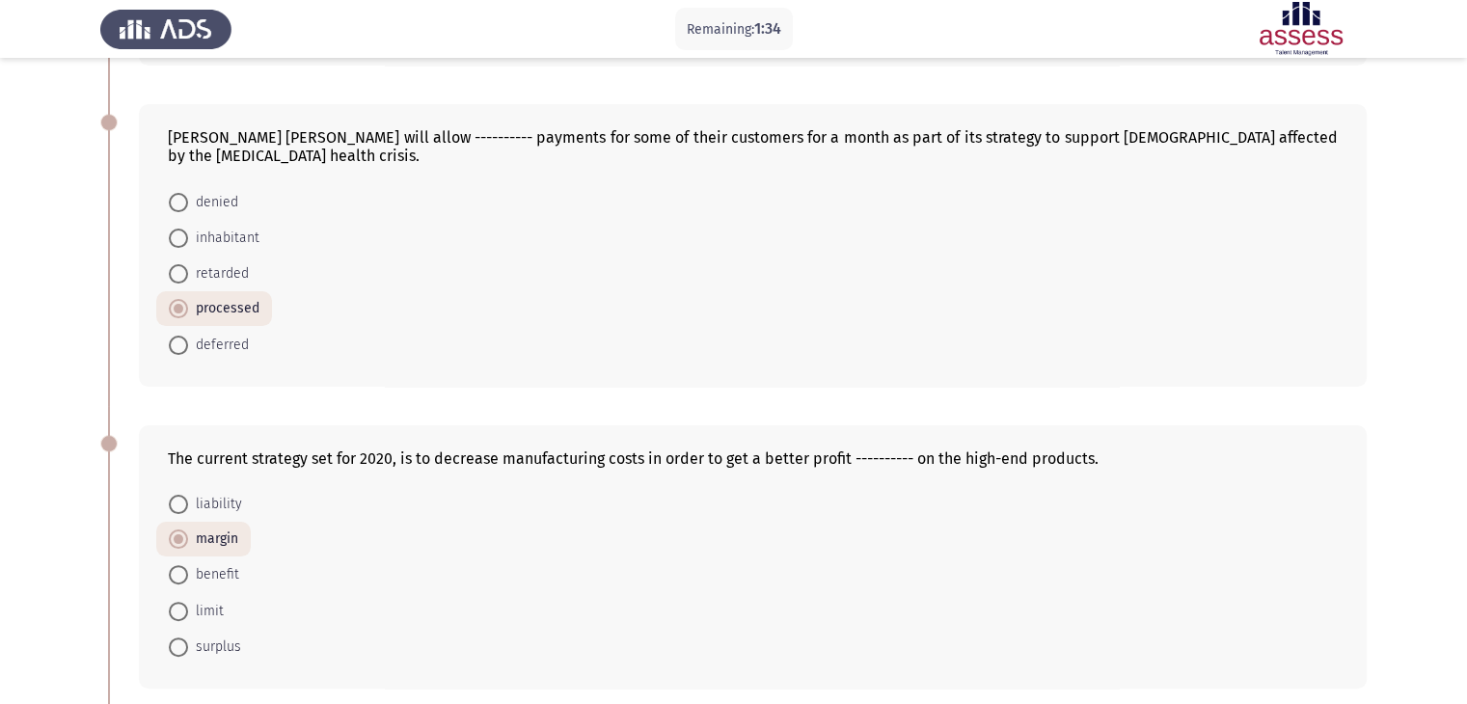
scroll to position [356, 0]
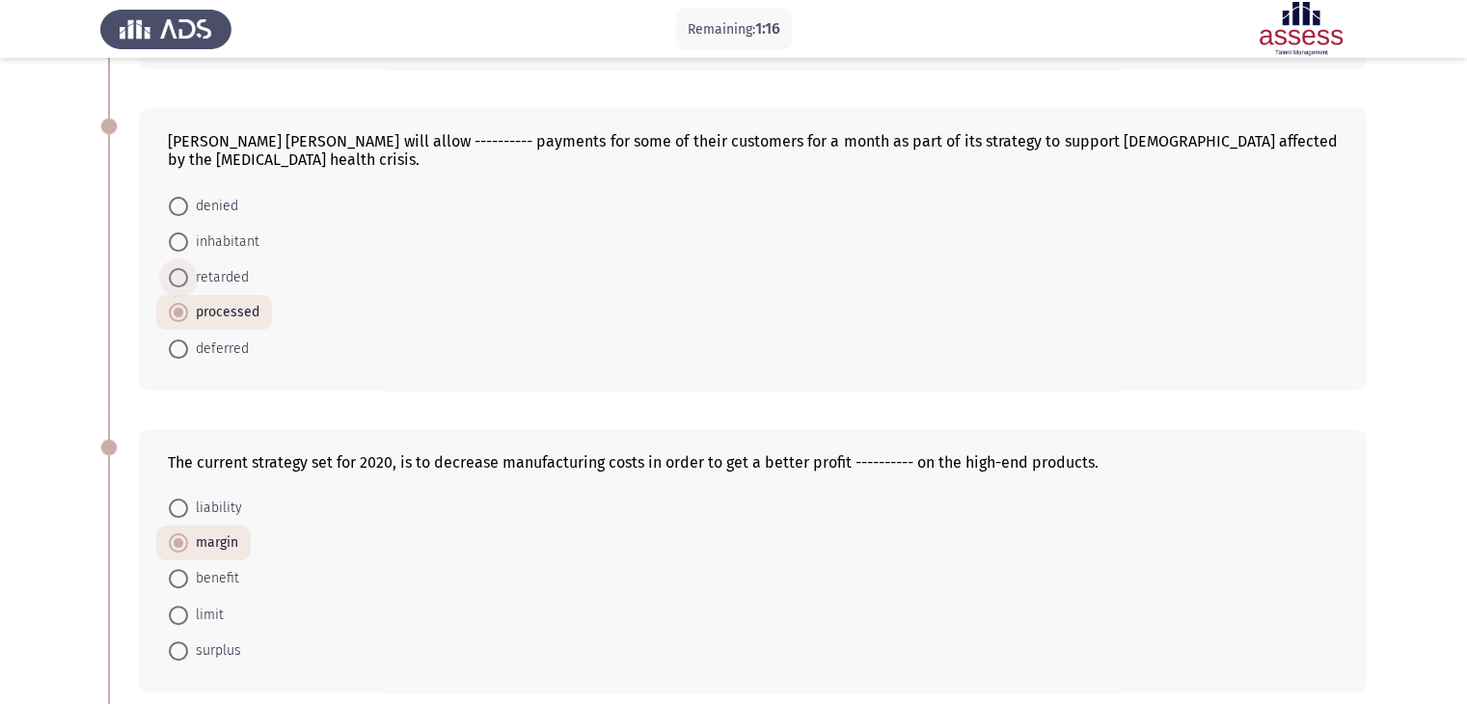
click at [179, 270] on span at bounding box center [178, 277] width 19 height 19
click at [179, 270] on input "retarded" at bounding box center [178, 277] width 19 height 19
radio input "true"
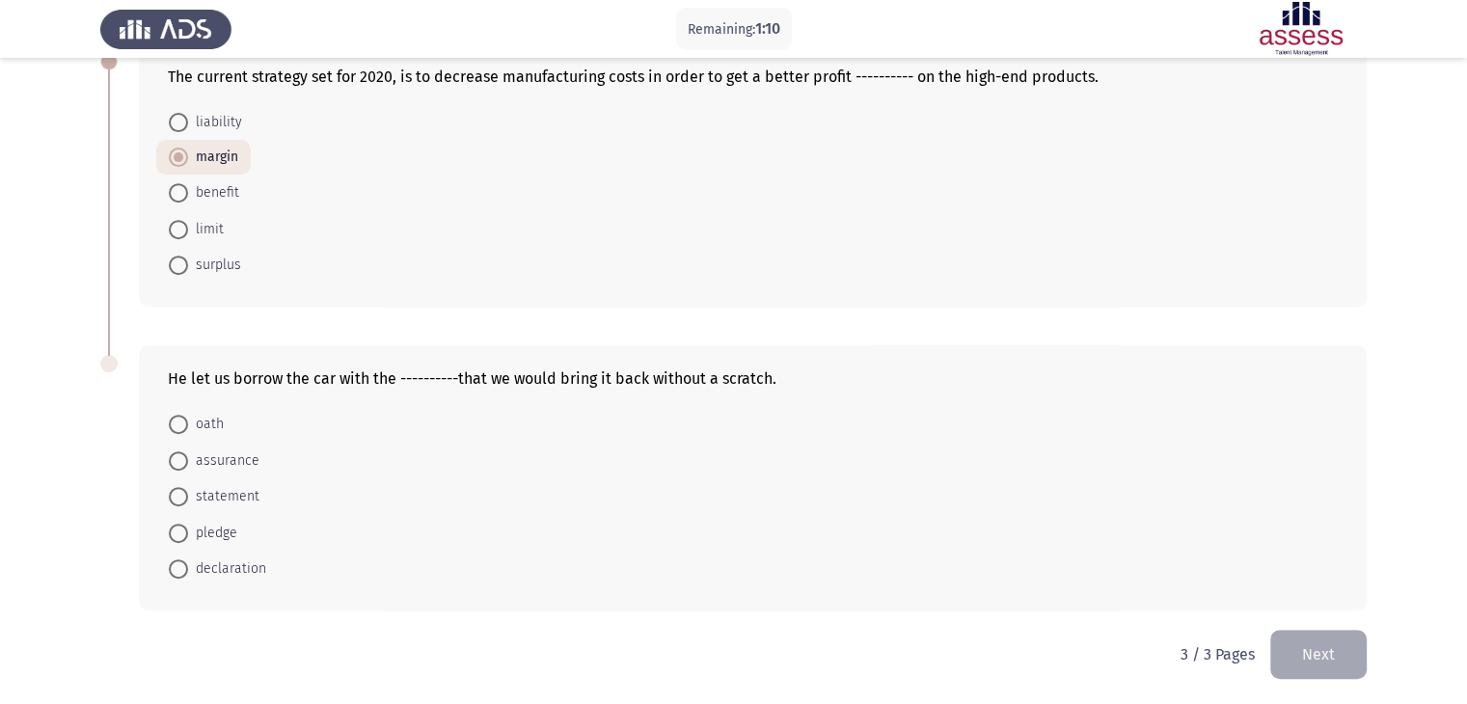
scroll to position [743, 0]
click at [176, 530] on span at bounding box center [178, 532] width 19 height 19
click at [176, 530] on input "pledge" at bounding box center [178, 532] width 19 height 19
radio input "true"
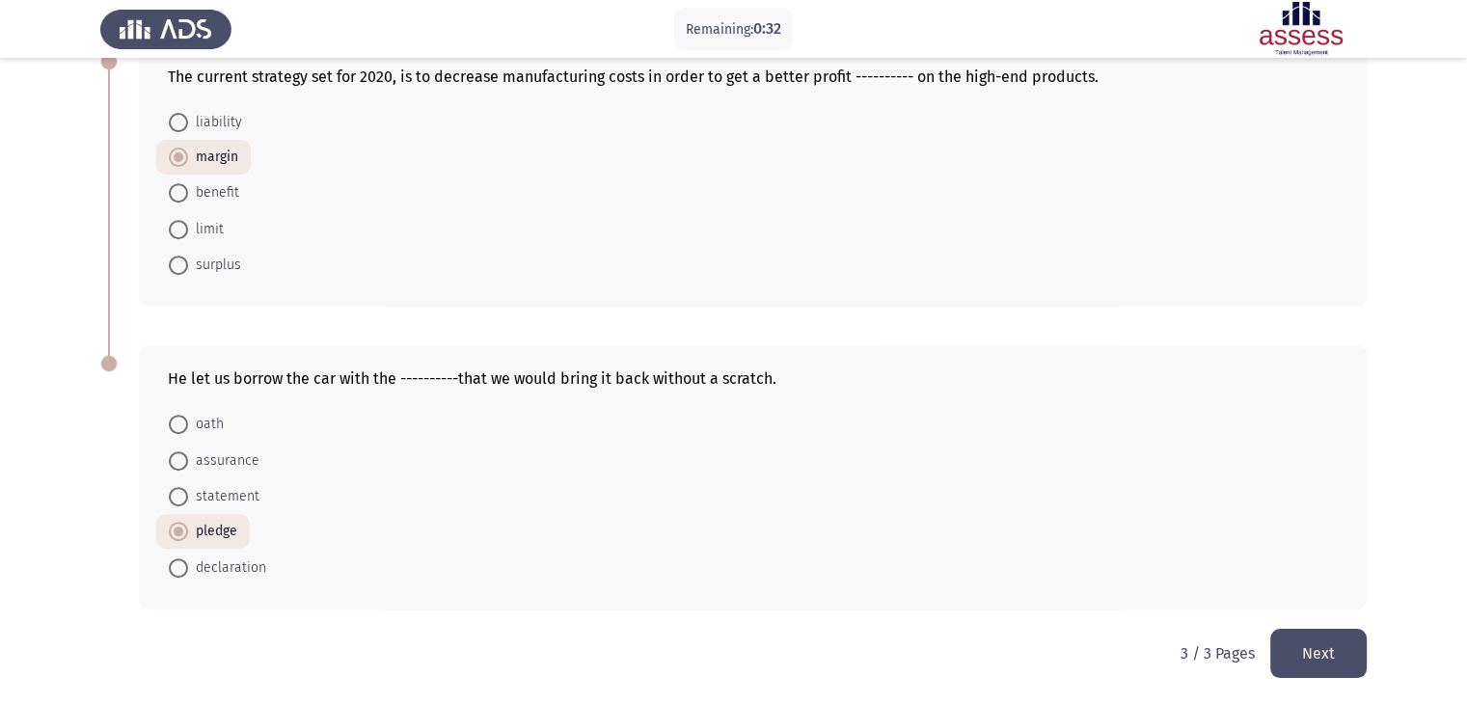
click at [1295, 641] on button "Next" at bounding box center [1319, 653] width 96 height 49
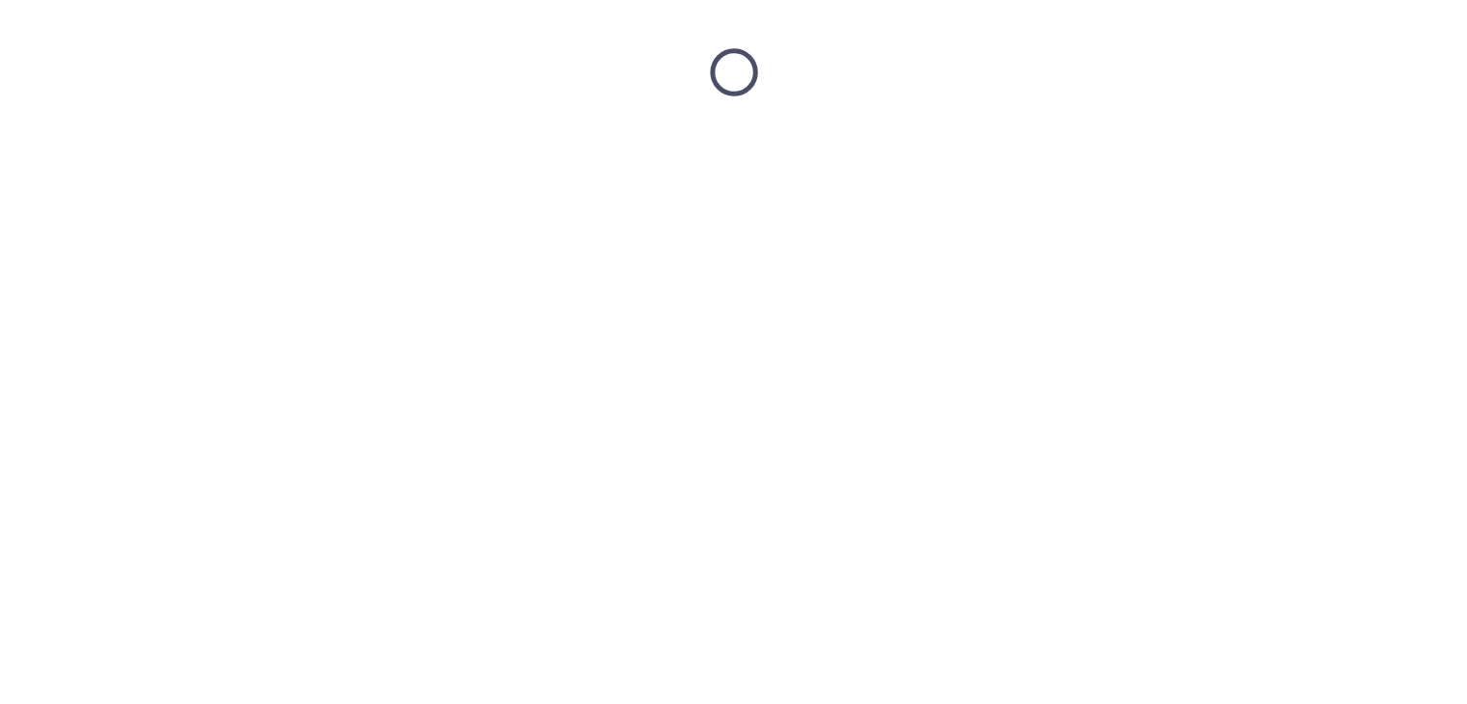
scroll to position [0, 0]
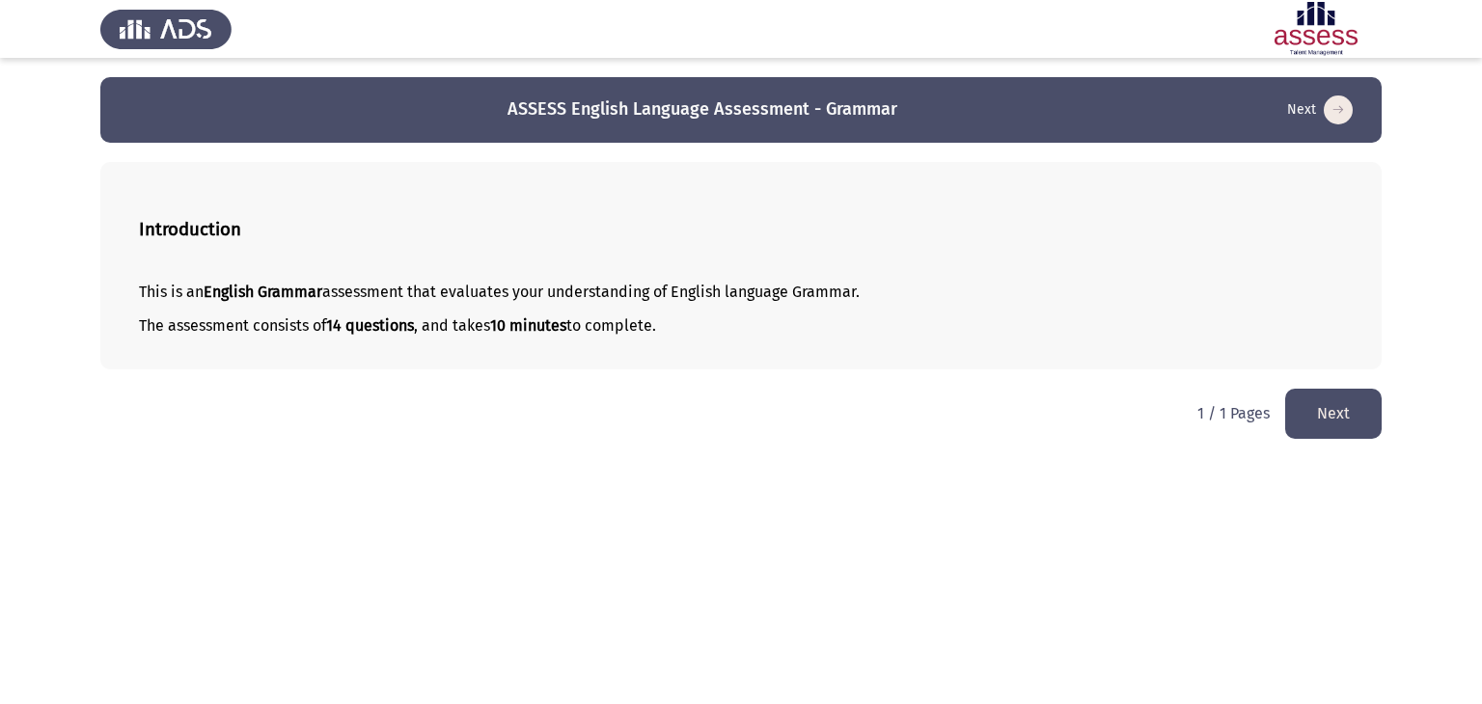
click at [1324, 410] on button "Next" at bounding box center [1333, 413] width 96 height 49
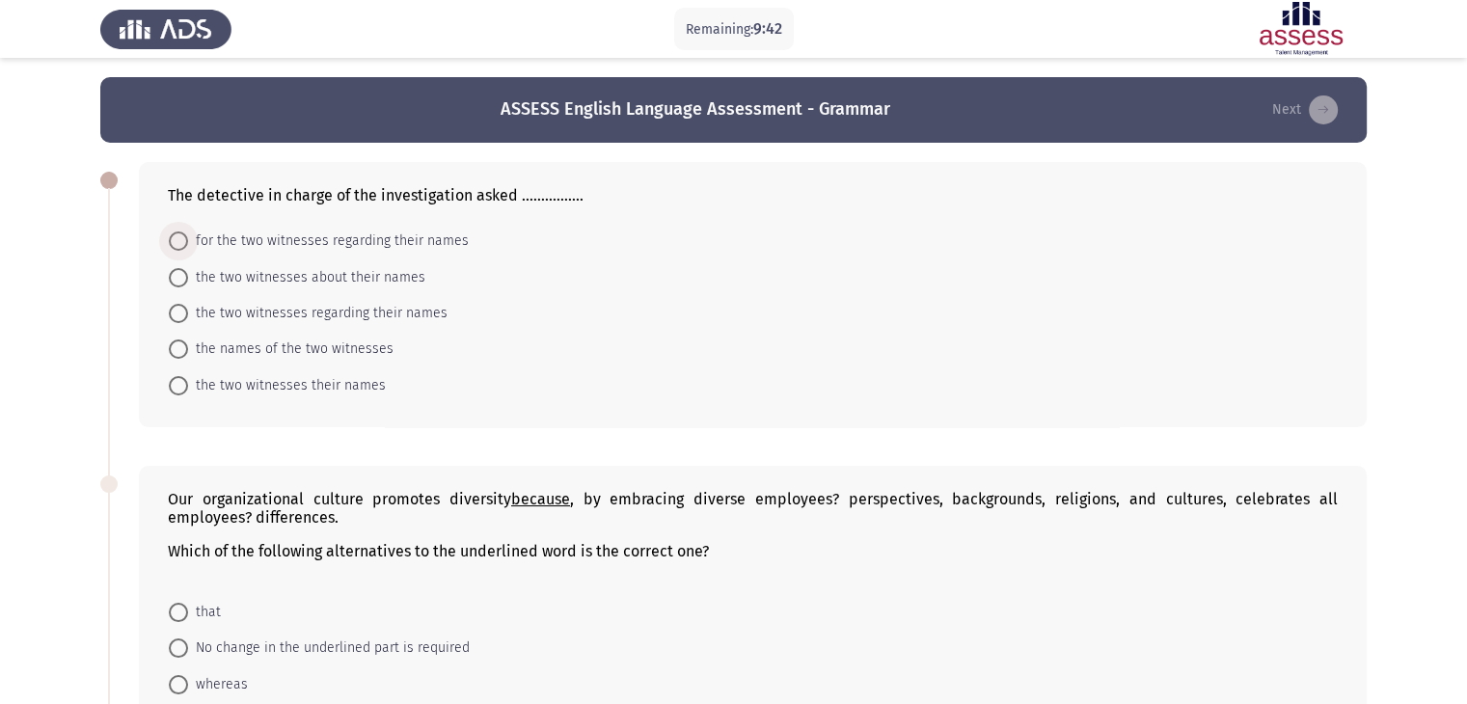
click at [181, 241] on span at bounding box center [178, 241] width 19 height 19
click at [181, 241] on input "for the two witnesses regarding their names" at bounding box center [178, 241] width 19 height 19
radio input "true"
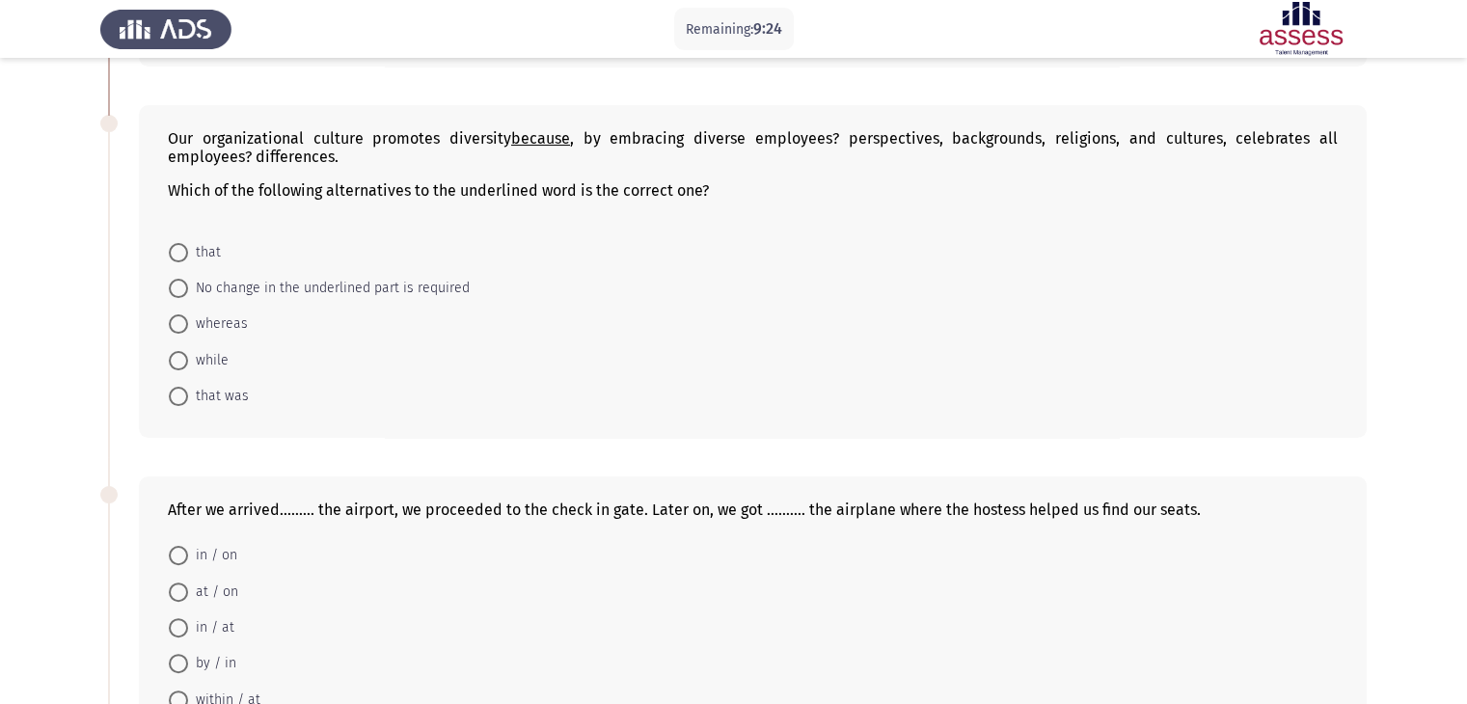
scroll to position [361, 0]
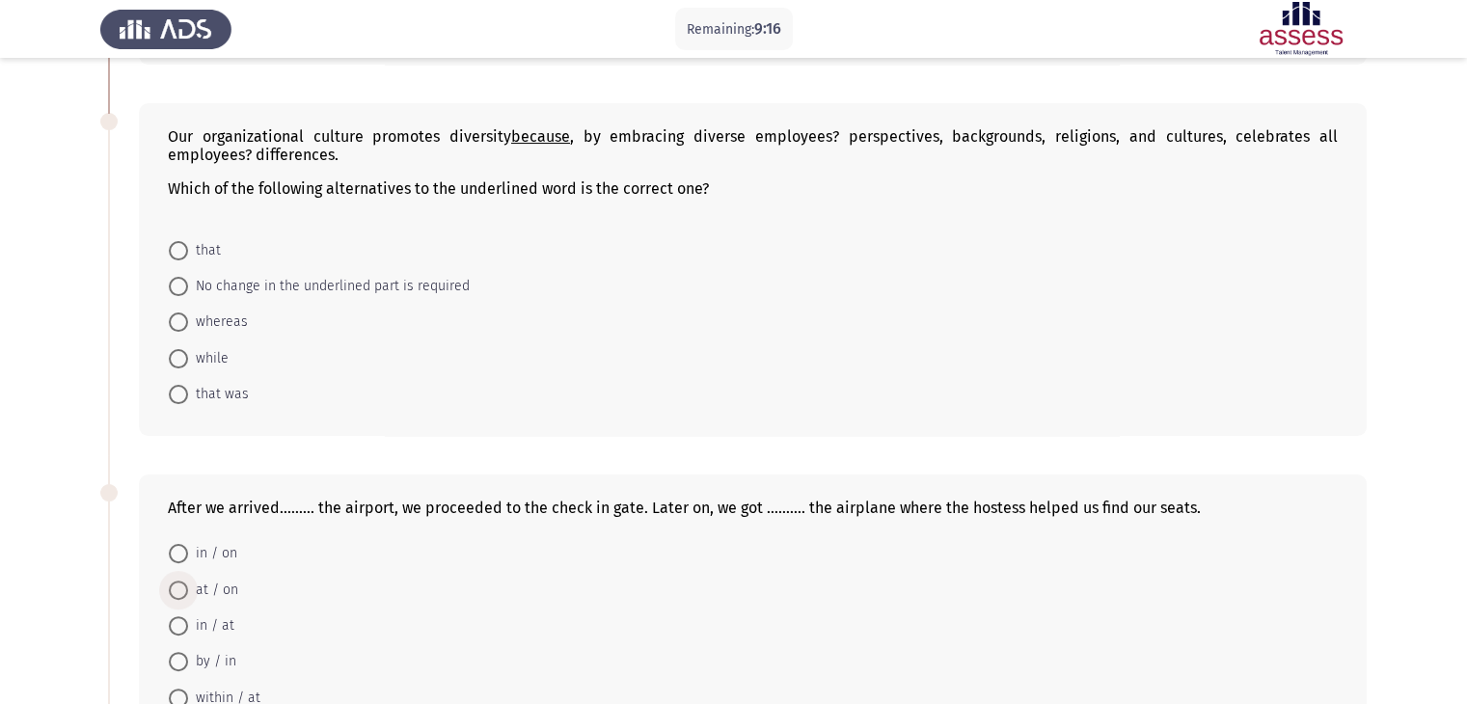
click at [184, 588] on span at bounding box center [178, 590] width 19 height 19
click at [184, 588] on input "at / on" at bounding box center [178, 590] width 19 height 19
radio input "true"
click at [182, 324] on span at bounding box center [178, 322] width 19 height 19
click at [182, 324] on input "whereas" at bounding box center [178, 322] width 19 height 19
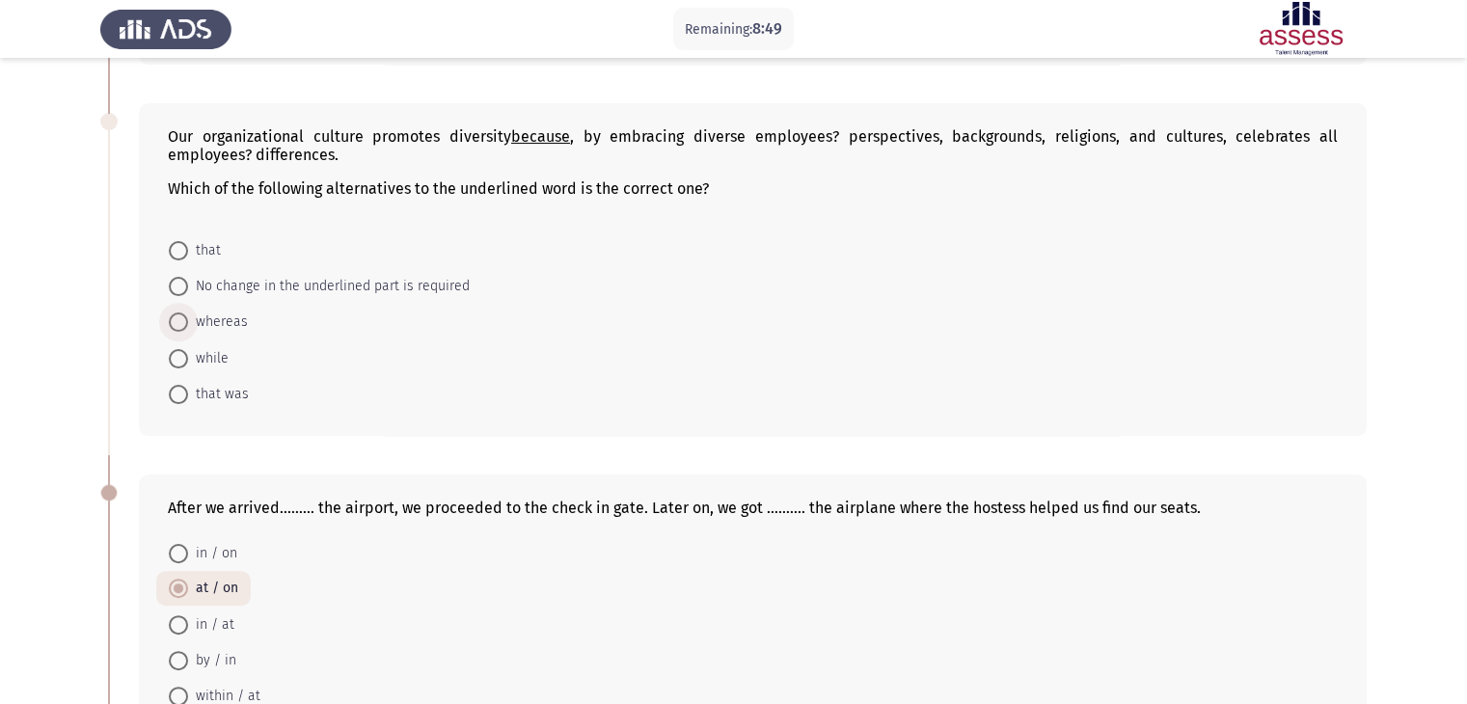
radio input "true"
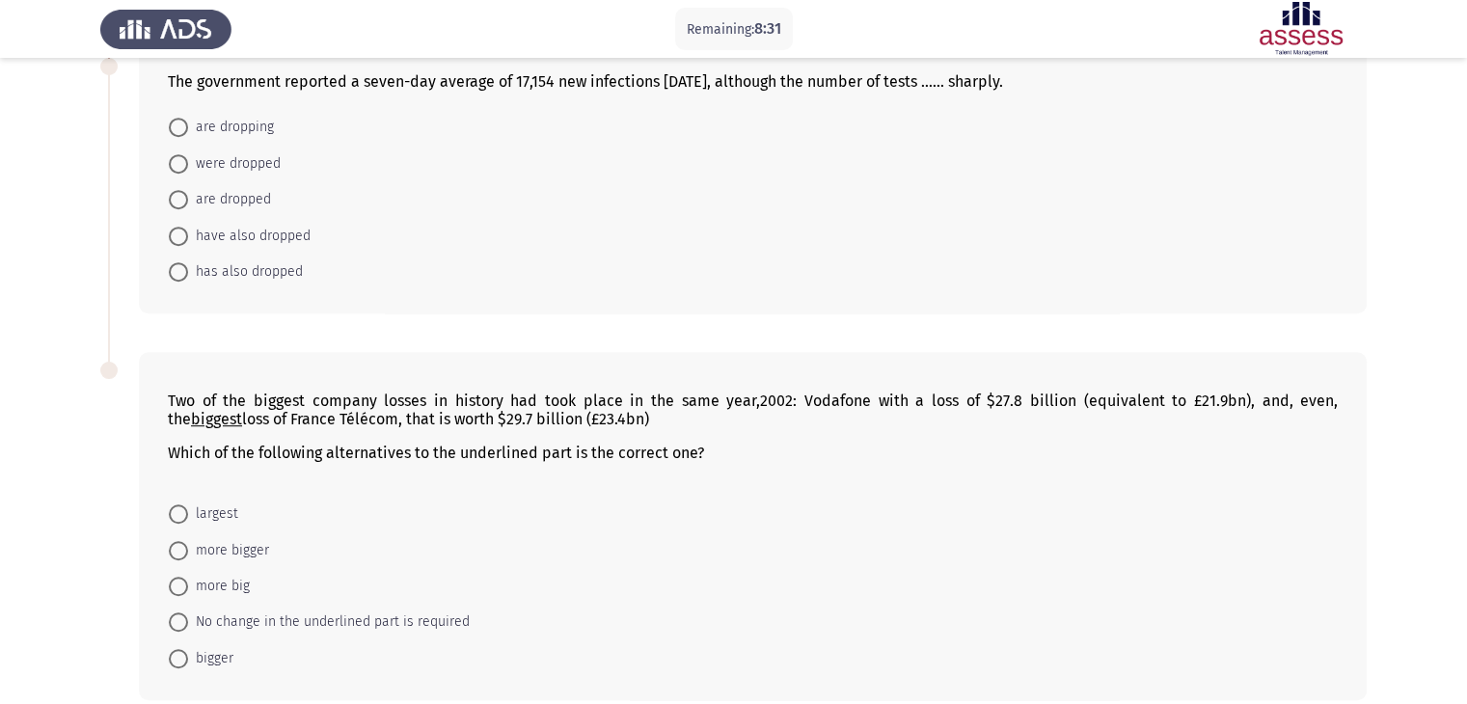
scroll to position [1090, 0]
click at [178, 160] on span at bounding box center [178, 161] width 19 height 19
click at [178, 160] on input "were dropped" at bounding box center [178, 161] width 19 height 19
radio input "true"
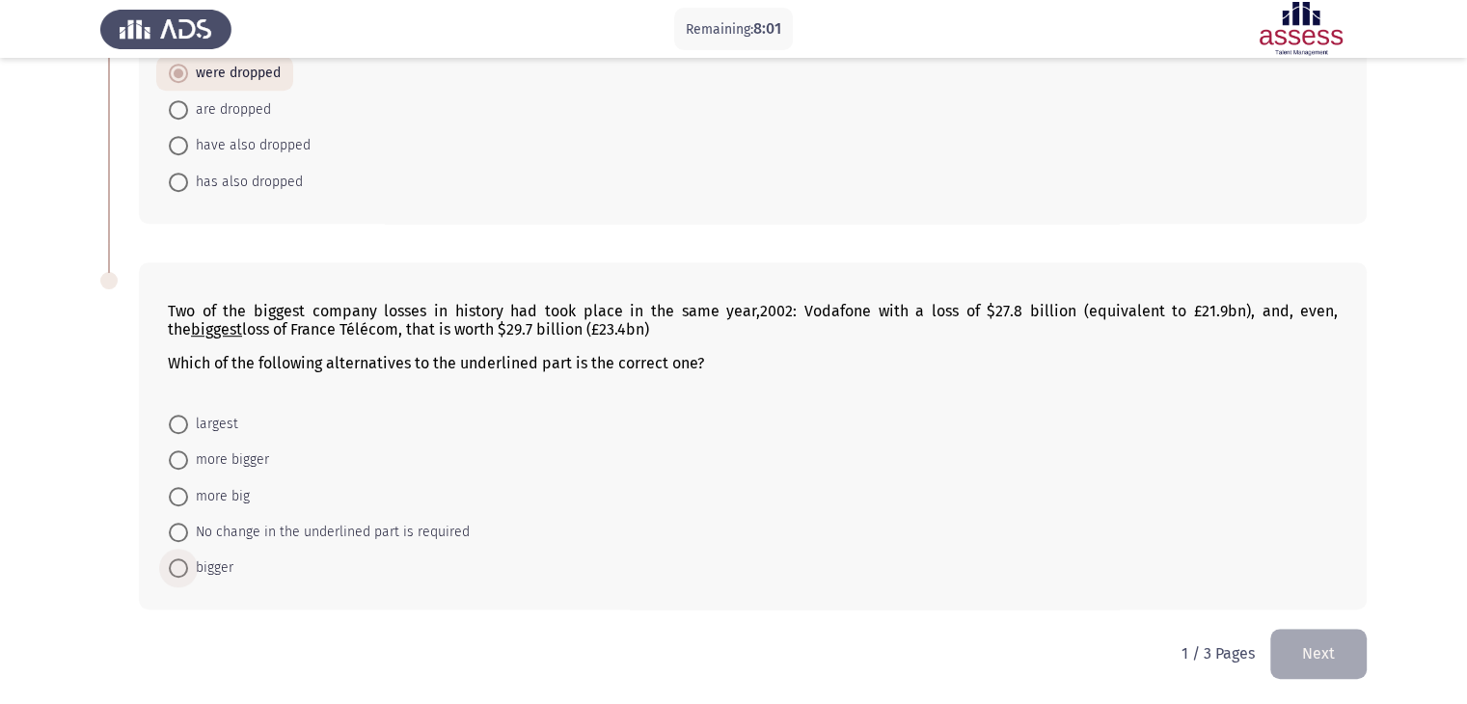
click at [174, 572] on span at bounding box center [178, 568] width 19 height 19
click at [174, 572] on input "bigger" at bounding box center [178, 568] width 19 height 19
radio input "true"
click at [189, 424] on span "largest" at bounding box center [213, 424] width 50 height 23
click at [188, 424] on input "largest" at bounding box center [178, 424] width 19 height 19
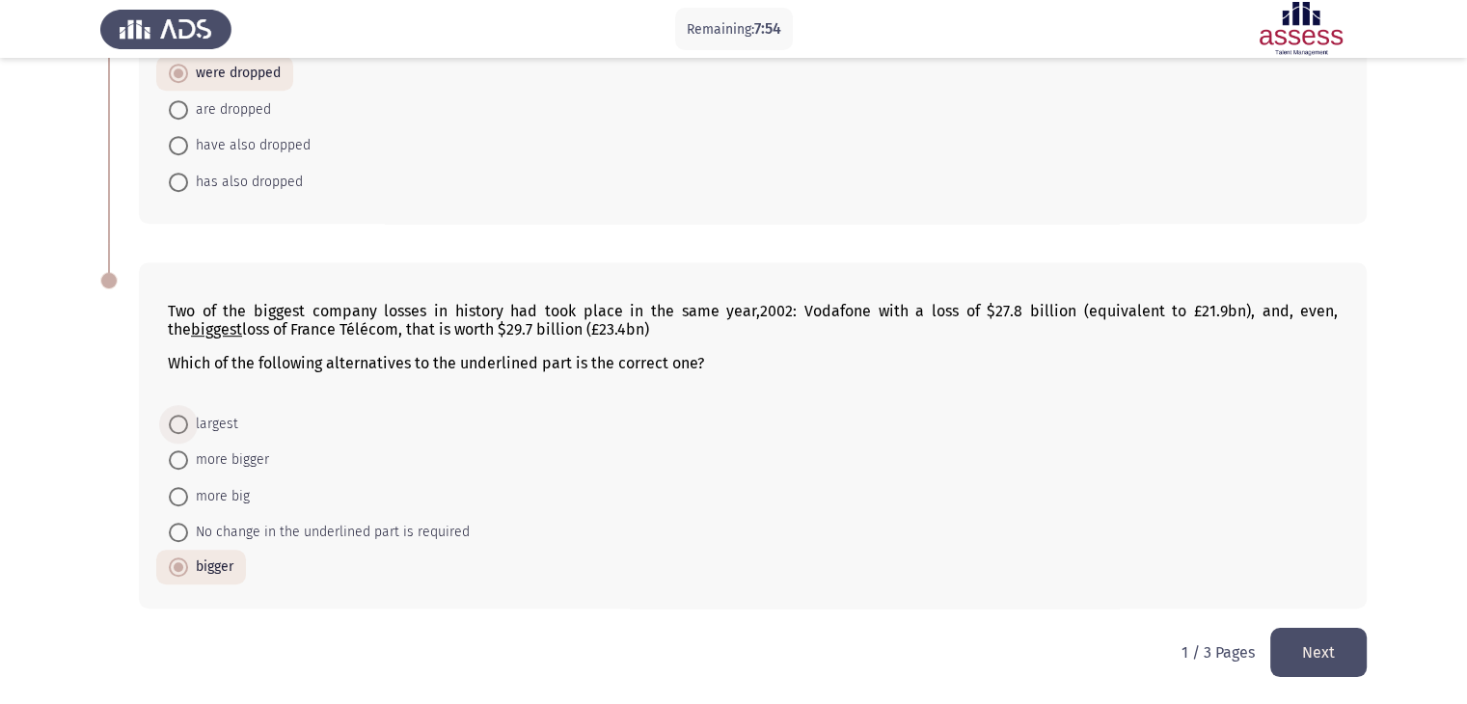
radio input "true"
click at [1302, 646] on button "Next" at bounding box center [1319, 652] width 96 height 49
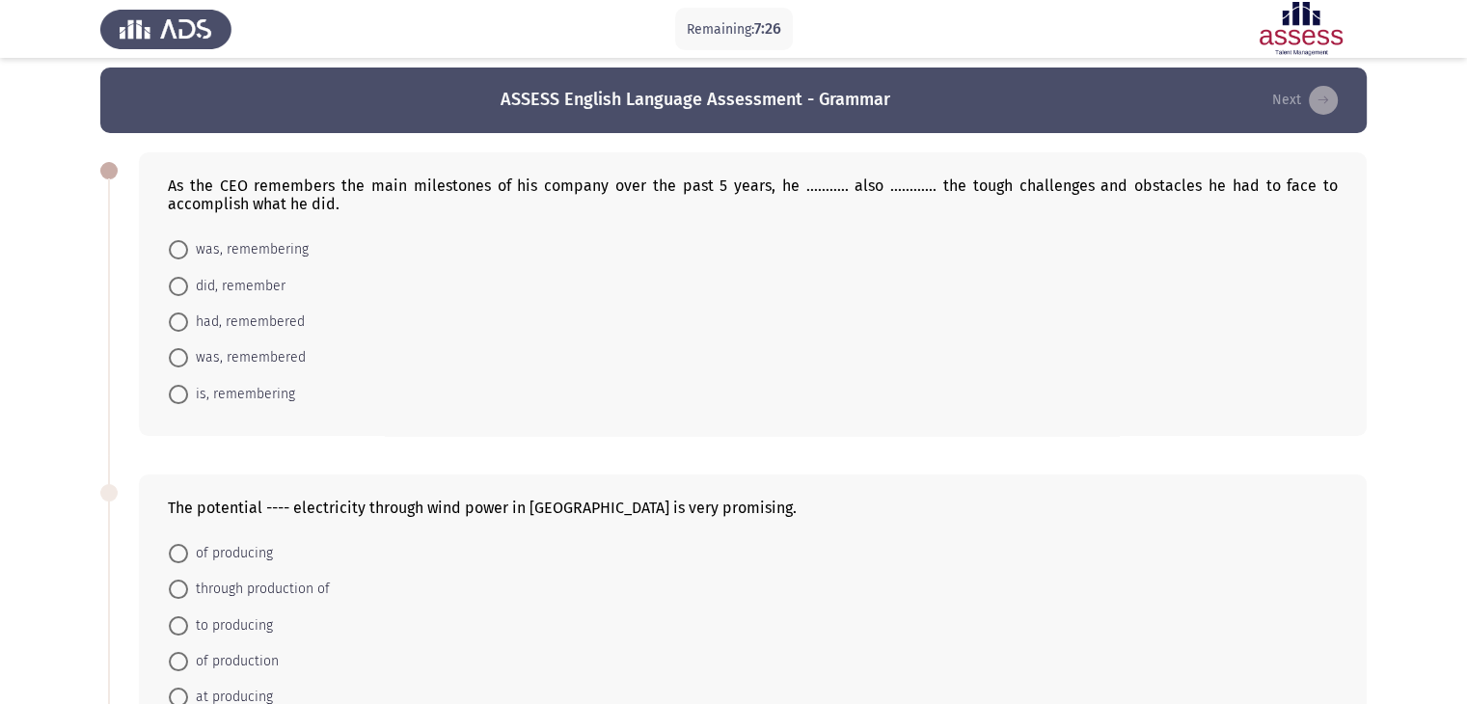
scroll to position [11, 0]
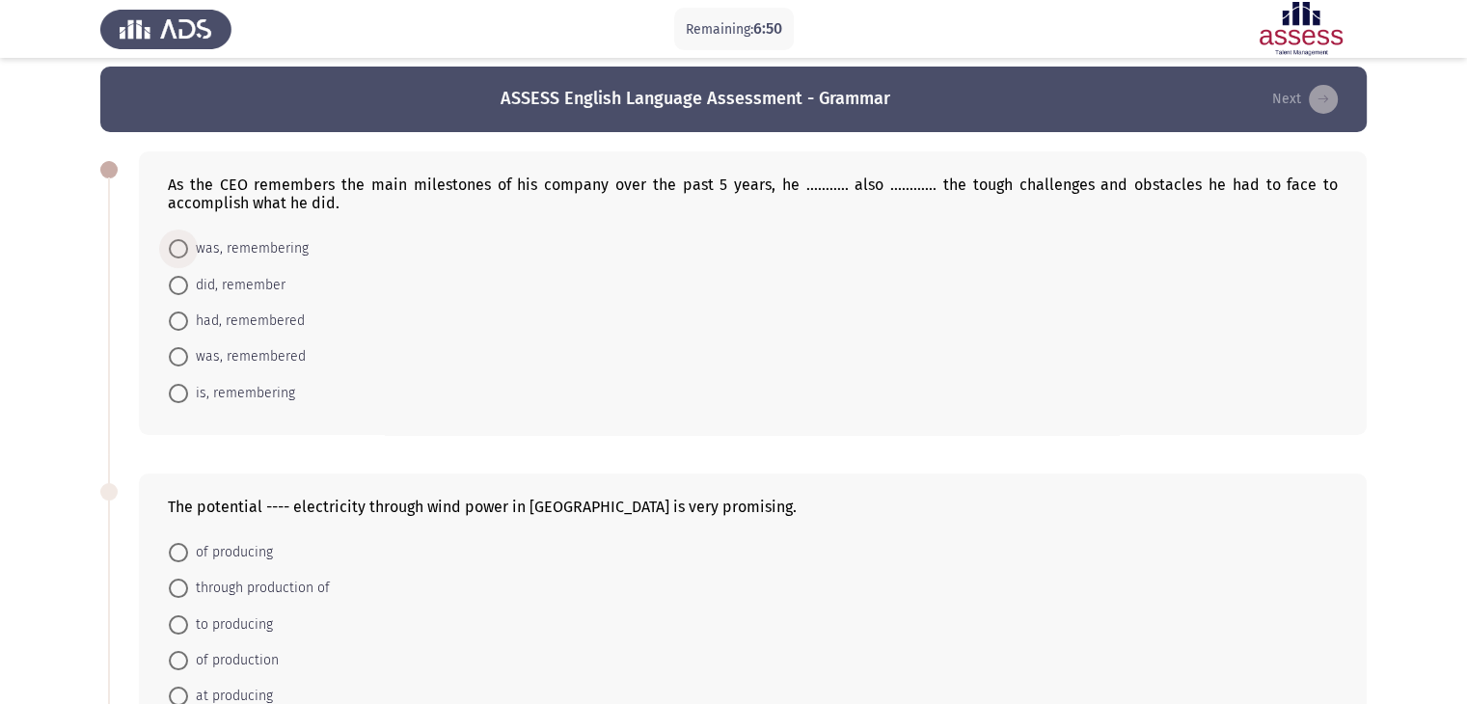
click at [185, 248] on span at bounding box center [178, 248] width 19 height 19
click at [185, 248] on input "was, remembering" at bounding box center [178, 248] width 19 height 19
radio input "true"
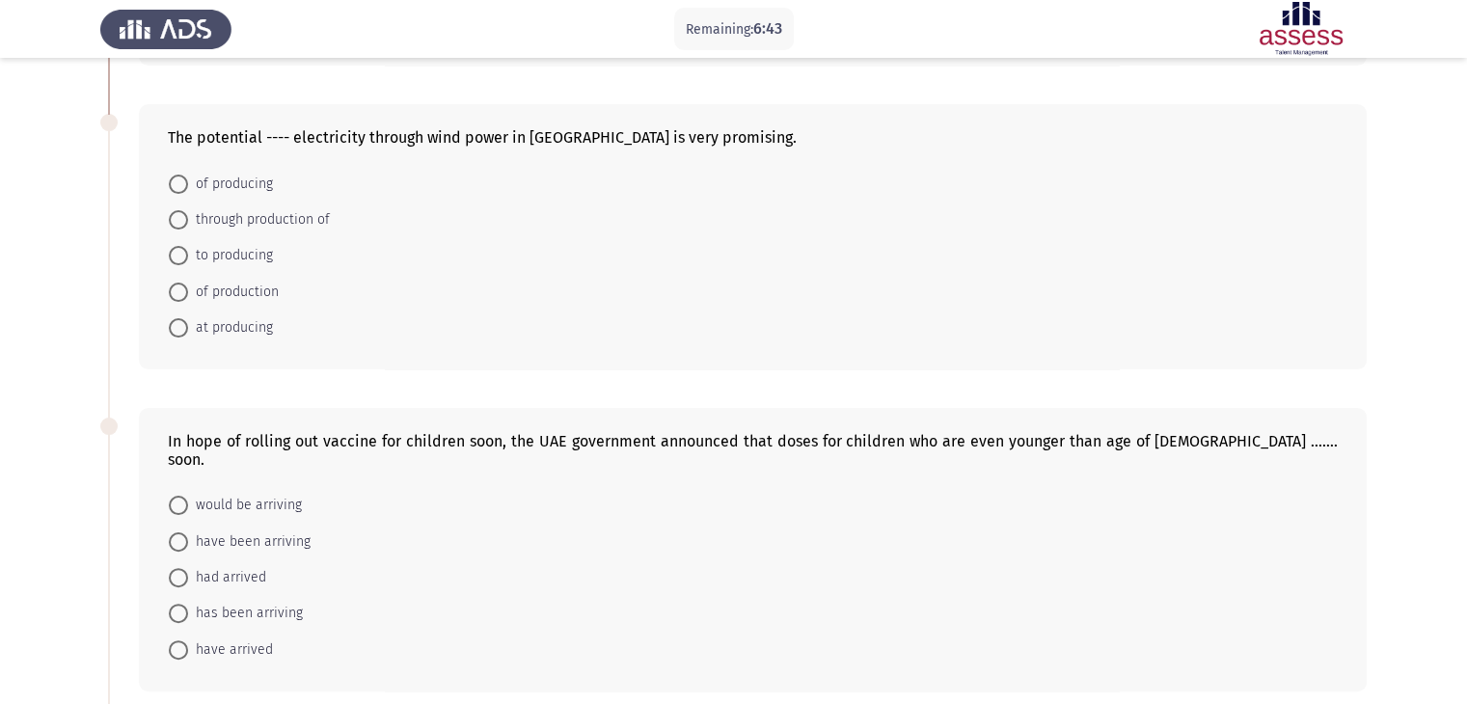
scroll to position [378, 0]
click at [180, 323] on span at bounding box center [178, 327] width 19 height 19
click at [180, 323] on input "at producing" at bounding box center [178, 327] width 19 height 19
radio input "true"
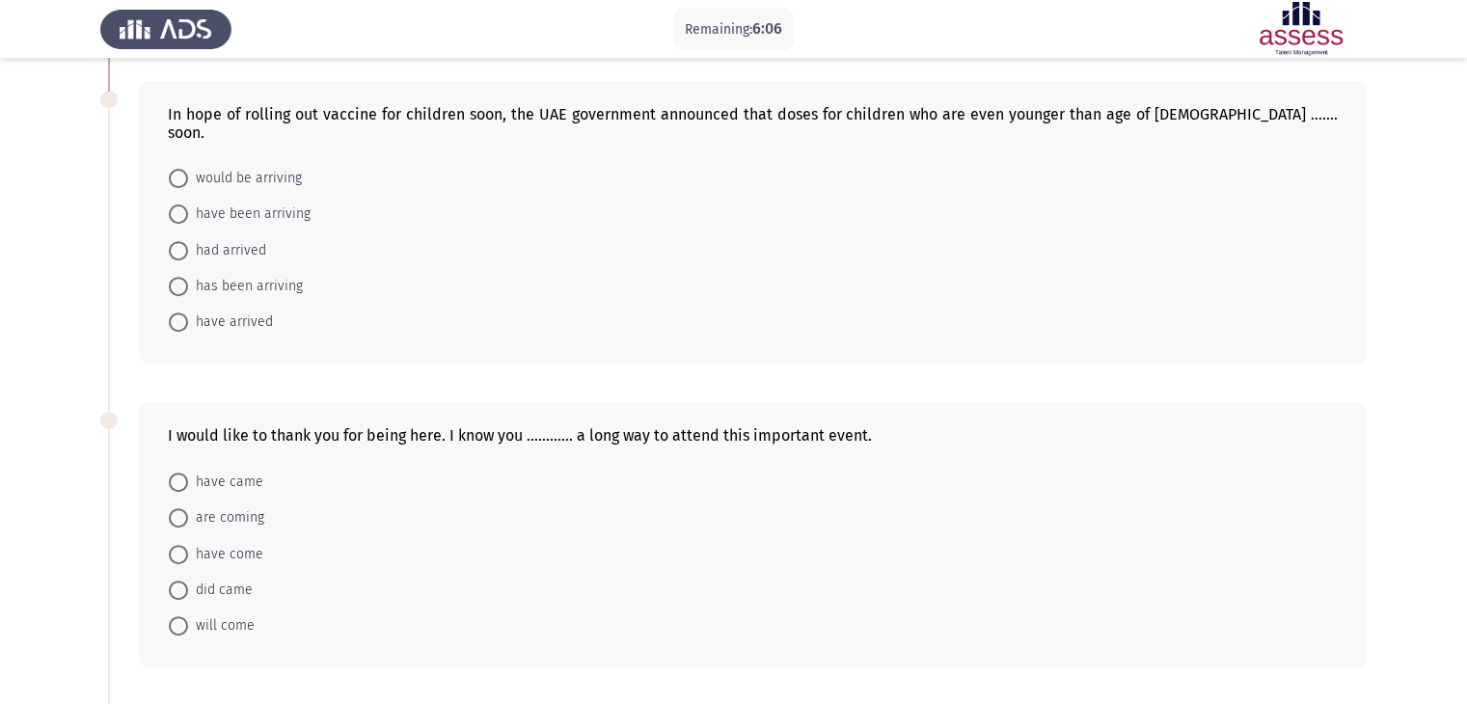
scroll to position [702, 0]
click at [186, 171] on span at bounding box center [178, 180] width 19 height 19
click at [186, 171] on input "would be arriving" at bounding box center [178, 180] width 19 height 19
radio input "true"
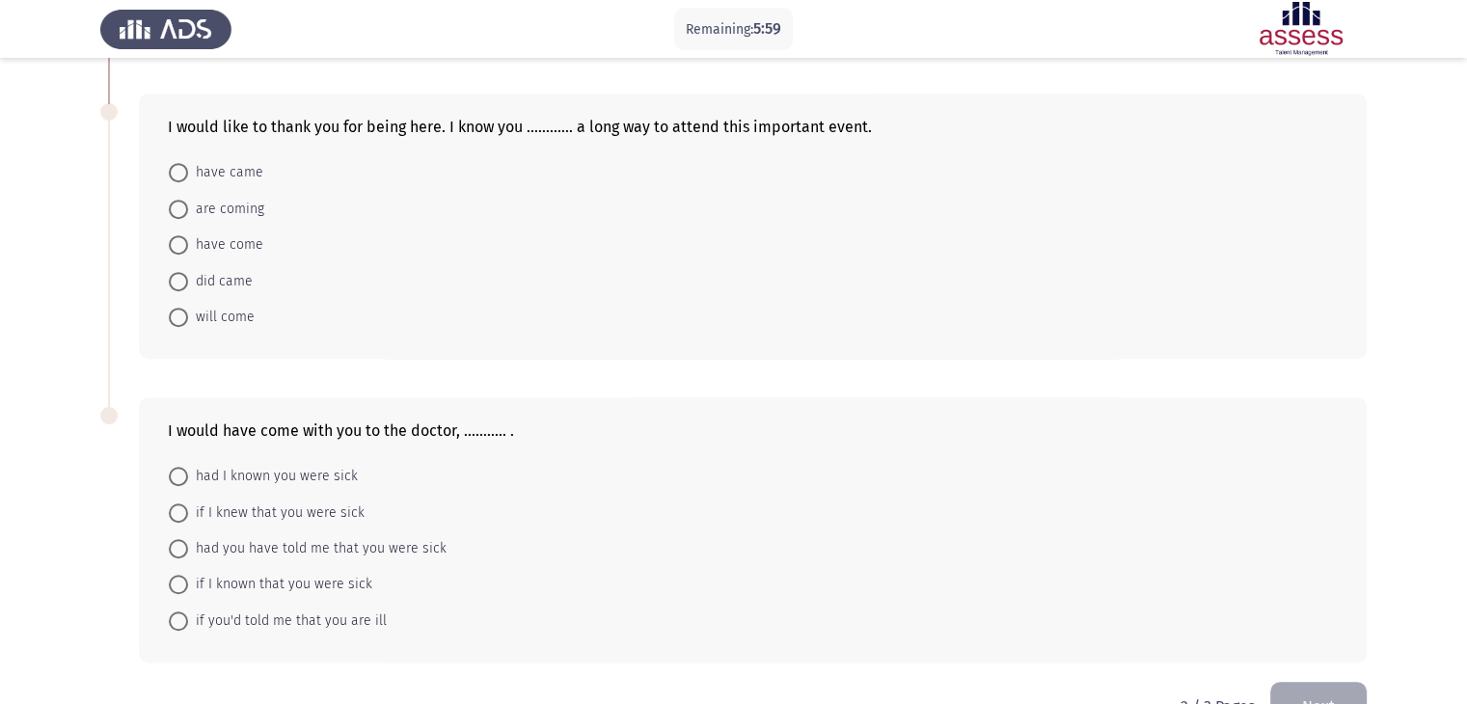
scroll to position [1011, 0]
click at [181, 164] on span at bounding box center [178, 173] width 19 height 19
click at [181, 164] on input "have came" at bounding box center [178, 173] width 19 height 19
radio input "true"
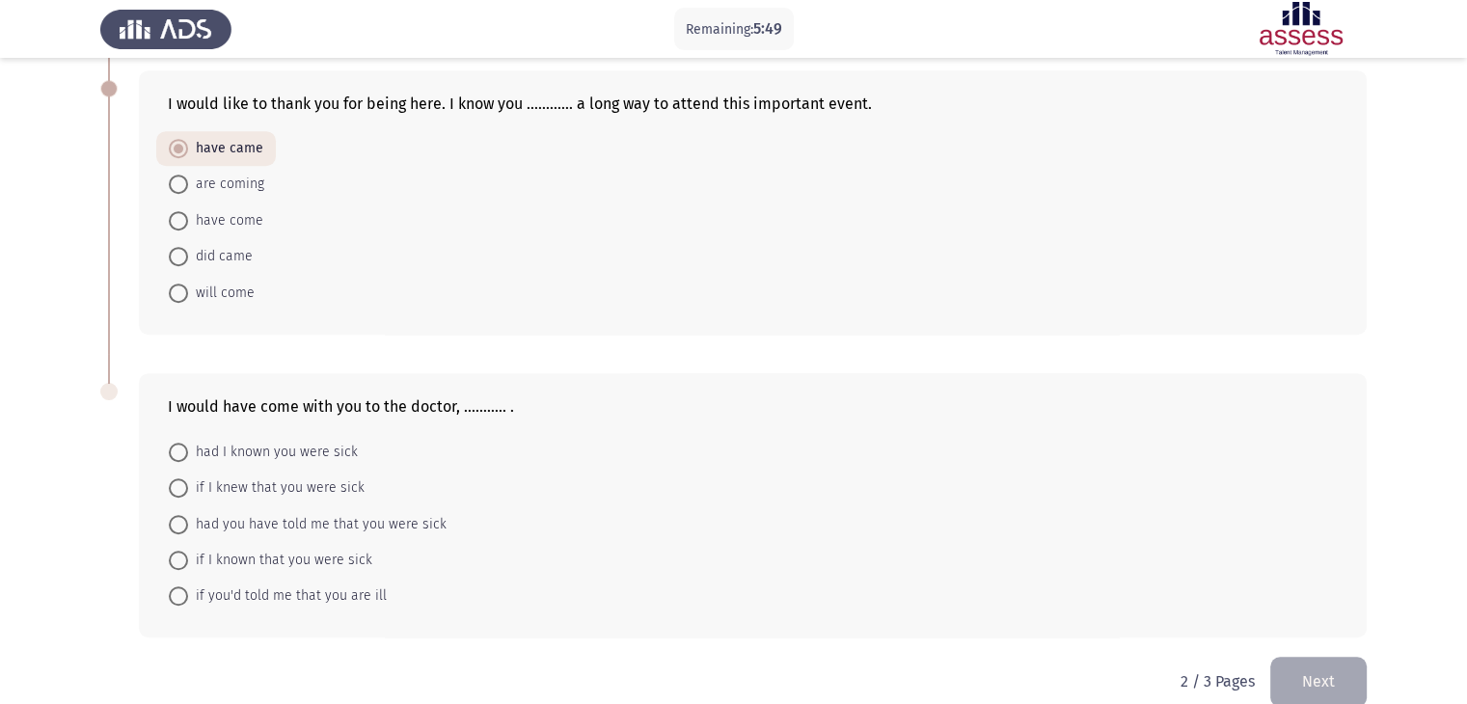
scroll to position [1037, 0]
click at [183, 209] on span at bounding box center [178, 218] width 19 height 19
click at [183, 209] on input "have come" at bounding box center [178, 218] width 19 height 19
radio input "true"
click at [181, 477] on span at bounding box center [178, 486] width 19 height 19
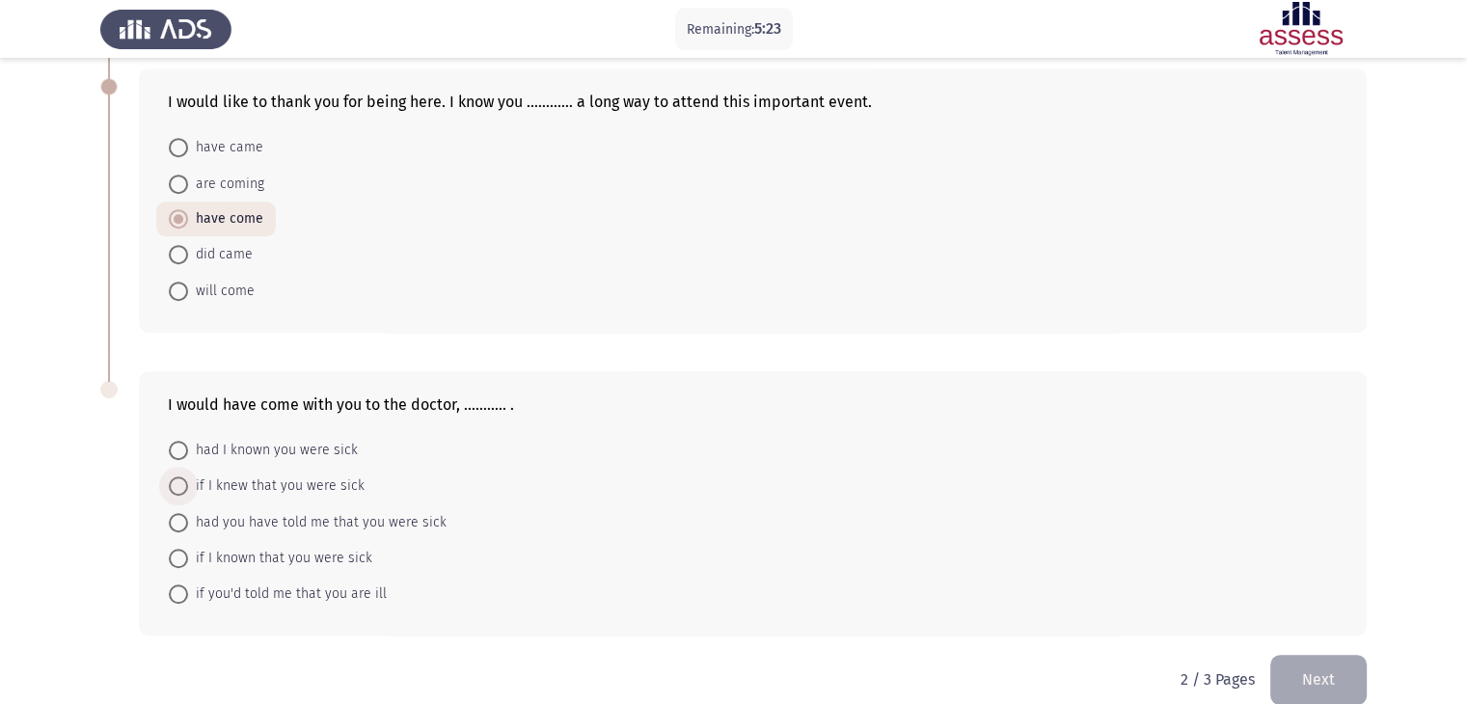
click at [181, 477] on input "if I knew that you were sick" at bounding box center [178, 486] width 19 height 19
radio input "true"
click at [1326, 659] on button "Next" at bounding box center [1319, 678] width 96 height 49
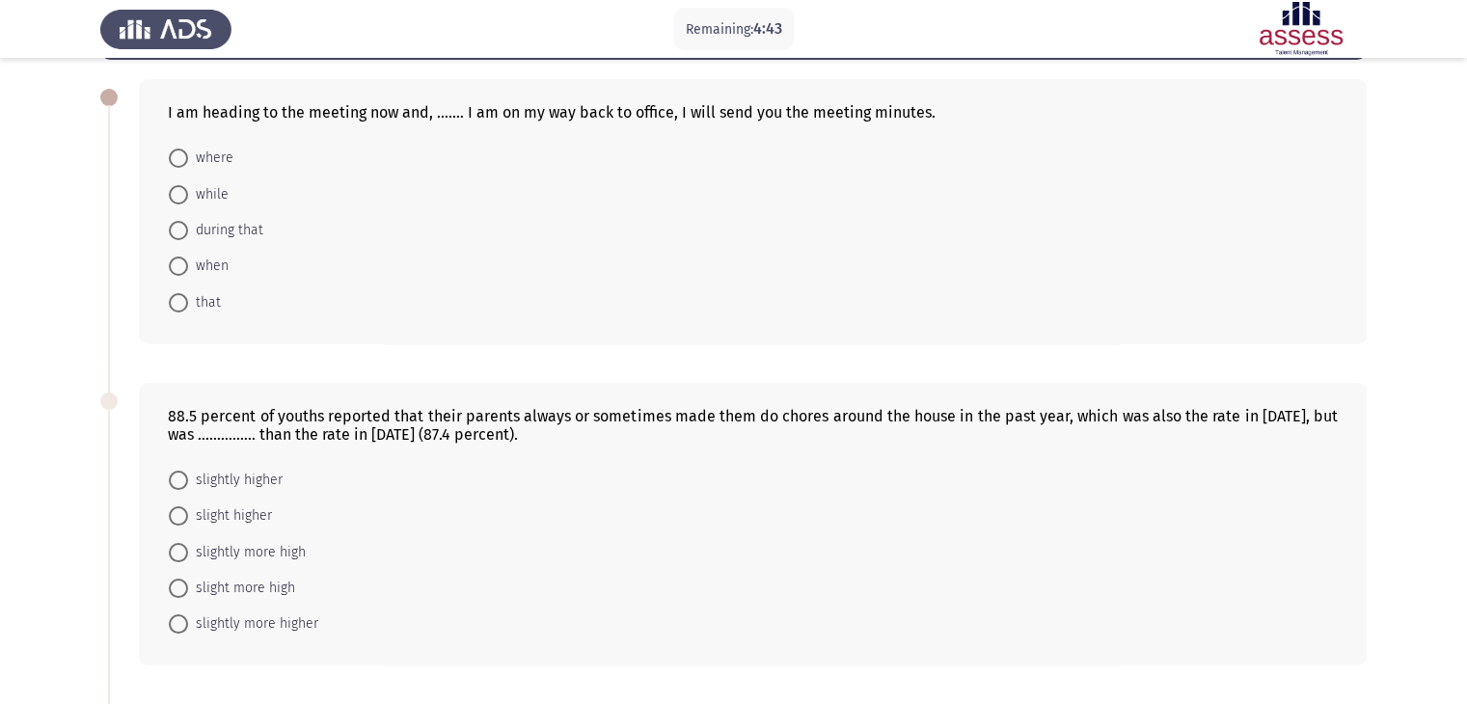
scroll to position [89, 0]
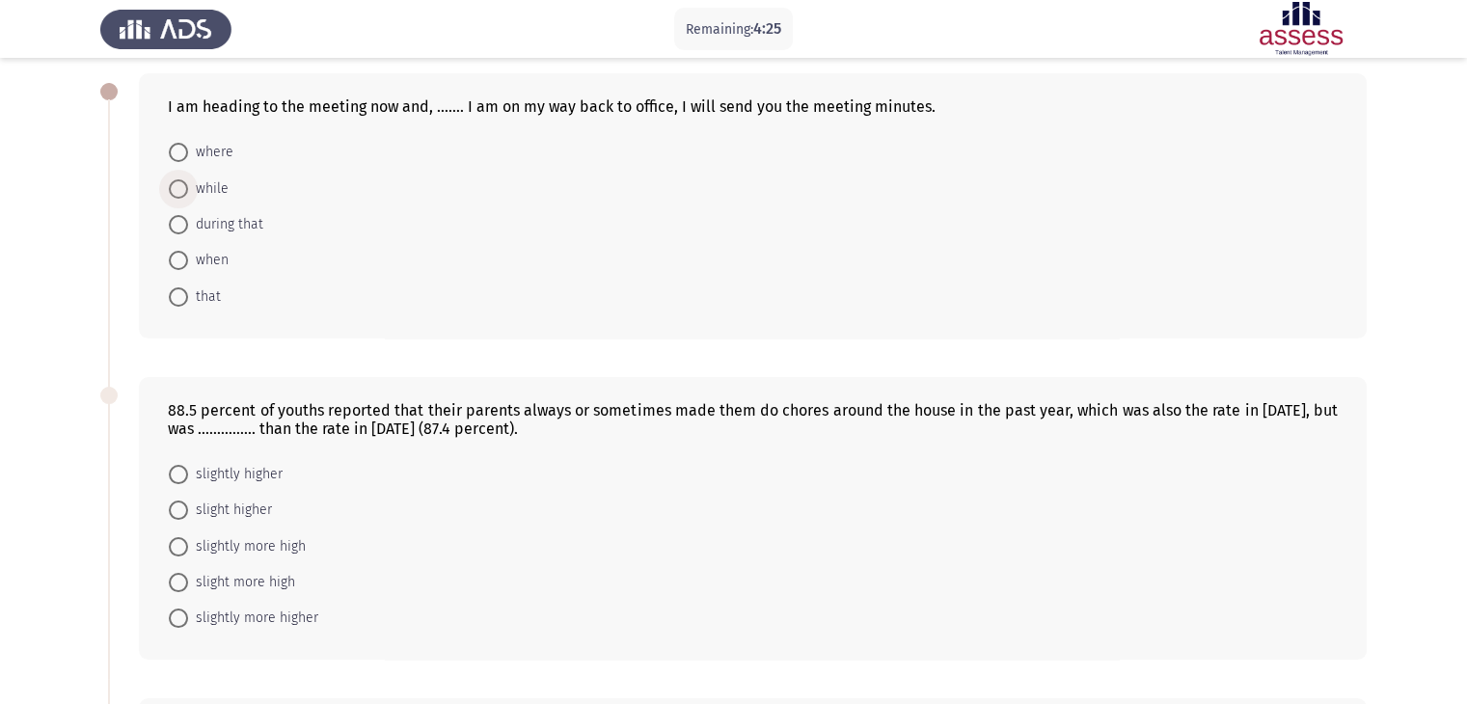
click at [181, 187] on span at bounding box center [178, 188] width 19 height 19
click at [181, 187] on input "while" at bounding box center [178, 188] width 19 height 19
radio input "true"
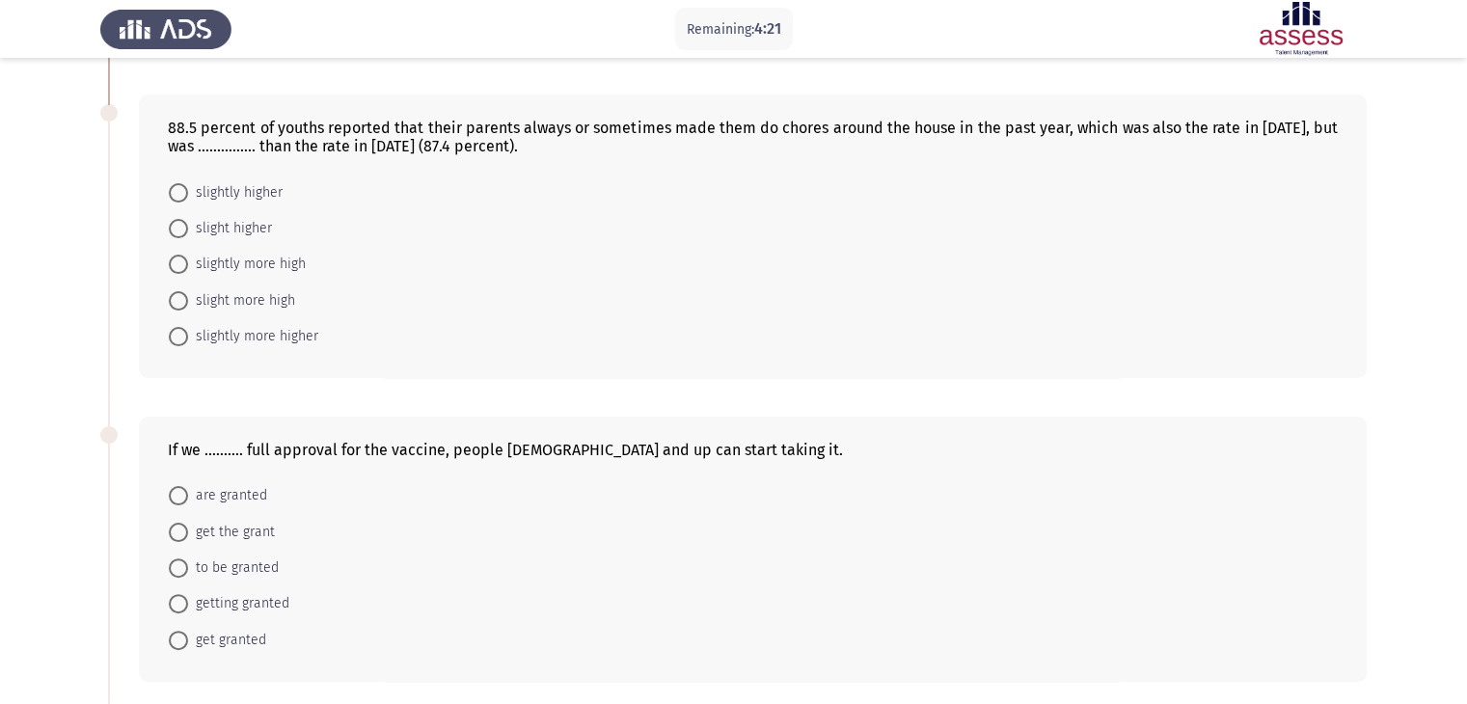
scroll to position [369, 0]
click at [182, 496] on span at bounding box center [178, 496] width 19 height 19
click at [182, 496] on input "are granted" at bounding box center [178, 496] width 19 height 19
radio input "true"
click at [175, 191] on span at bounding box center [178, 193] width 19 height 19
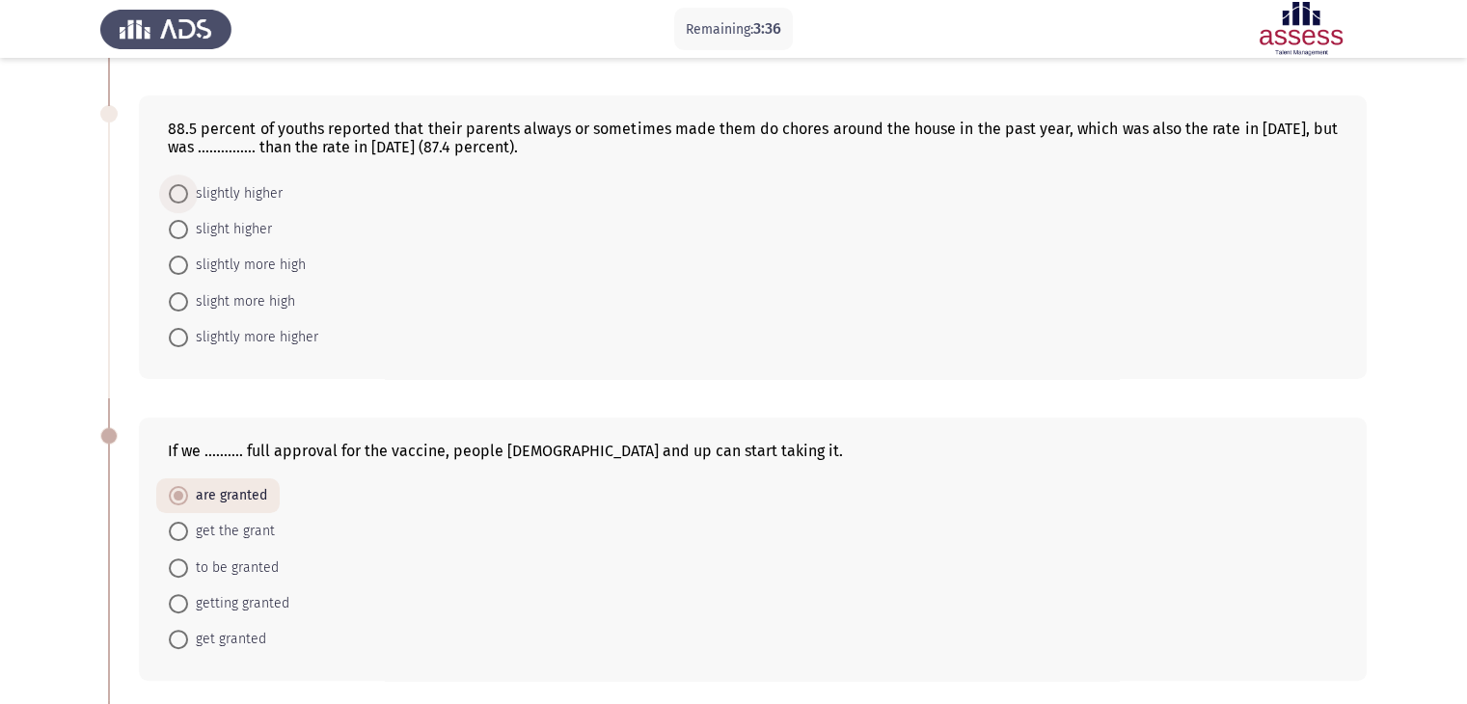
click at [175, 191] on input "slightly higher" at bounding box center [178, 193] width 19 height 19
radio input "true"
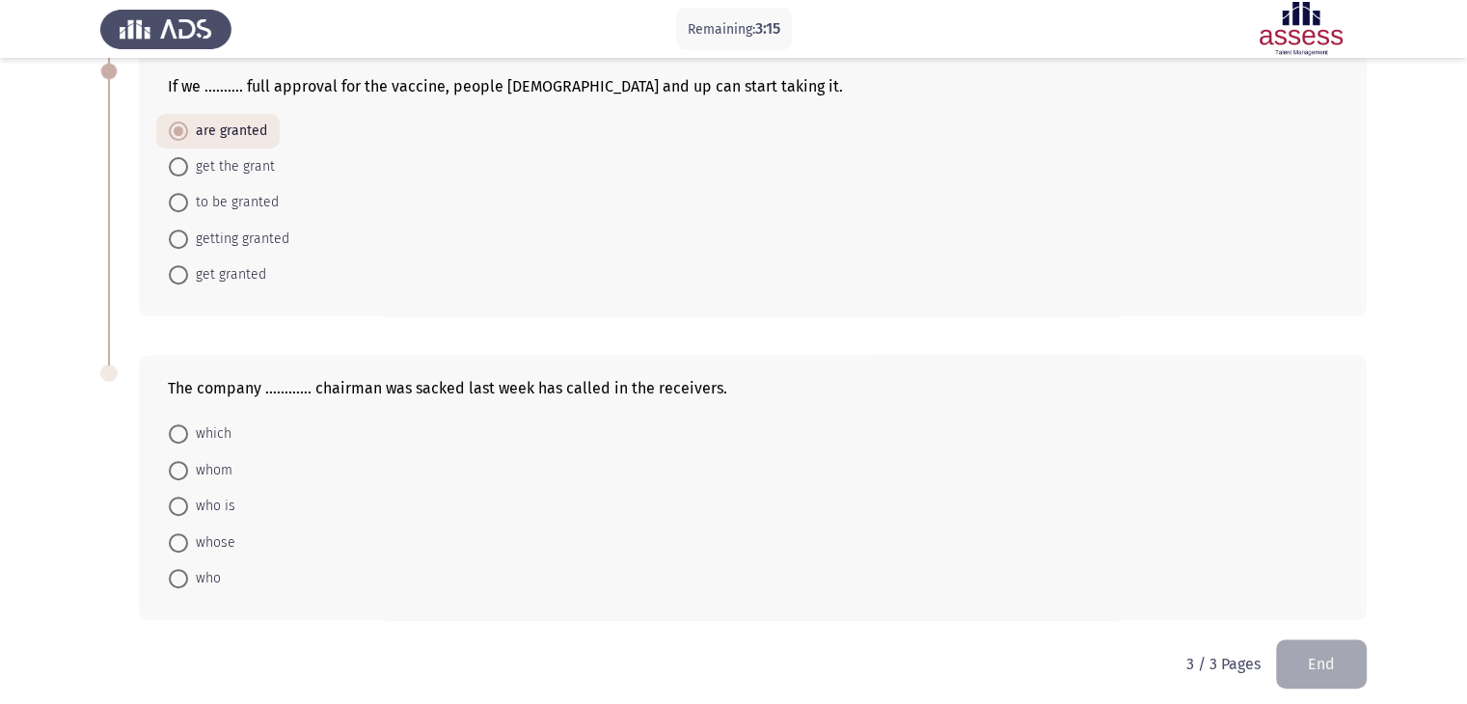
scroll to position [743, 0]
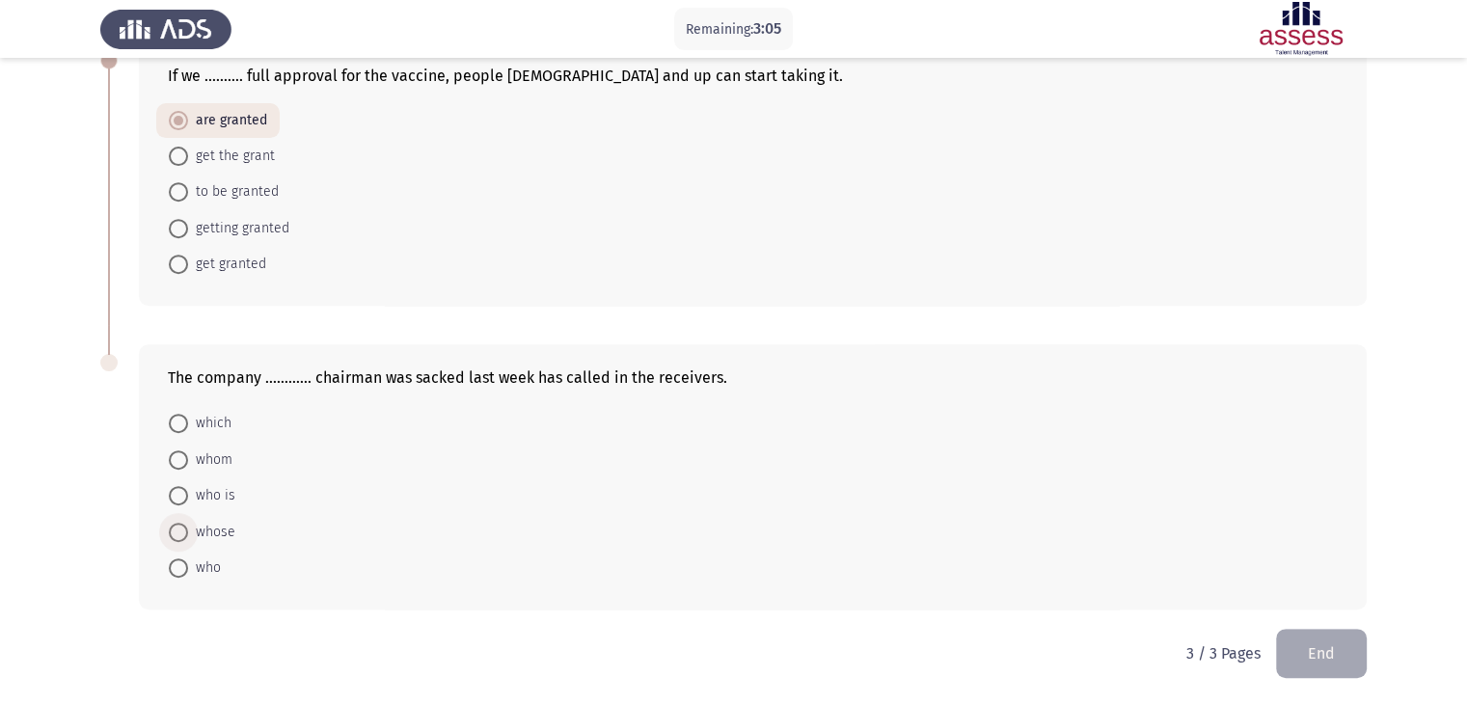
click at [183, 528] on span at bounding box center [178, 532] width 19 height 19
click at [183, 528] on input "whose" at bounding box center [178, 532] width 19 height 19
radio input "true"
click at [1296, 640] on button "End" at bounding box center [1321, 653] width 91 height 49
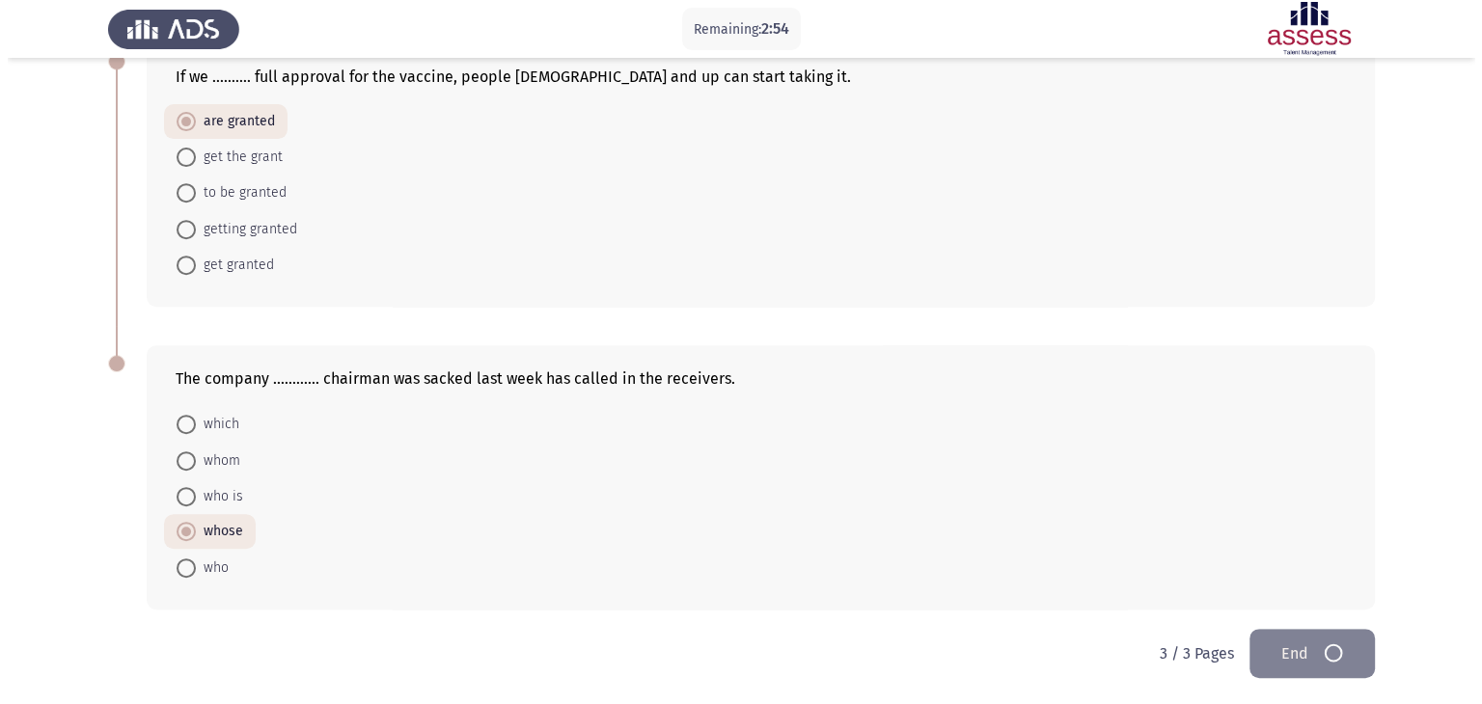
scroll to position [0, 0]
